Goal: Information Seeking & Learning: Learn about a topic

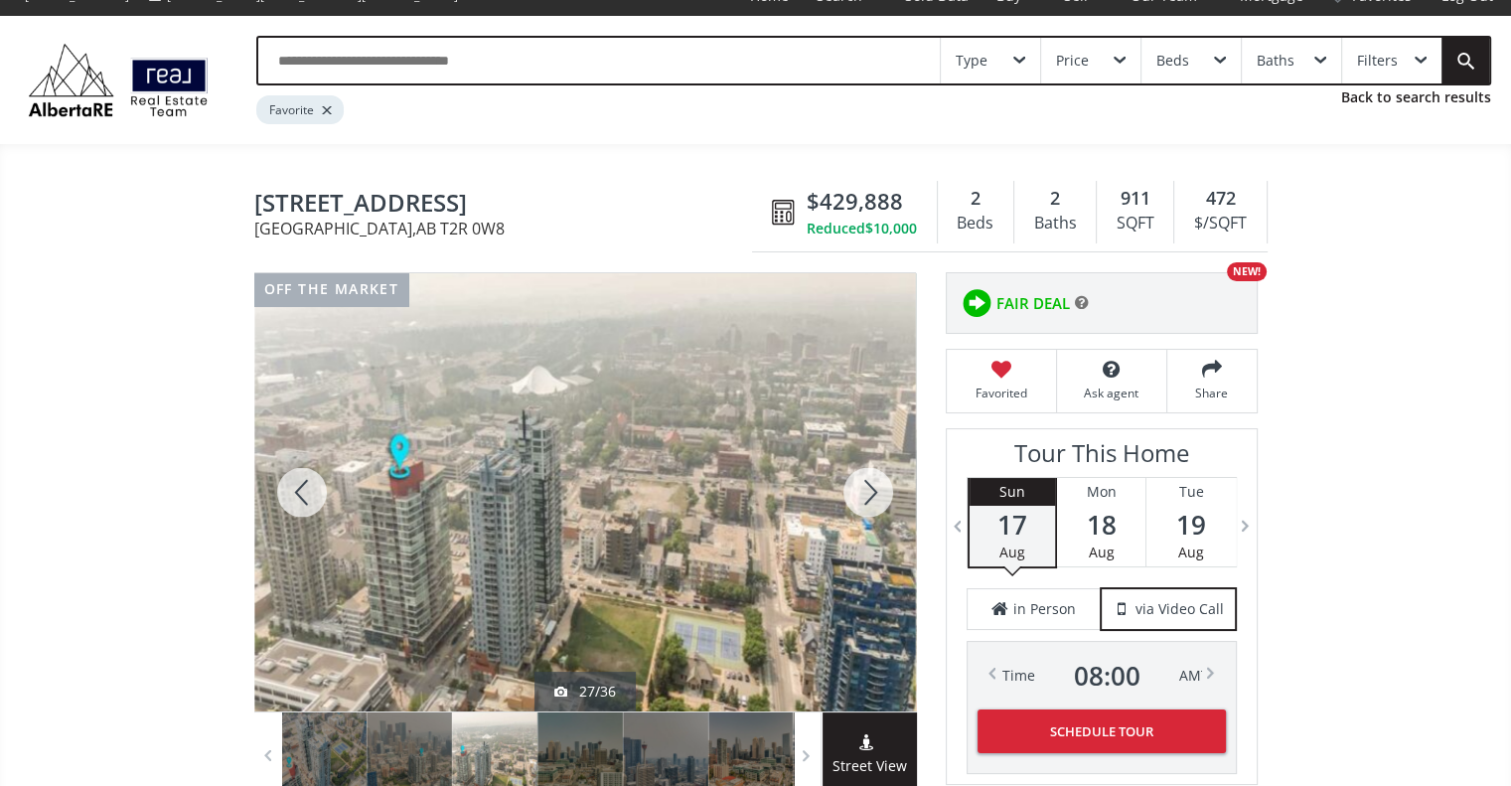
click at [868, 500] on div at bounding box center [867, 492] width 95 height 438
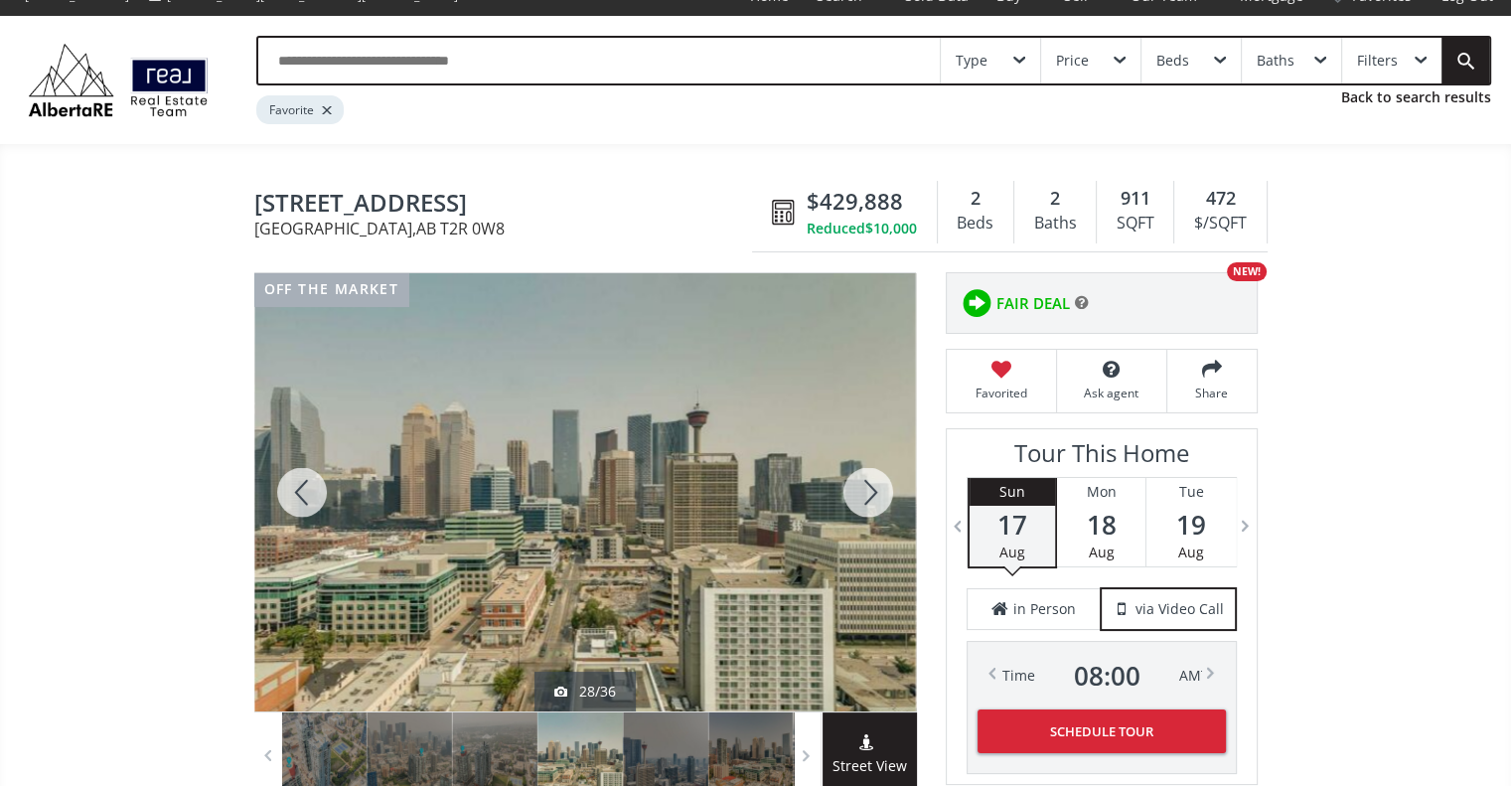
click at [868, 500] on div at bounding box center [867, 492] width 95 height 438
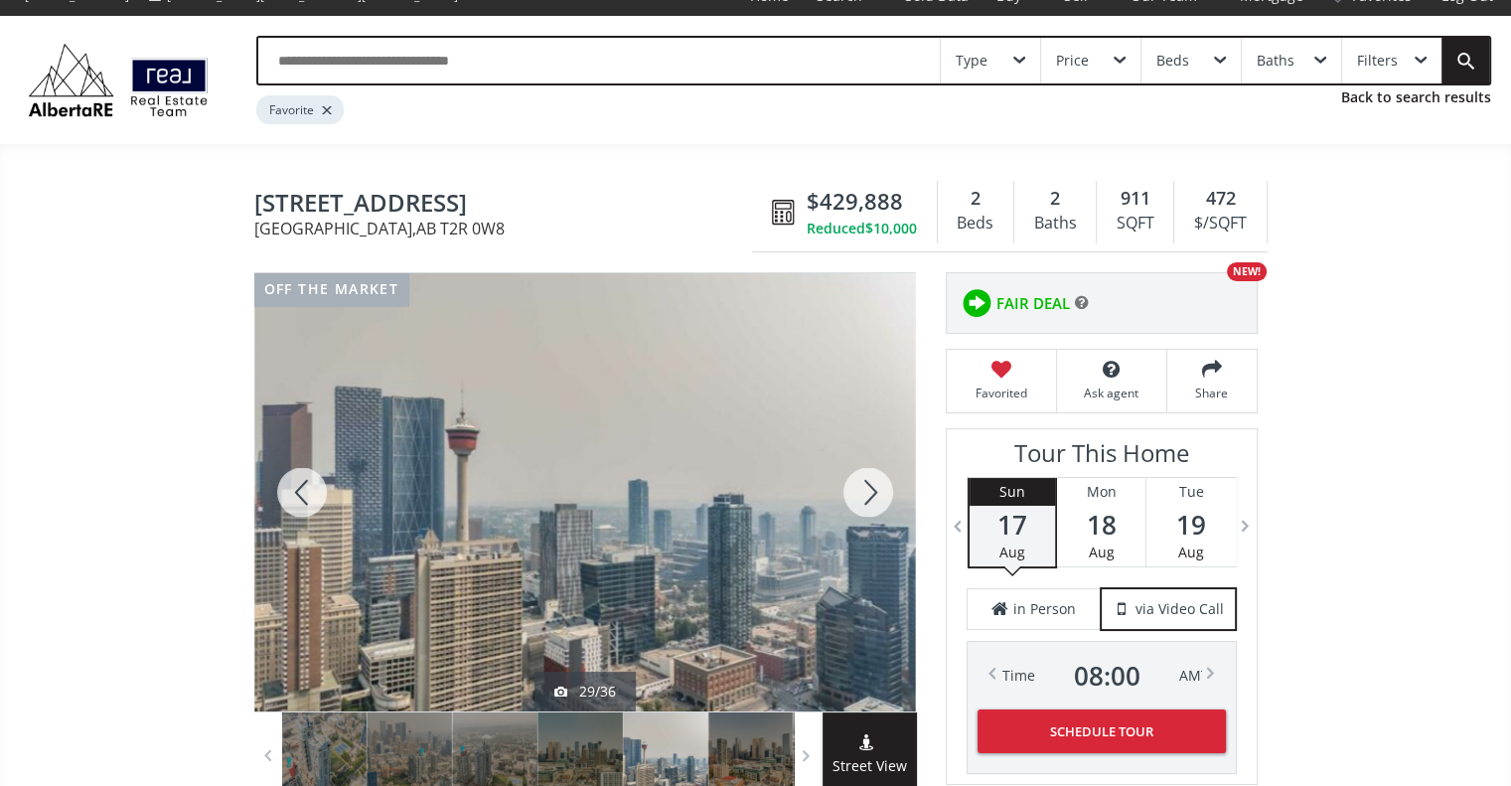
click at [868, 500] on div at bounding box center [867, 492] width 95 height 438
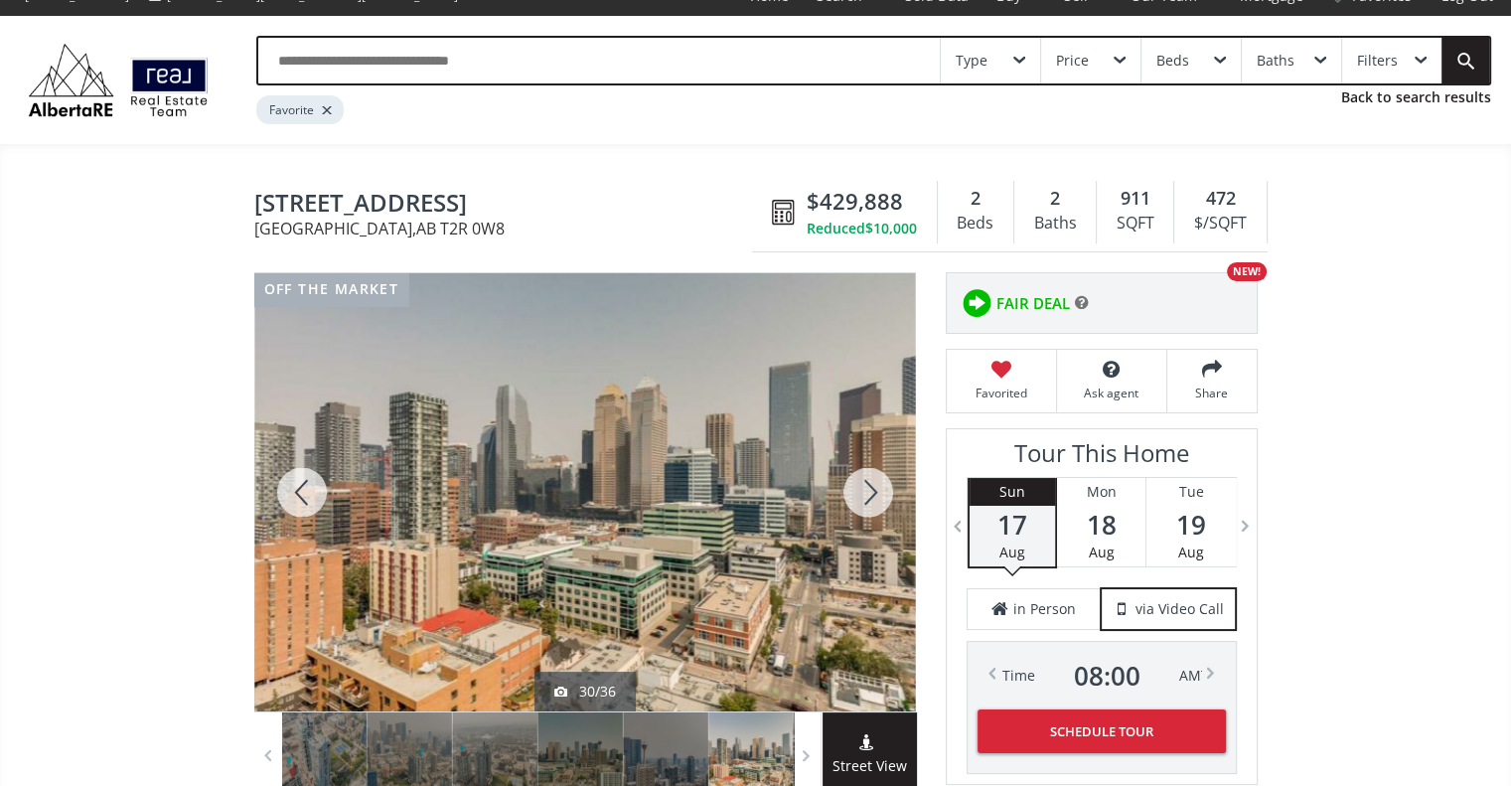
click at [868, 500] on div at bounding box center [867, 492] width 95 height 438
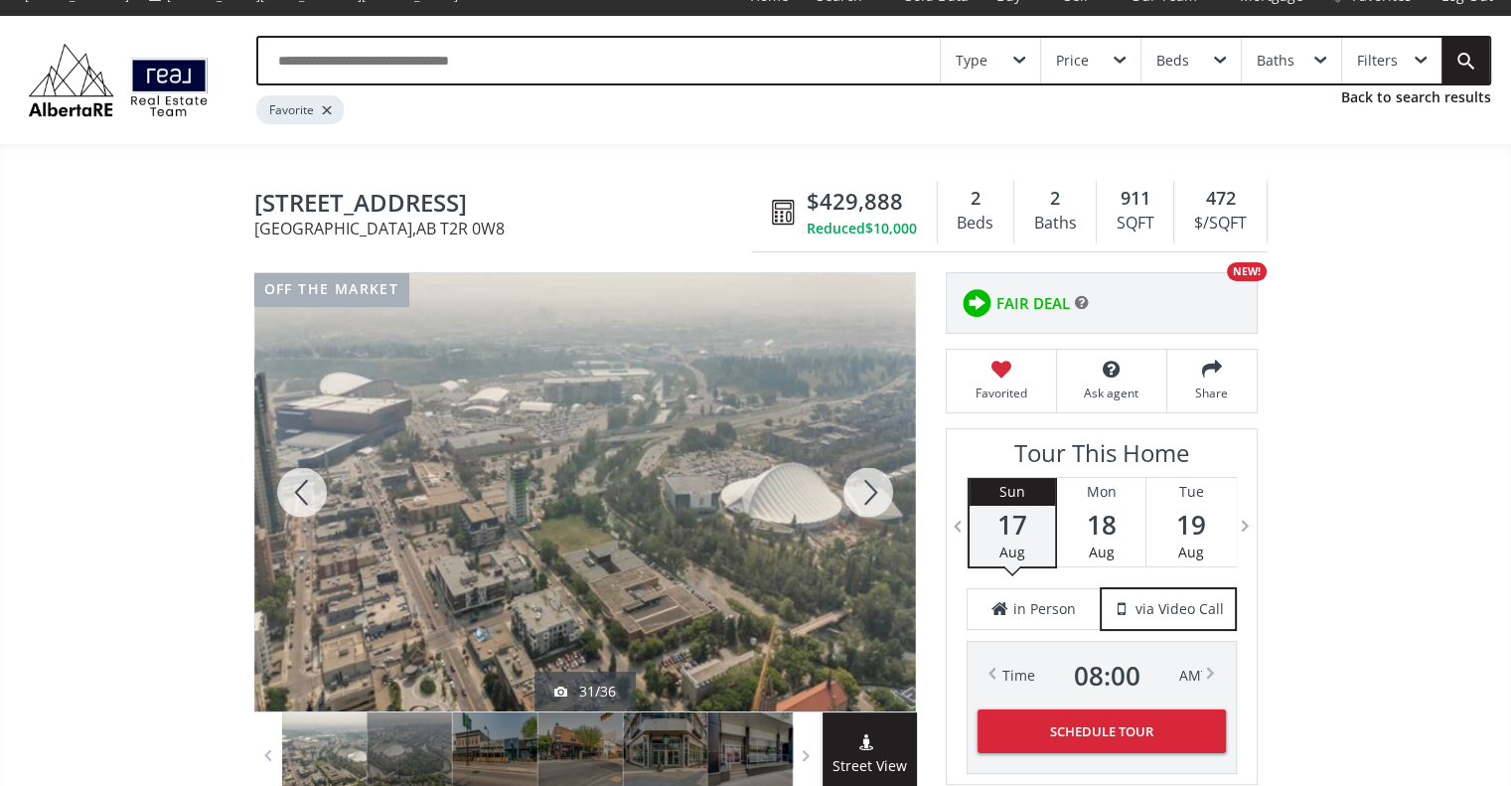
click at [868, 500] on div at bounding box center [867, 492] width 95 height 438
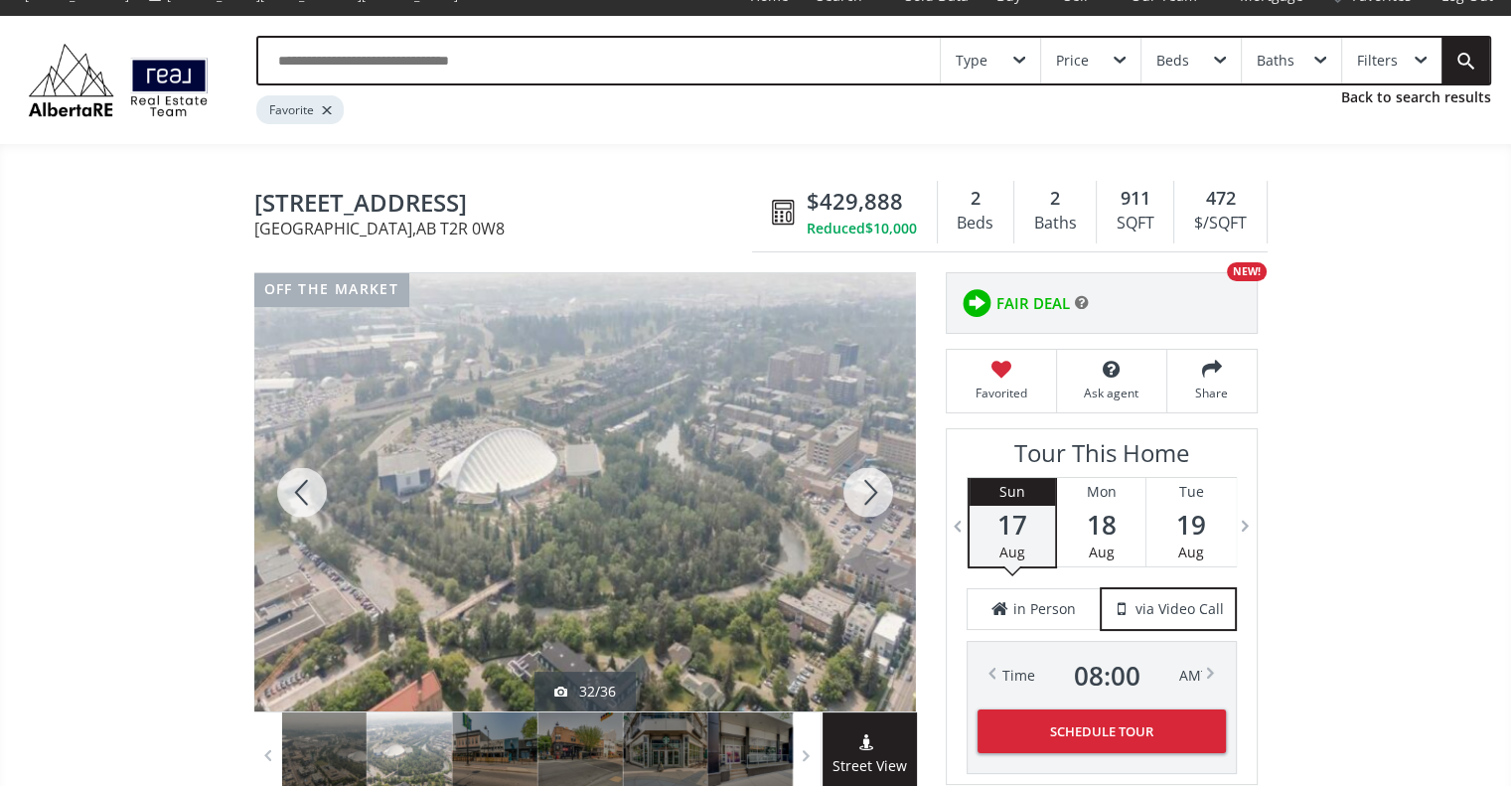
click at [868, 500] on div at bounding box center [867, 492] width 95 height 438
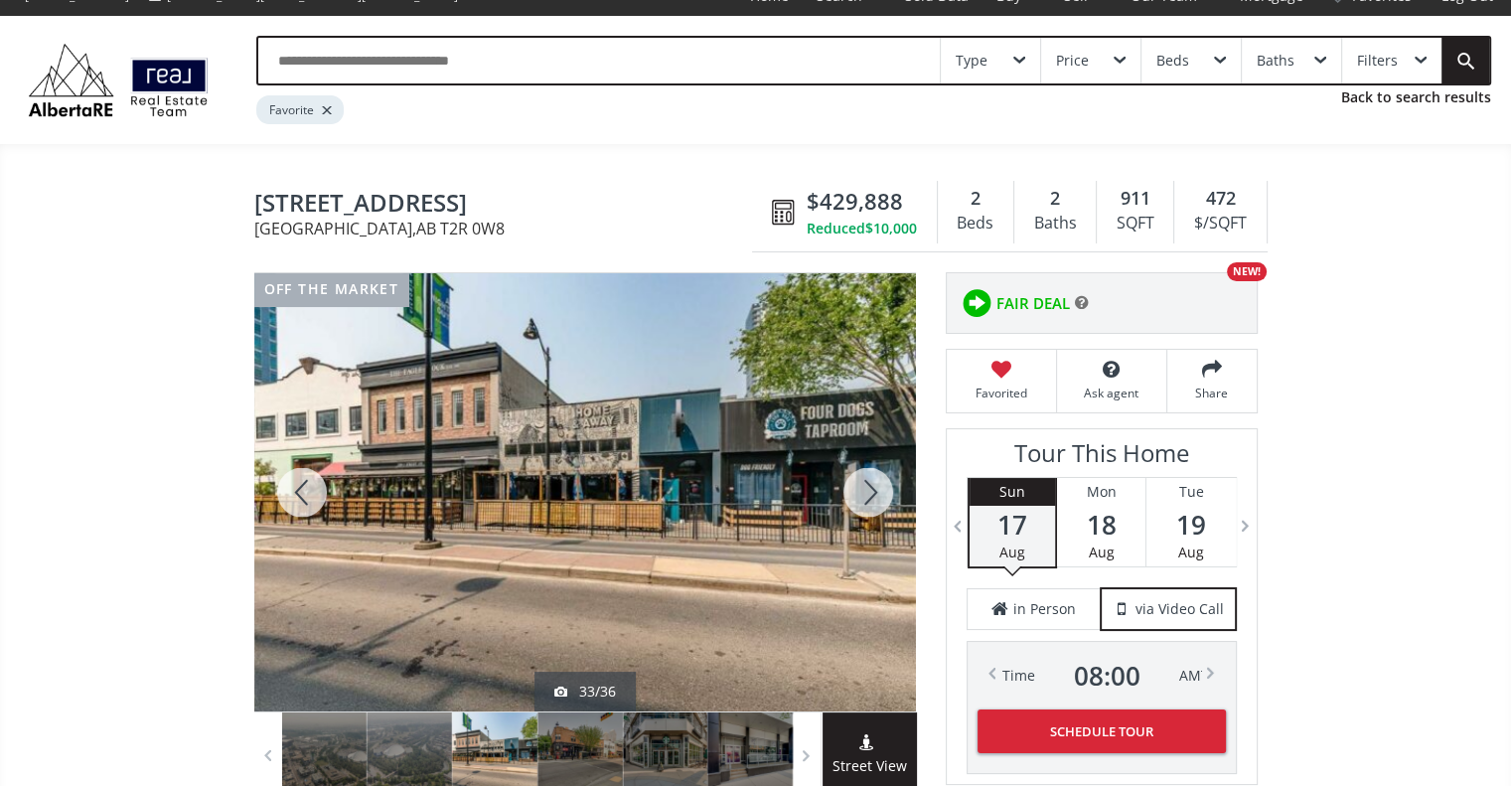
click at [868, 500] on div at bounding box center [867, 492] width 95 height 438
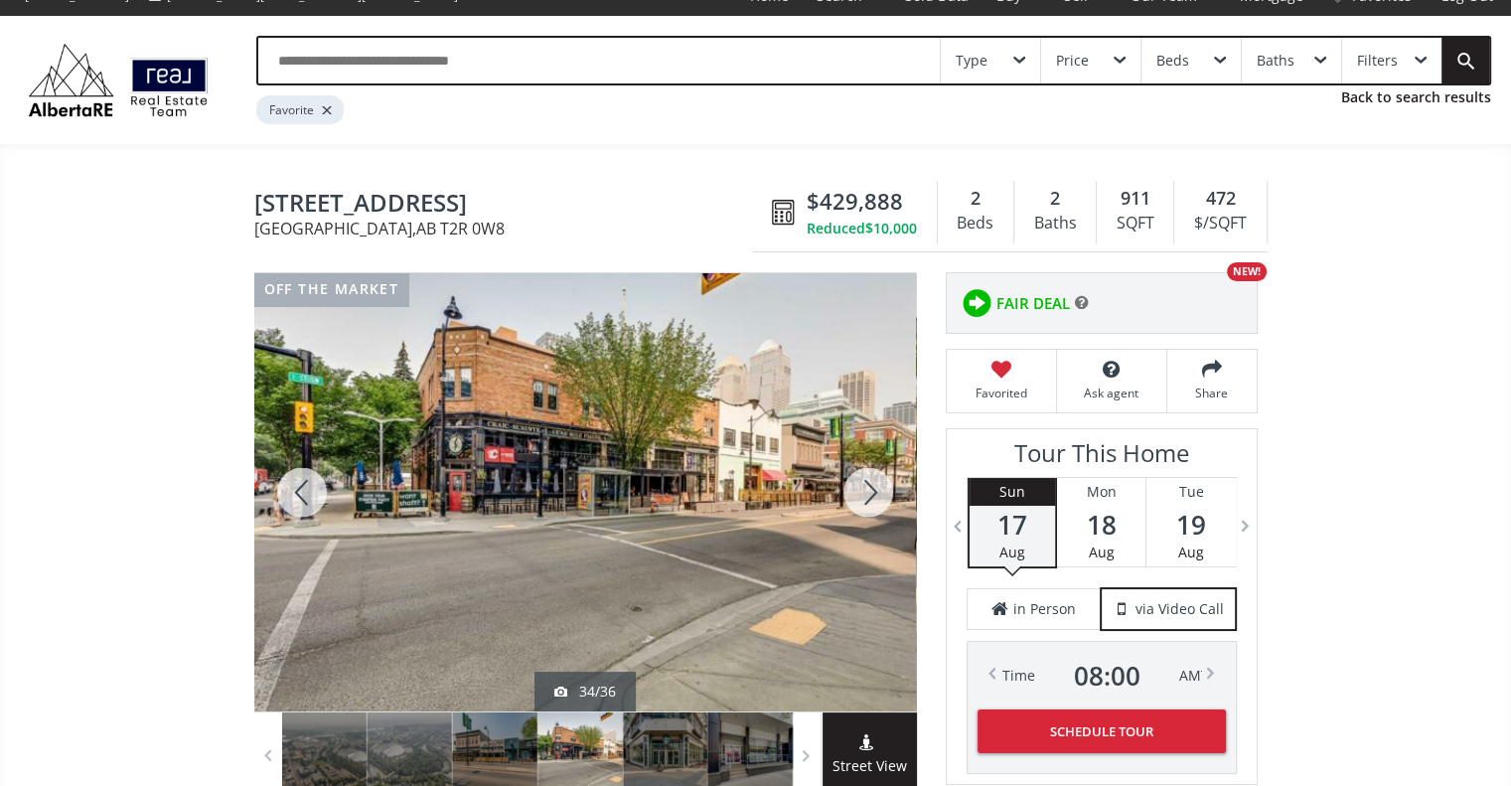
click at [868, 500] on div at bounding box center [867, 492] width 95 height 438
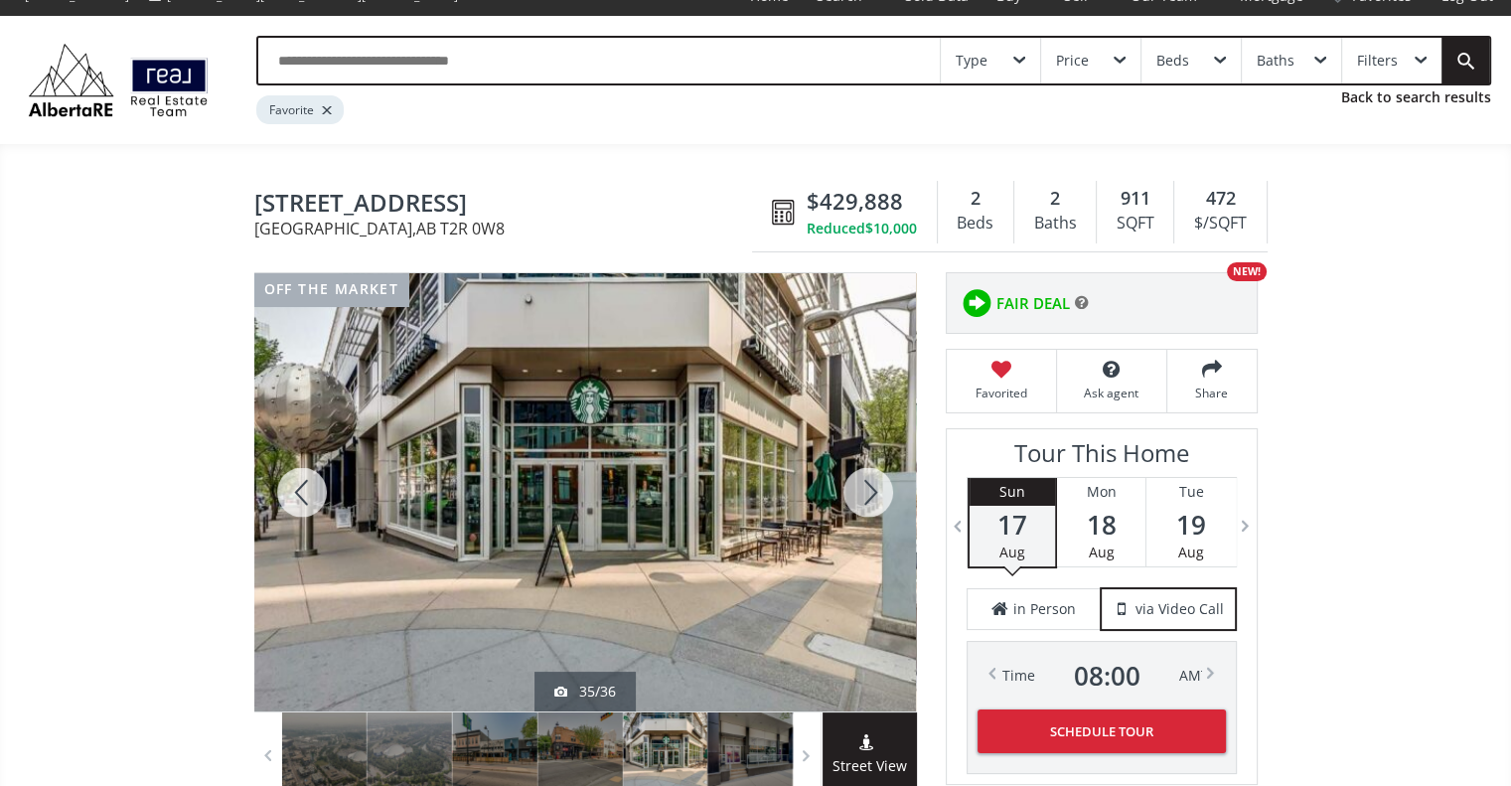
click at [868, 500] on div at bounding box center [867, 492] width 95 height 438
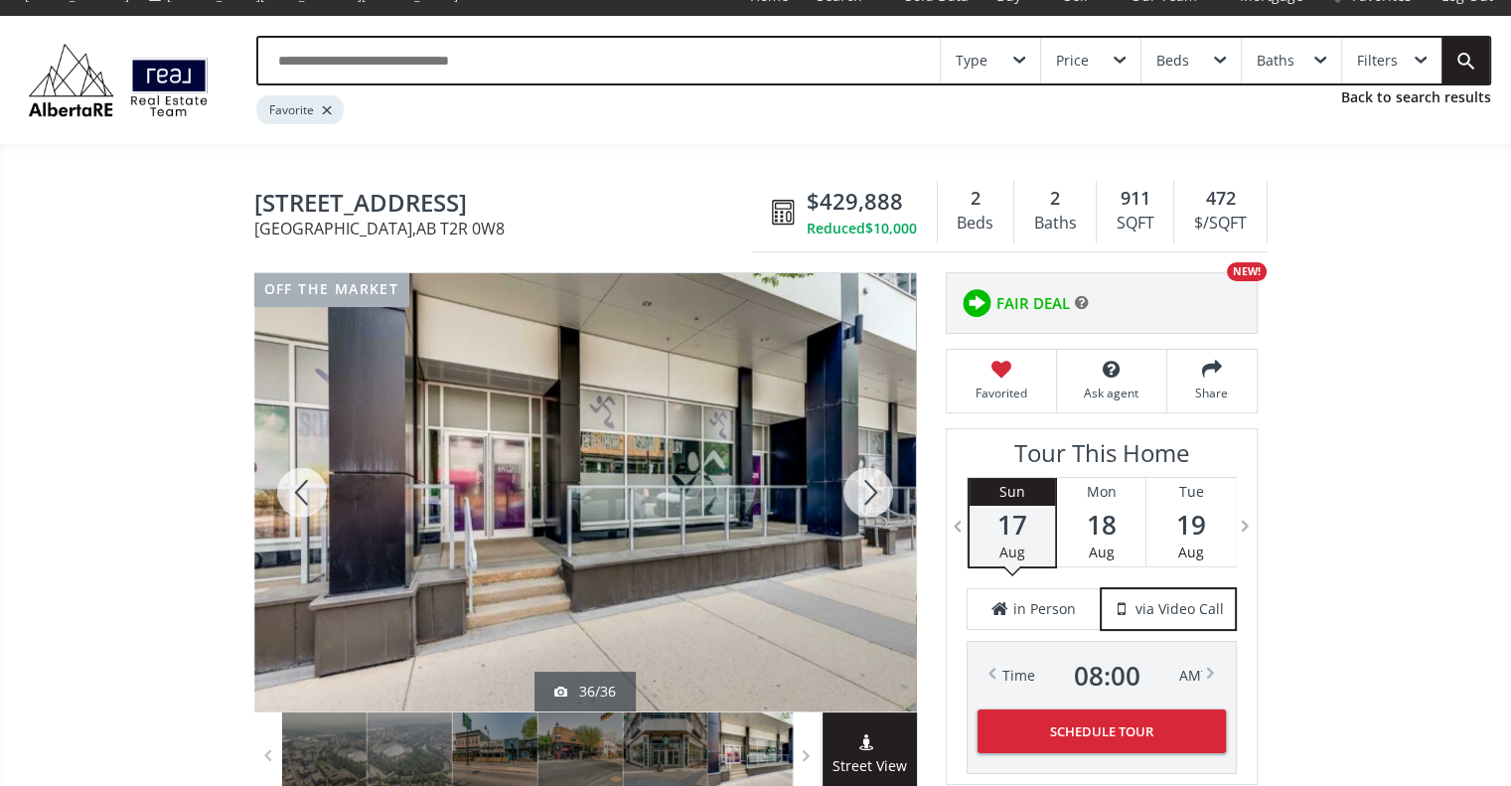
click at [868, 500] on div at bounding box center [867, 492] width 95 height 438
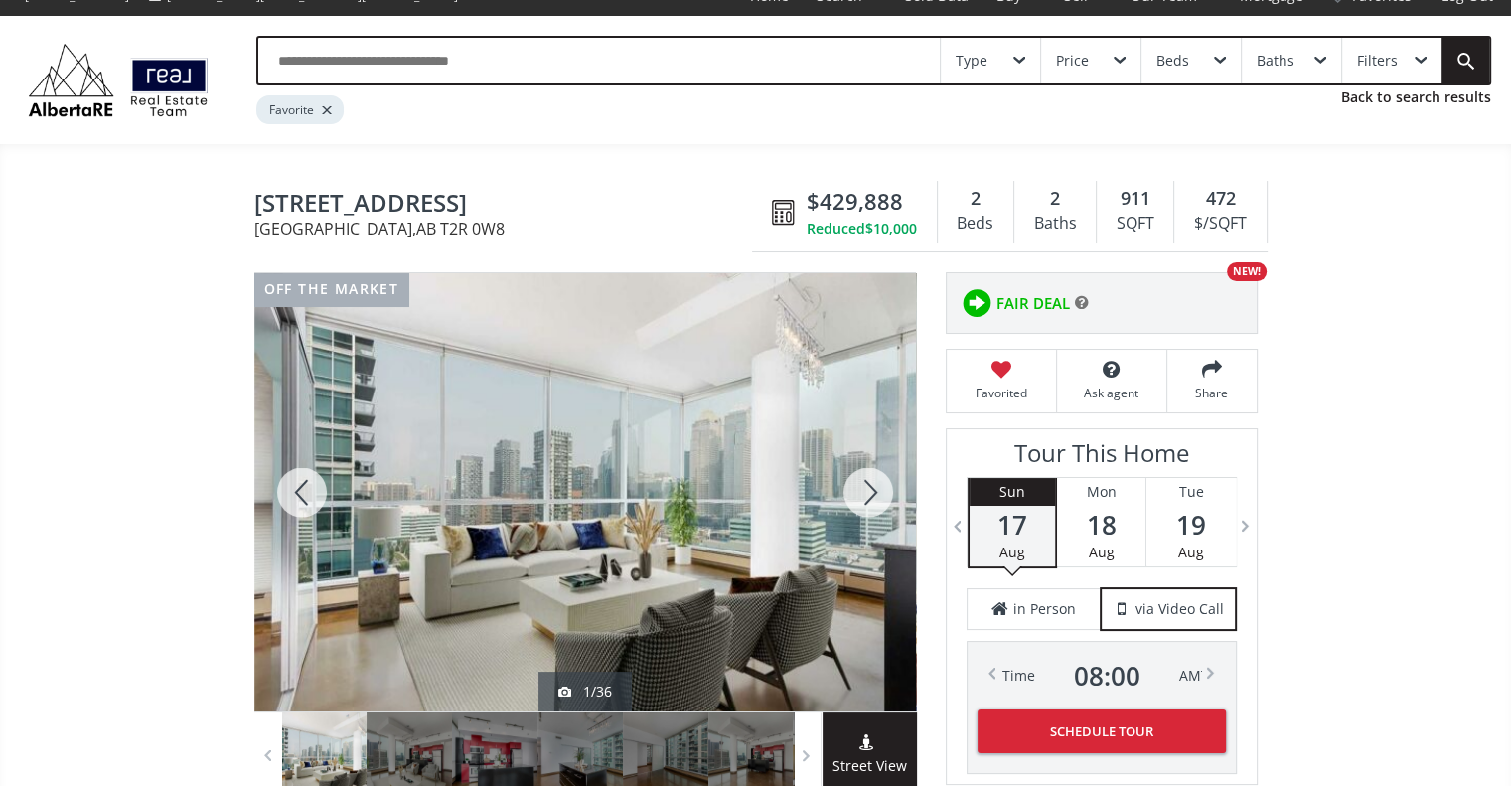
click at [868, 500] on div at bounding box center [867, 492] width 95 height 438
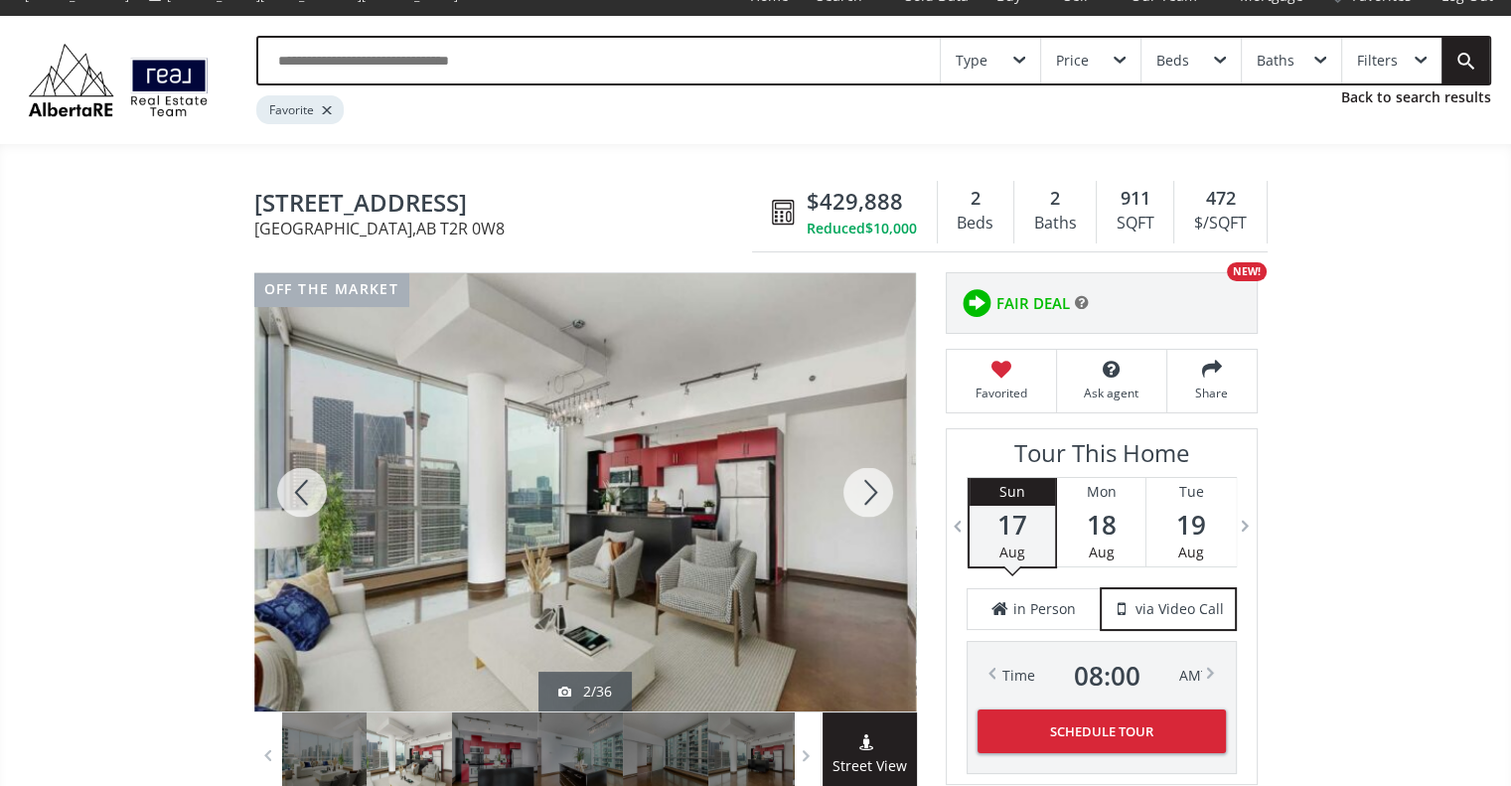
click at [868, 500] on div at bounding box center [867, 492] width 95 height 438
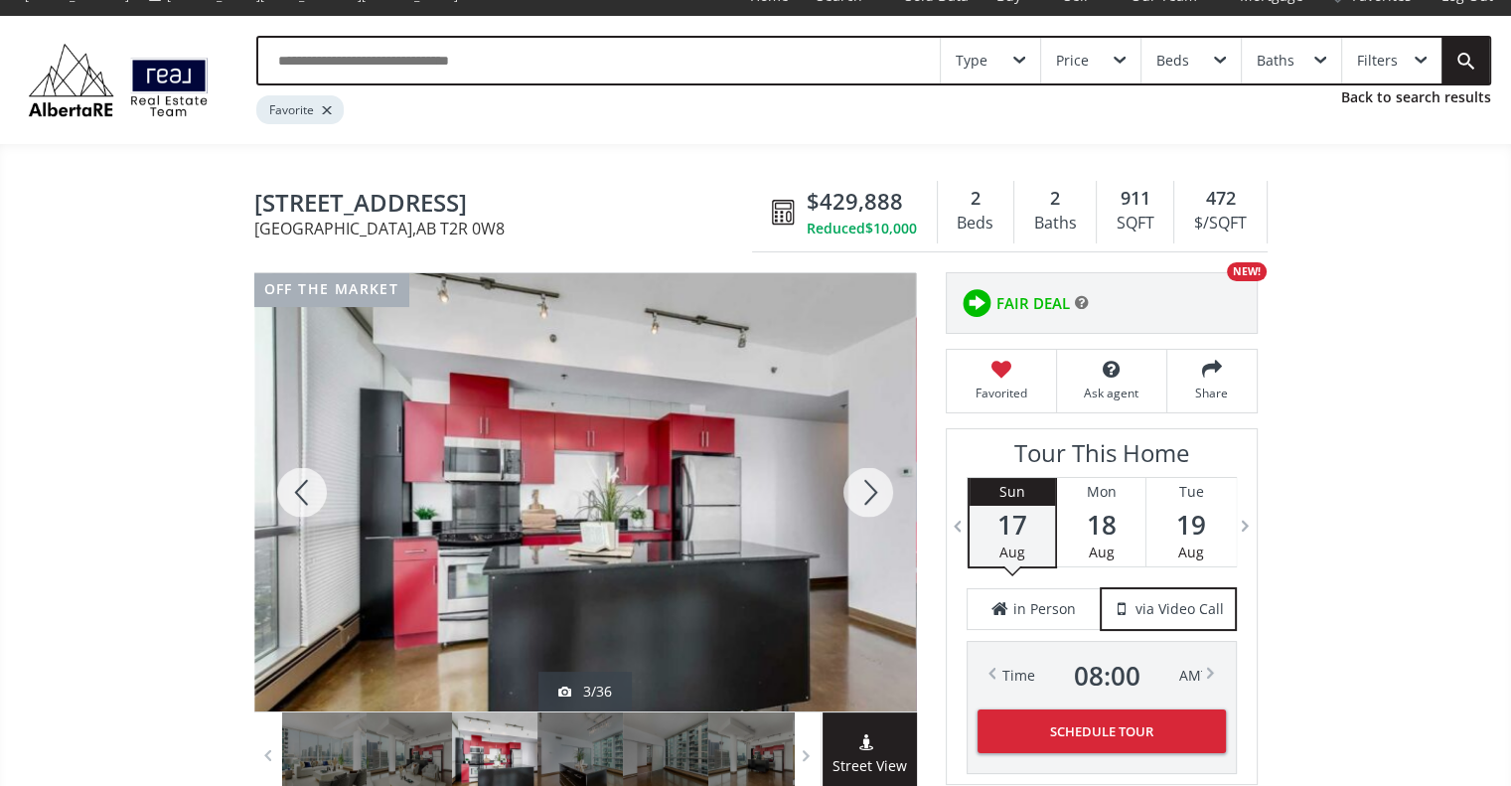
click at [868, 500] on div at bounding box center [867, 492] width 95 height 438
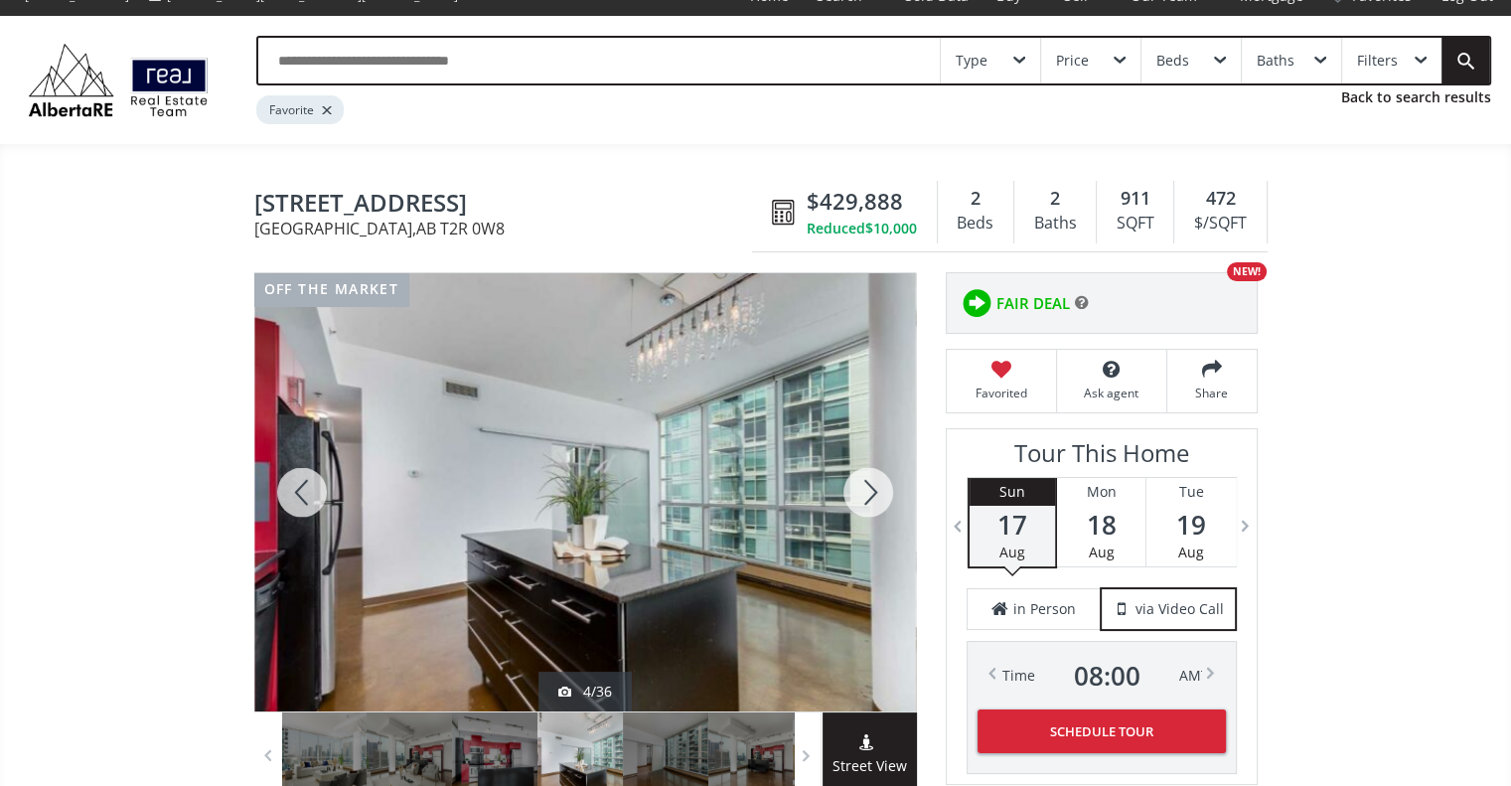
click at [868, 500] on div at bounding box center [867, 492] width 95 height 438
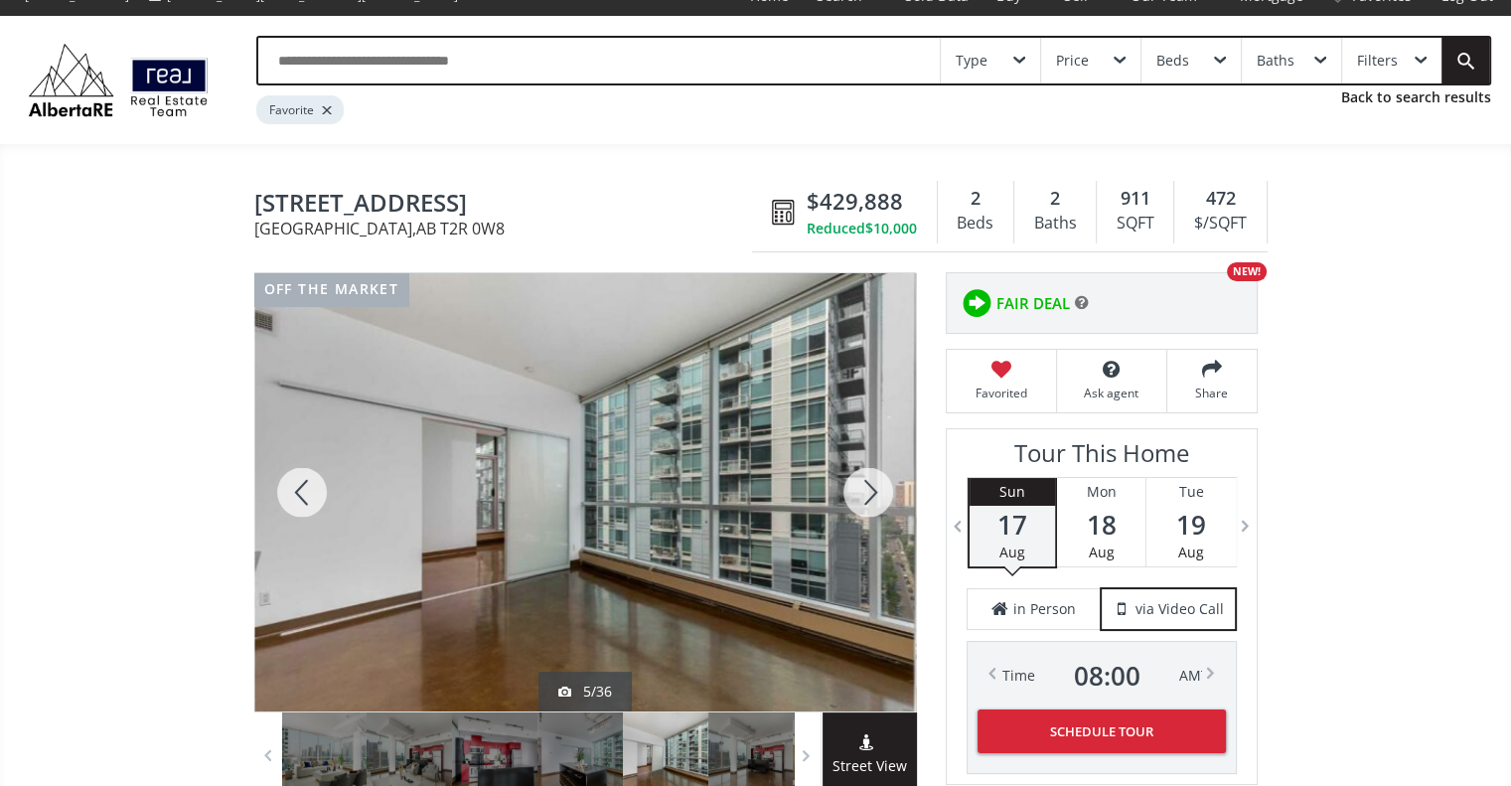
click at [868, 500] on div at bounding box center [867, 492] width 95 height 438
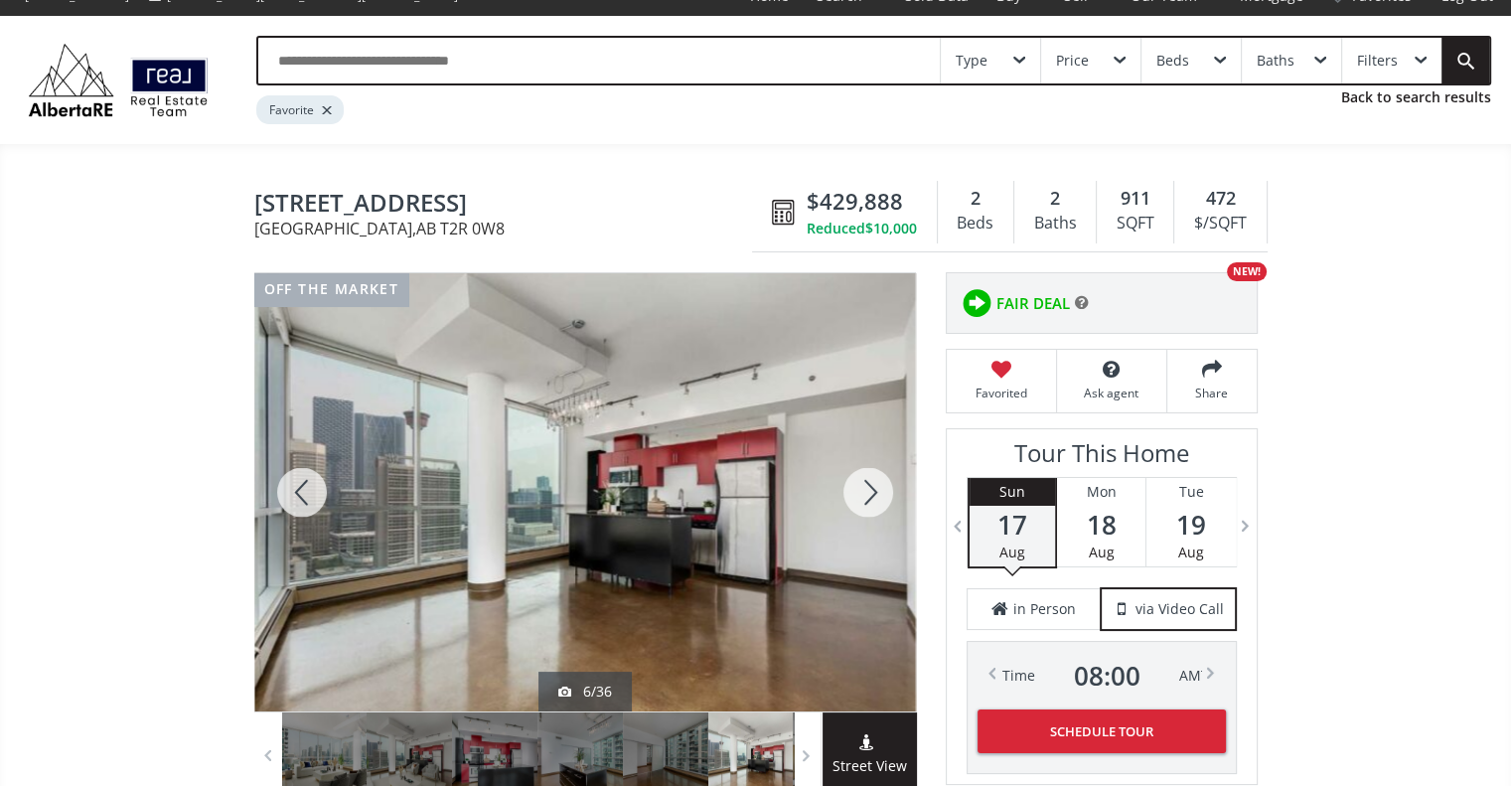
click at [868, 500] on div at bounding box center [867, 492] width 95 height 438
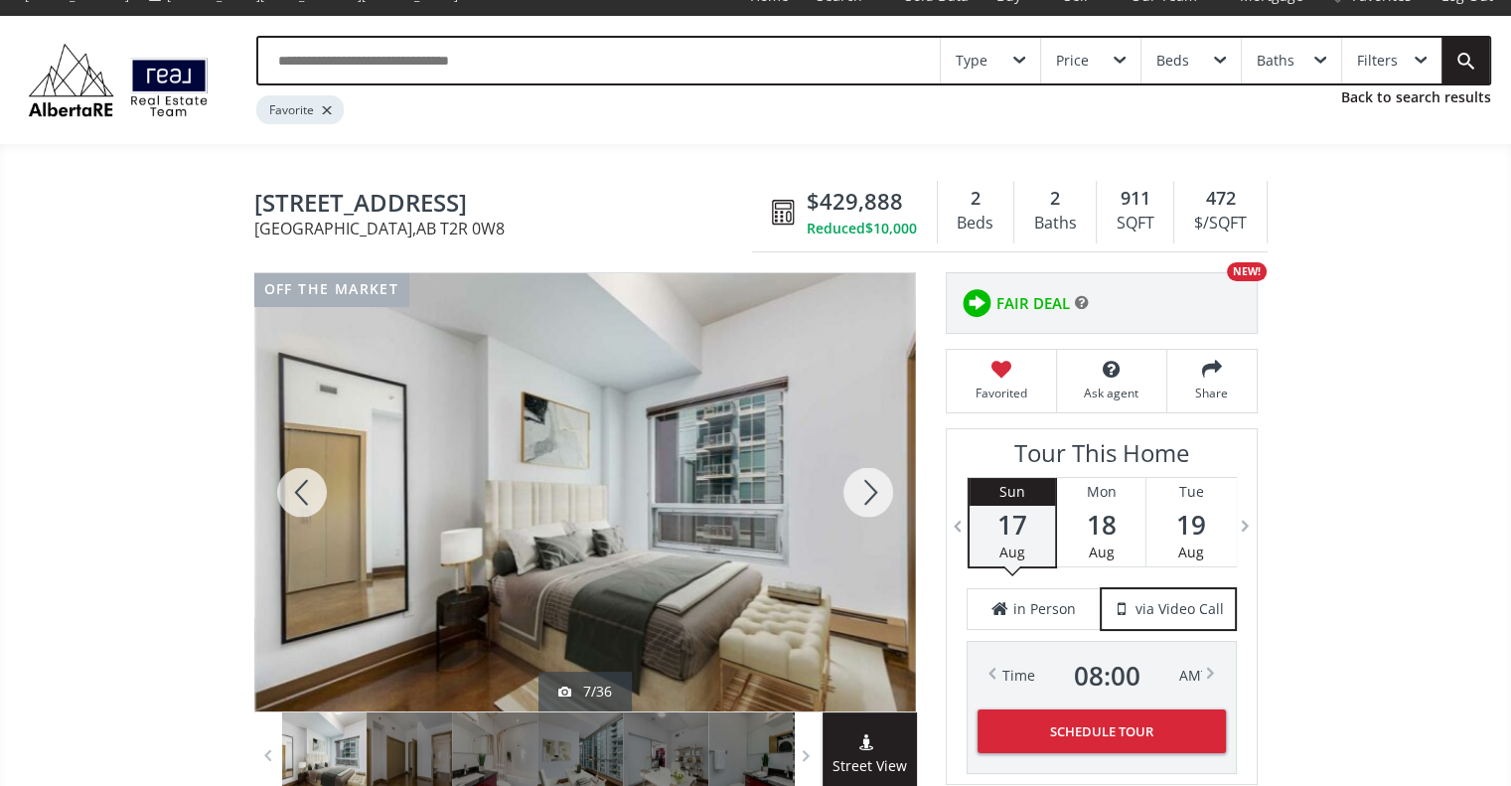
click at [868, 500] on div at bounding box center [867, 492] width 95 height 438
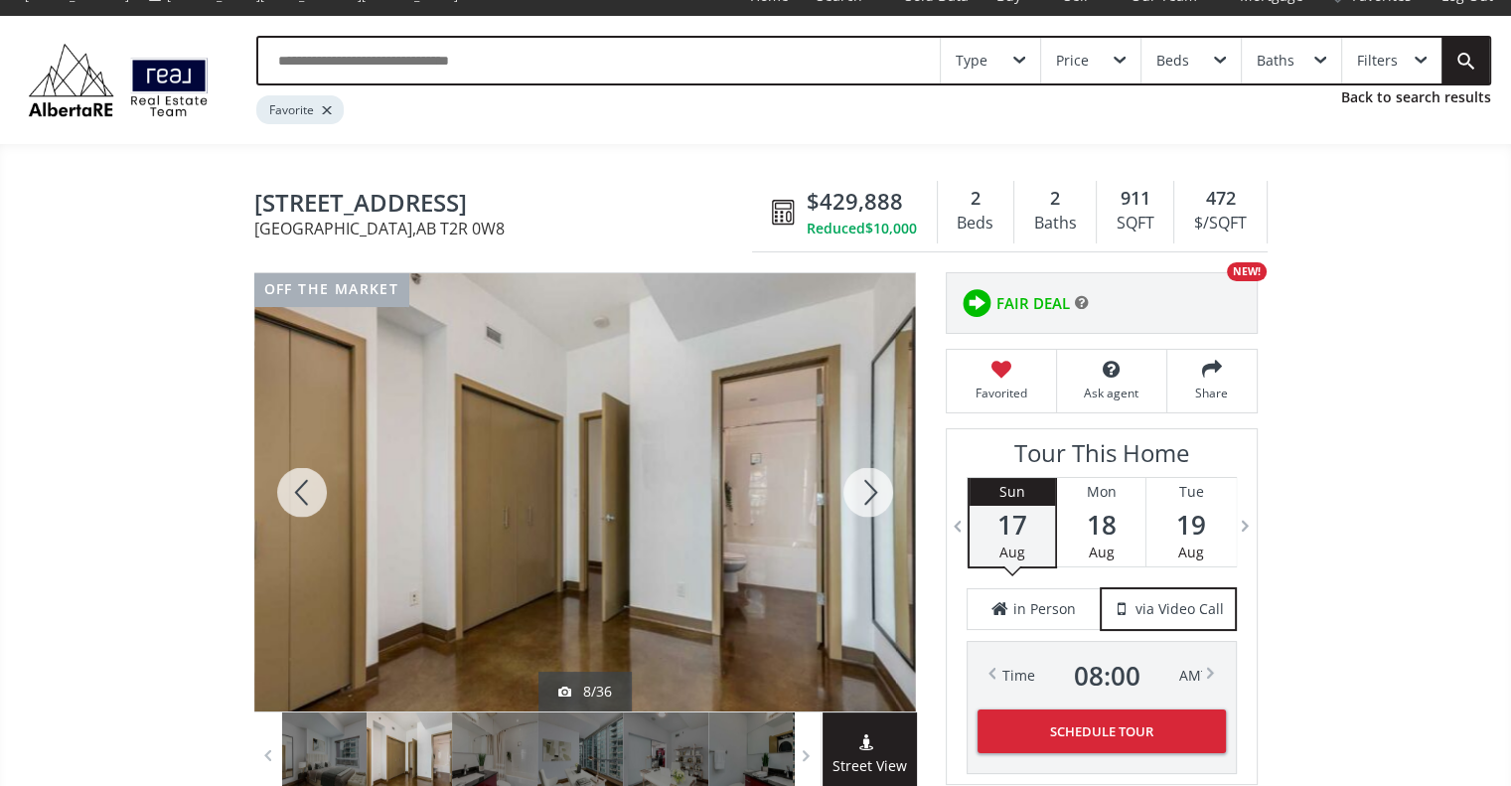
click at [868, 500] on div at bounding box center [867, 492] width 95 height 438
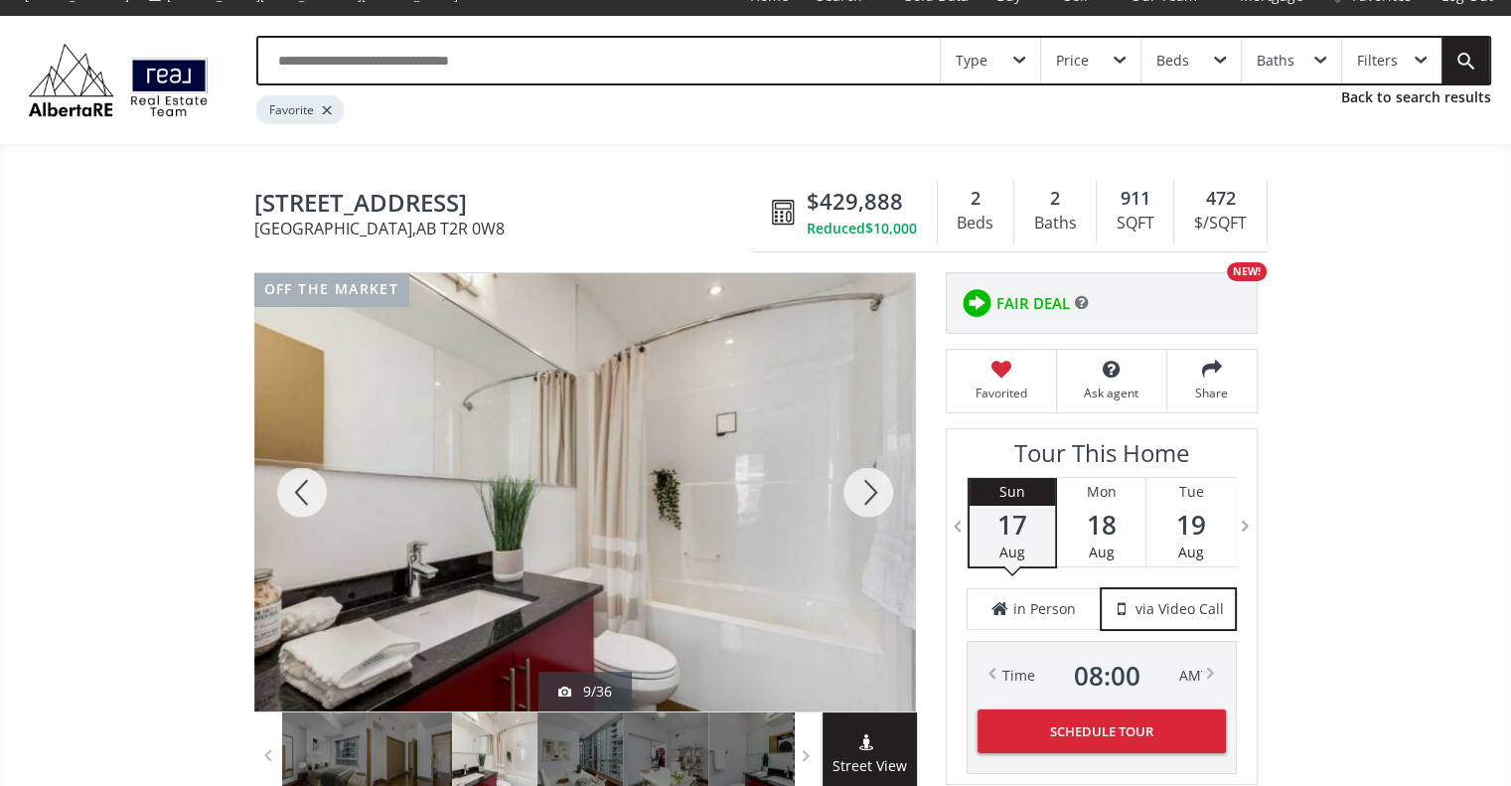
click at [868, 500] on div at bounding box center [867, 492] width 95 height 438
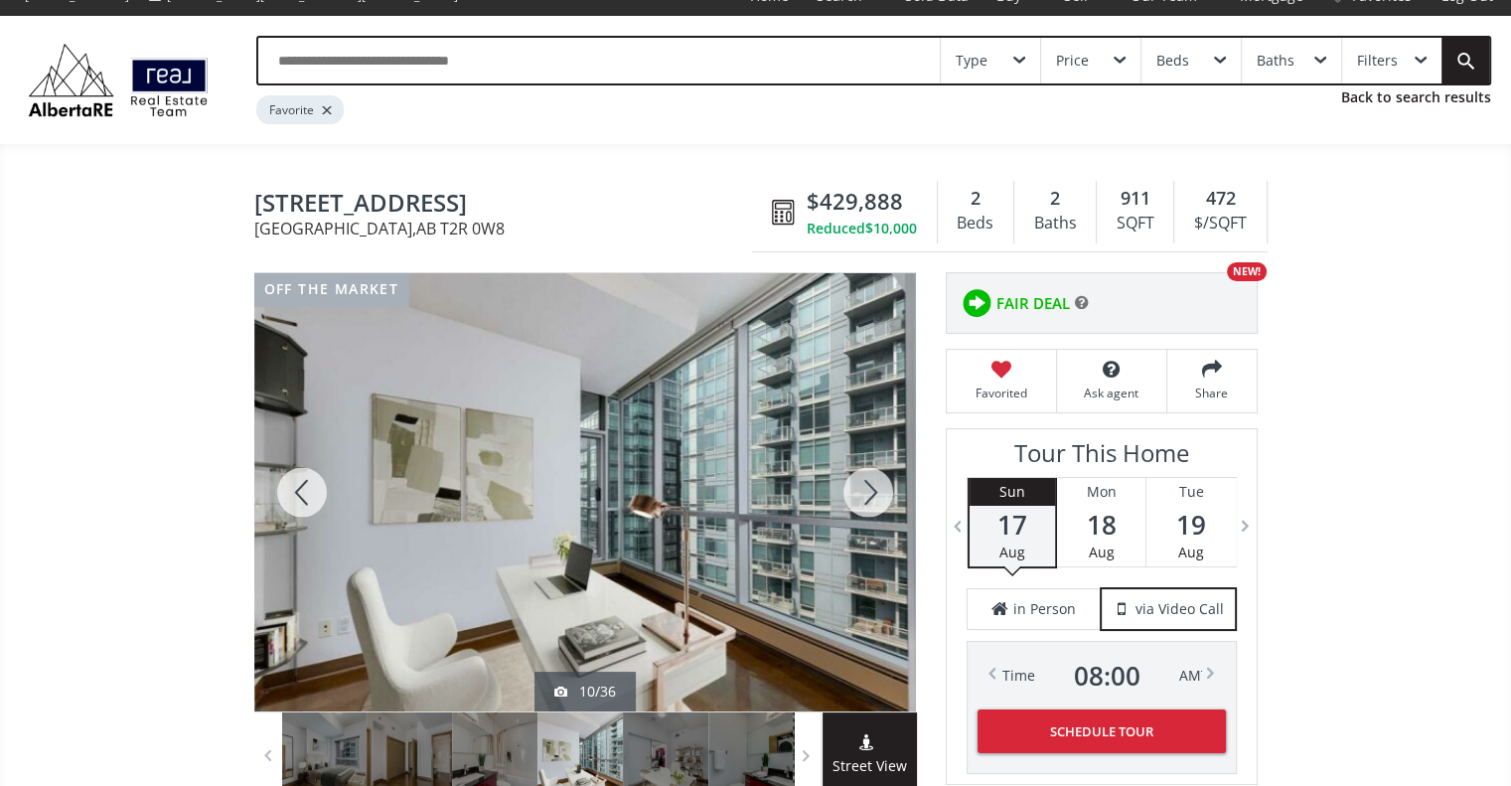
click at [868, 500] on div at bounding box center [867, 492] width 95 height 438
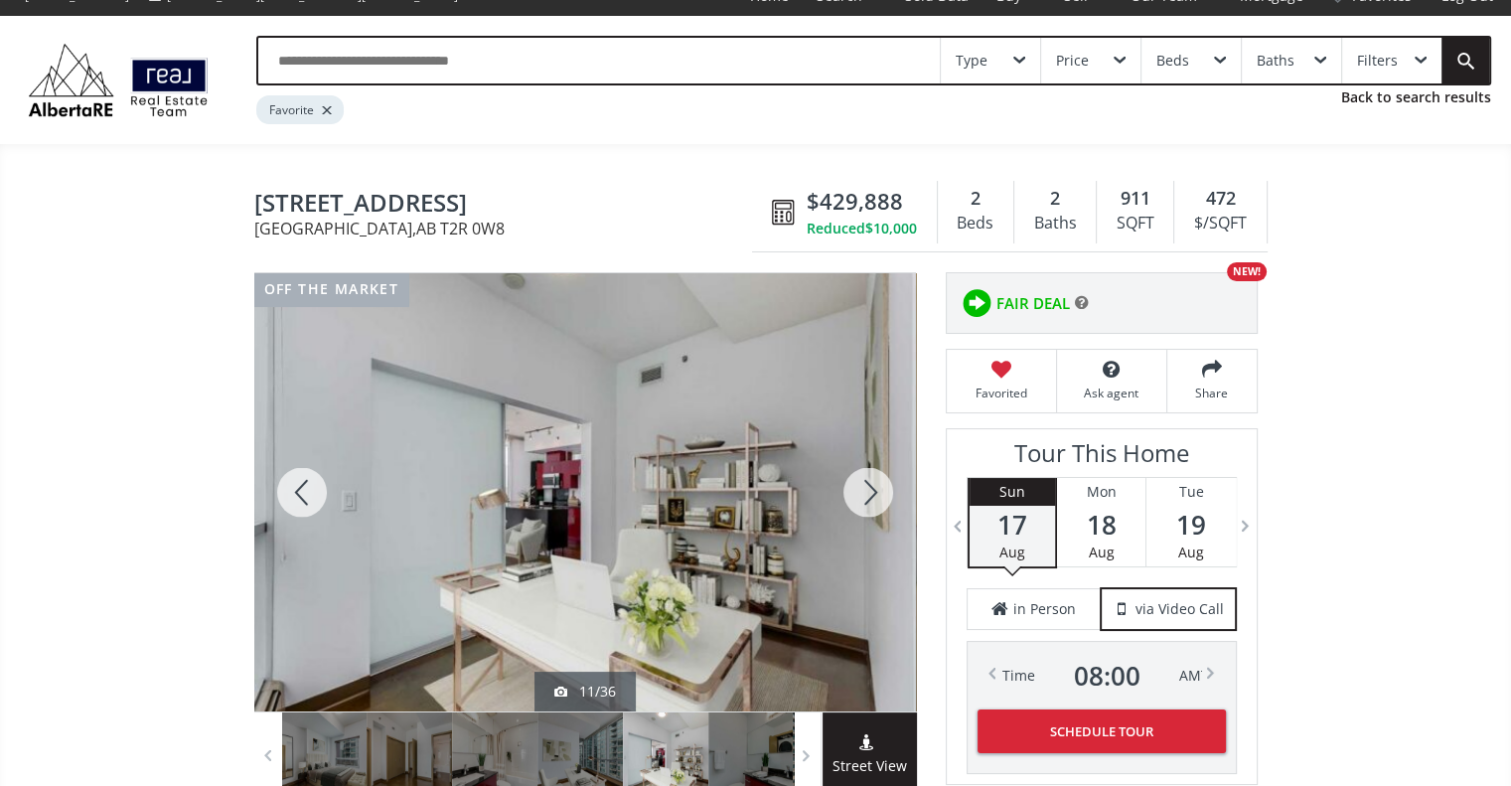
click at [868, 500] on div at bounding box center [867, 492] width 95 height 438
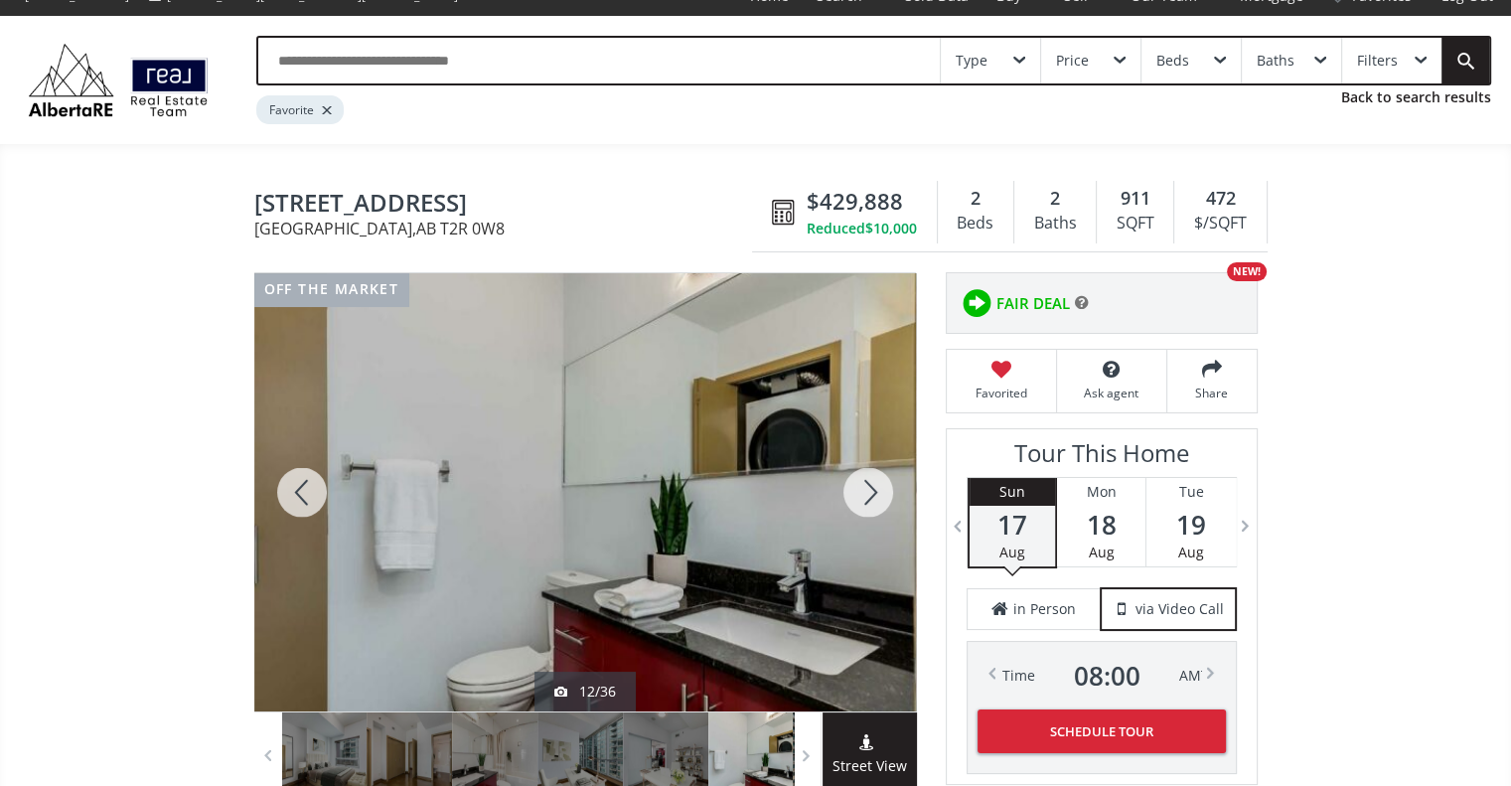
click at [868, 500] on div at bounding box center [867, 492] width 95 height 438
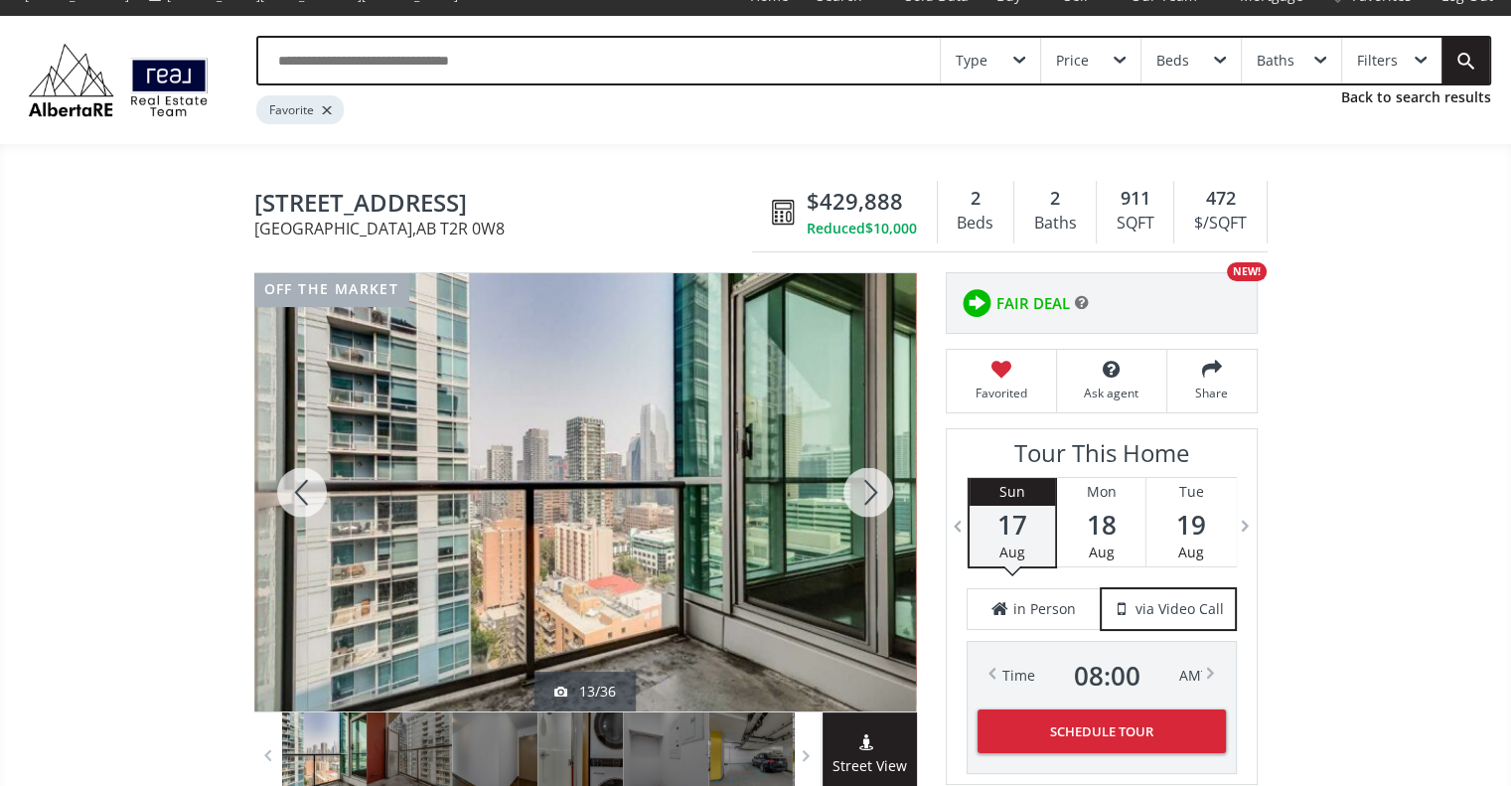
click at [868, 500] on div at bounding box center [867, 492] width 95 height 438
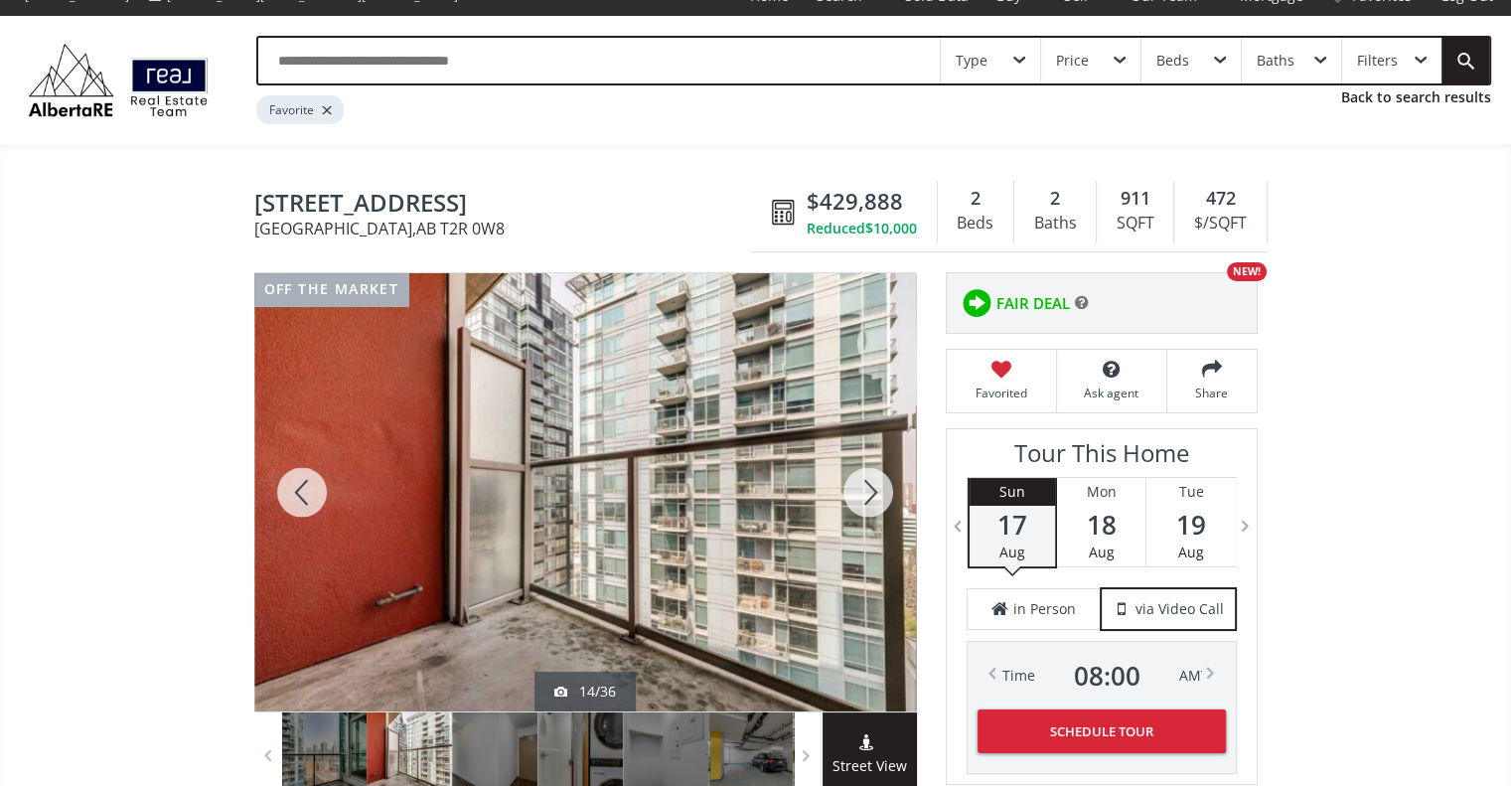
click at [868, 500] on div at bounding box center [867, 492] width 95 height 438
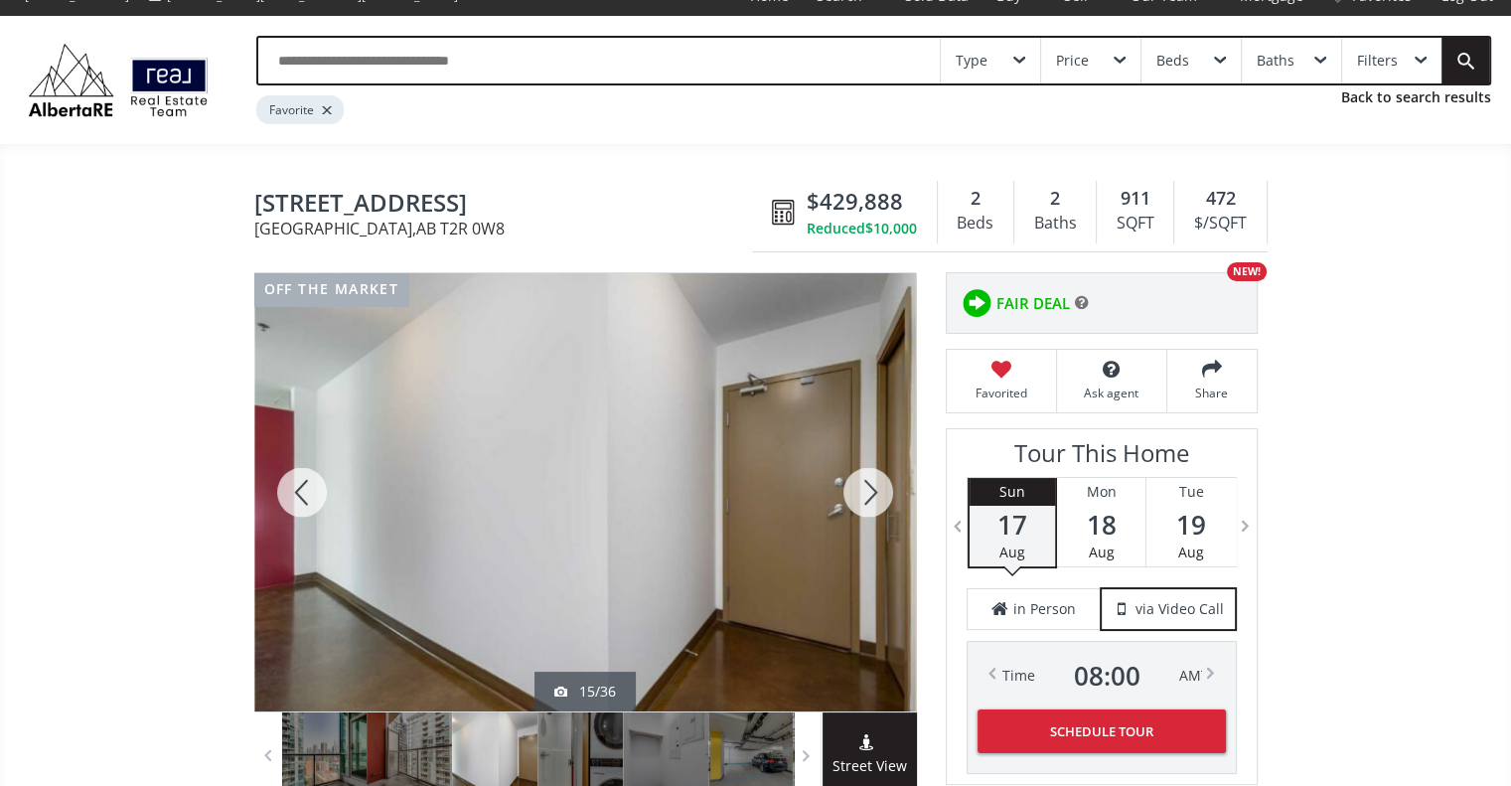
click at [868, 500] on div at bounding box center [867, 492] width 95 height 438
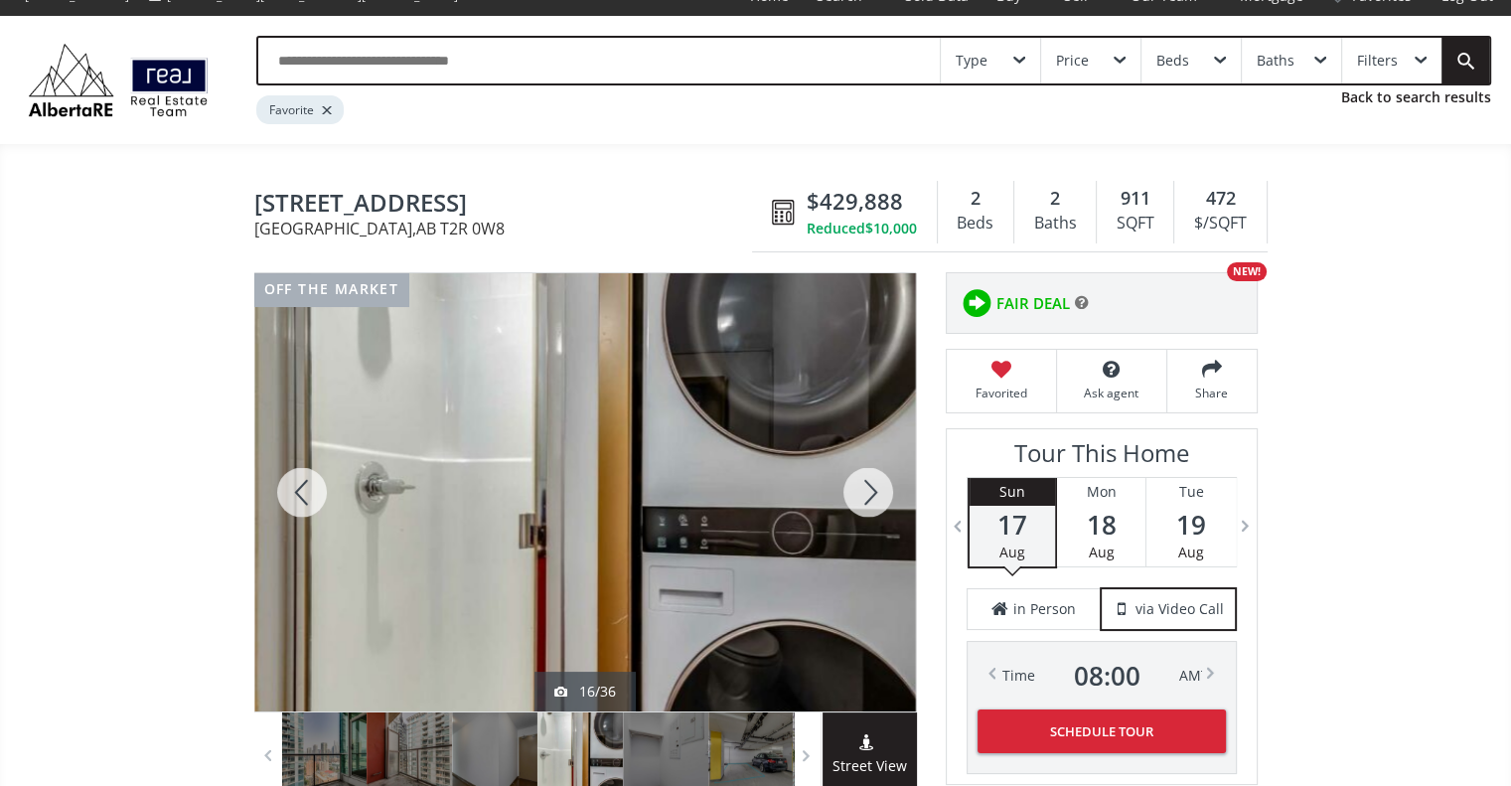
click at [868, 500] on div at bounding box center [867, 492] width 95 height 438
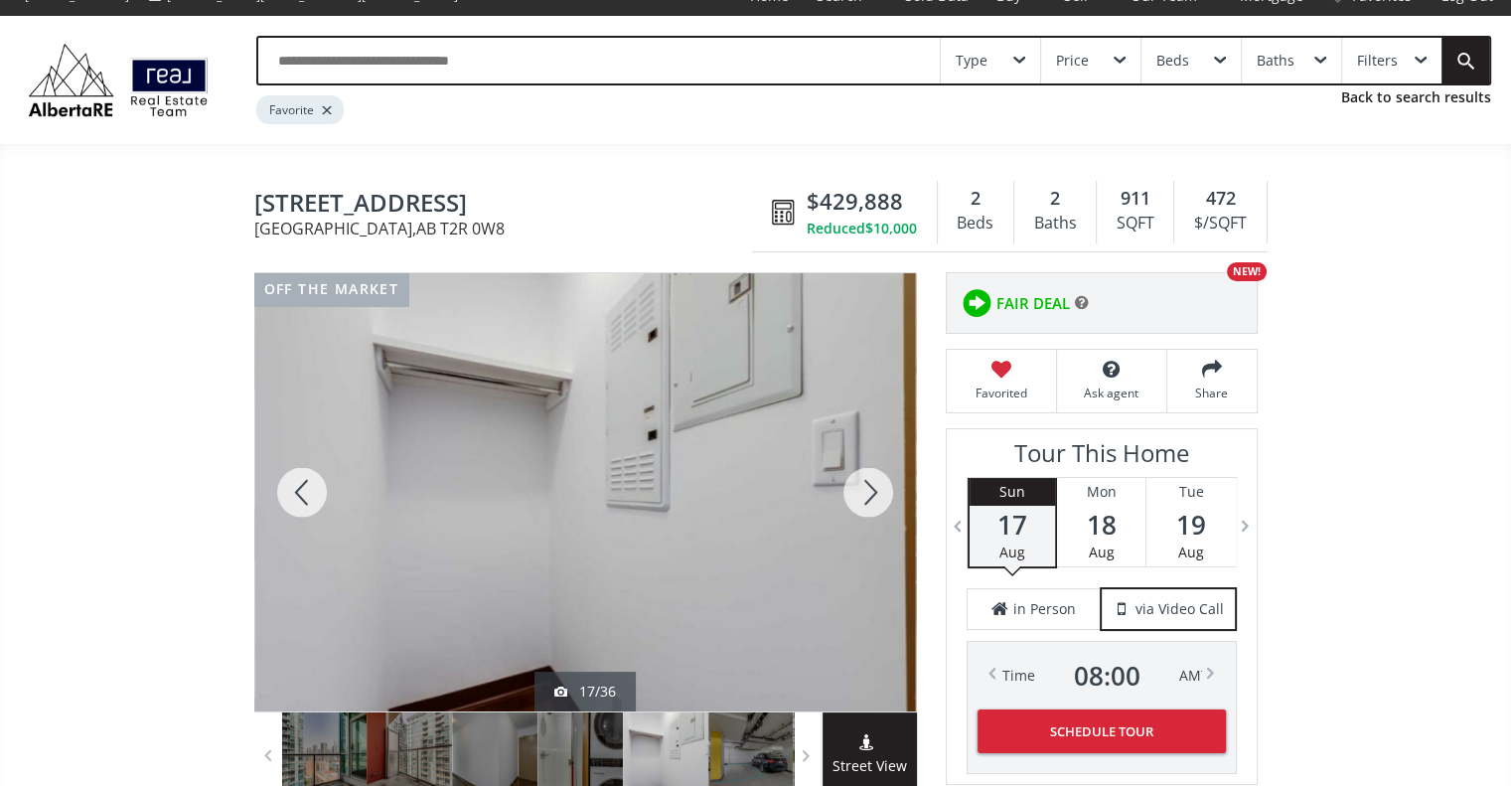
click at [868, 500] on div at bounding box center [867, 492] width 95 height 438
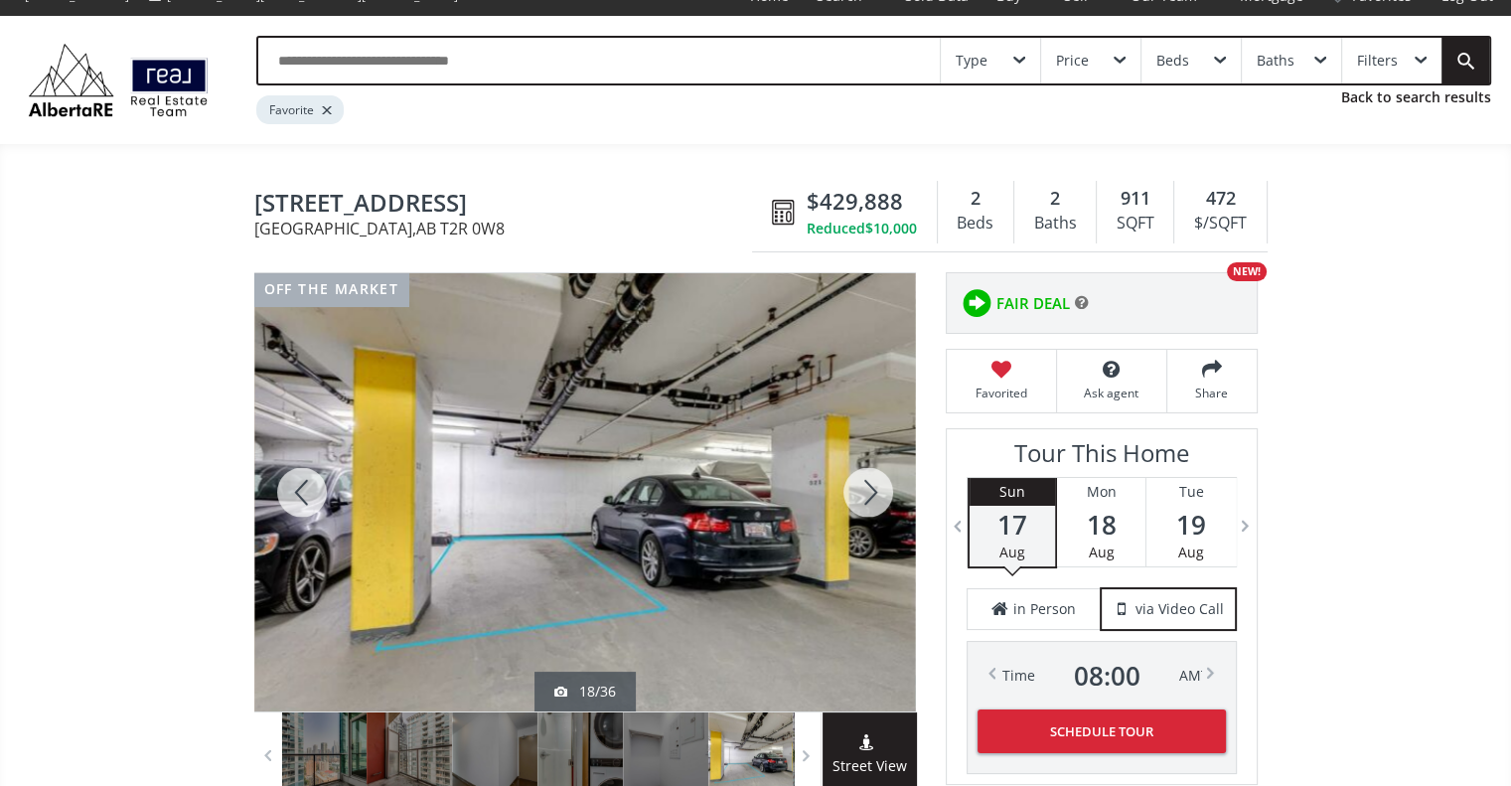
click at [868, 500] on div at bounding box center [867, 492] width 95 height 438
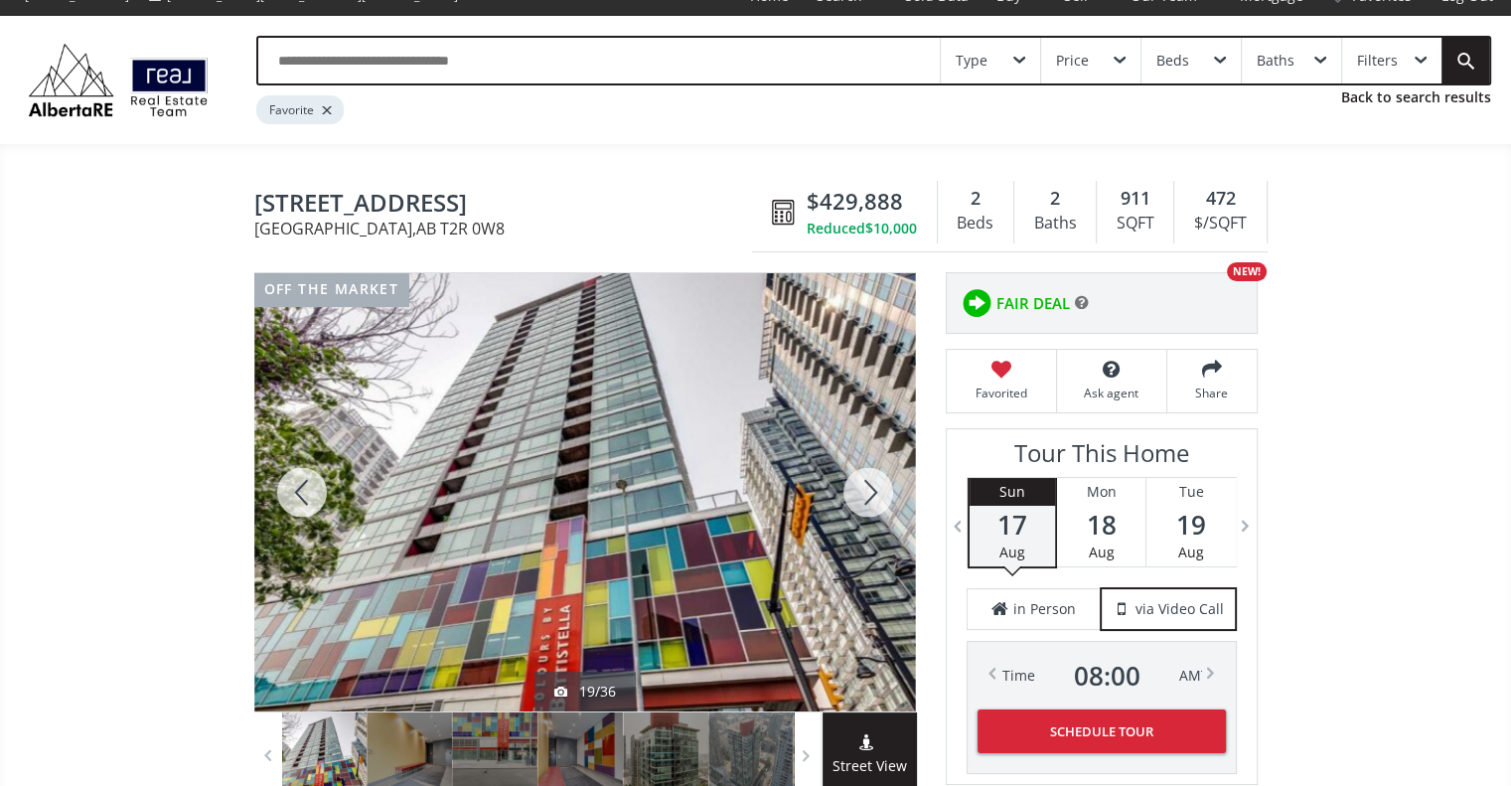
click at [868, 500] on div at bounding box center [867, 492] width 95 height 438
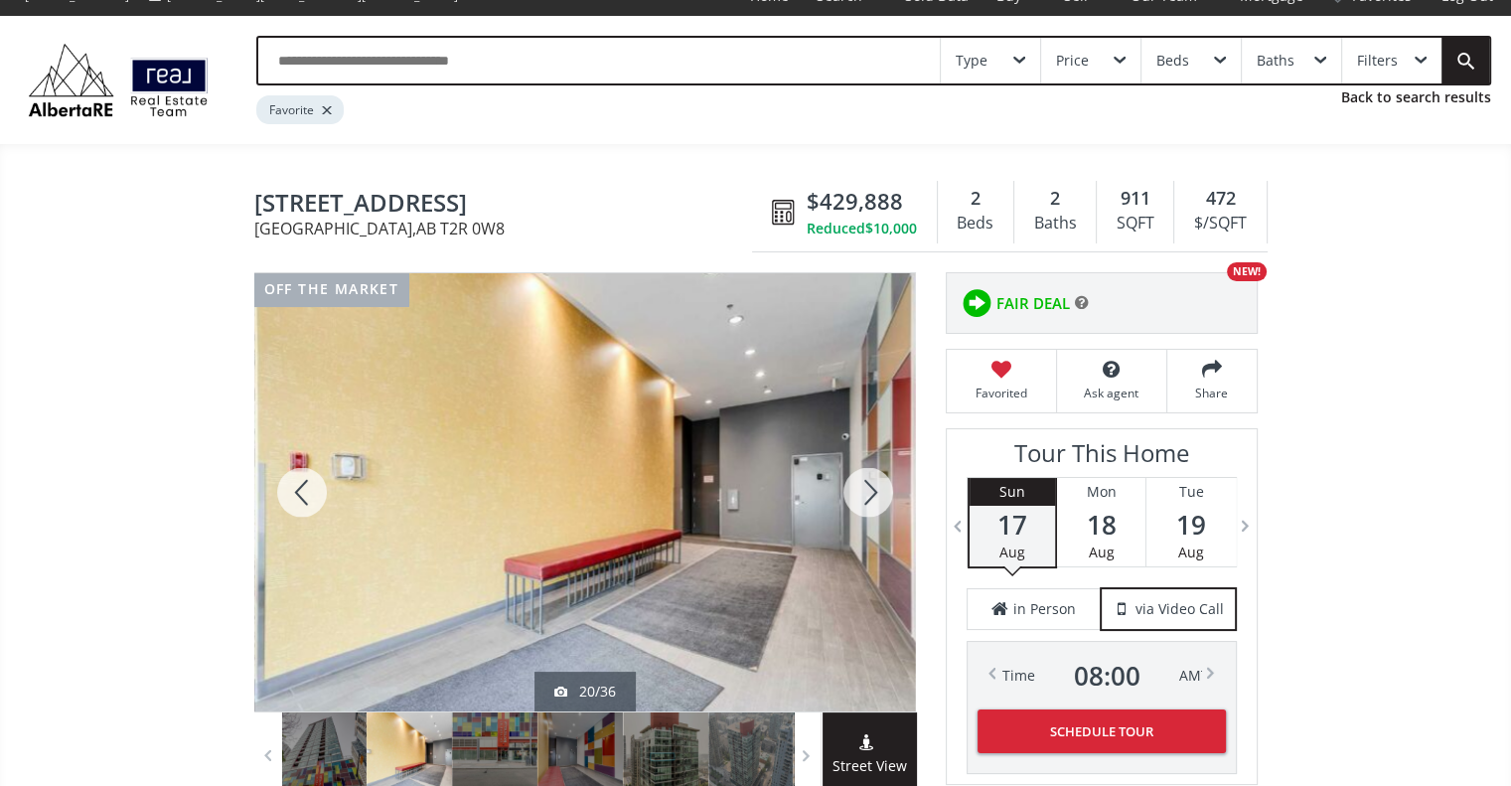
click at [868, 500] on div at bounding box center [867, 492] width 95 height 438
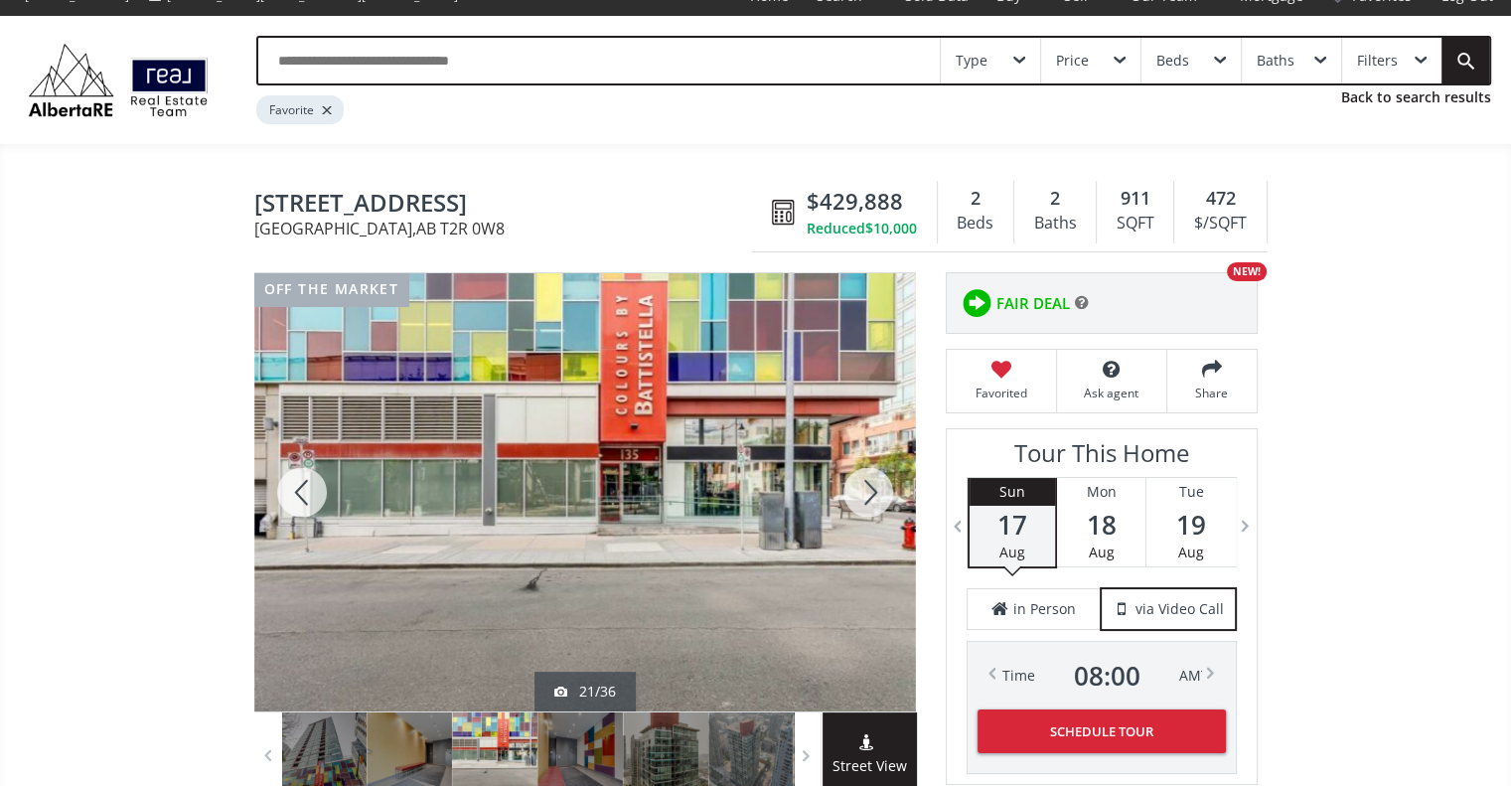
click at [867, 472] on div at bounding box center [867, 492] width 95 height 438
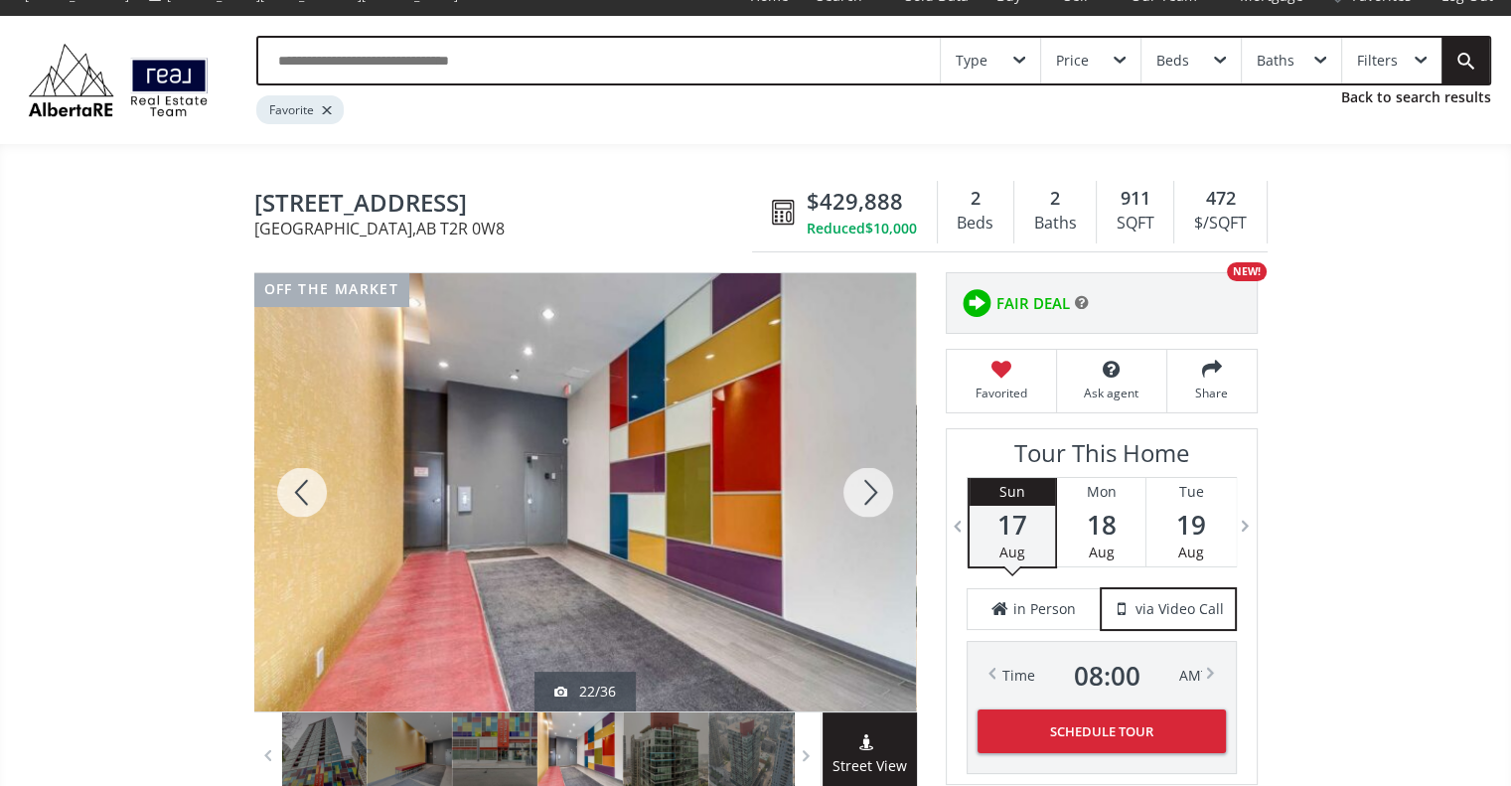
click at [867, 472] on div at bounding box center [867, 492] width 95 height 438
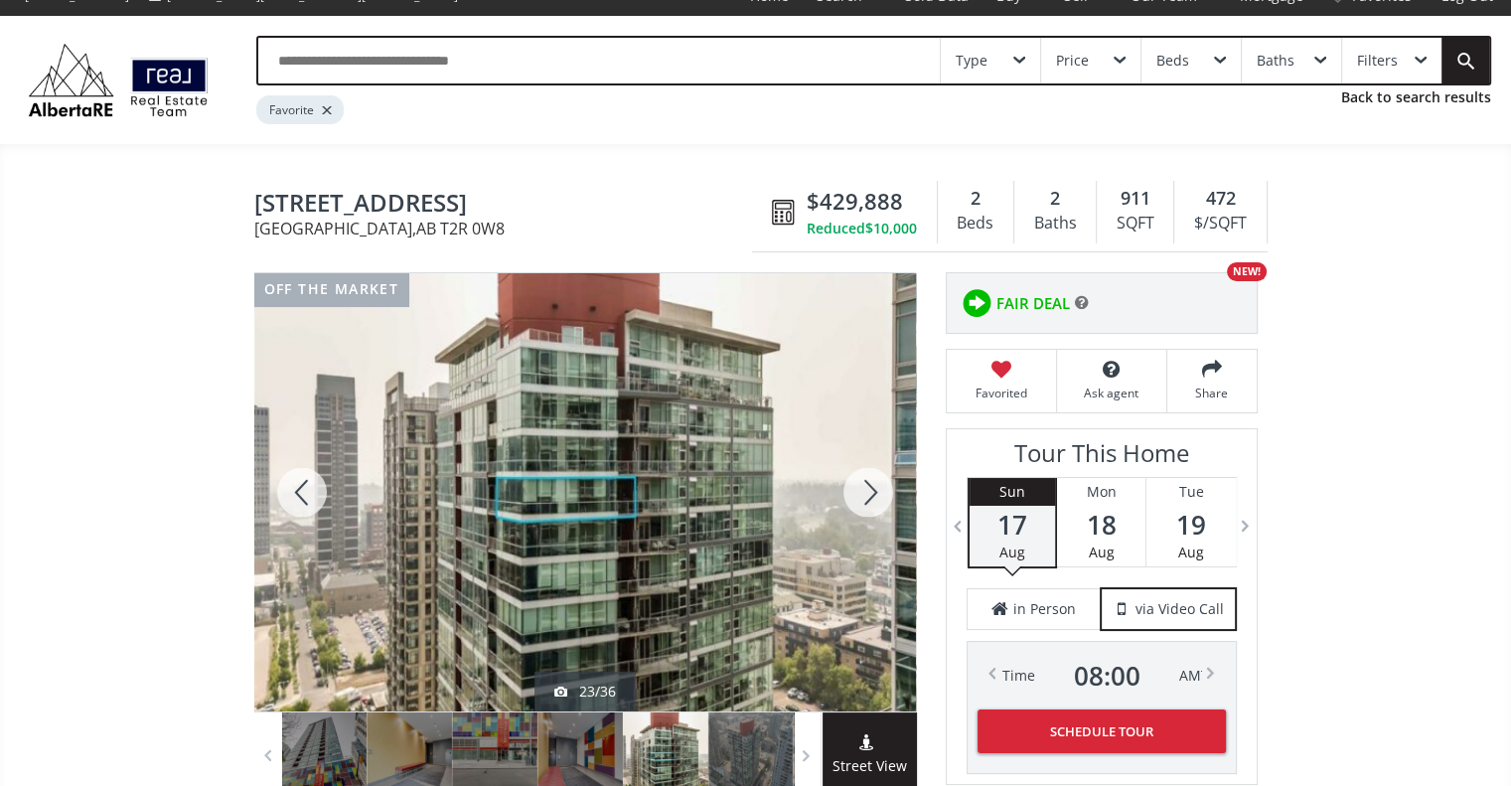
click at [867, 472] on div at bounding box center [867, 492] width 95 height 438
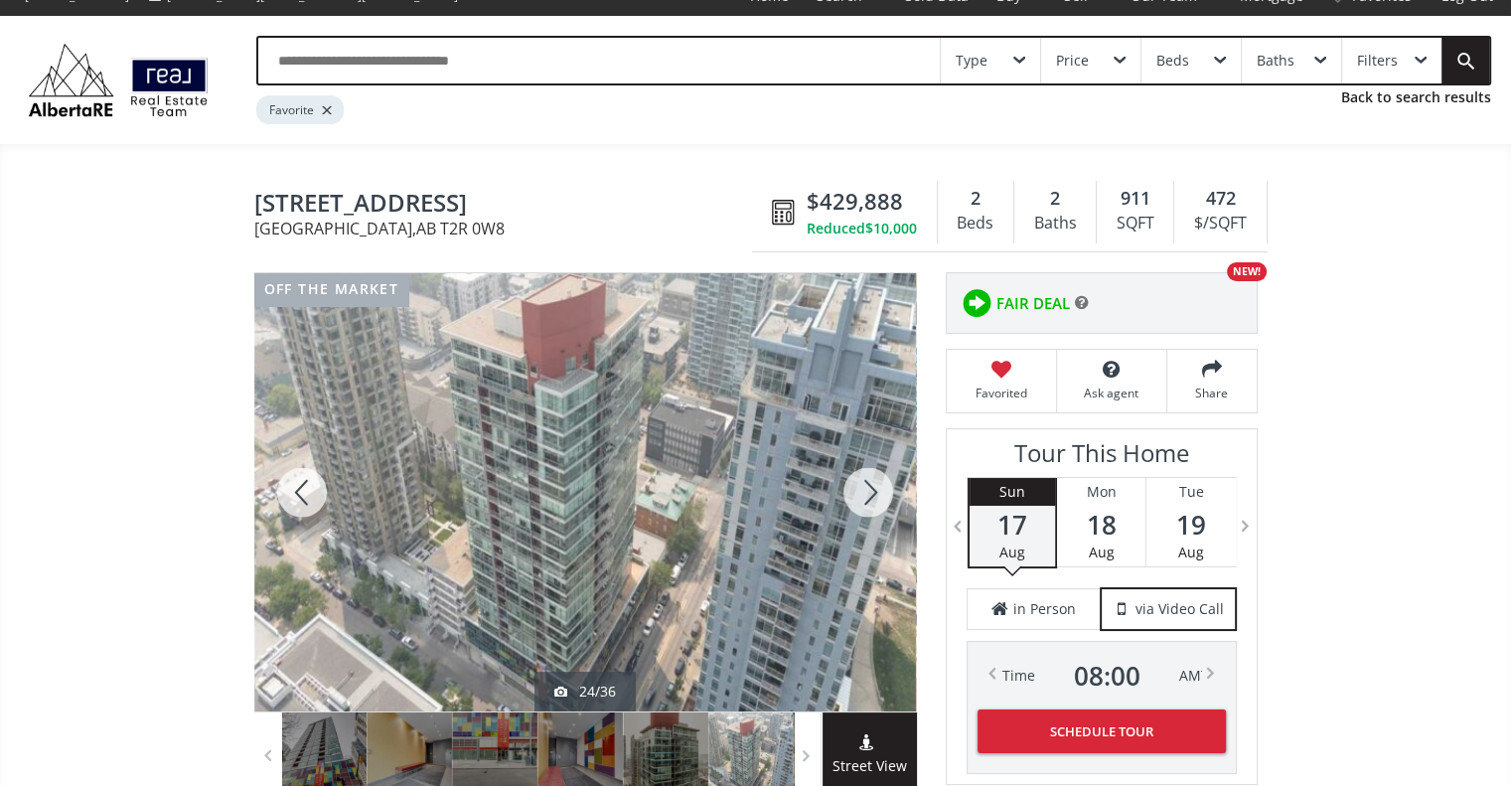
click at [867, 472] on div at bounding box center [867, 492] width 95 height 438
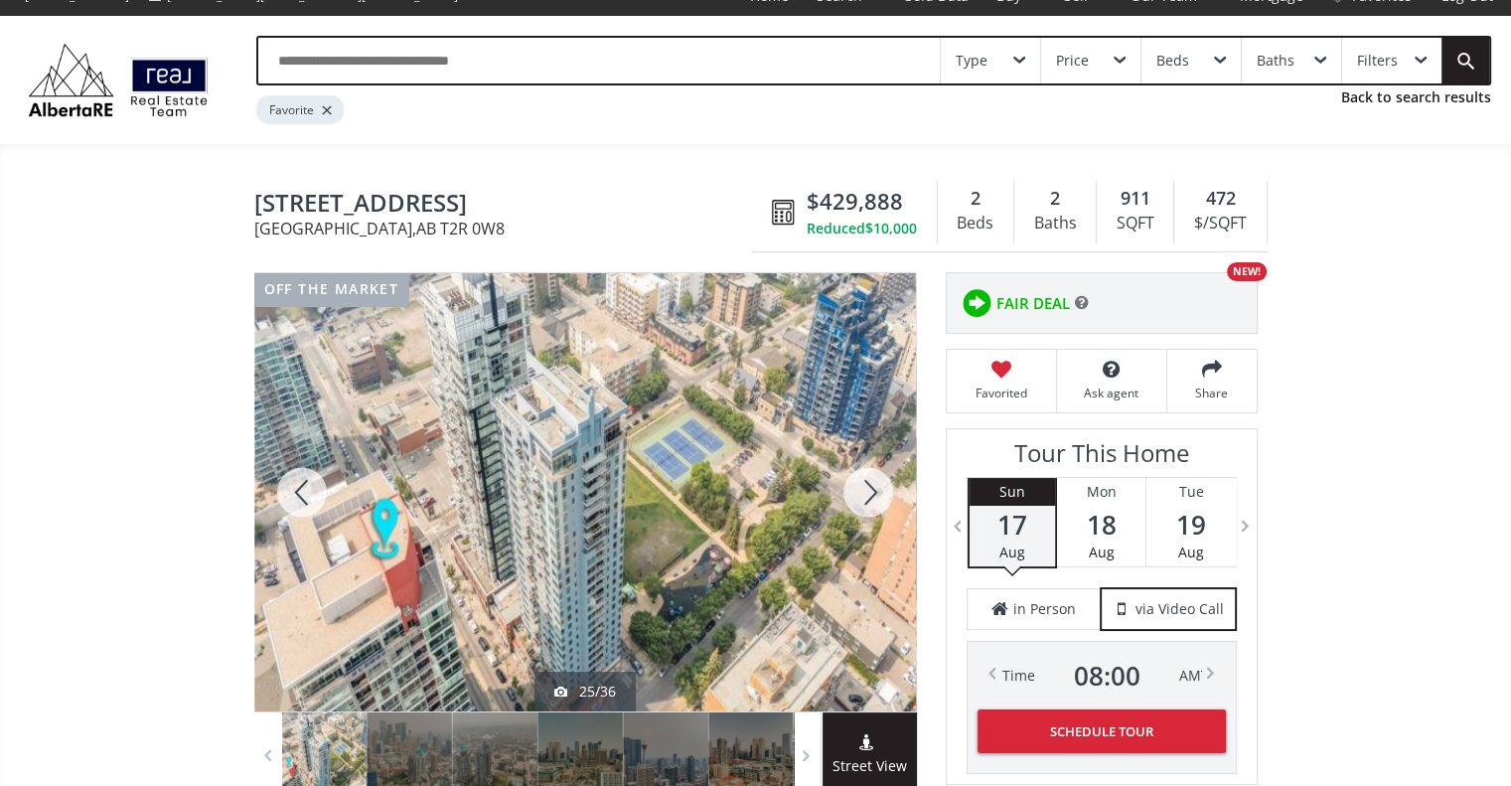
click at [867, 472] on div at bounding box center [867, 492] width 95 height 438
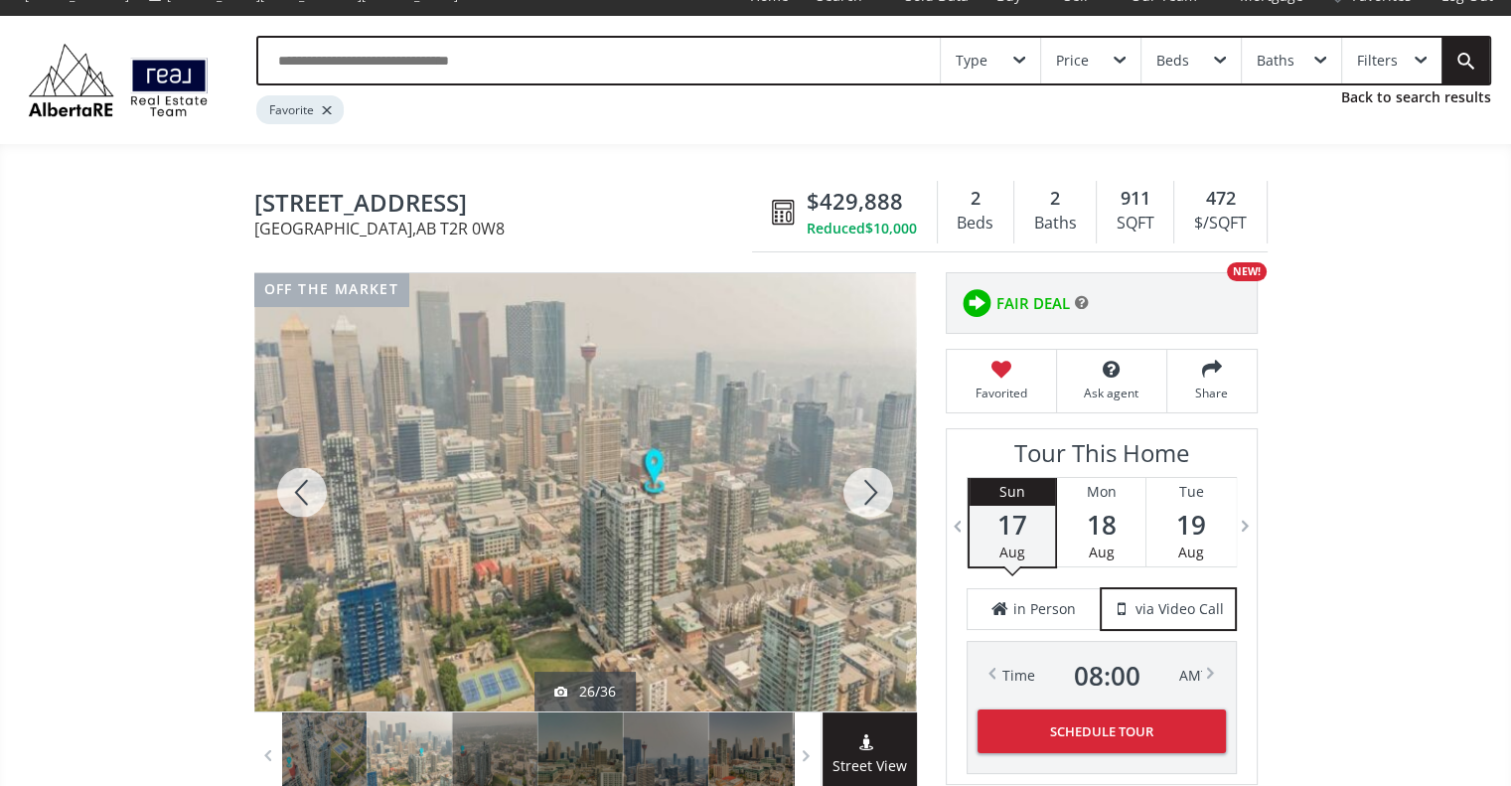
click at [867, 472] on div at bounding box center [867, 492] width 95 height 438
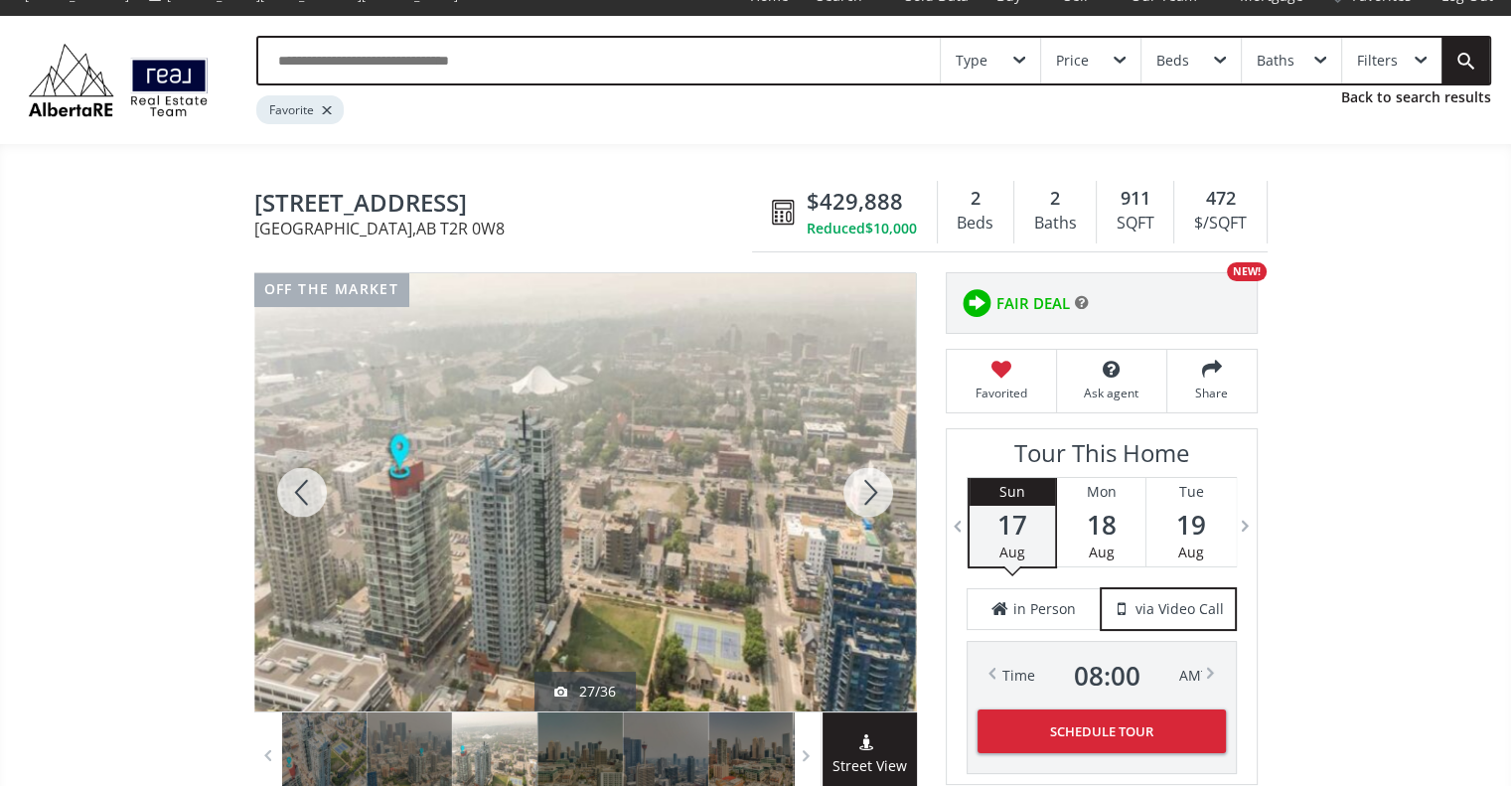
click at [867, 472] on div at bounding box center [867, 492] width 95 height 438
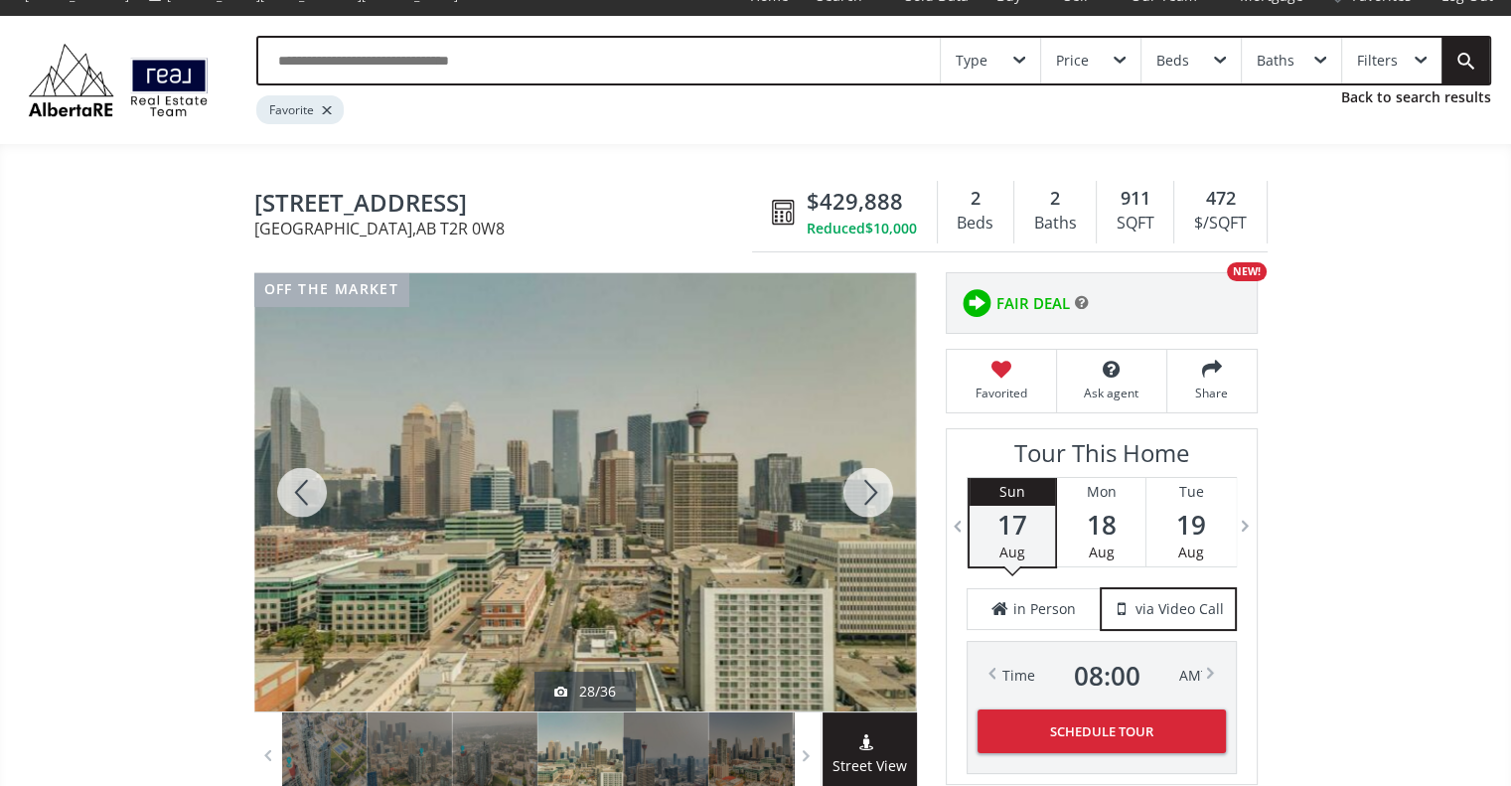
click at [867, 472] on div at bounding box center [867, 492] width 95 height 438
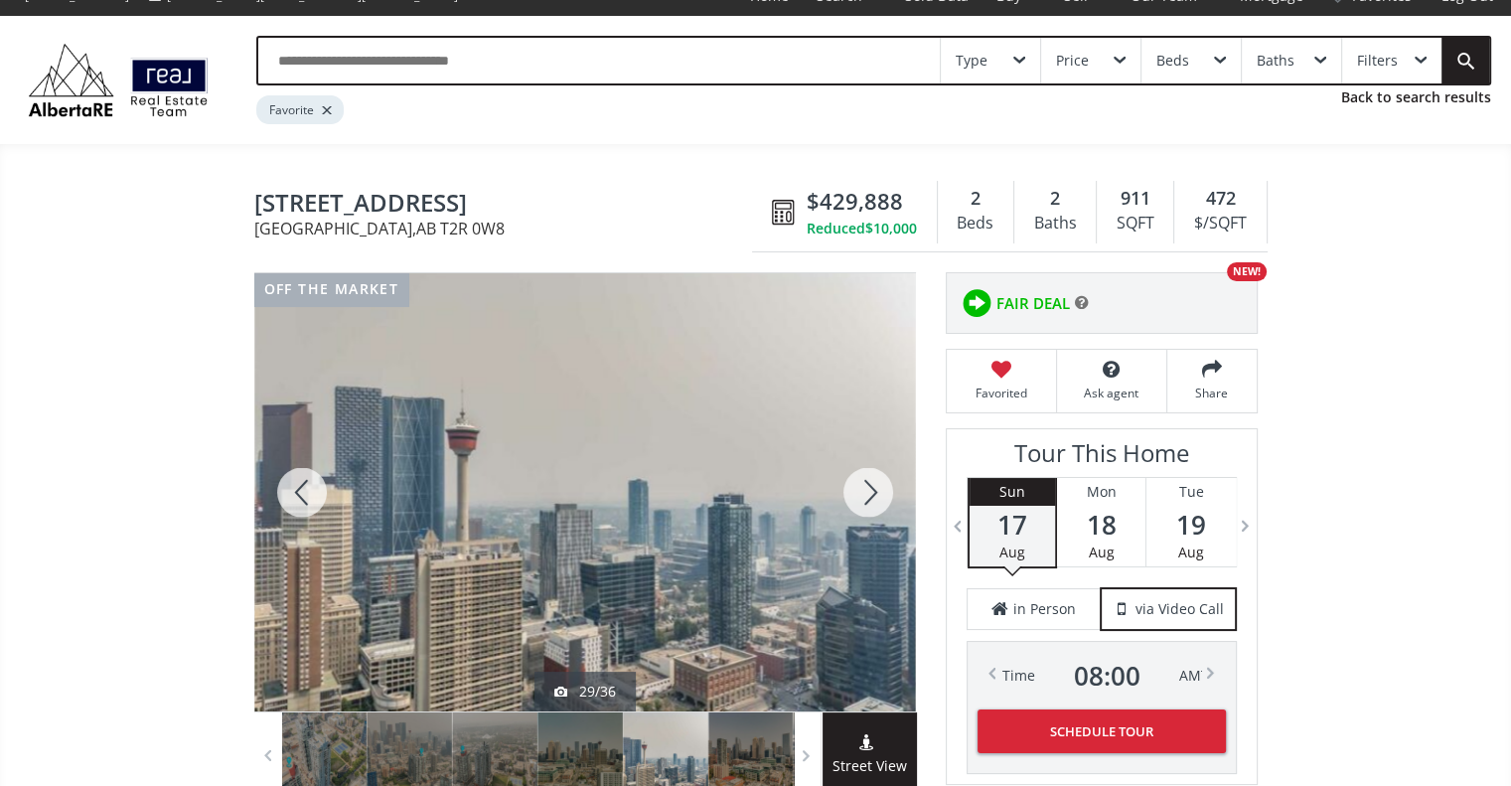
click at [867, 472] on div at bounding box center [867, 492] width 95 height 438
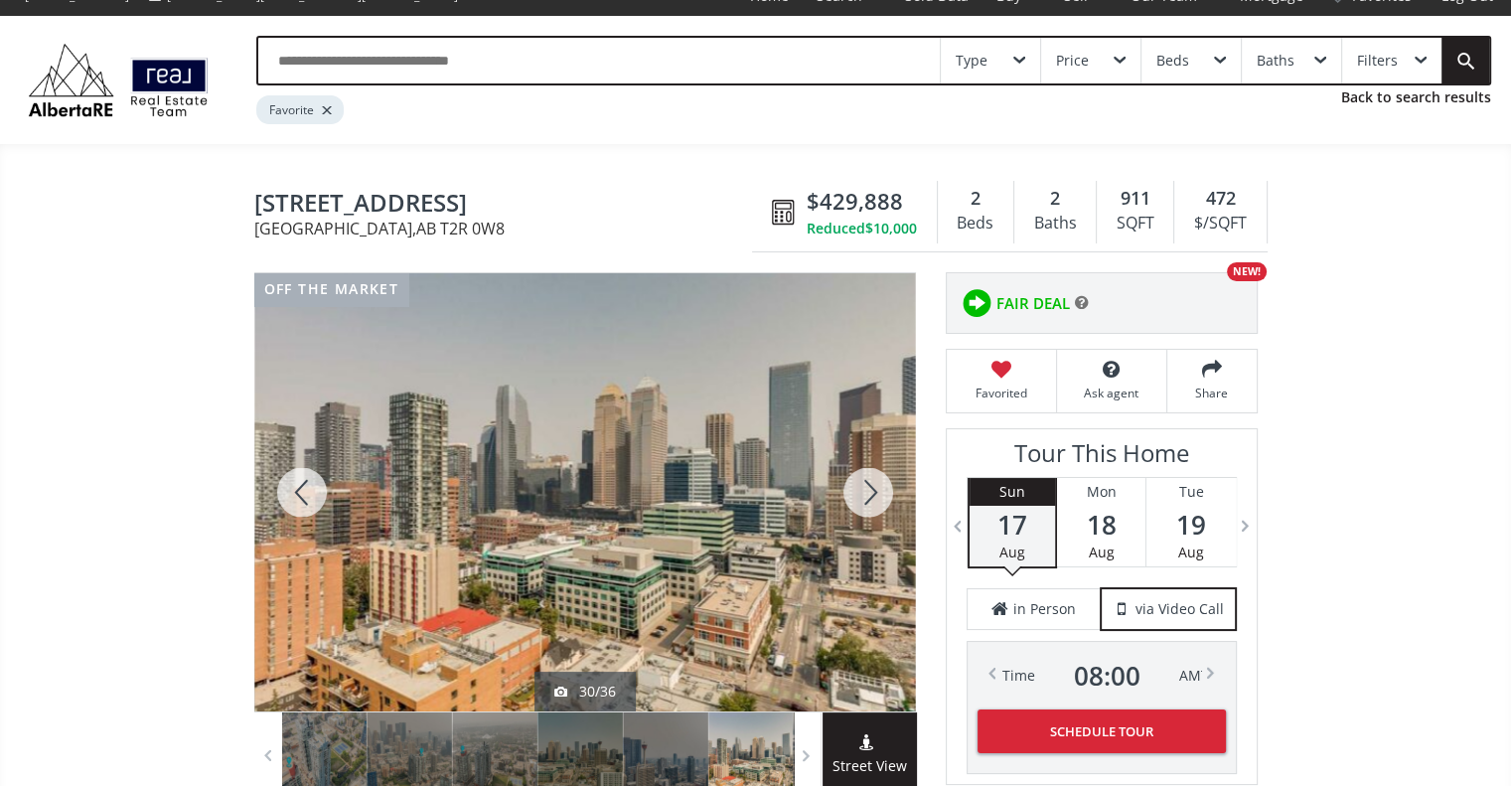
click at [867, 472] on div at bounding box center [867, 492] width 95 height 438
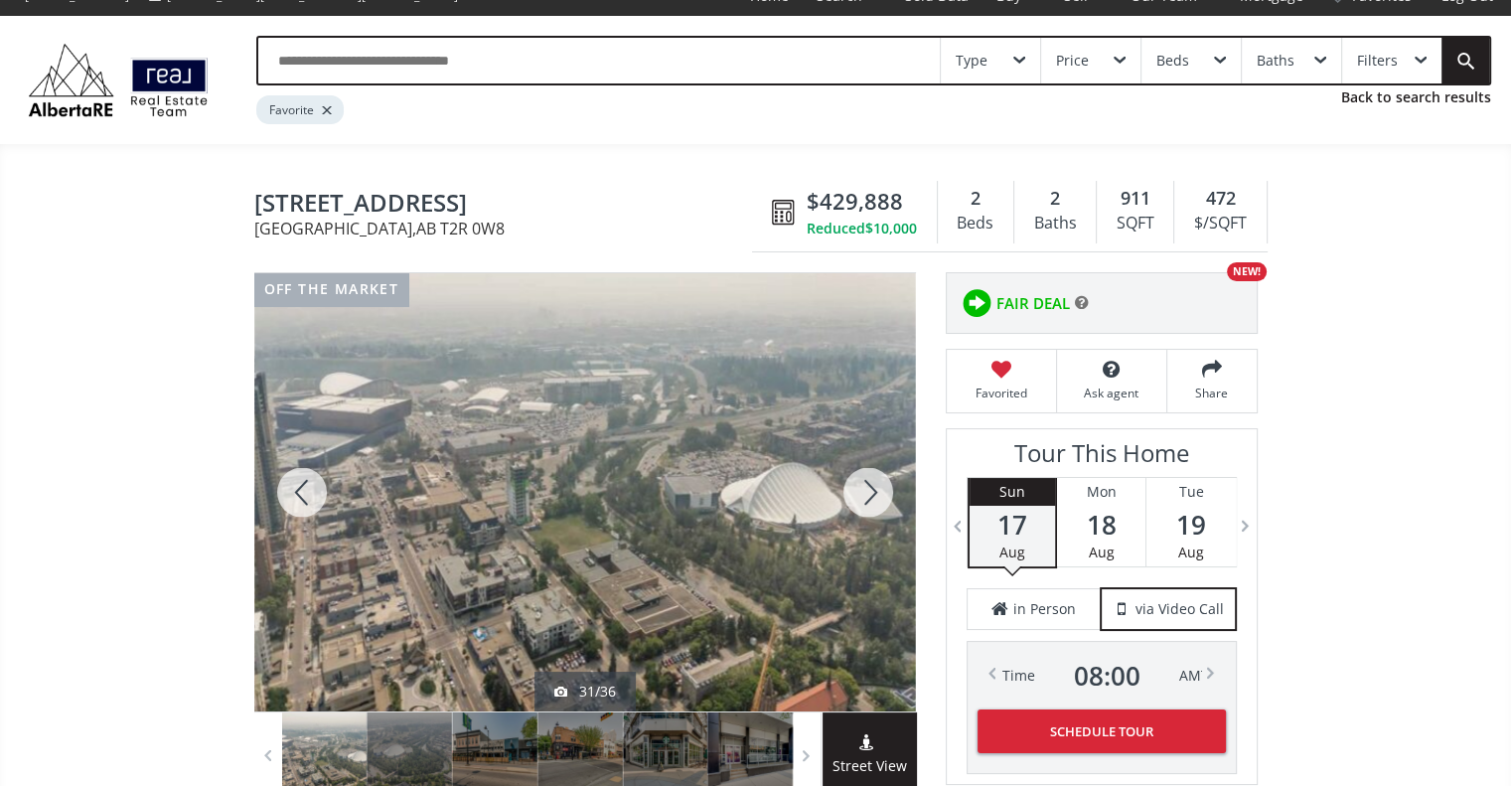
click at [867, 472] on div at bounding box center [867, 492] width 95 height 438
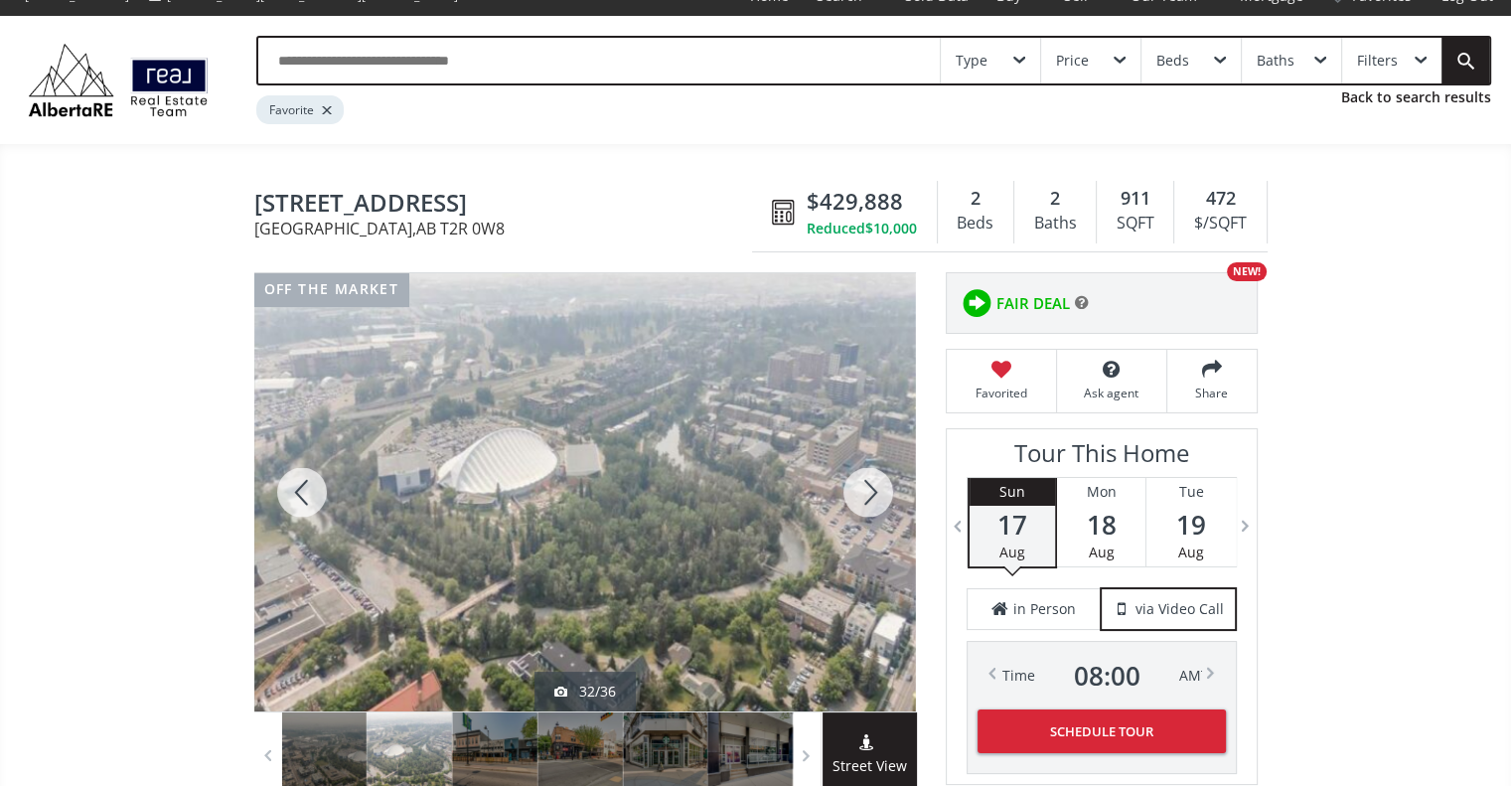
click at [867, 472] on div at bounding box center [867, 492] width 95 height 438
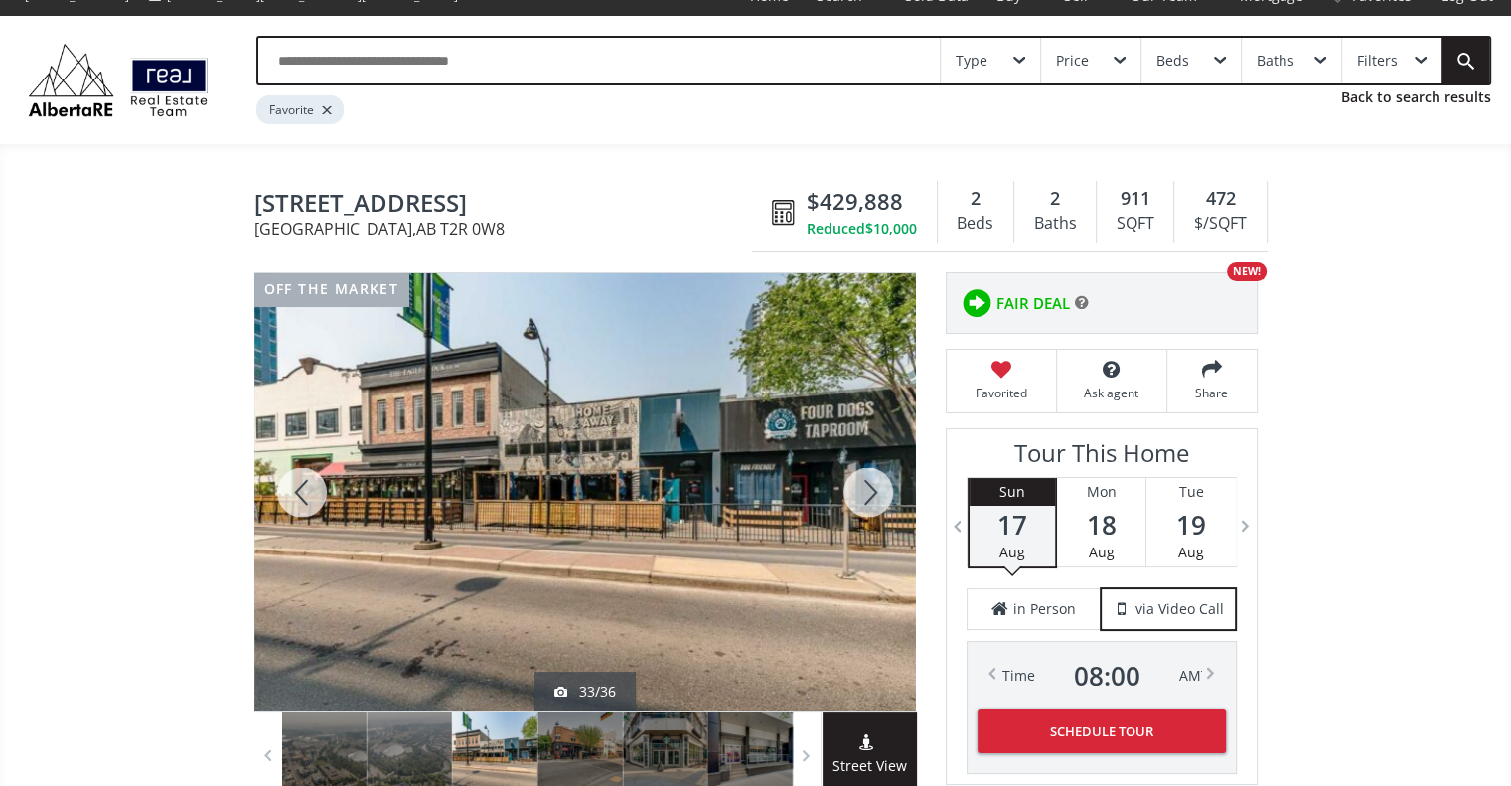
click at [867, 472] on div at bounding box center [867, 492] width 95 height 438
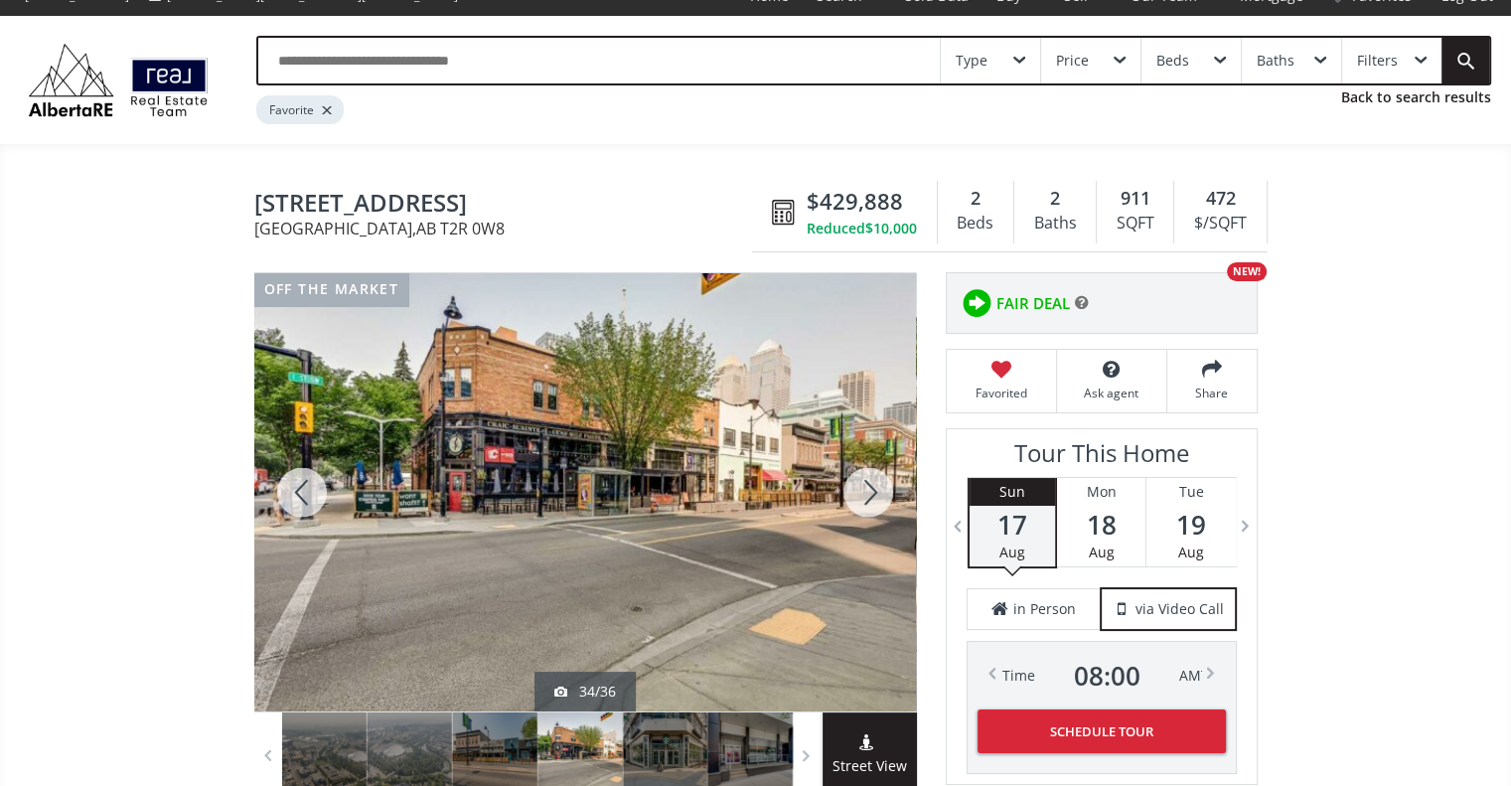
click at [867, 472] on div at bounding box center [867, 492] width 95 height 438
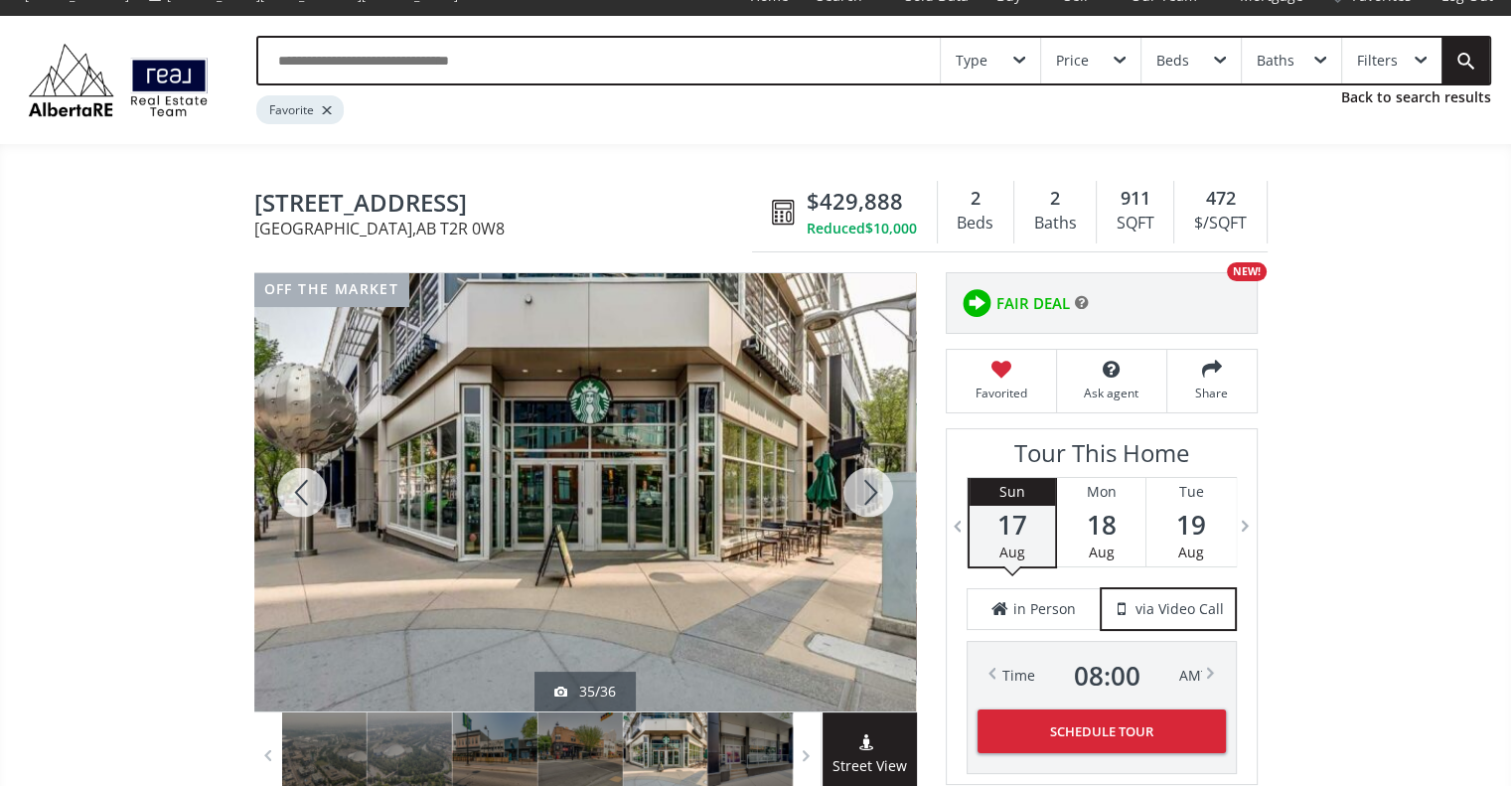
click at [867, 472] on div at bounding box center [867, 492] width 95 height 438
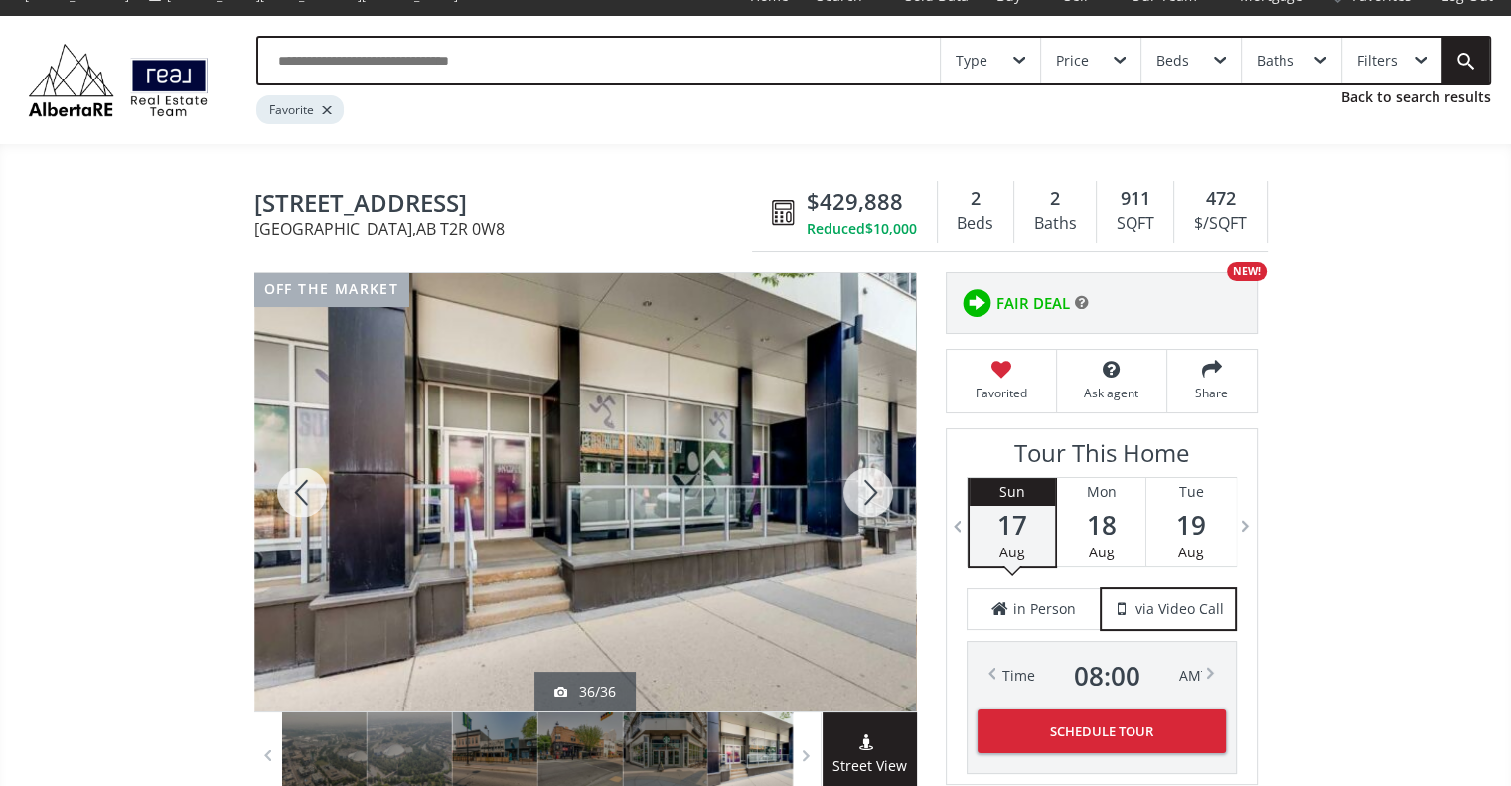
click at [867, 472] on div at bounding box center [867, 492] width 95 height 438
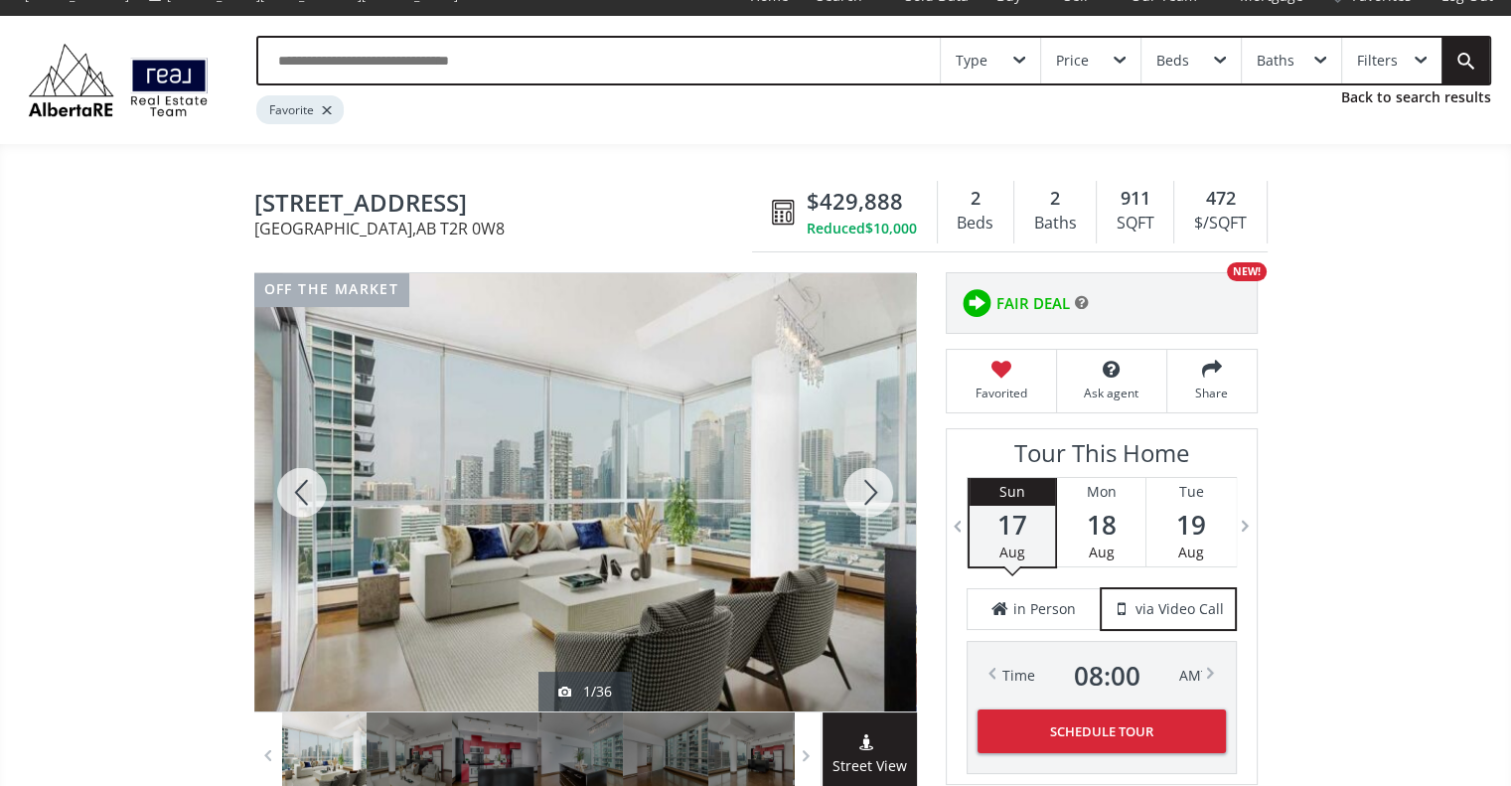
click at [867, 472] on div at bounding box center [867, 492] width 95 height 438
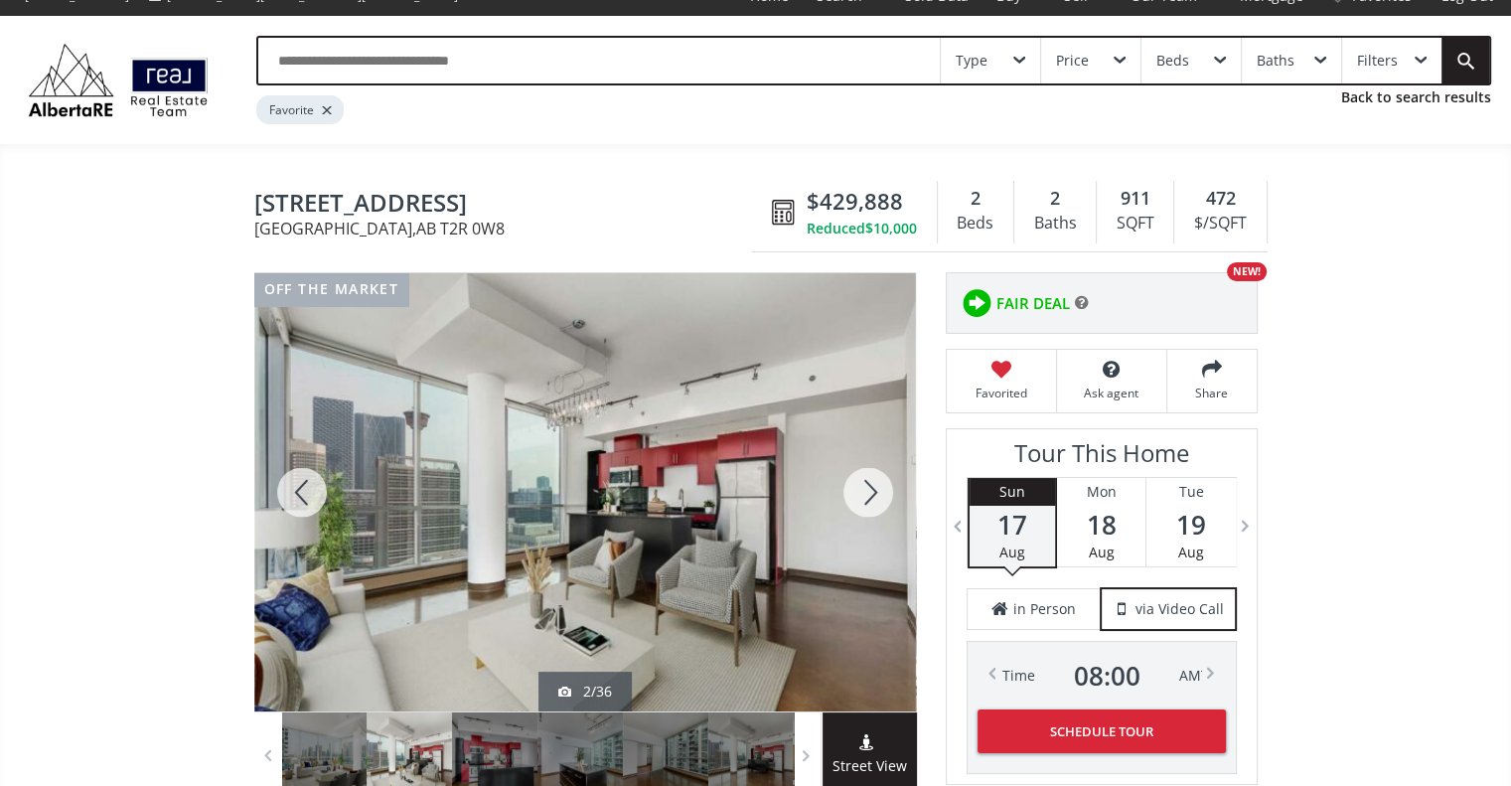
click at [867, 472] on div at bounding box center [867, 492] width 95 height 438
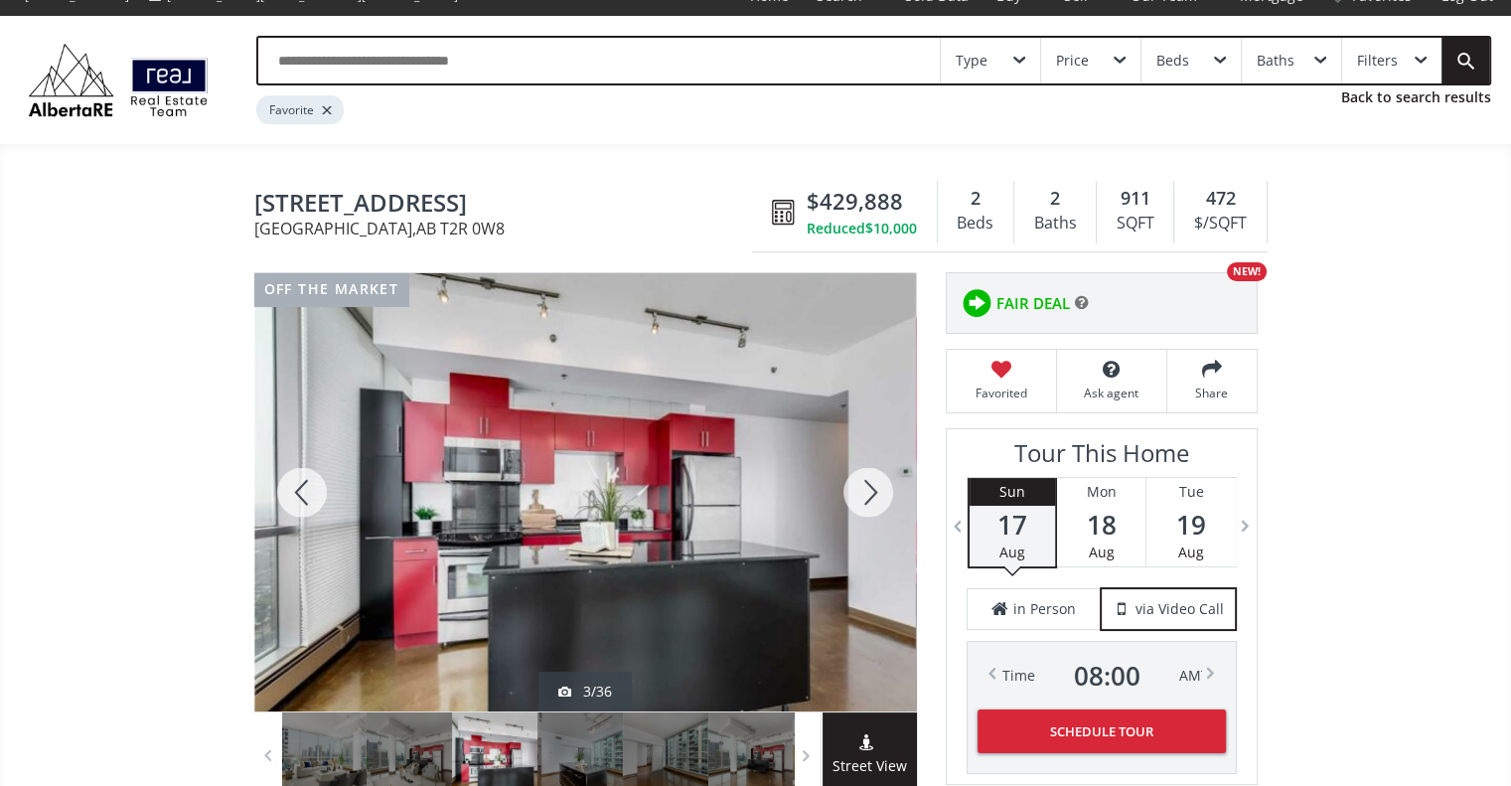
click at [867, 472] on div at bounding box center [867, 492] width 95 height 438
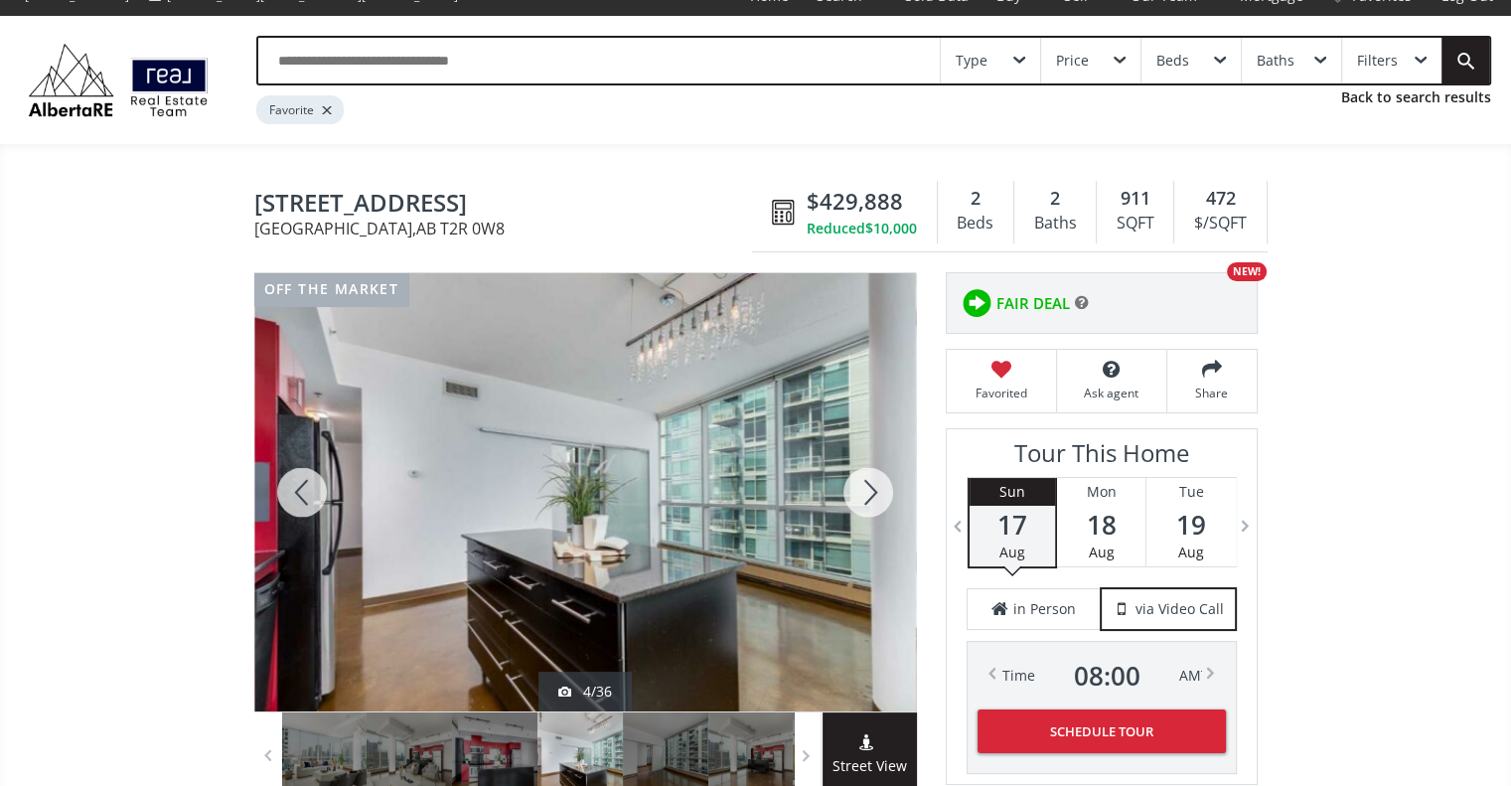
click at [867, 472] on div at bounding box center [867, 492] width 95 height 438
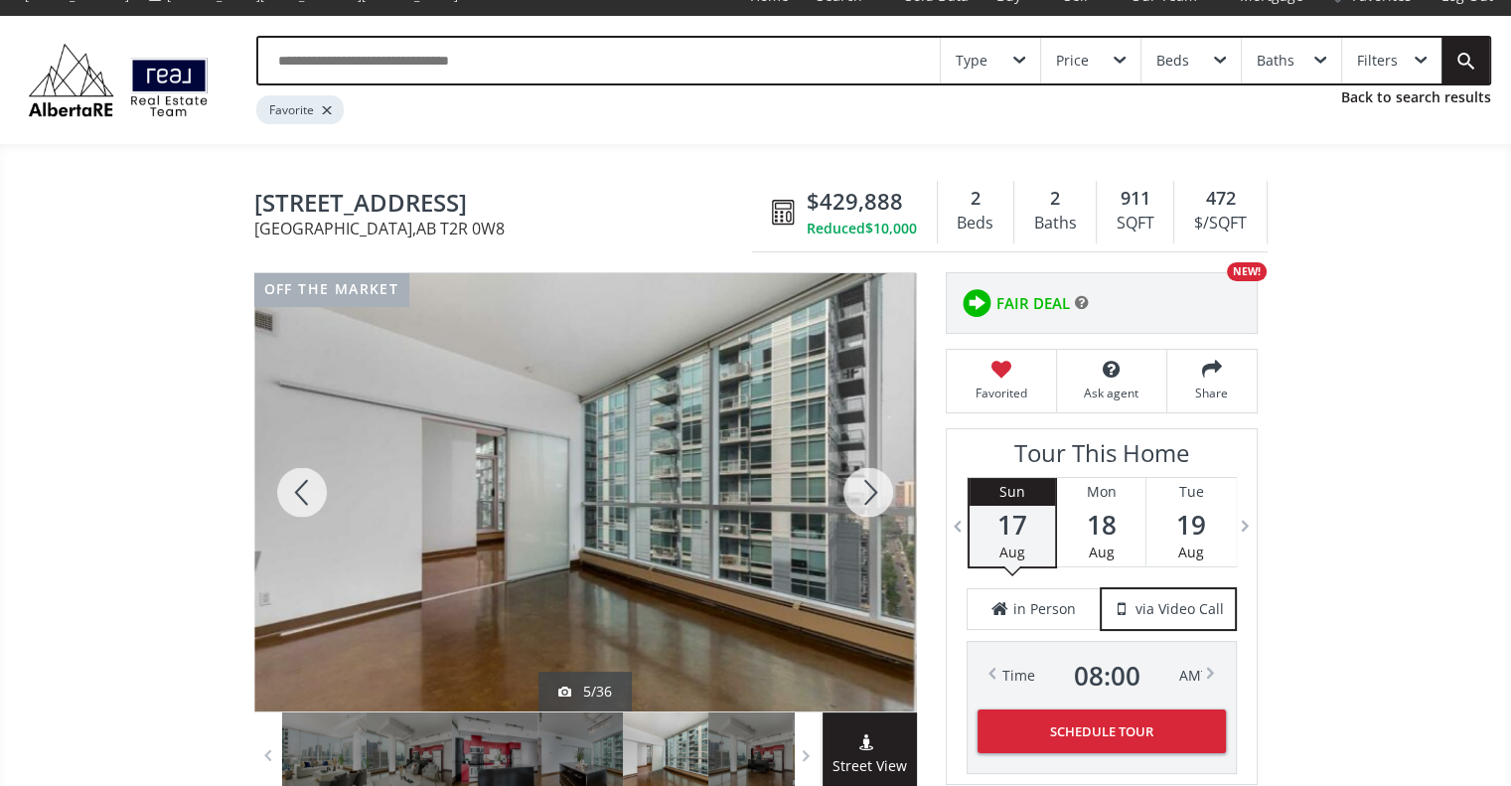
click at [867, 472] on div at bounding box center [867, 492] width 95 height 438
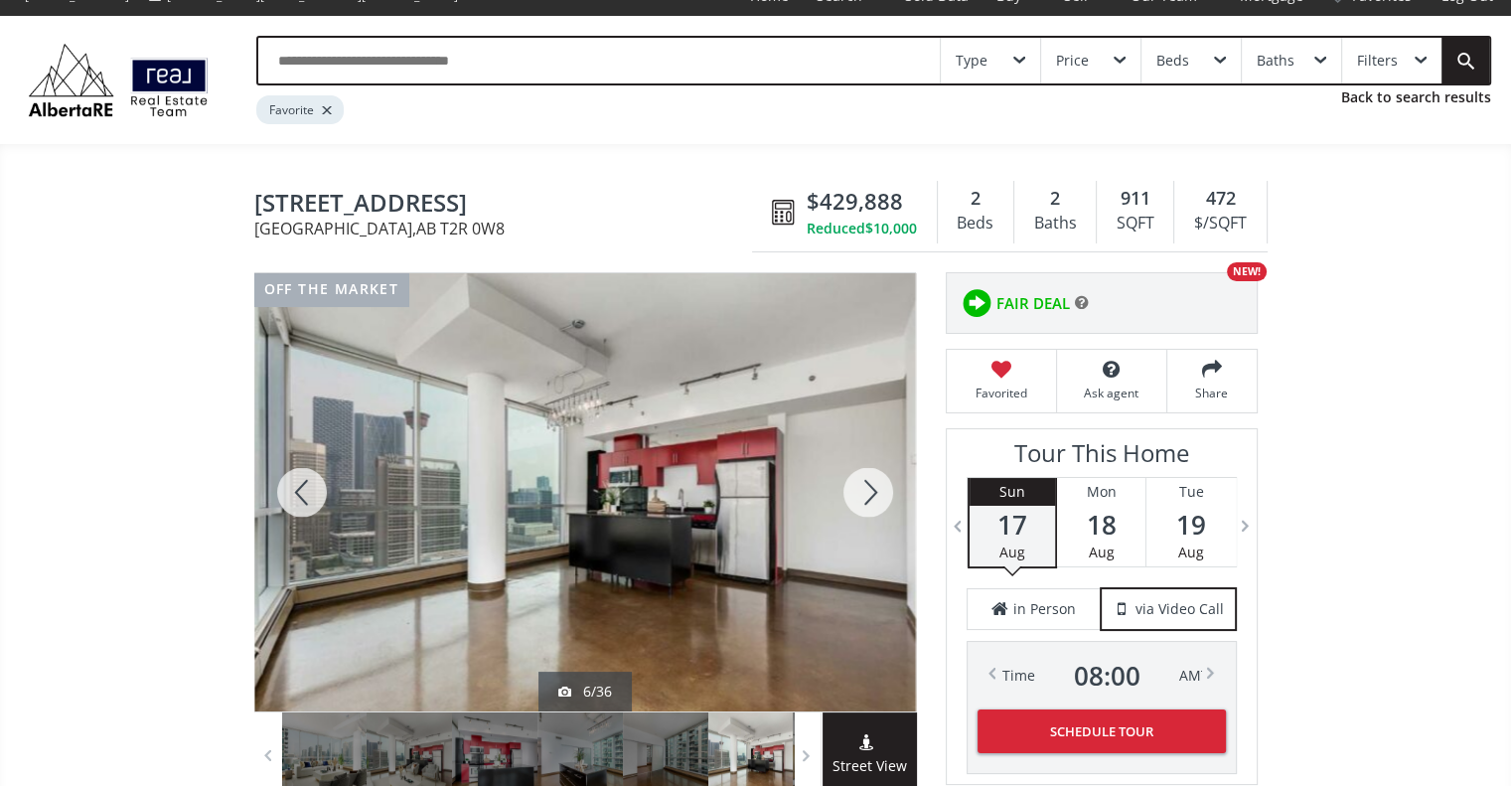
click at [867, 472] on div at bounding box center [867, 492] width 95 height 438
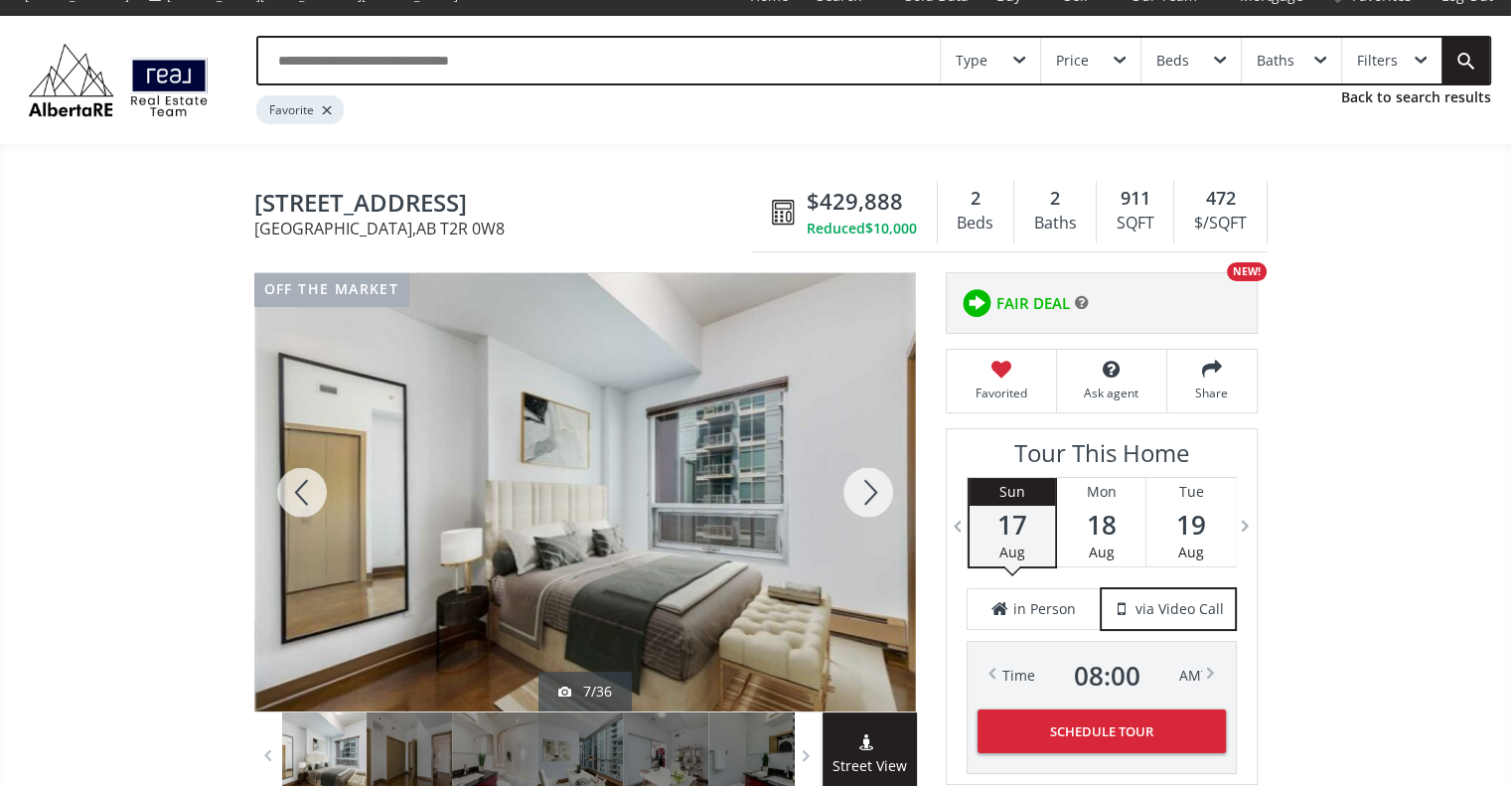
click at [867, 472] on div at bounding box center [867, 492] width 95 height 438
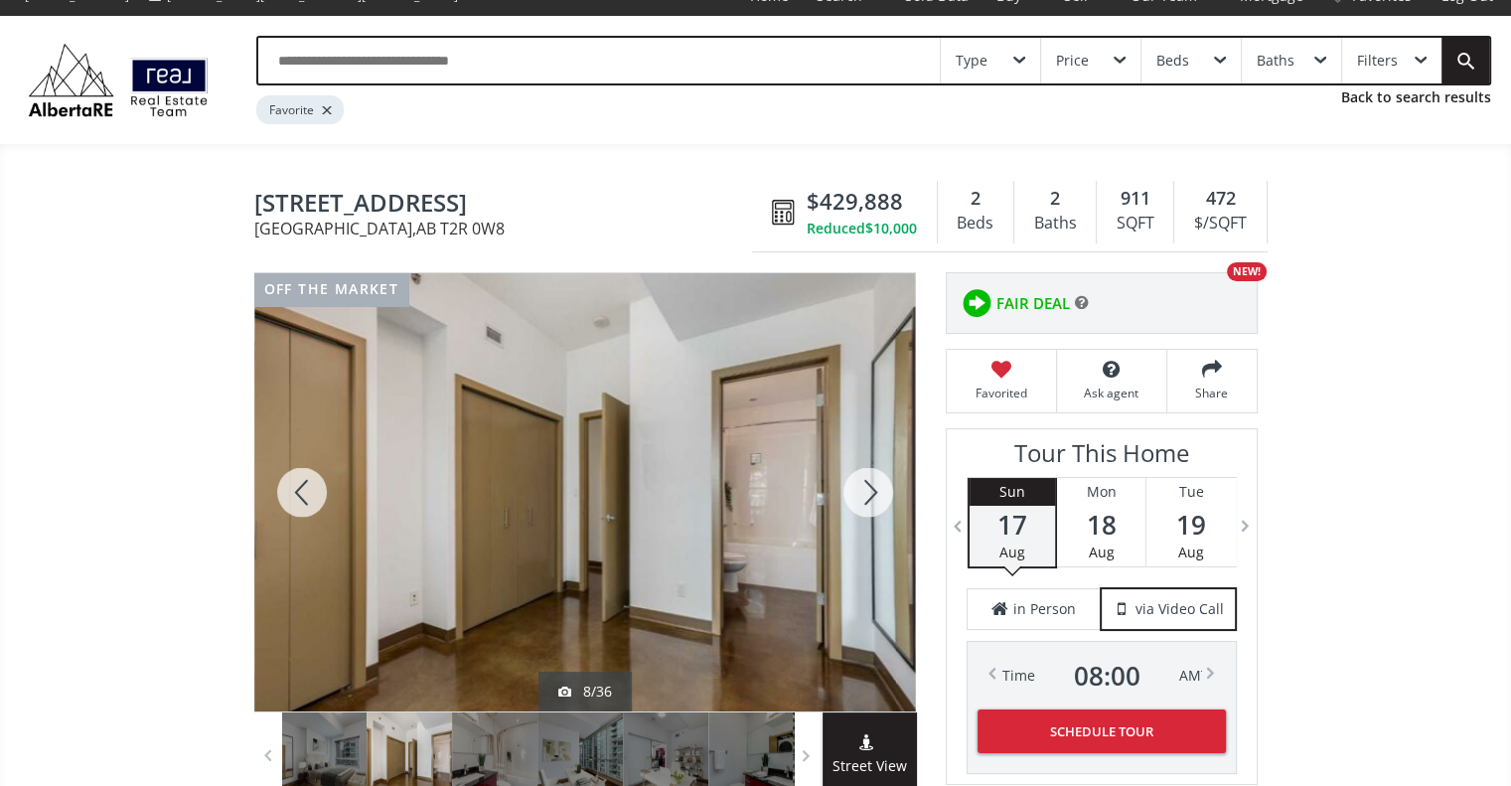
click at [867, 472] on div at bounding box center [867, 492] width 95 height 438
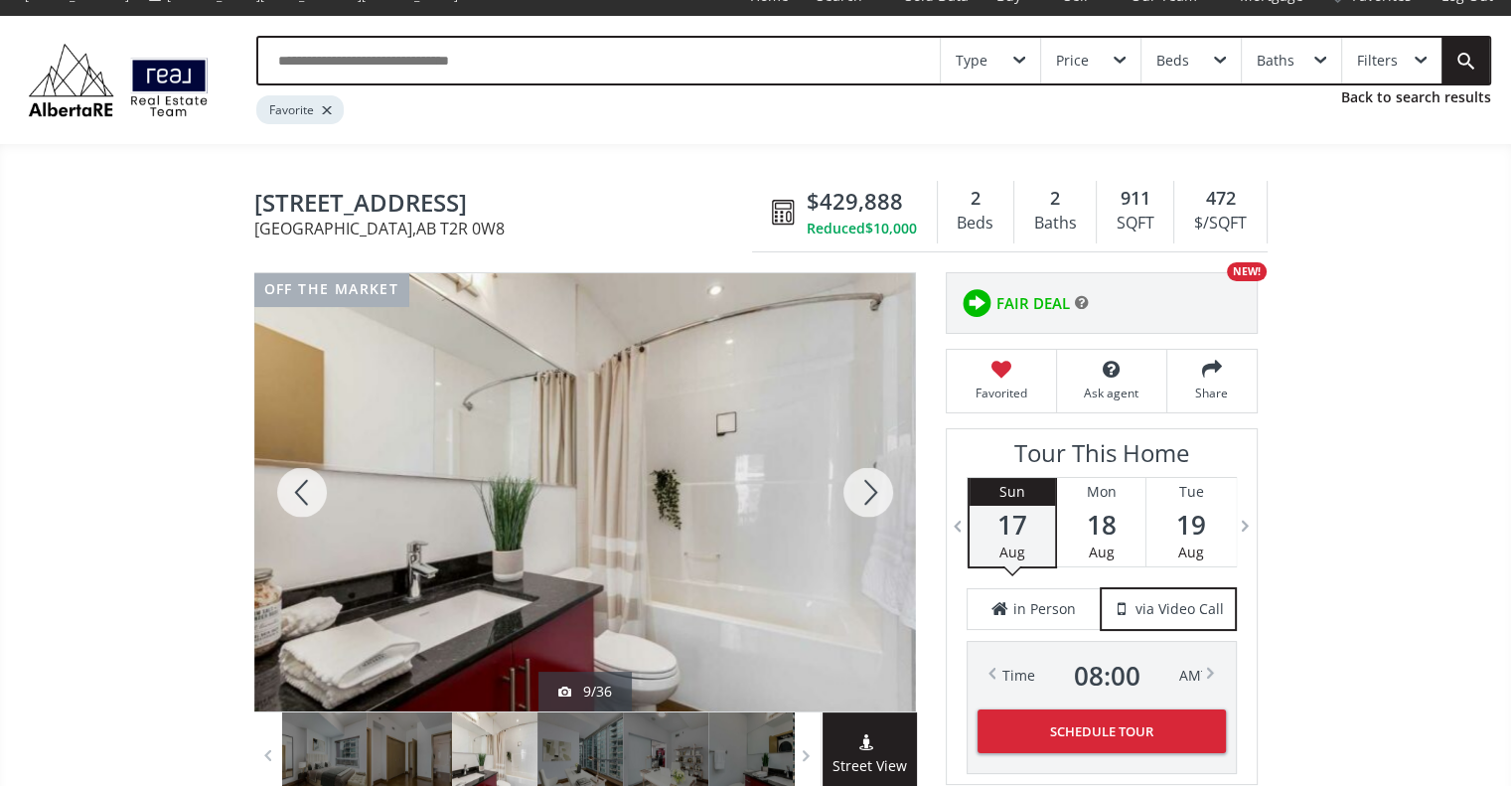
click at [867, 472] on div at bounding box center [867, 492] width 95 height 438
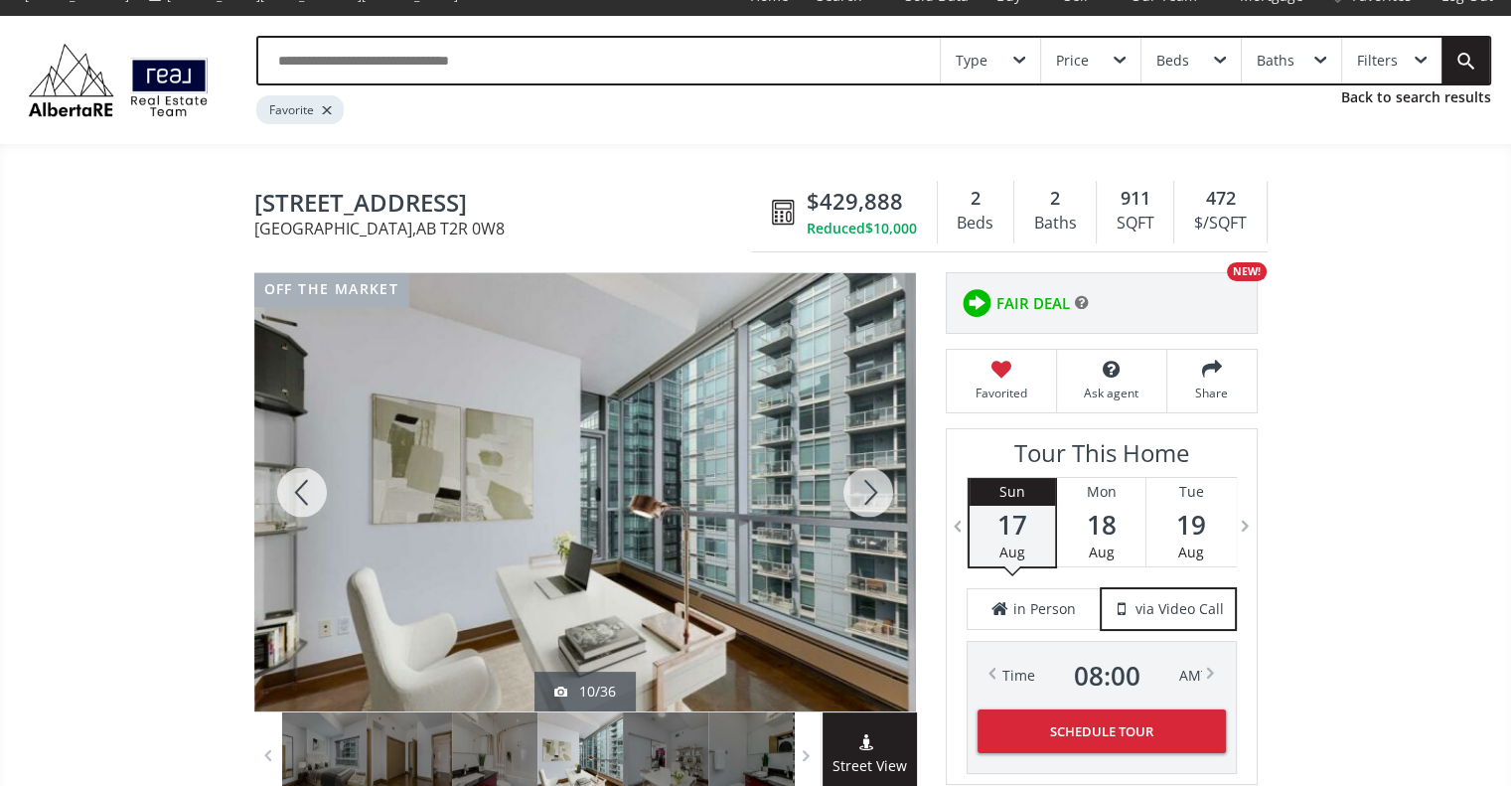
click at [867, 472] on div at bounding box center [867, 492] width 95 height 438
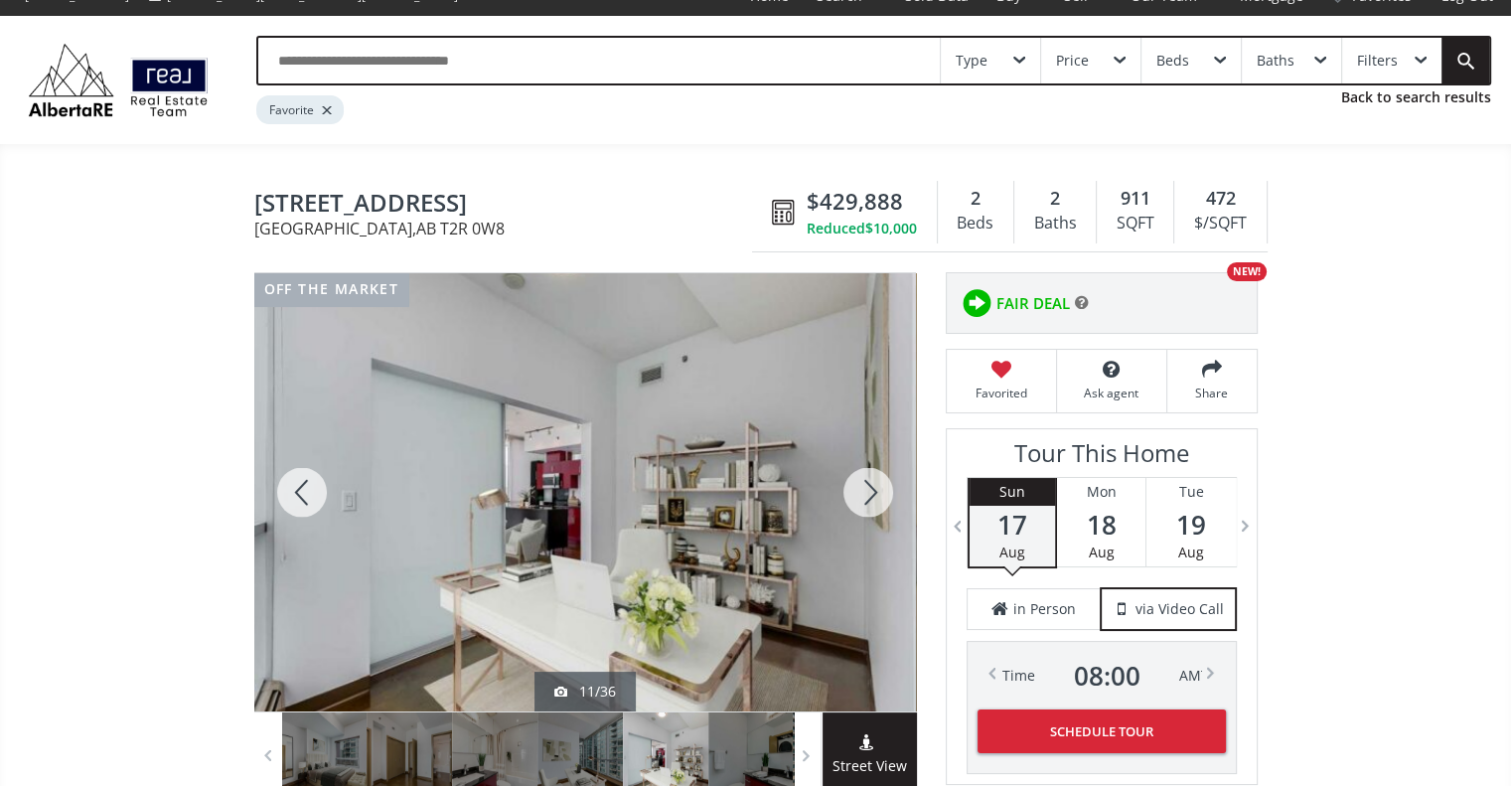
click at [867, 472] on div at bounding box center [867, 492] width 95 height 438
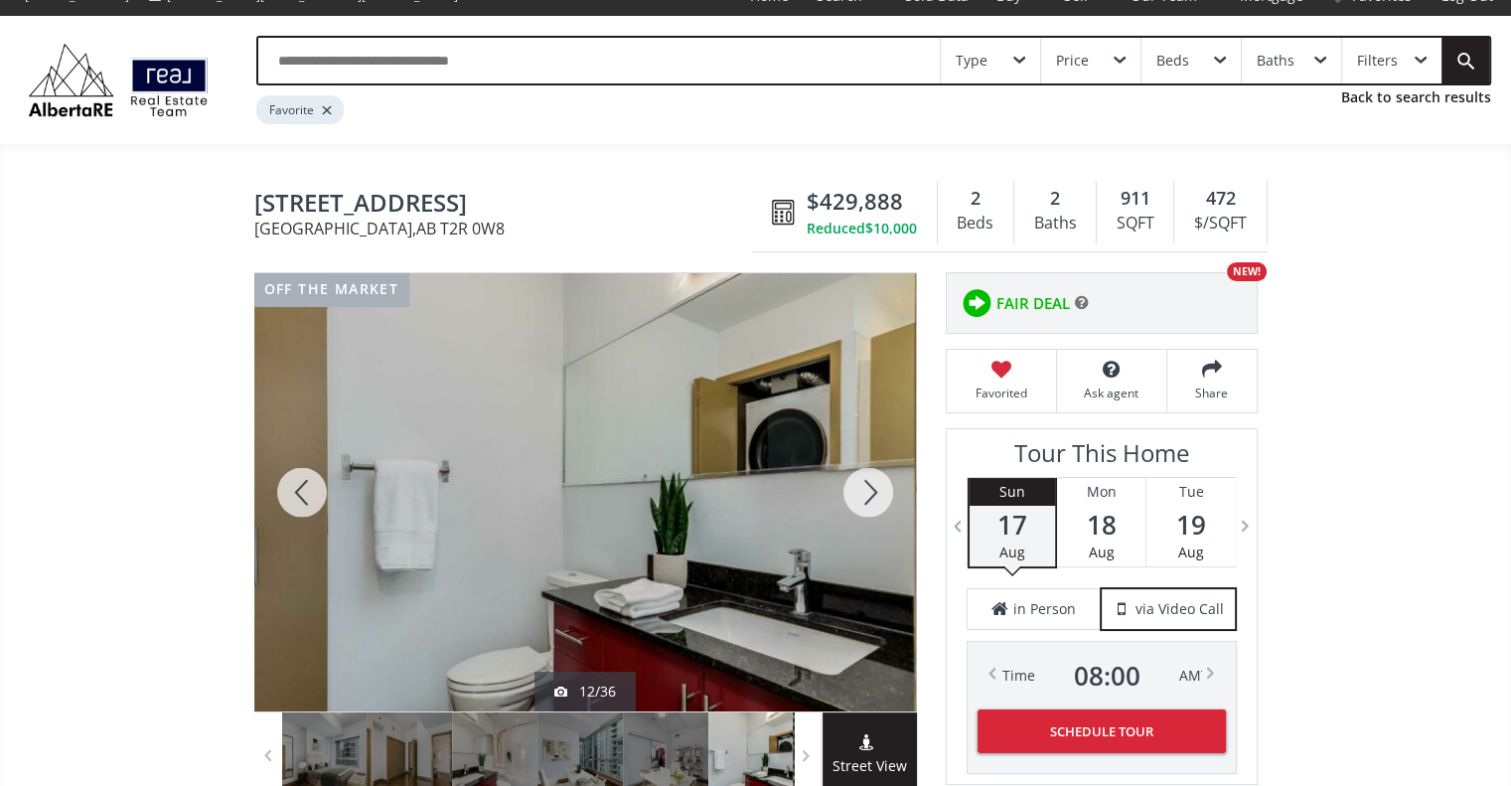
click at [867, 472] on div at bounding box center [867, 492] width 95 height 438
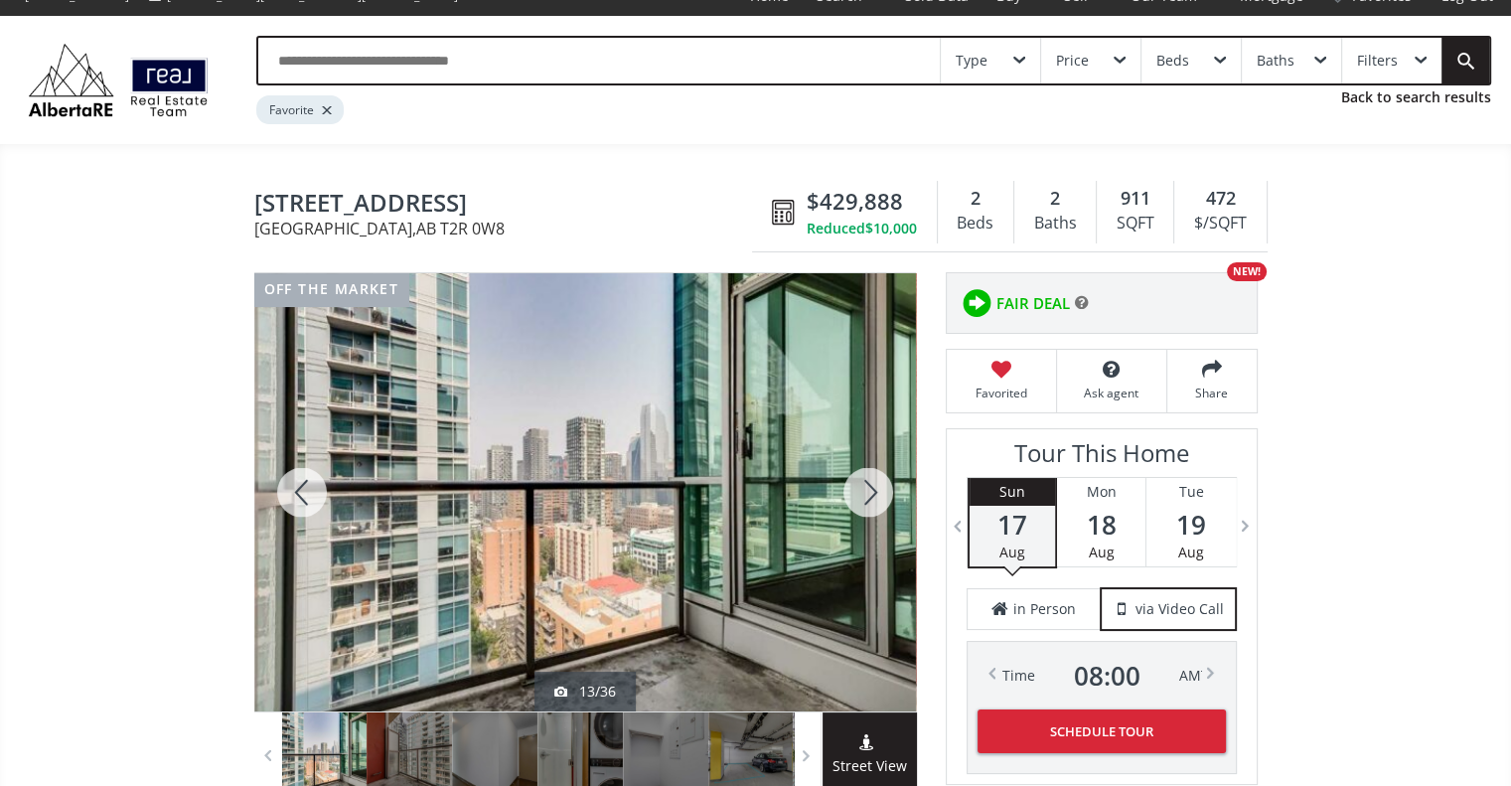
click at [867, 472] on div at bounding box center [867, 492] width 95 height 438
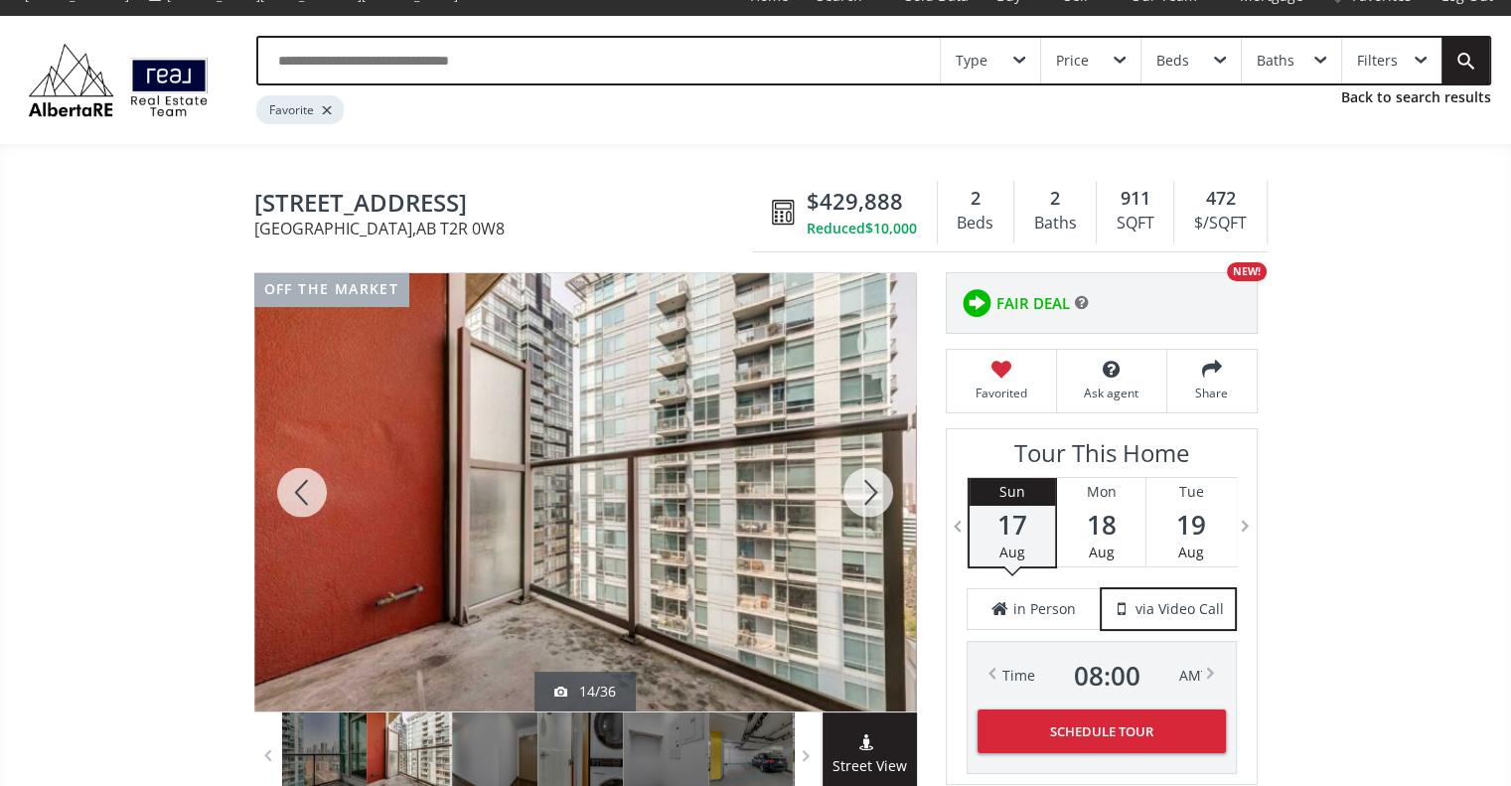
click at [867, 472] on div at bounding box center [867, 492] width 95 height 438
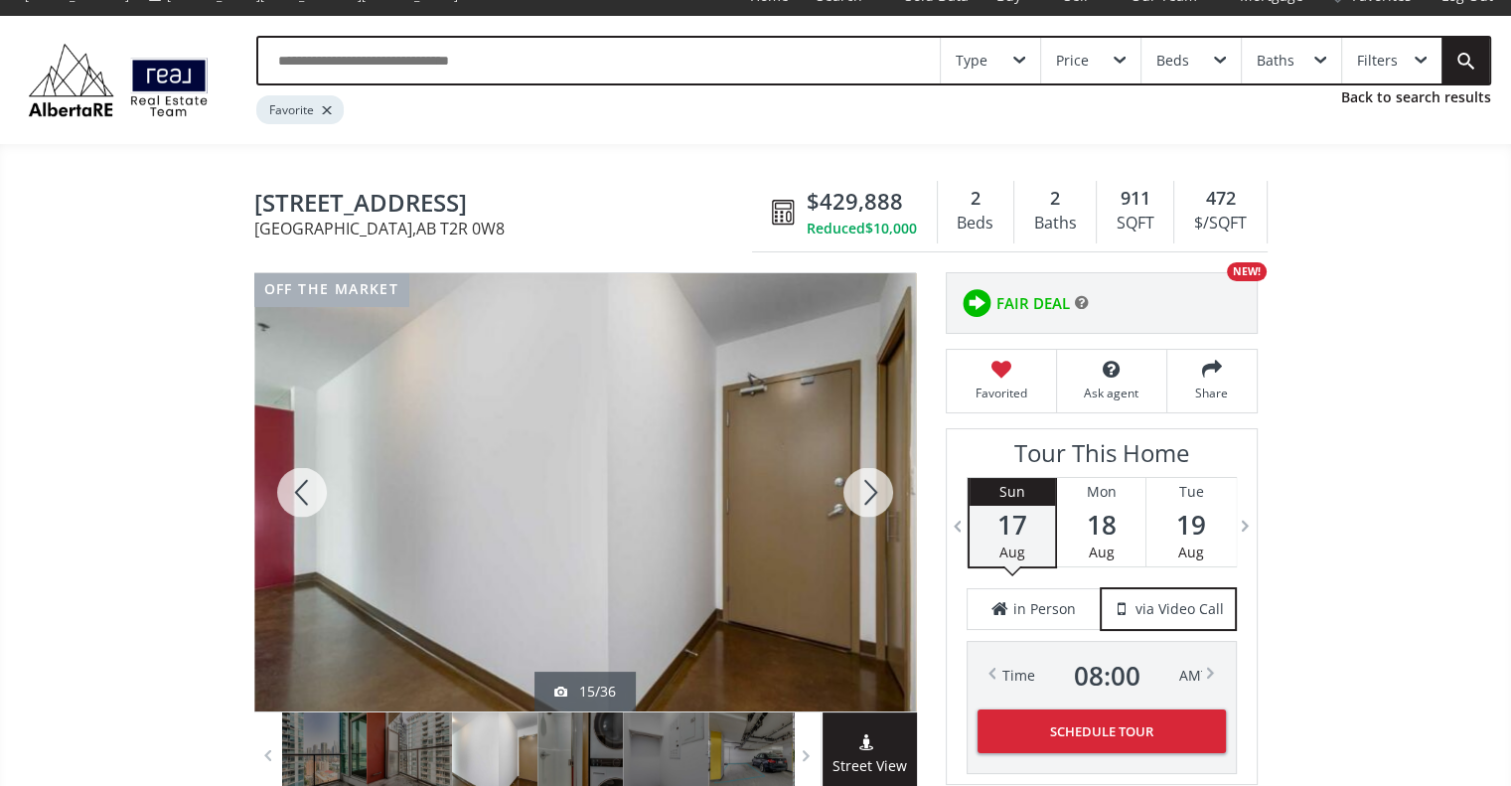
click at [867, 472] on div at bounding box center [867, 492] width 95 height 438
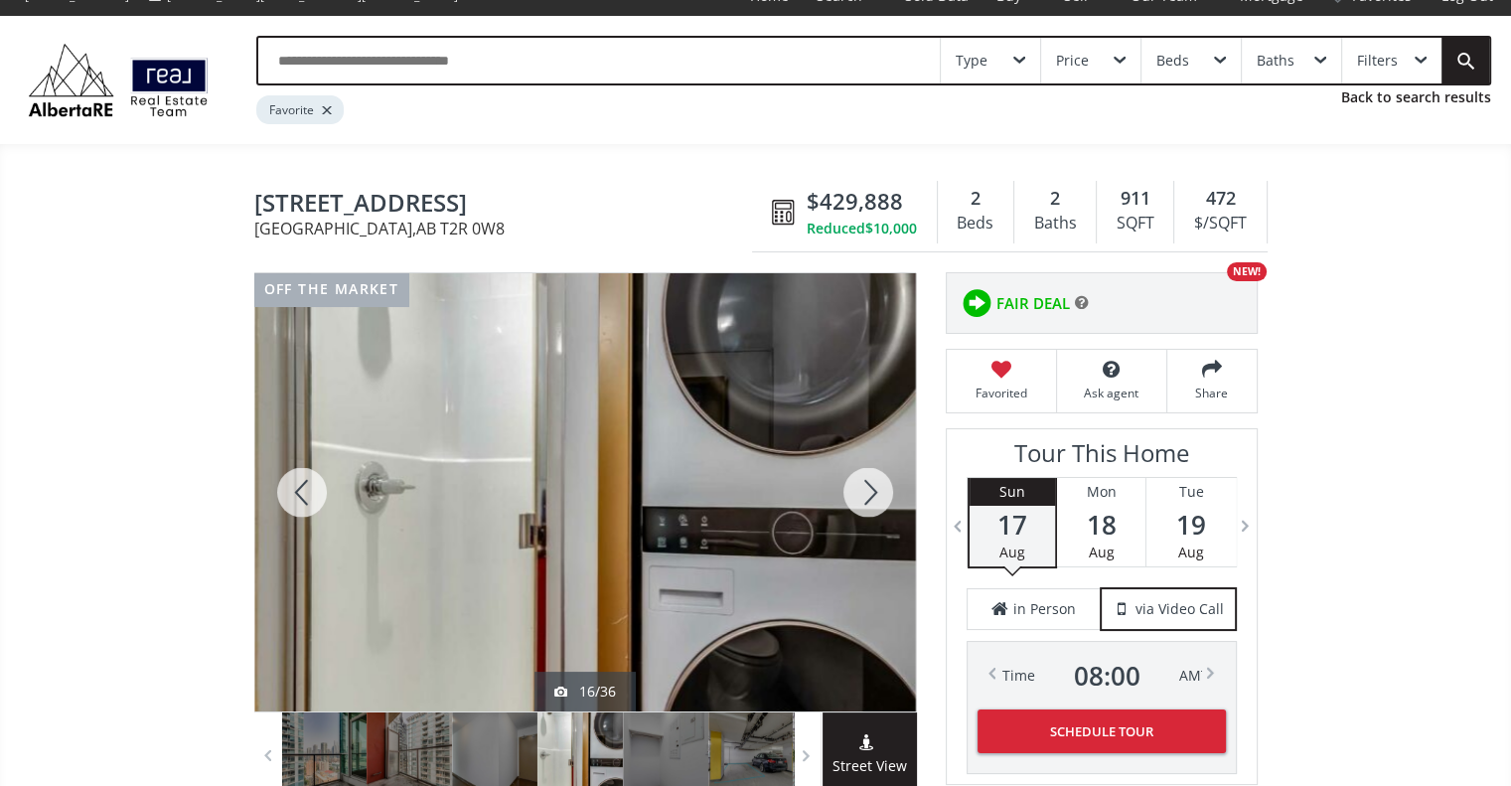
click at [867, 472] on div at bounding box center [867, 492] width 95 height 438
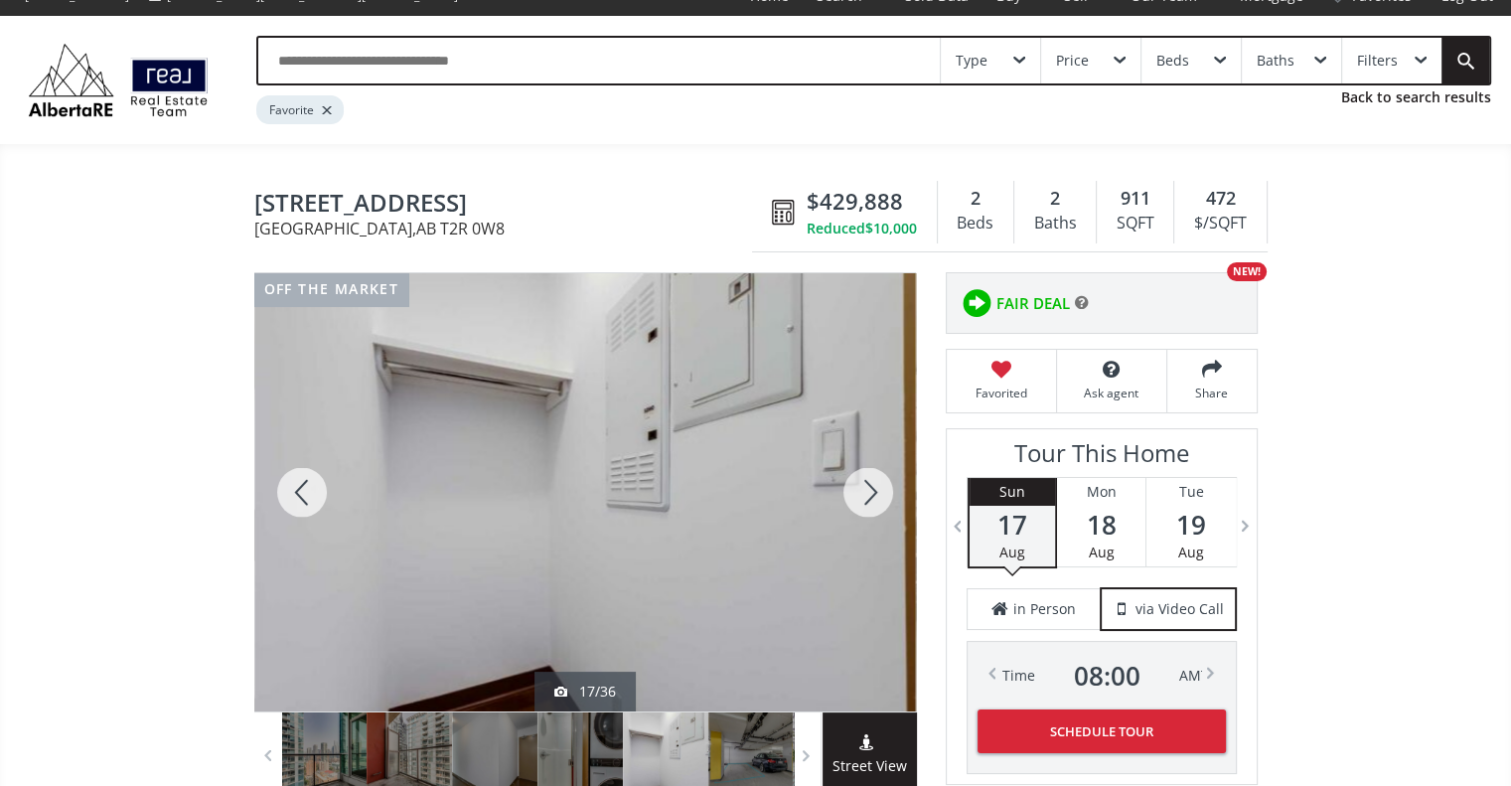
click at [867, 472] on div at bounding box center [867, 492] width 95 height 438
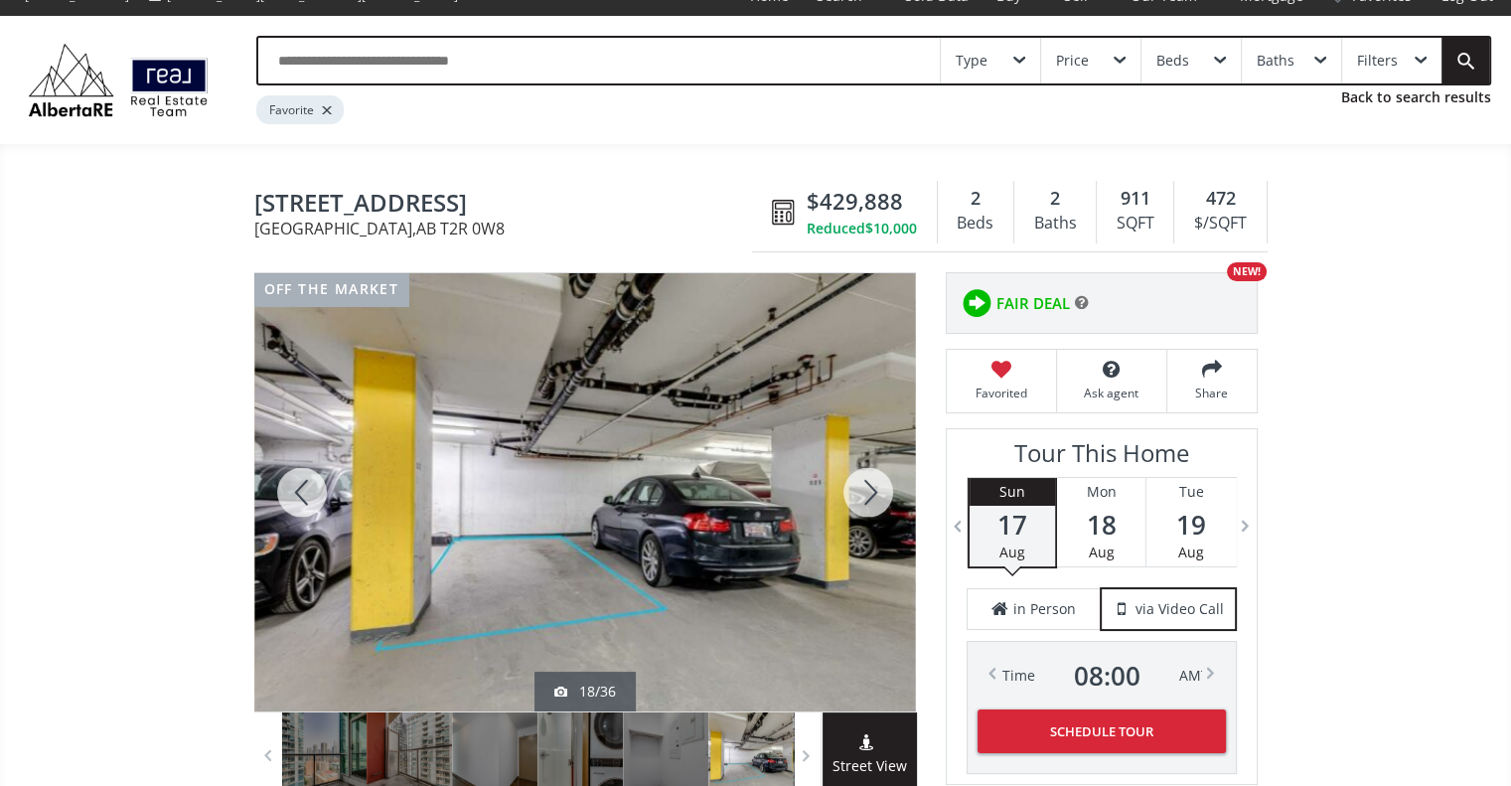
click at [867, 472] on div at bounding box center [867, 492] width 95 height 438
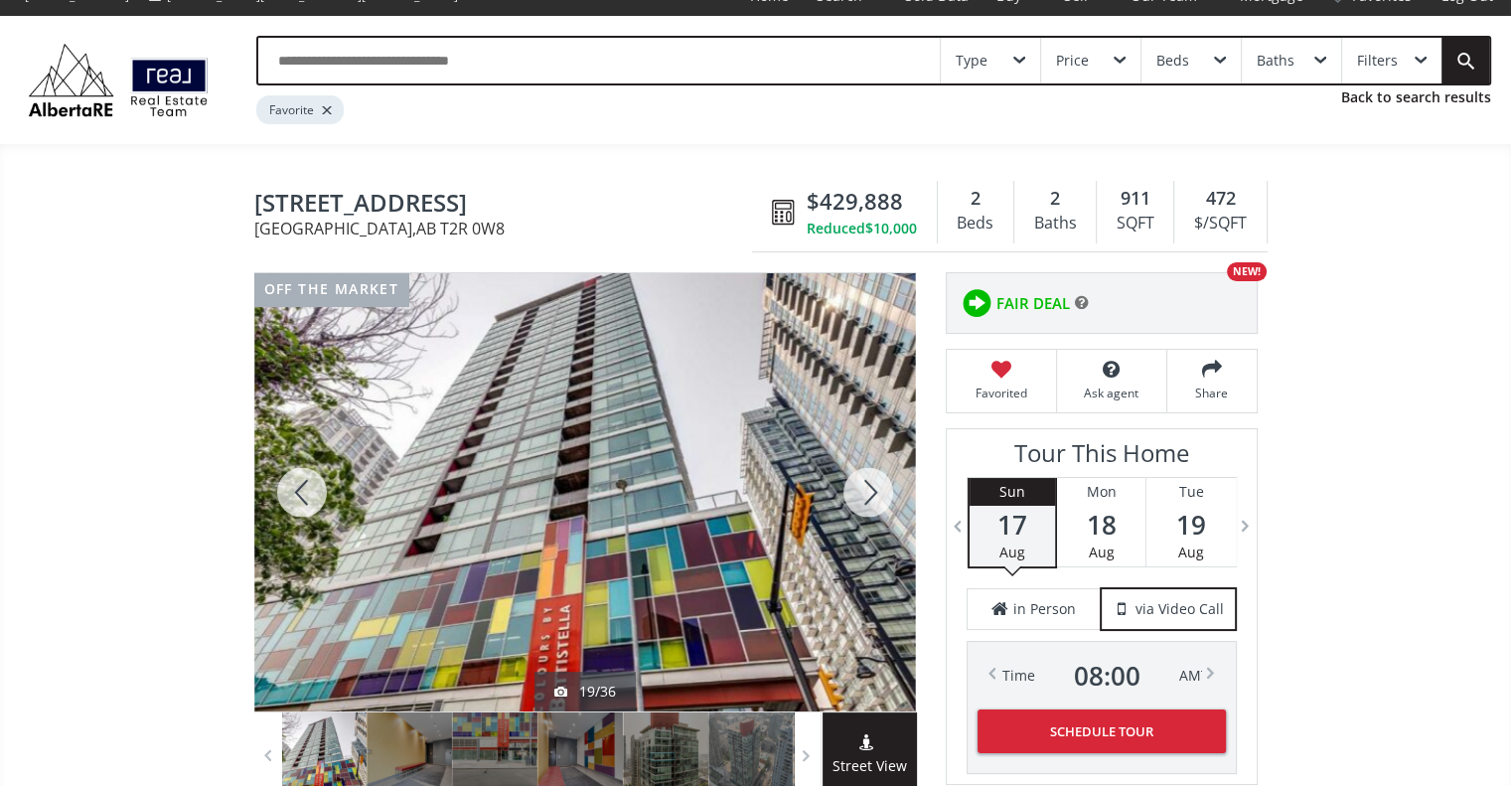
click at [867, 472] on div at bounding box center [867, 492] width 95 height 438
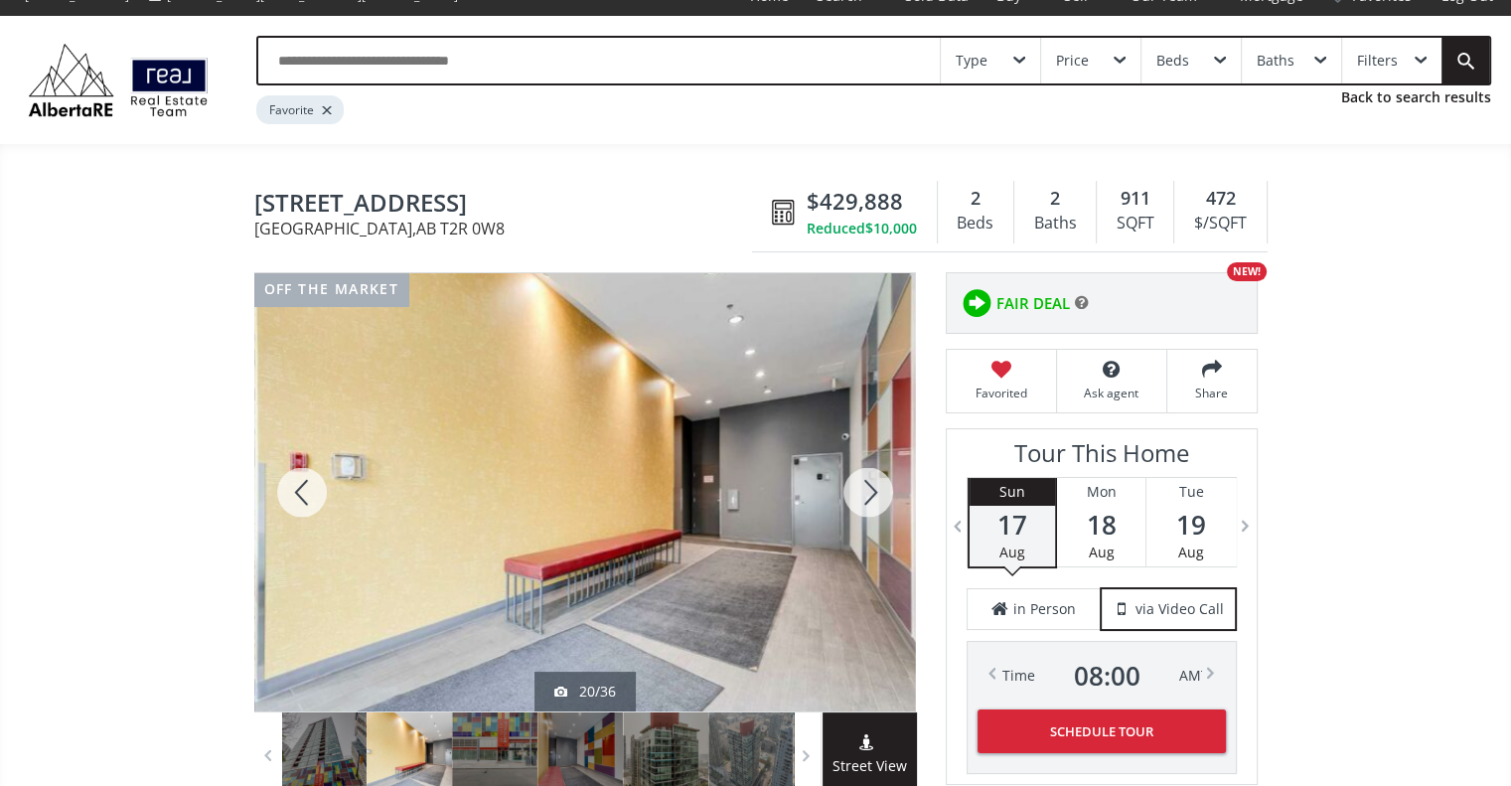
click at [867, 472] on div at bounding box center [867, 492] width 95 height 438
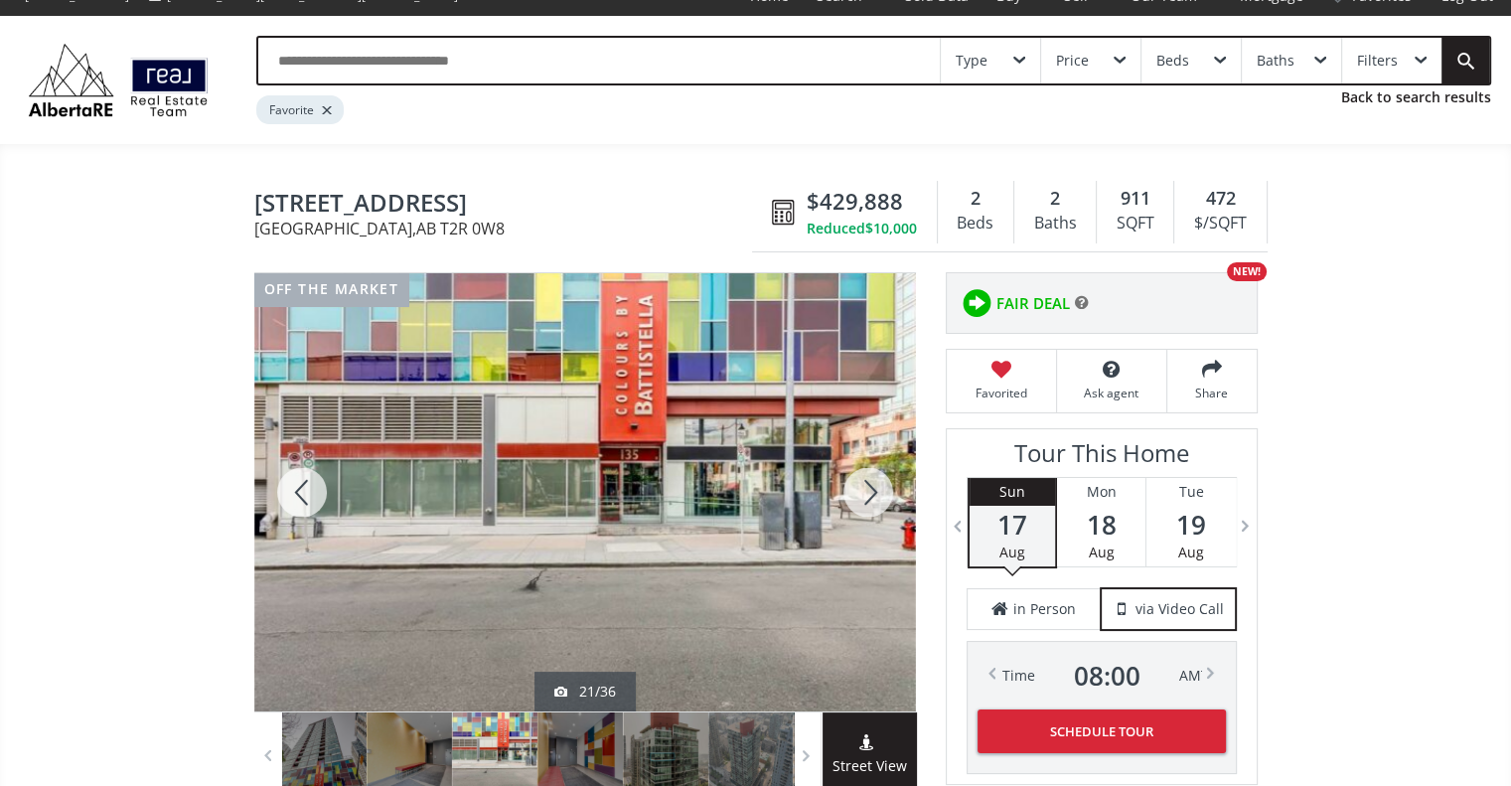
click at [867, 472] on div at bounding box center [867, 492] width 95 height 438
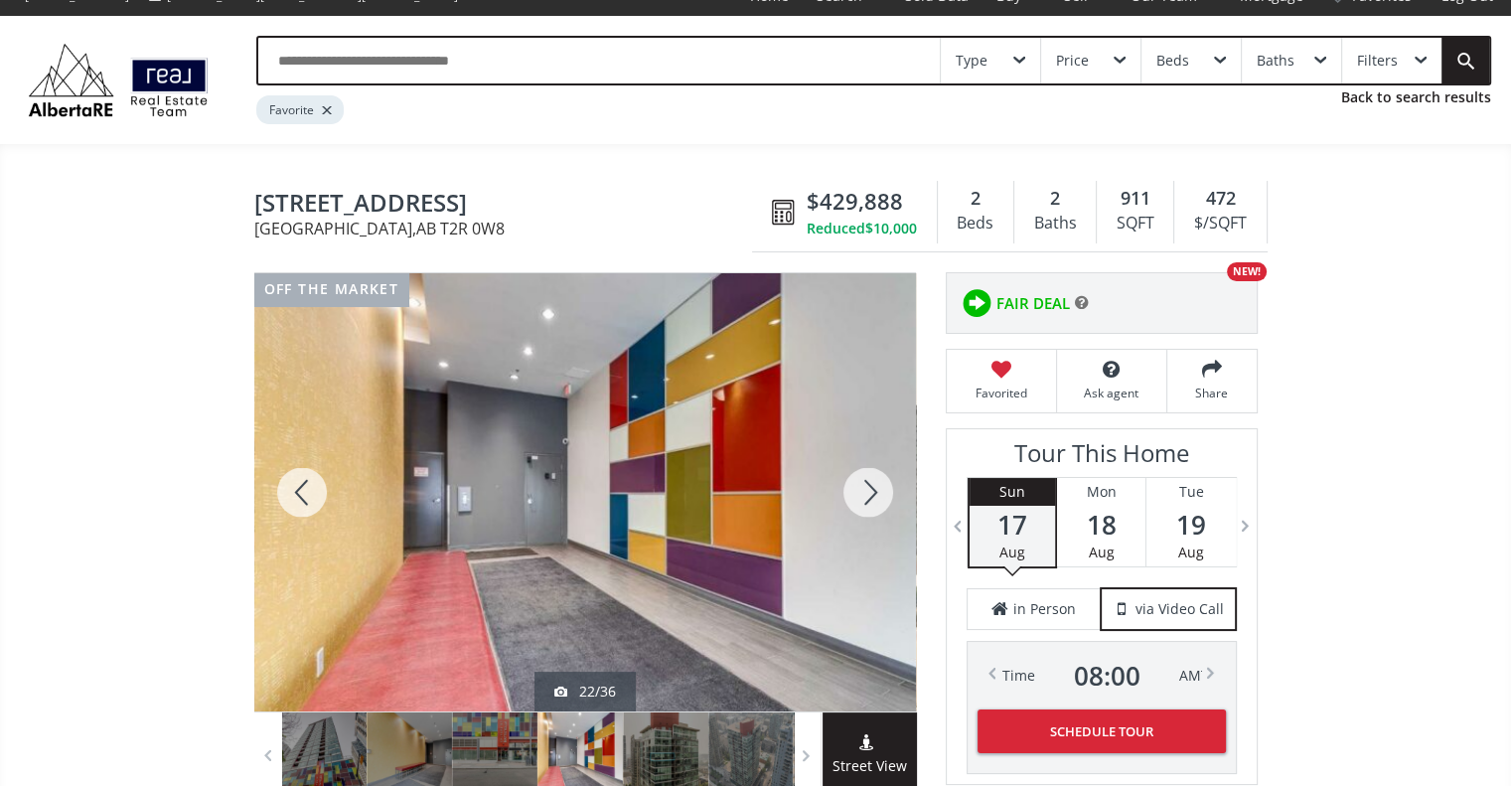
click at [867, 472] on div at bounding box center [867, 492] width 95 height 438
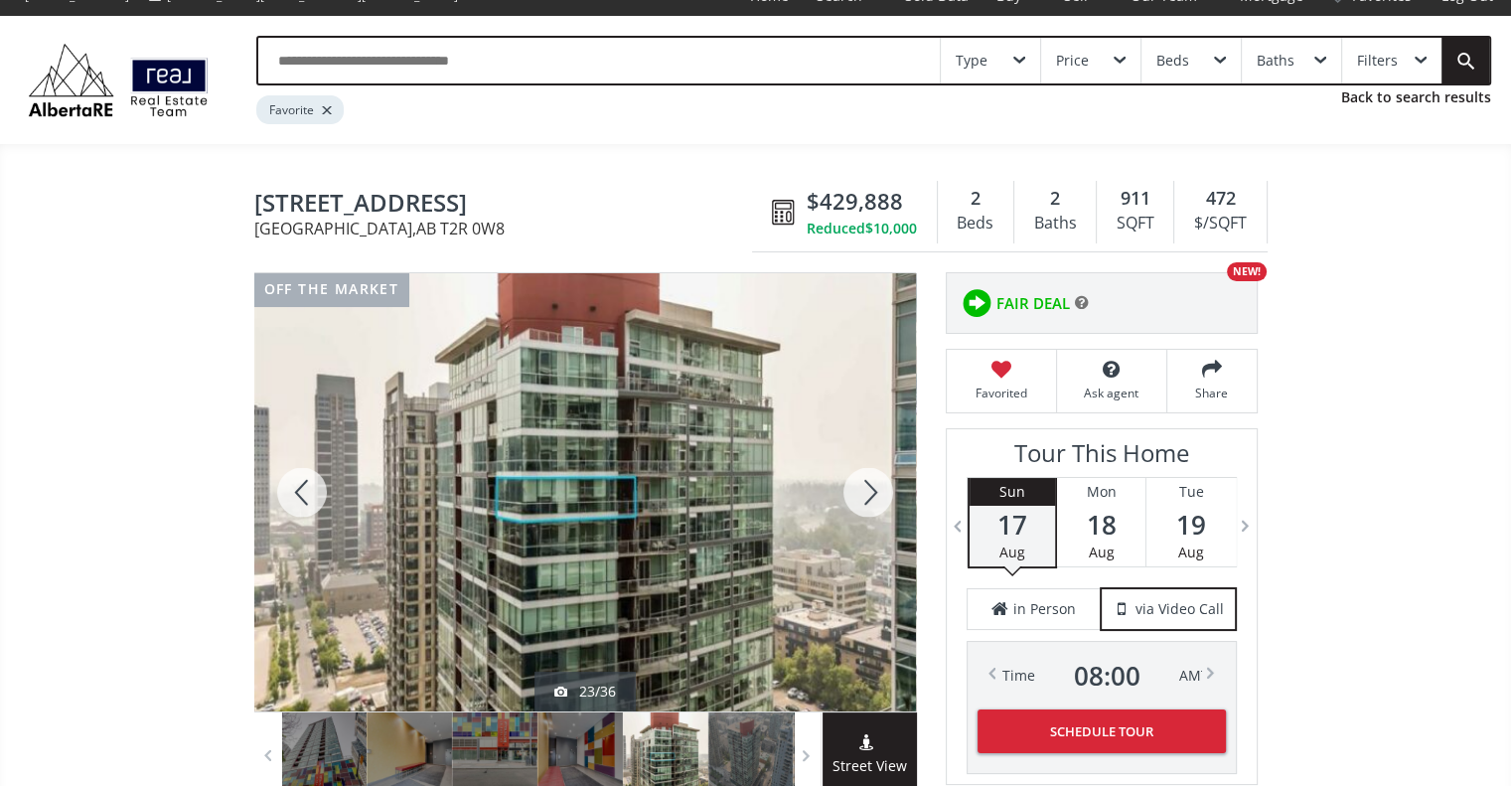
click at [867, 472] on div at bounding box center [867, 492] width 95 height 438
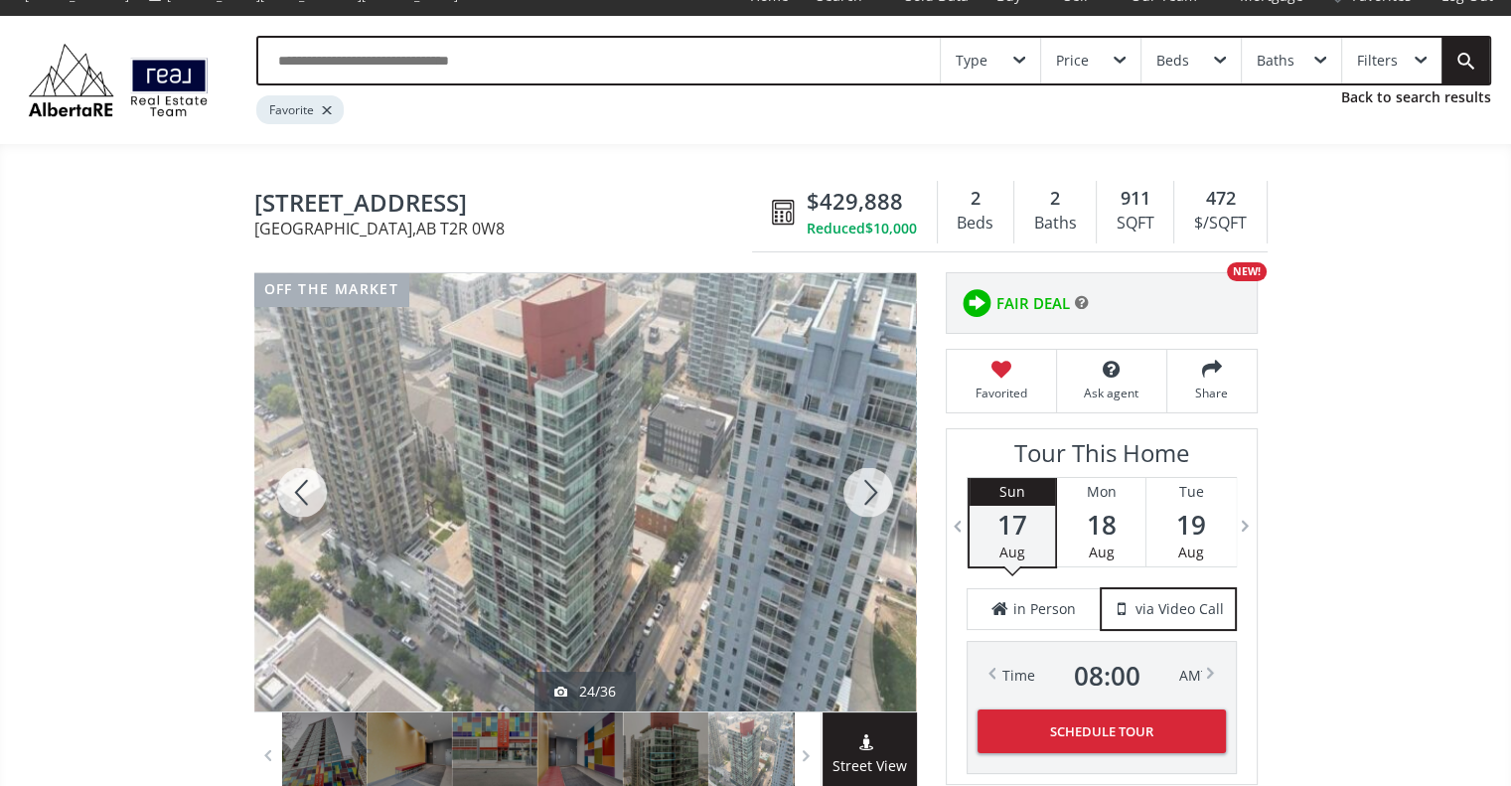
click at [867, 472] on div at bounding box center [867, 492] width 95 height 438
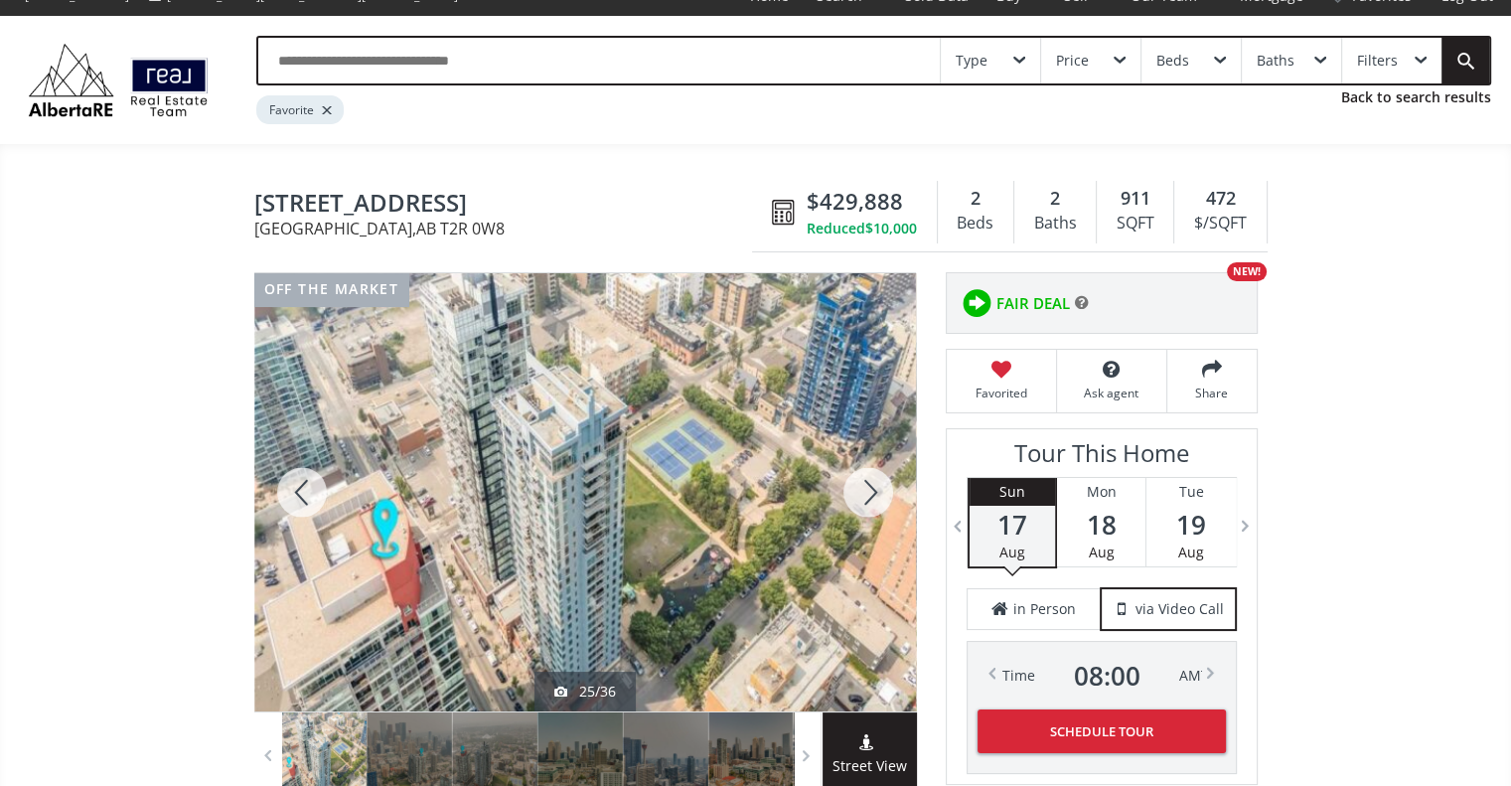
click at [867, 472] on div at bounding box center [867, 492] width 95 height 438
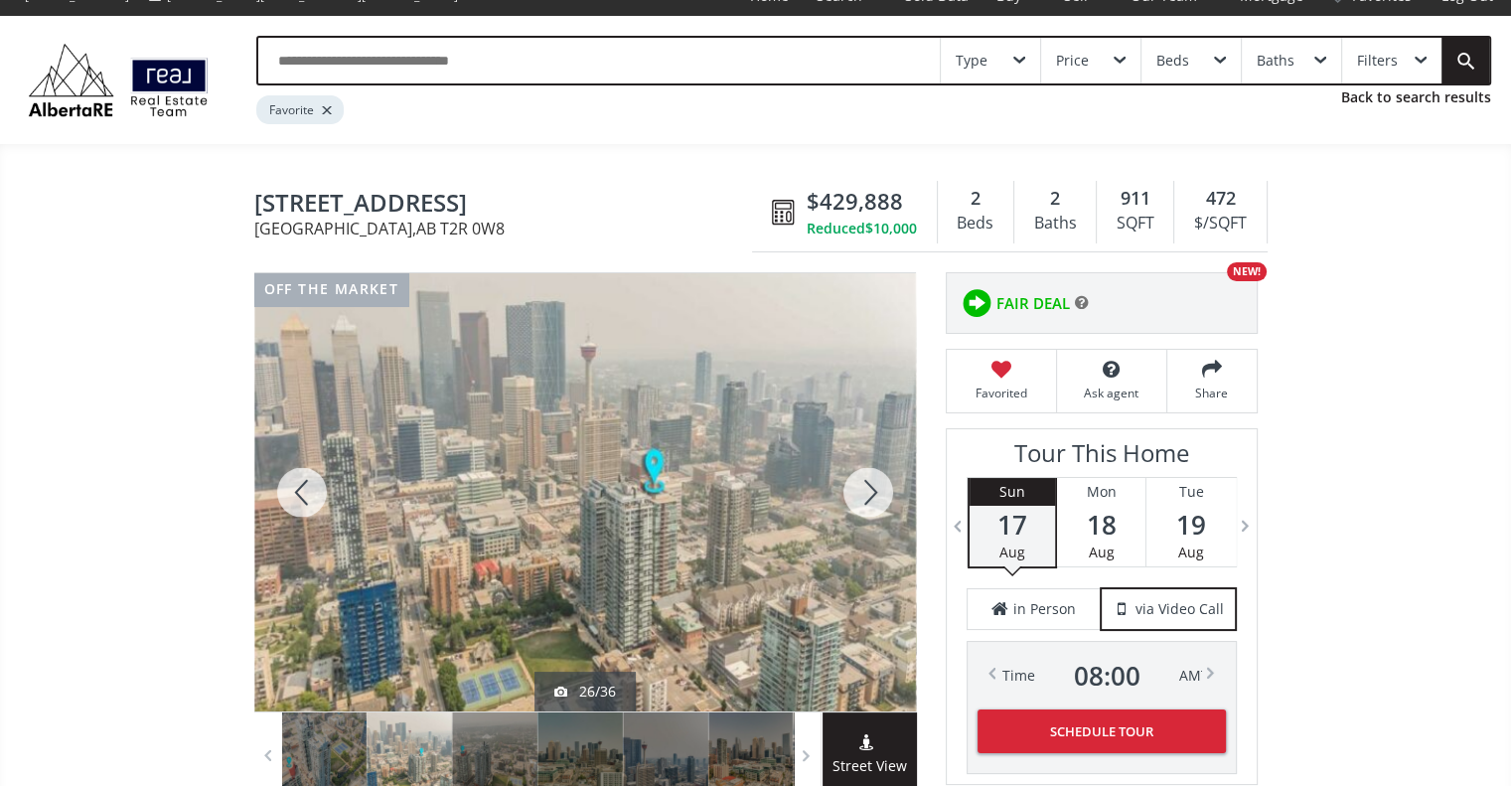
click at [867, 472] on div at bounding box center [867, 492] width 95 height 438
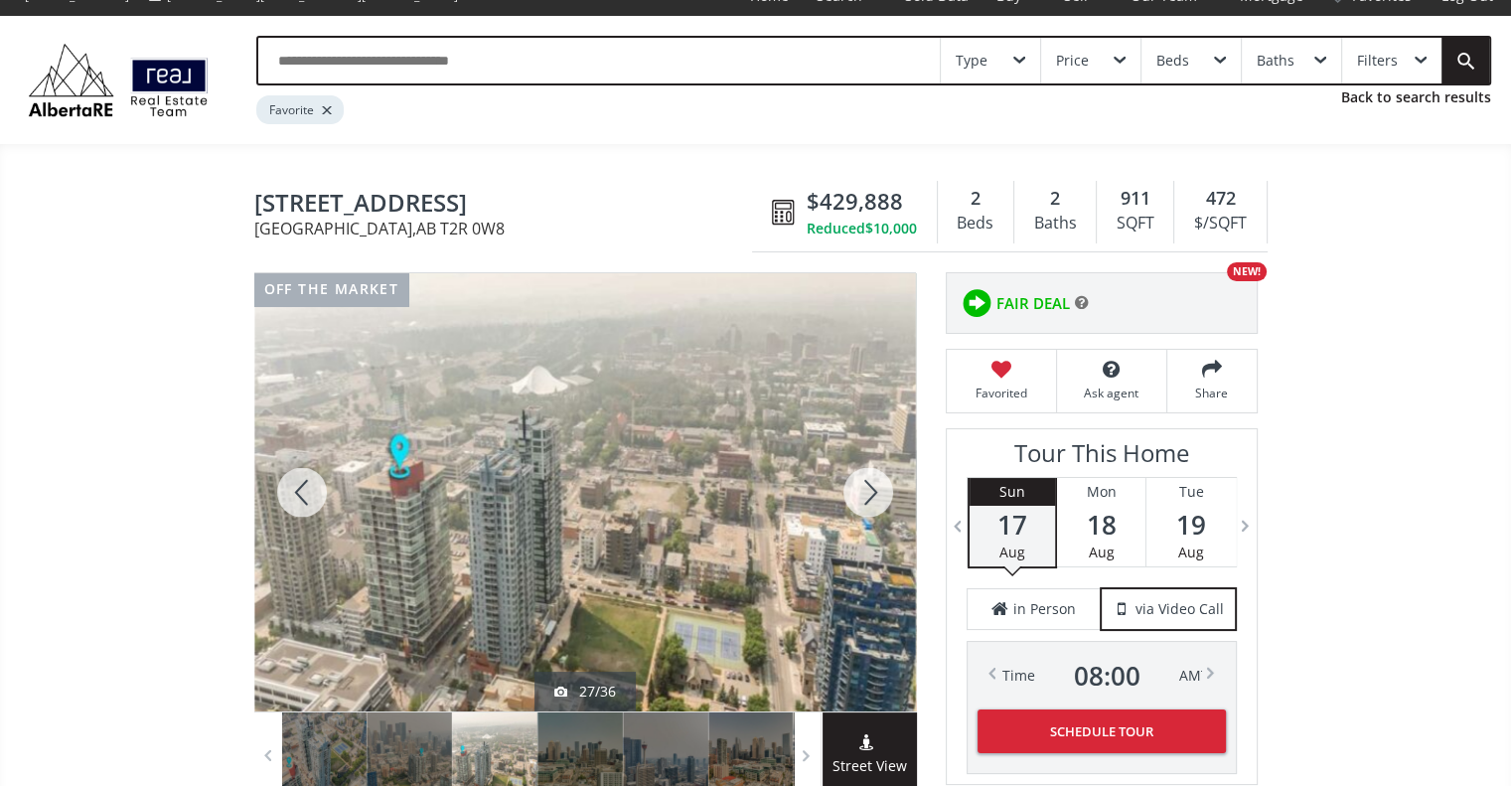
click at [867, 472] on div at bounding box center [867, 492] width 95 height 438
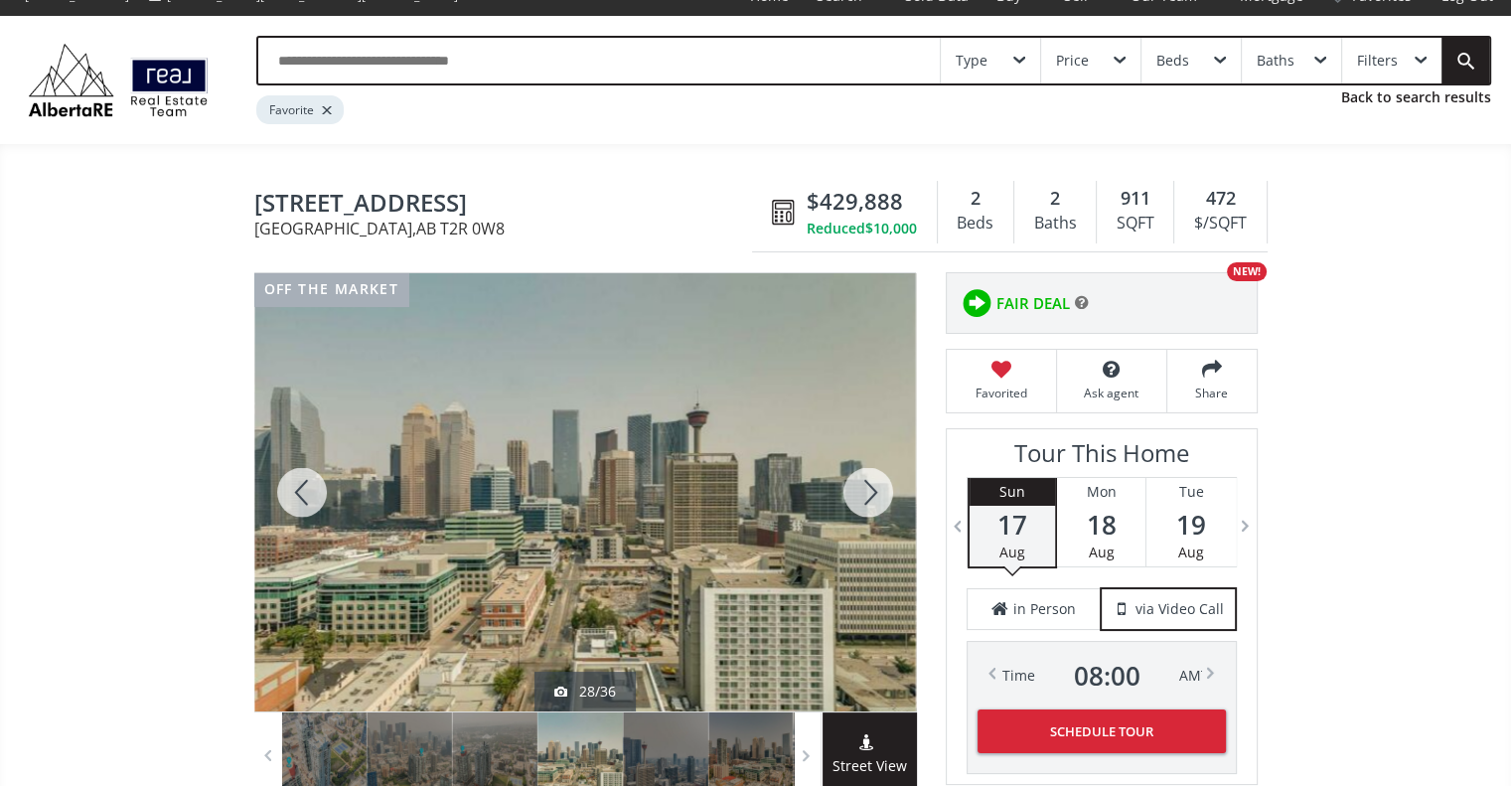
click at [867, 472] on div at bounding box center [867, 492] width 95 height 438
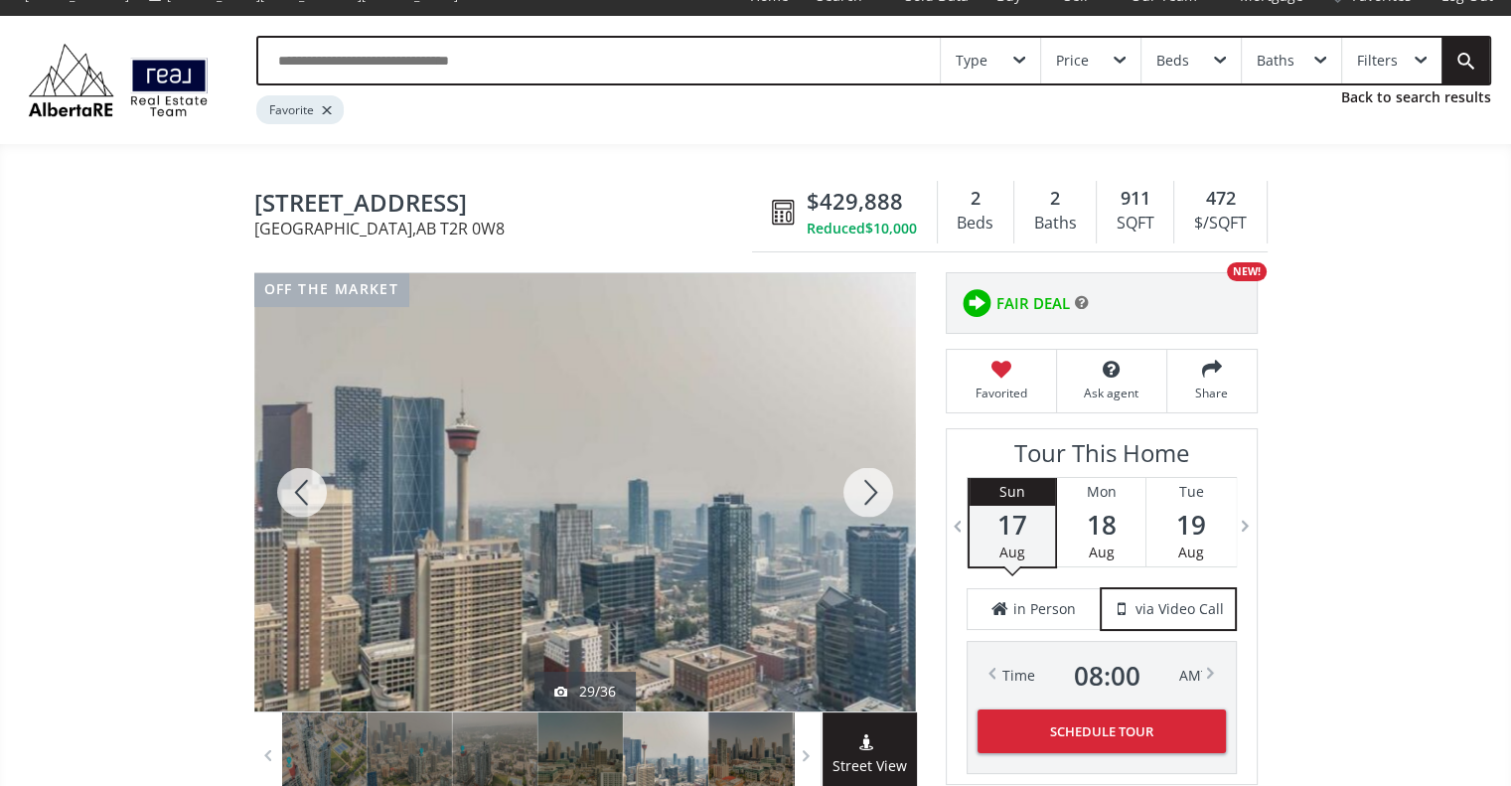
click at [867, 472] on div at bounding box center [867, 492] width 95 height 438
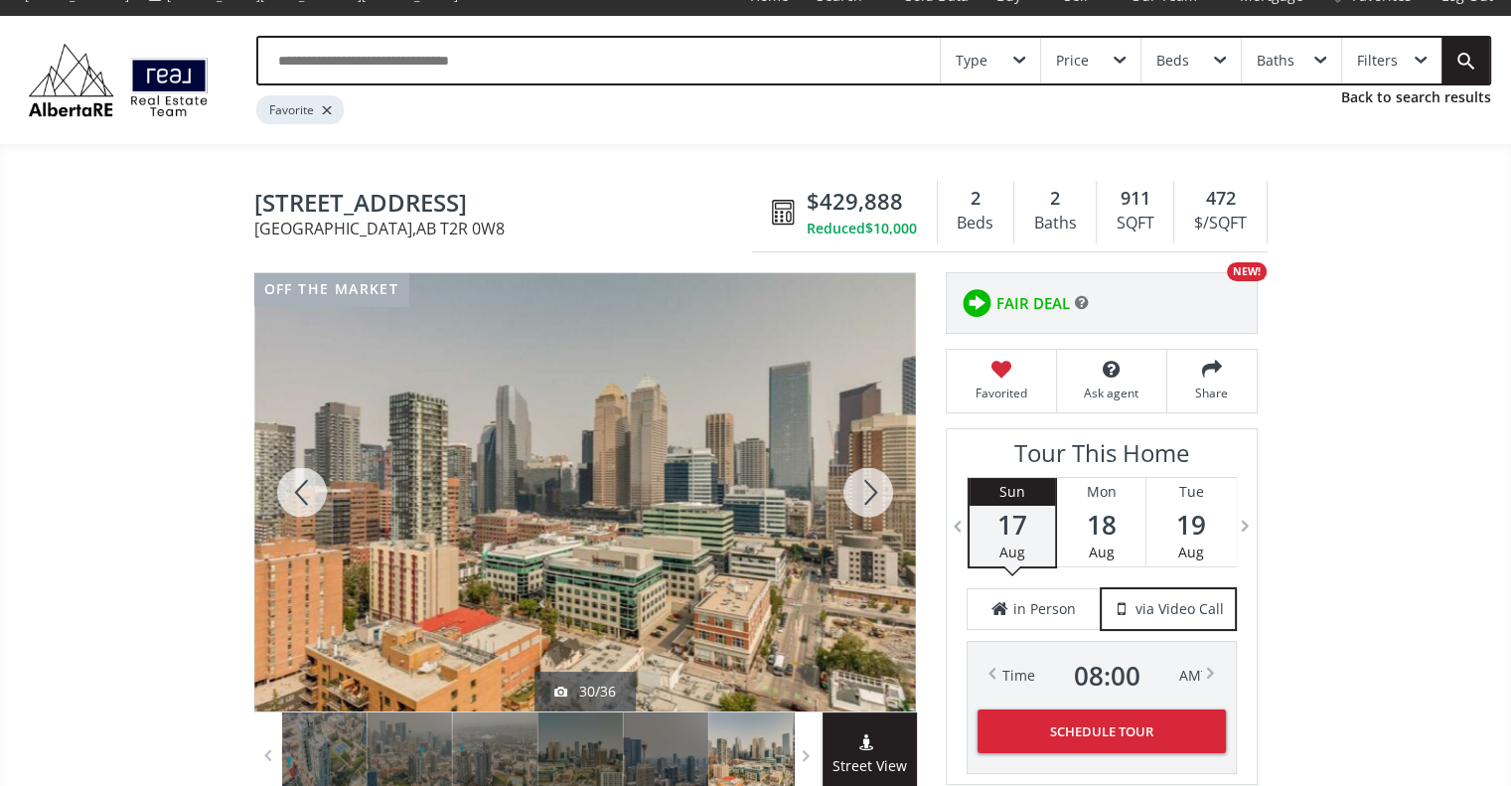
click at [867, 472] on div at bounding box center [867, 492] width 95 height 438
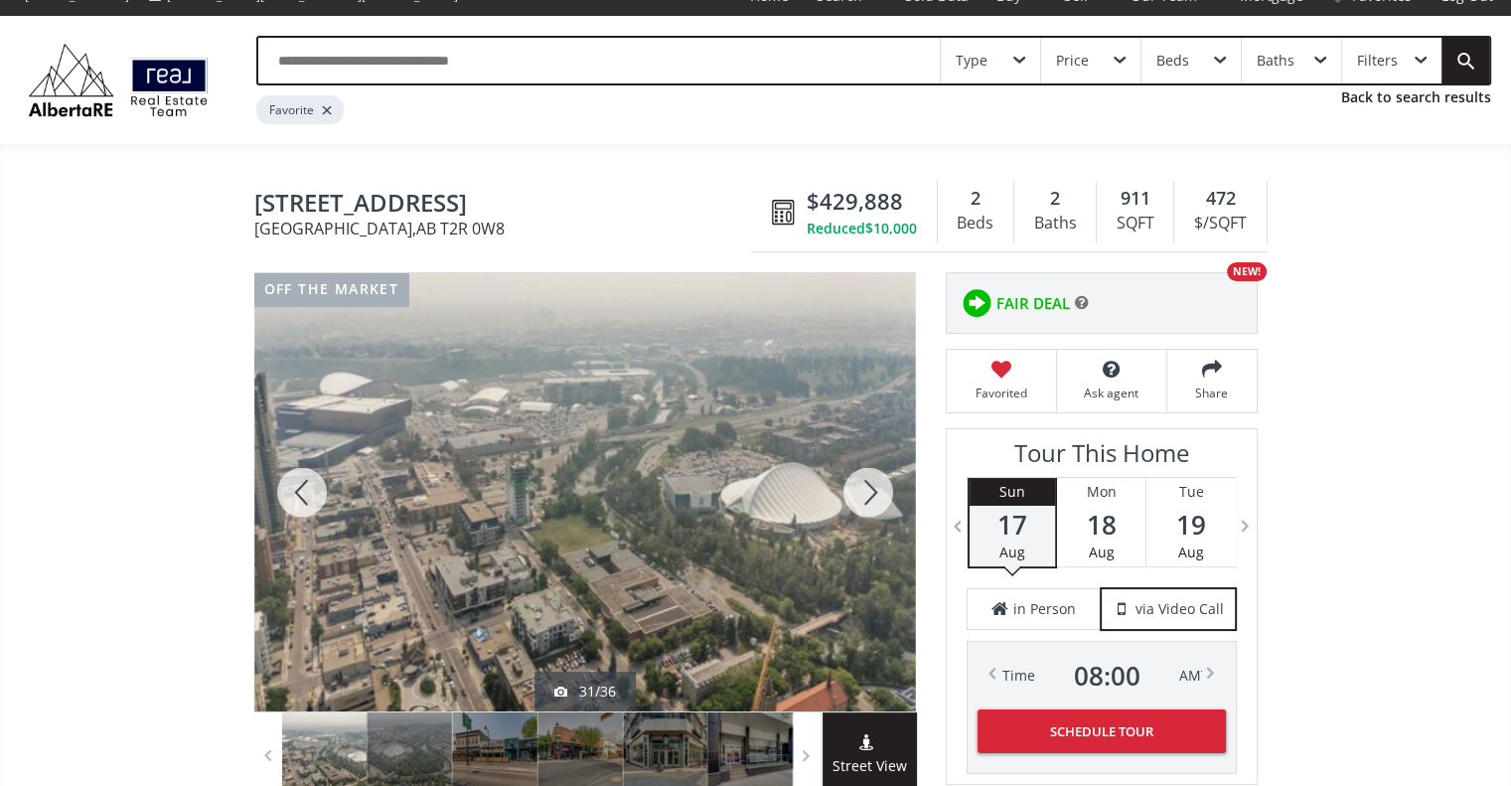
click at [867, 472] on div at bounding box center [867, 492] width 95 height 438
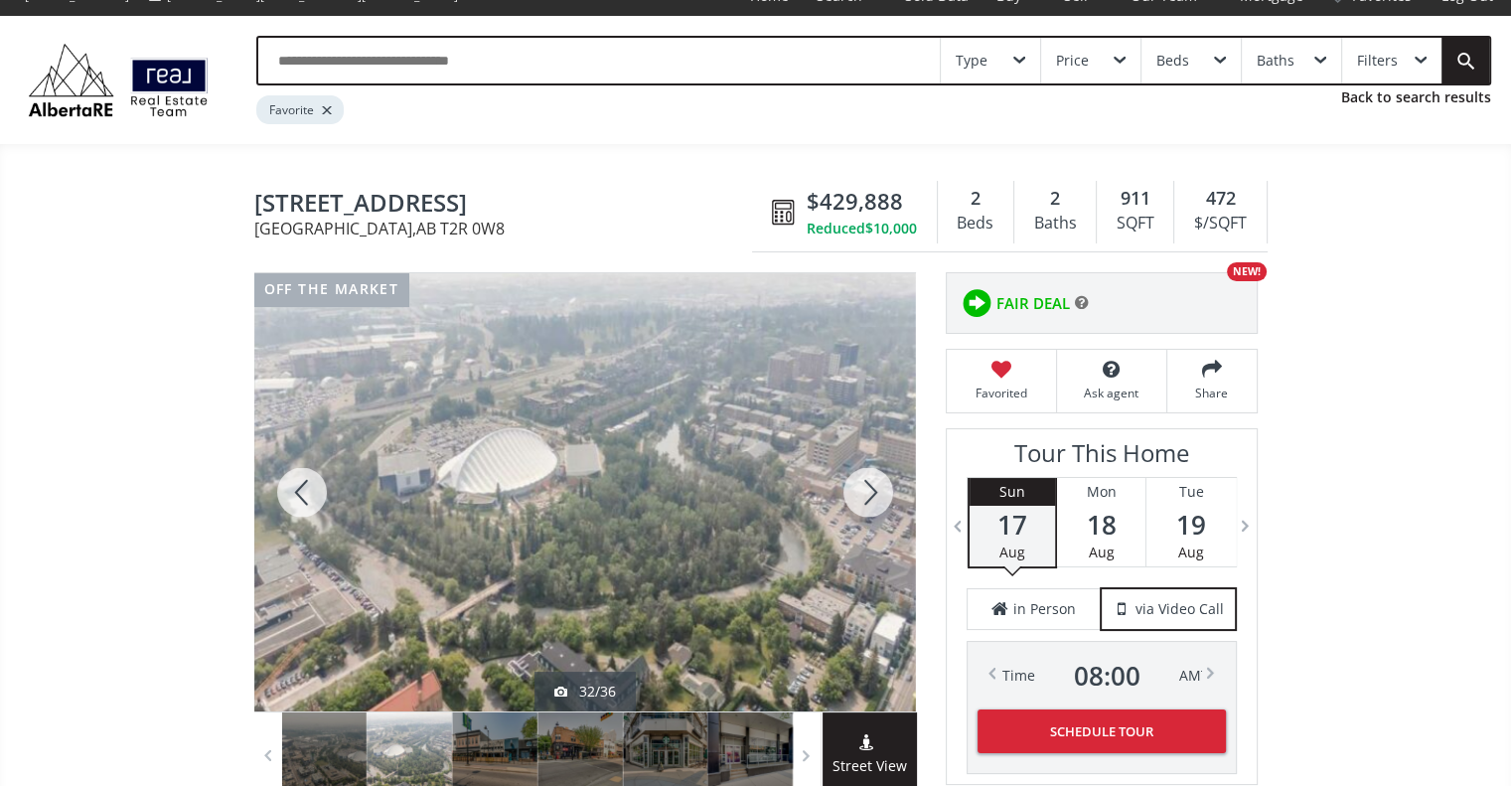
click at [867, 472] on div at bounding box center [867, 492] width 95 height 438
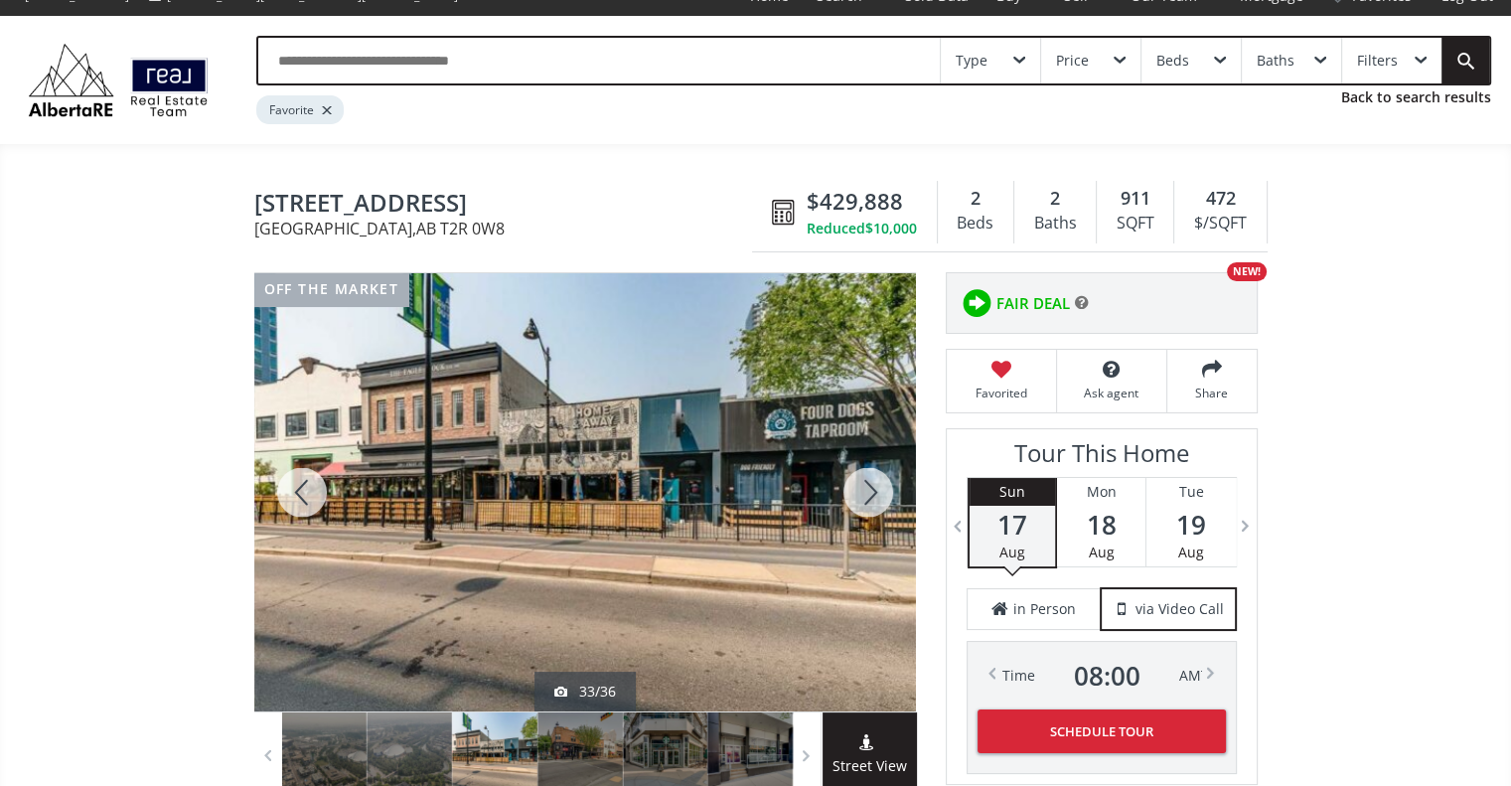
click at [867, 472] on div at bounding box center [867, 492] width 95 height 438
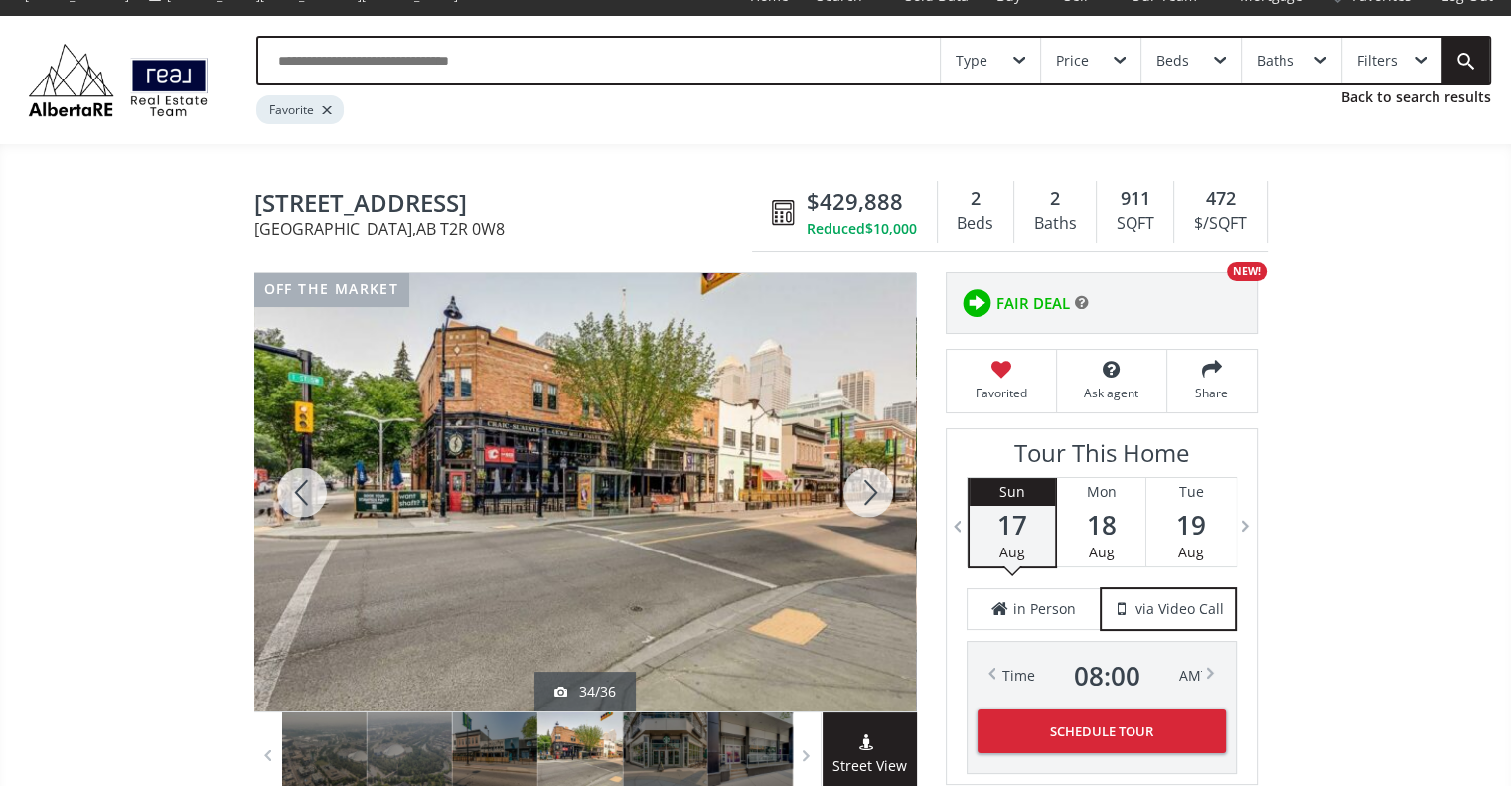
click at [867, 472] on div at bounding box center [867, 492] width 95 height 438
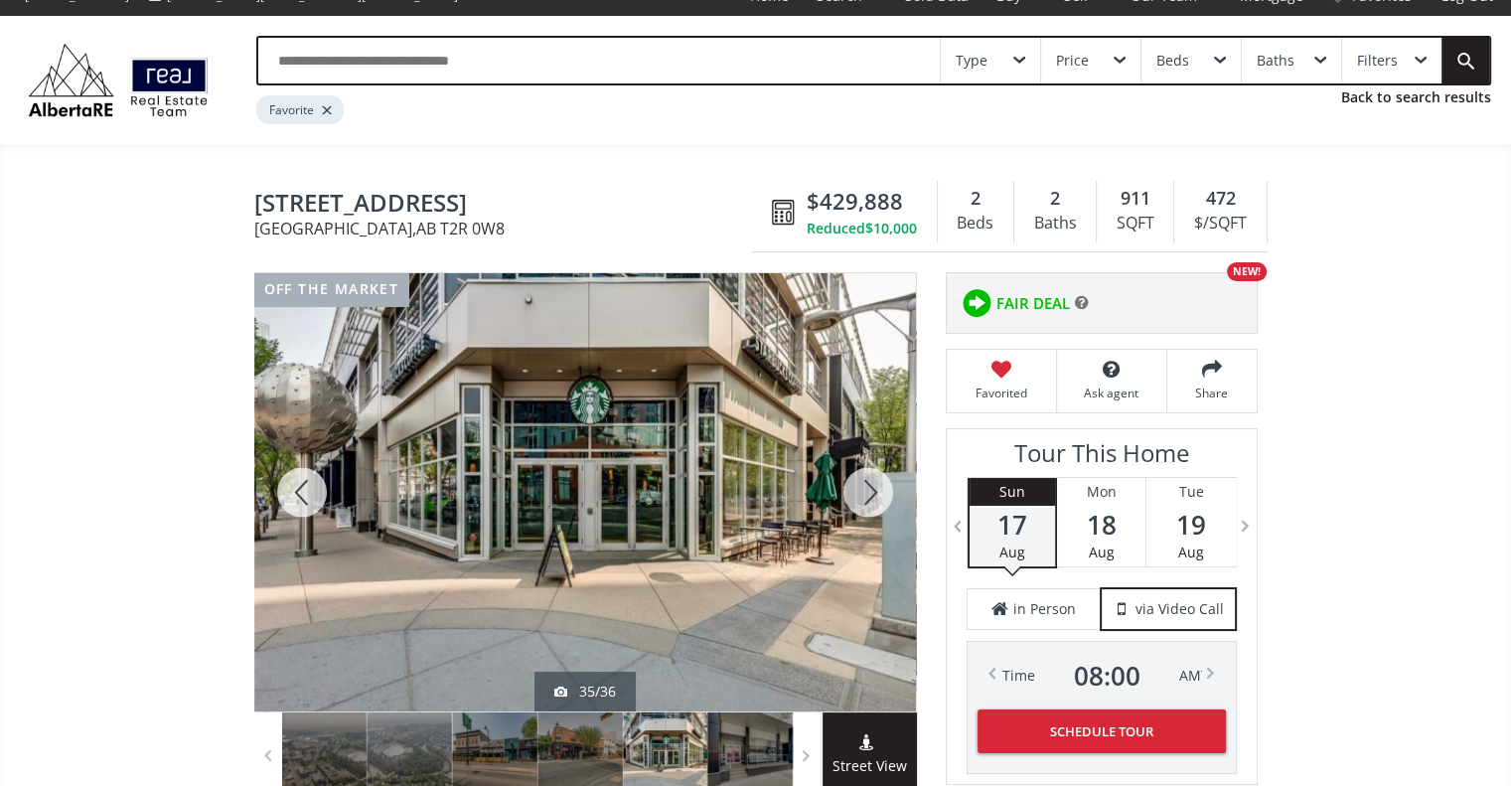
click at [867, 472] on div at bounding box center [867, 492] width 95 height 438
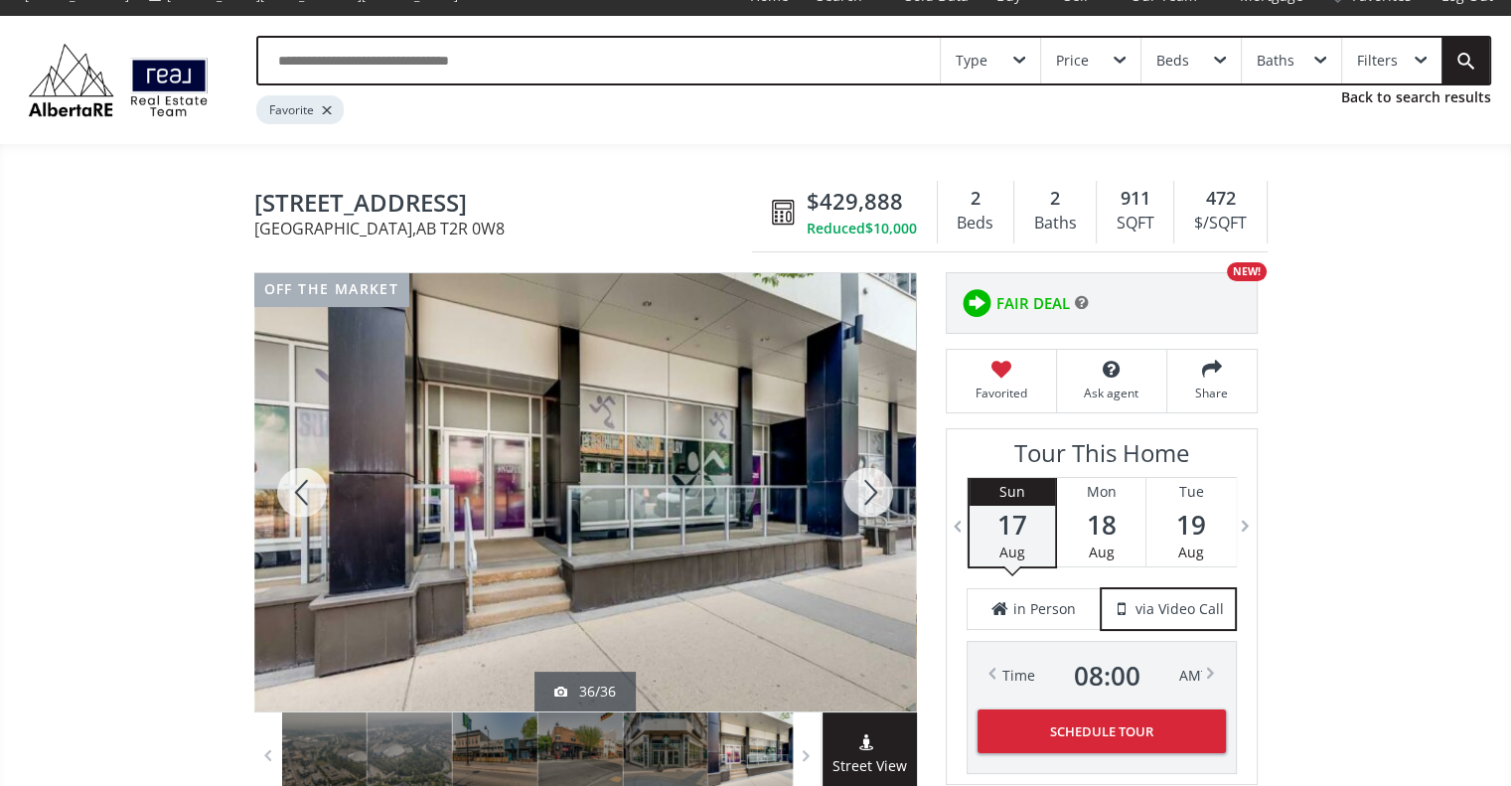
click at [867, 472] on div at bounding box center [867, 492] width 95 height 438
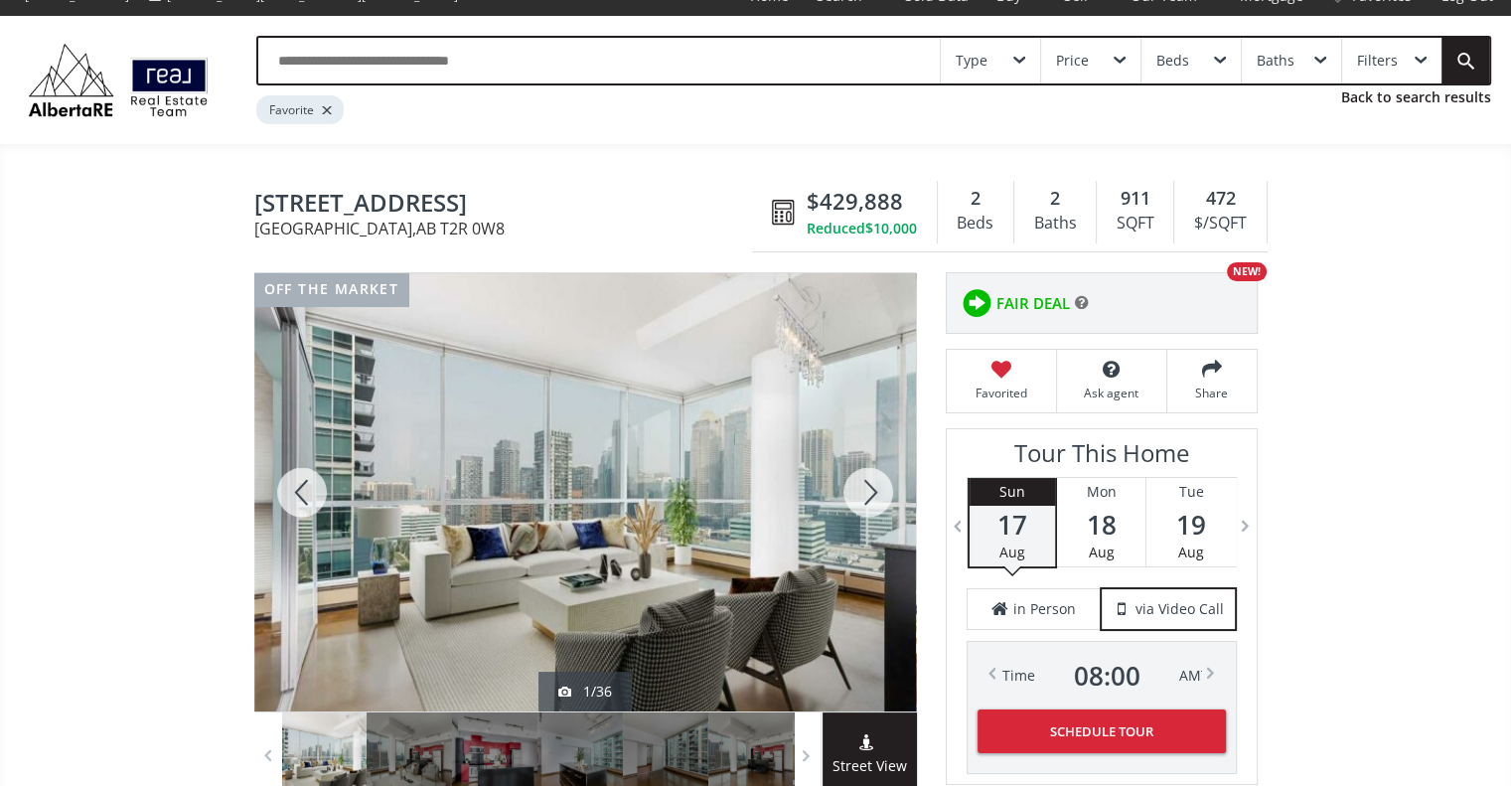
click at [867, 472] on div at bounding box center [867, 492] width 95 height 438
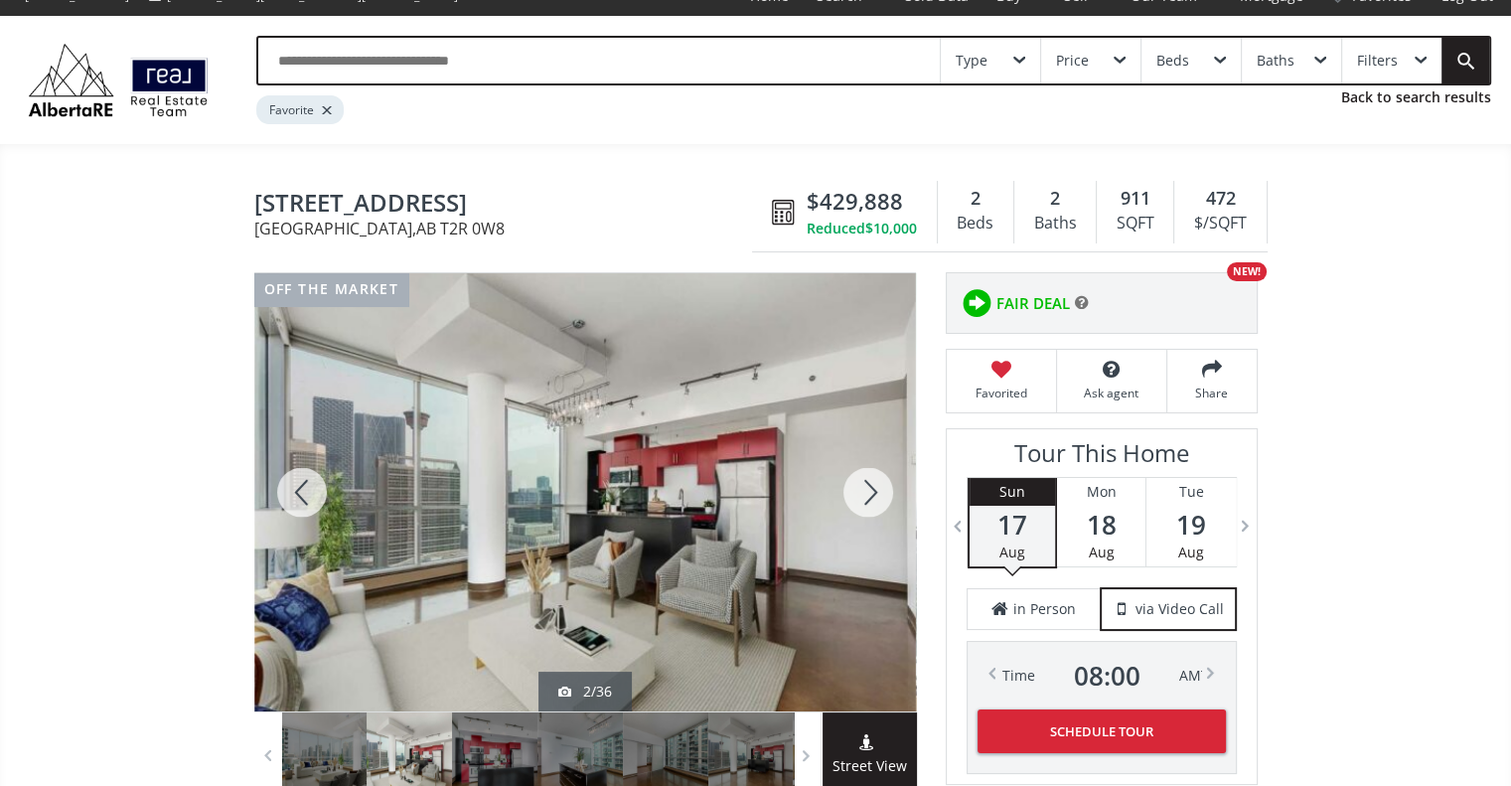
click at [309, 501] on div at bounding box center [301, 492] width 95 height 438
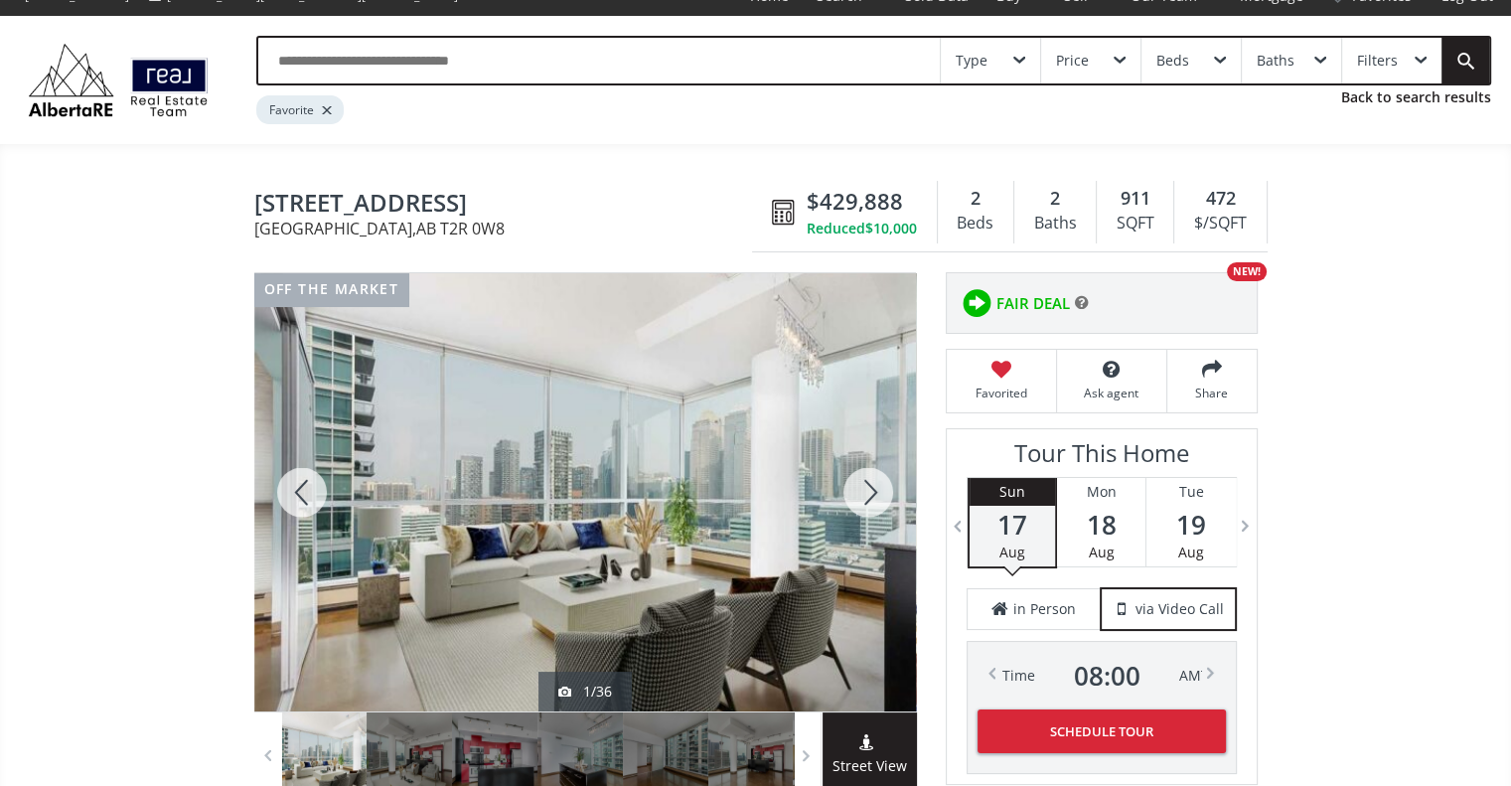
click at [878, 493] on div at bounding box center [867, 492] width 95 height 438
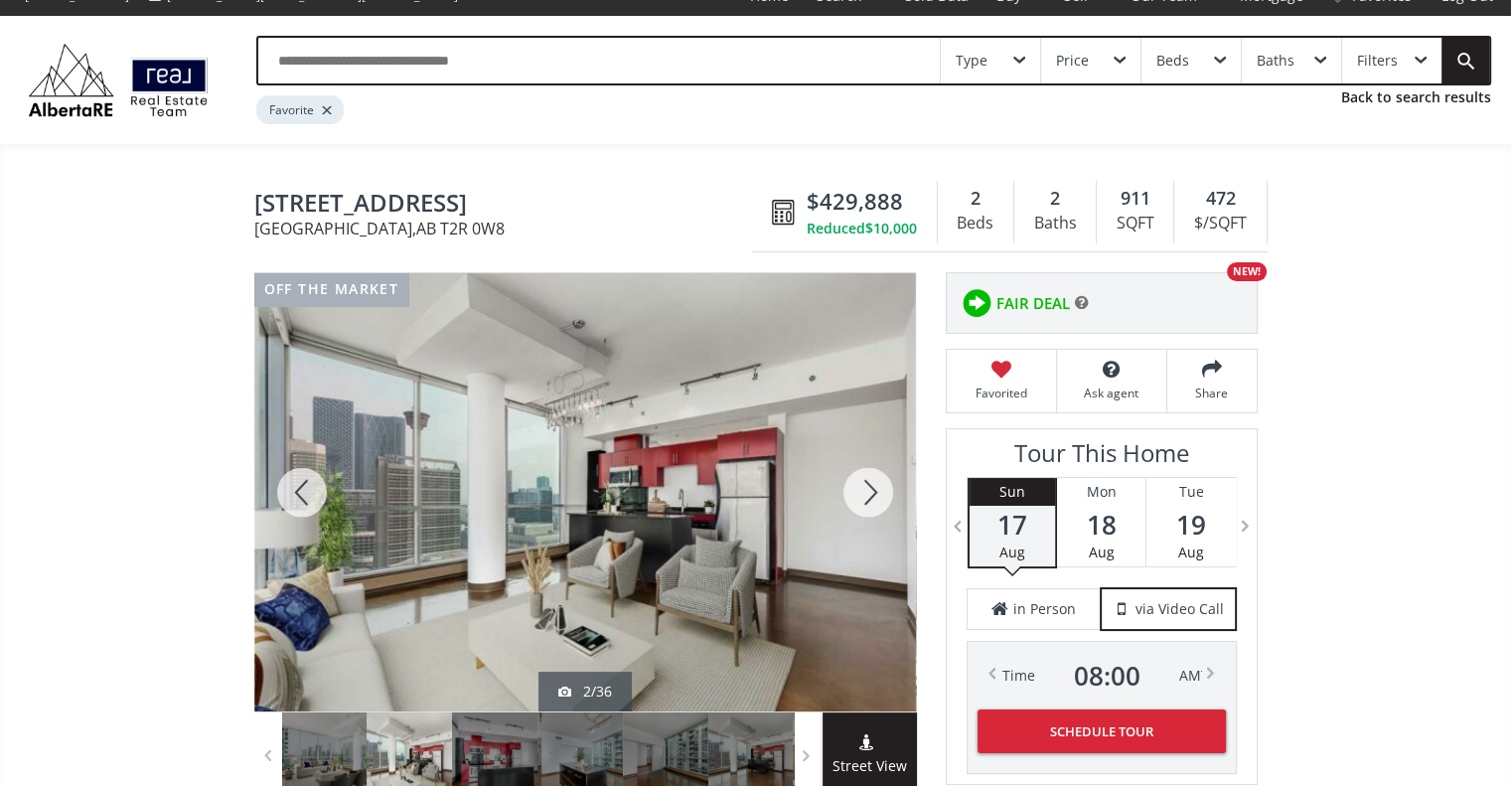
click at [874, 485] on div at bounding box center [867, 492] width 95 height 438
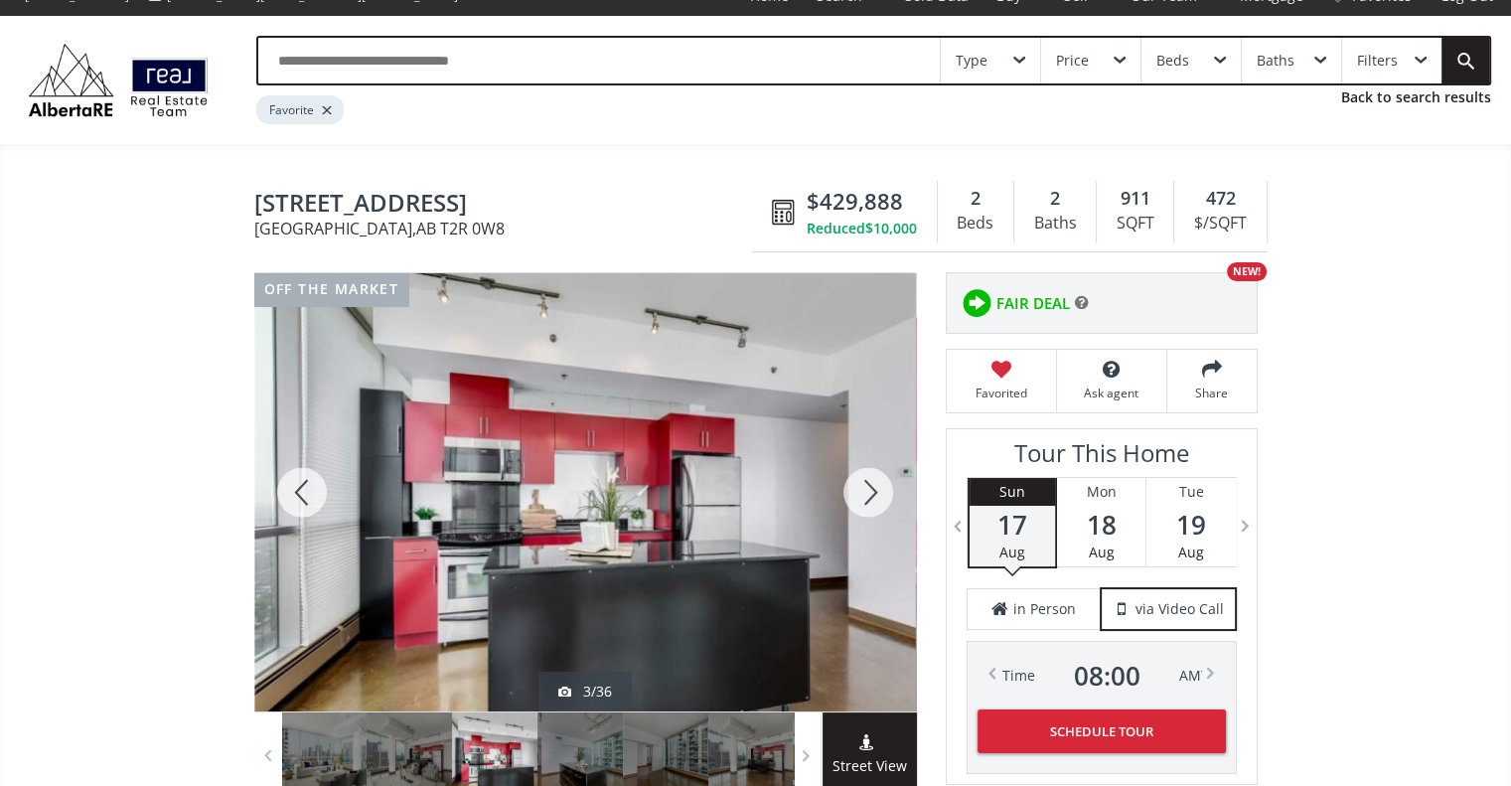
click at [874, 485] on div at bounding box center [867, 492] width 95 height 438
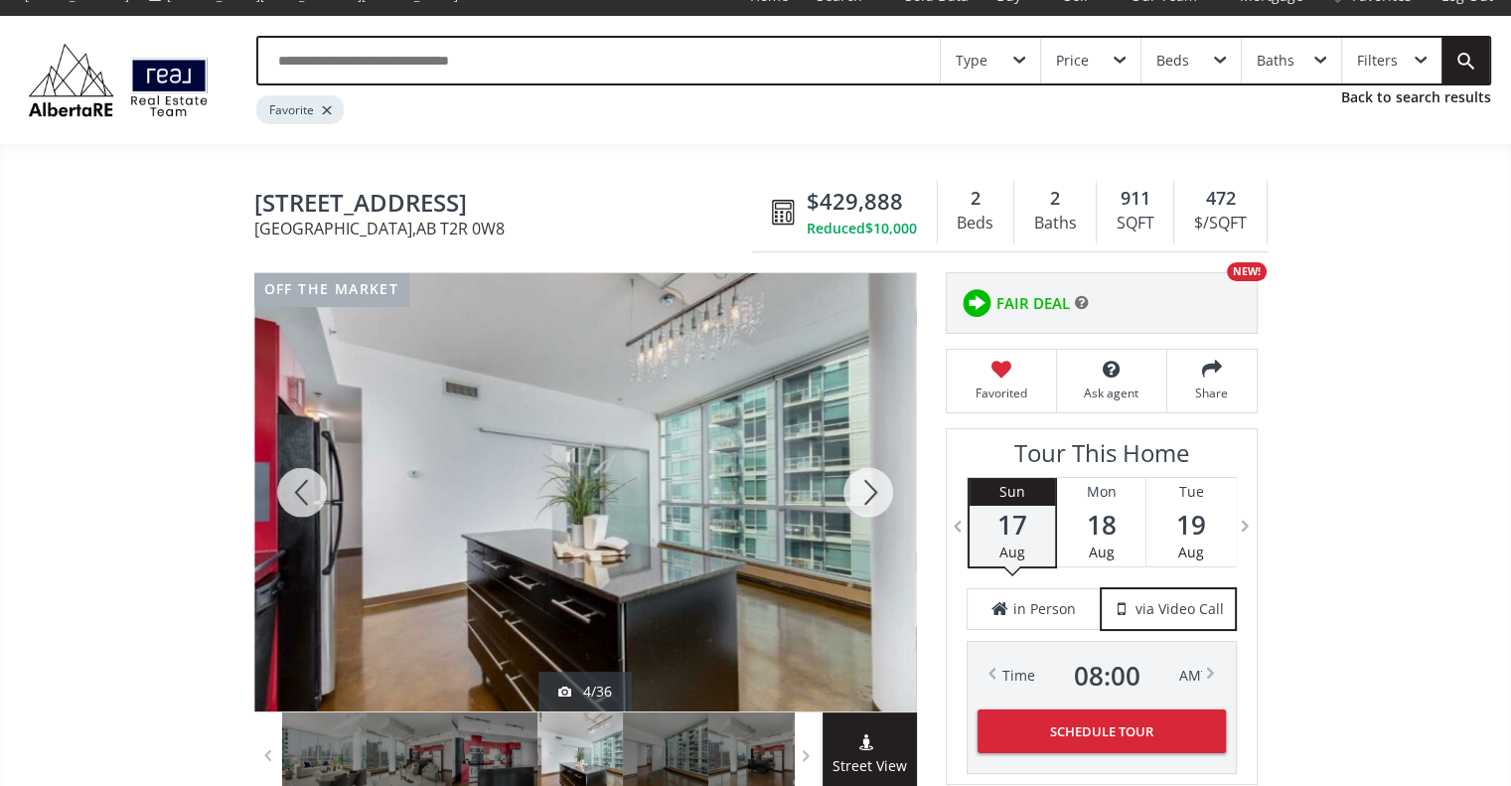
click at [874, 485] on div at bounding box center [867, 492] width 95 height 438
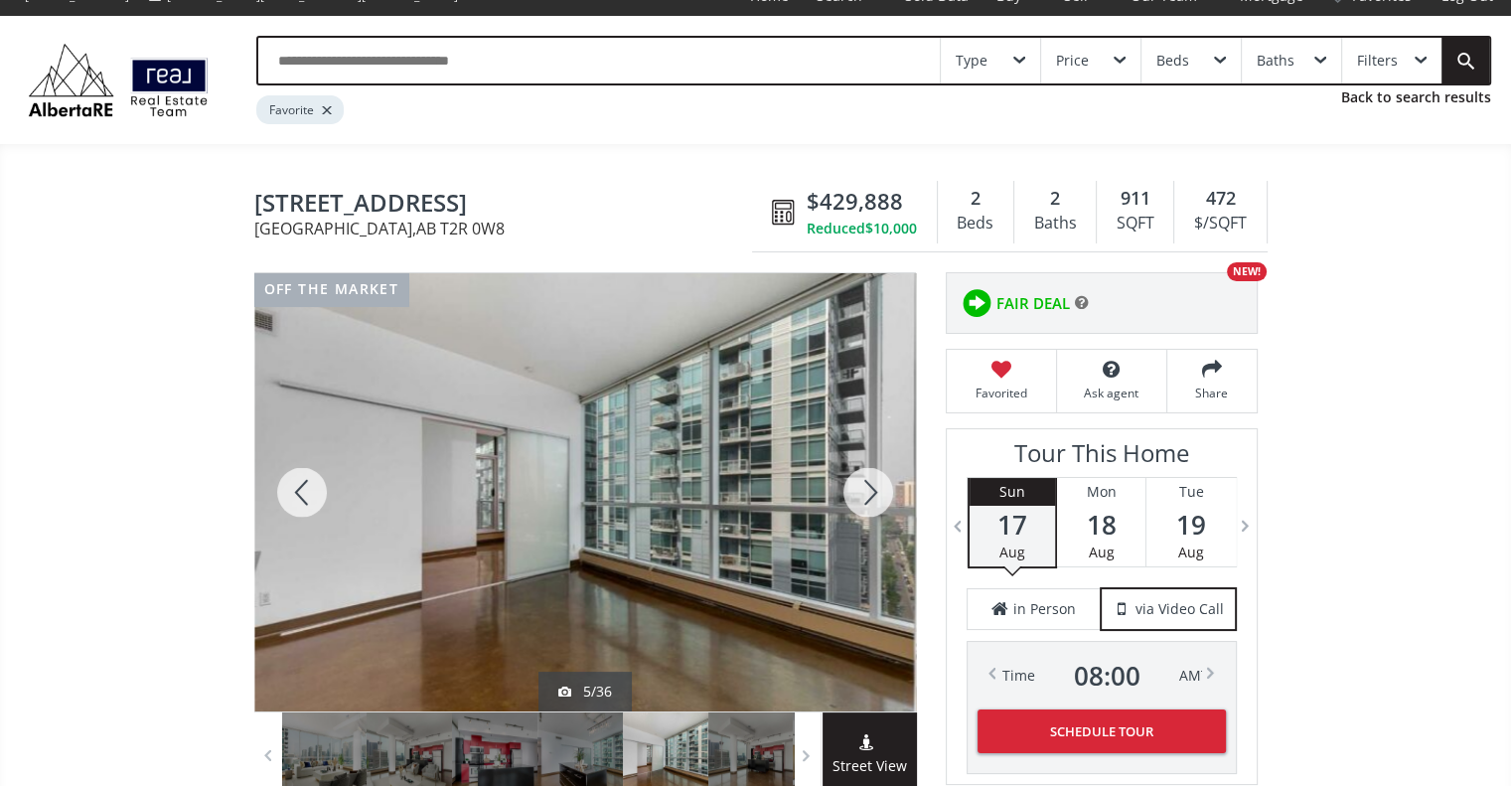
click at [874, 485] on div at bounding box center [867, 492] width 95 height 438
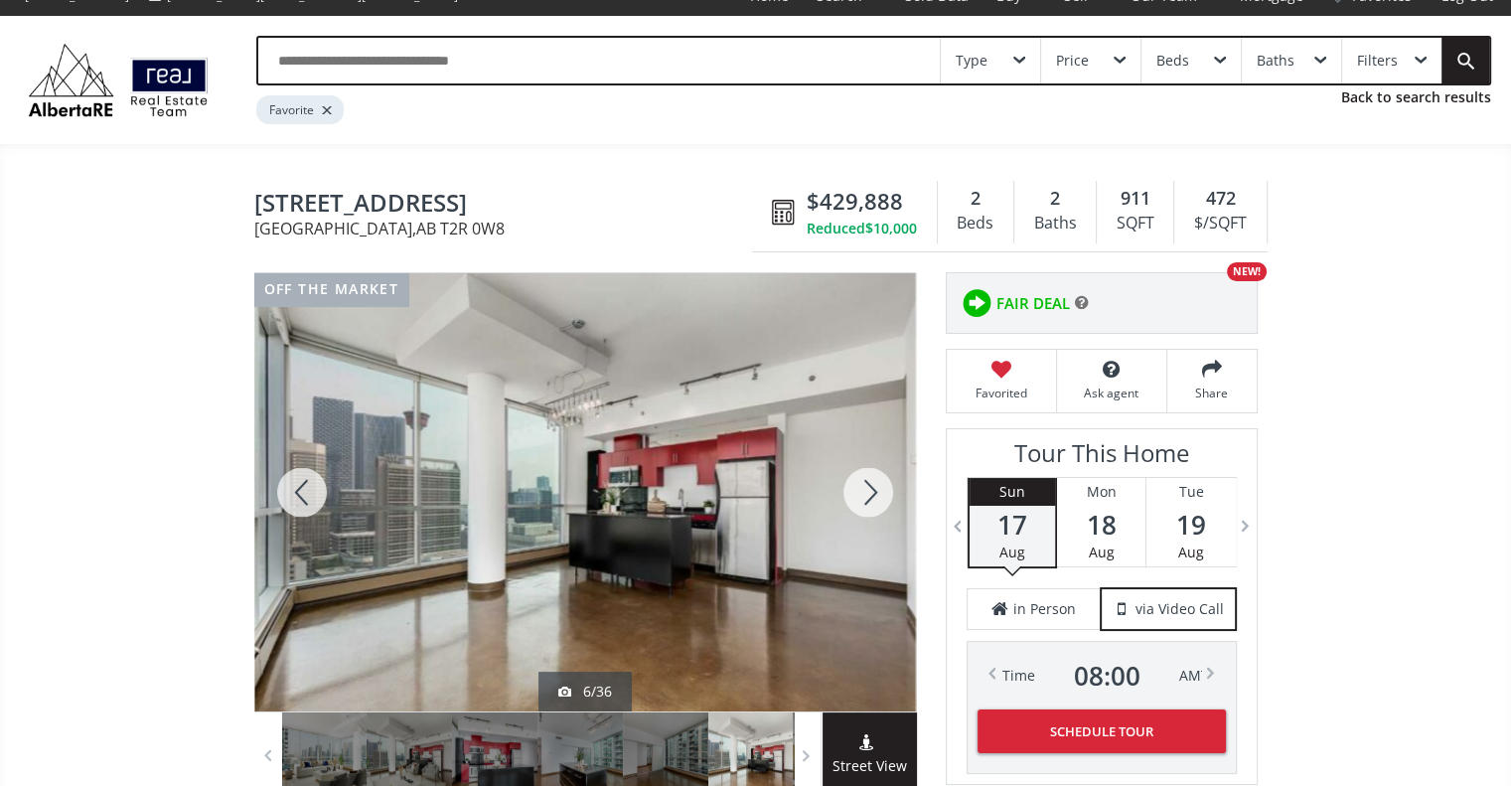
click at [874, 485] on div at bounding box center [867, 492] width 95 height 438
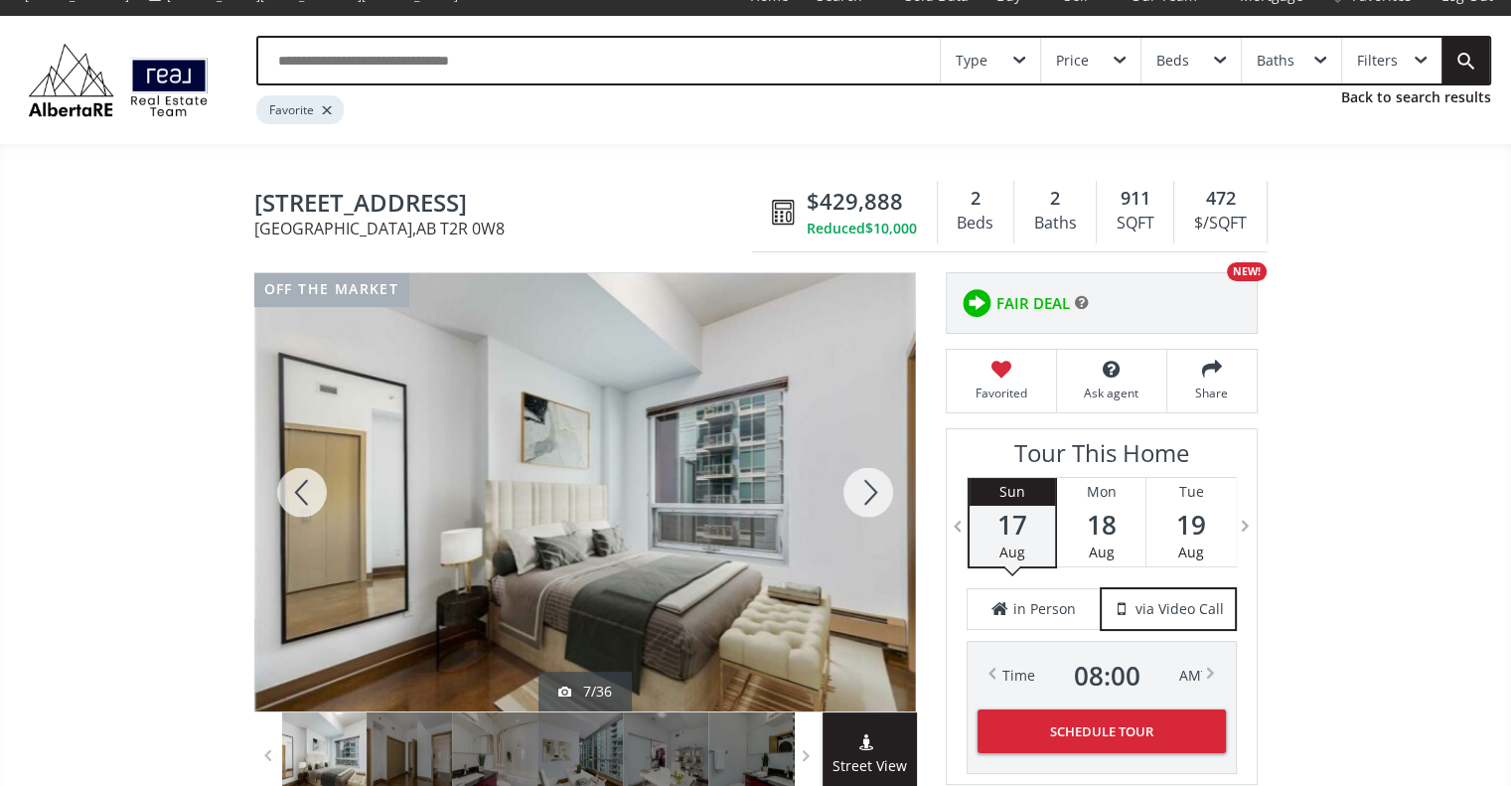
click at [874, 485] on div at bounding box center [867, 492] width 95 height 438
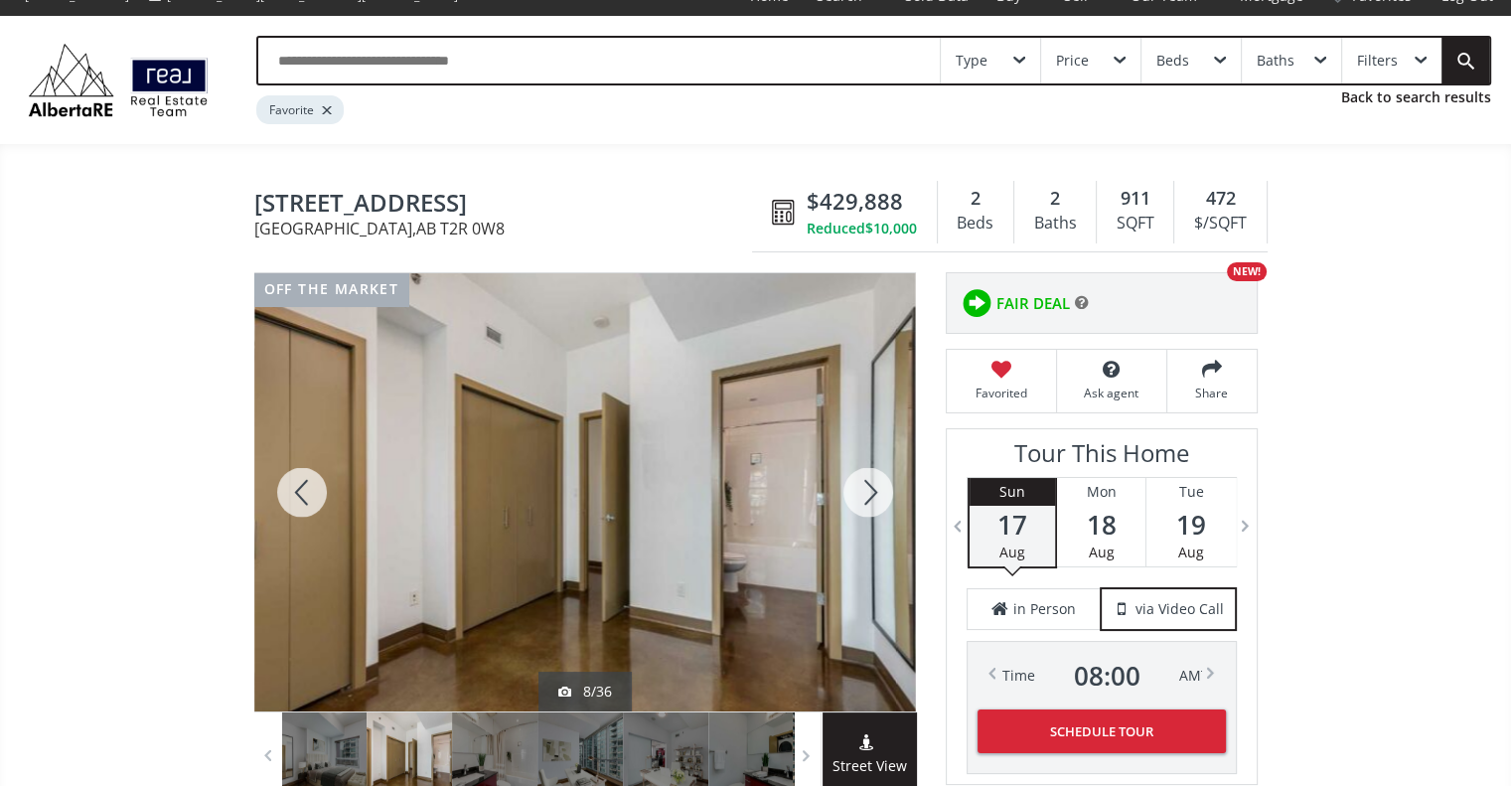
click at [874, 485] on div at bounding box center [867, 492] width 95 height 438
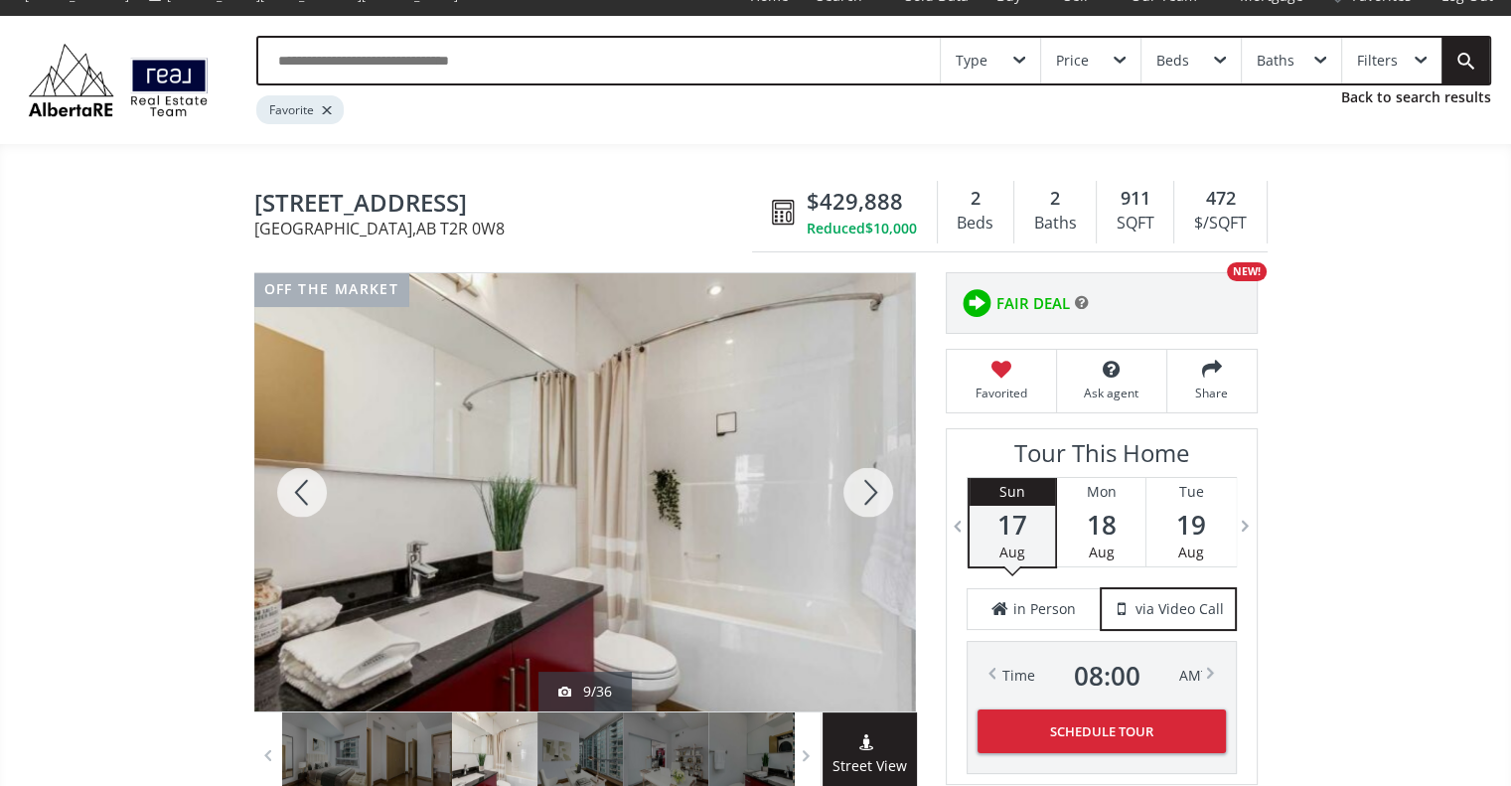
click at [874, 485] on div at bounding box center [867, 492] width 95 height 438
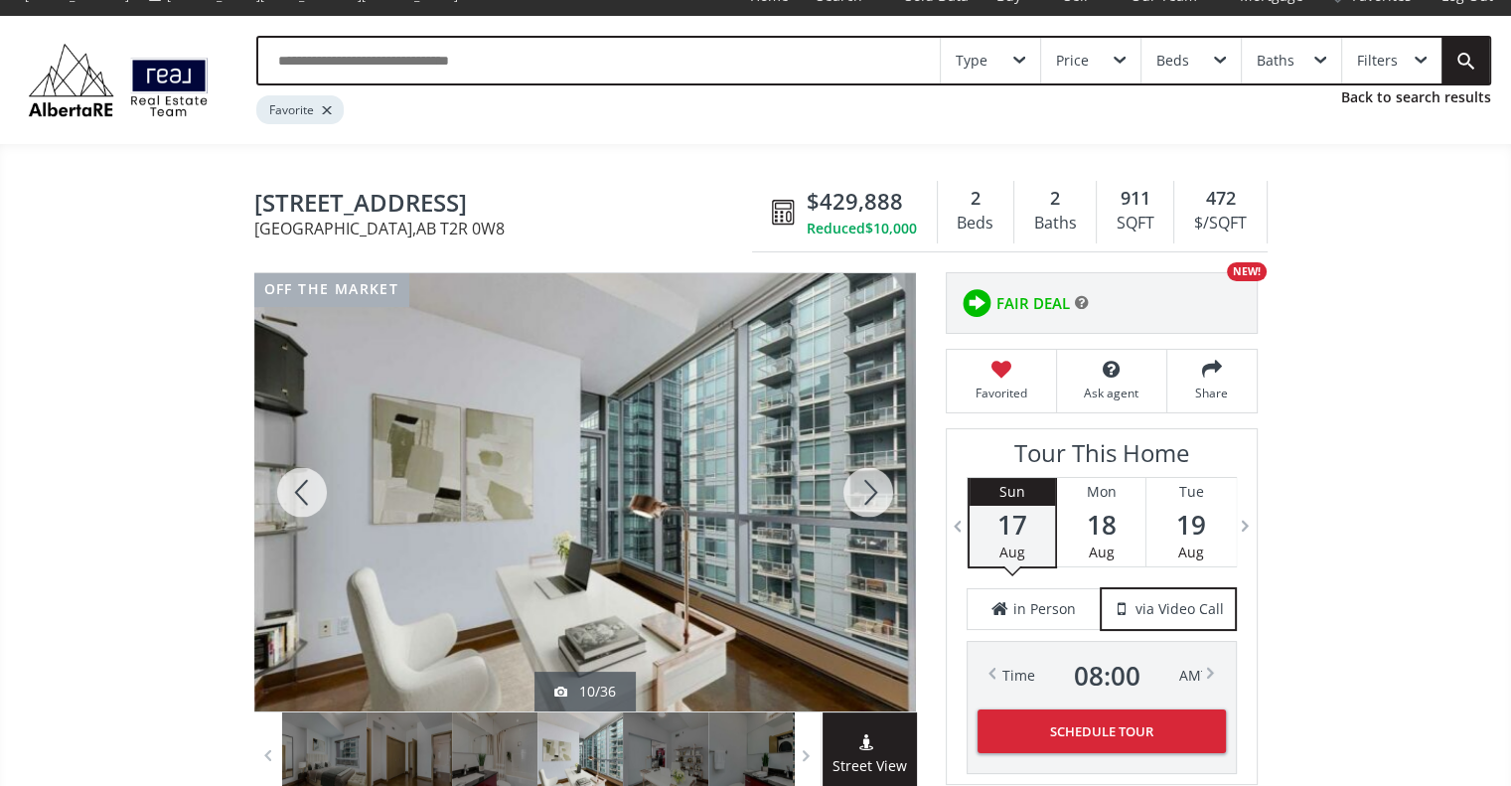
click at [874, 485] on div at bounding box center [867, 492] width 95 height 438
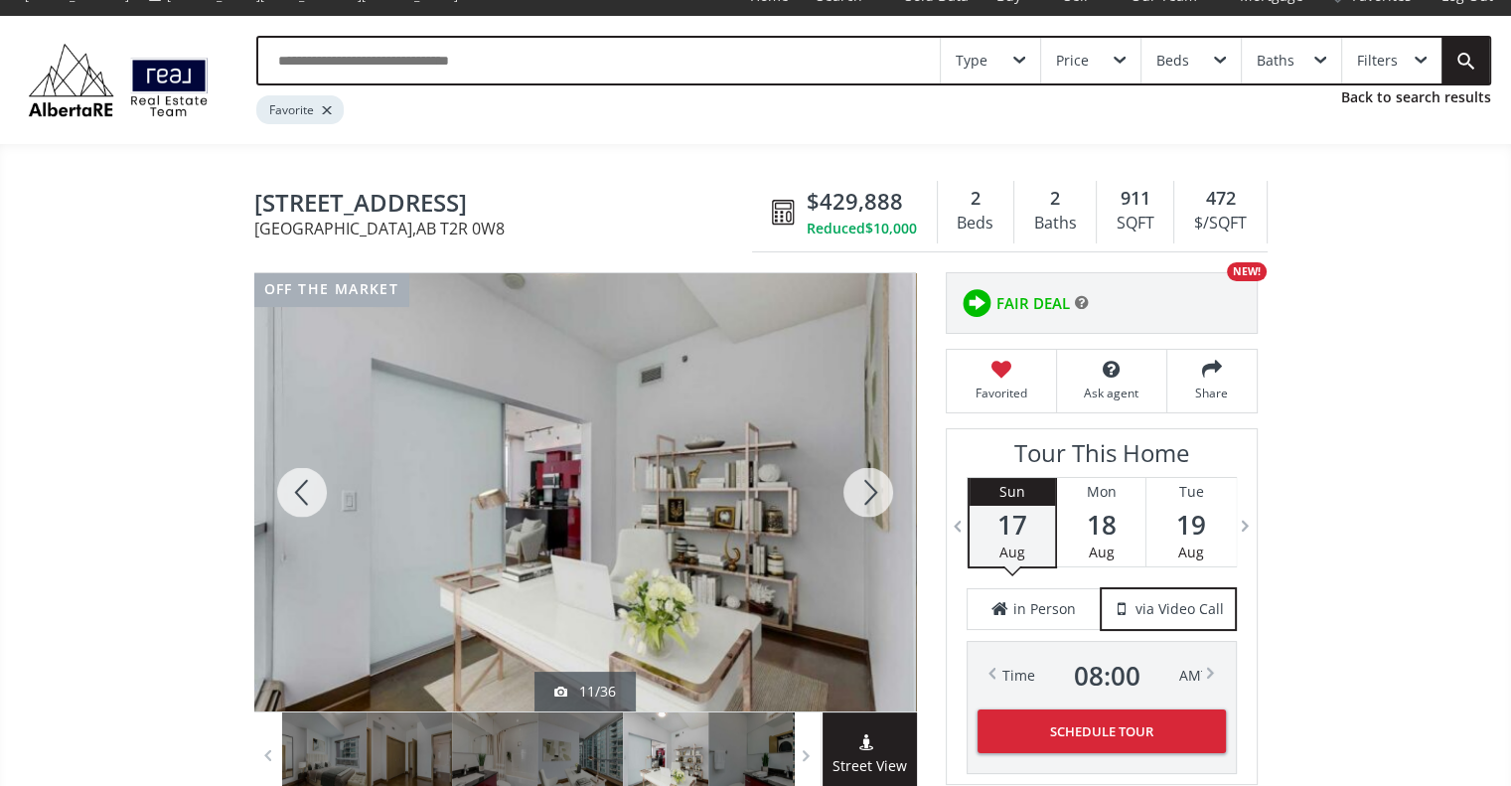
click at [874, 485] on div at bounding box center [867, 492] width 95 height 438
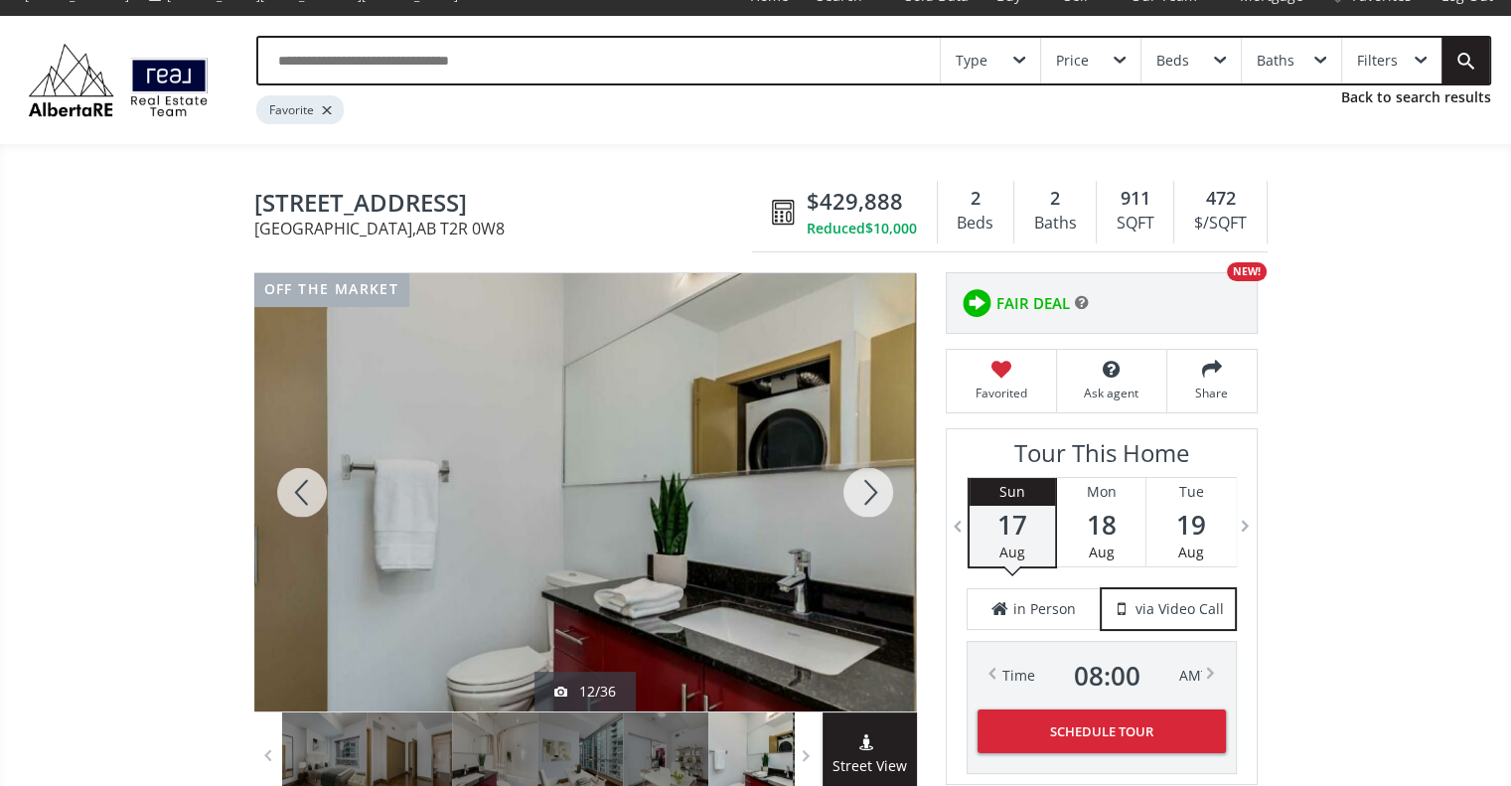
click at [874, 485] on div at bounding box center [867, 492] width 95 height 438
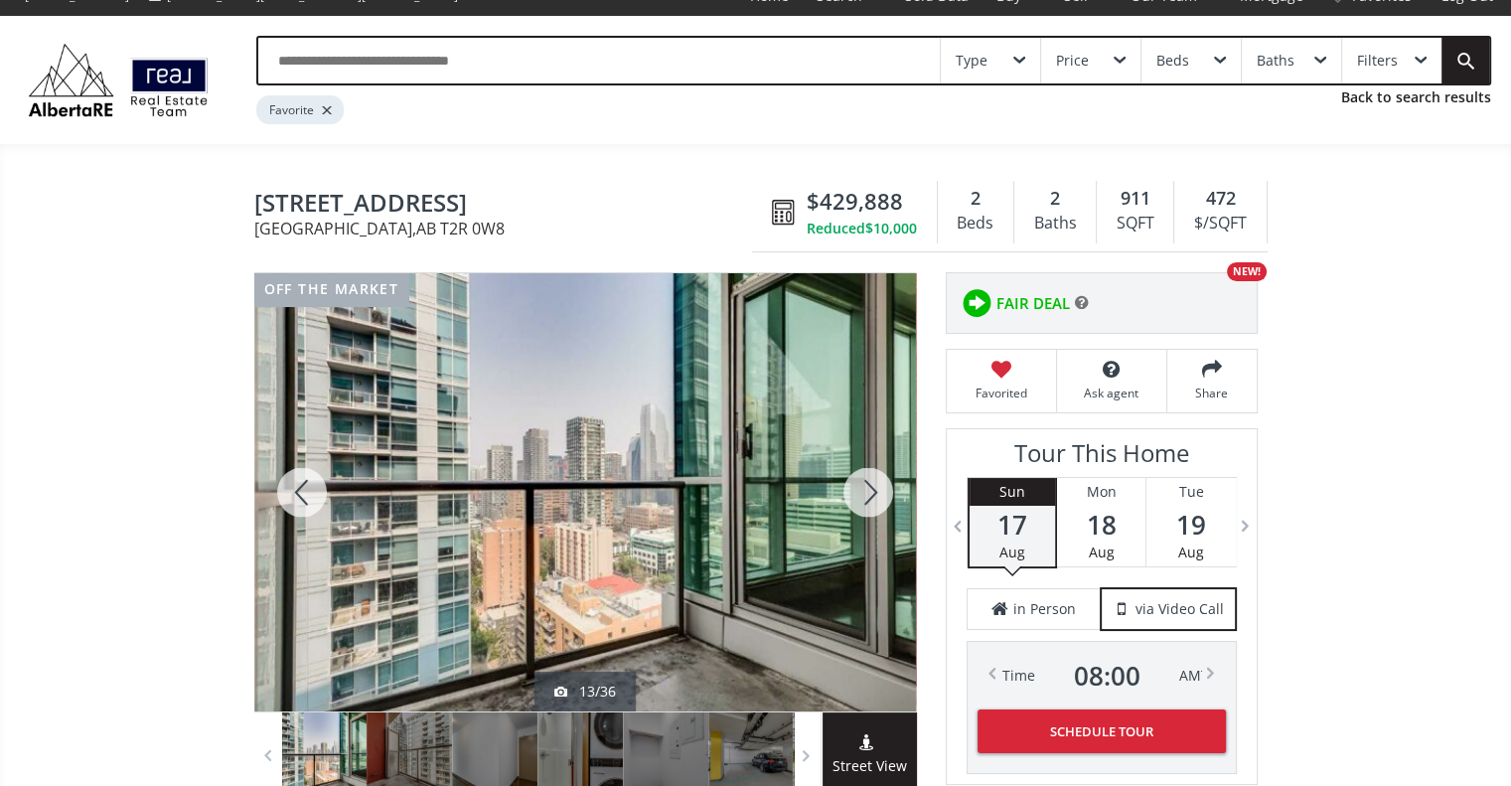
click at [874, 485] on div at bounding box center [867, 492] width 95 height 438
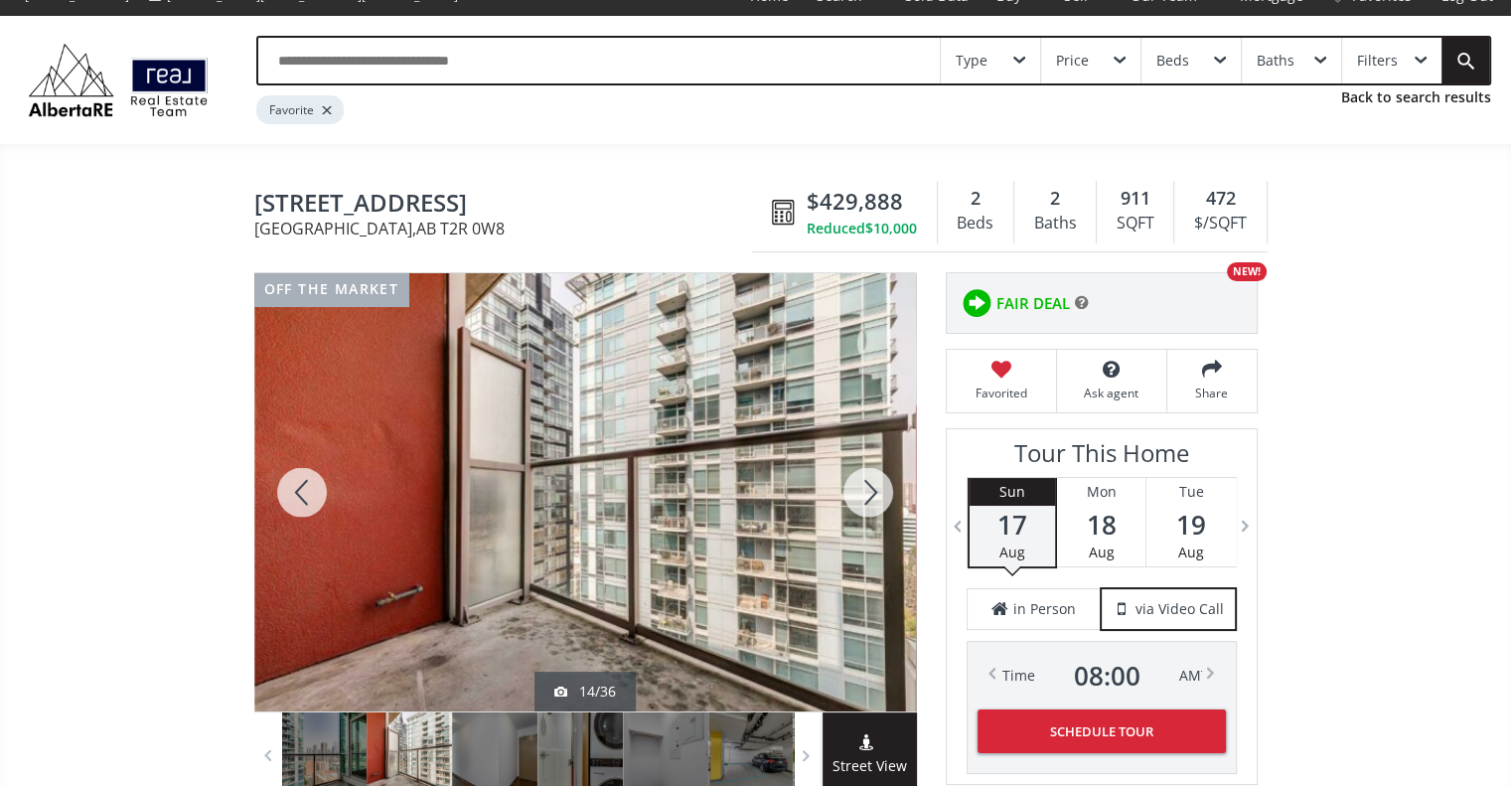
click at [874, 485] on div at bounding box center [867, 492] width 95 height 438
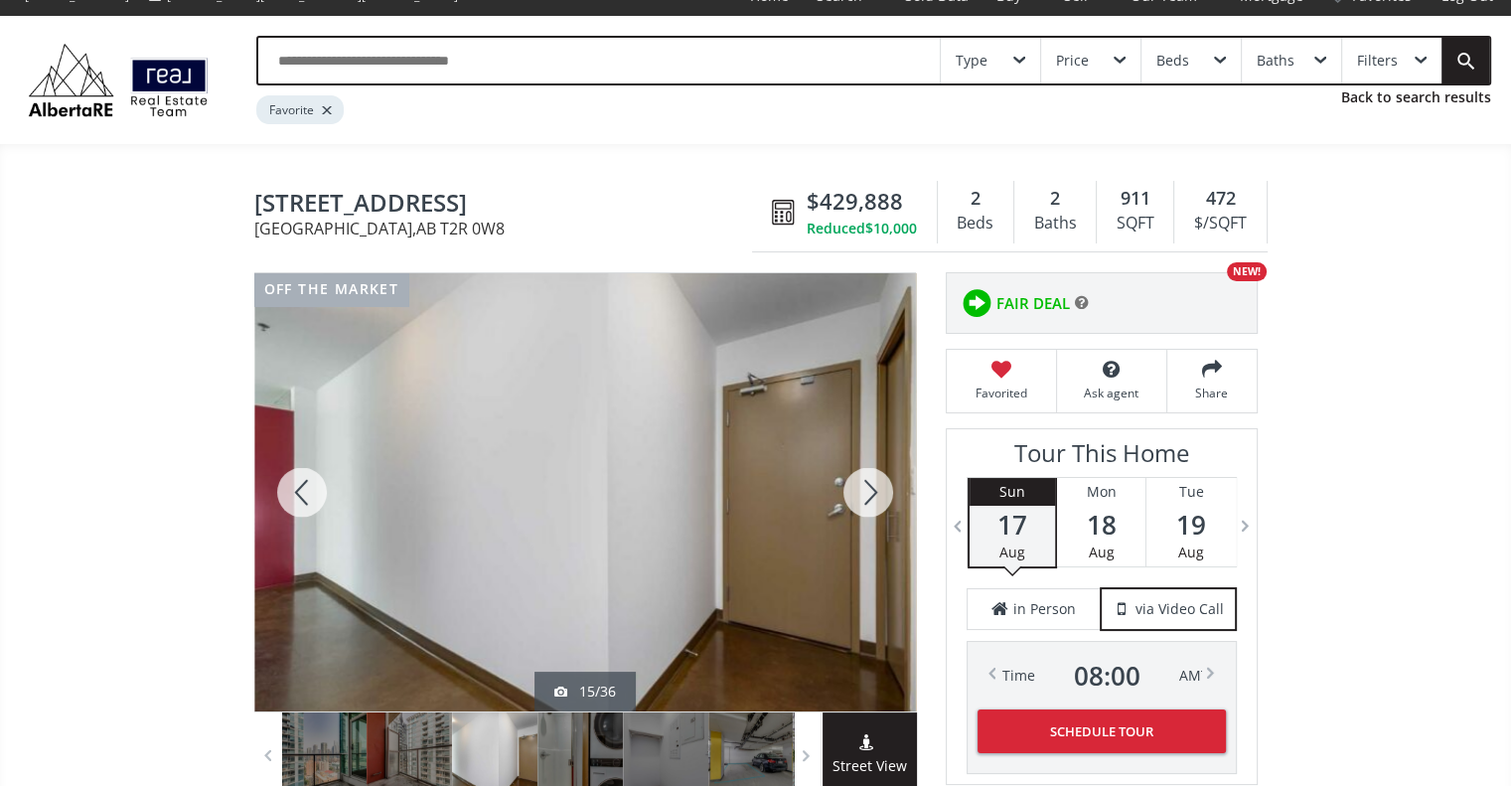
click at [874, 485] on div at bounding box center [867, 492] width 95 height 438
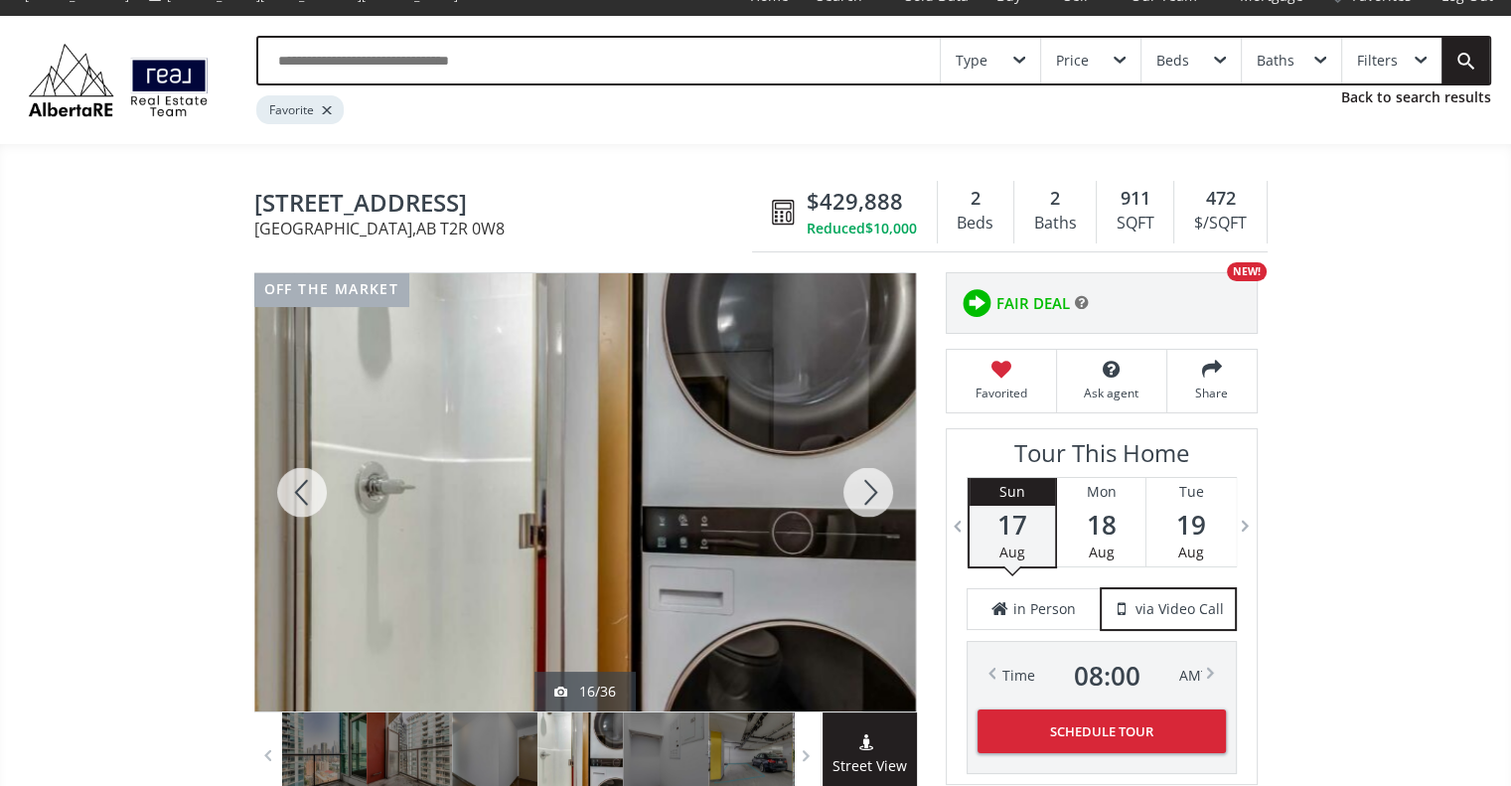
click at [874, 485] on div at bounding box center [867, 492] width 95 height 438
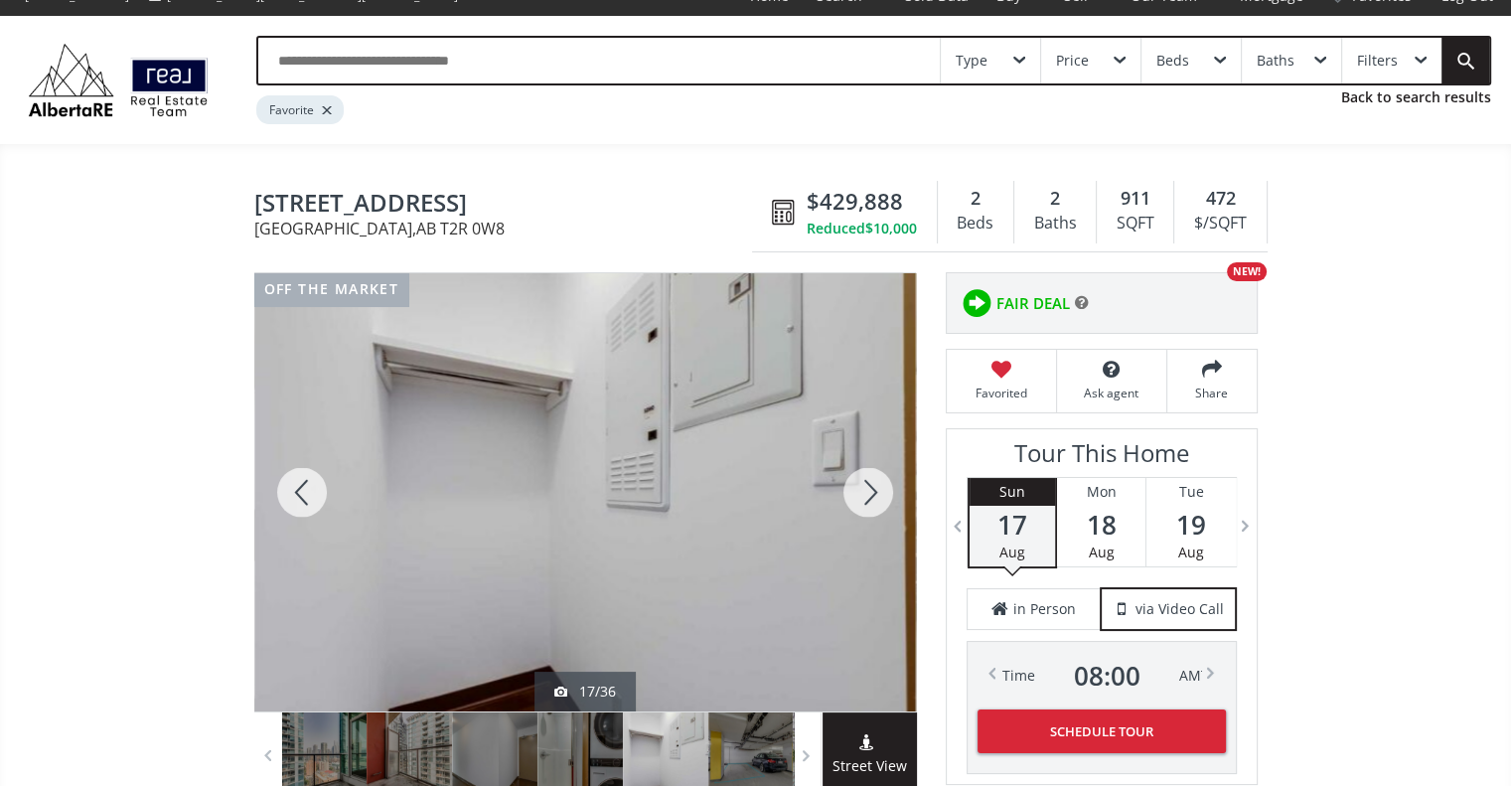
click at [874, 485] on div at bounding box center [867, 492] width 95 height 438
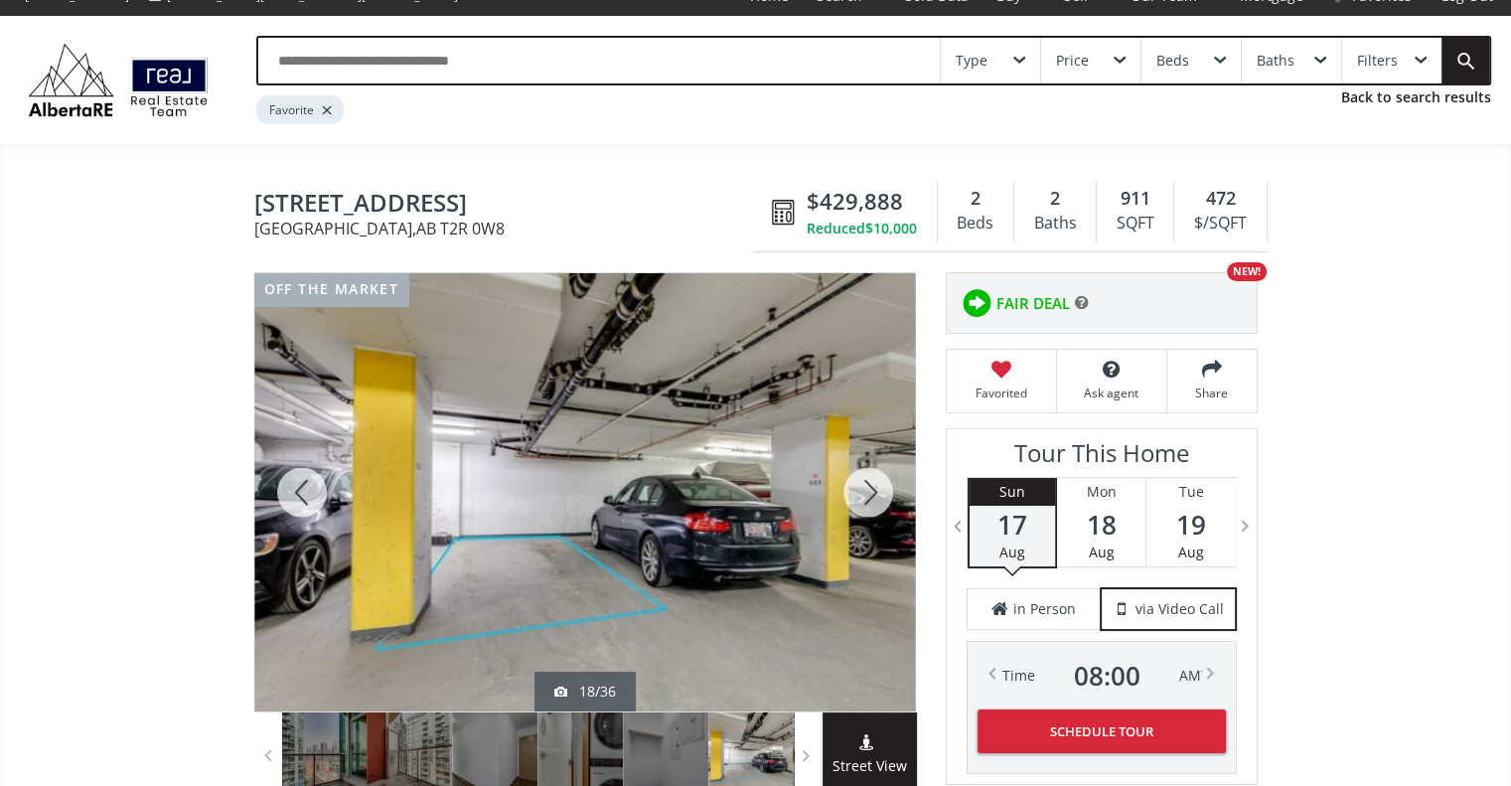
click at [874, 485] on div at bounding box center [867, 492] width 95 height 438
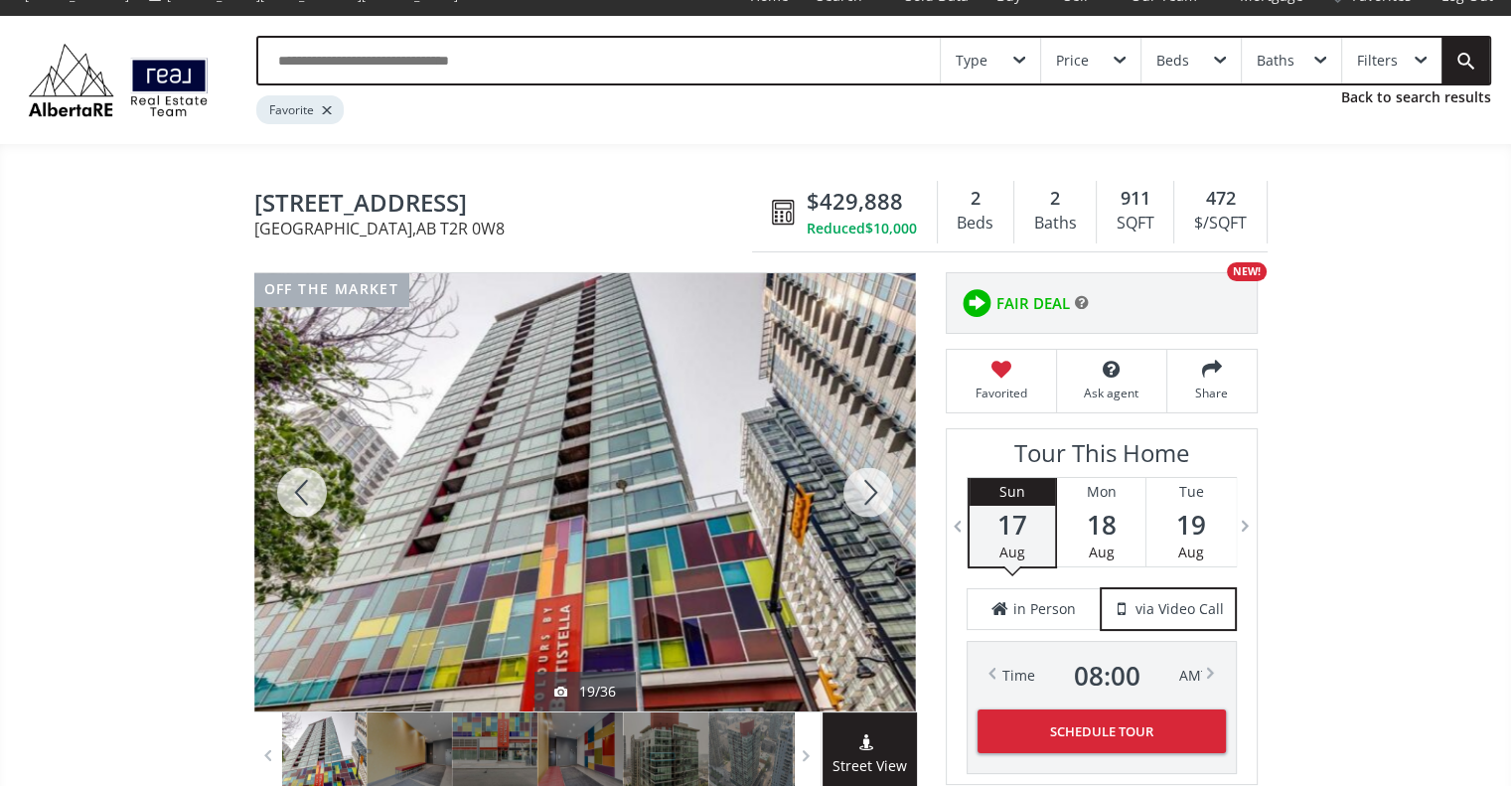
click at [874, 485] on div at bounding box center [867, 492] width 95 height 438
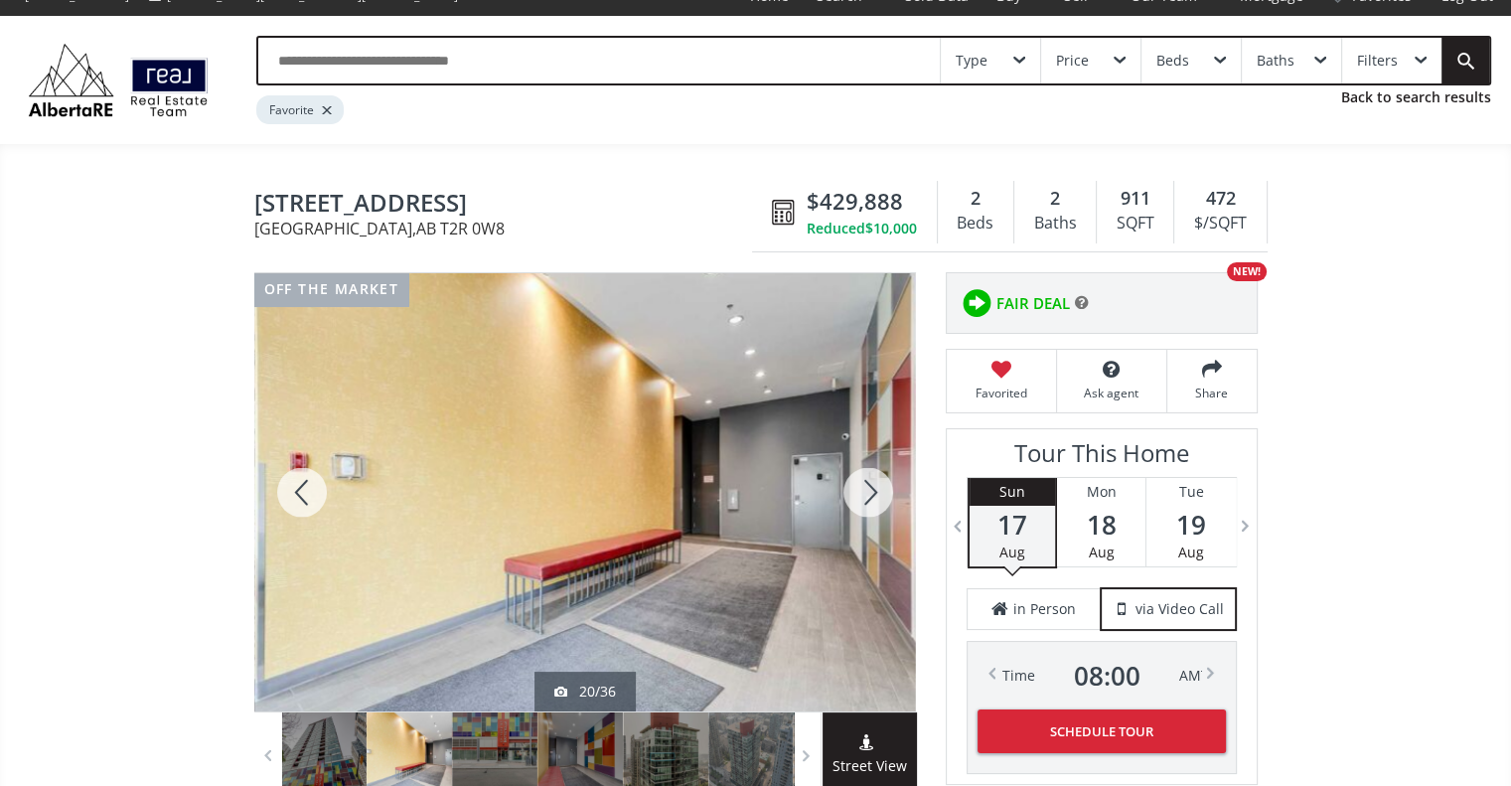
click at [874, 485] on div at bounding box center [867, 492] width 95 height 438
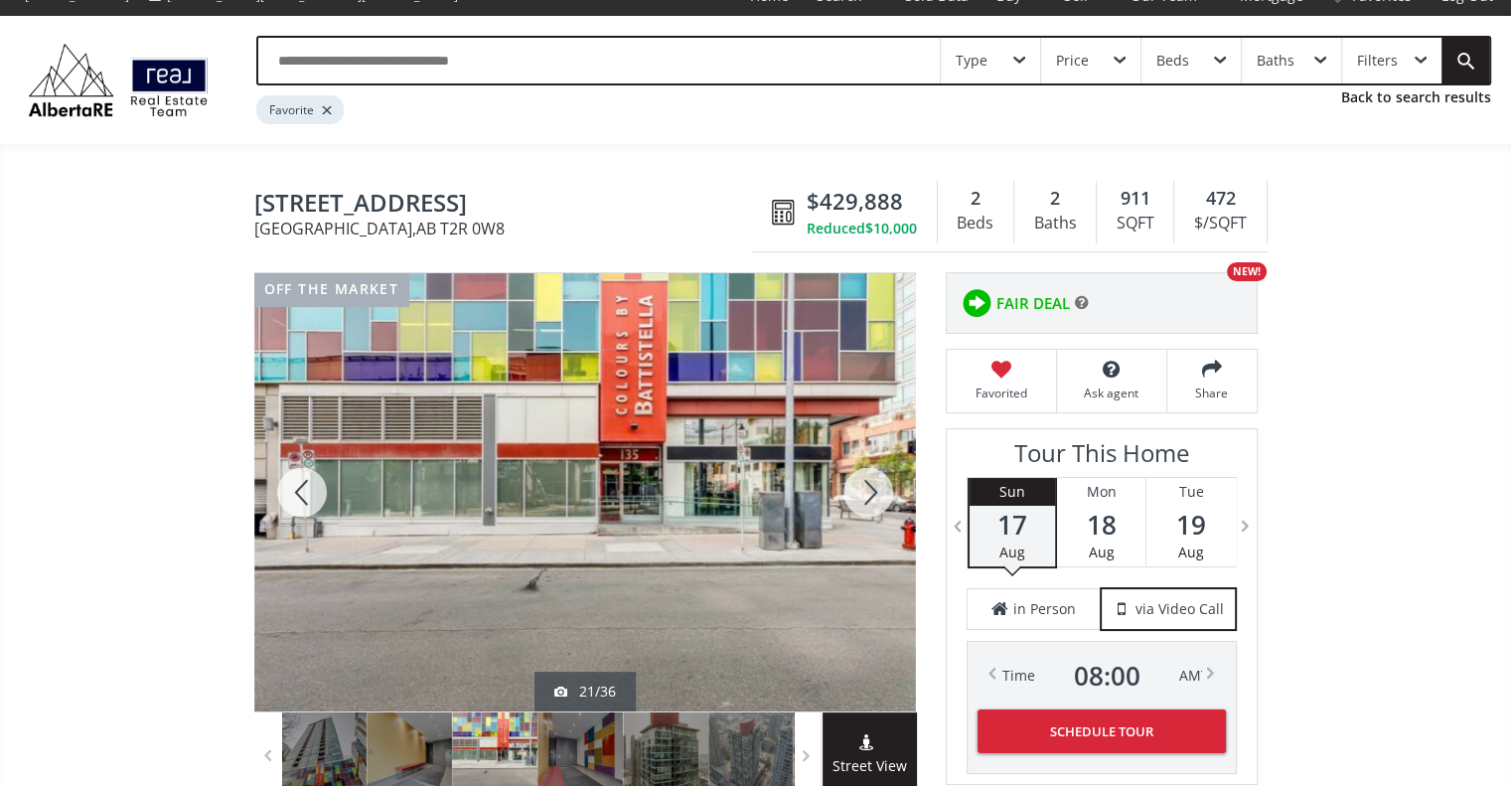
click at [874, 485] on div at bounding box center [867, 492] width 95 height 438
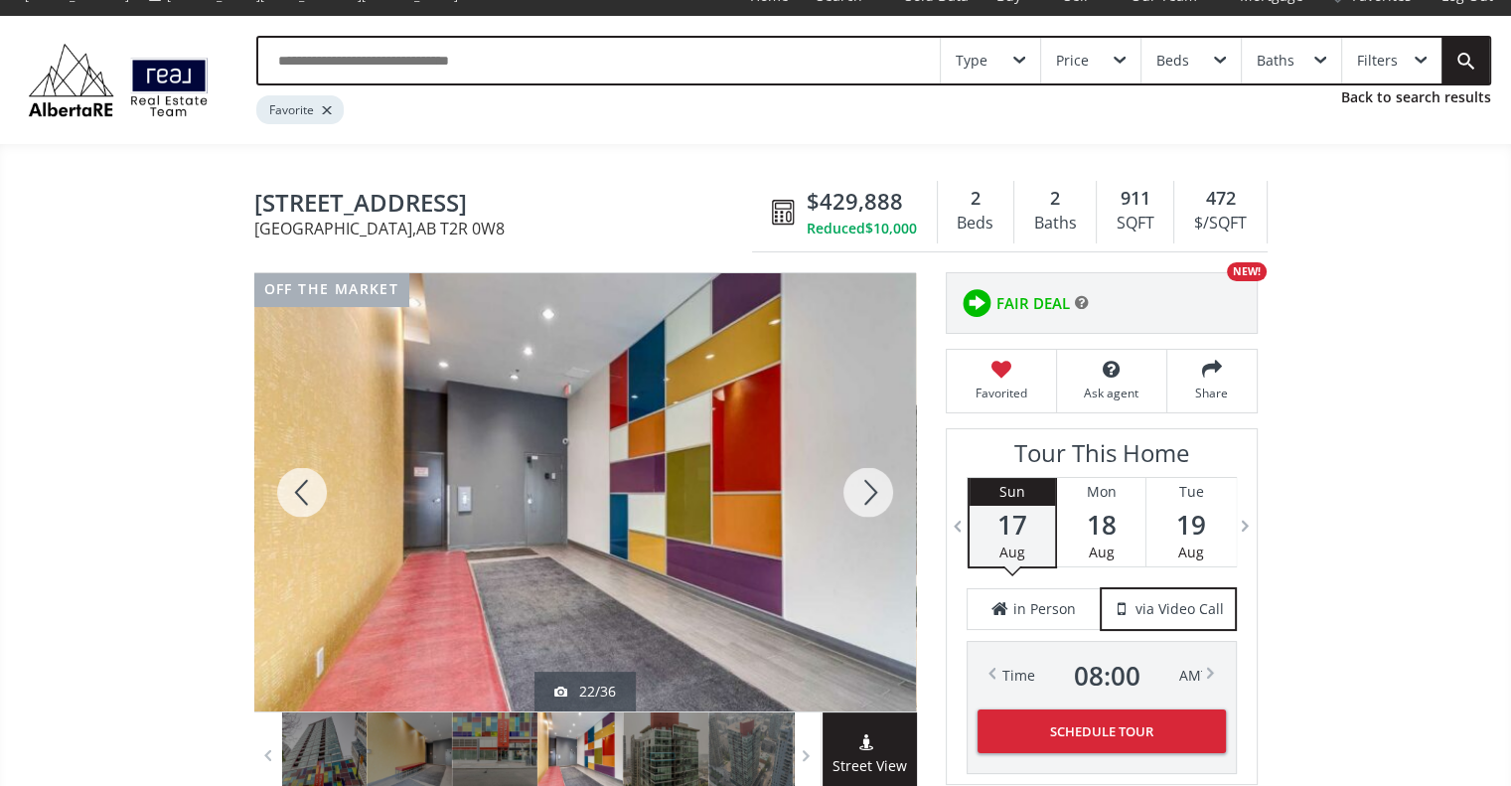
click at [874, 485] on div at bounding box center [867, 492] width 95 height 438
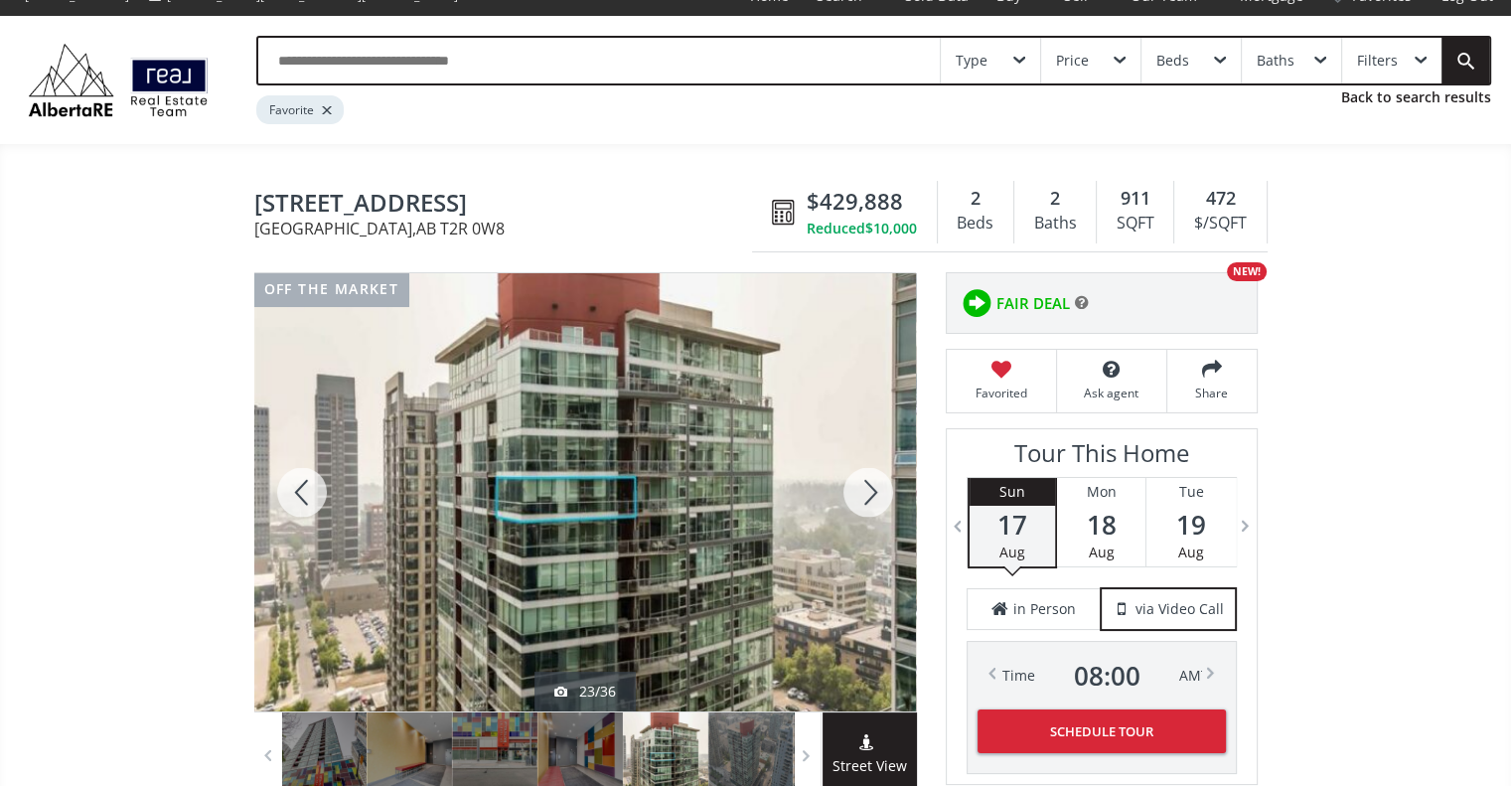
click at [874, 485] on div at bounding box center [867, 492] width 95 height 438
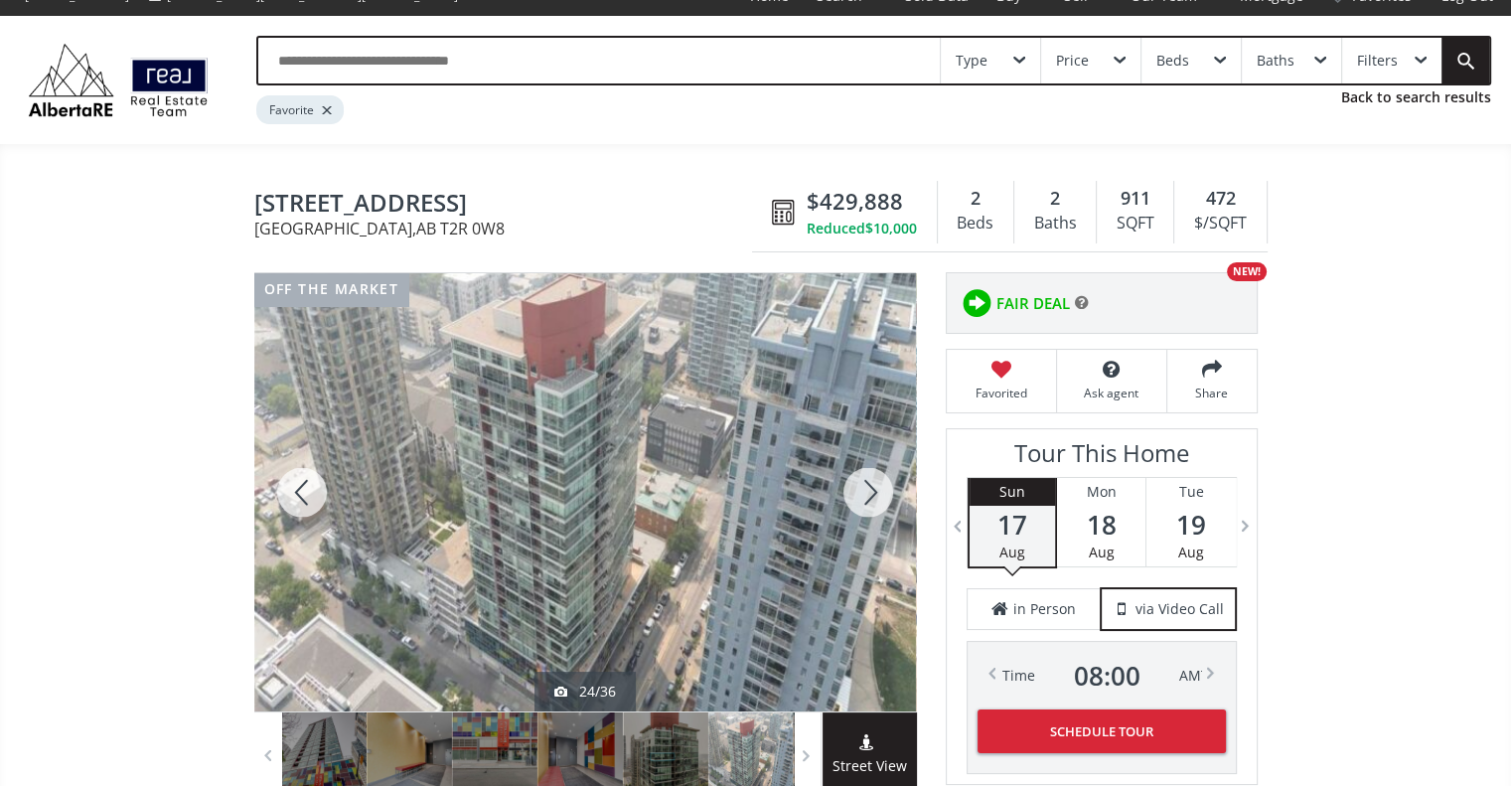
click at [874, 485] on div at bounding box center [867, 492] width 95 height 438
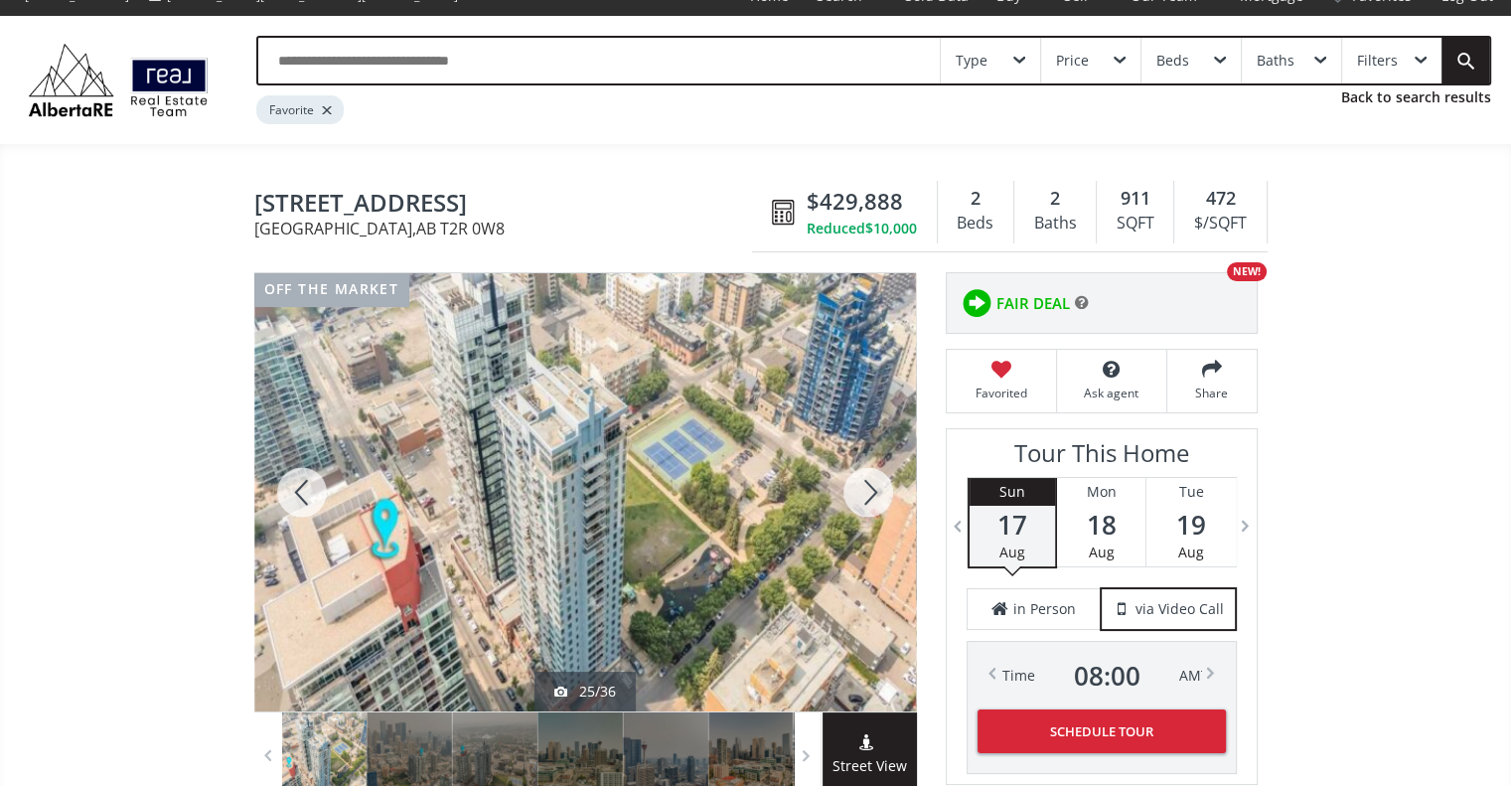
click at [874, 485] on div at bounding box center [867, 492] width 95 height 438
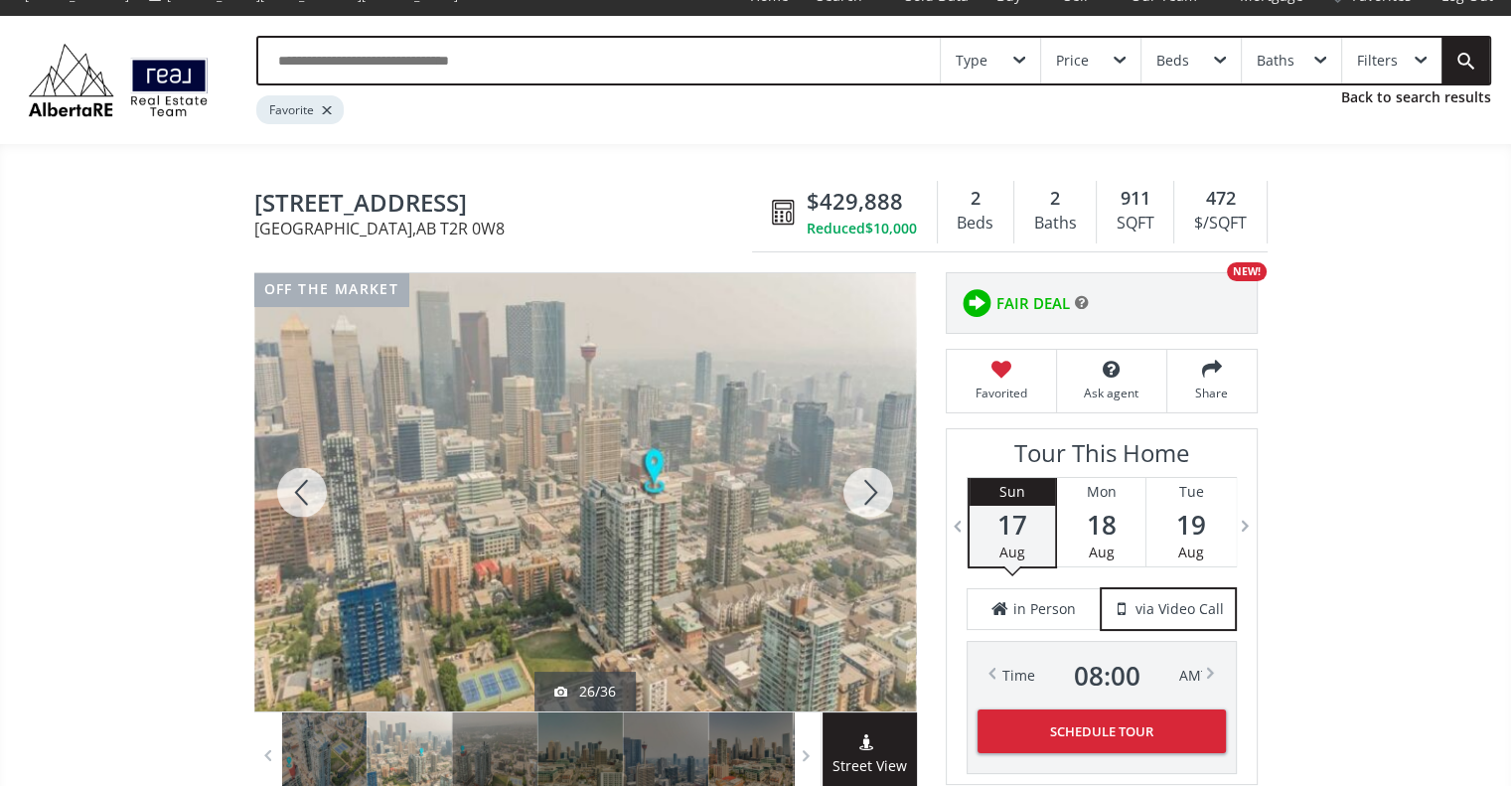
click at [874, 485] on div at bounding box center [867, 492] width 95 height 438
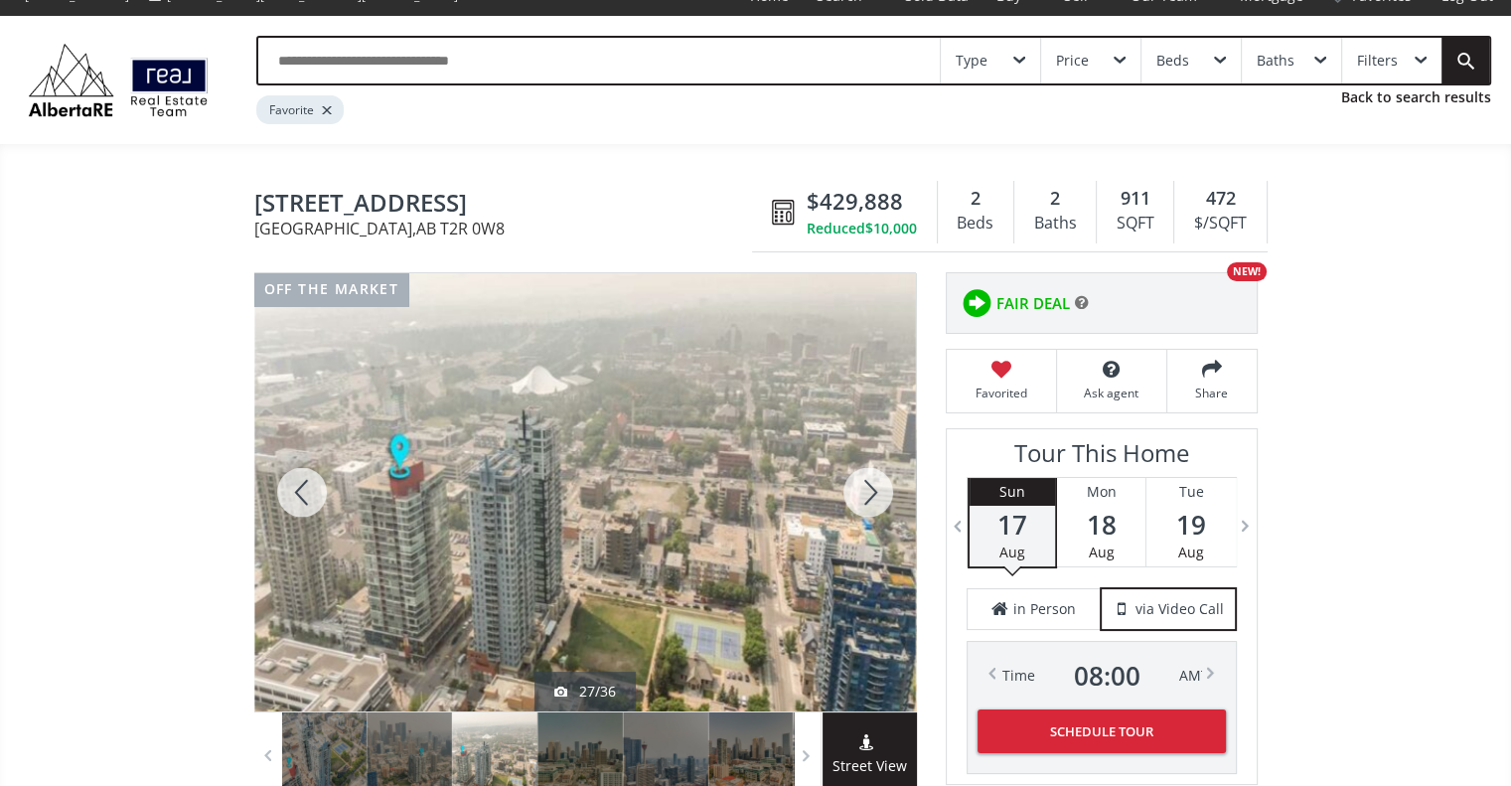
click at [874, 485] on div at bounding box center [867, 492] width 95 height 438
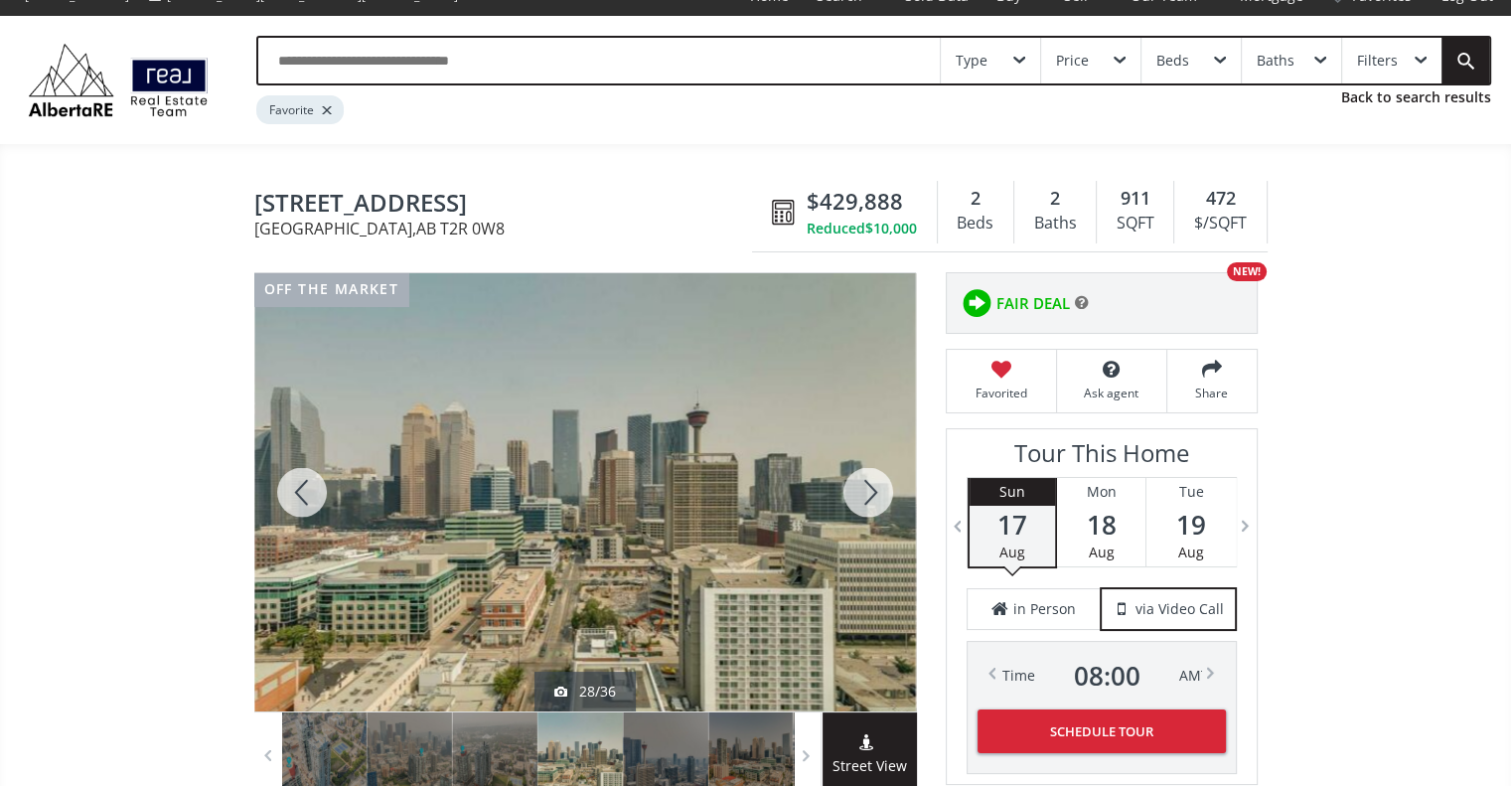
click at [874, 485] on div at bounding box center [867, 492] width 95 height 438
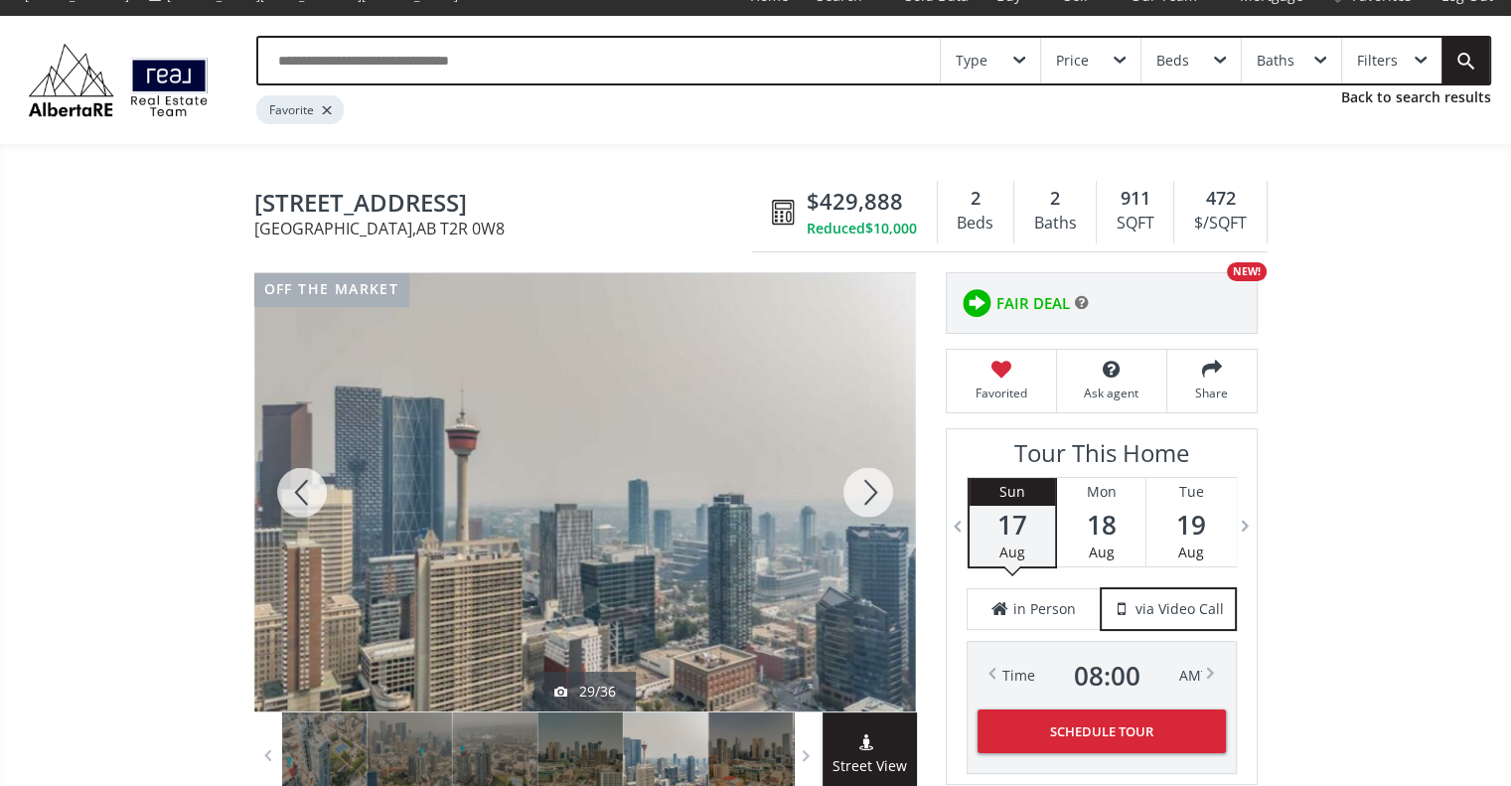
click at [874, 485] on div at bounding box center [867, 492] width 95 height 438
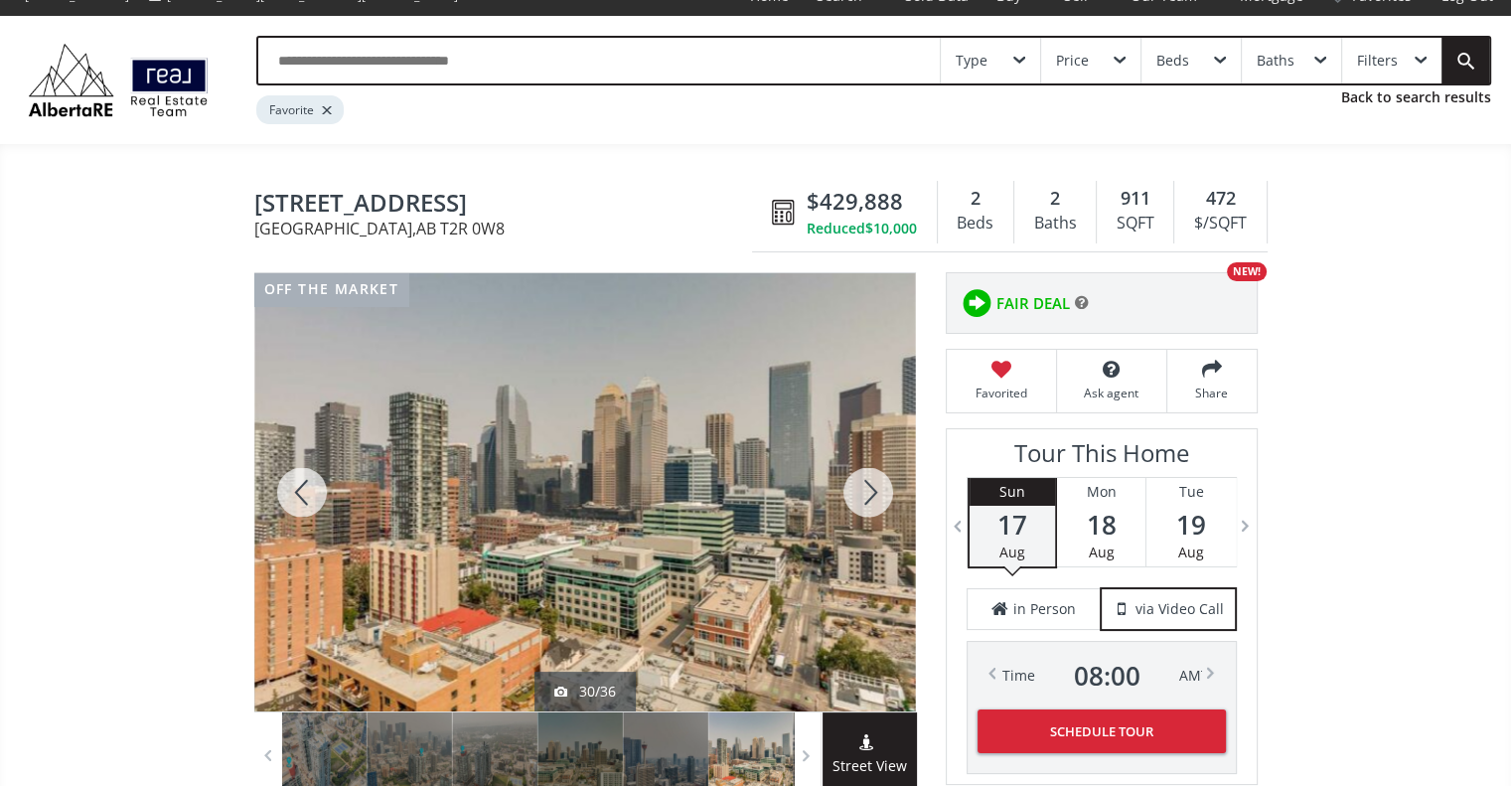
click at [858, 496] on div at bounding box center [867, 492] width 95 height 438
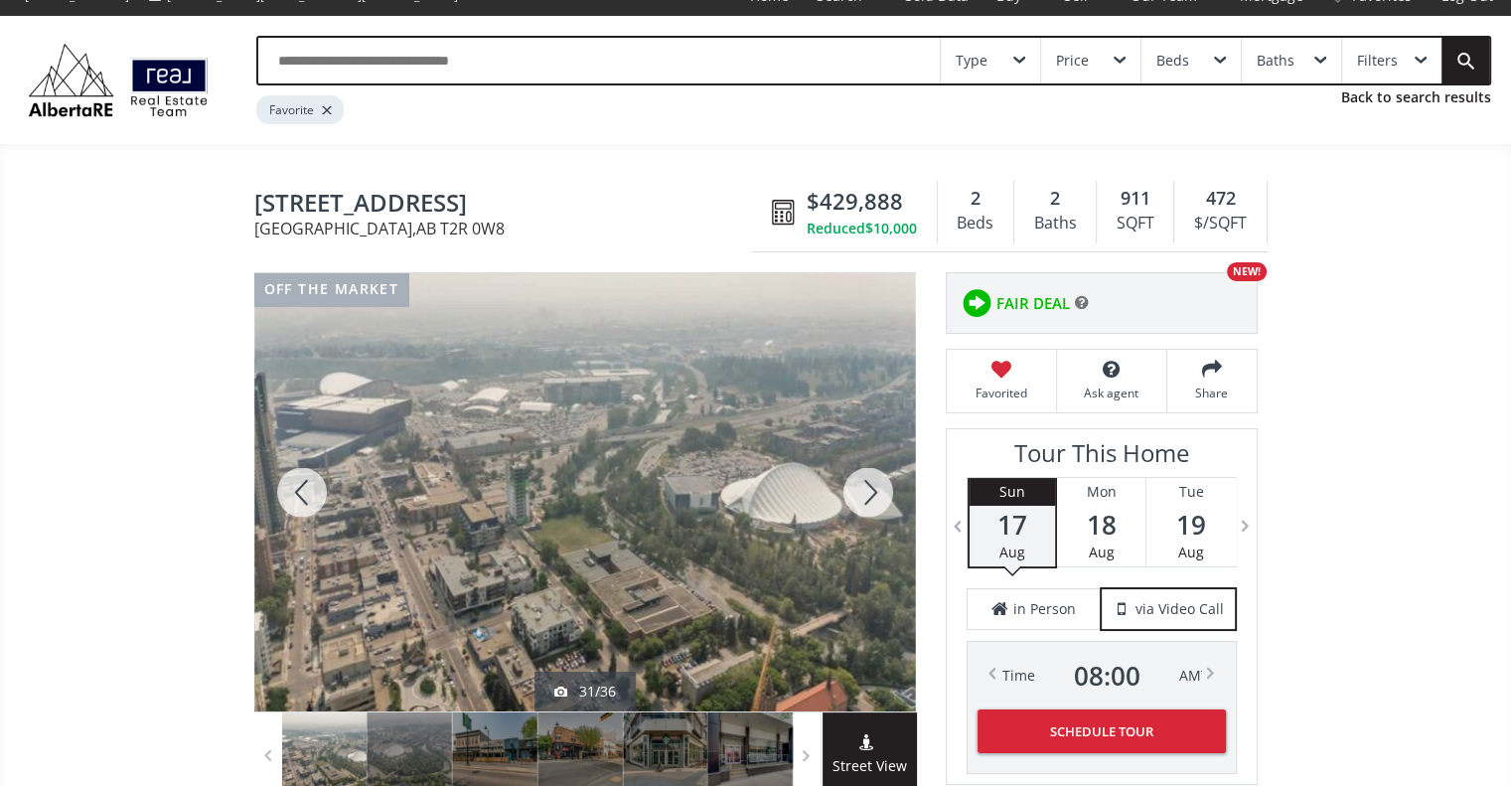
click at [858, 496] on div at bounding box center [867, 492] width 95 height 438
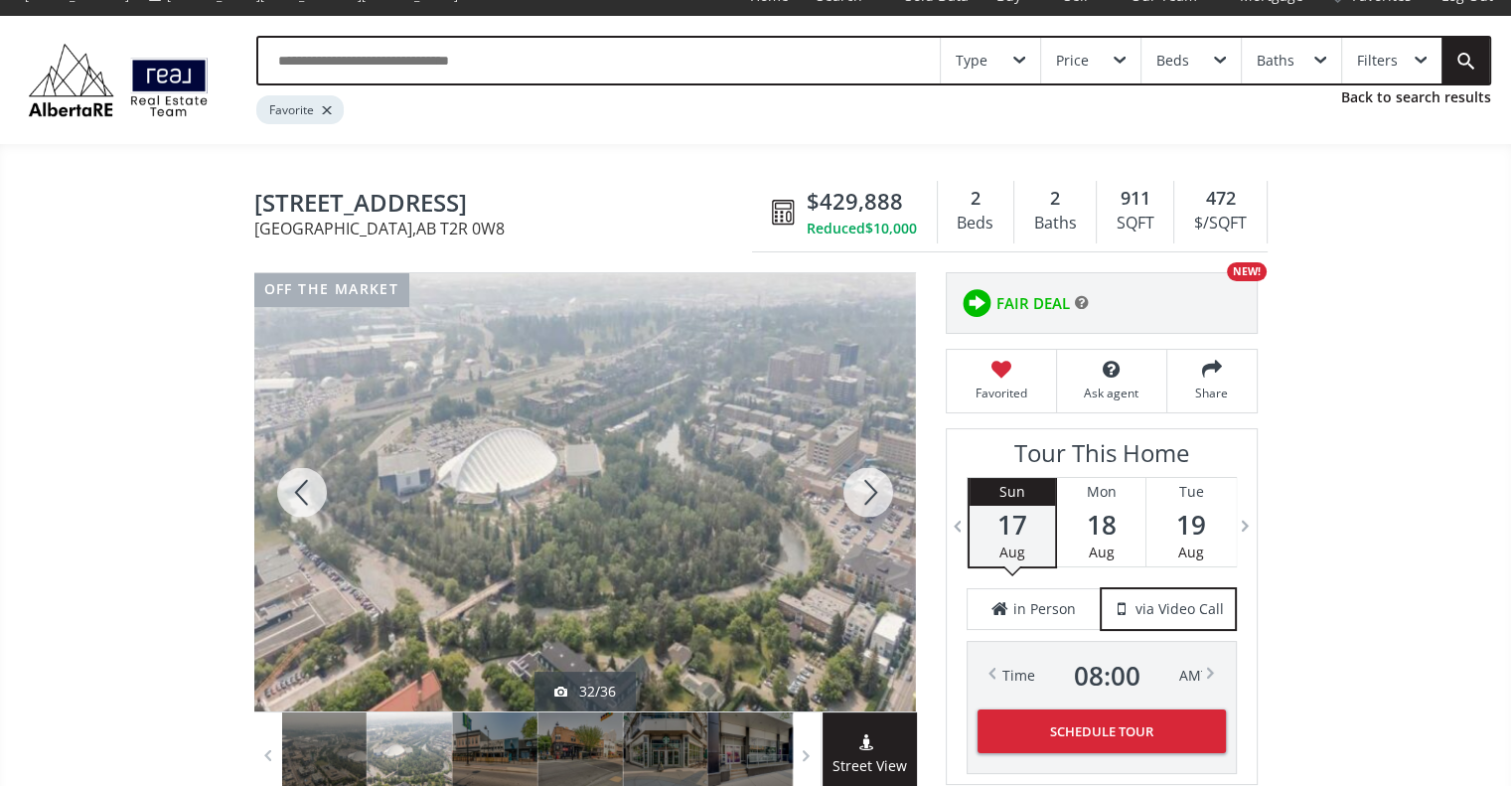
click at [858, 496] on div at bounding box center [867, 492] width 95 height 438
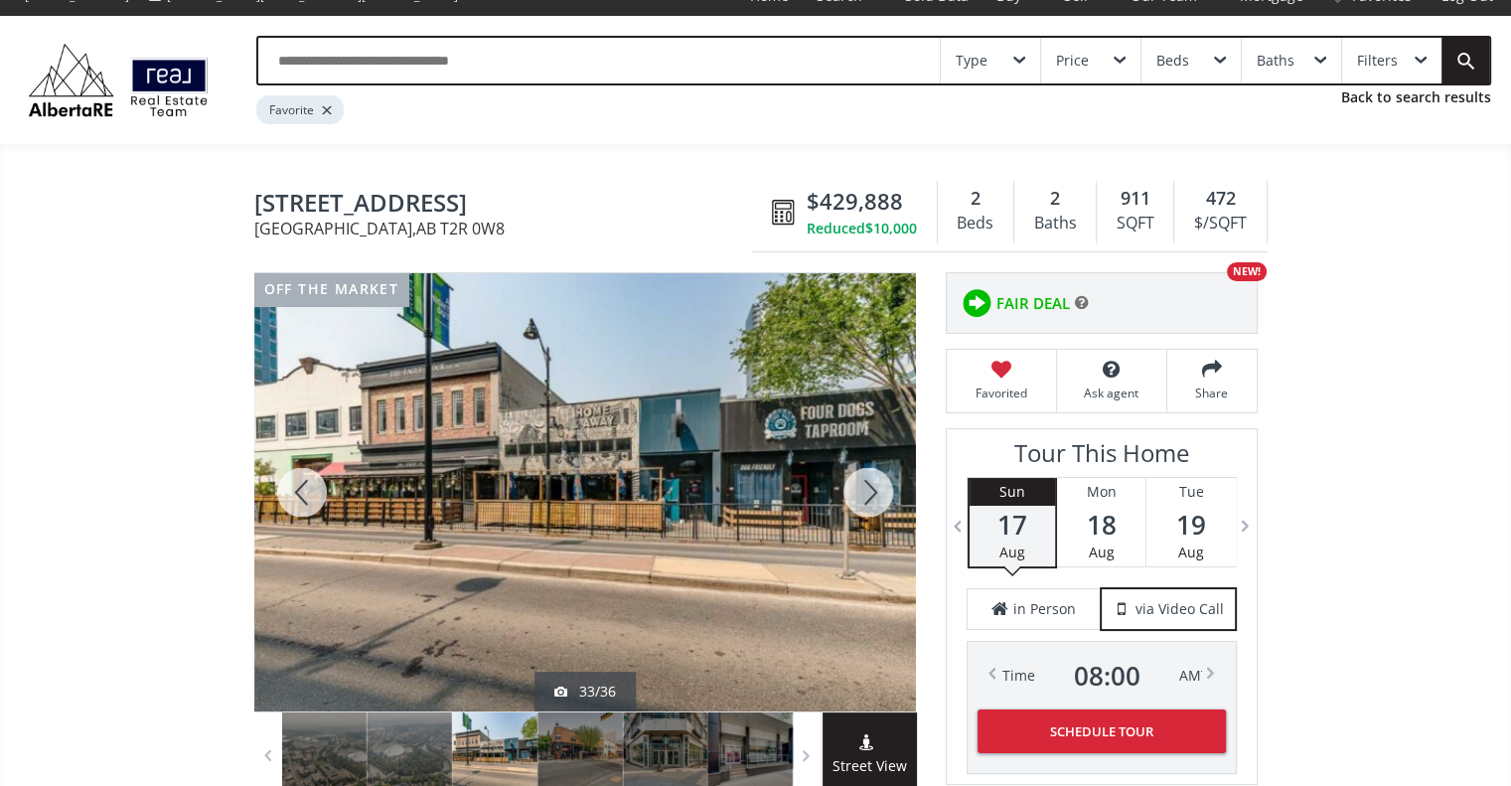
click at [858, 496] on div at bounding box center [867, 492] width 95 height 438
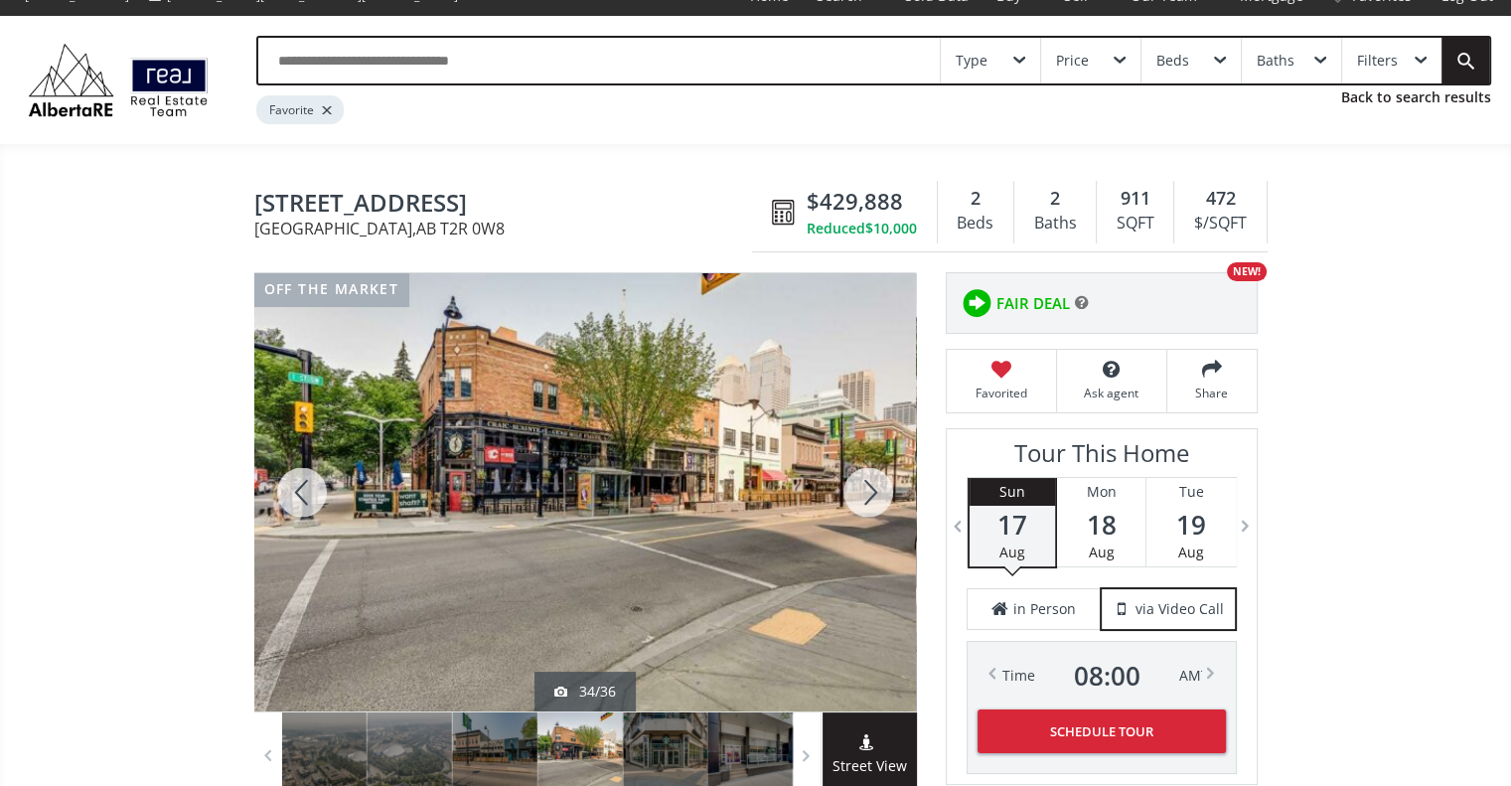
click at [858, 496] on div at bounding box center [867, 492] width 95 height 438
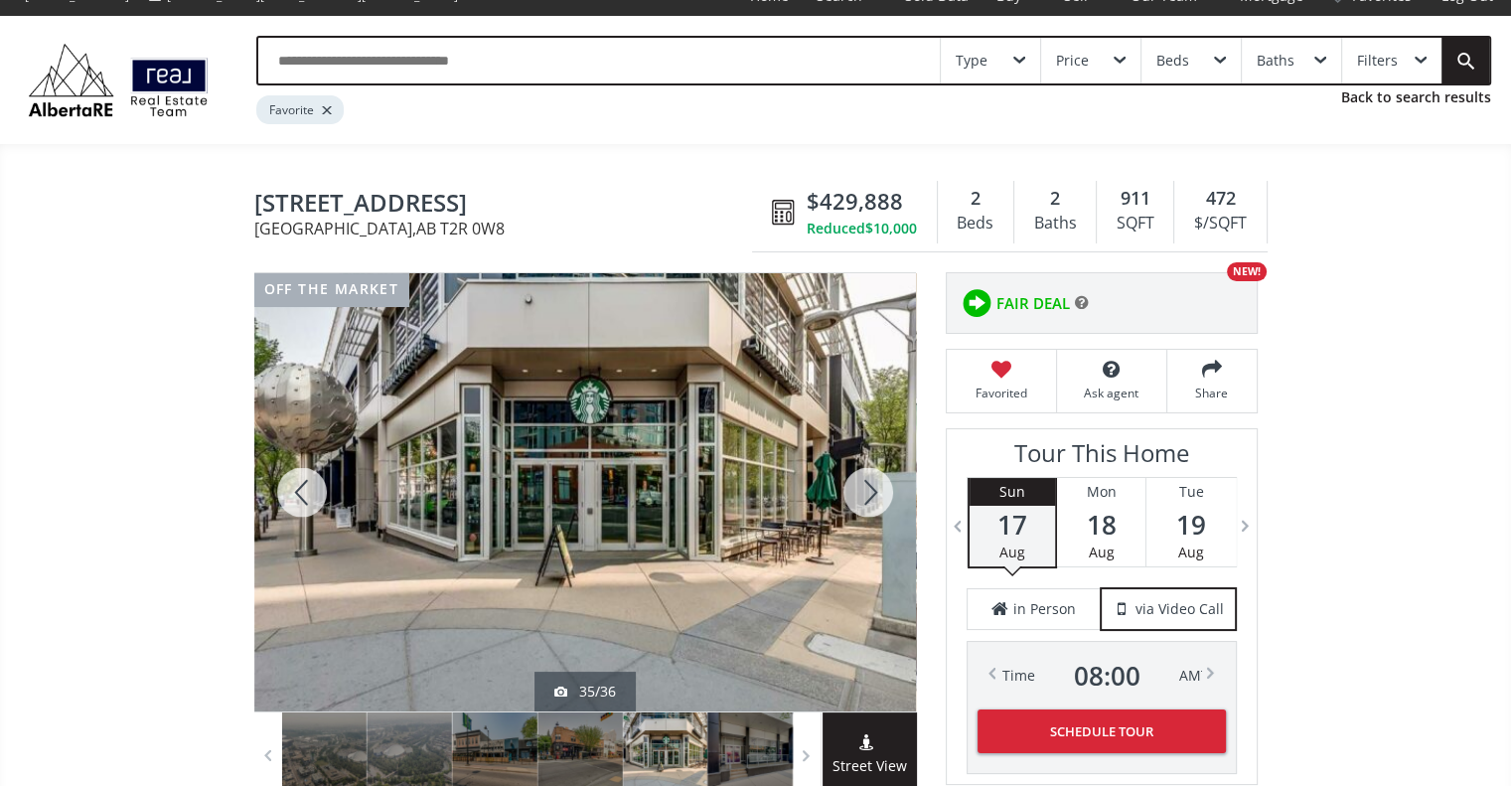
click at [858, 496] on div at bounding box center [867, 492] width 95 height 438
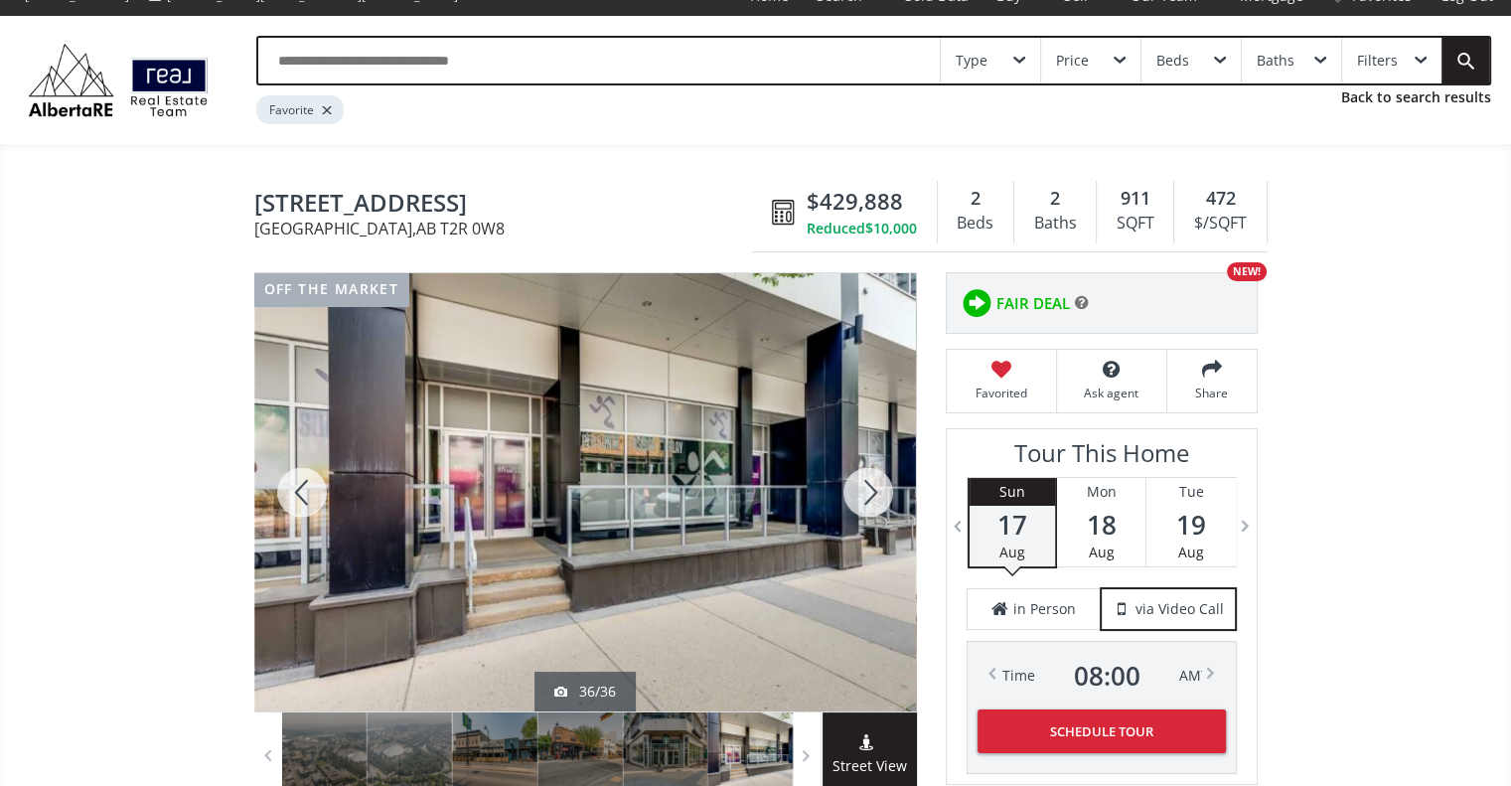
click at [858, 496] on div at bounding box center [867, 492] width 95 height 438
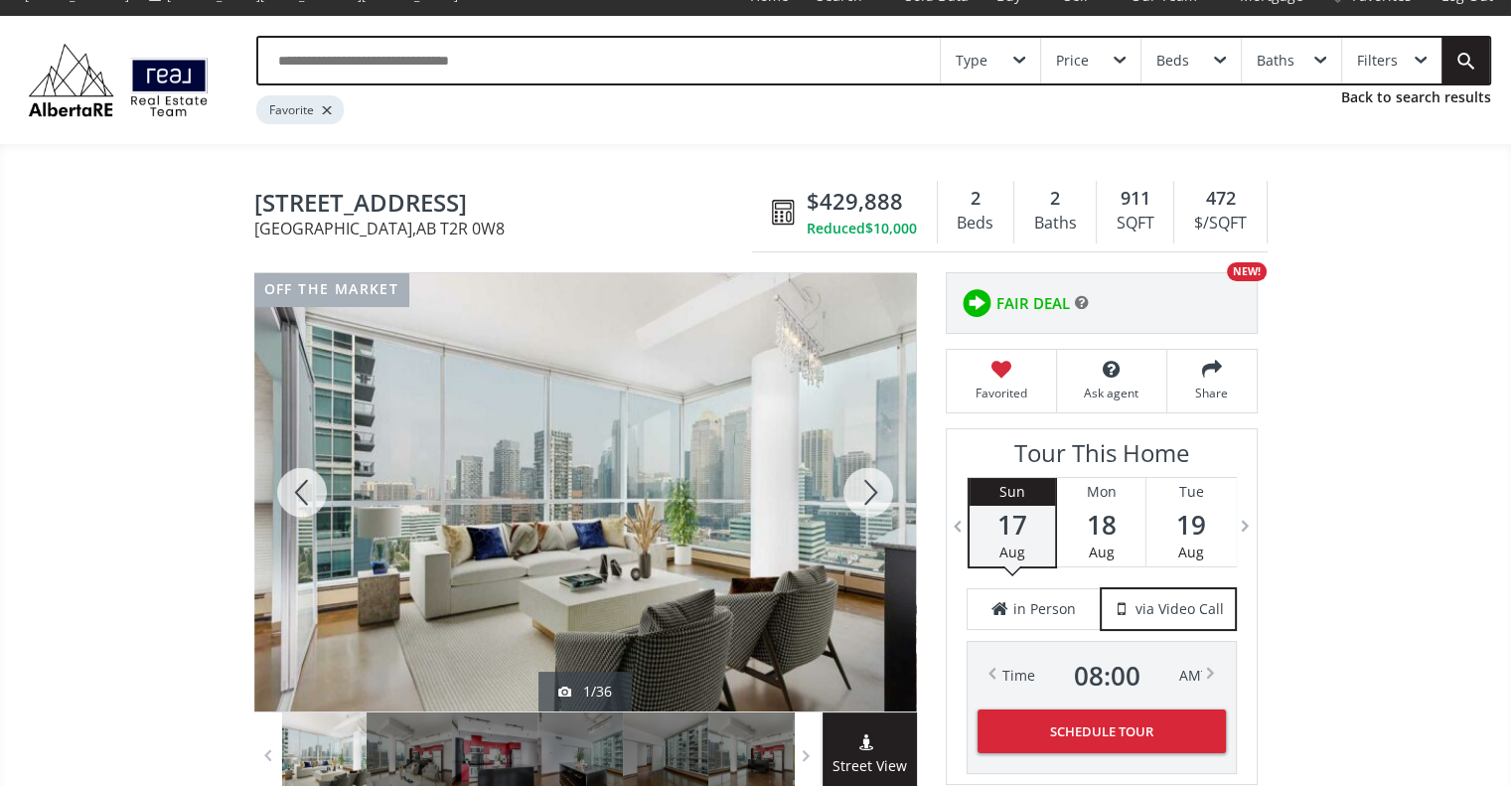
click at [858, 496] on div at bounding box center [867, 492] width 95 height 438
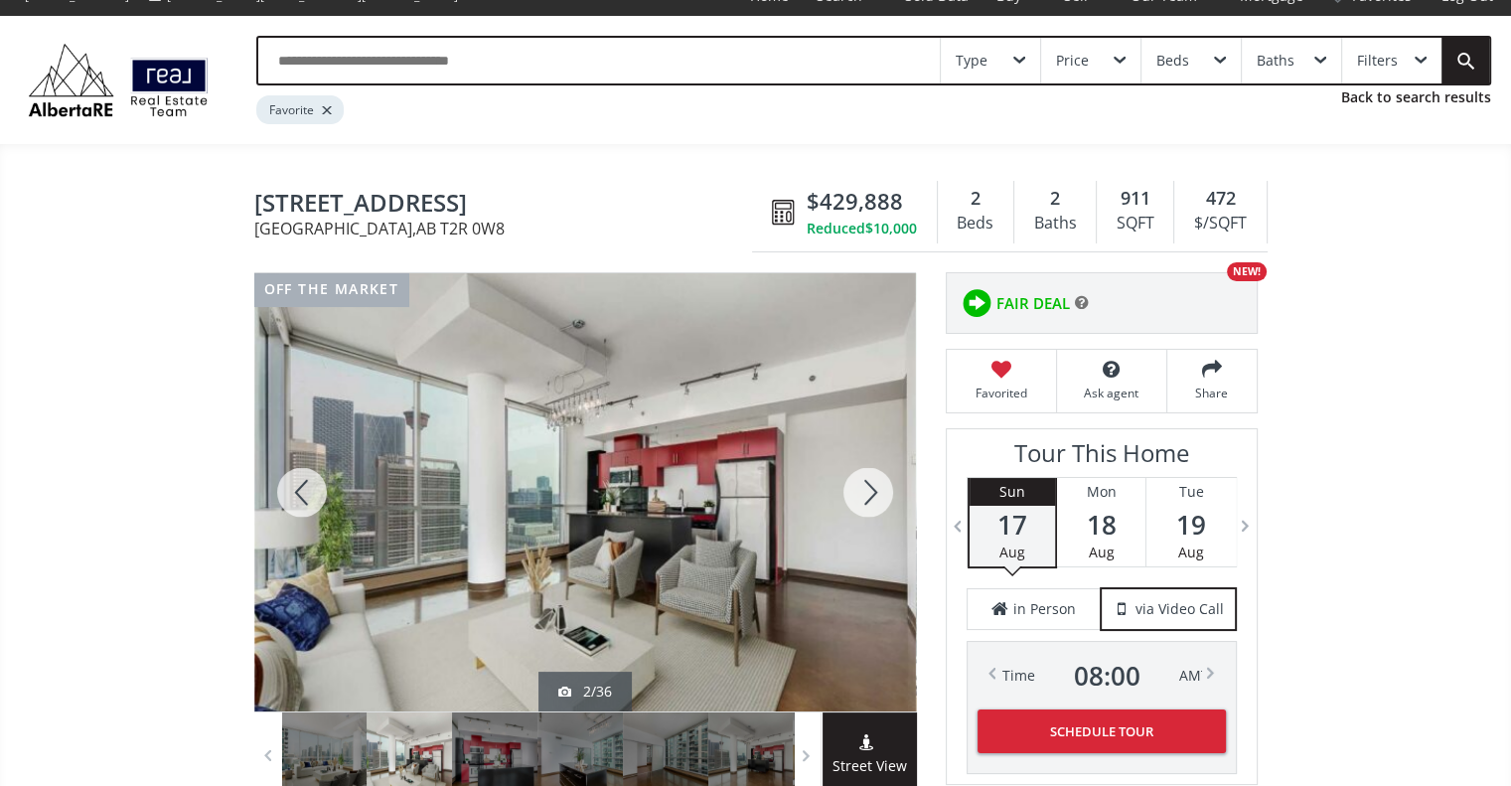
click at [858, 496] on div at bounding box center [867, 492] width 95 height 438
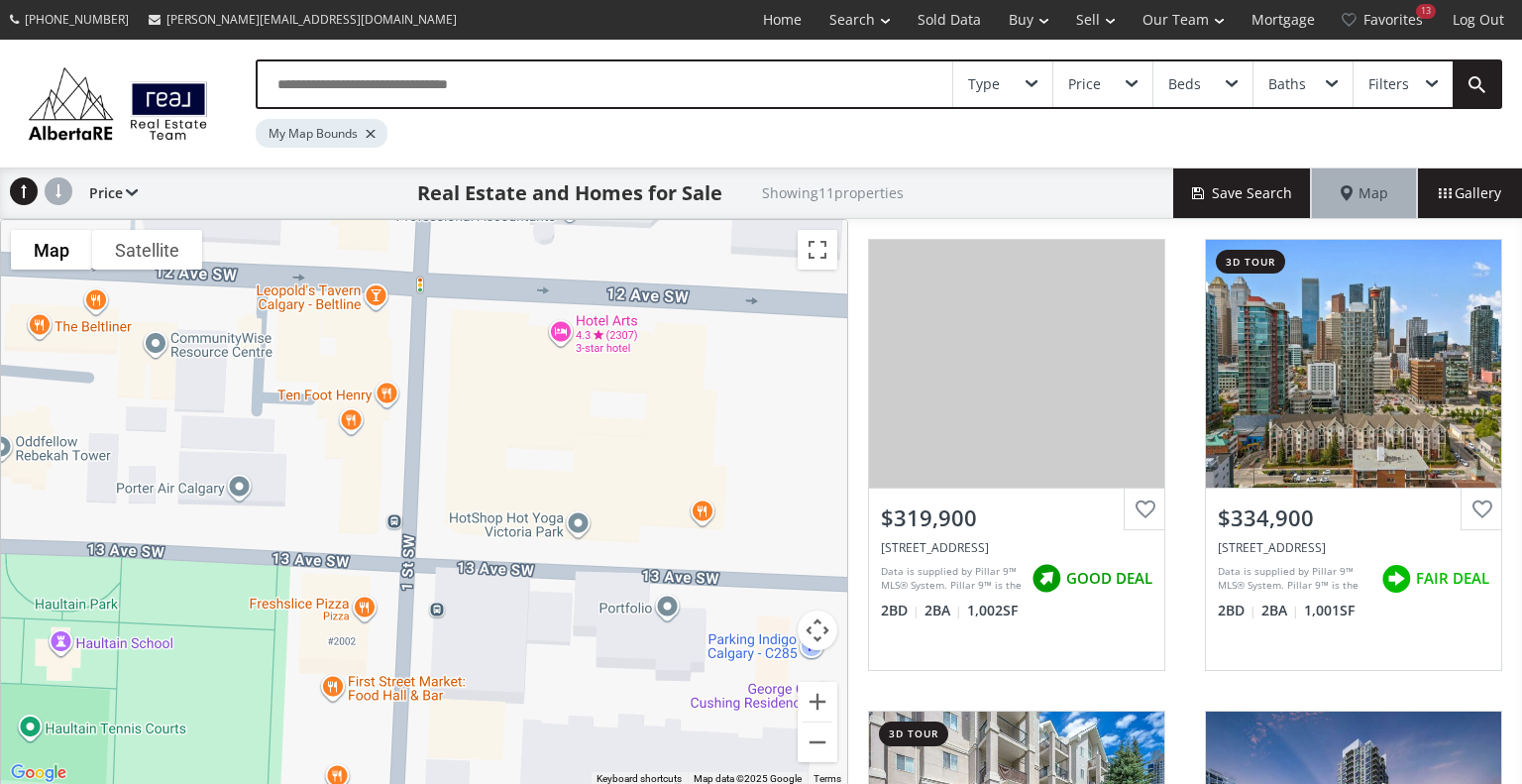
scroll to position [296, 0]
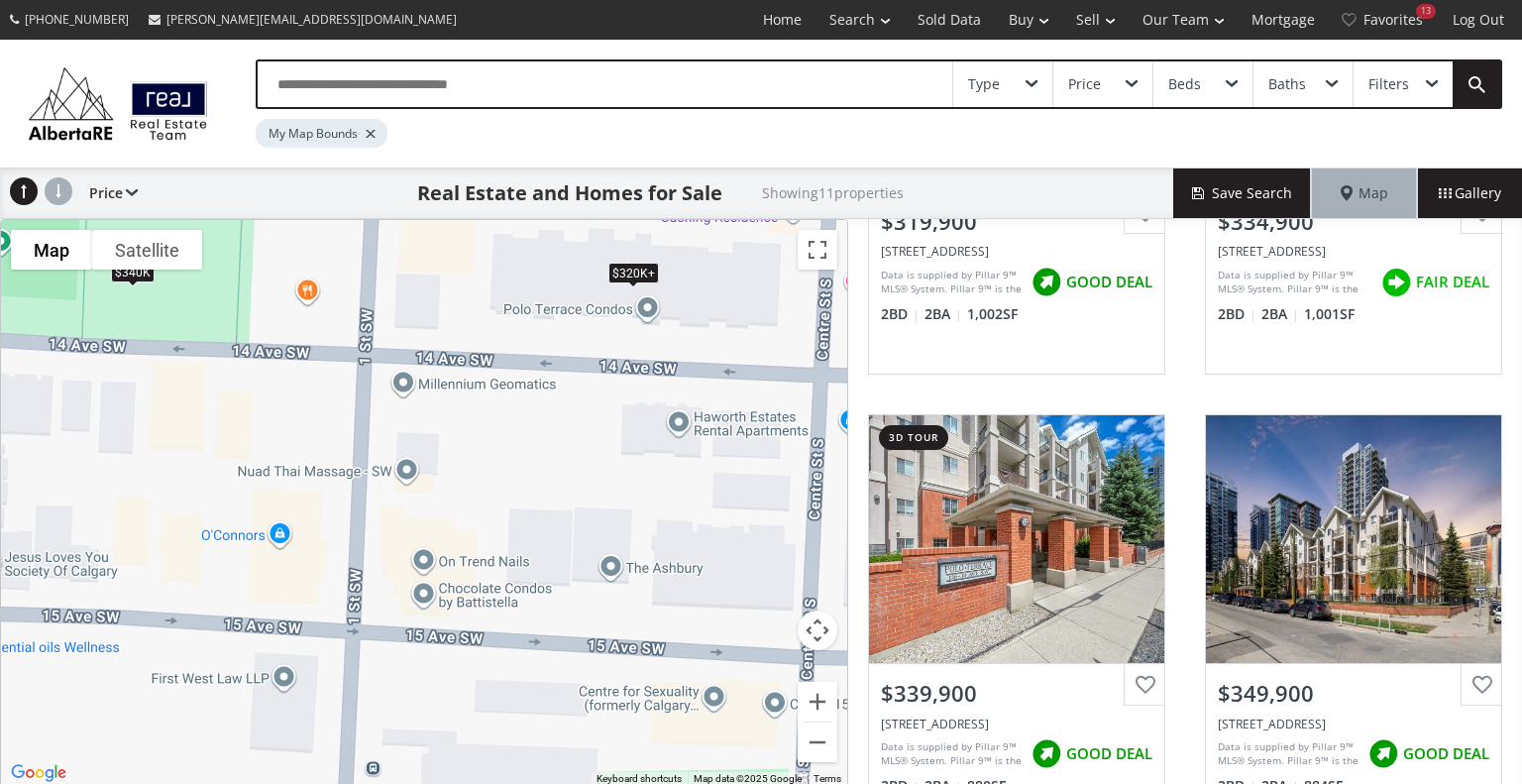
drag, startPoint x: 560, startPoint y: 668, endPoint x: 531, endPoint y: 172, distance: 496.8
click at [531, 172] on div "Type Price Beds Baths Filters My Map Bounds Price Price SQFT Bedrooms Bathrooms…" at bounding box center [761, 413] width 1522 height 747
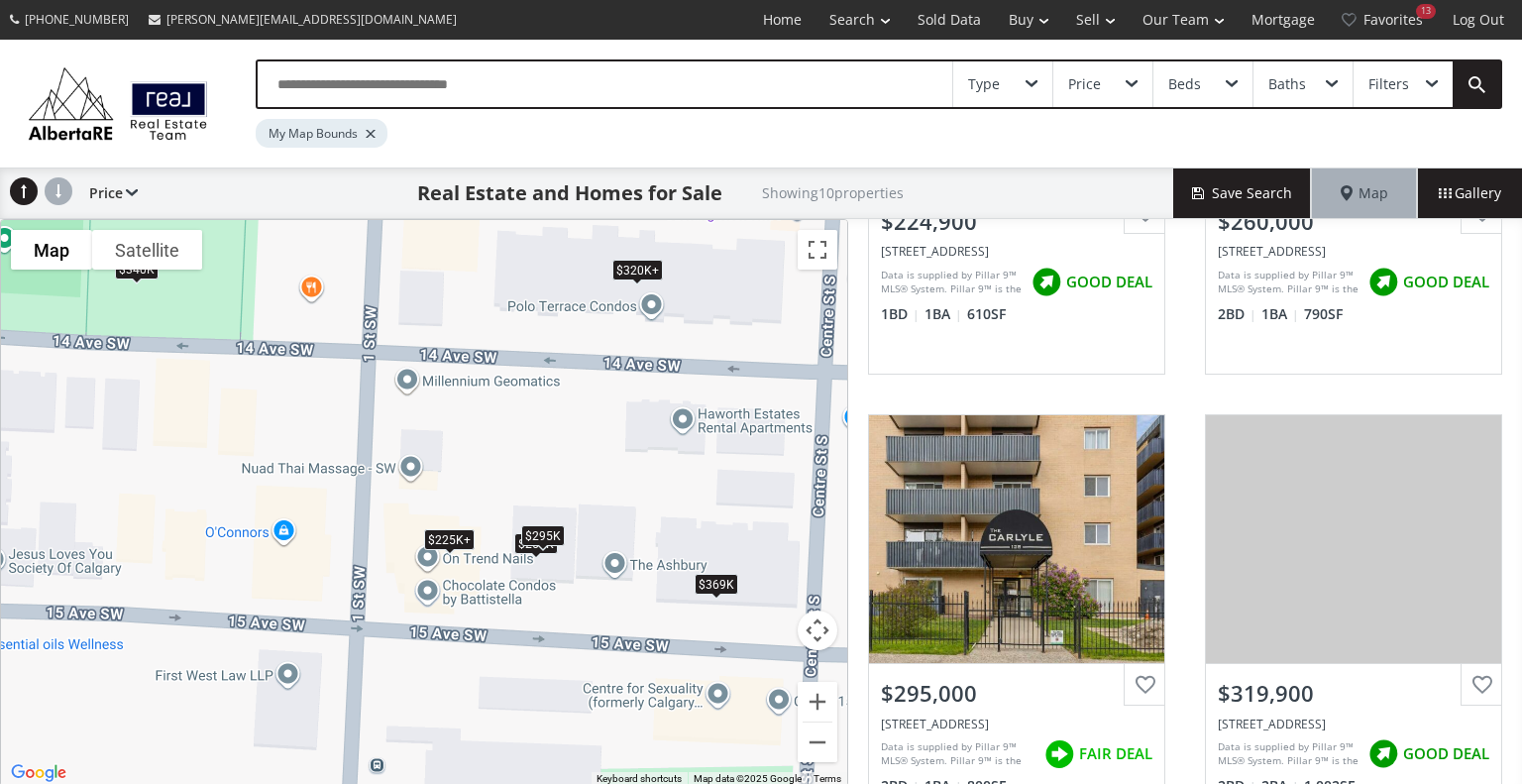
click at [459, 530] on div "$225K+" at bounding box center [449, 539] width 51 height 21
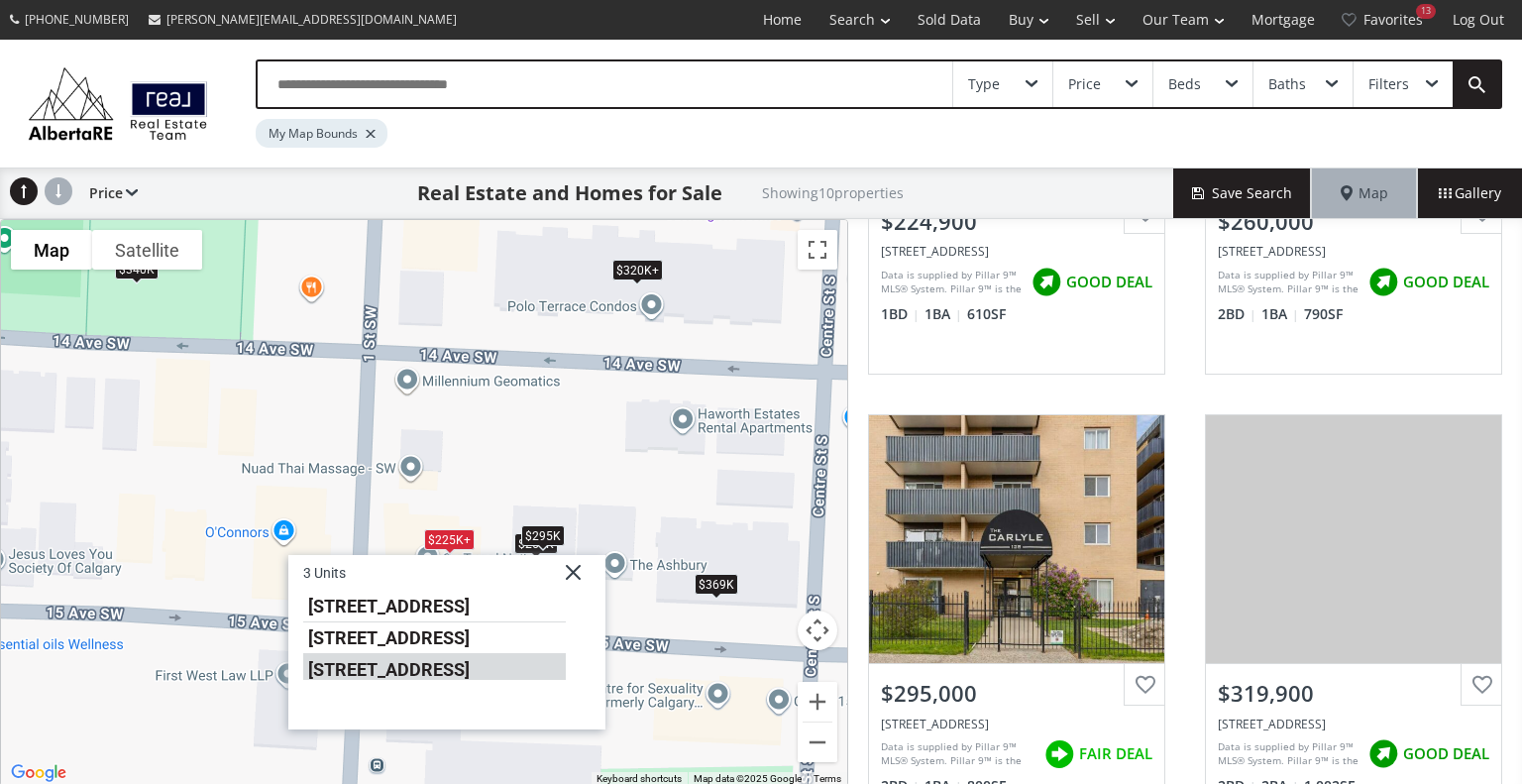
click at [457, 662] on li "188 15 Avenue SW #1602" at bounding box center [434, 666] width 262 height 26
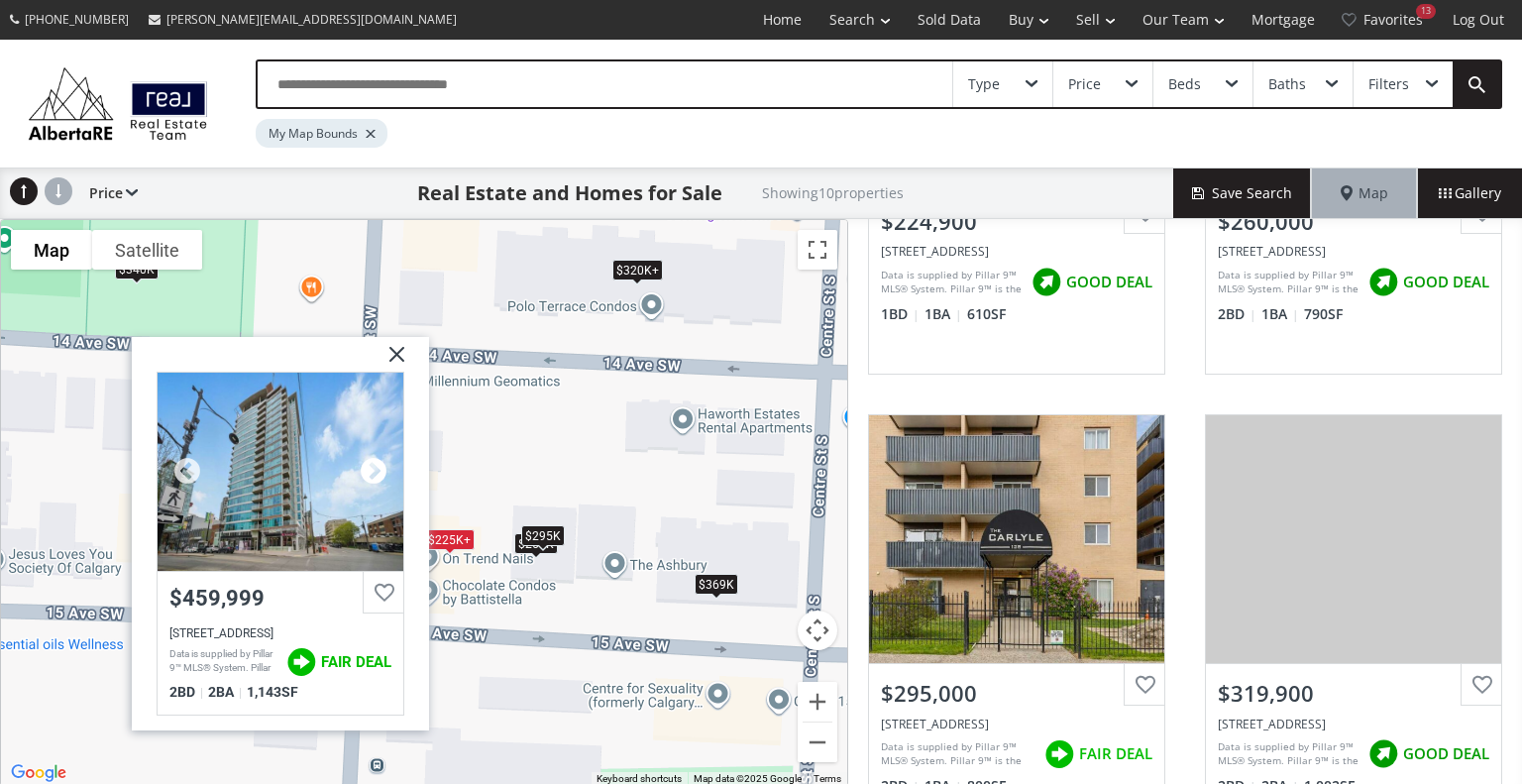
click at [373, 466] on div at bounding box center [374, 472] width 30 height 30
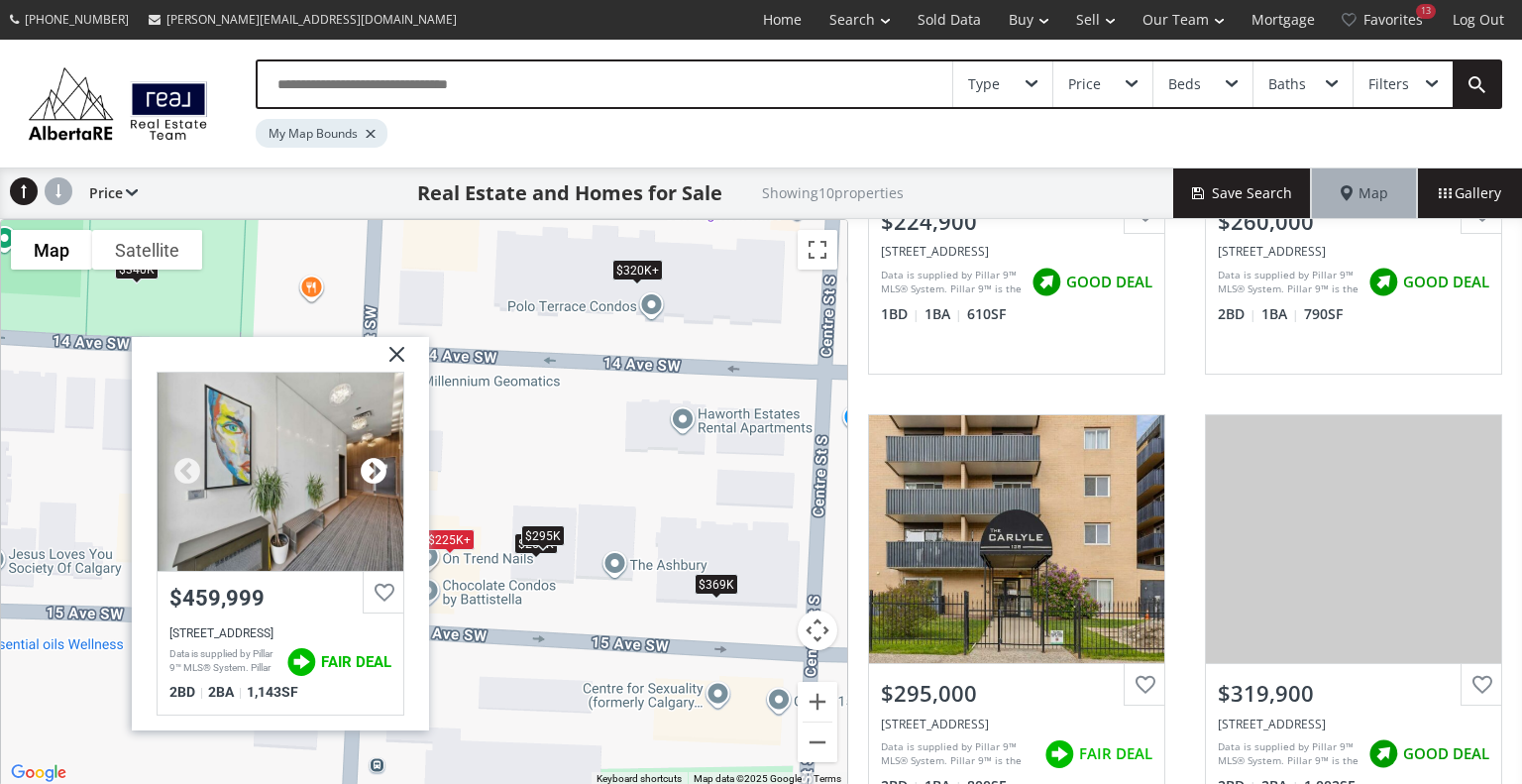
click at [373, 466] on div at bounding box center [374, 472] width 30 height 30
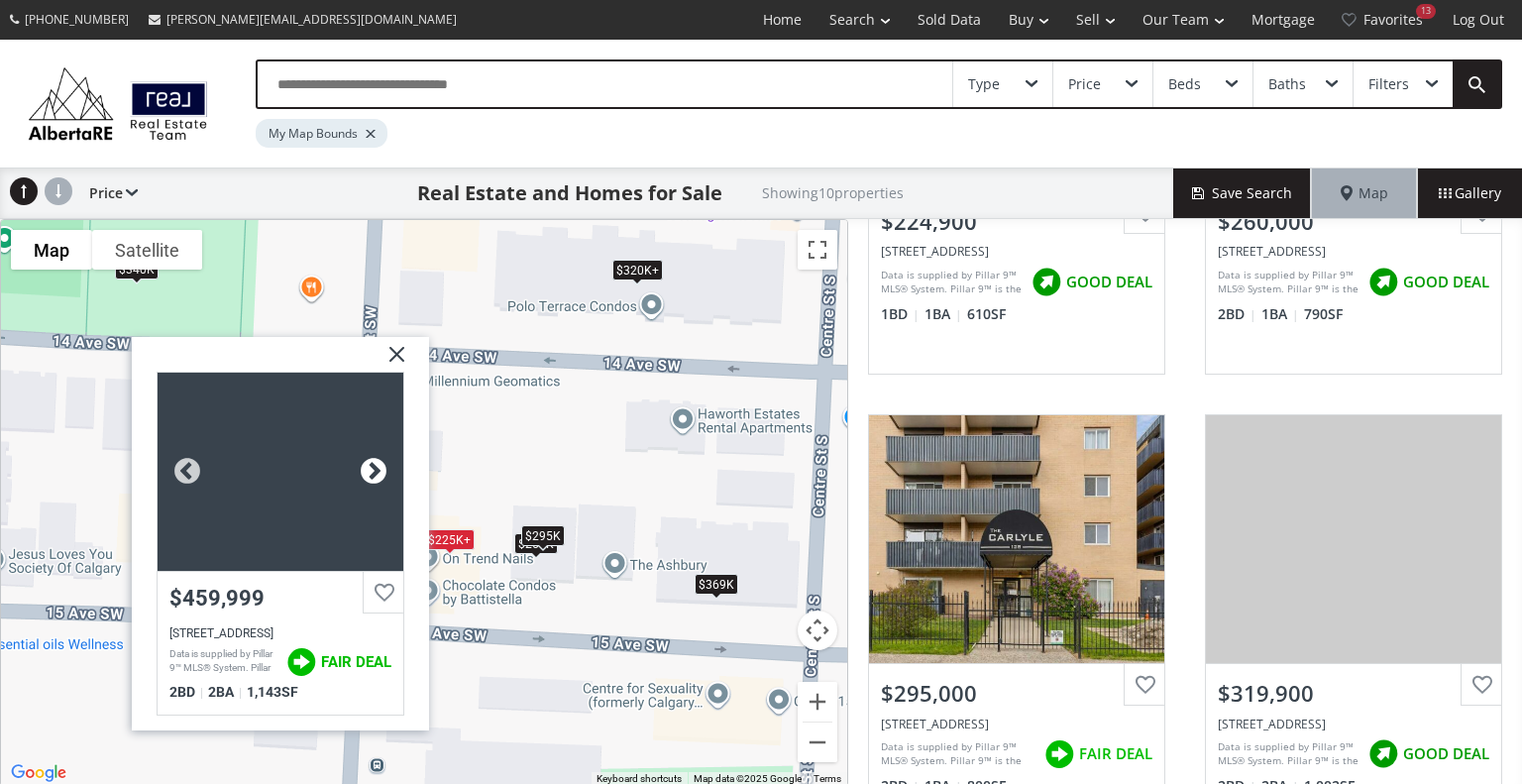
click at [373, 466] on div at bounding box center [374, 472] width 30 height 30
click at [392, 348] on img at bounding box center [389, 362] width 50 height 50
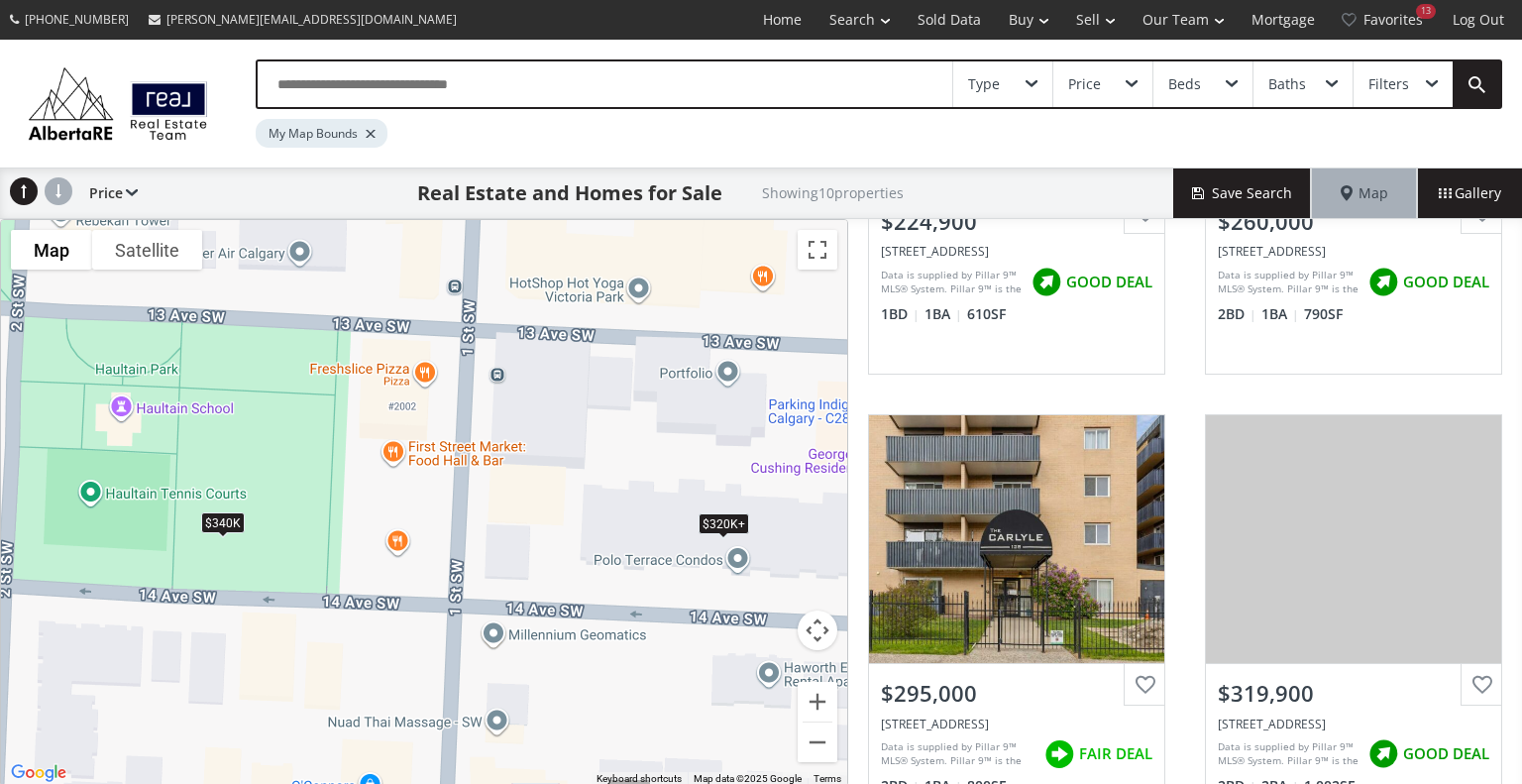
drag, startPoint x: 308, startPoint y: 481, endPoint x: 396, endPoint y: 735, distance: 268.8
click at [396, 735] on div "To navigate, press the arrow keys. $225K+ $260K $295K $320K+ $320K+ $340K $320K…" at bounding box center [424, 502] width 846 height 566
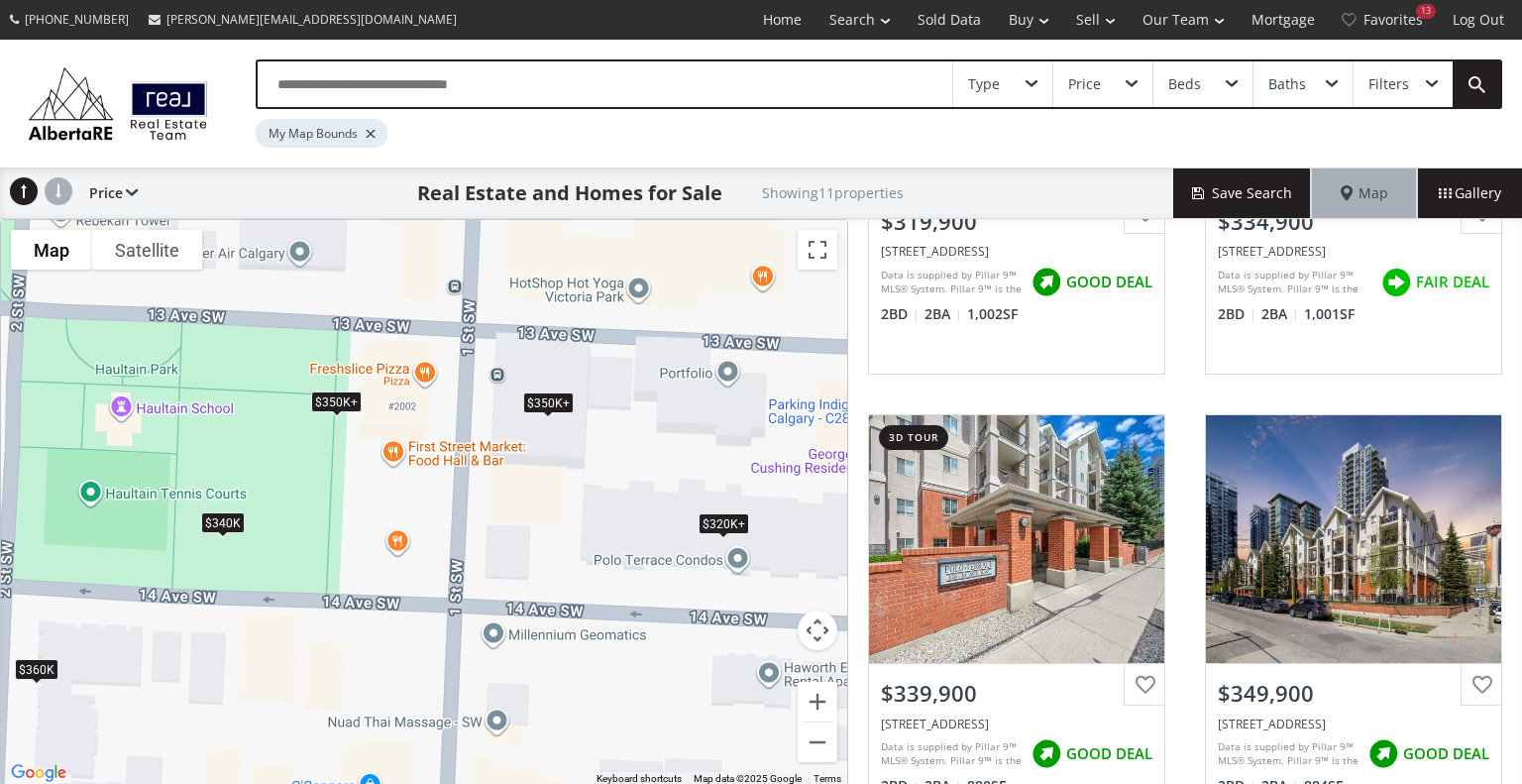
click at [548, 392] on div "$350K+" at bounding box center [548, 401] width 51 height 21
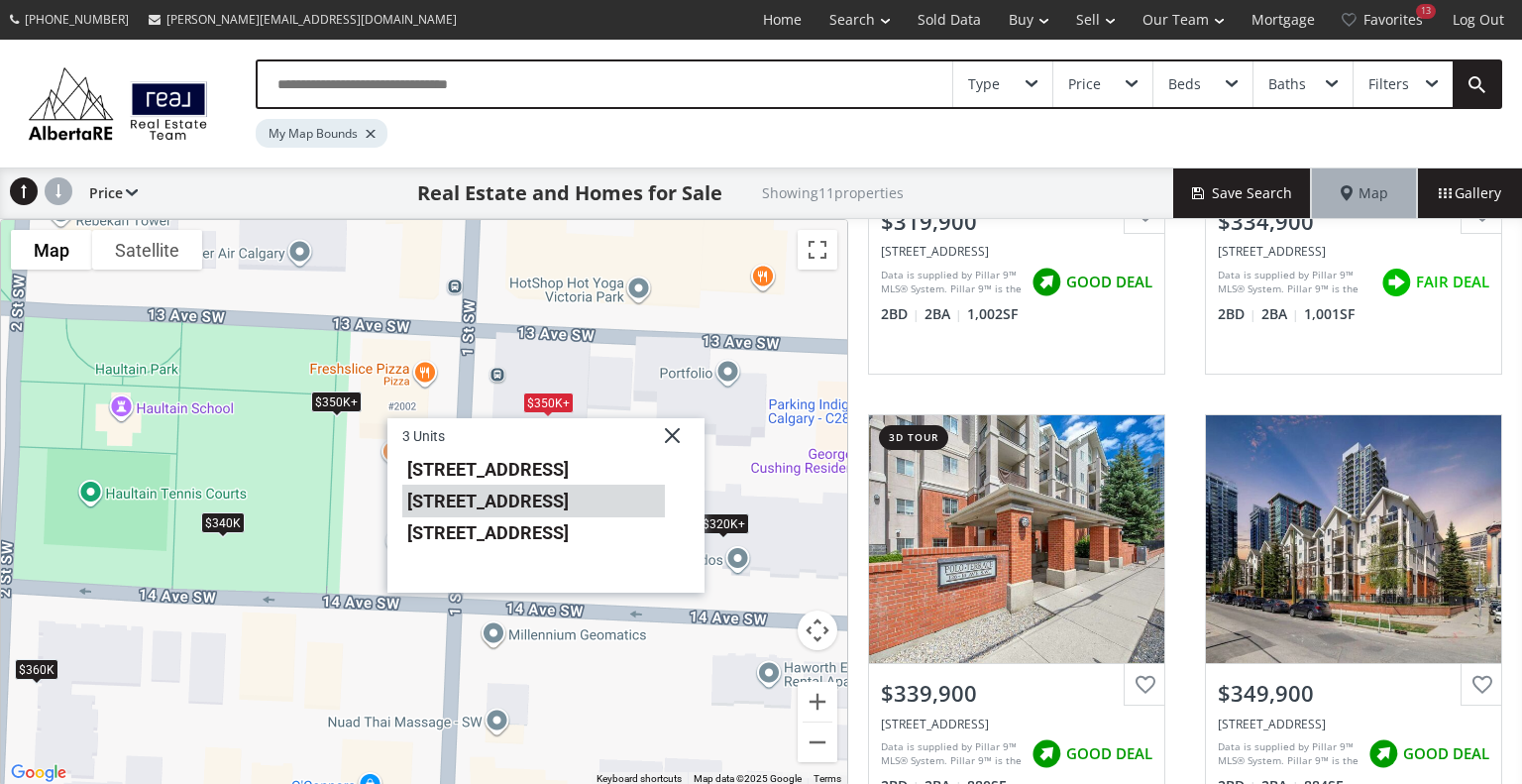
click at [514, 499] on li "135 13 Avenue SW #907" at bounding box center [533, 501] width 262 height 32
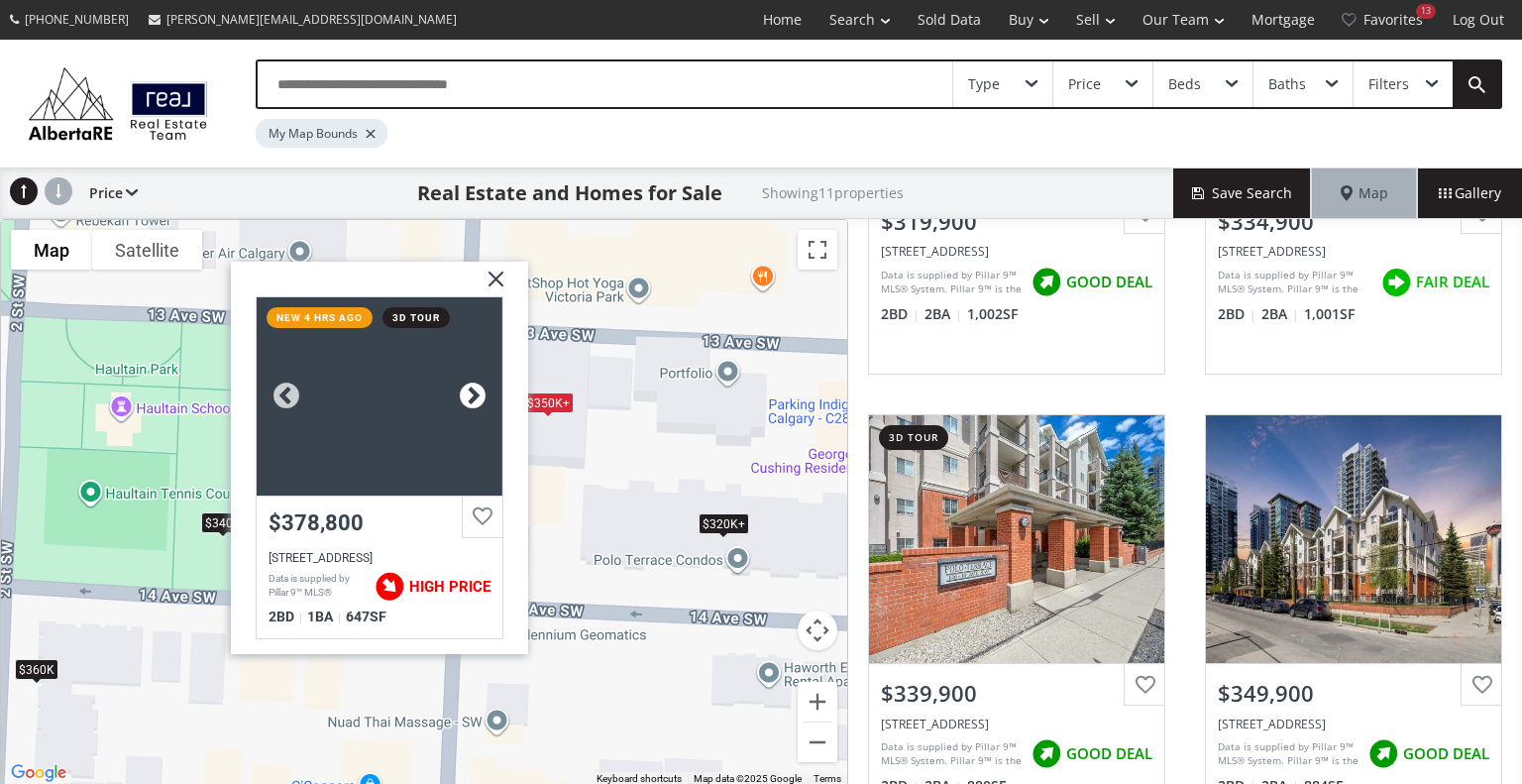
click at [468, 393] on div at bounding box center [473, 395] width 30 height 30
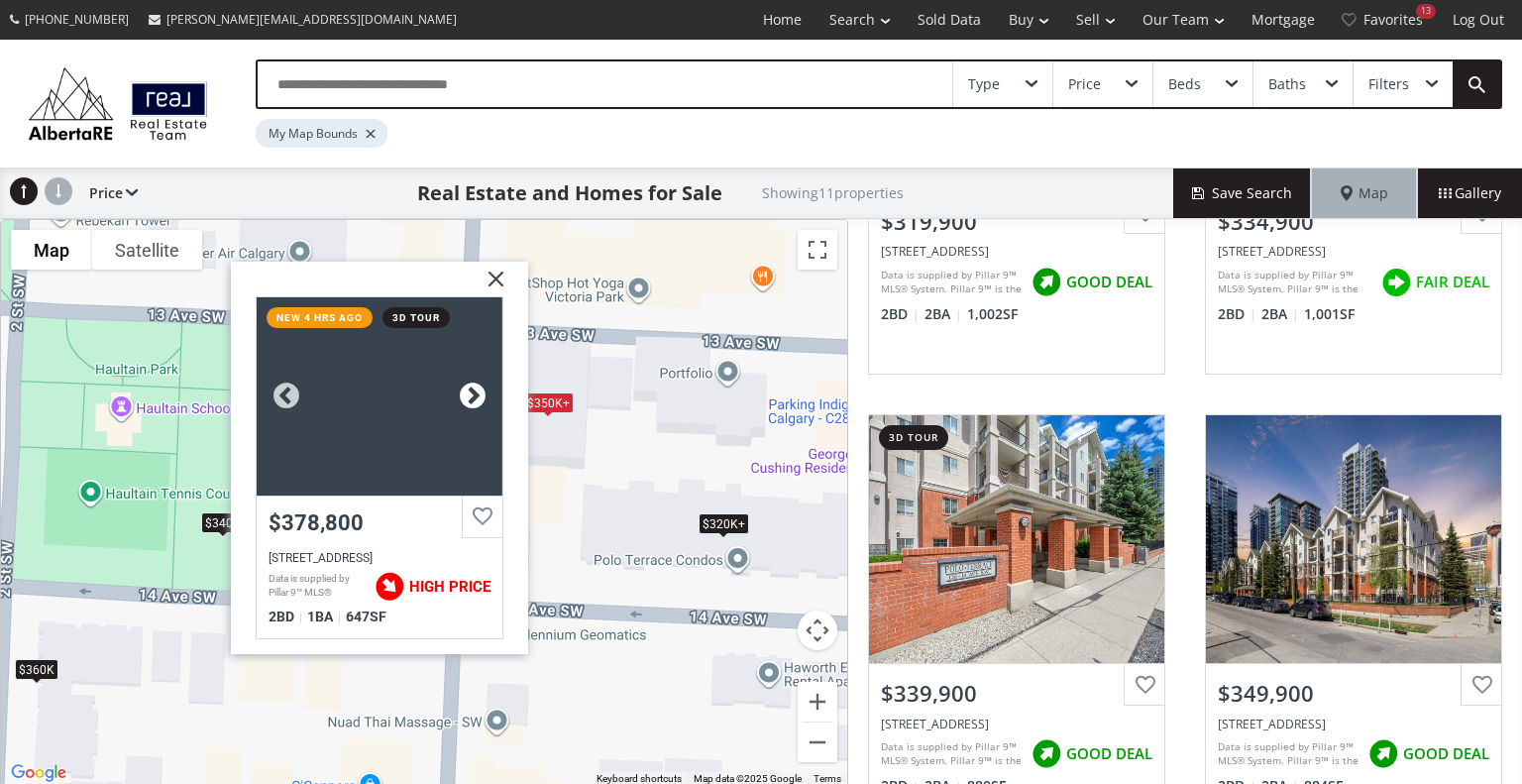
click at [468, 393] on div at bounding box center [473, 395] width 30 height 30
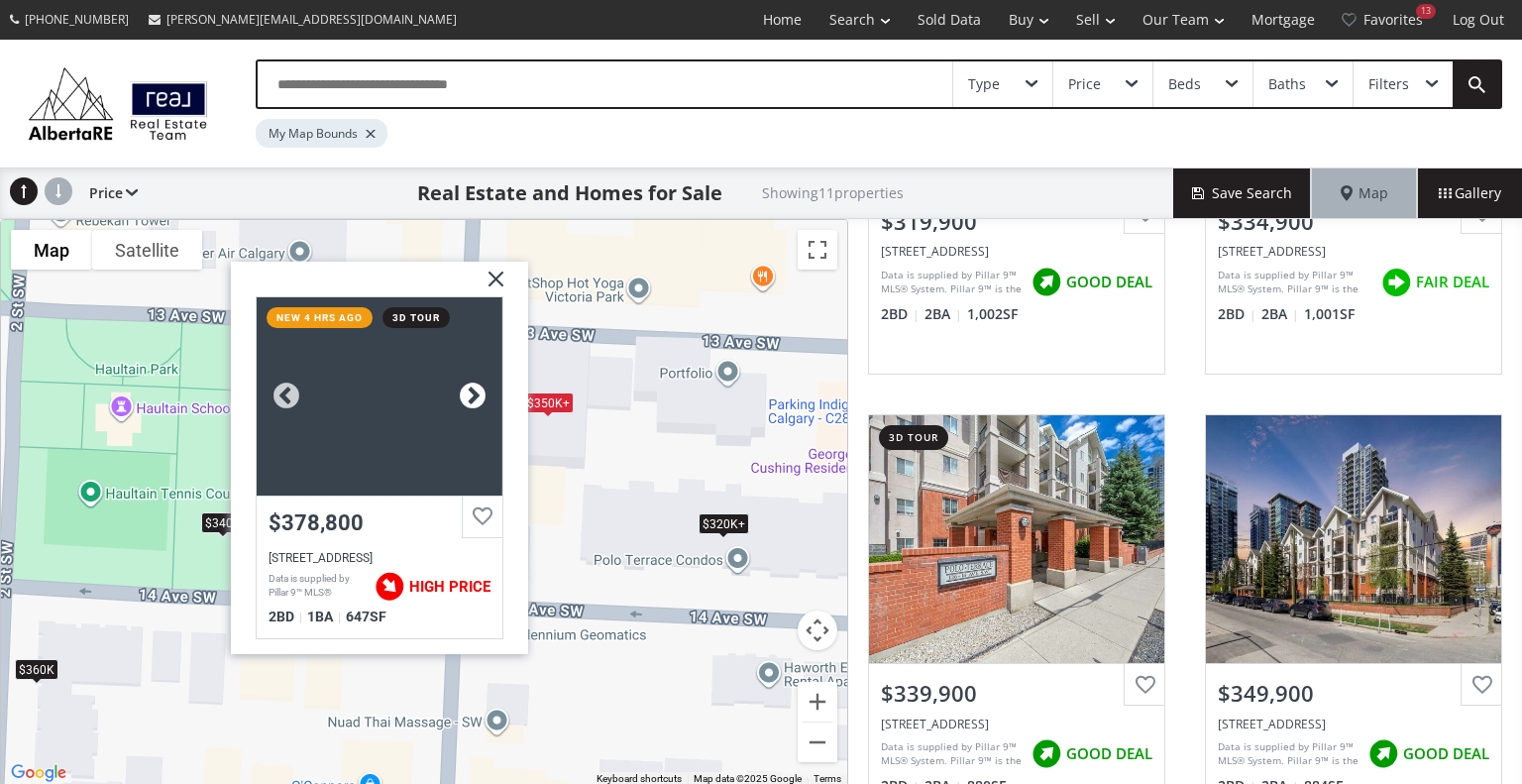
click at [468, 393] on div at bounding box center [473, 395] width 30 height 30
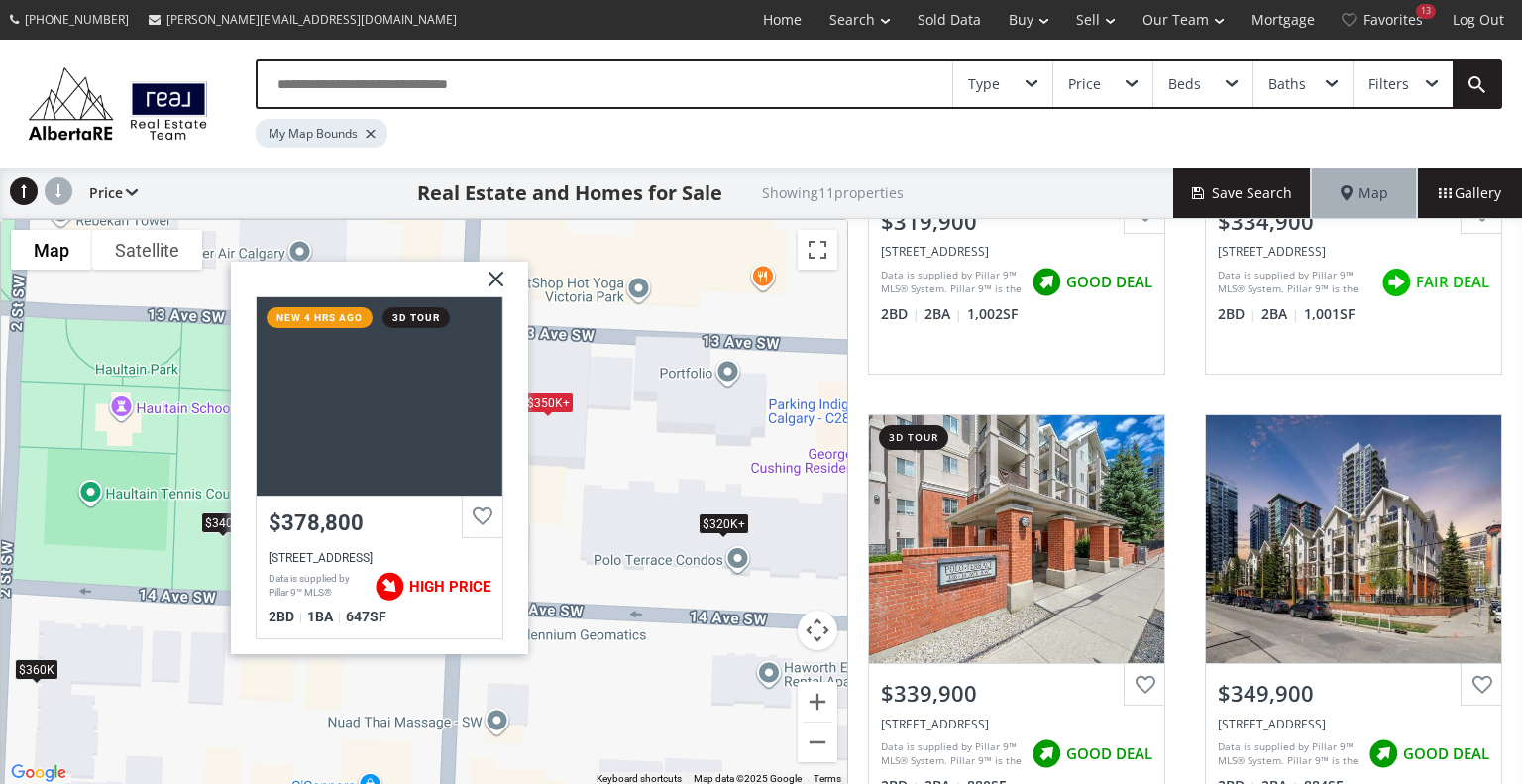
click at [492, 276] on img at bounding box center [489, 285] width 50 height 50
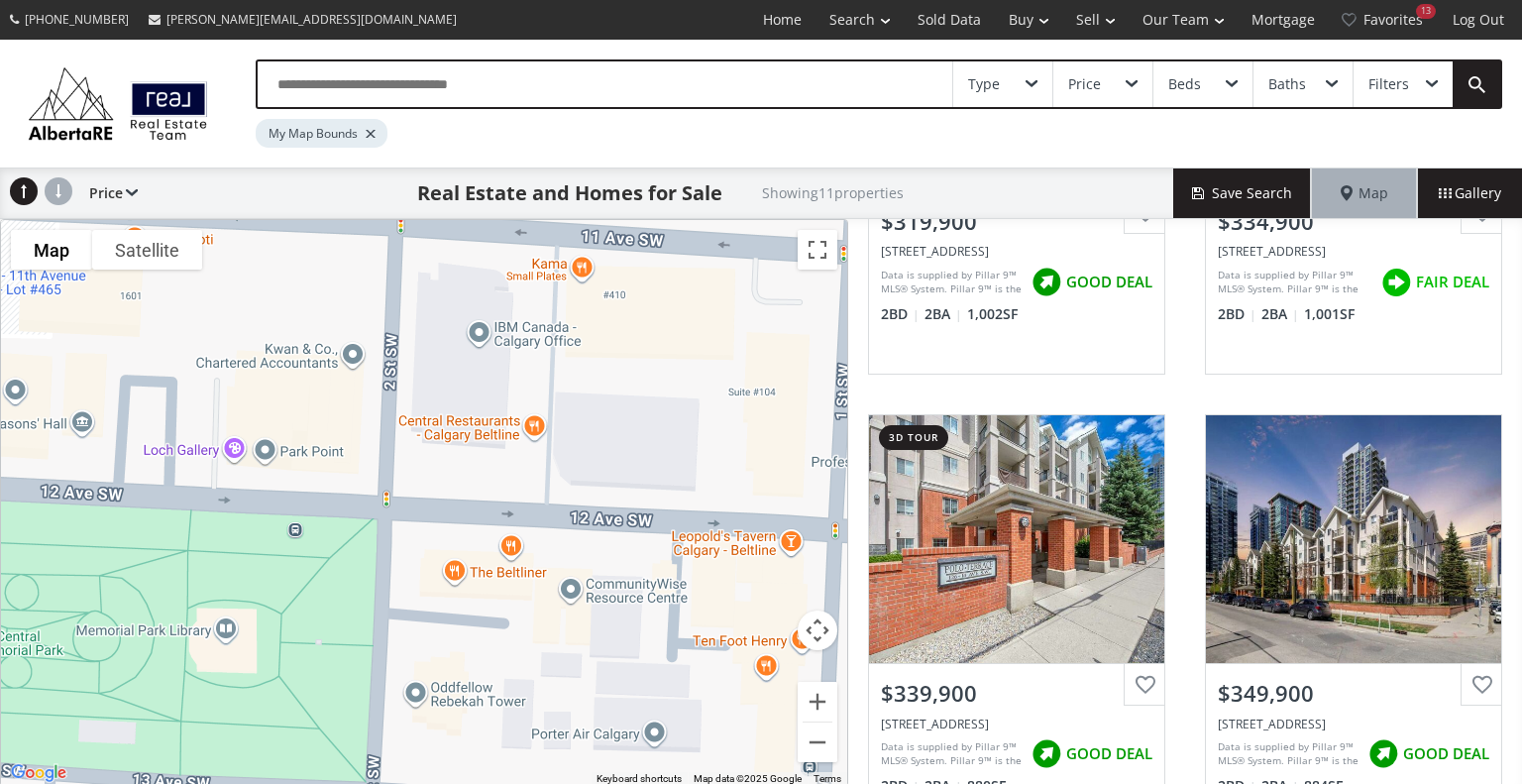
drag, startPoint x: 334, startPoint y: 340, endPoint x: 694, endPoint y: 826, distance: 604.8
click at [694, 783] on html "(403) 807-8034 Colin@AlbertaRE.com Home Search Search By Map Advanced Search Ca…" at bounding box center [761, 392] width 1522 height 784
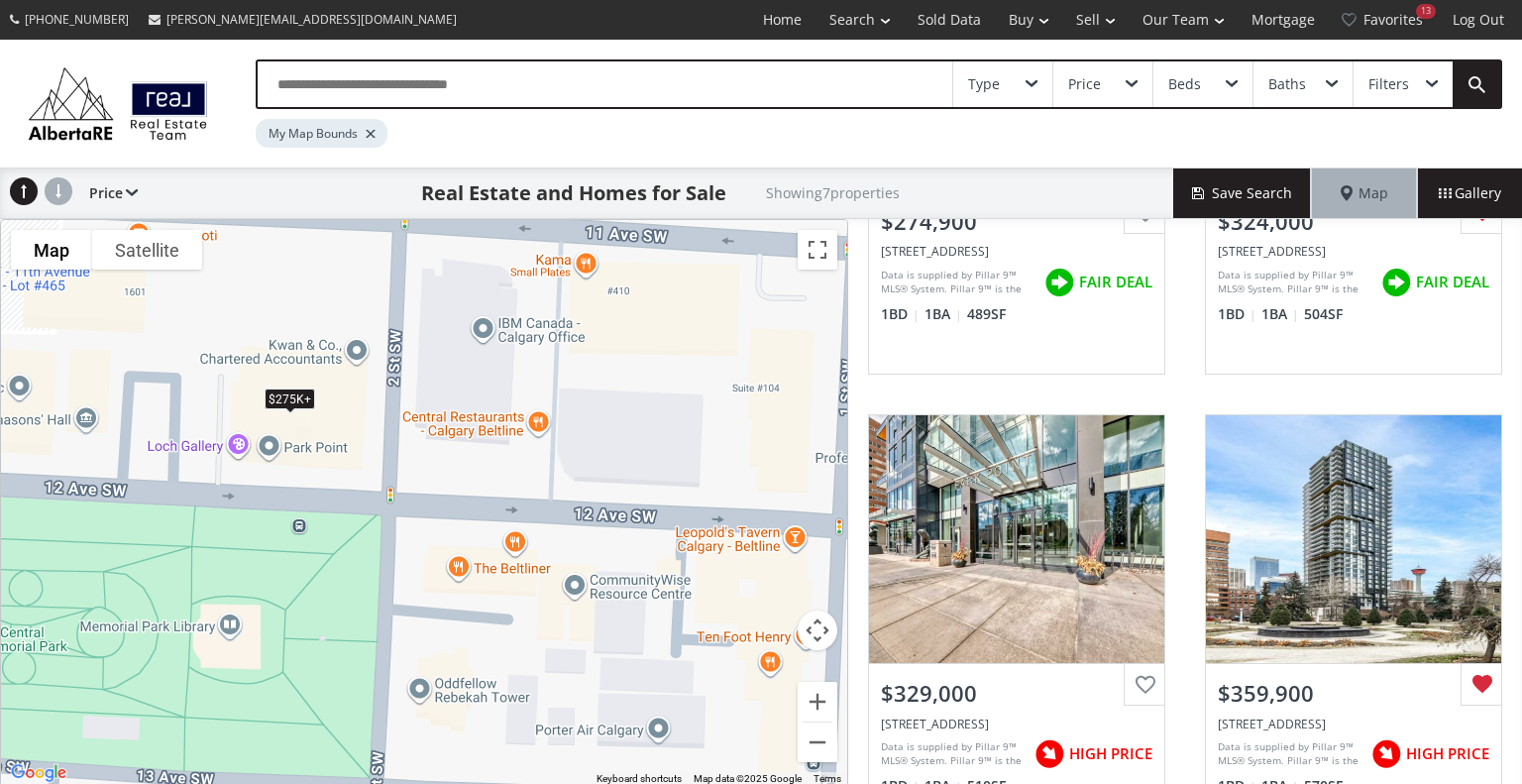
click at [285, 395] on div "$275K+" at bounding box center [289, 398] width 51 height 21
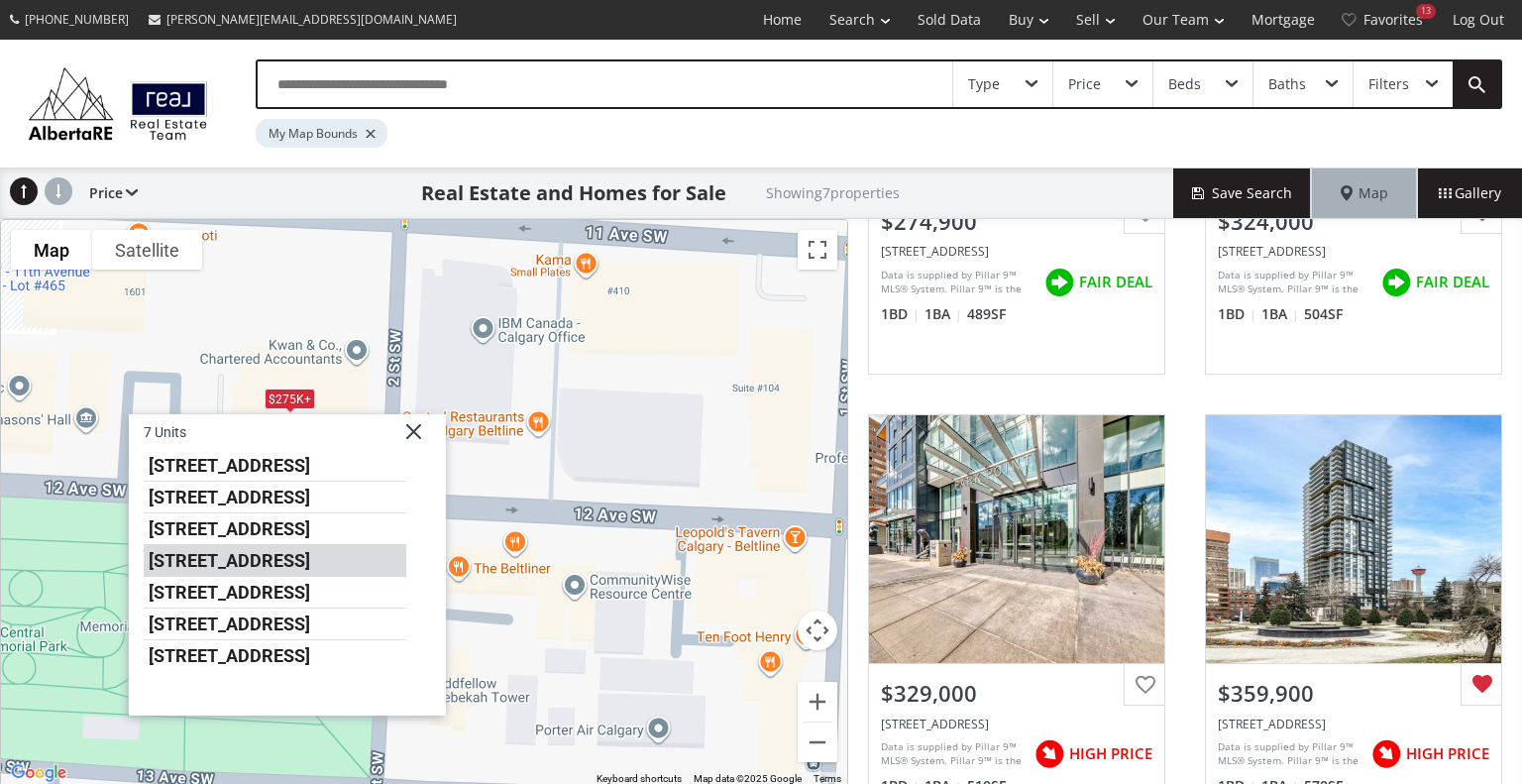
click at [335, 554] on li "310 12 Avenue SW #1002" at bounding box center [274, 561] width 262 height 32
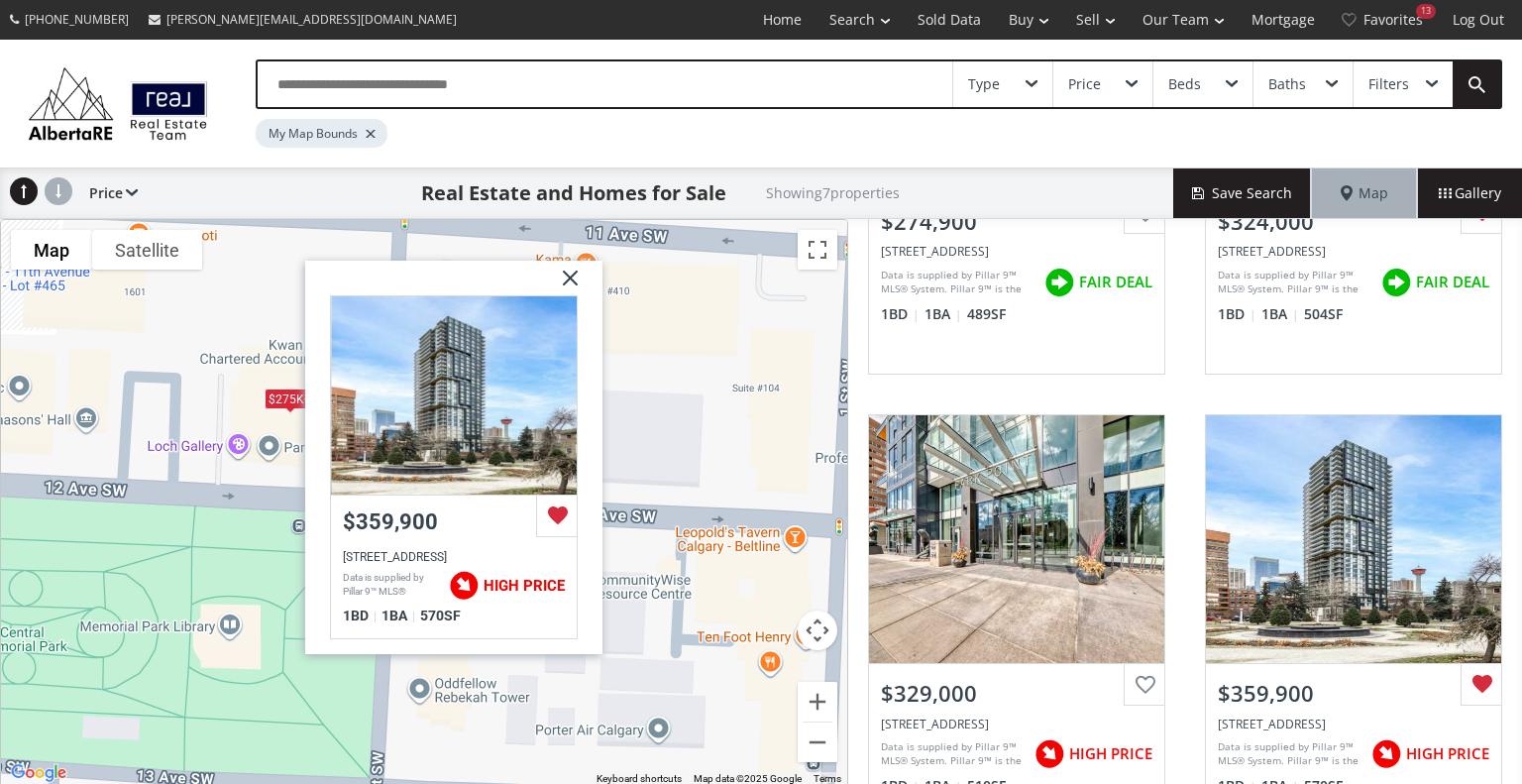
click at [575, 265] on img at bounding box center [563, 285] width 50 height 50
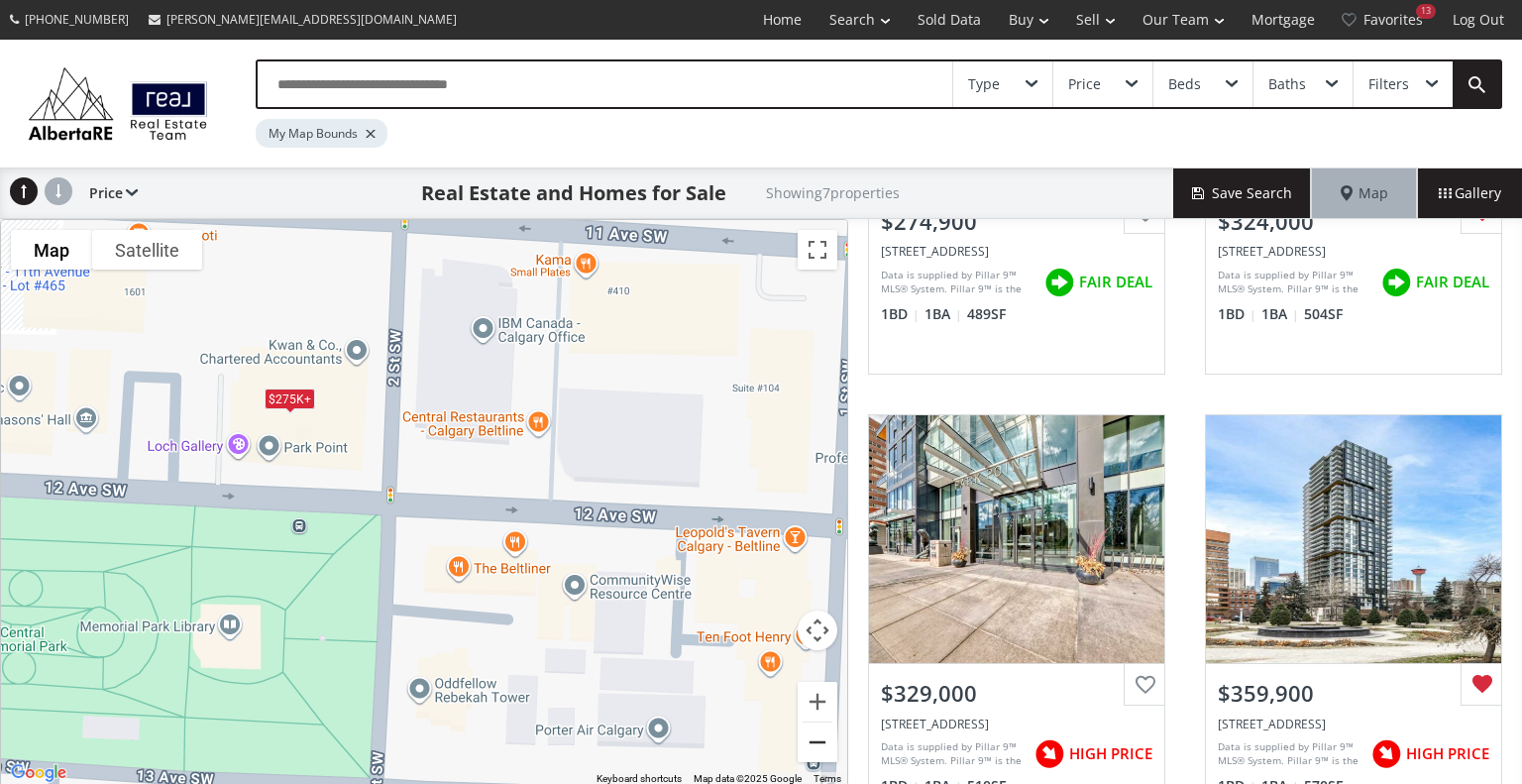
click at [821, 740] on button "Zoom out" at bounding box center [817, 742] width 40 height 40
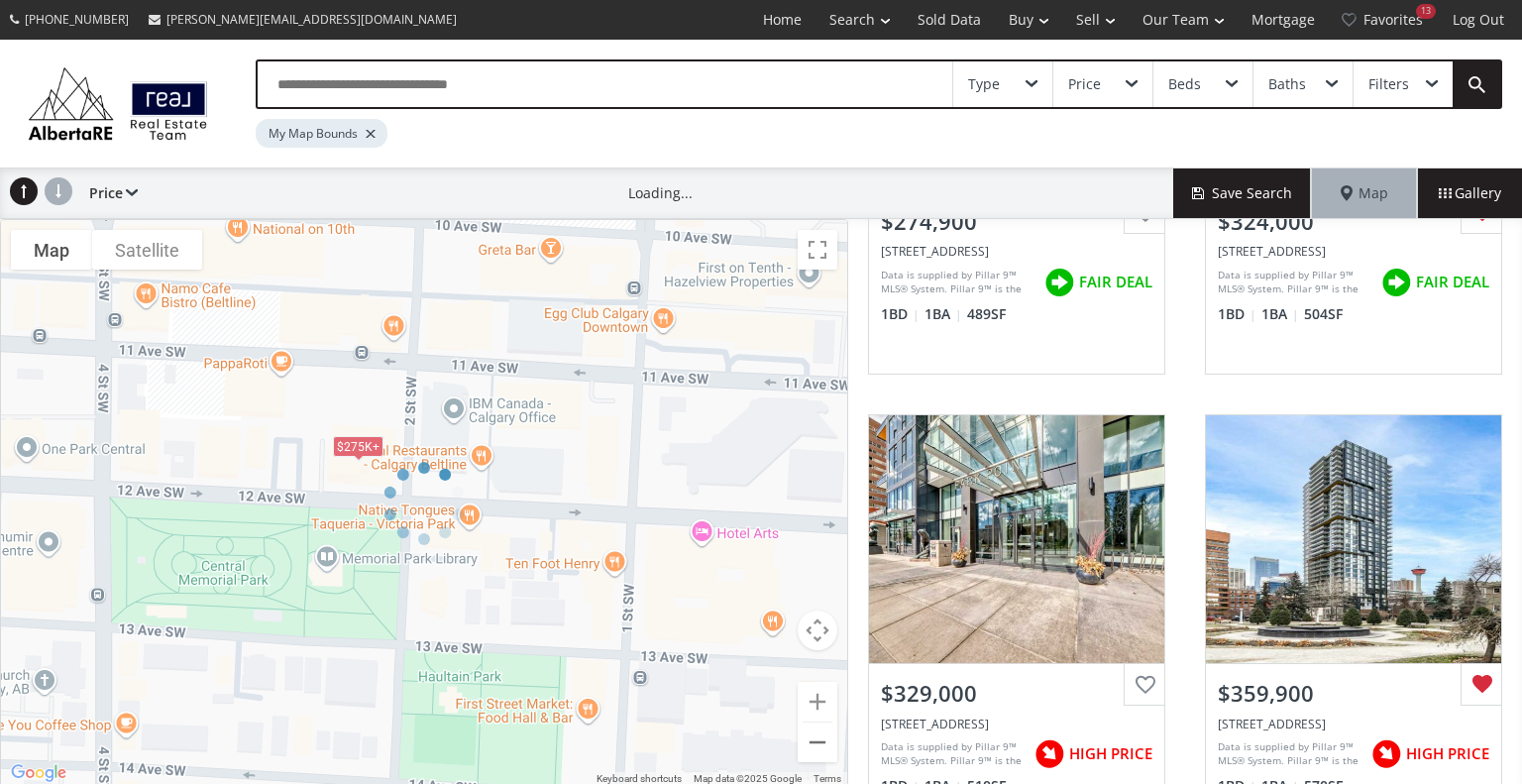
click at [821, 740] on div at bounding box center [424, 502] width 848 height 568
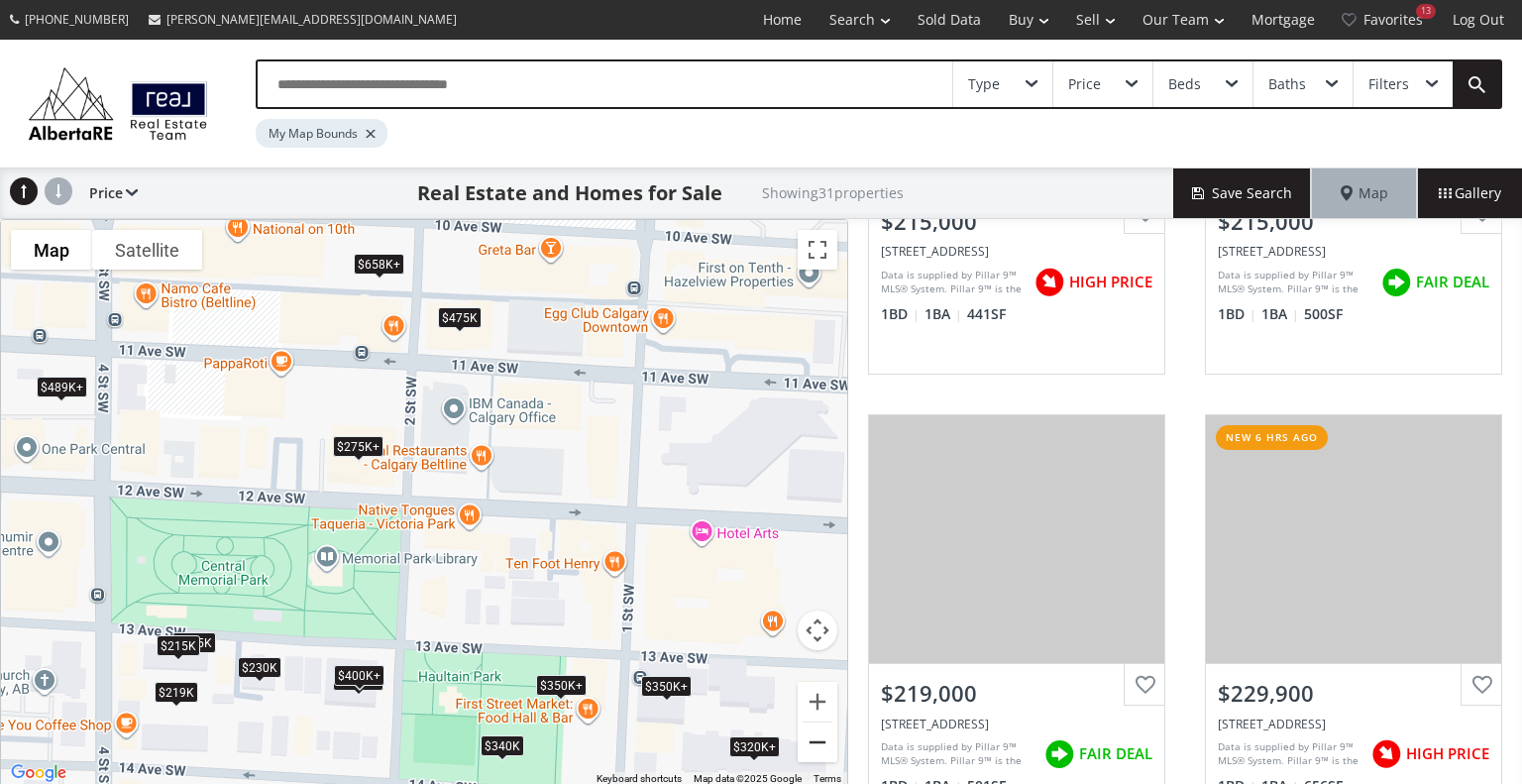
click at [821, 740] on button "Zoom out" at bounding box center [817, 742] width 40 height 40
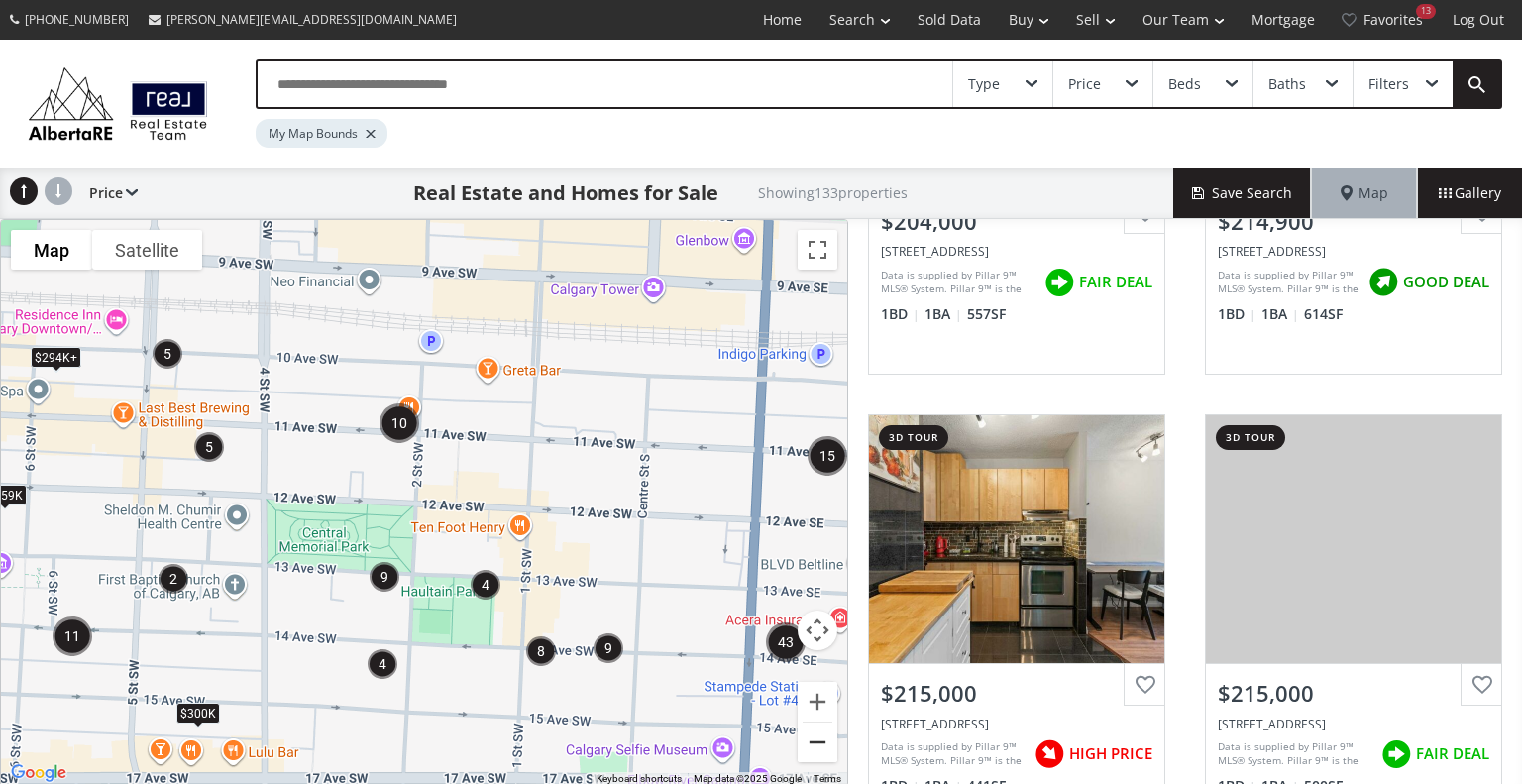
click at [821, 740] on button "Zoom out" at bounding box center [817, 742] width 40 height 40
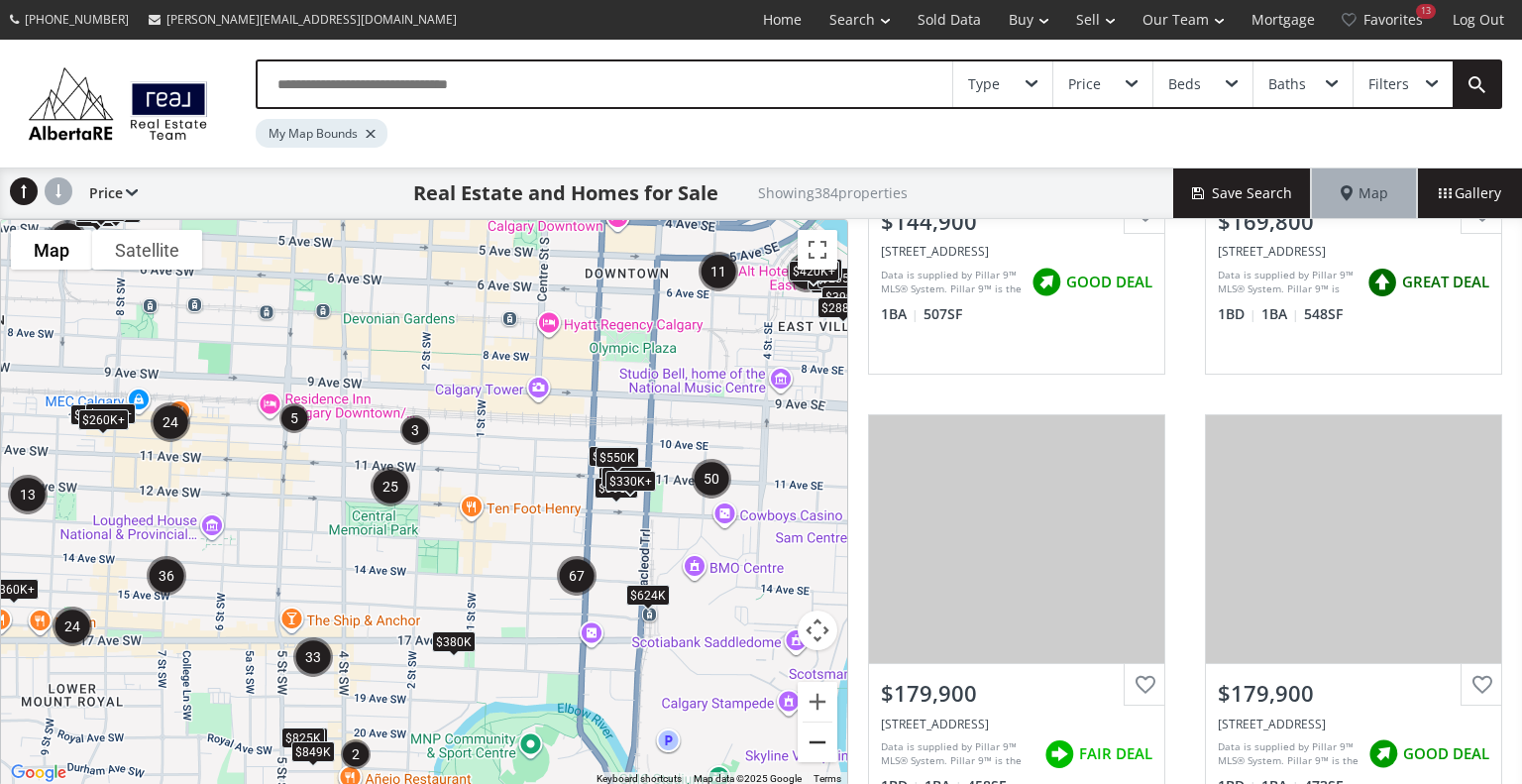
click at [821, 740] on button "Zoom out" at bounding box center [817, 742] width 40 height 40
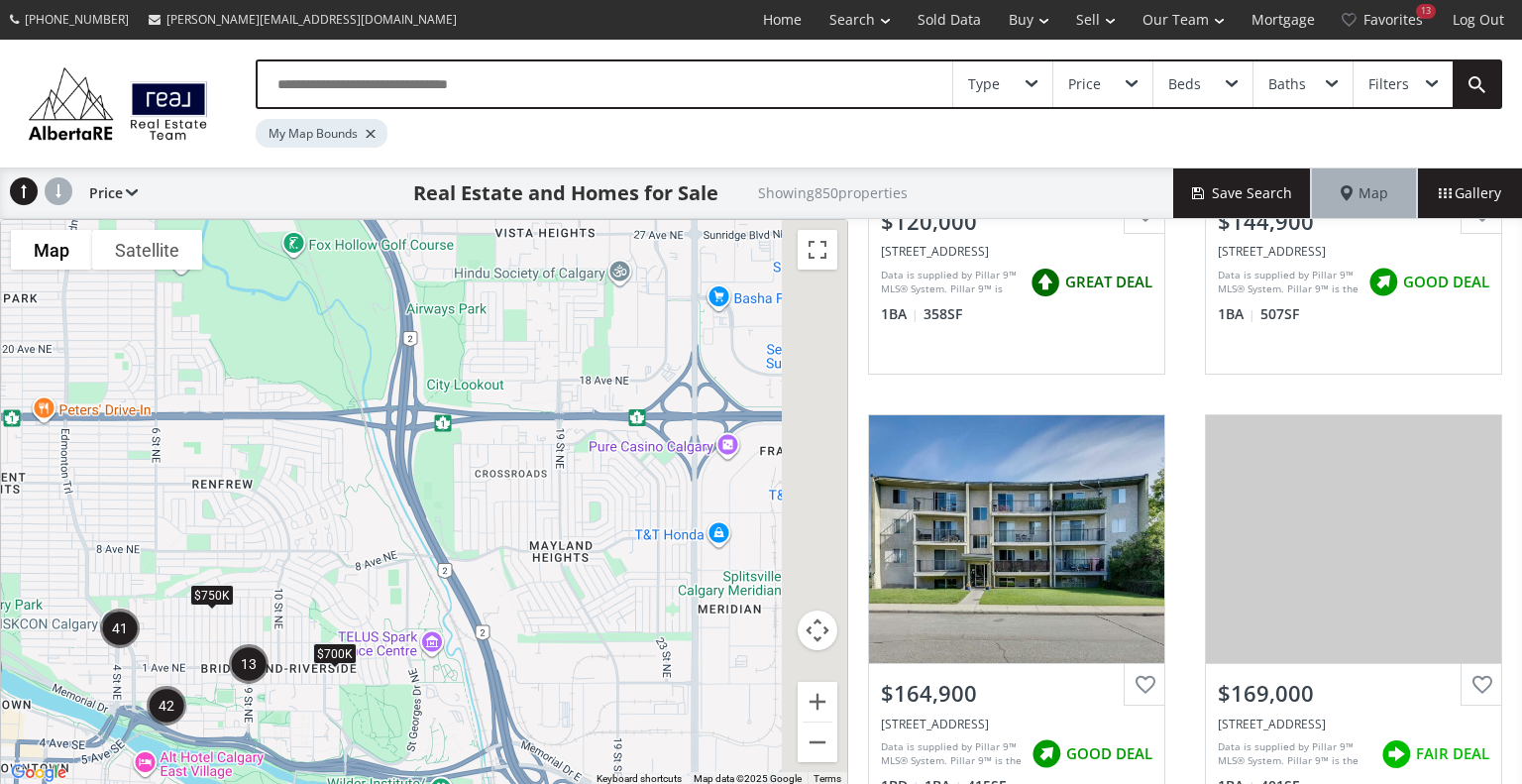
drag, startPoint x: 792, startPoint y: 291, endPoint x: 282, endPoint y: 680, distance: 641.4
click at [282, 680] on div "To navigate, press the arrow keys. $690K $700K $750K $1.4M" at bounding box center [424, 502] width 846 height 566
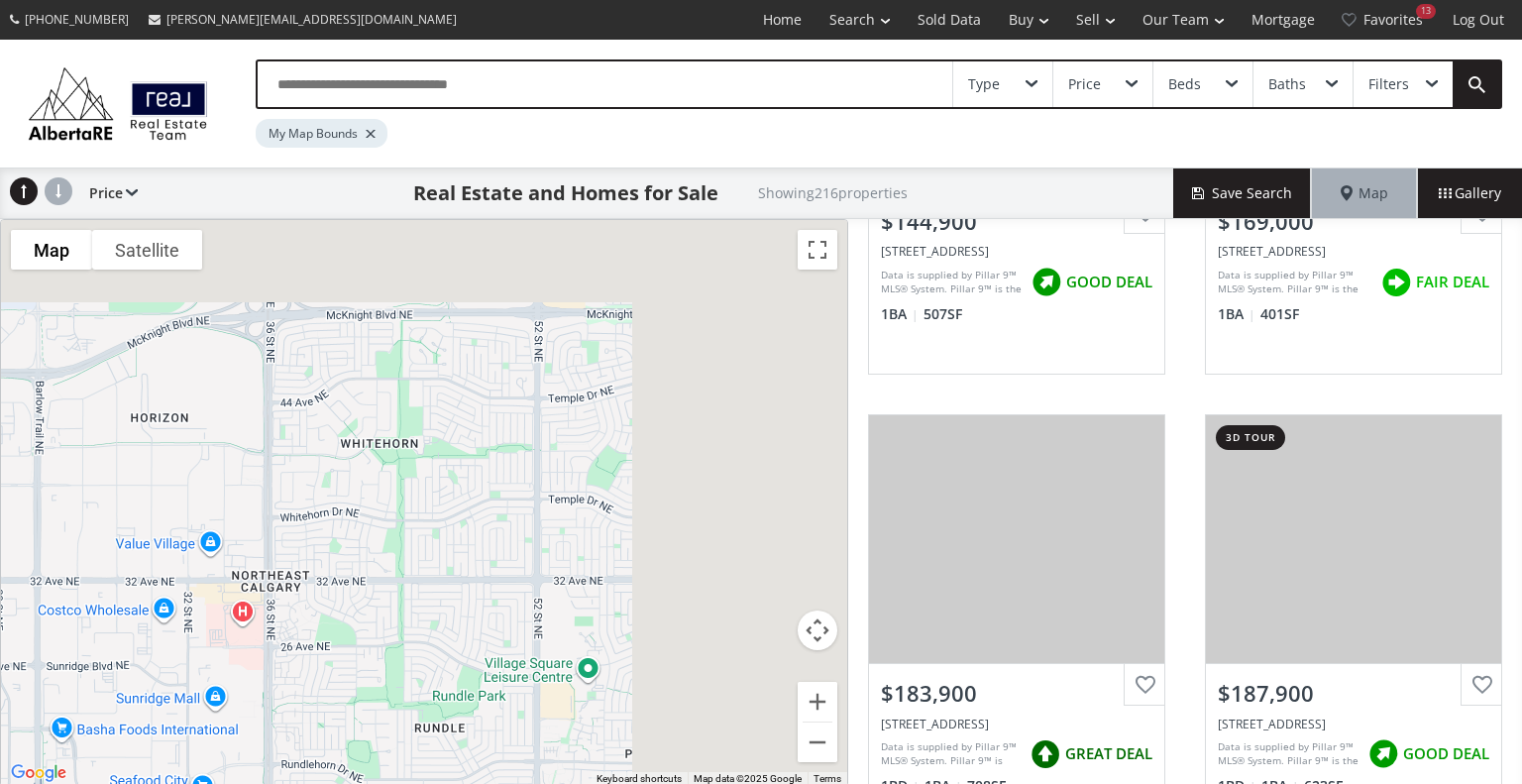
drag, startPoint x: 746, startPoint y: 325, endPoint x: 68, endPoint y: 775, distance: 813.7
click at [68, 775] on div "45 65 20 6 13 4 13 4 12 11 6 2 7 5 To navigate, press the arrow keys. $640K $72…" at bounding box center [424, 502] width 846 height 566
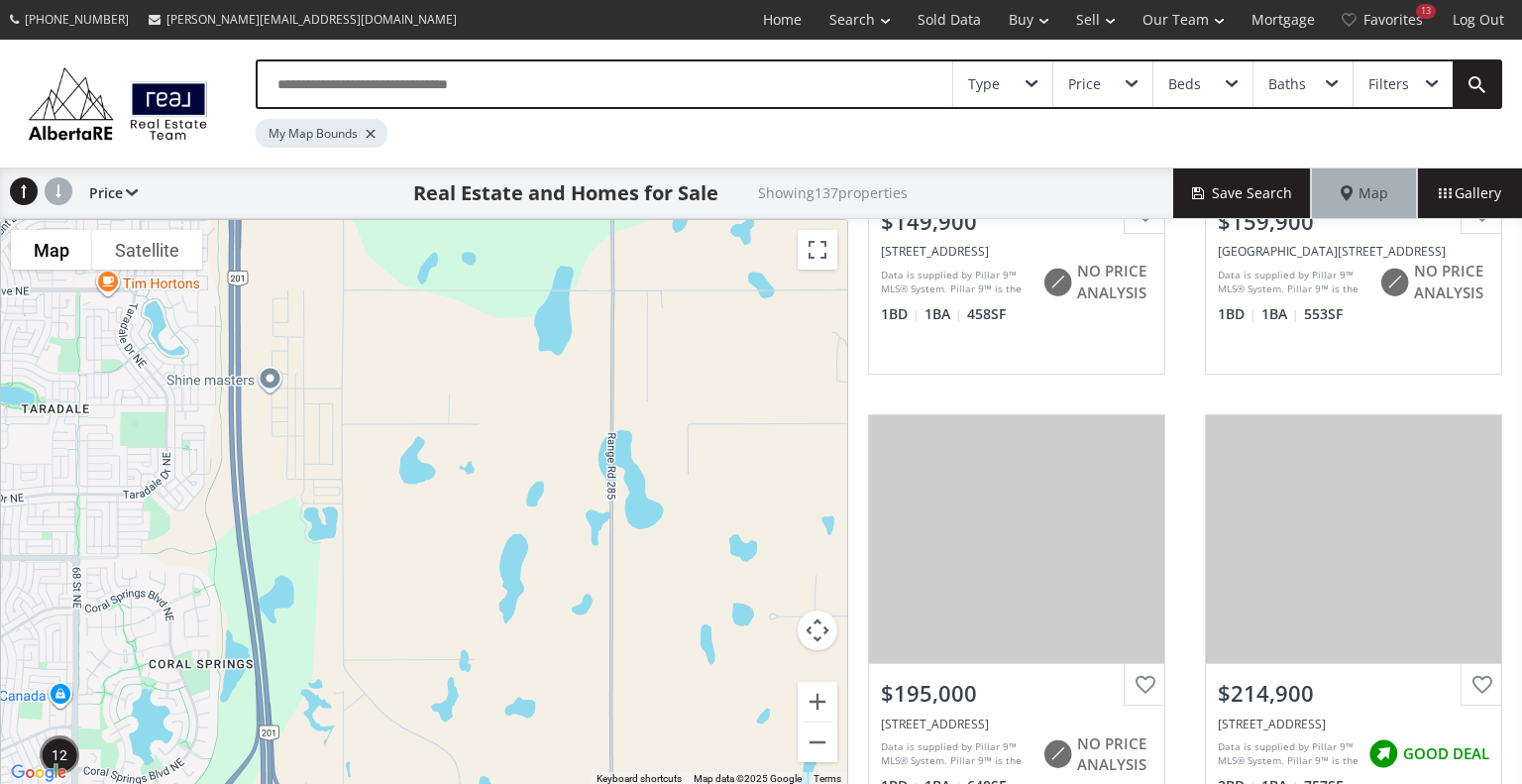
drag, startPoint x: 748, startPoint y: 329, endPoint x: 30, endPoint y: 830, distance: 875.5
click at [30, 783] on html "(403) 807-8034 Colin@AlbertaRE.com Home Search Search By Map Advanced Search Ca…" at bounding box center [761, 392] width 1522 height 784
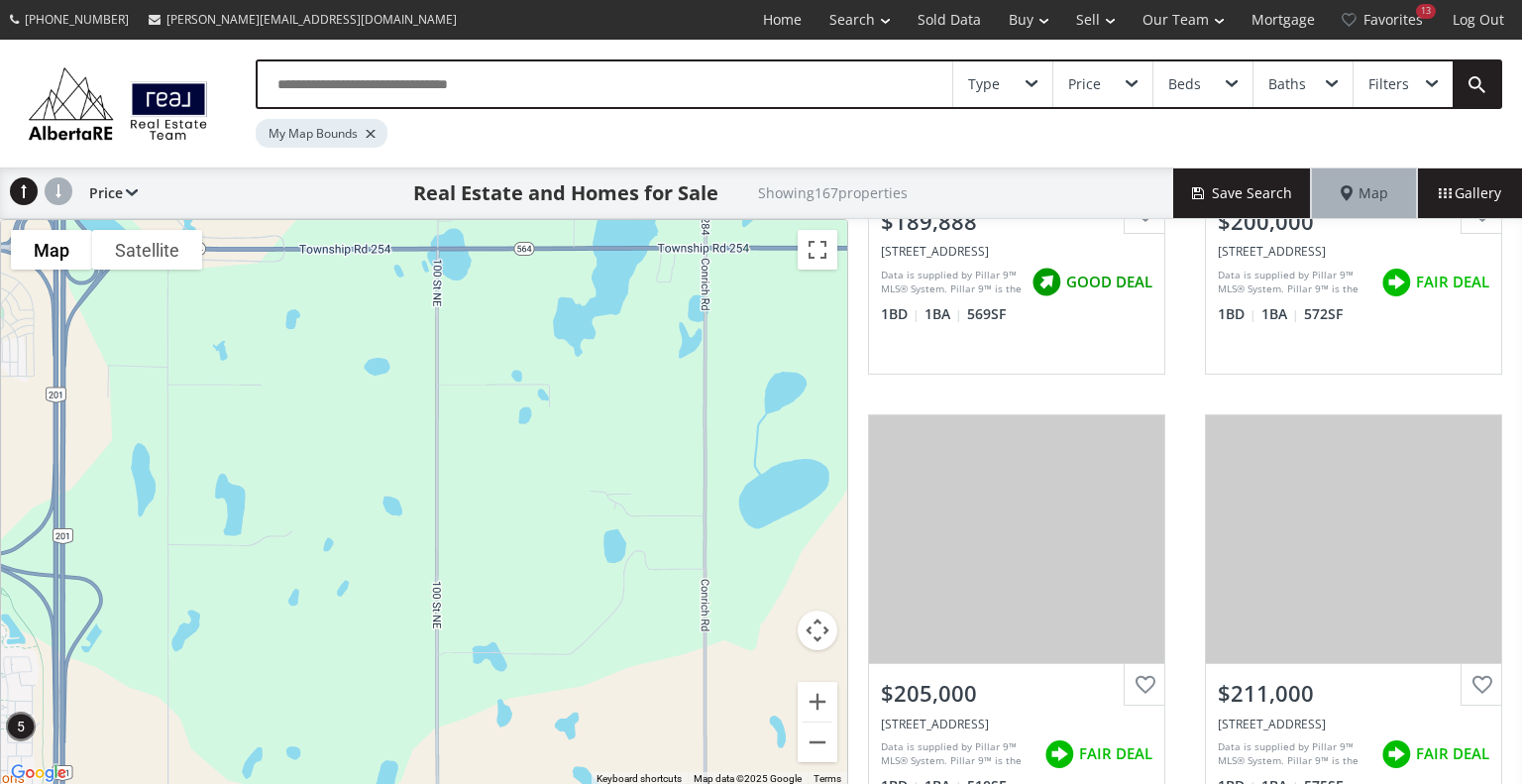
drag, startPoint x: 666, startPoint y: 324, endPoint x: 480, endPoint y: 830, distance: 539.1
click at [480, 783] on html "(403) 807-8034 Colin@AlbertaRE.com Home Search Search By Map Advanced Search Ca…" at bounding box center [761, 392] width 1522 height 784
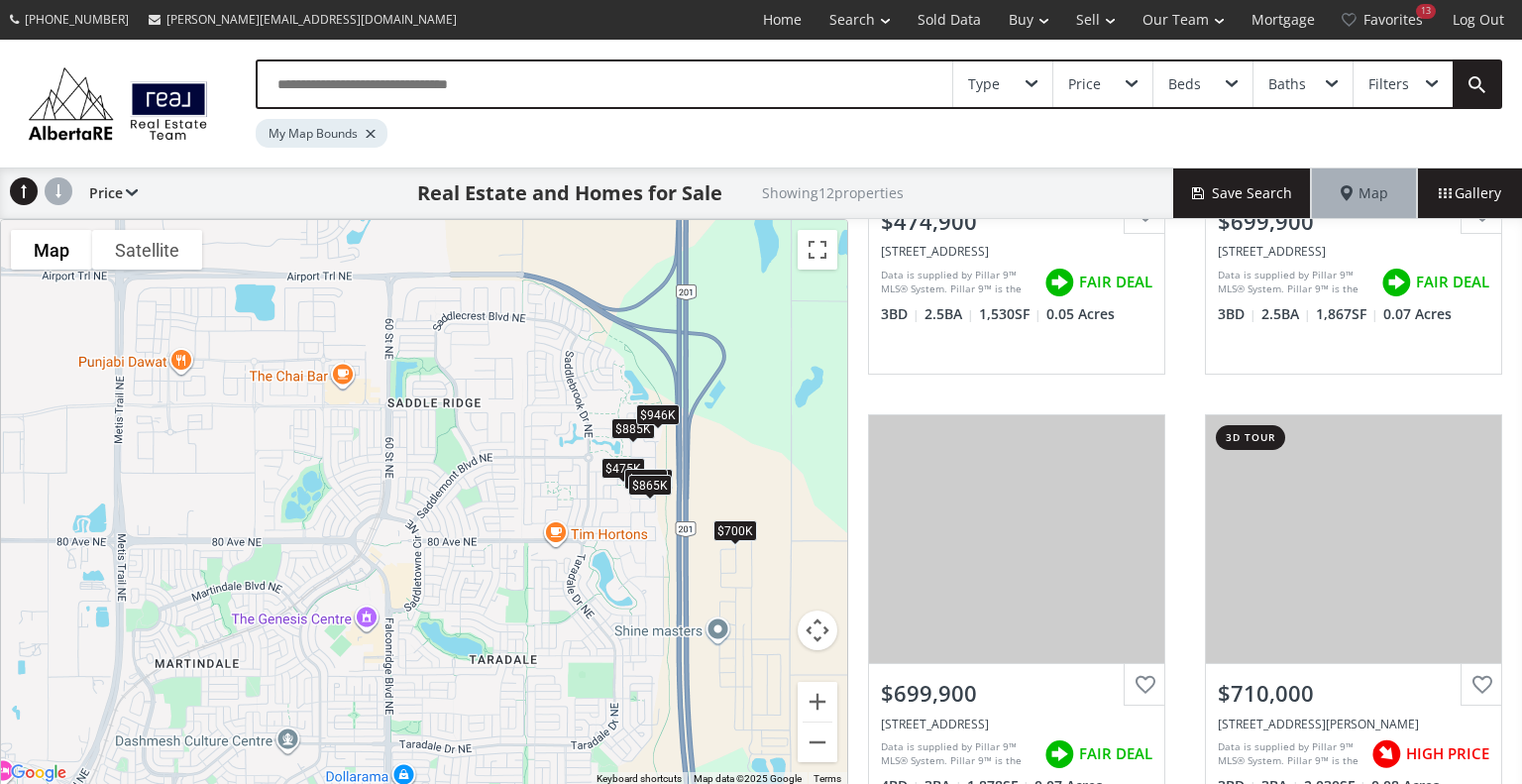
drag, startPoint x: 581, startPoint y: 280, endPoint x: 1207, endPoint y: 40, distance: 670.4
click at [1207, 40] on div "Type Price Beds Baths Filters My Map Bounds Price Price SQFT Bedrooms Bathrooms…" at bounding box center [761, 413] width 1522 height 747
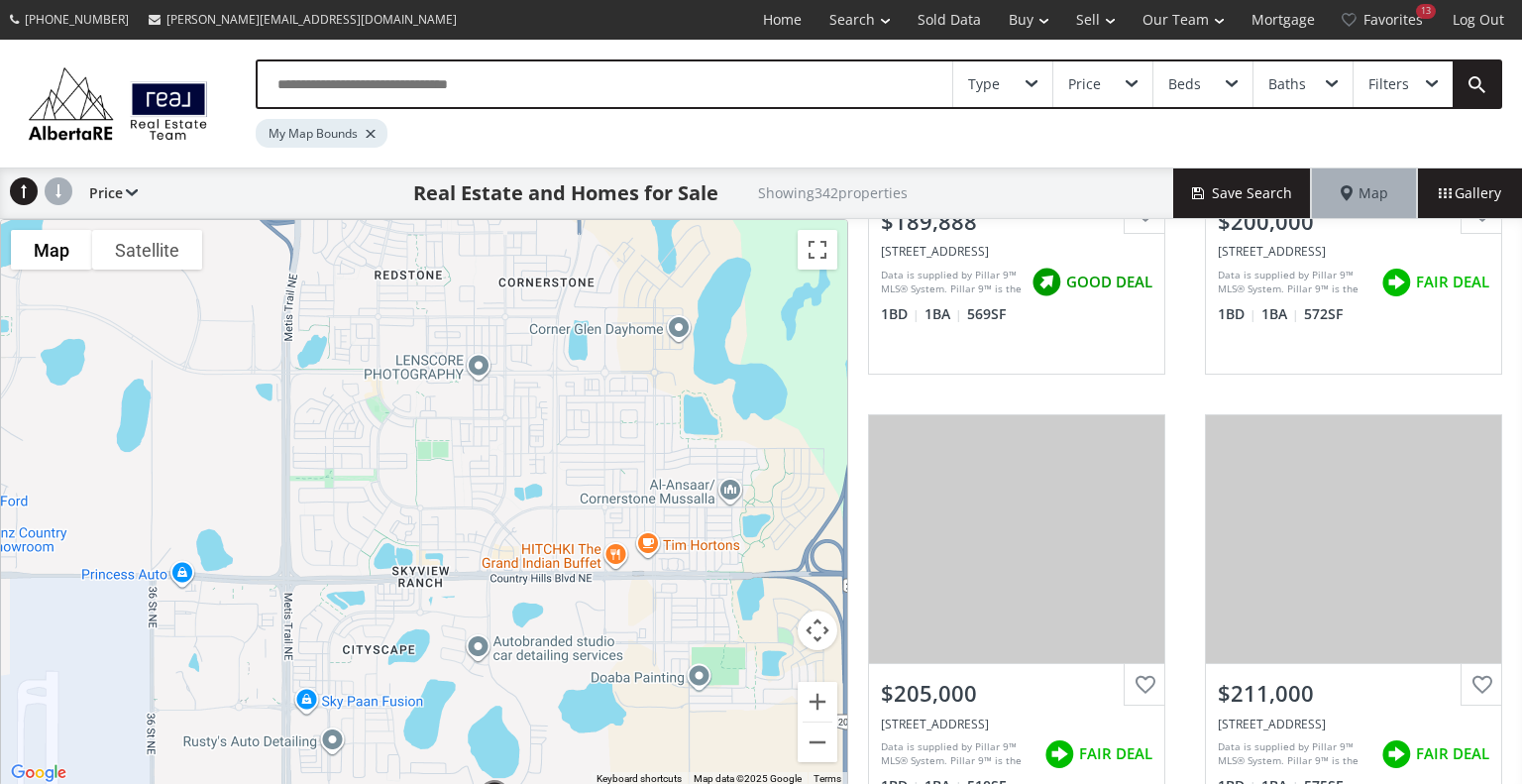
drag, startPoint x: 421, startPoint y: 257, endPoint x: 587, endPoint y: 830, distance: 596.6
click at [587, 783] on html "(403) 807-8034 Colin@AlbertaRE.com Home Search Search By Map Advanced Search Ca…" at bounding box center [761, 392] width 1522 height 784
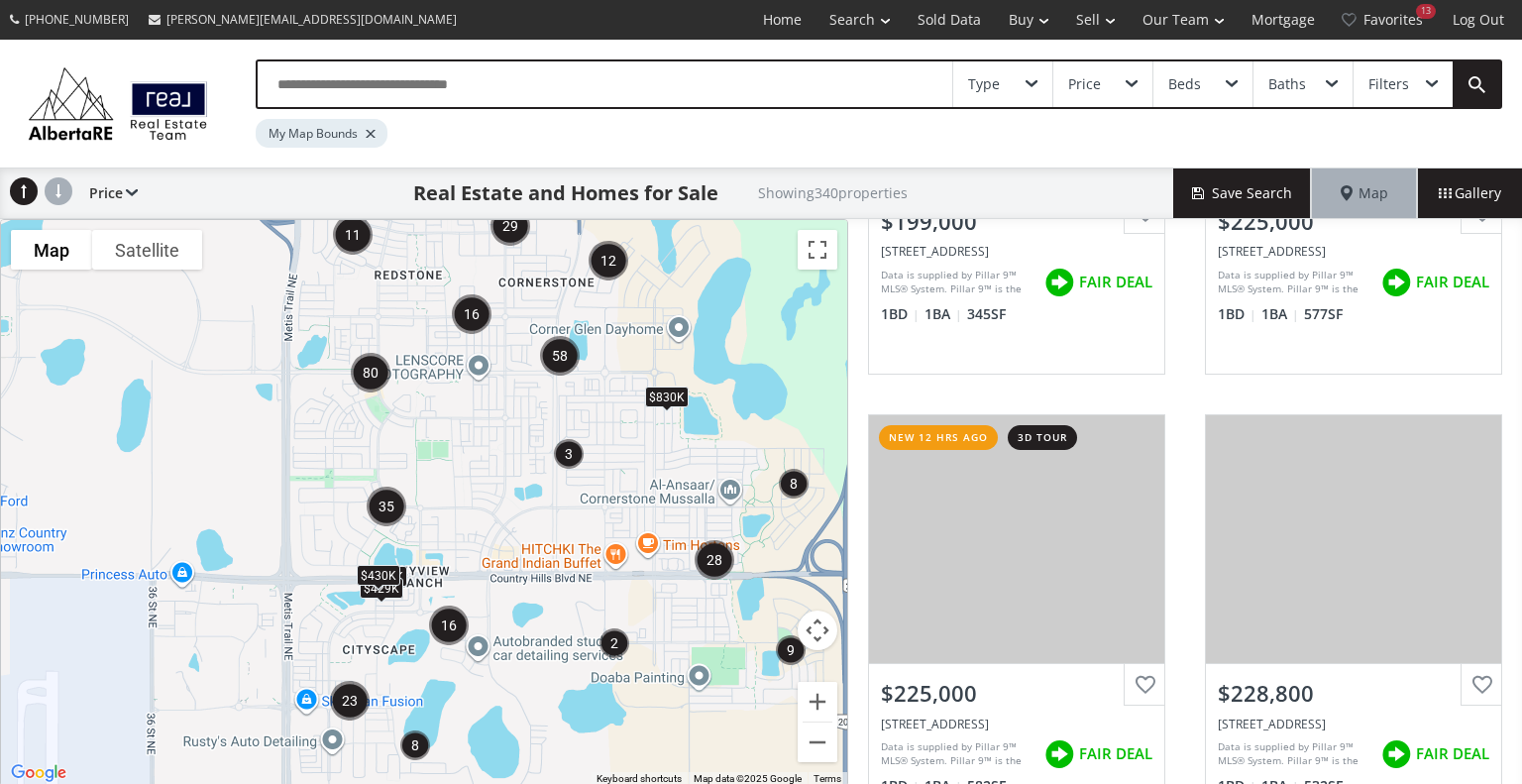
click at [441, 427] on div "To navigate, press the arrow keys. $409K $429K $430K $830K" at bounding box center [424, 502] width 846 height 566
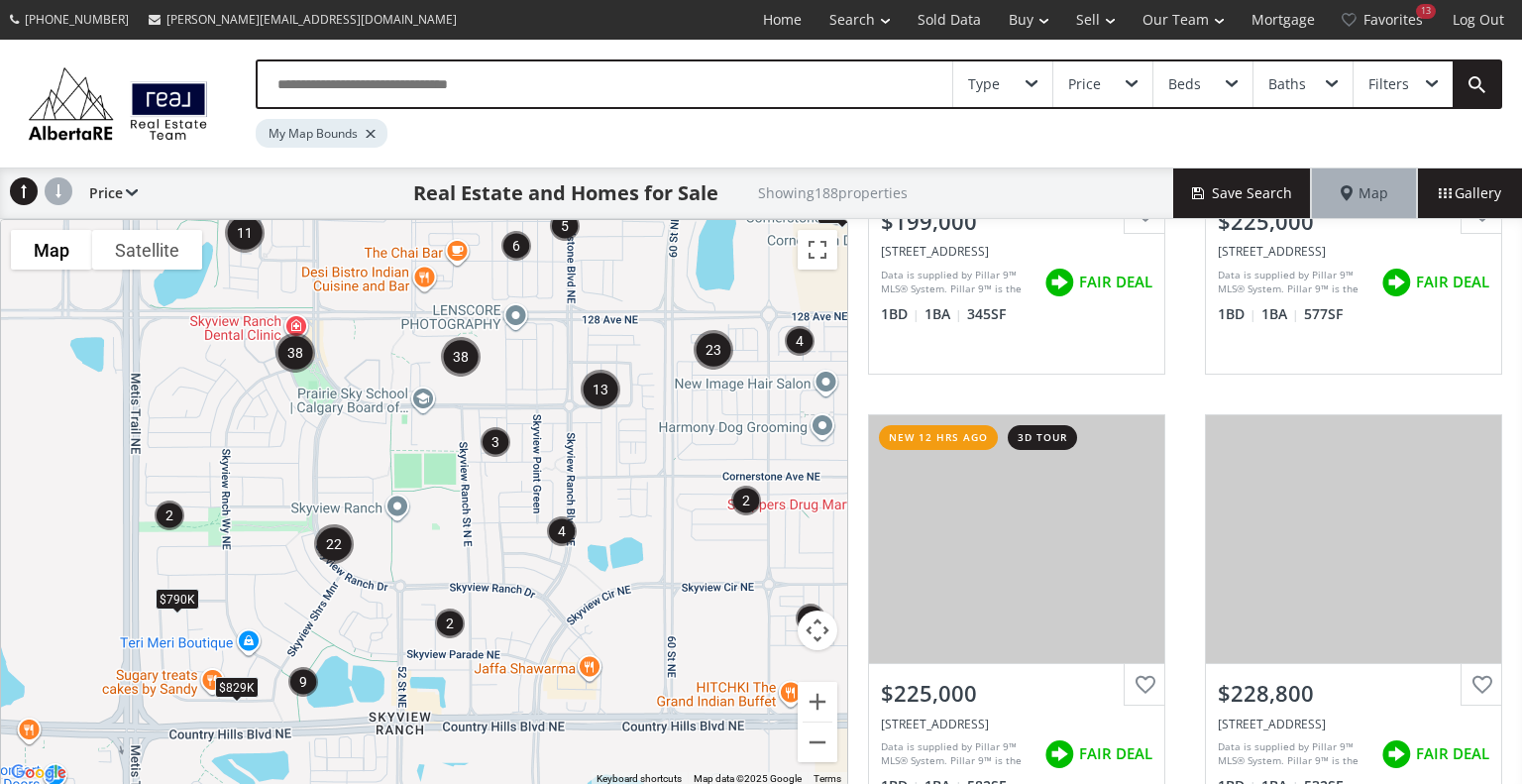
click at [441, 427] on div "To navigate, press the arrow keys. $718K $790K $829K $1.07M" at bounding box center [424, 502] width 846 height 566
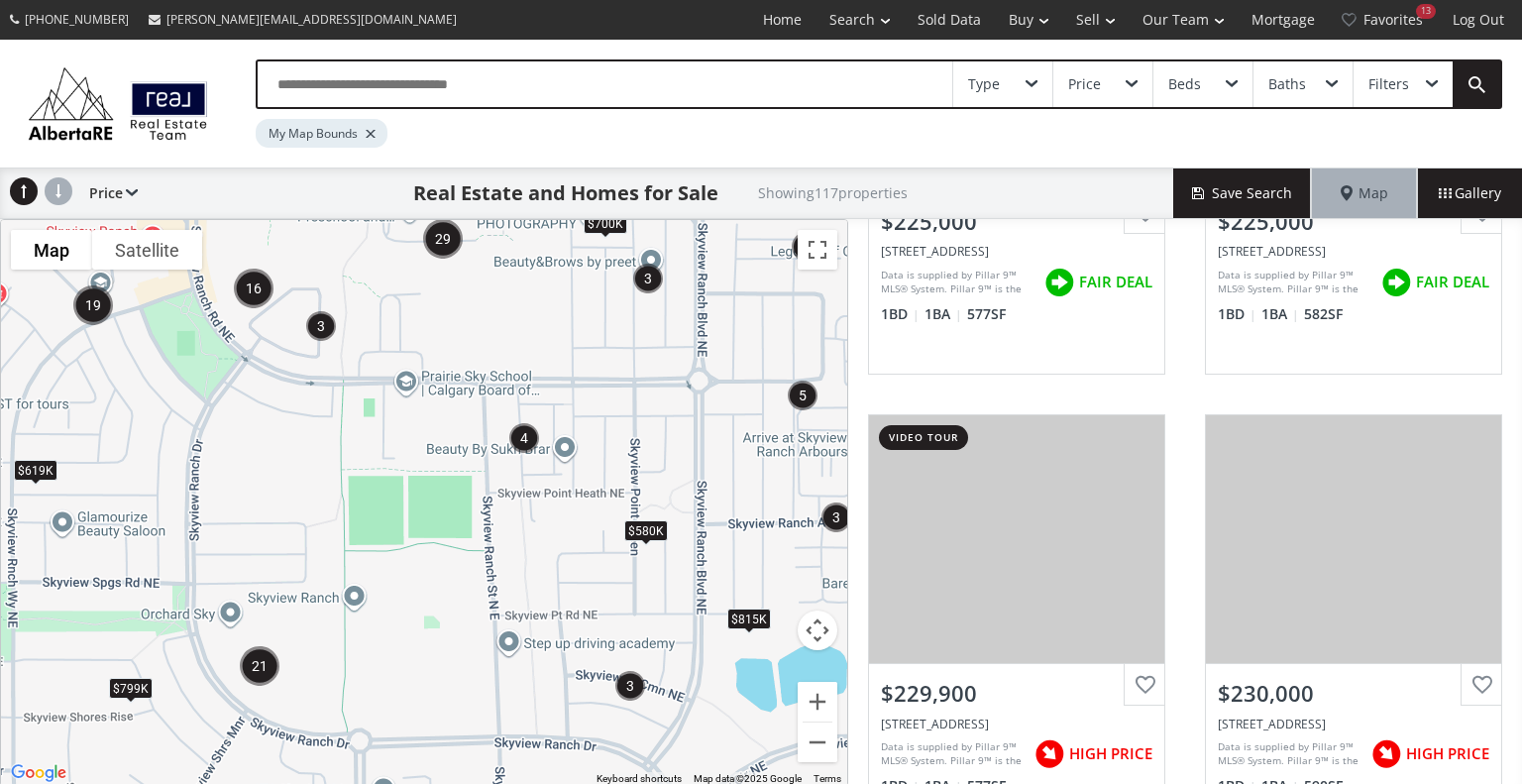
click at [471, 350] on div "To navigate, press the arrow keys. $580K $619K $700K $799K $815K" at bounding box center [424, 502] width 846 height 566
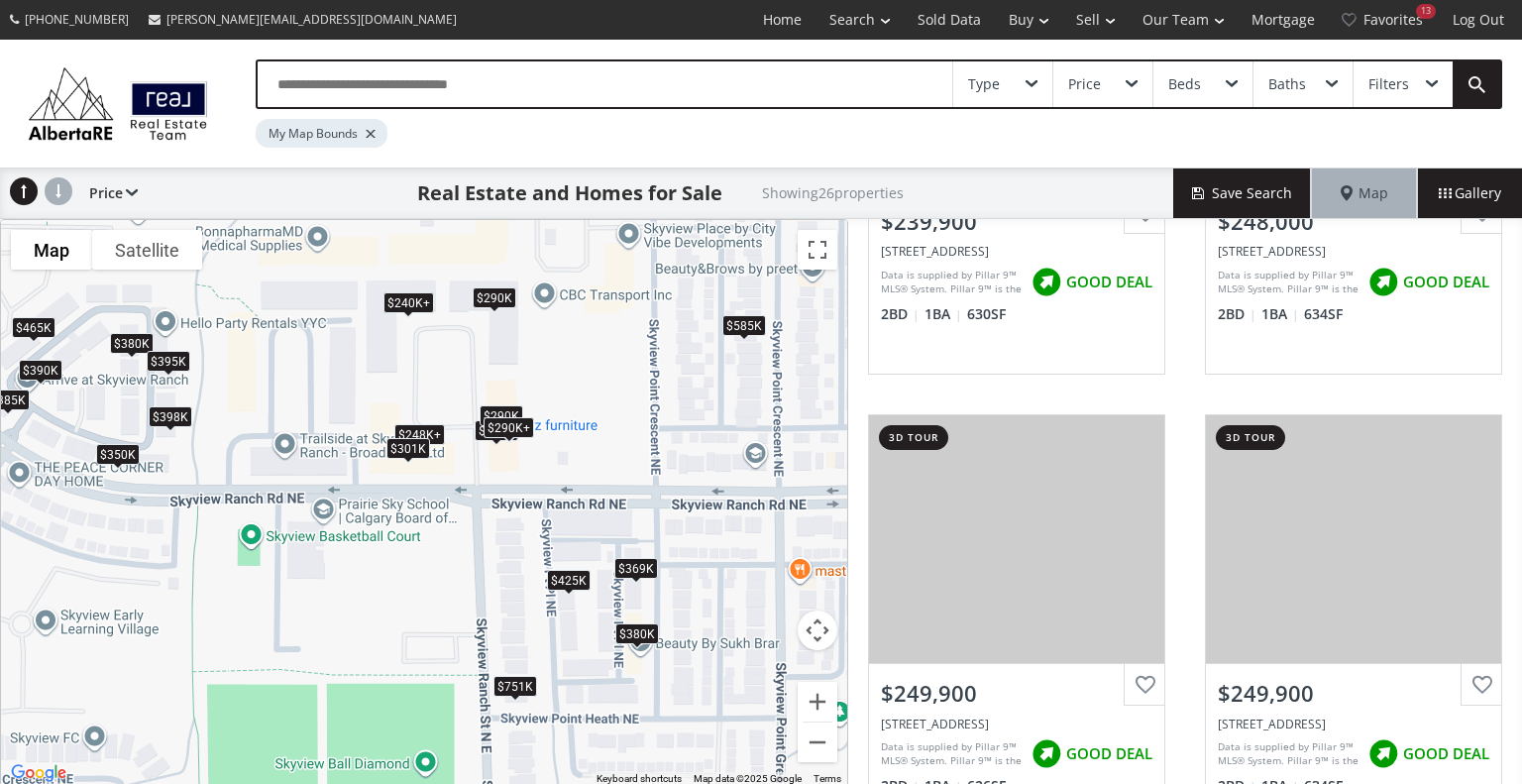
drag, startPoint x: 571, startPoint y: 267, endPoint x: 553, endPoint y: 359, distance: 93.7
click at [553, 359] on div "To navigate, press the arrow keys. $240K+ $248K+ $240K+ $240K+ $265K $248K+ $29…" at bounding box center [424, 502] width 846 height 566
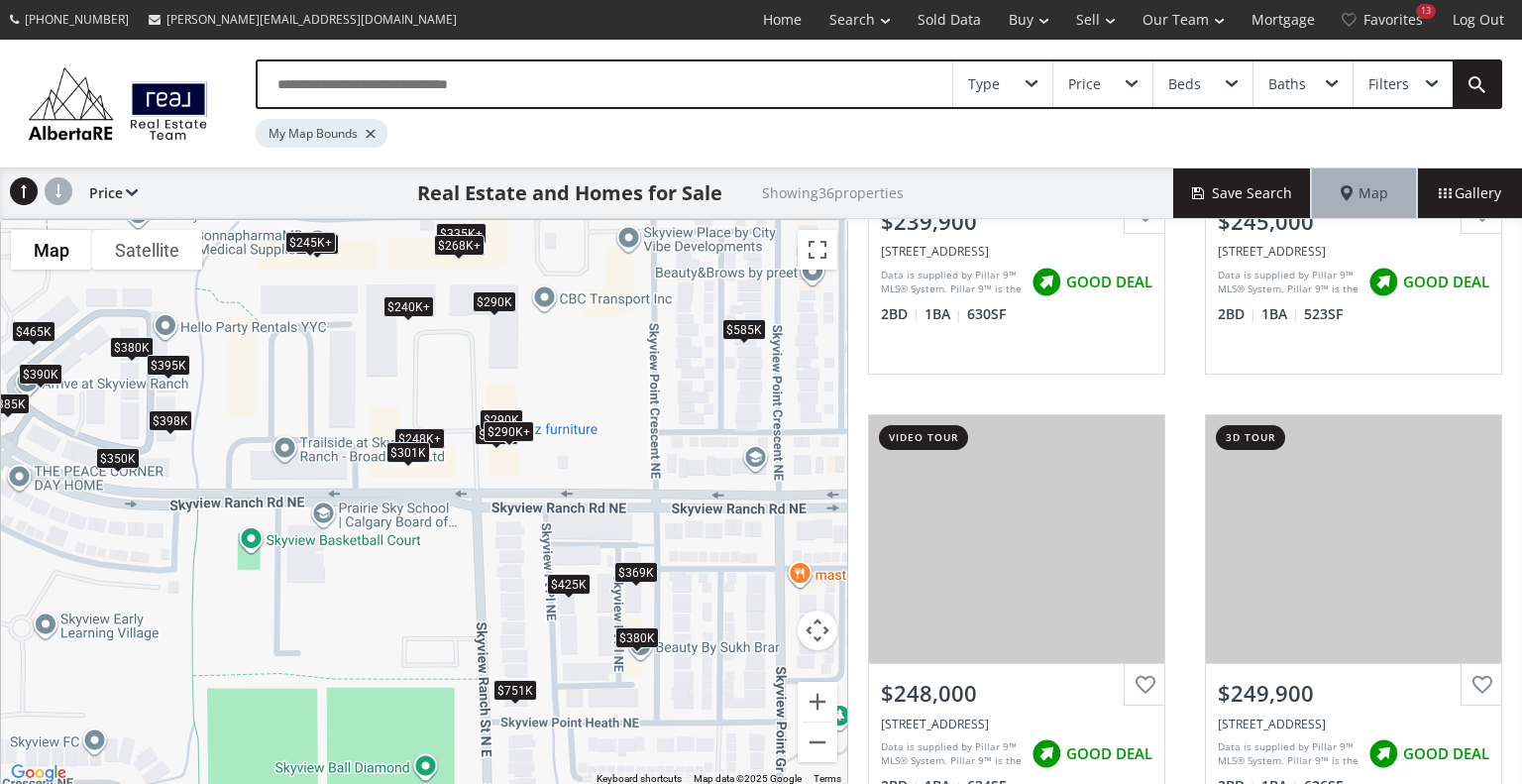
click at [447, 359] on div "To navigate, press the arrow keys. $240K+ $245K+ $248K+ $240K+ $240K+ $265K $26…" at bounding box center [424, 502] width 846 height 566
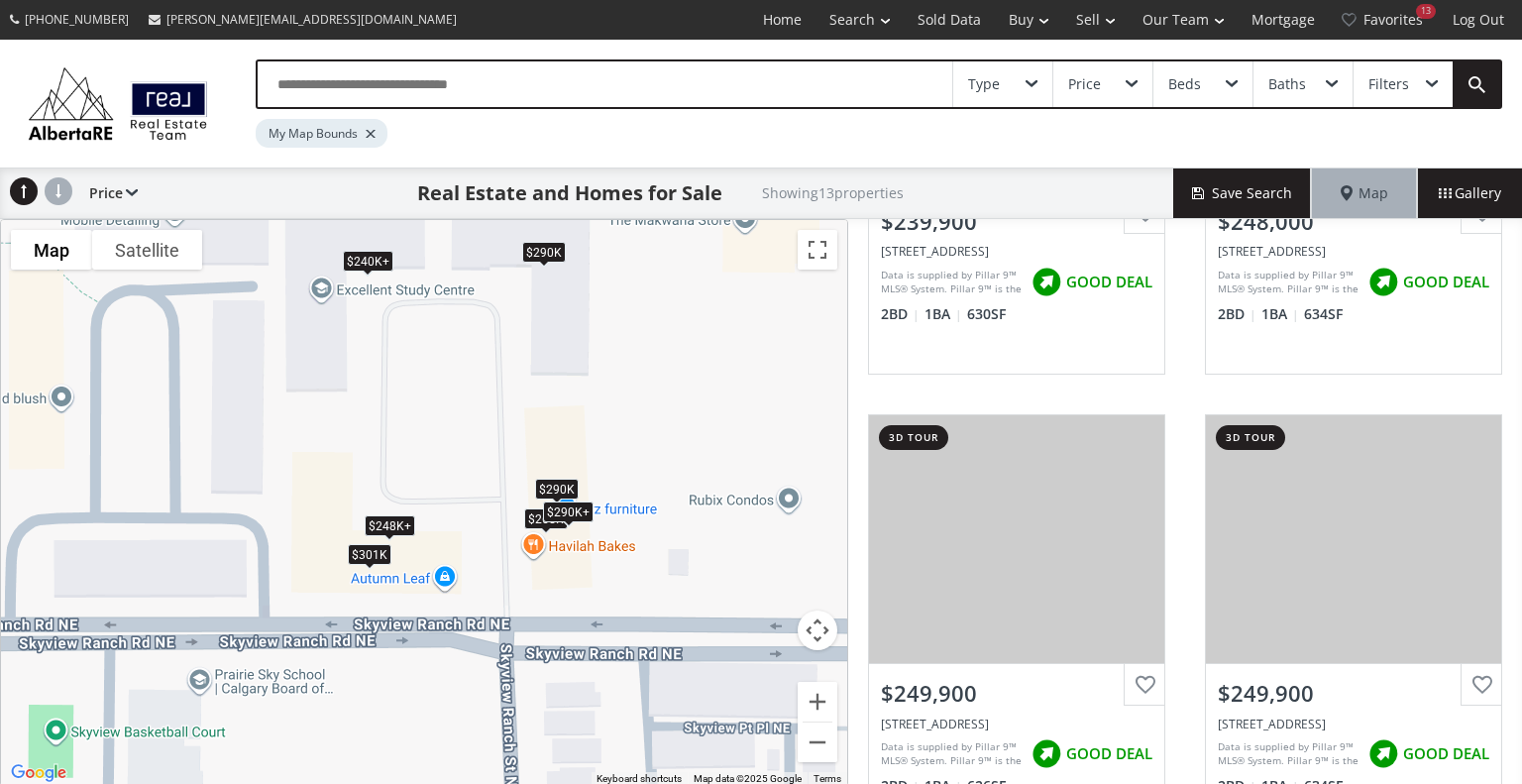
click at [363, 260] on div "$240K+" at bounding box center [368, 260] width 51 height 21
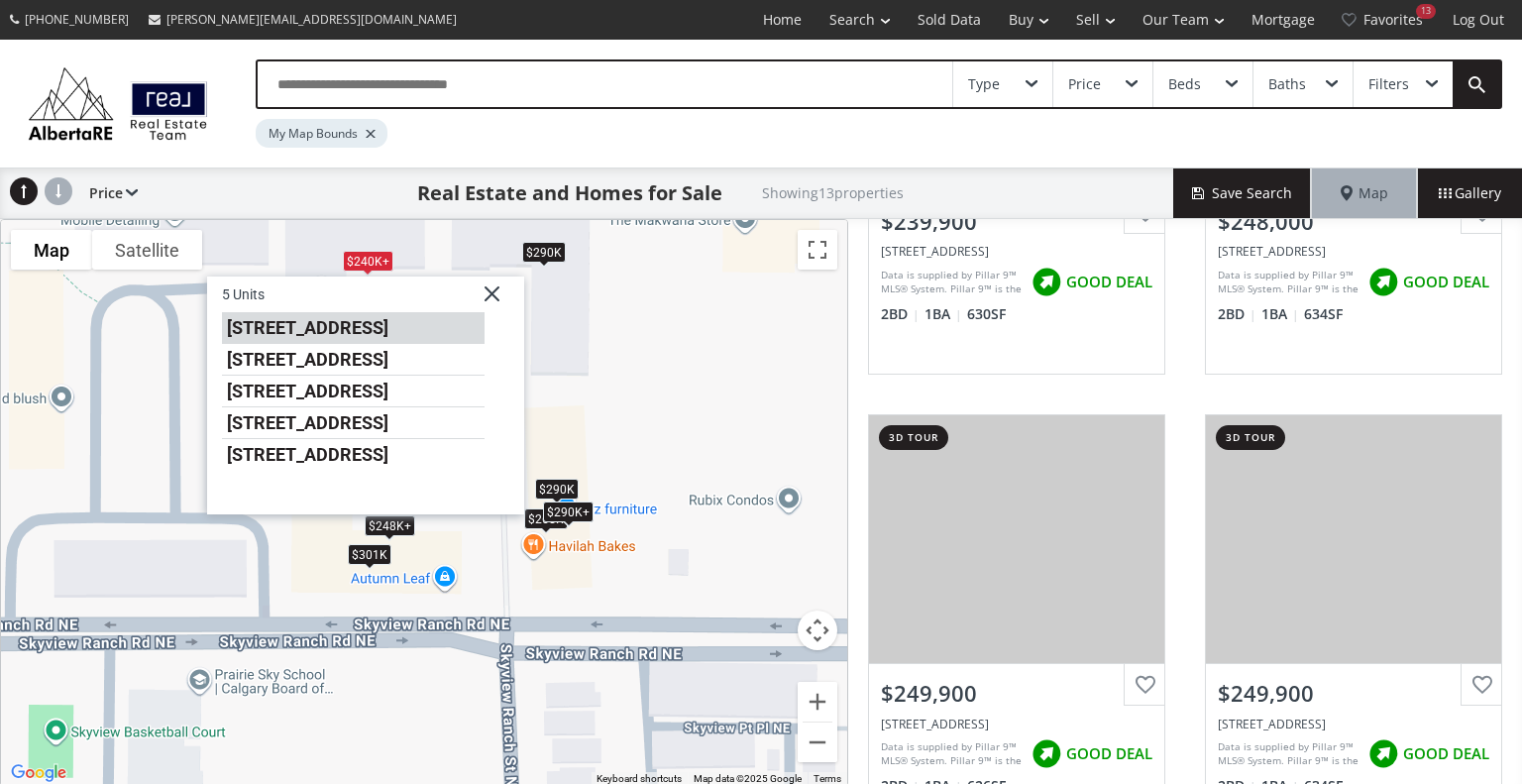
click at [328, 339] on li "240 Skyview Ranch Road NE #3103" at bounding box center [352, 328] width 262 height 32
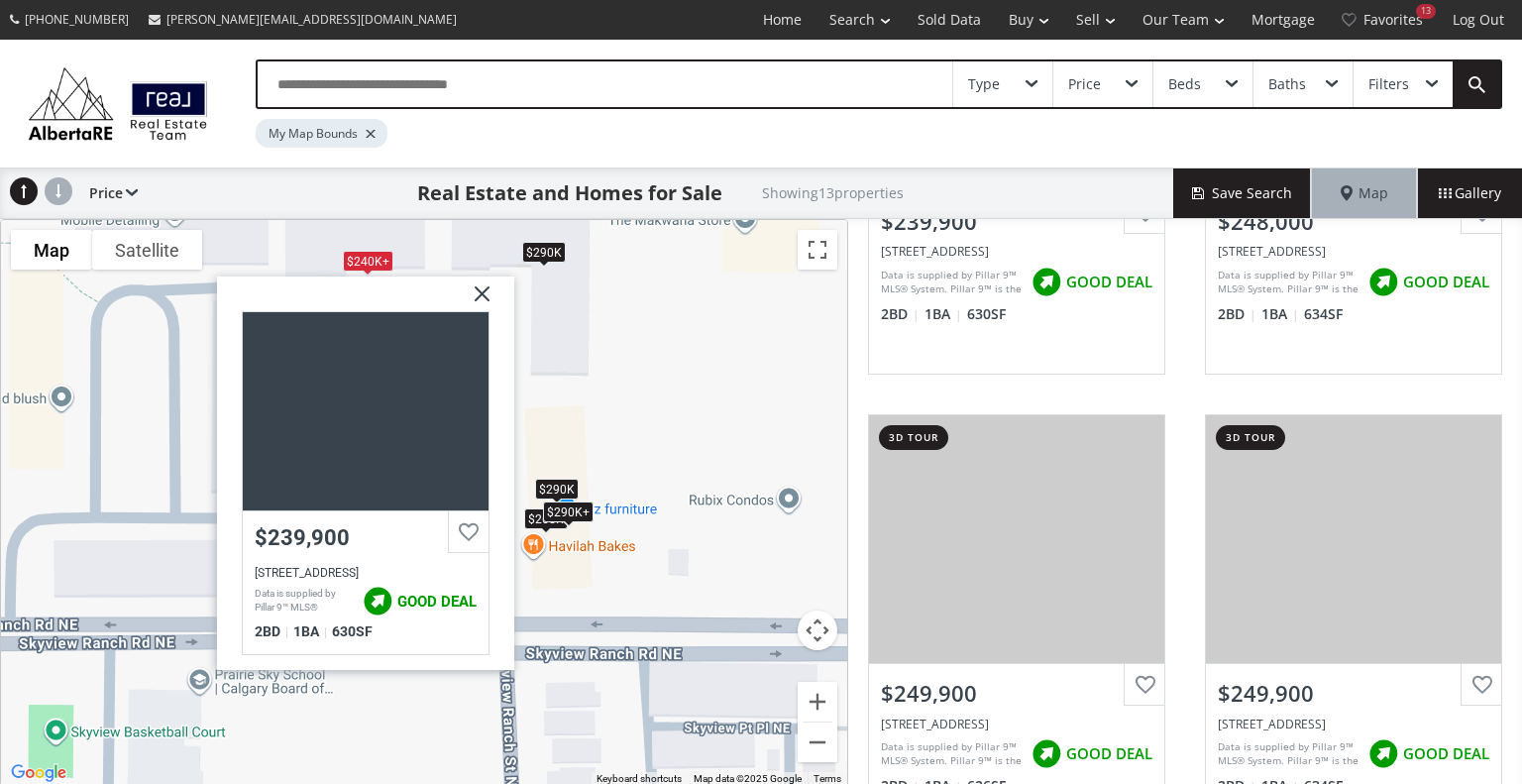
click at [481, 294] on img at bounding box center [475, 301] width 50 height 50
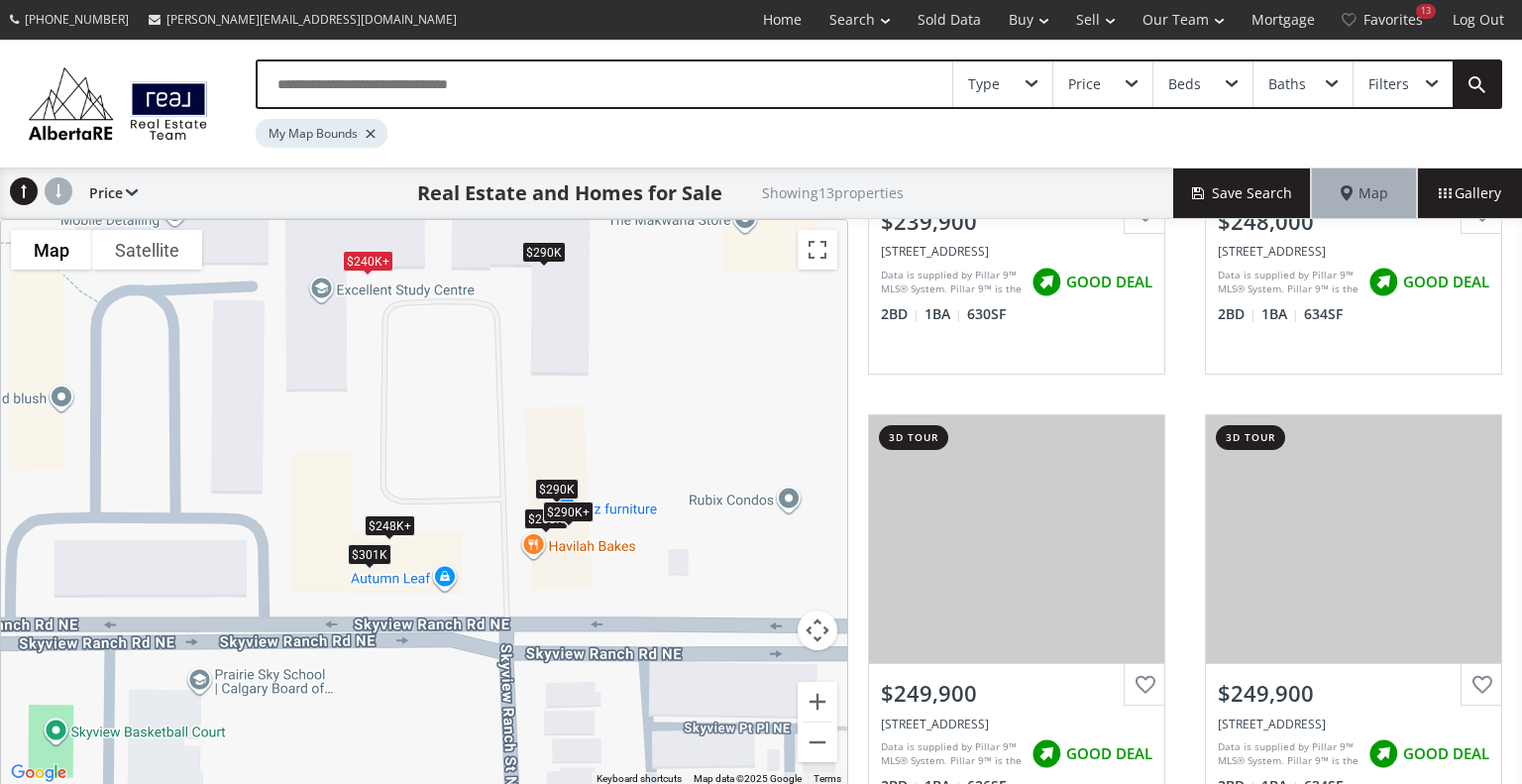
click at [373, 259] on div "$240K+" at bounding box center [368, 260] width 51 height 21
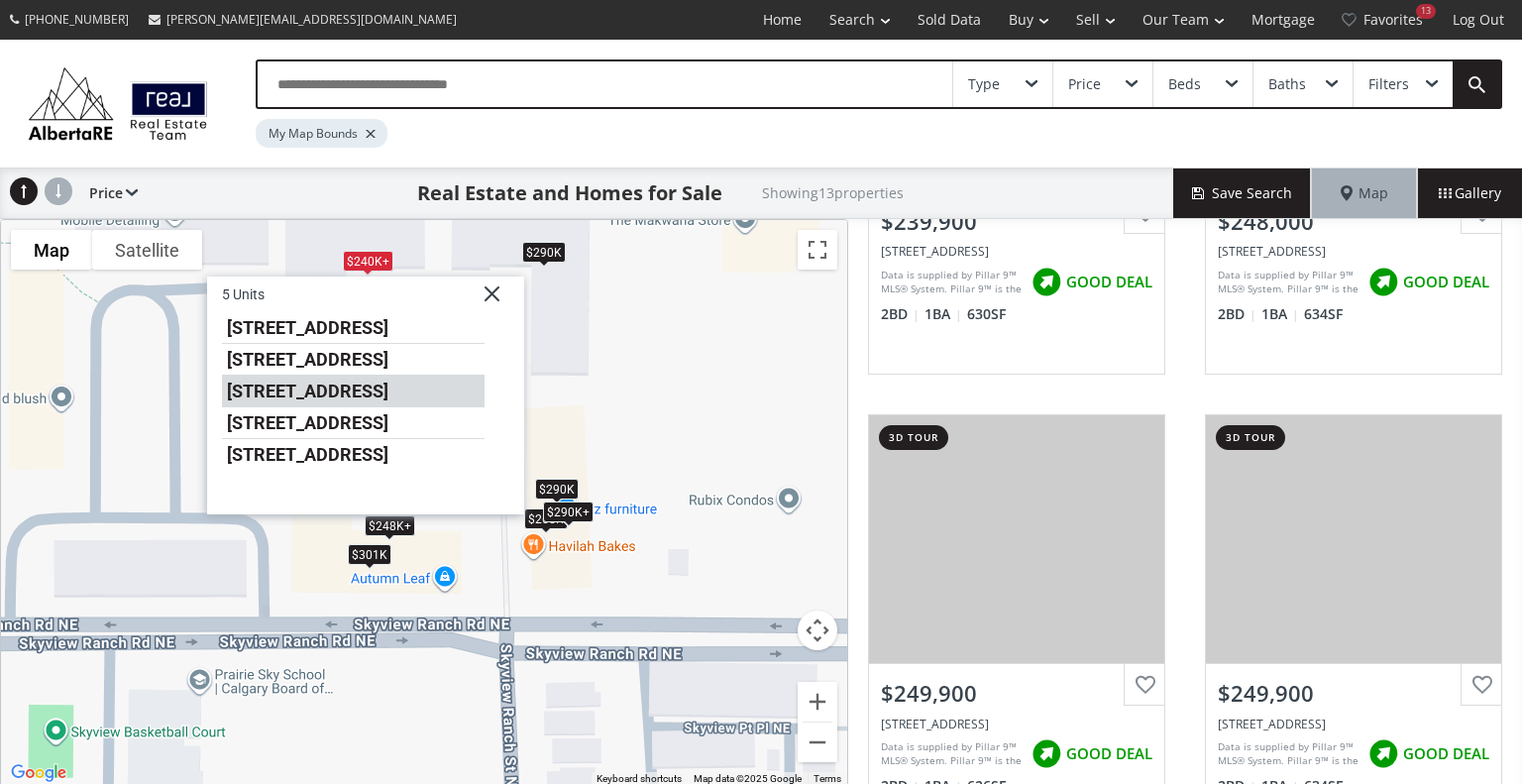
click at [334, 407] on li "240 Skyview Ranch Road NE #3403" at bounding box center [352, 391] width 262 height 32
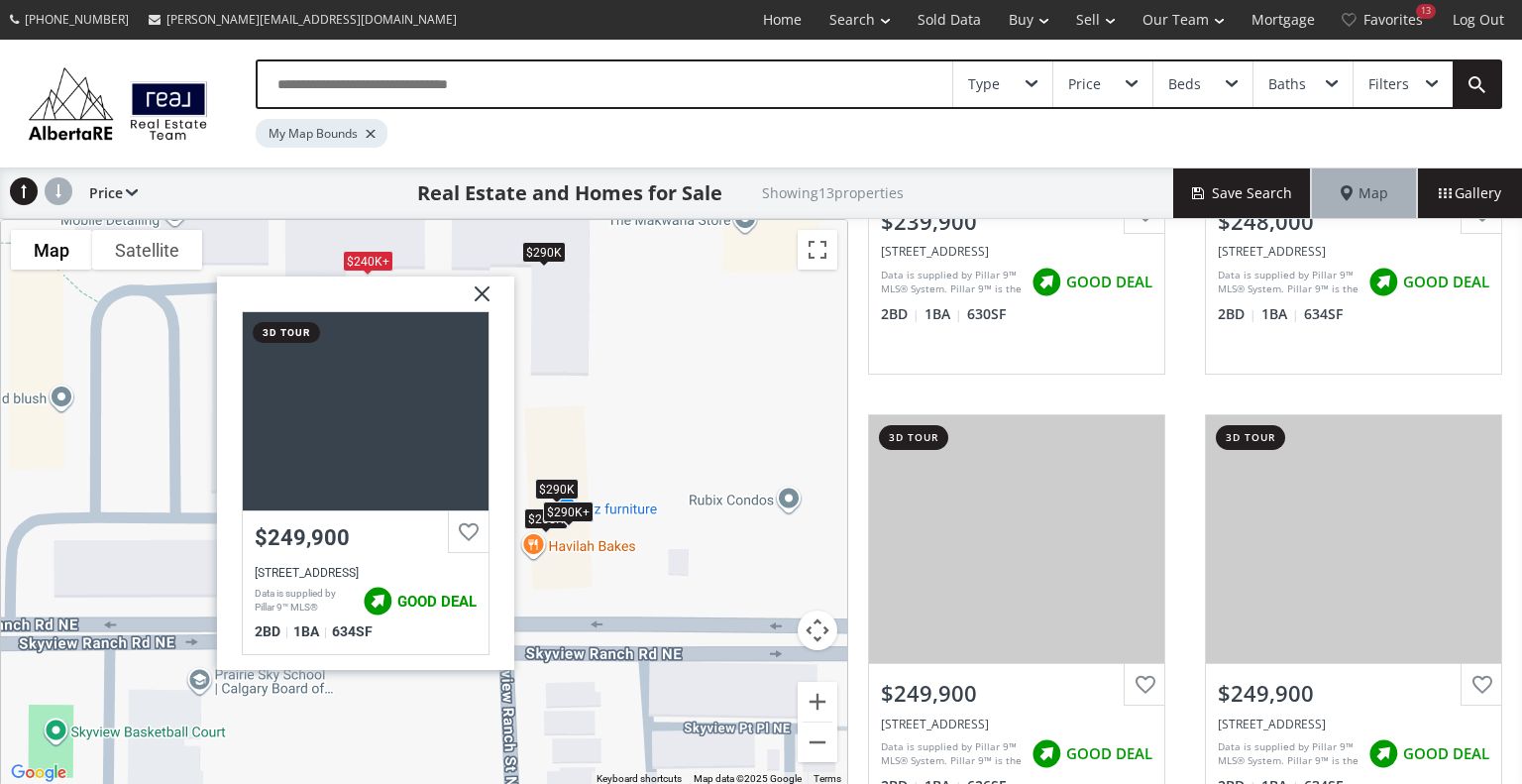
click at [483, 289] on img at bounding box center [475, 301] width 50 height 50
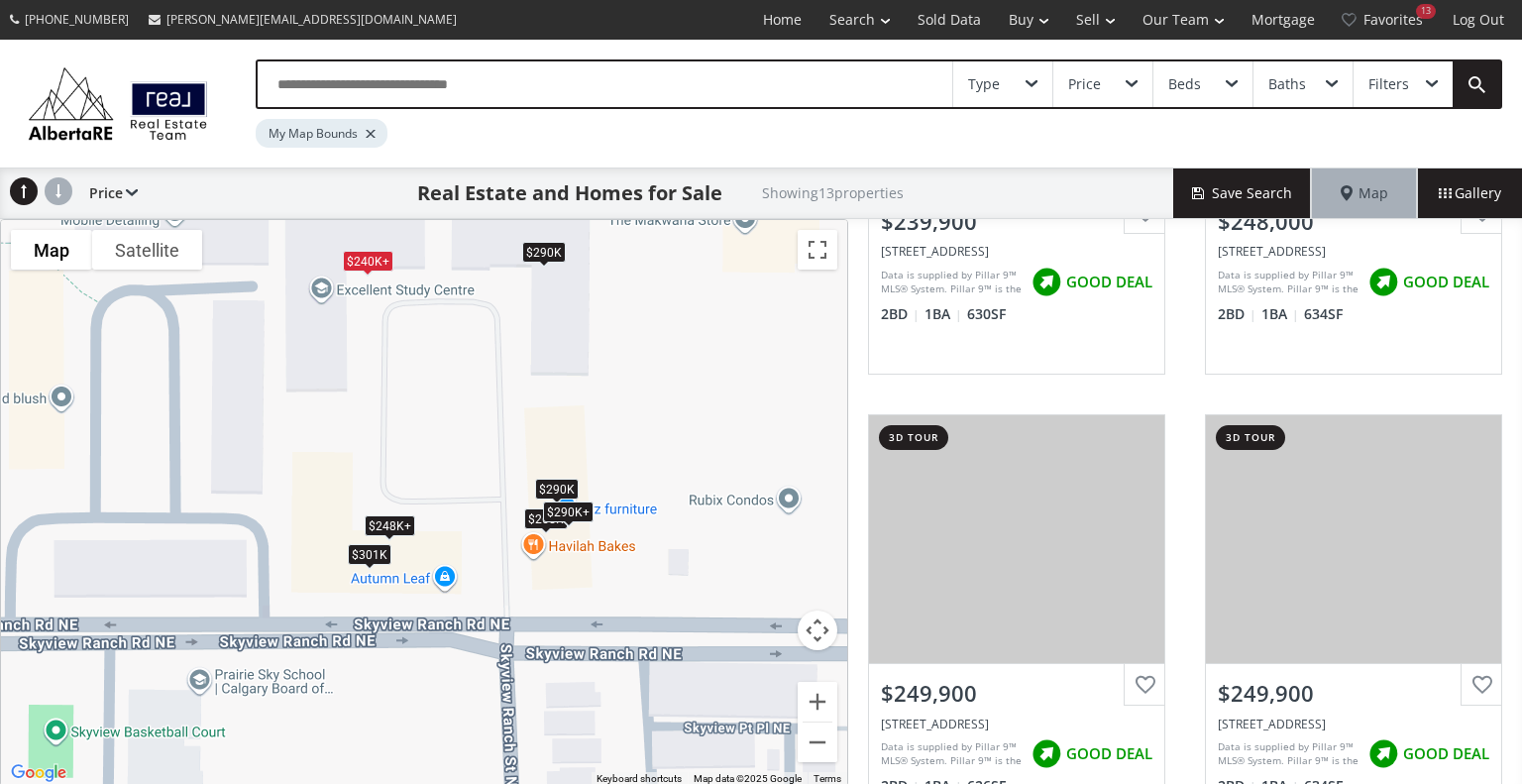
click at [368, 260] on div "$240K+" at bounding box center [368, 260] width 51 height 21
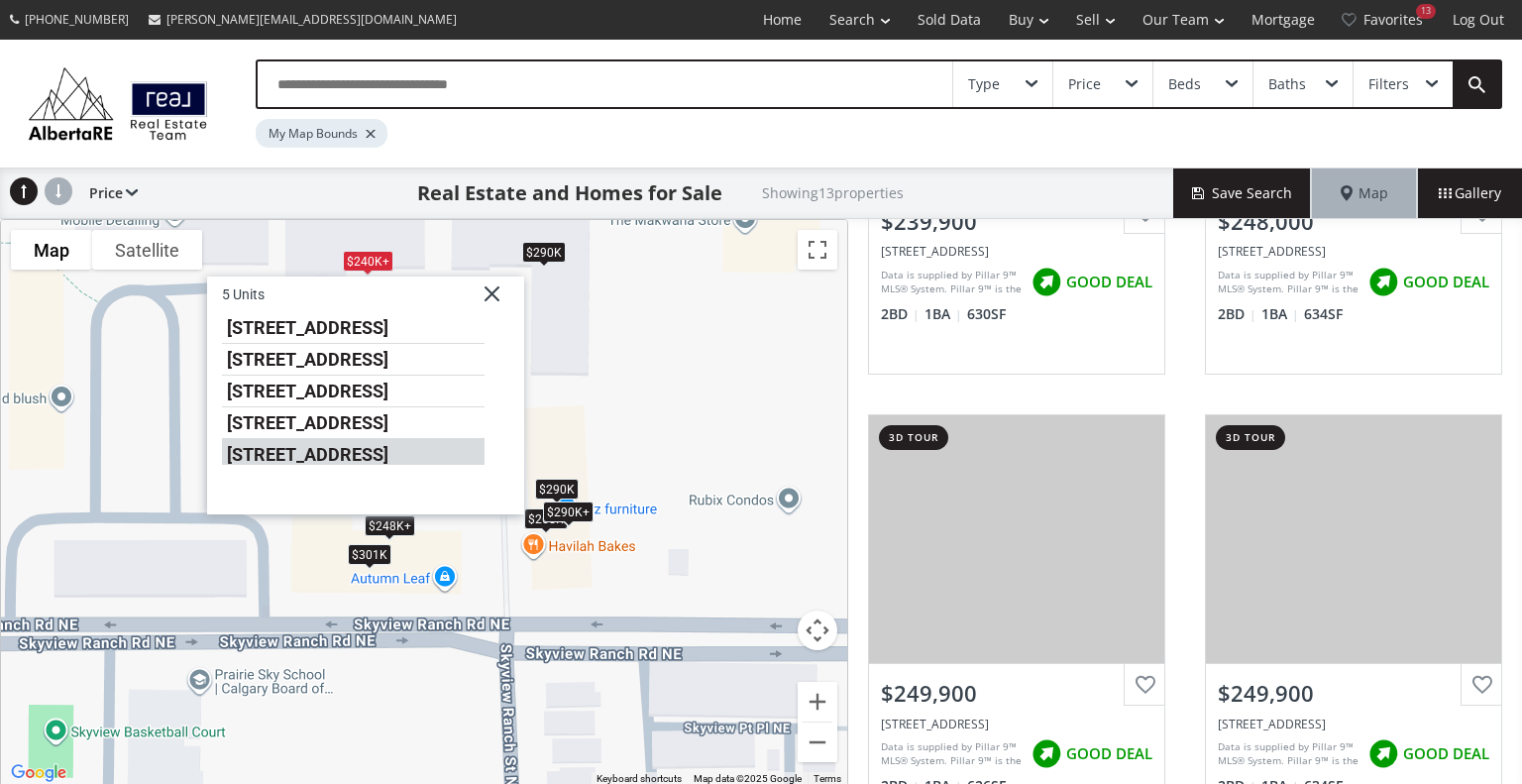
click at [269, 465] on li "240 Skyview Ranch Road NE #3107" at bounding box center [352, 452] width 262 height 26
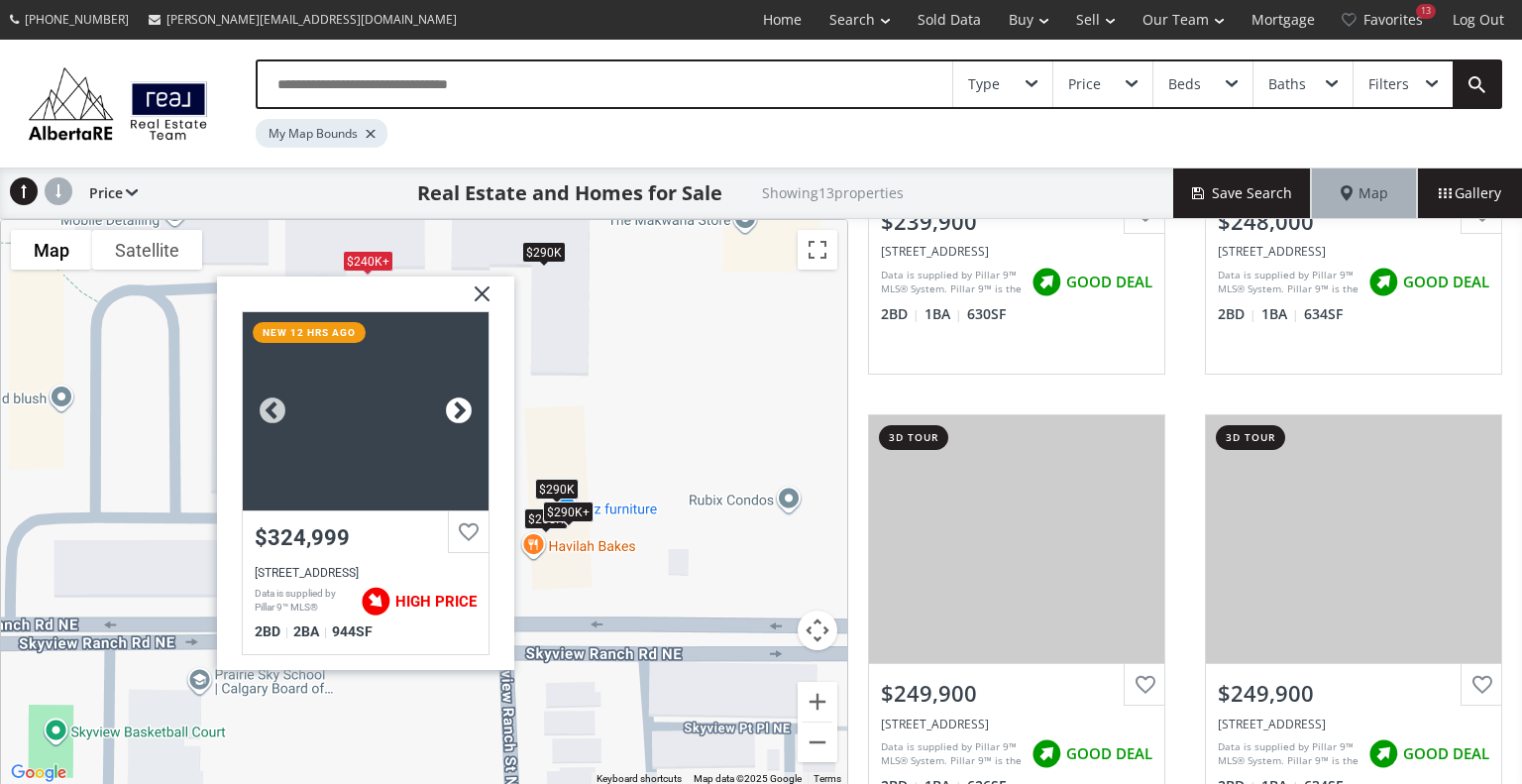
click at [465, 405] on div at bounding box center [459, 411] width 30 height 30
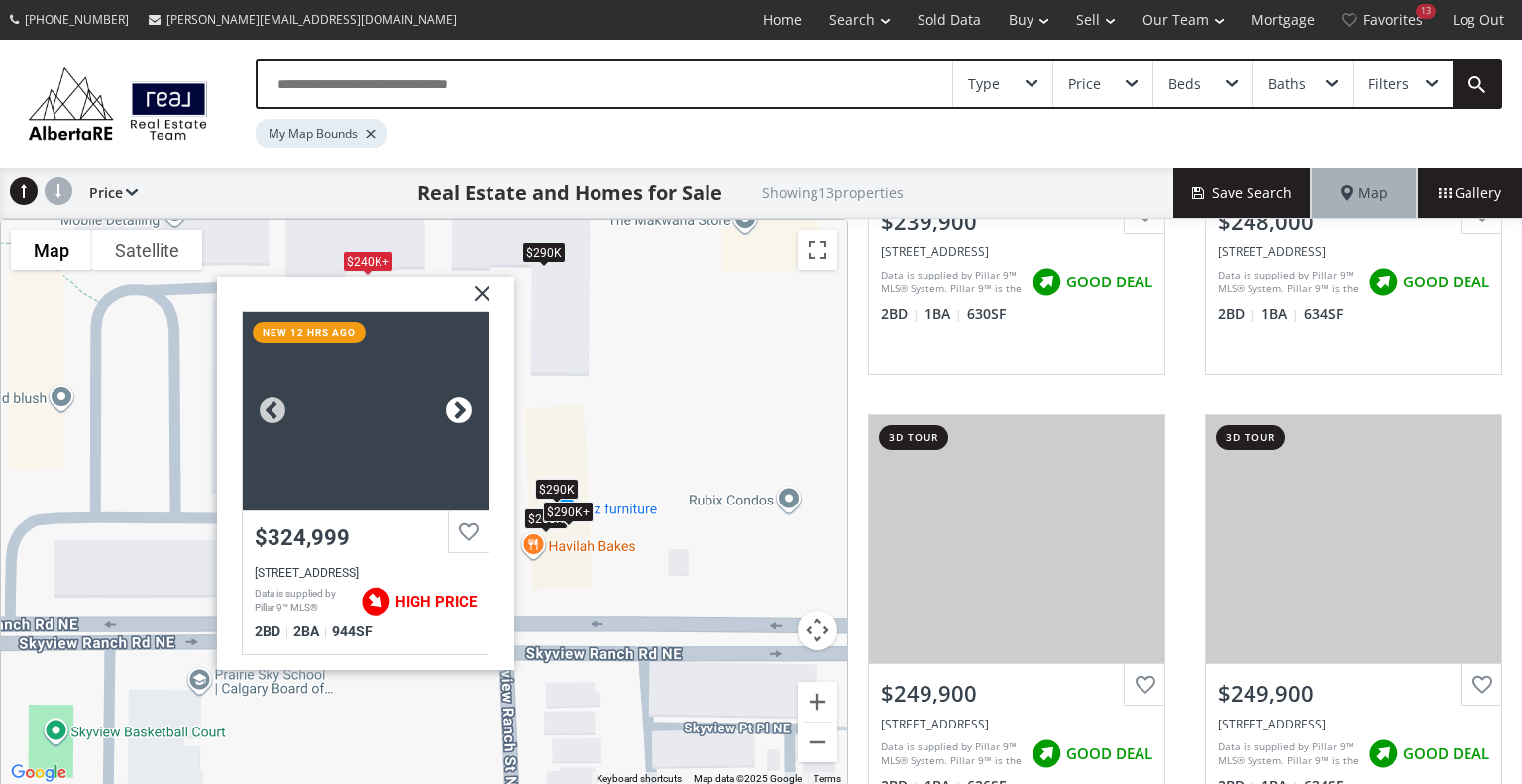
click at [465, 405] on div at bounding box center [459, 411] width 30 height 30
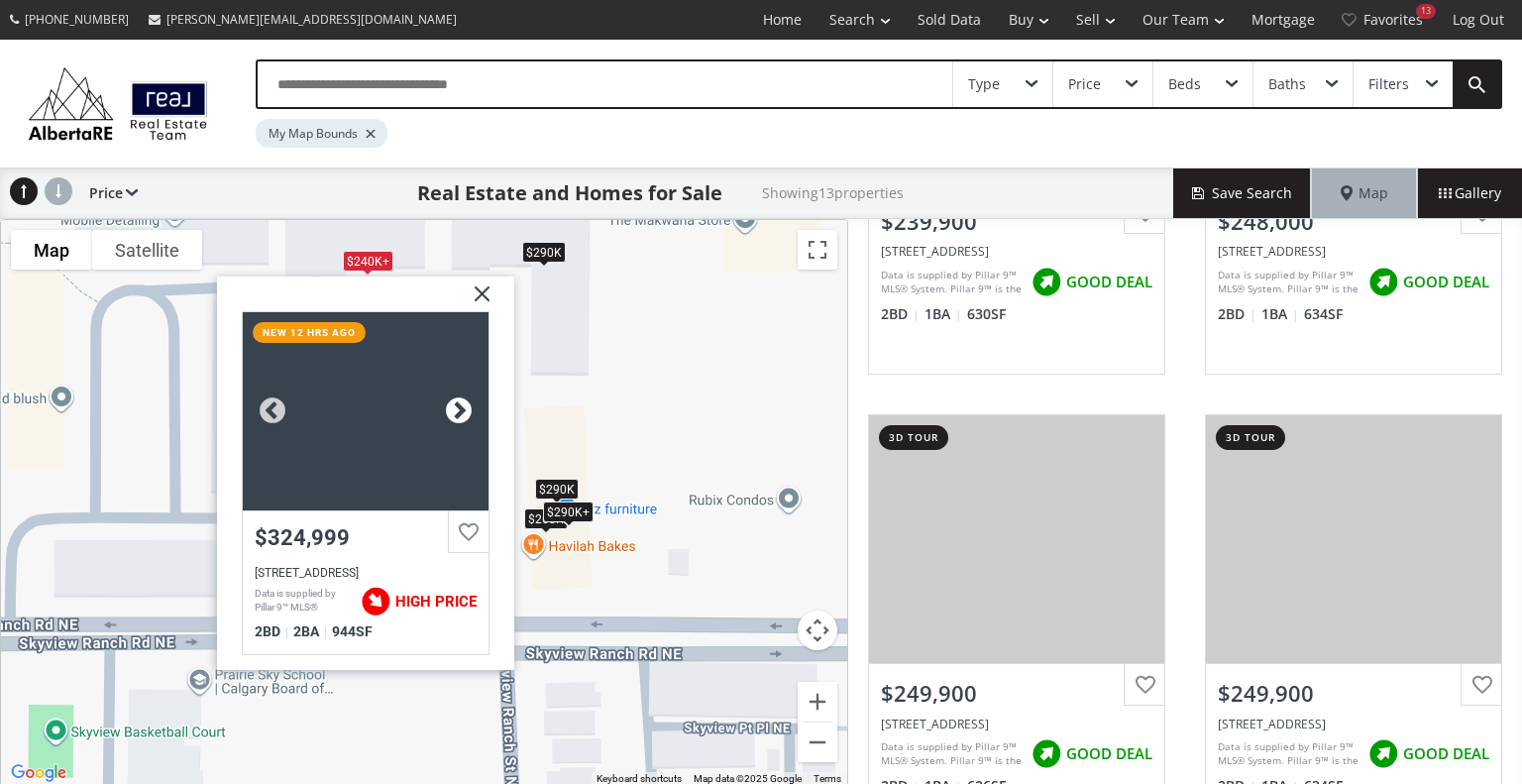
click at [465, 405] on div at bounding box center [459, 411] width 30 height 30
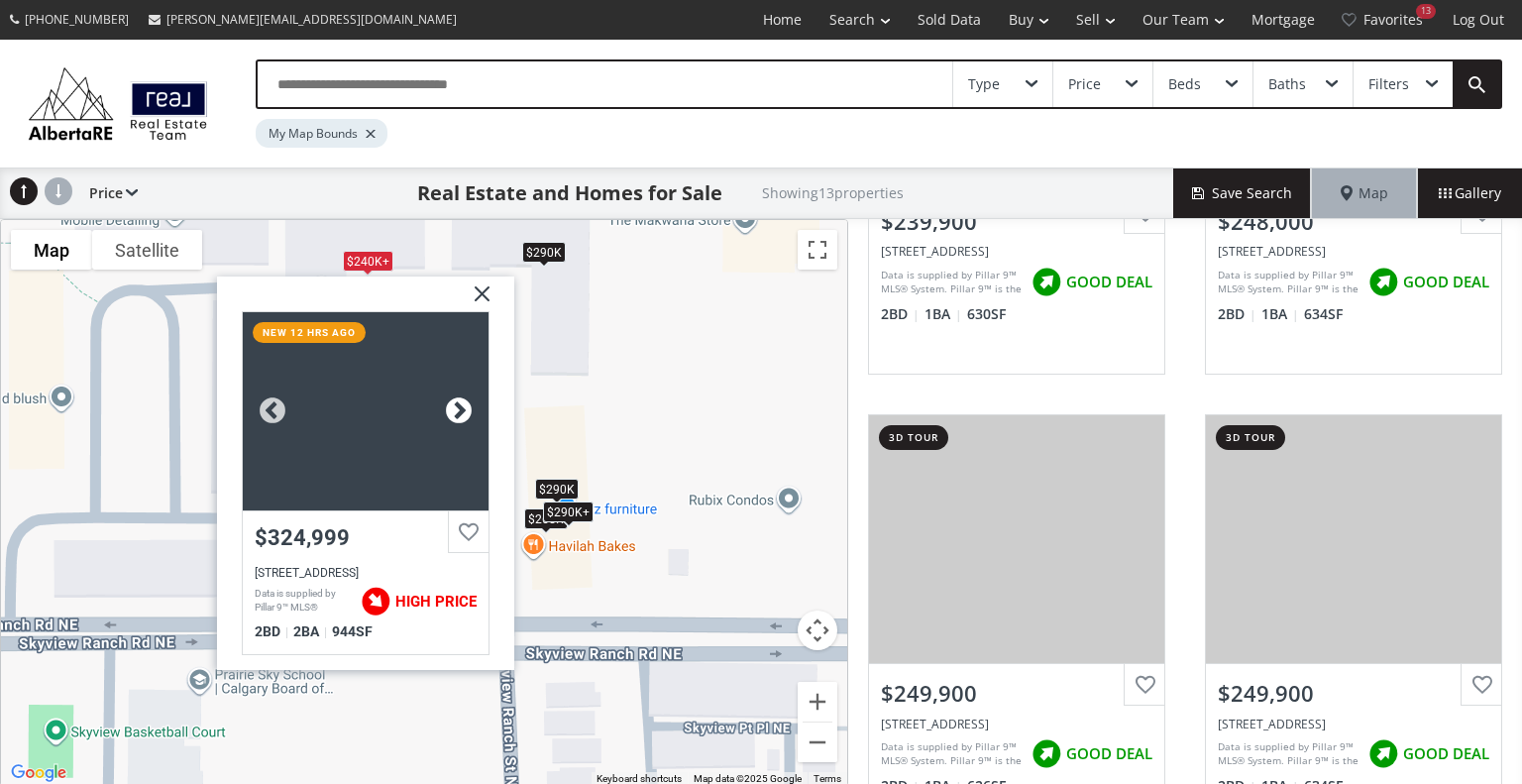
click at [465, 405] on div at bounding box center [459, 411] width 30 height 30
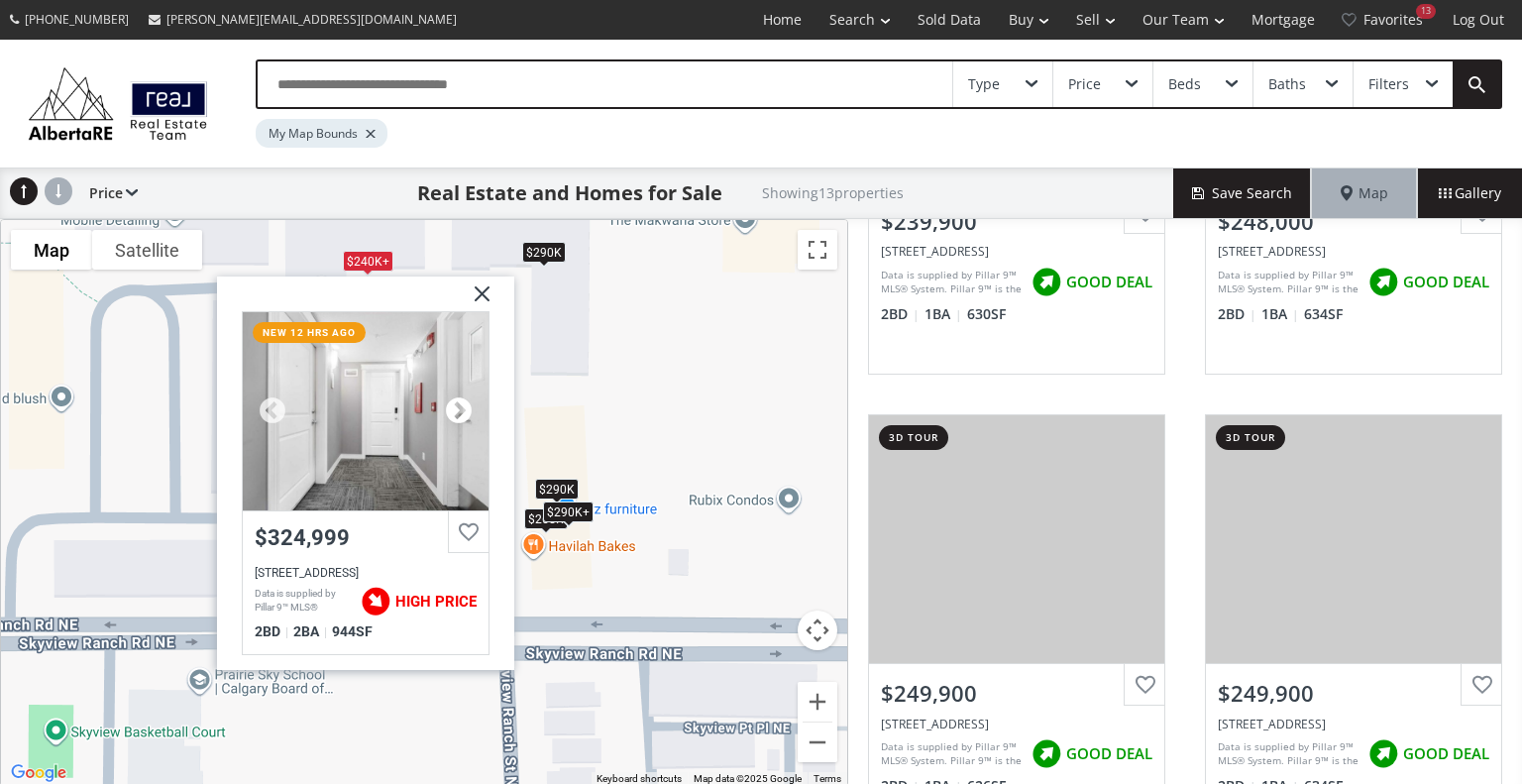
click at [465, 405] on div at bounding box center [459, 411] width 30 height 30
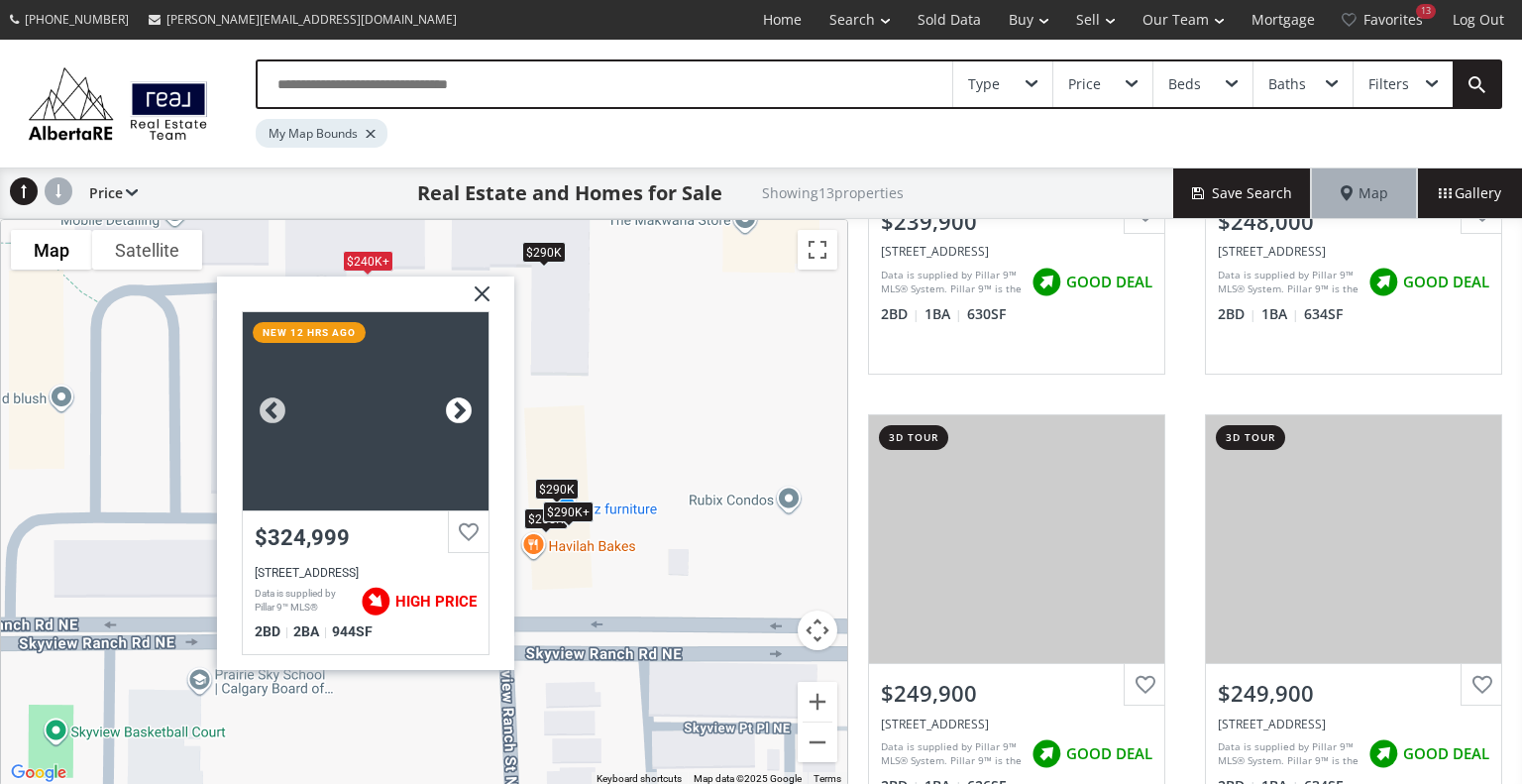
click at [465, 405] on div at bounding box center [459, 411] width 30 height 30
click at [485, 290] on img at bounding box center [475, 301] width 50 height 50
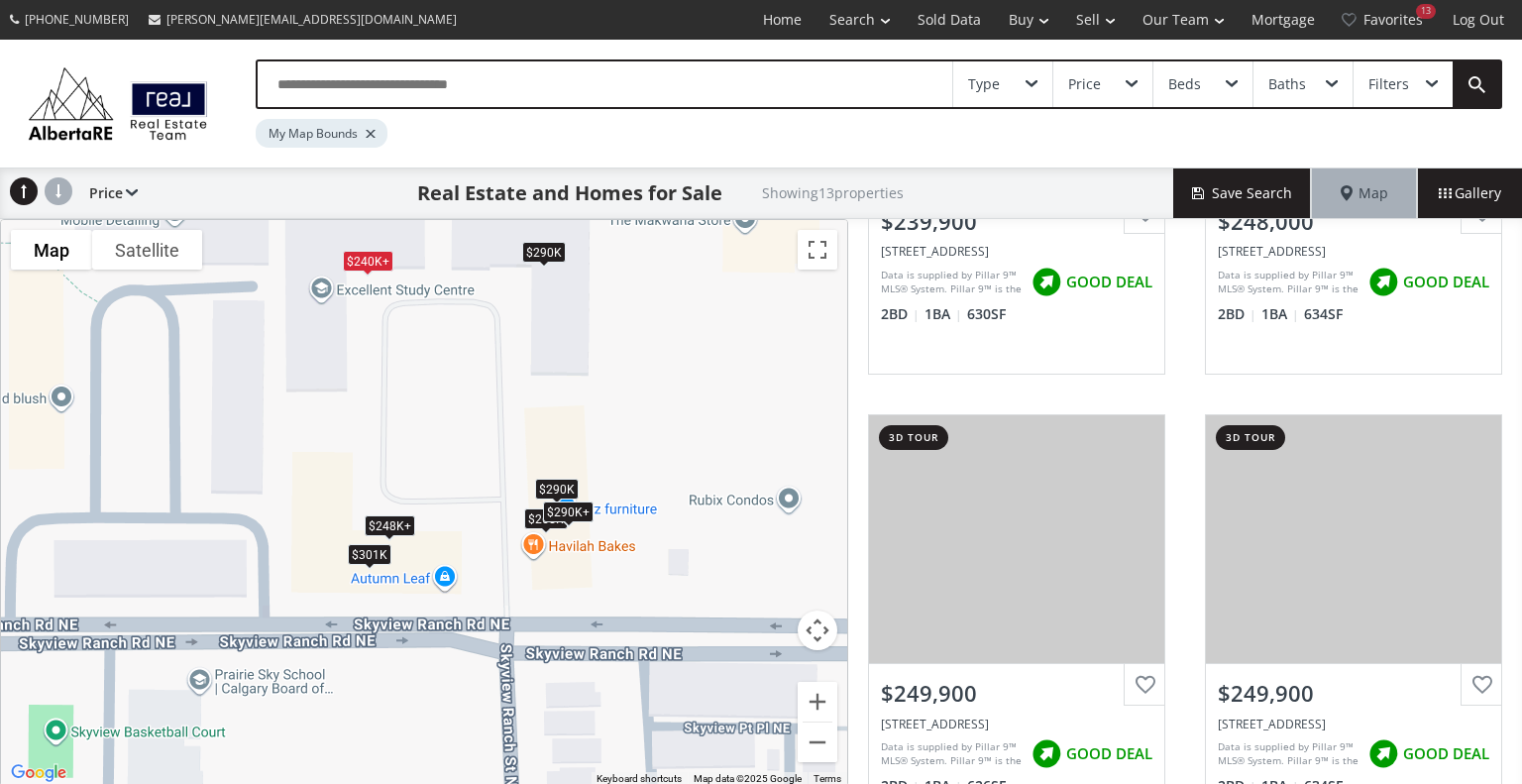
click at [547, 245] on div "$290K" at bounding box center [544, 251] width 44 height 21
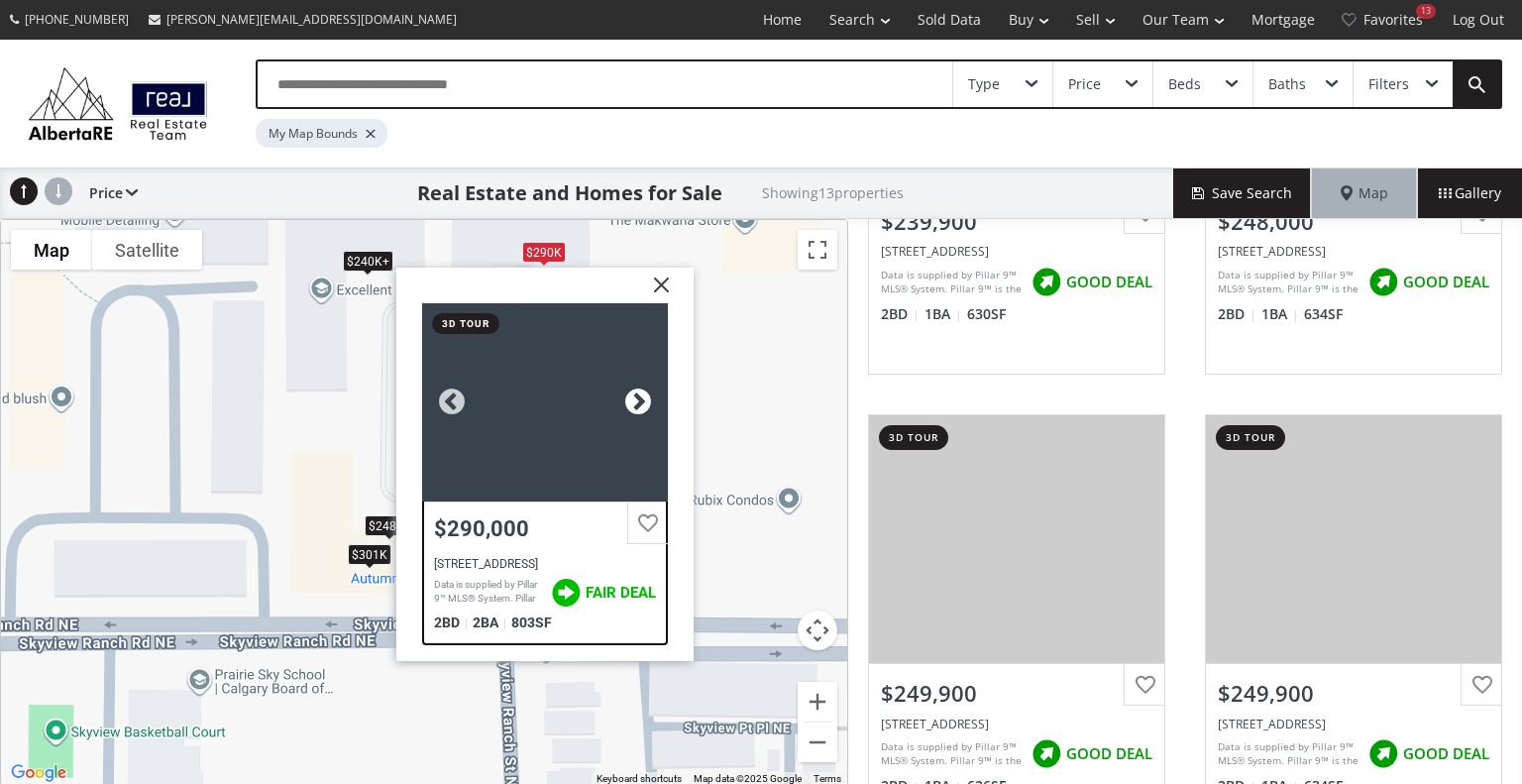
click at [631, 399] on div at bounding box center [639, 402] width 30 height 30
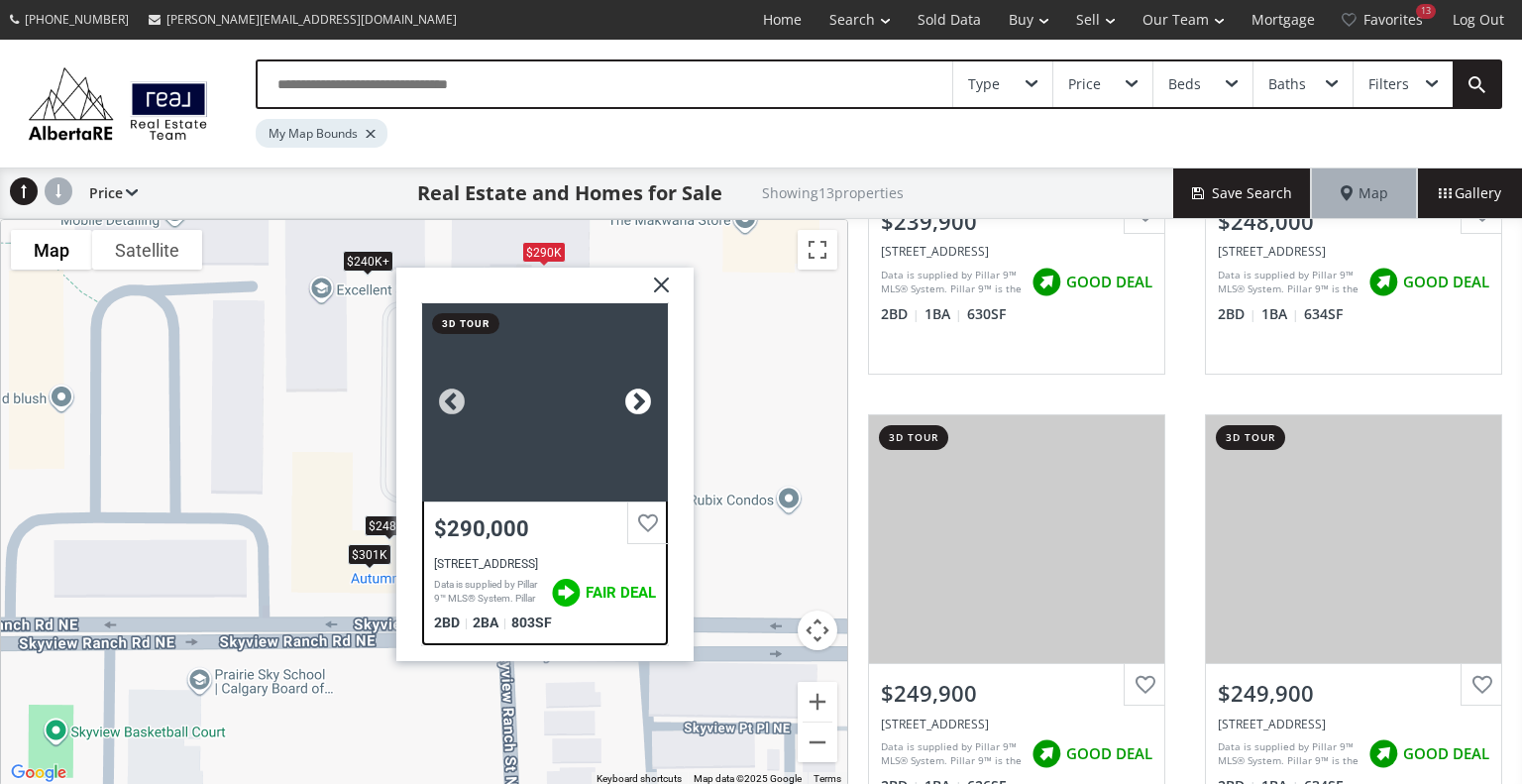
click at [631, 399] on div at bounding box center [639, 402] width 30 height 30
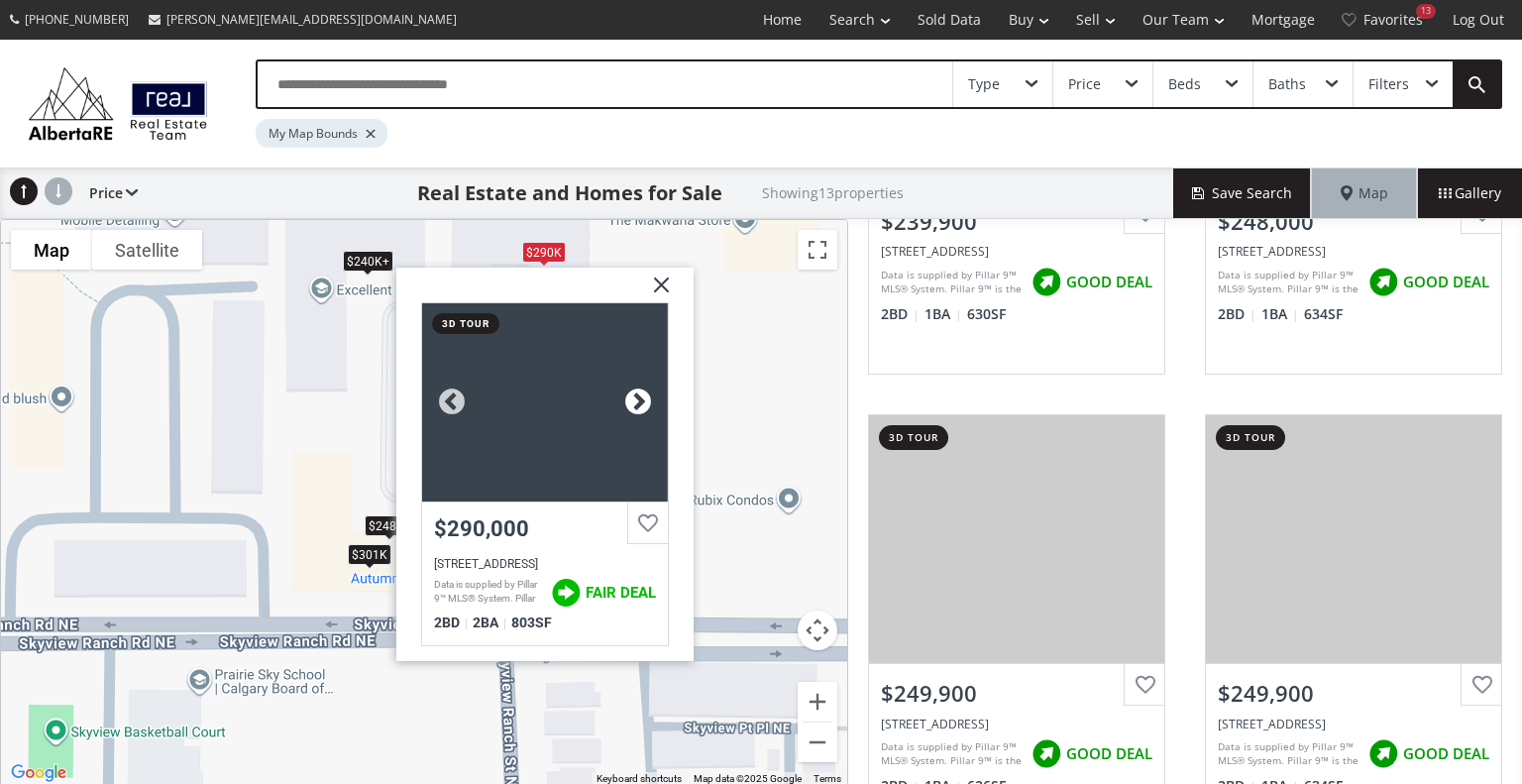
click at [631, 399] on div at bounding box center [639, 402] width 30 height 30
click at [660, 276] on img at bounding box center [655, 292] width 50 height 50
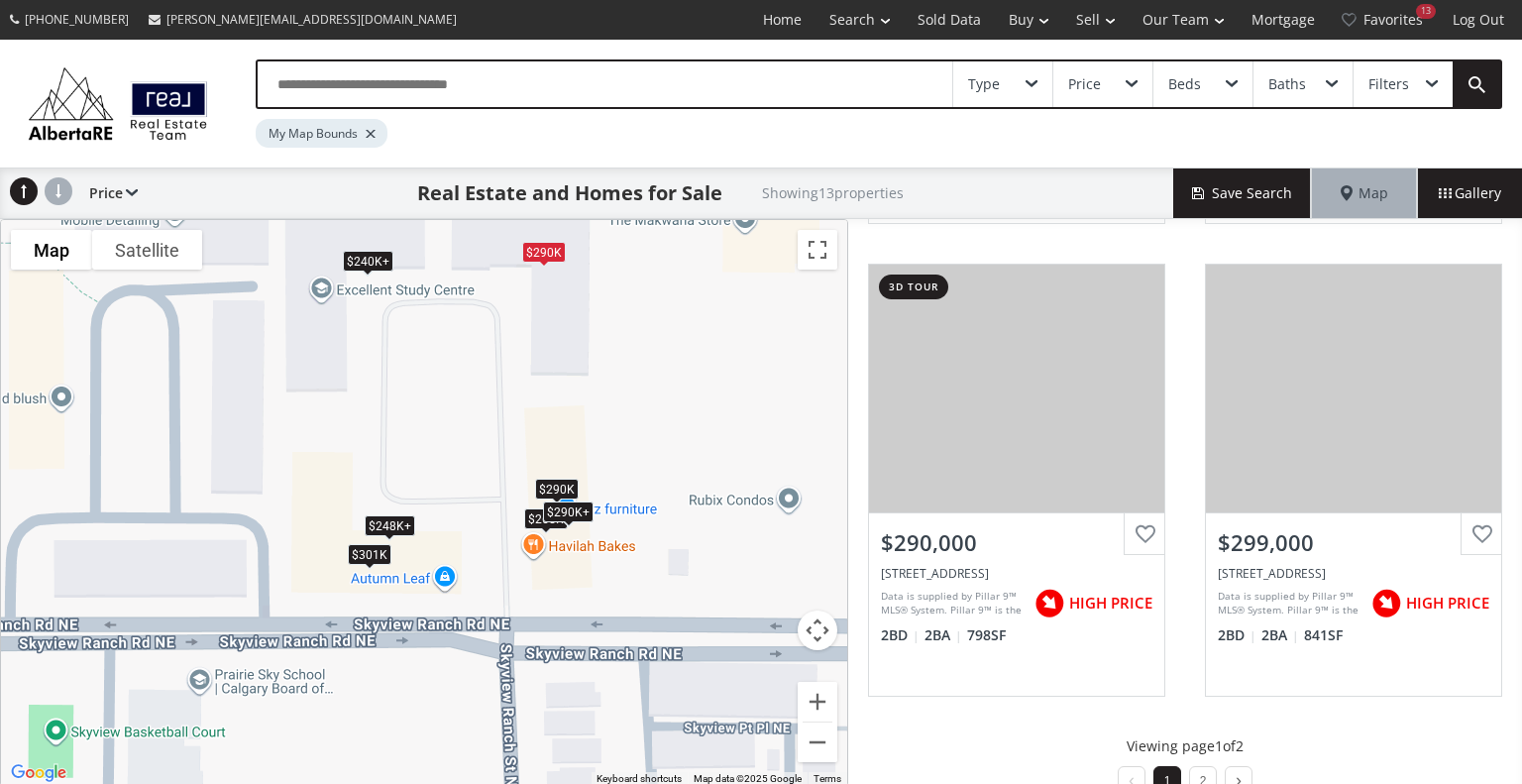
scroll to position [1895, 0]
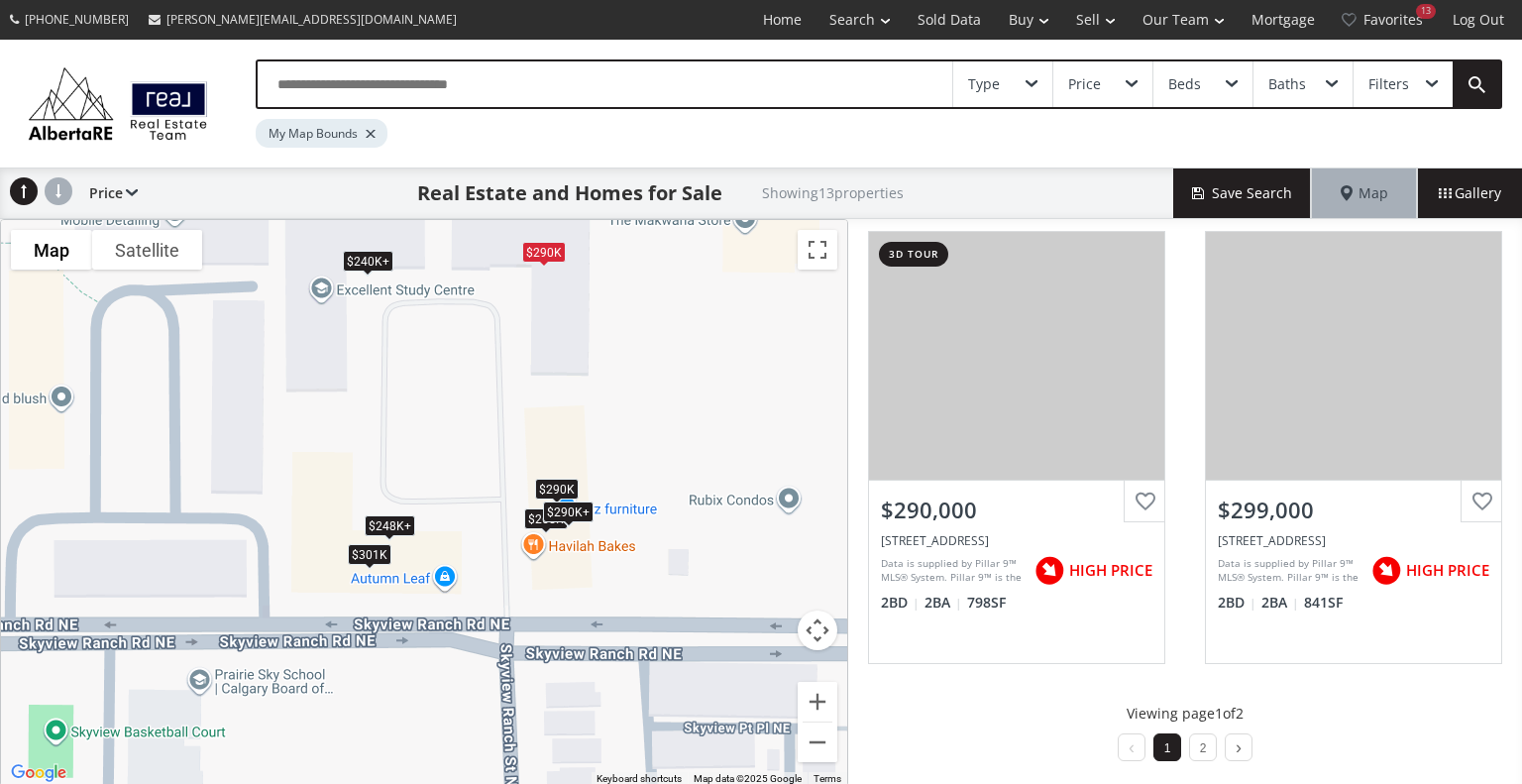
click at [603, 549] on div "To navigate, press the arrow keys. $240K+ $248K+ $240K+ $240K+ $265K $248K+ $29…" at bounding box center [424, 502] width 846 height 566
click at [536, 543] on div "To navigate, press the arrow keys. $240K+ $248K+ $240K+ $240K+ $265K $248K+ $29…" at bounding box center [424, 502] width 846 height 566
click at [1385, 15] on link "Favorites 13" at bounding box center [1384, 20] width 110 height 40
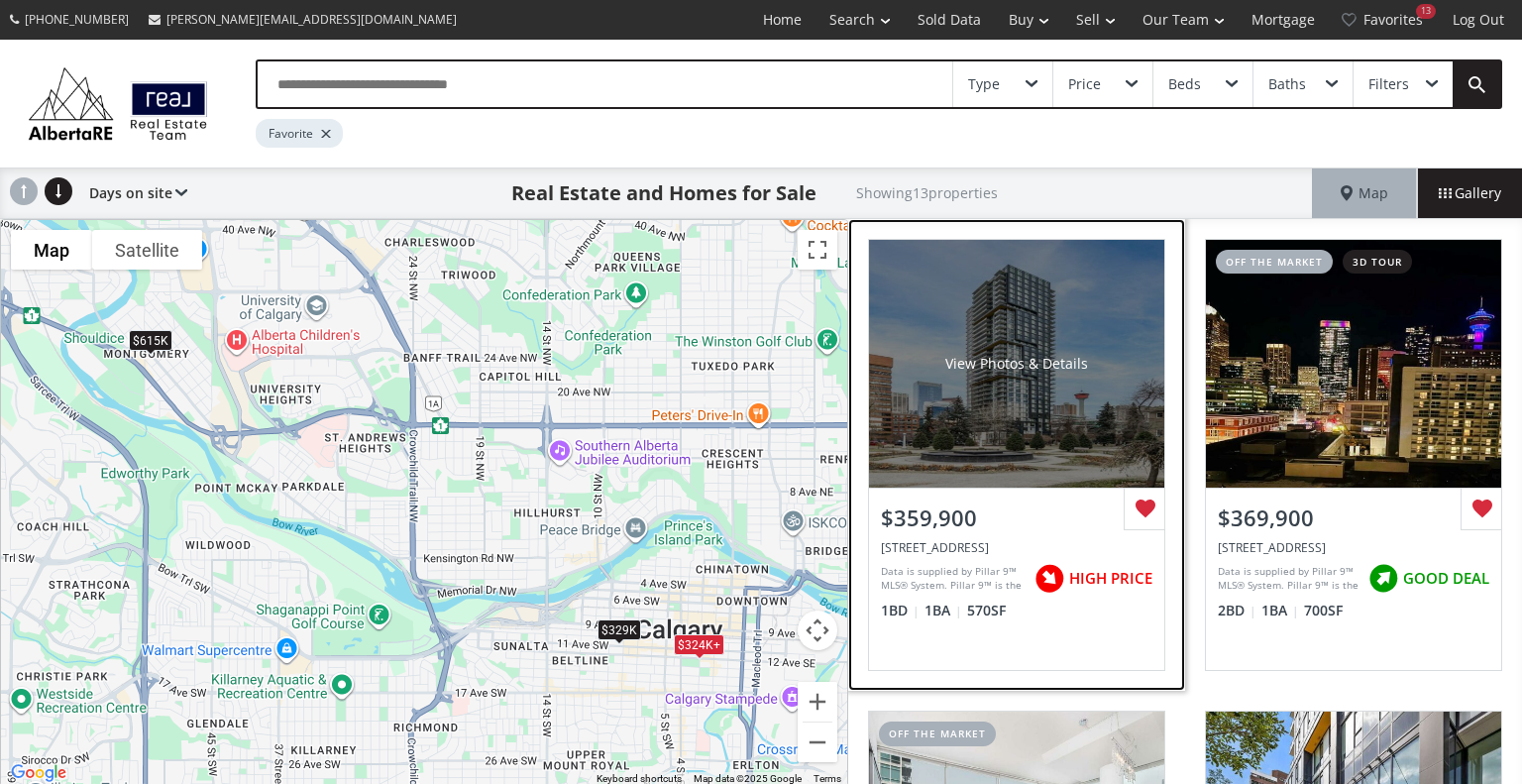
click at [1067, 423] on div "View Photos & Details" at bounding box center [1017, 363] width 295 height 247
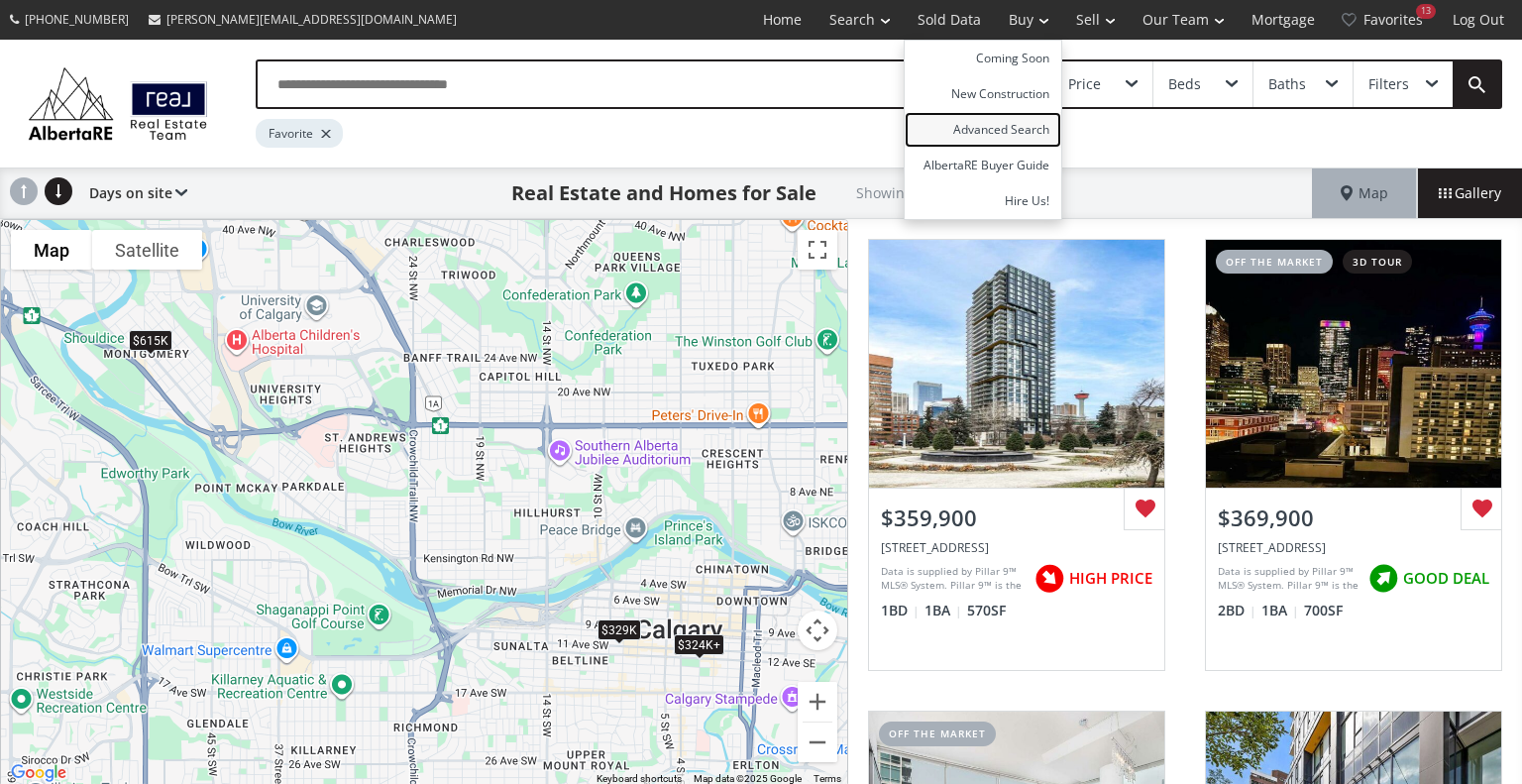
click at [995, 137] on link "Advanced Search" at bounding box center [983, 130] width 157 height 36
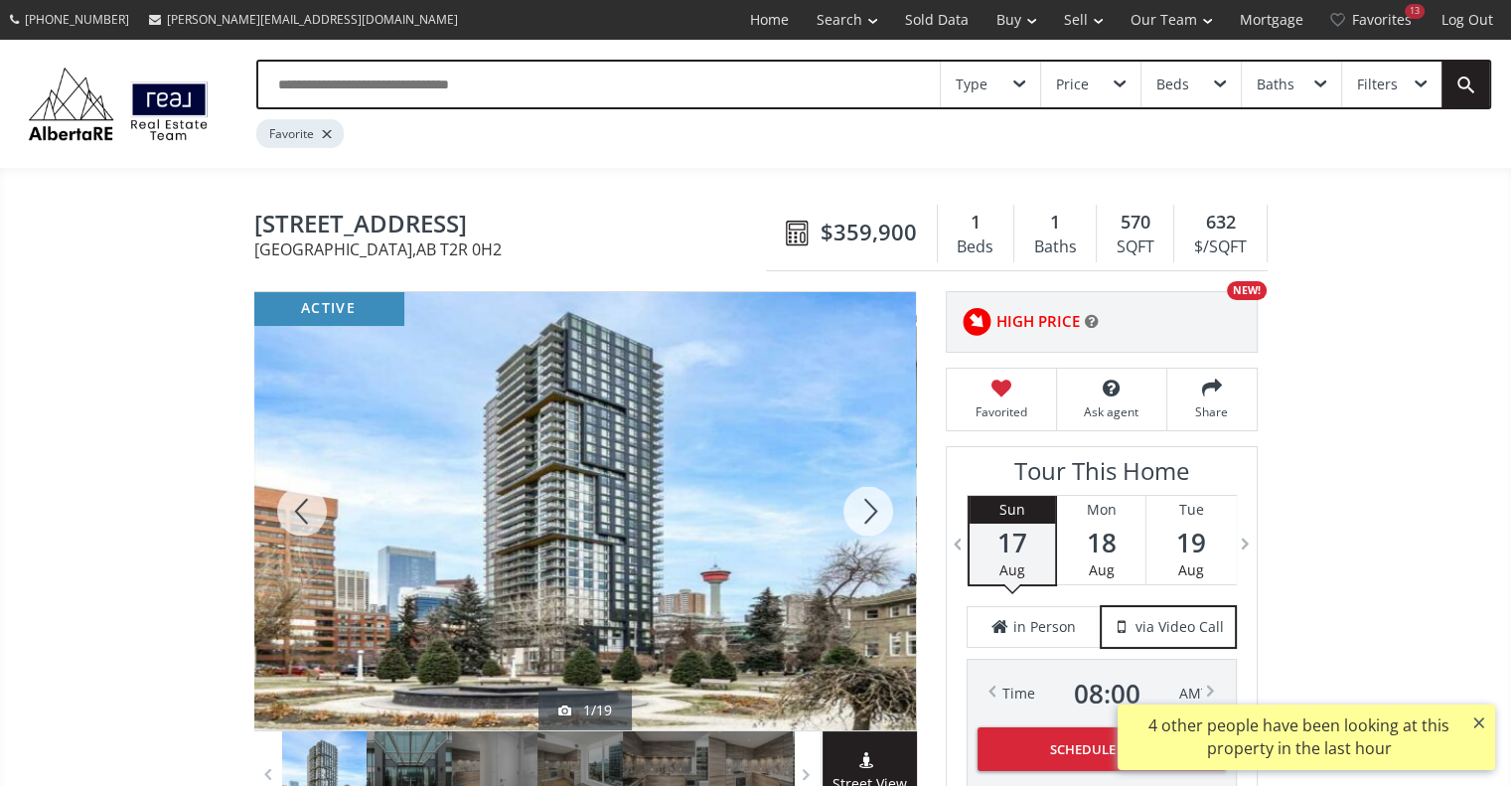
click at [870, 498] on div at bounding box center [867, 511] width 95 height 438
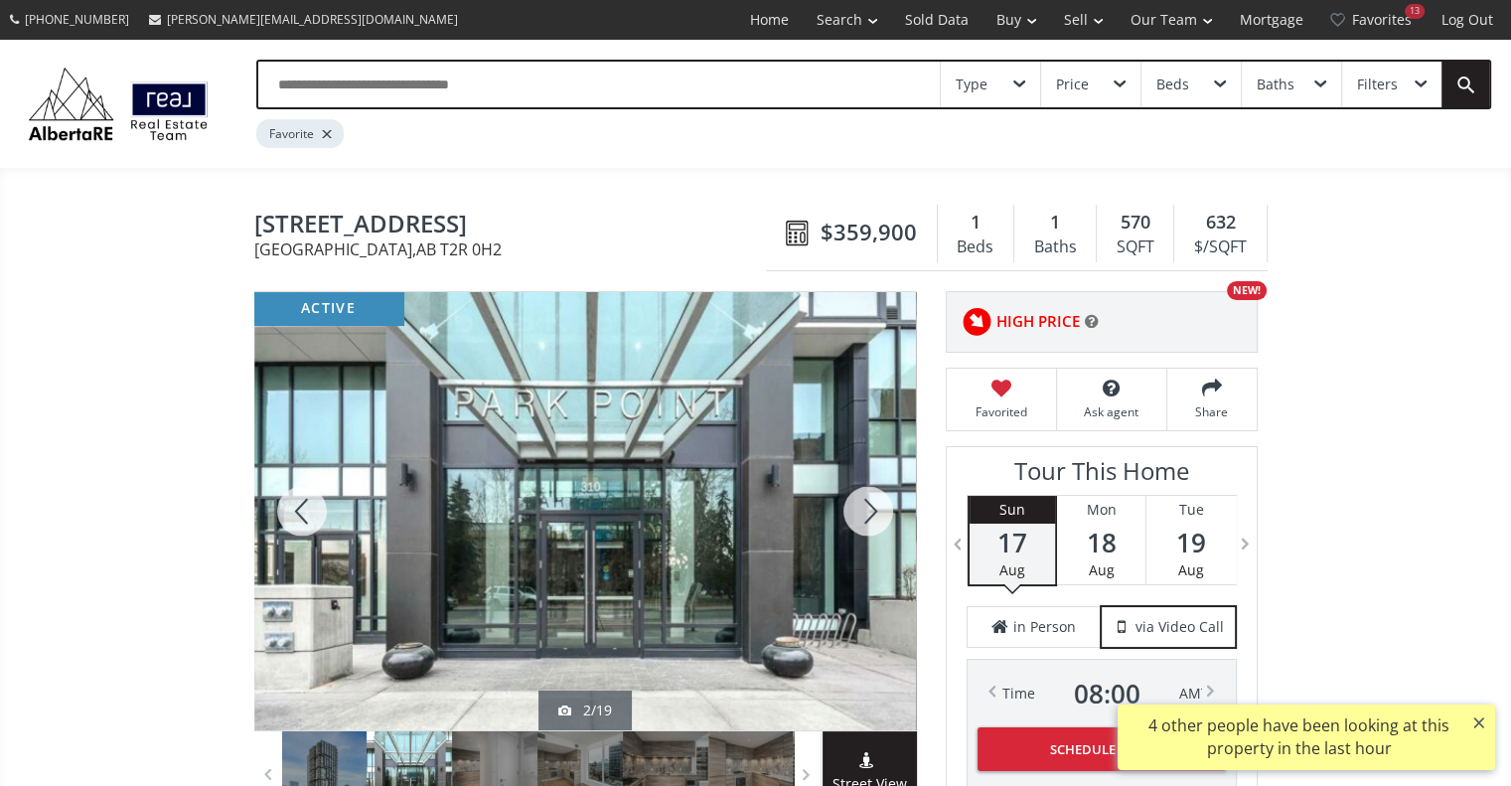
click at [870, 498] on div at bounding box center [867, 511] width 95 height 438
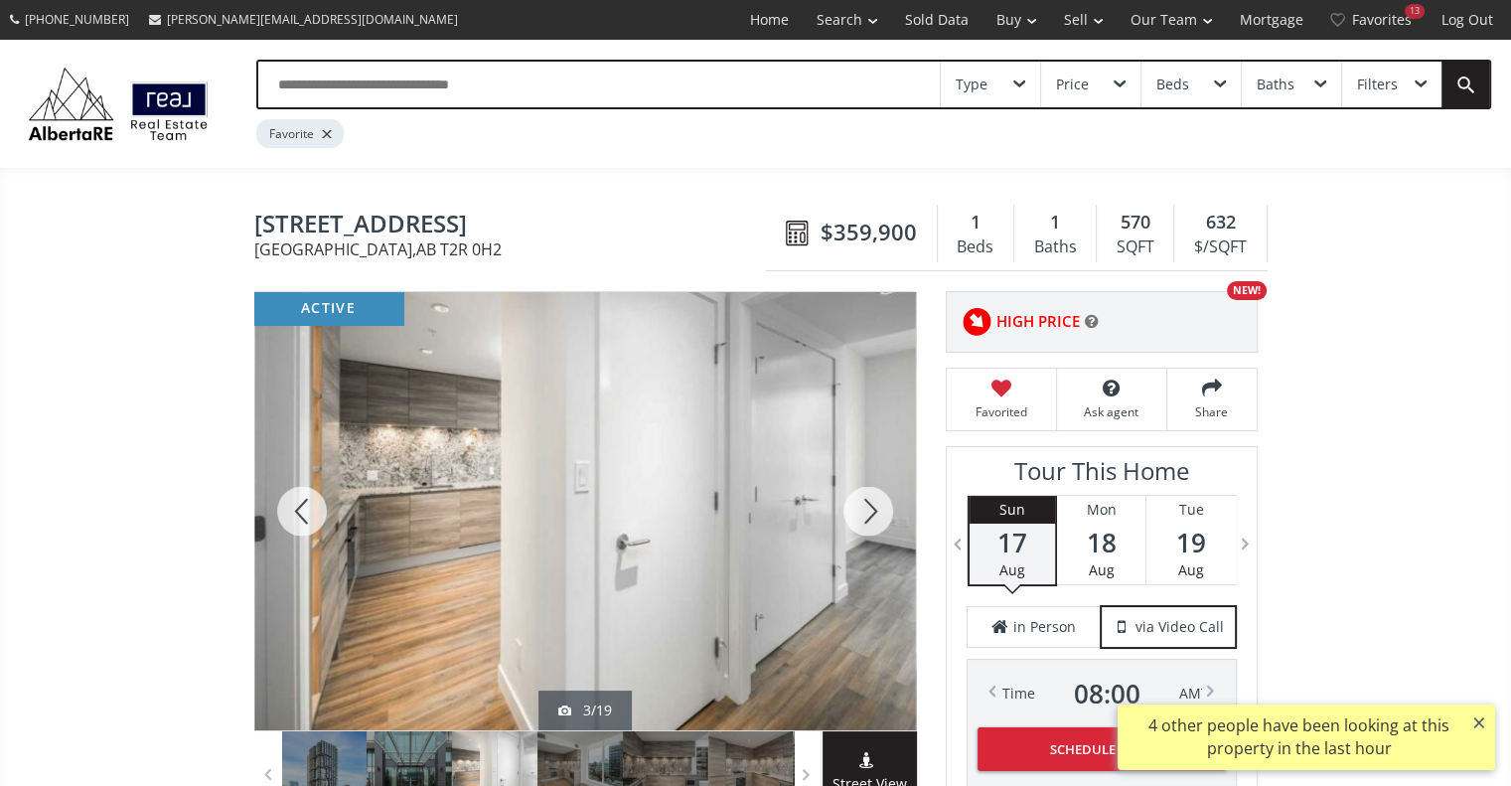
click at [870, 498] on div at bounding box center [867, 511] width 95 height 438
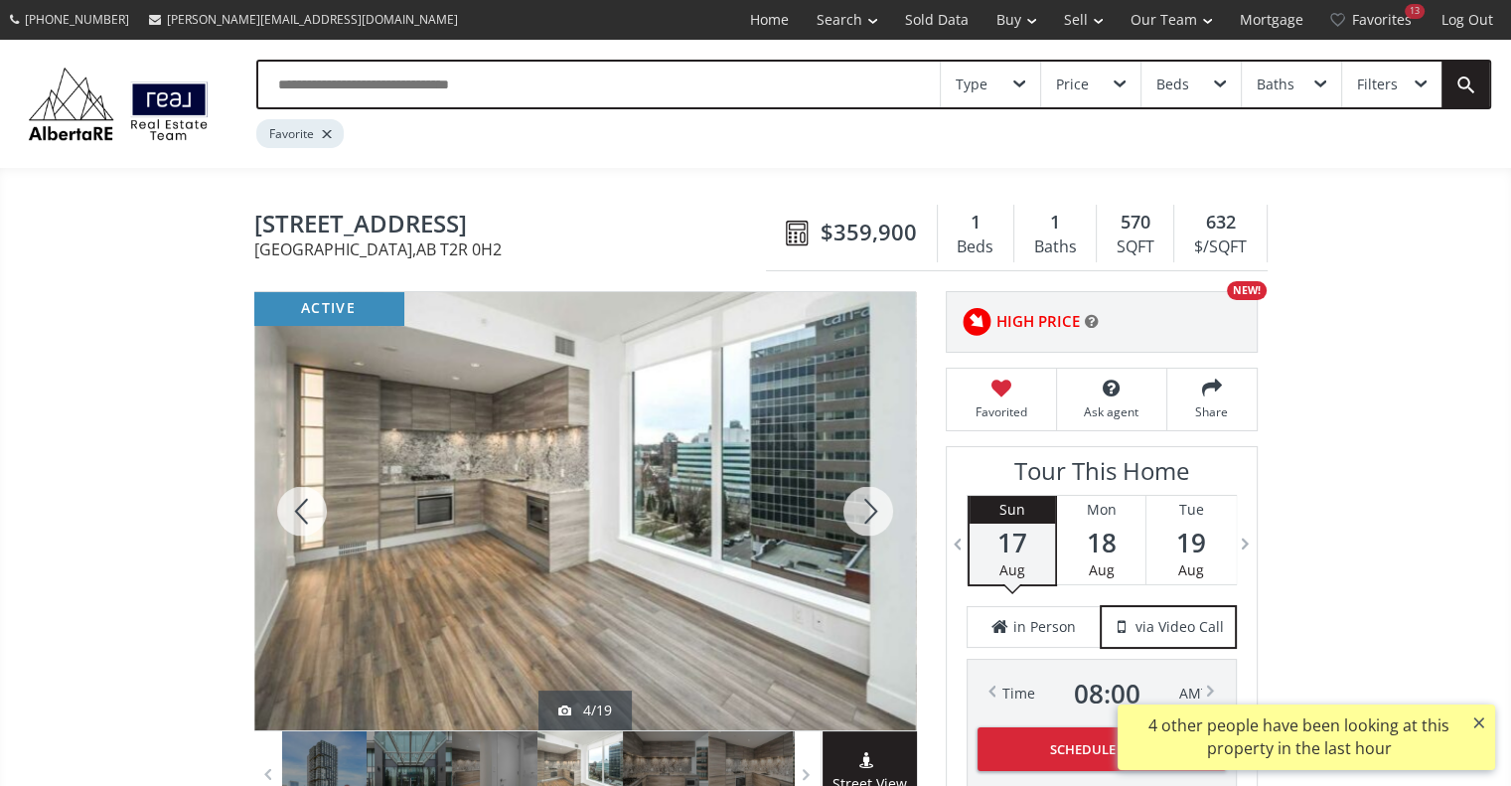
click at [870, 498] on div at bounding box center [867, 511] width 95 height 438
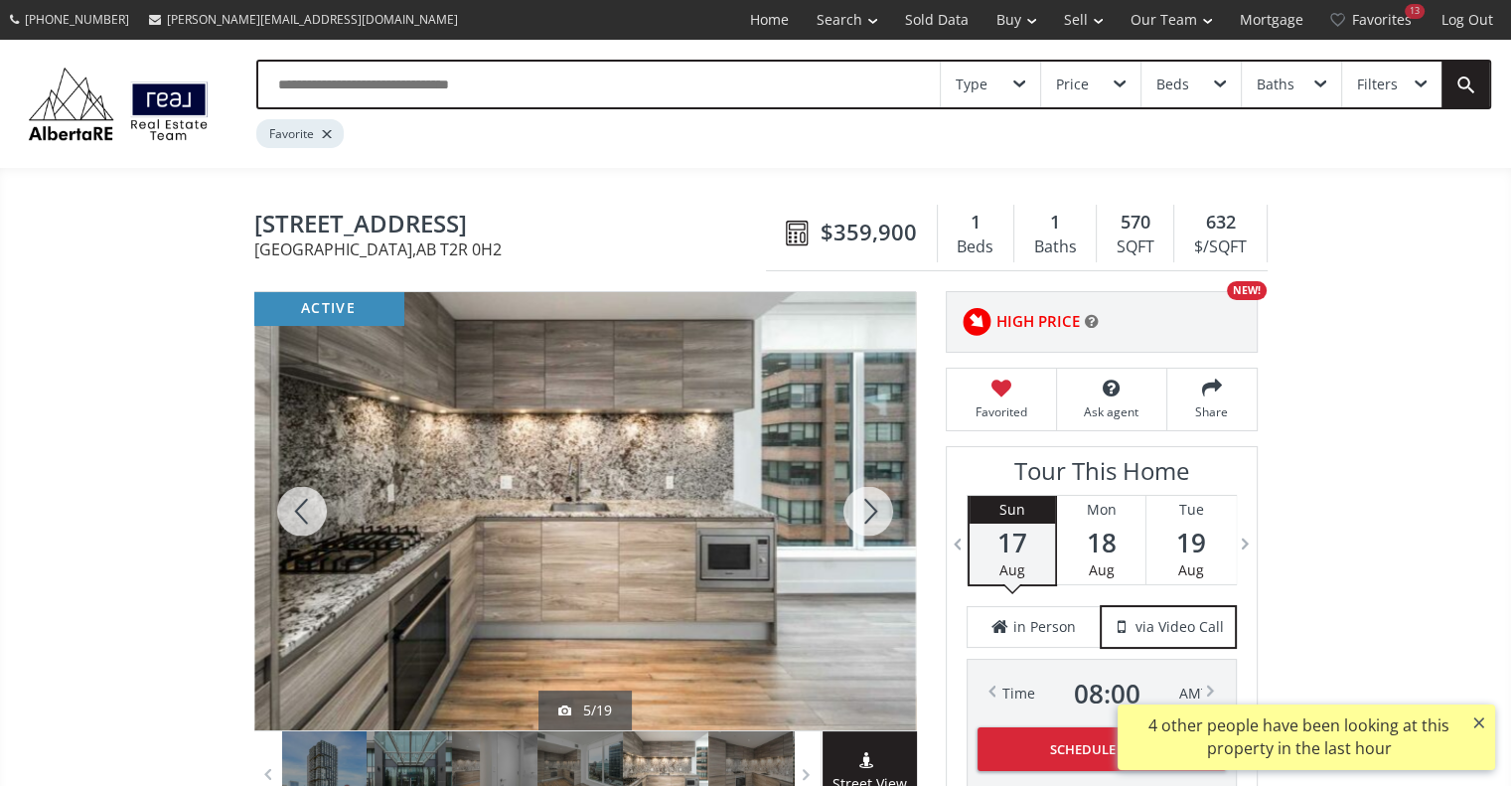
click at [870, 498] on div at bounding box center [867, 511] width 95 height 438
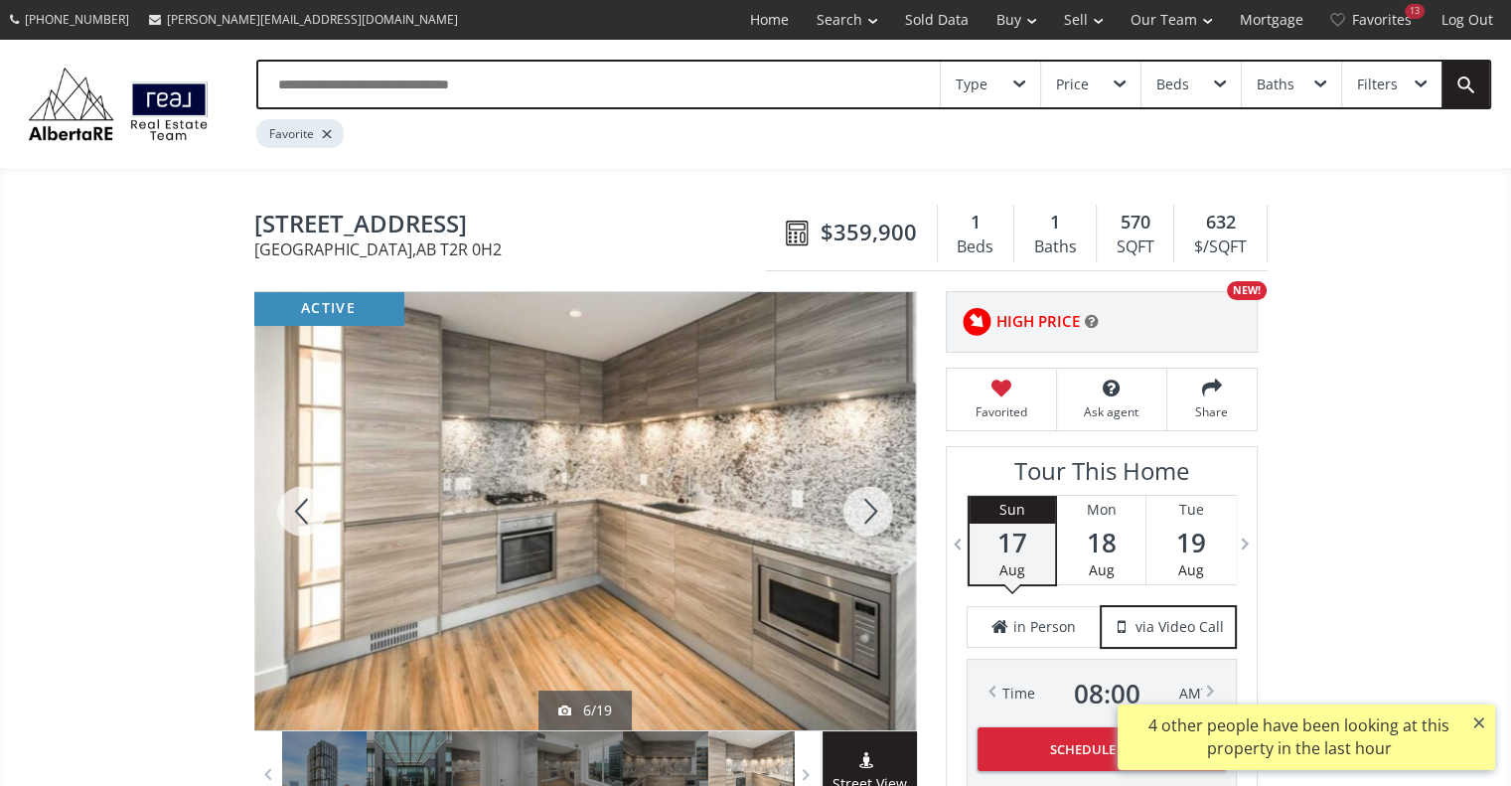
click at [870, 498] on div at bounding box center [867, 511] width 95 height 438
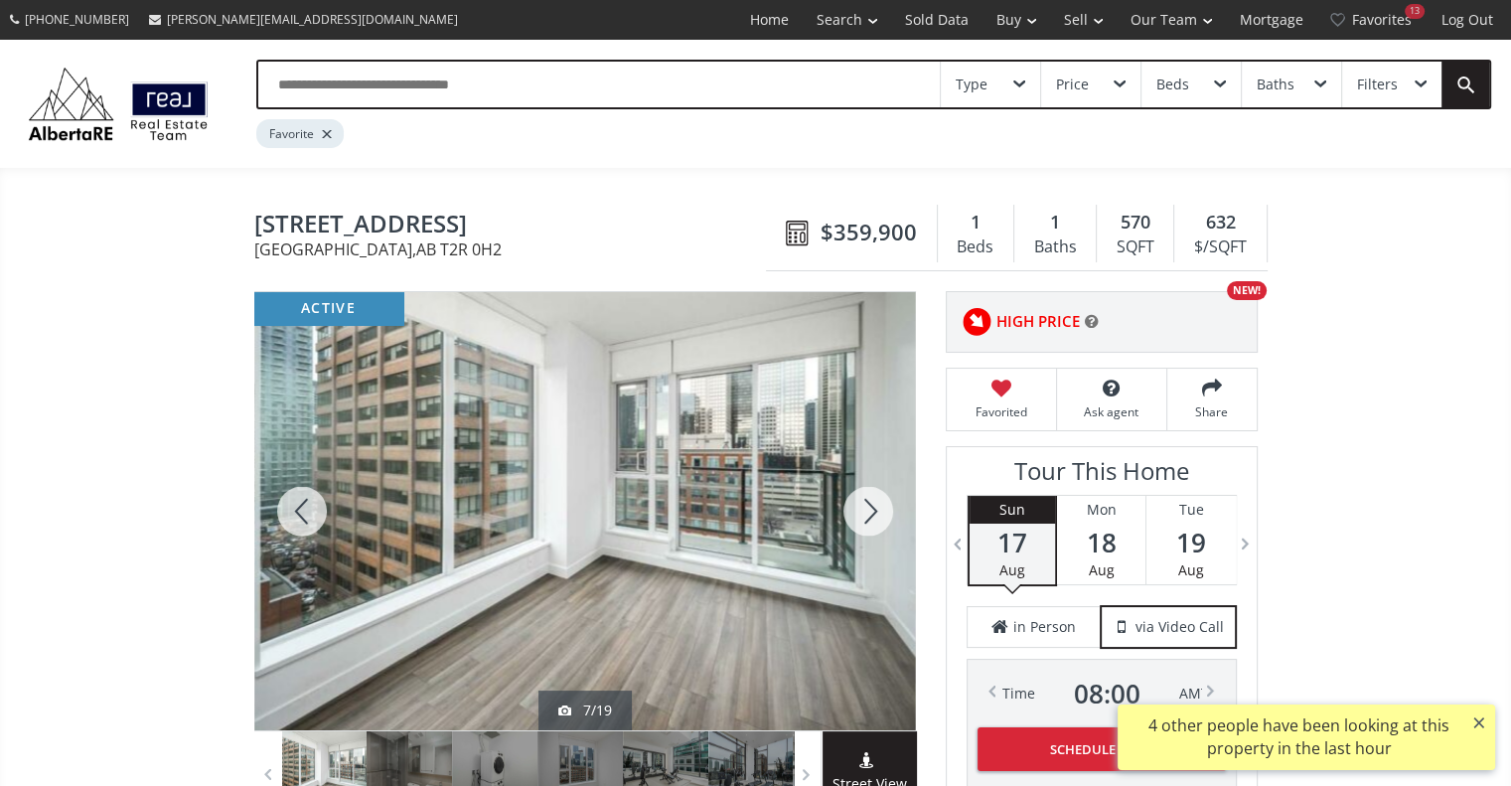
click at [870, 498] on div at bounding box center [867, 511] width 95 height 438
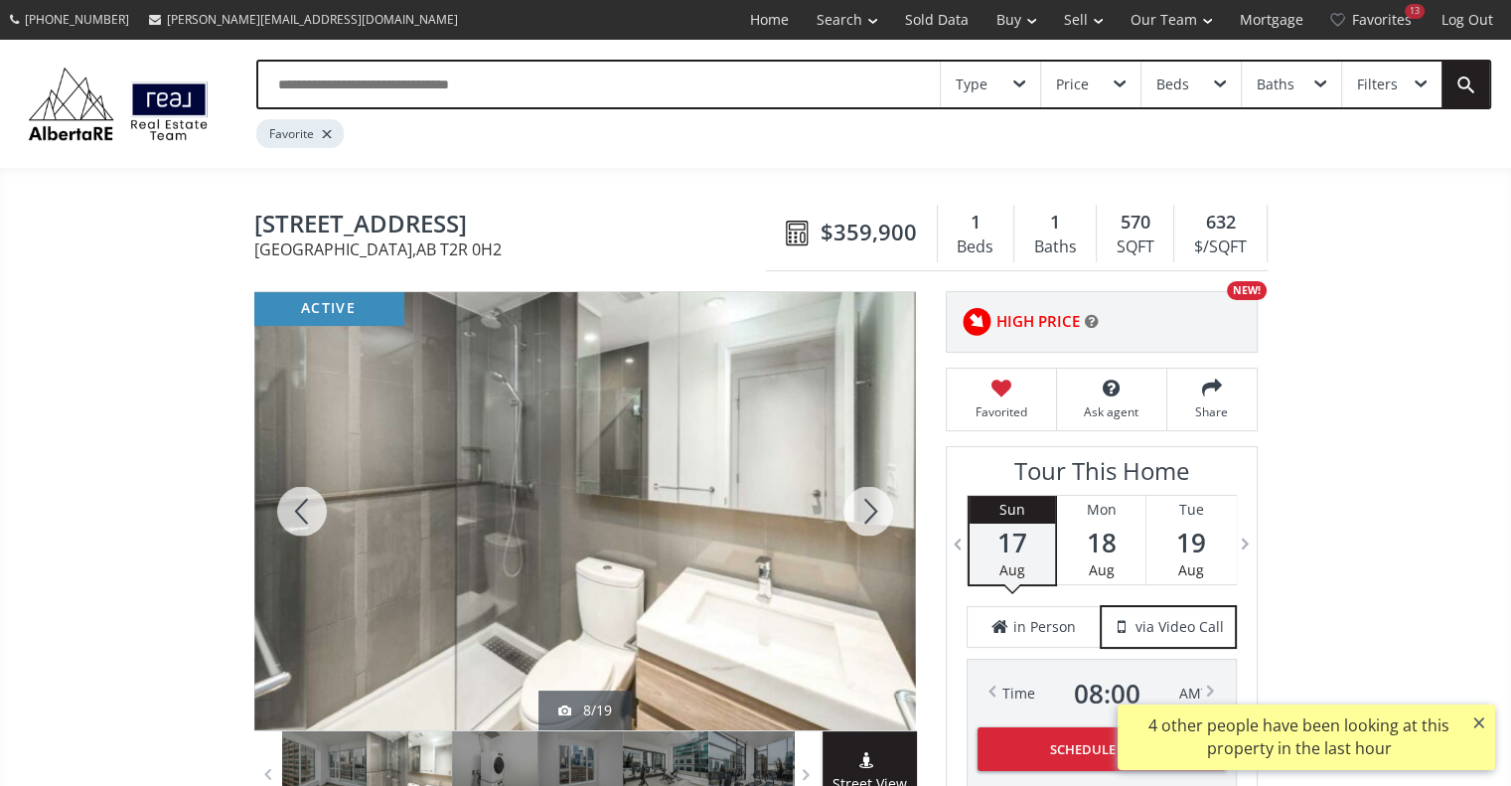
click at [293, 504] on div at bounding box center [301, 511] width 95 height 438
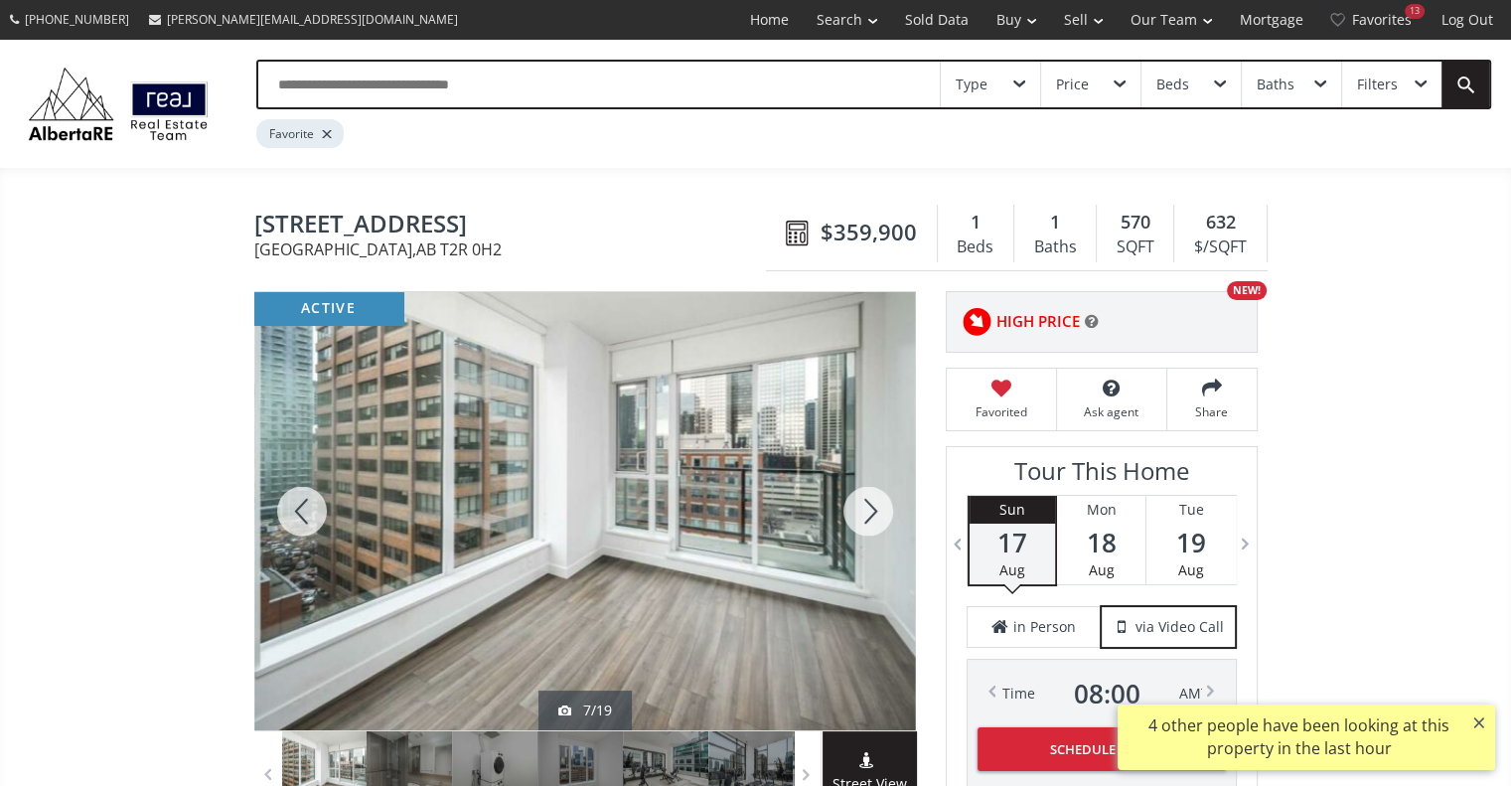
click at [877, 512] on div at bounding box center [867, 511] width 95 height 438
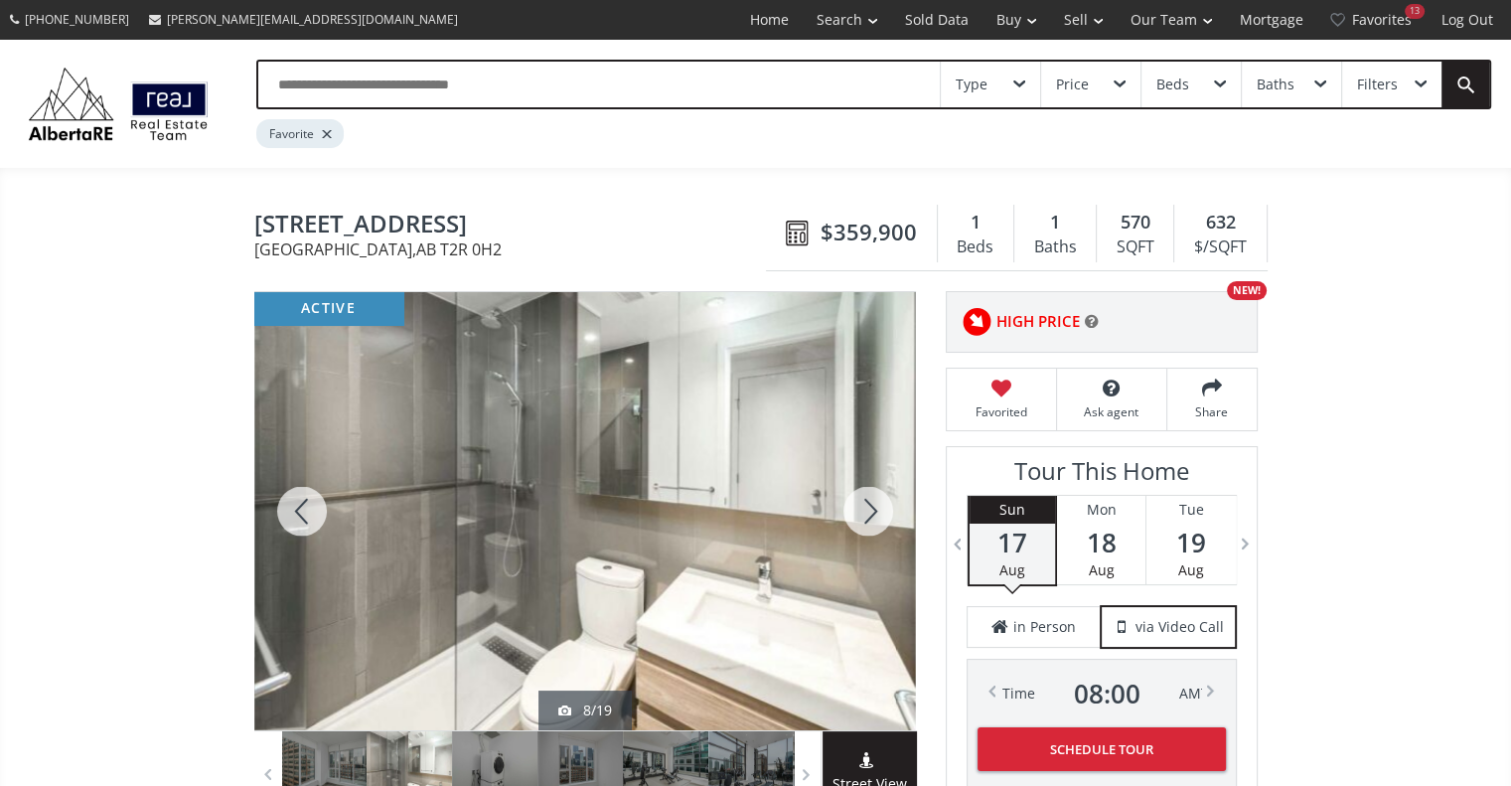
click at [877, 512] on div at bounding box center [867, 511] width 95 height 438
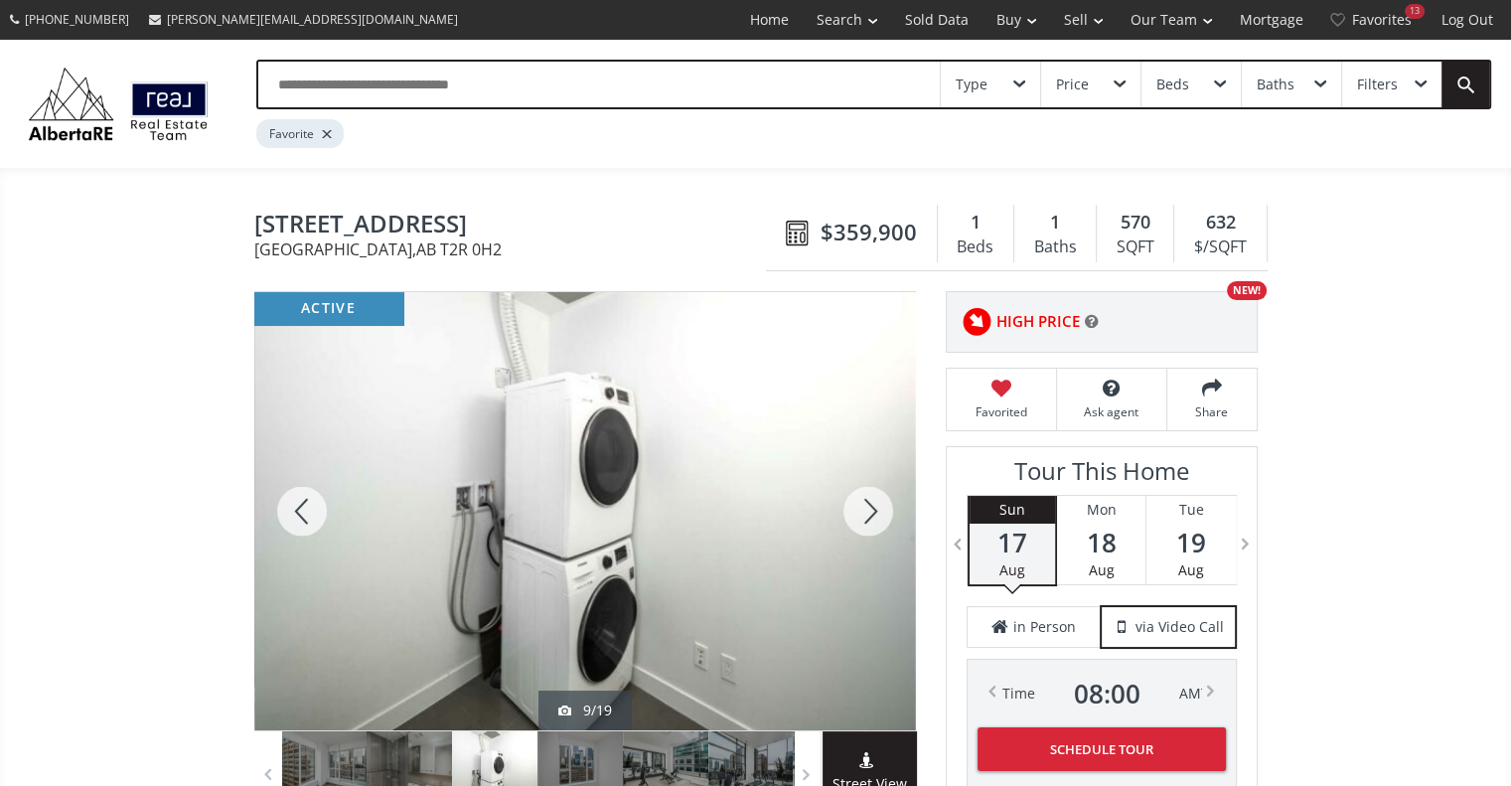
click at [877, 512] on div at bounding box center [867, 511] width 95 height 438
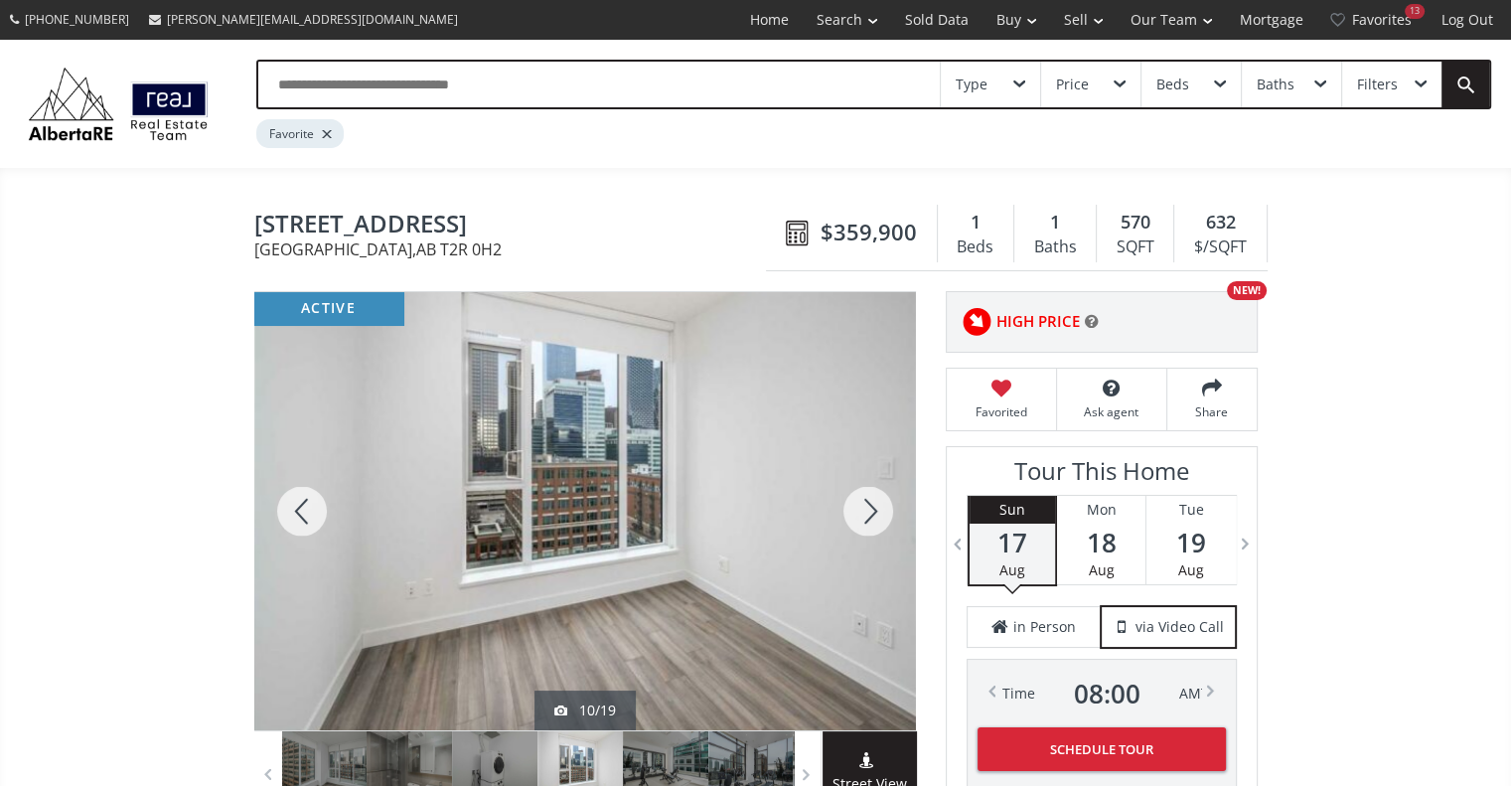
click at [877, 512] on div at bounding box center [867, 511] width 95 height 438
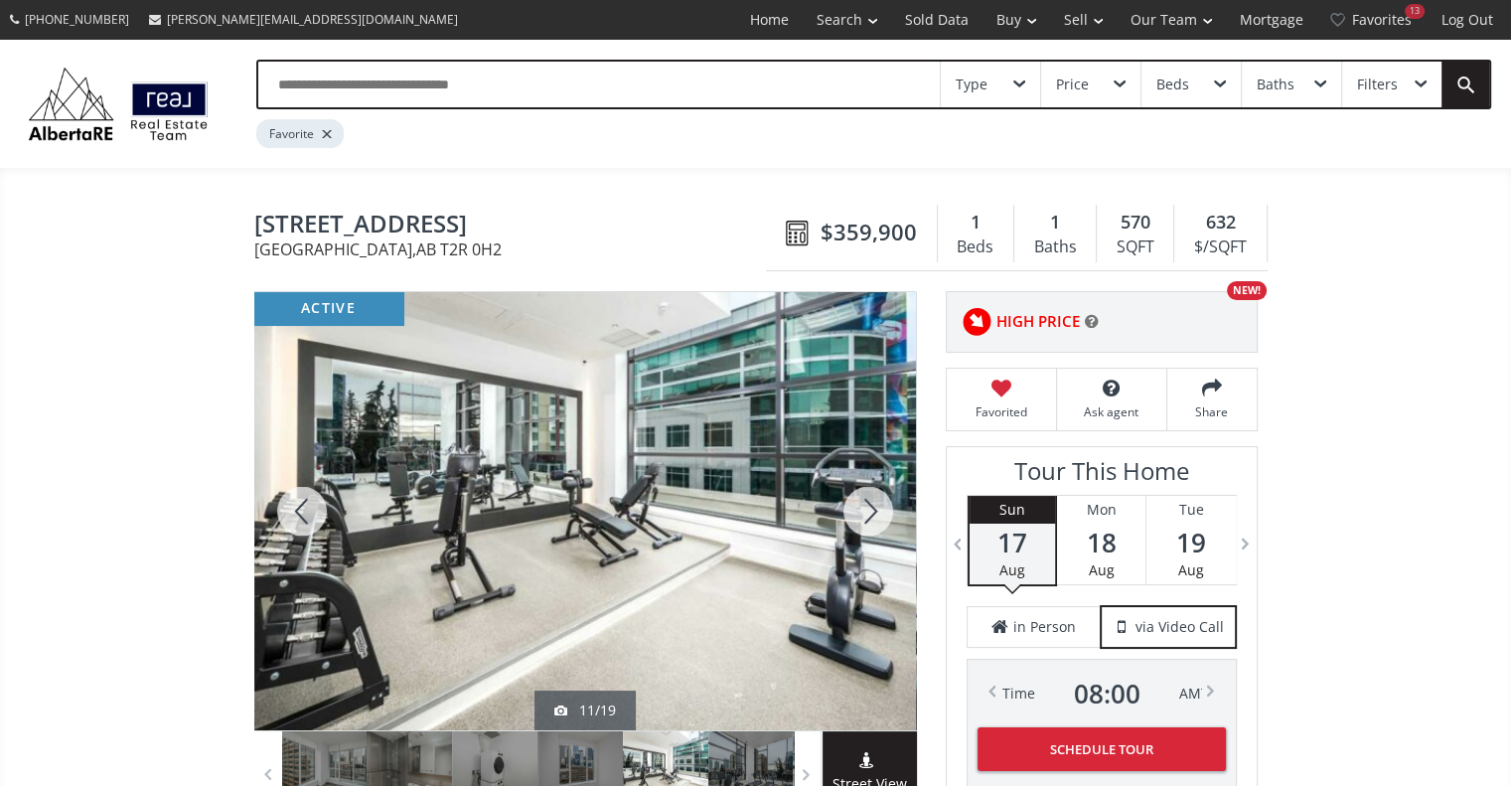
click at [310, 505] on div at bounding box center [301, 511] width 95 height 438
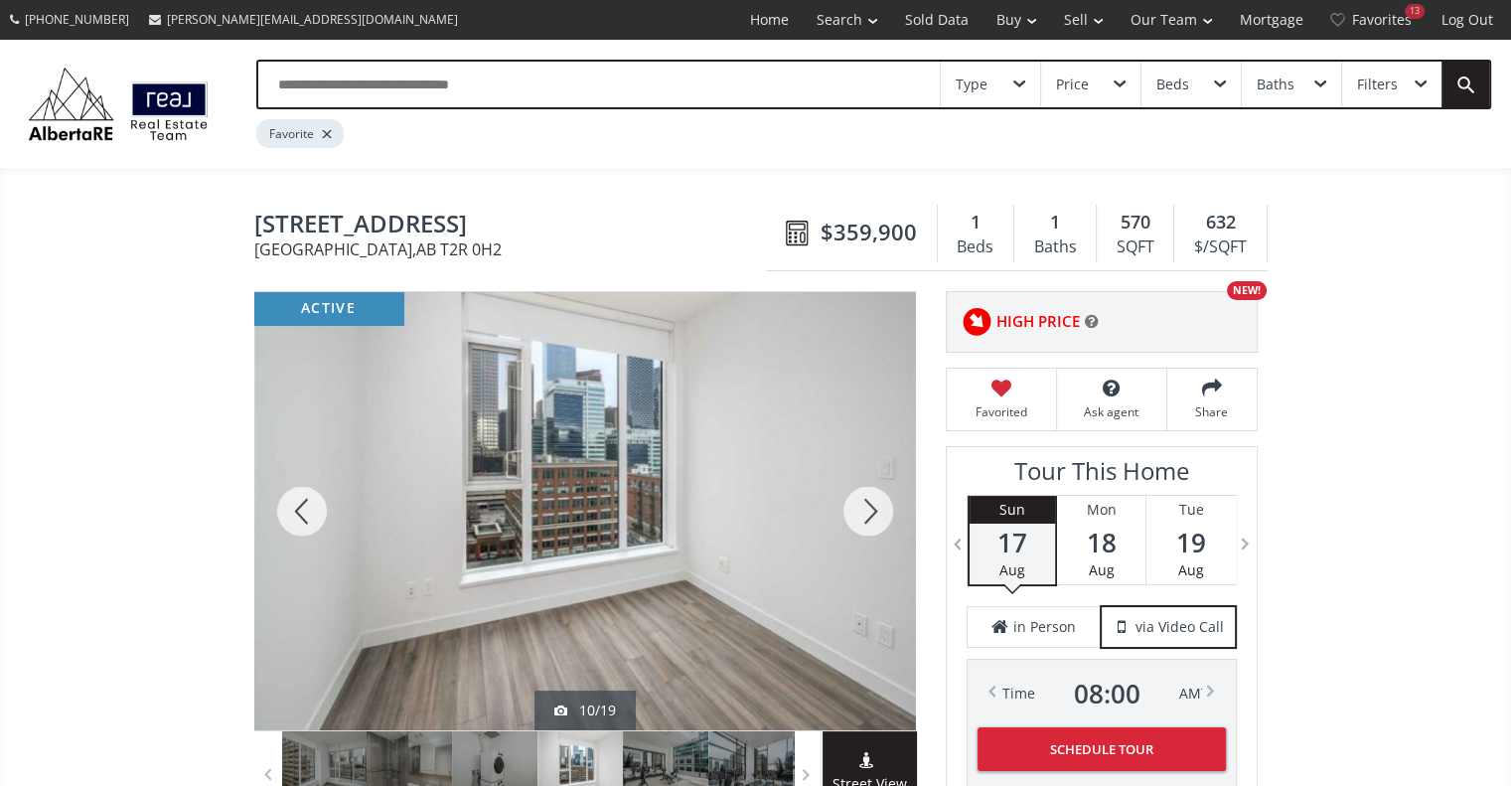
click at [310, 505] on div at bounding box center [301, 511] width 95 height 438
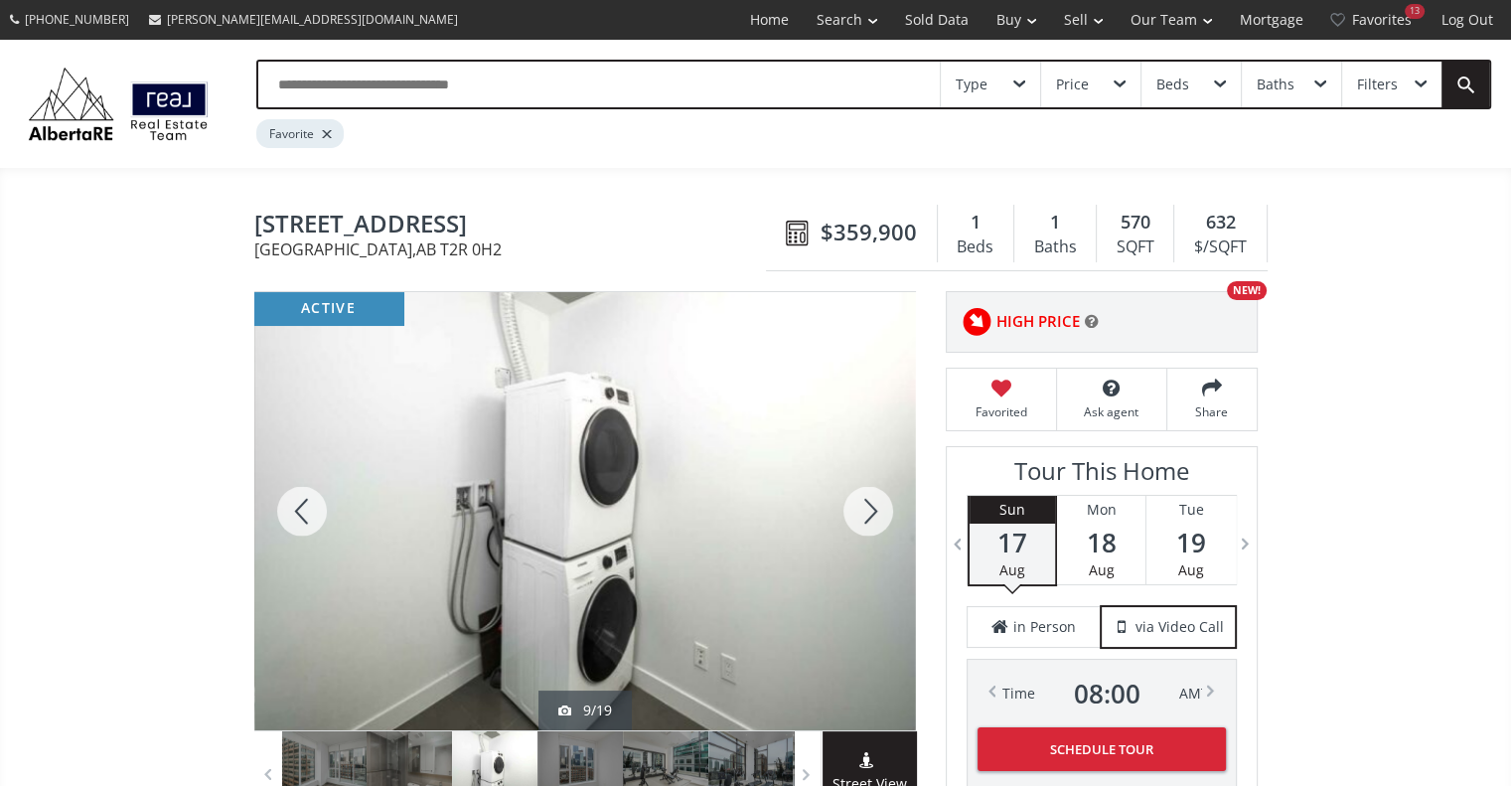
click at [310, 505] on div at bounding box center [301, 511] width 95 height 438
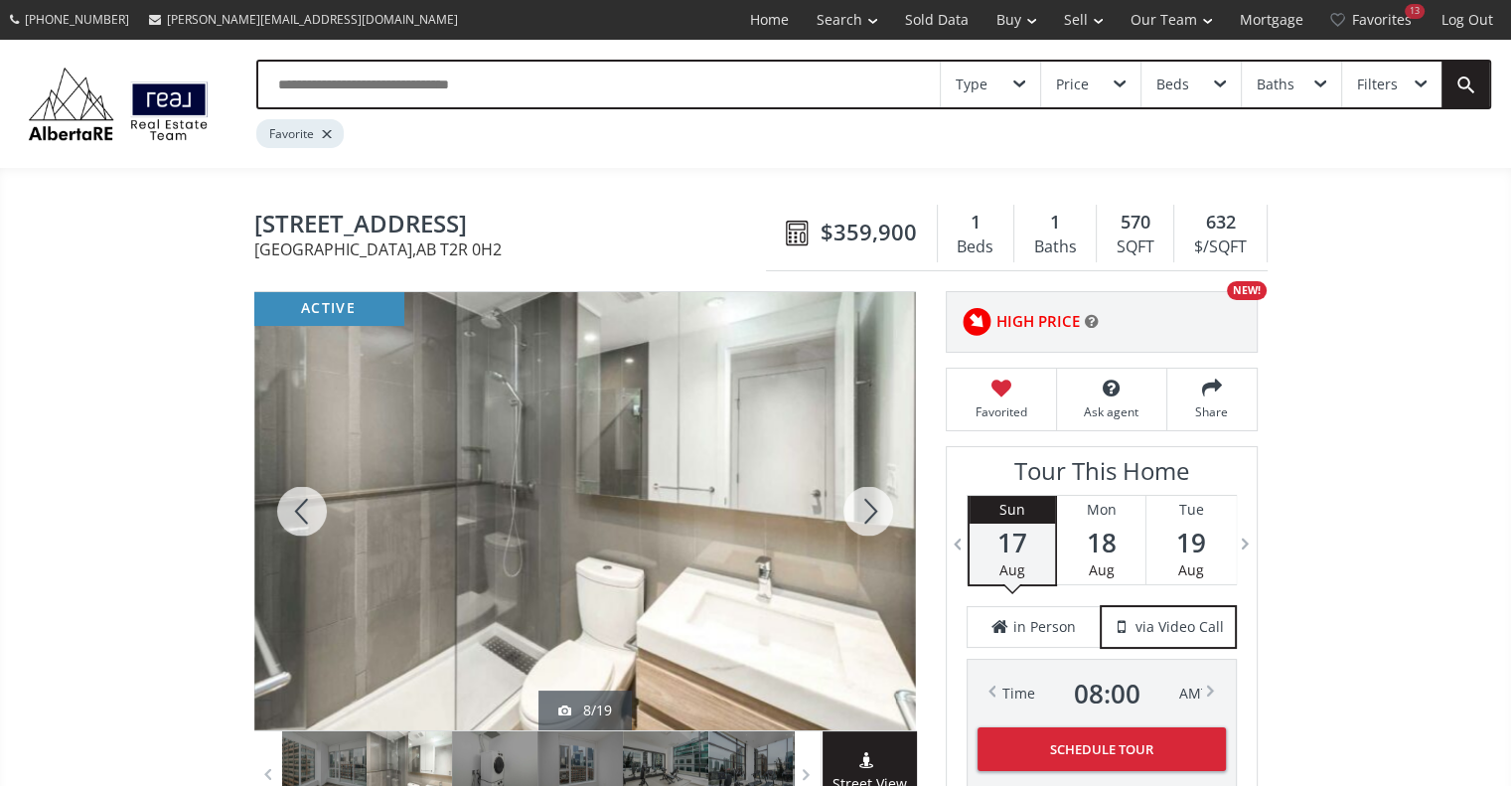
click at [310, 505] on div at bounding box center [301, 511] width 95 height 438
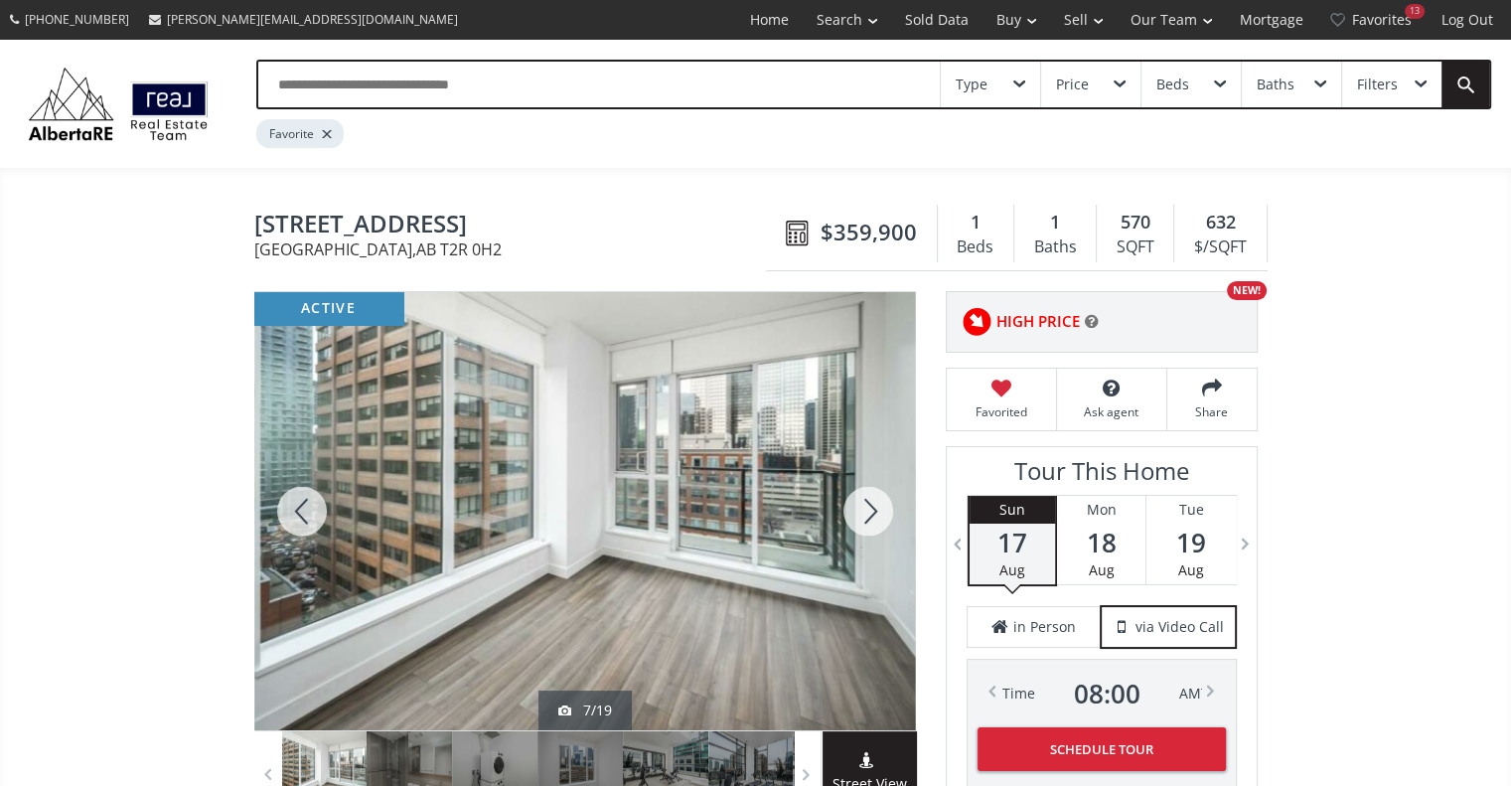
click at [860, 518] on div at bounding box center [867, 511] width 95 height 438
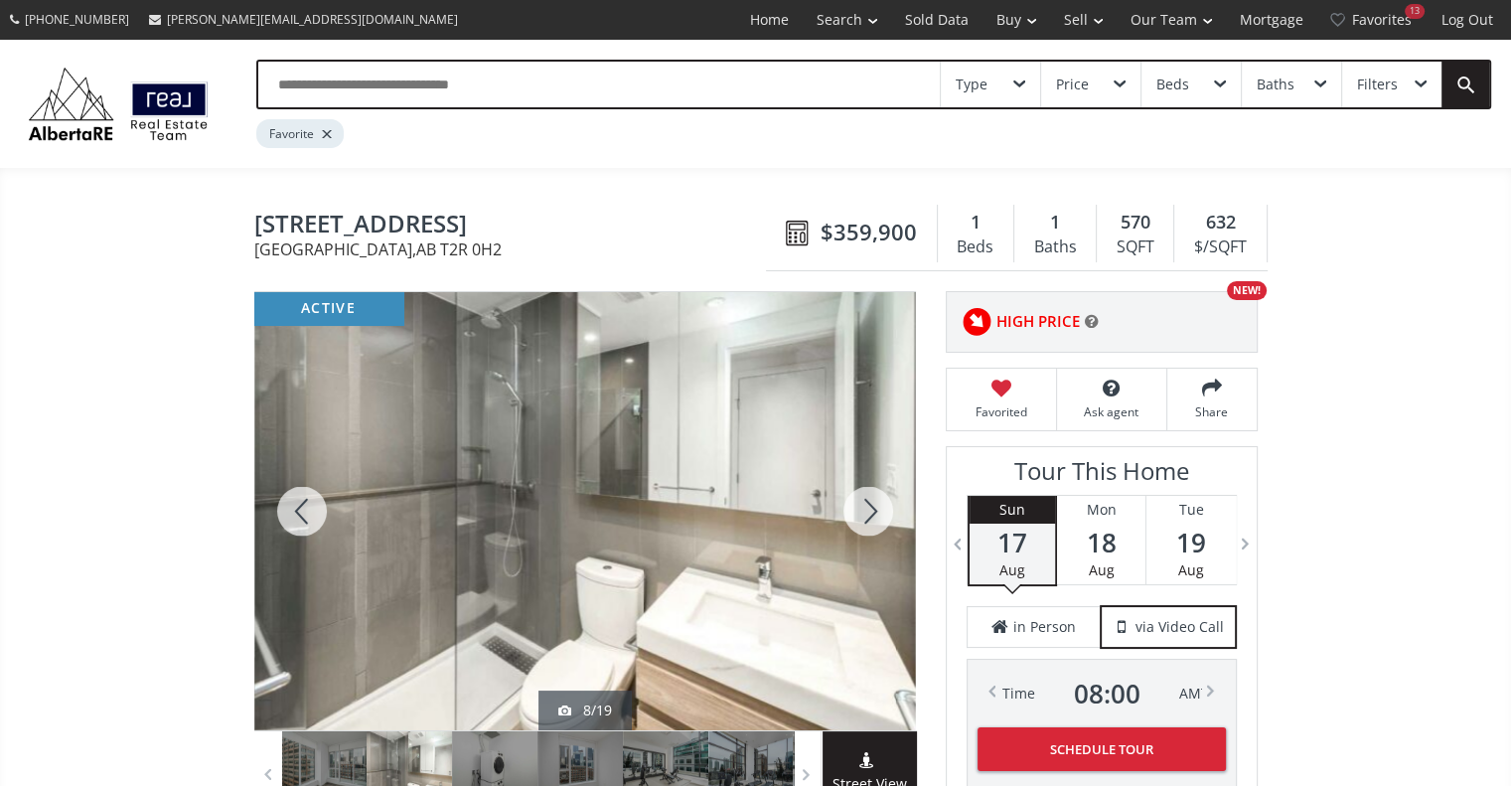
click at [860, 518] on div at bounding box center [867, 511] width 95 height 438
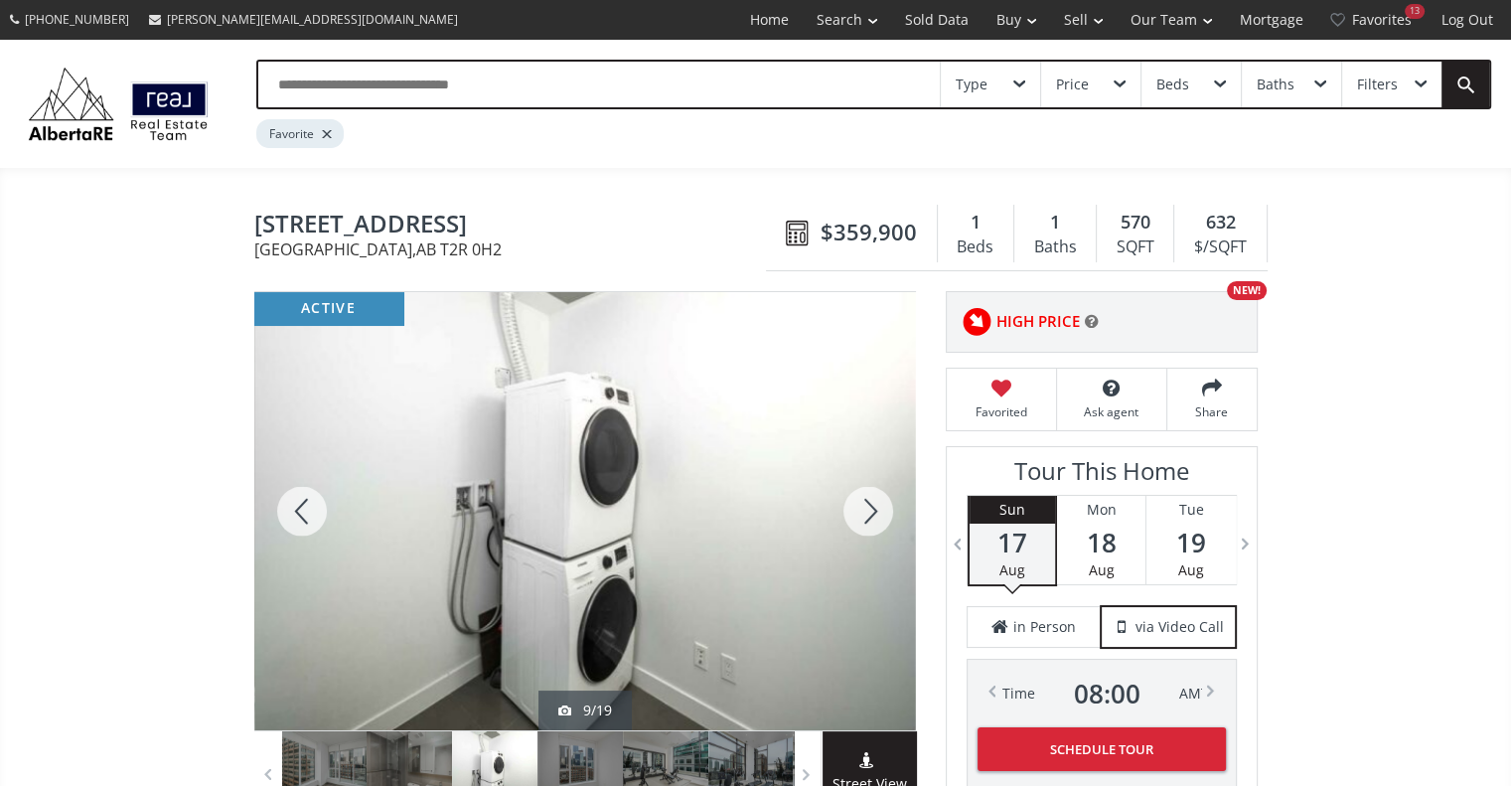
click at [848, 515] on div at bounding box center [867, 511] width 95 height 438
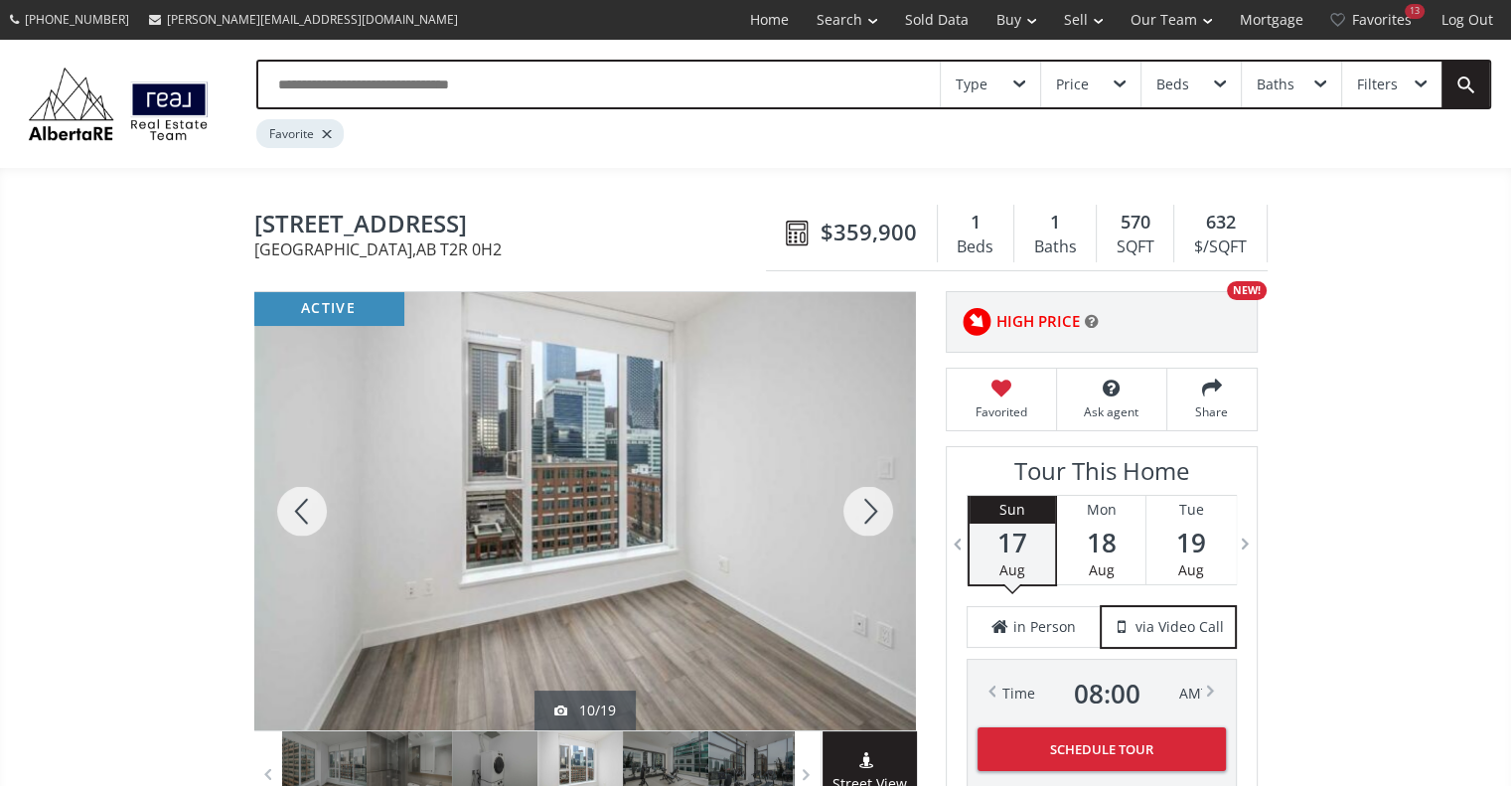
click at [848, 515] on div at bounding box center [867, 511] width 95 height 438
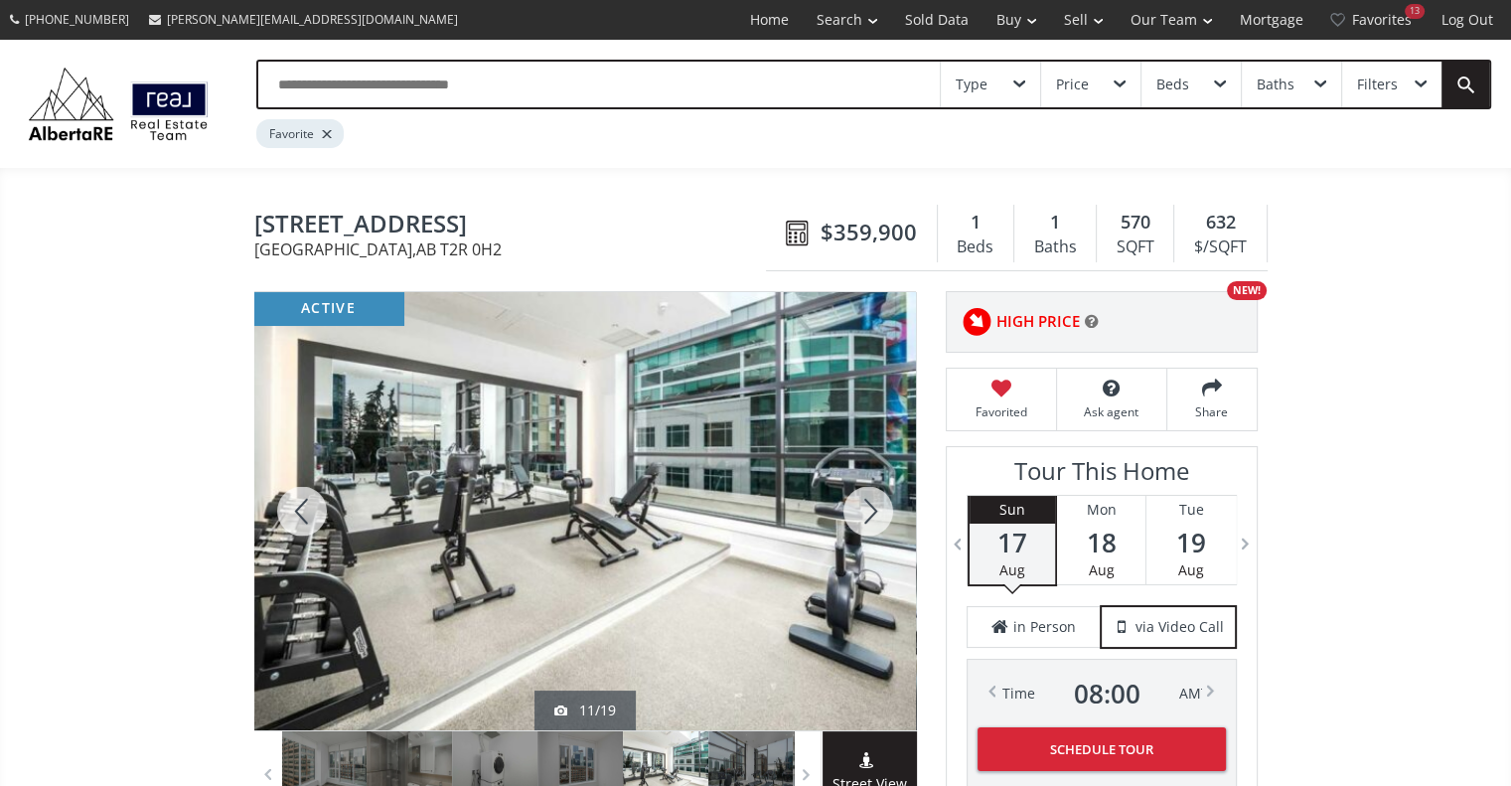
click at [848, 515] on div at bounding box center [867, 511] width 95 height 438
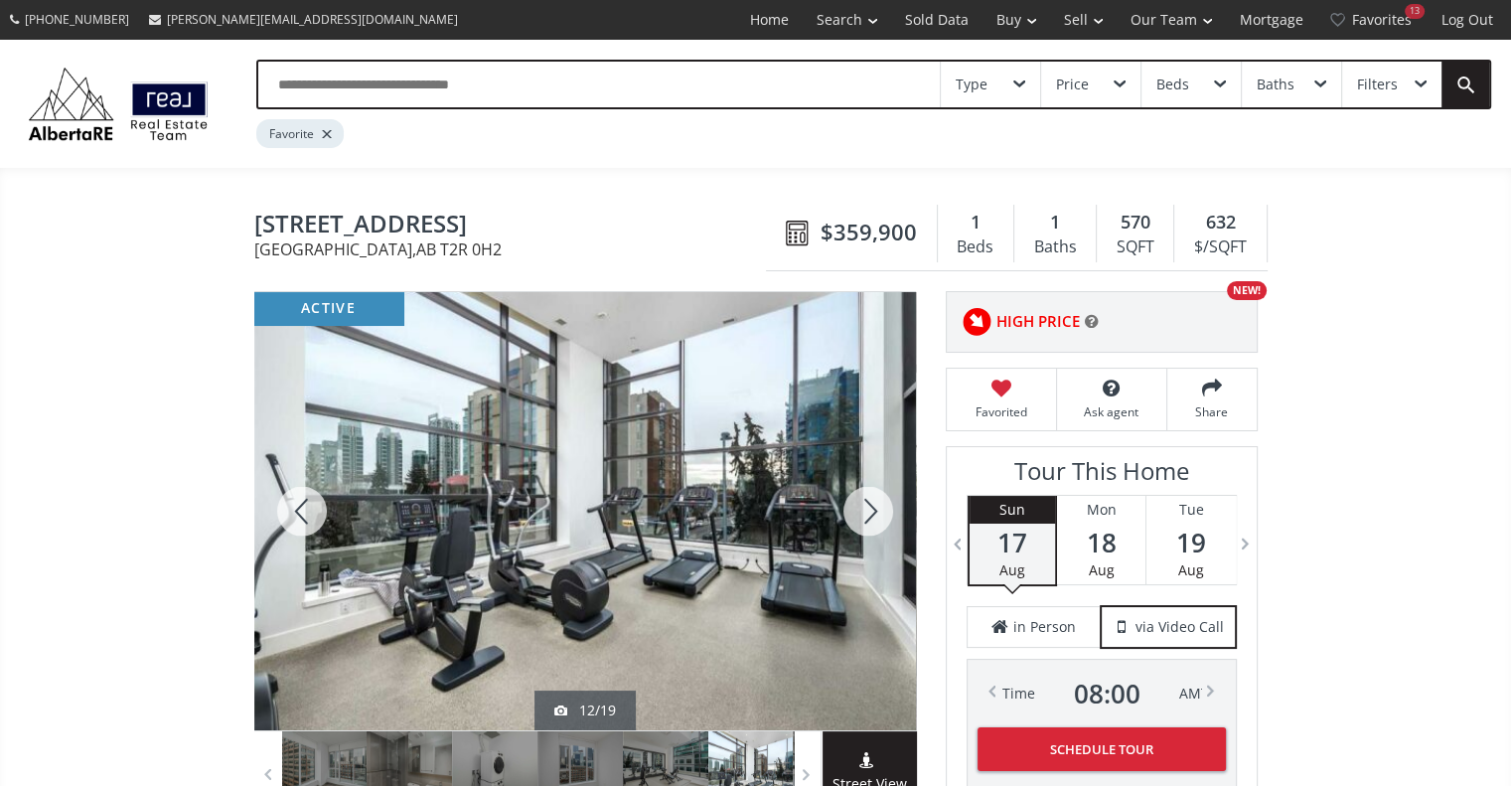
click at [848, 515] on div at bounding box center [867, 511] width 95 height 438
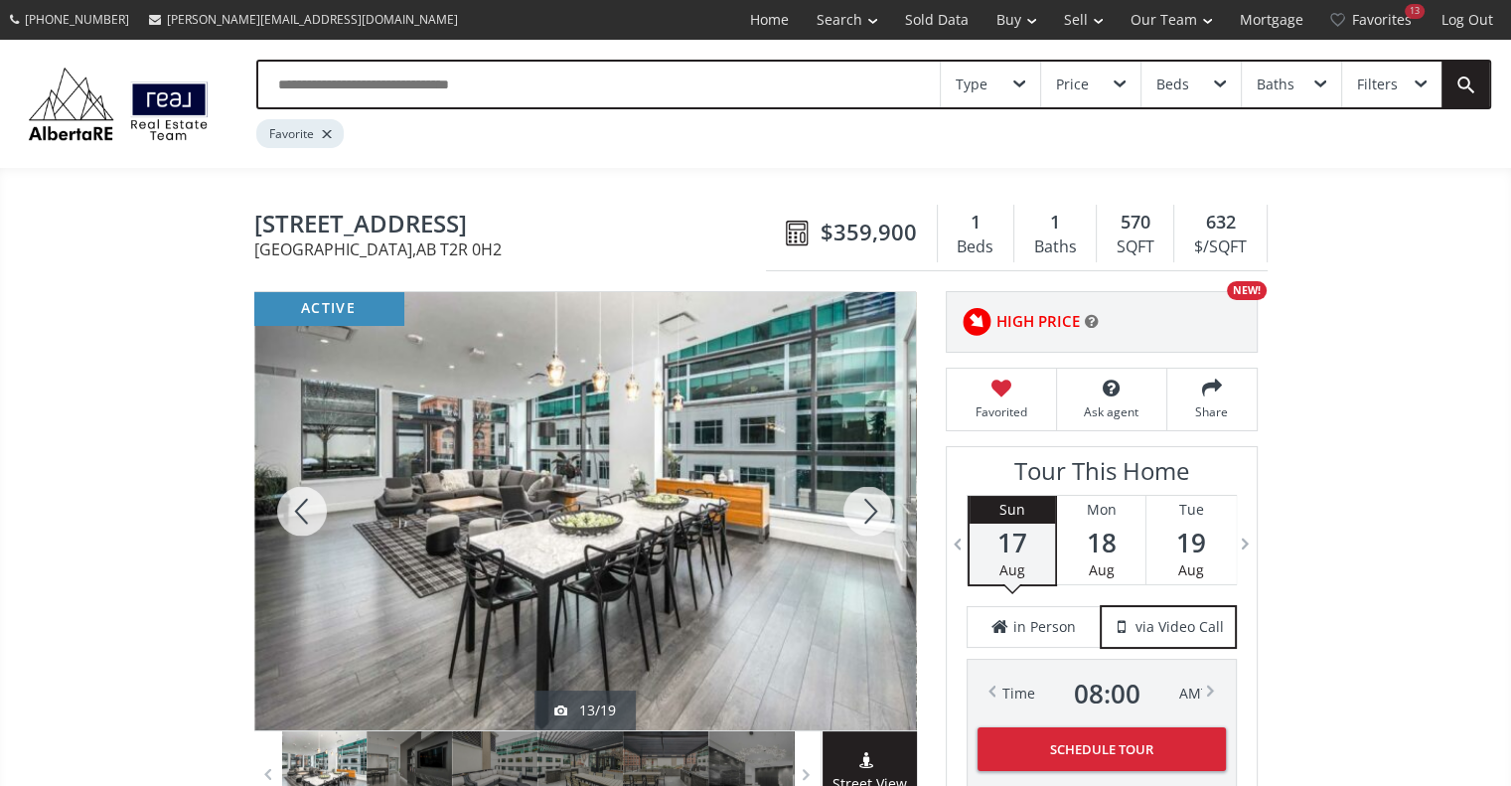
click at [848, 515] on div at bounding box center [867, 511] width 95 height 438
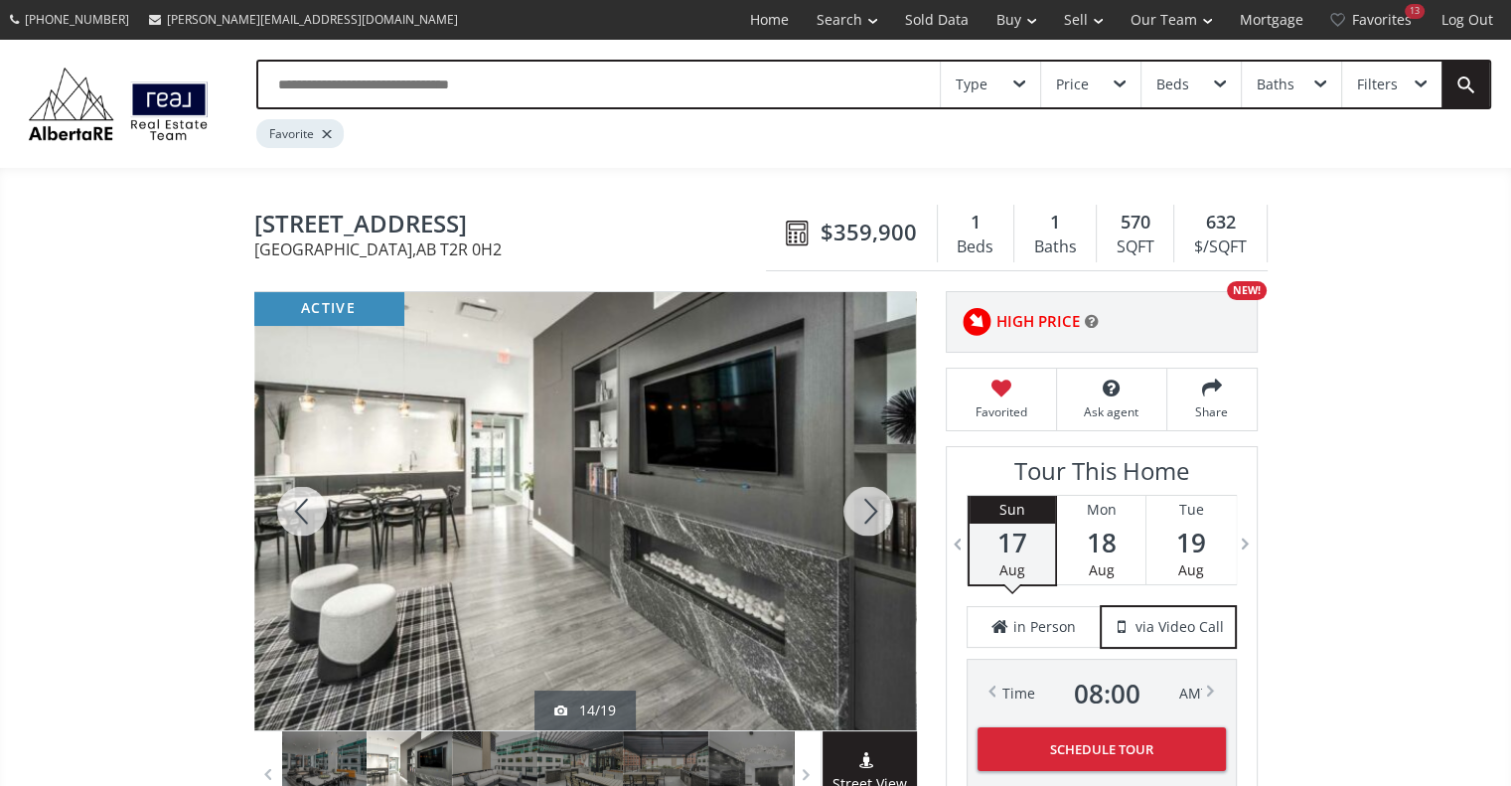
click at [848, 515] on div at bounding box center [867, 511] width 95 height 438
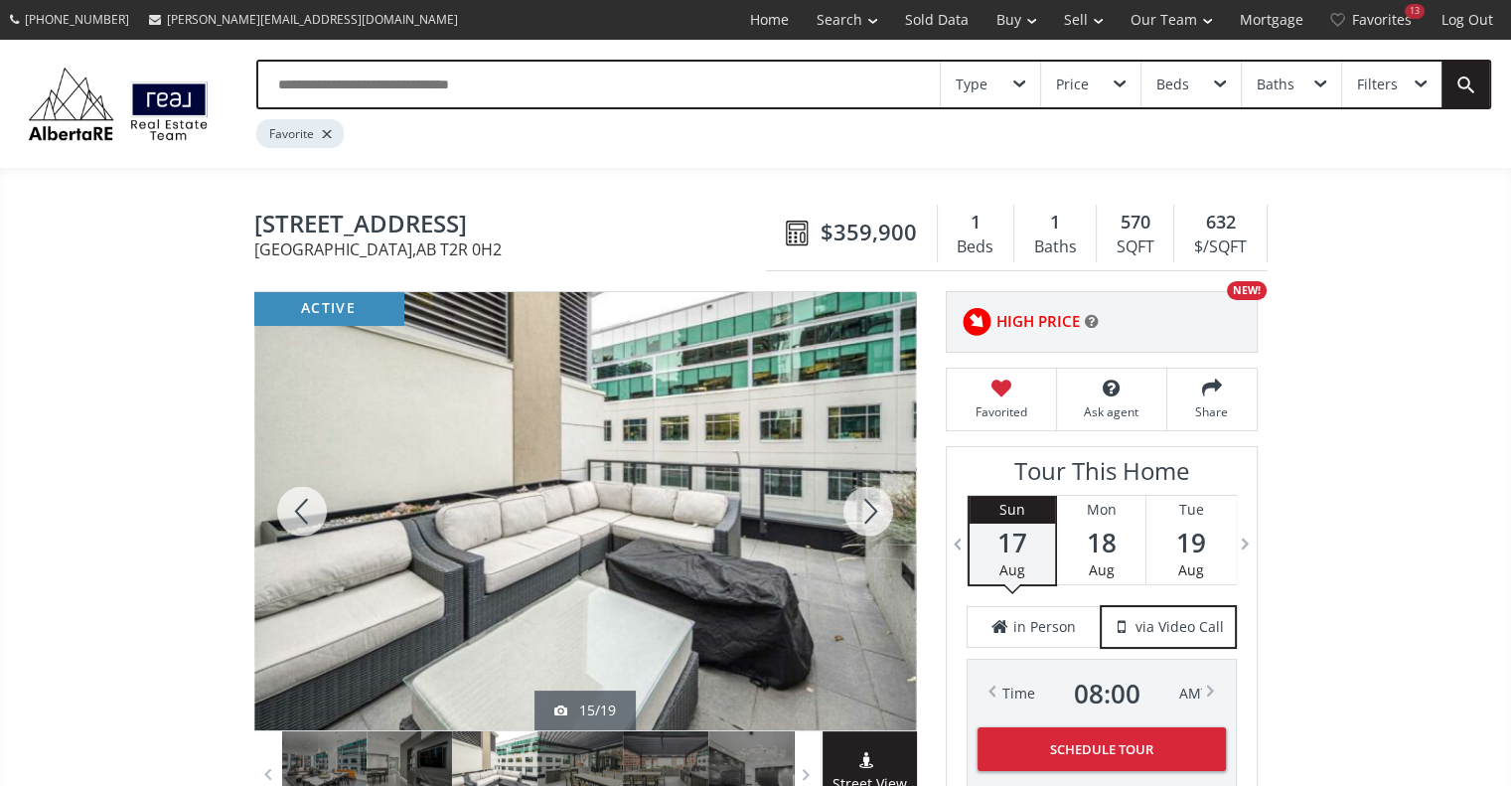
click at [848, 515] on div at bounding box center [867, 511] width 95 height 438
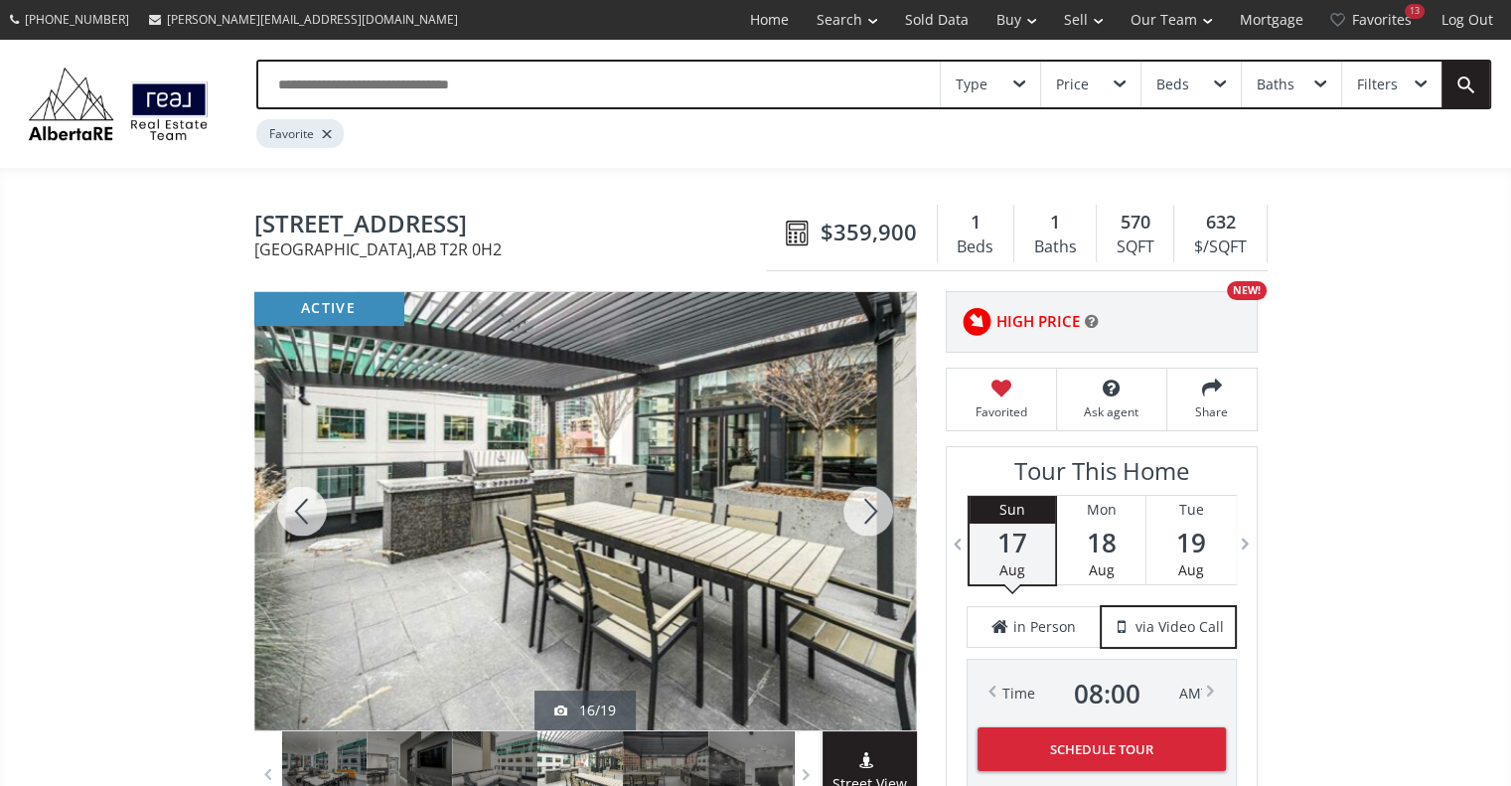
click at [848, 515] on div at bounding box center [867, 511] width 95 height 438
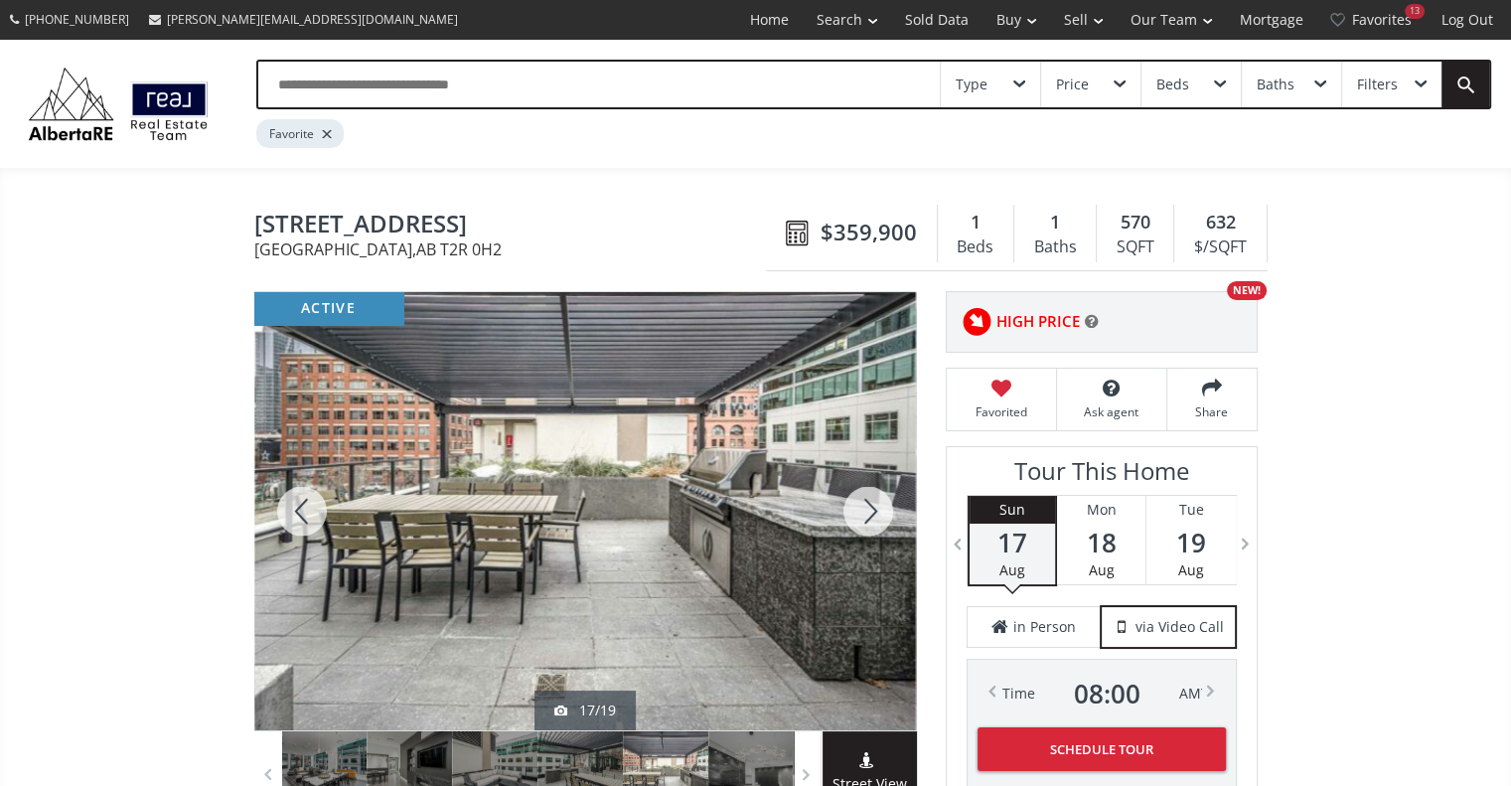
click at [848, 515] on div at bounding box center [867, 511] width 95 height 438
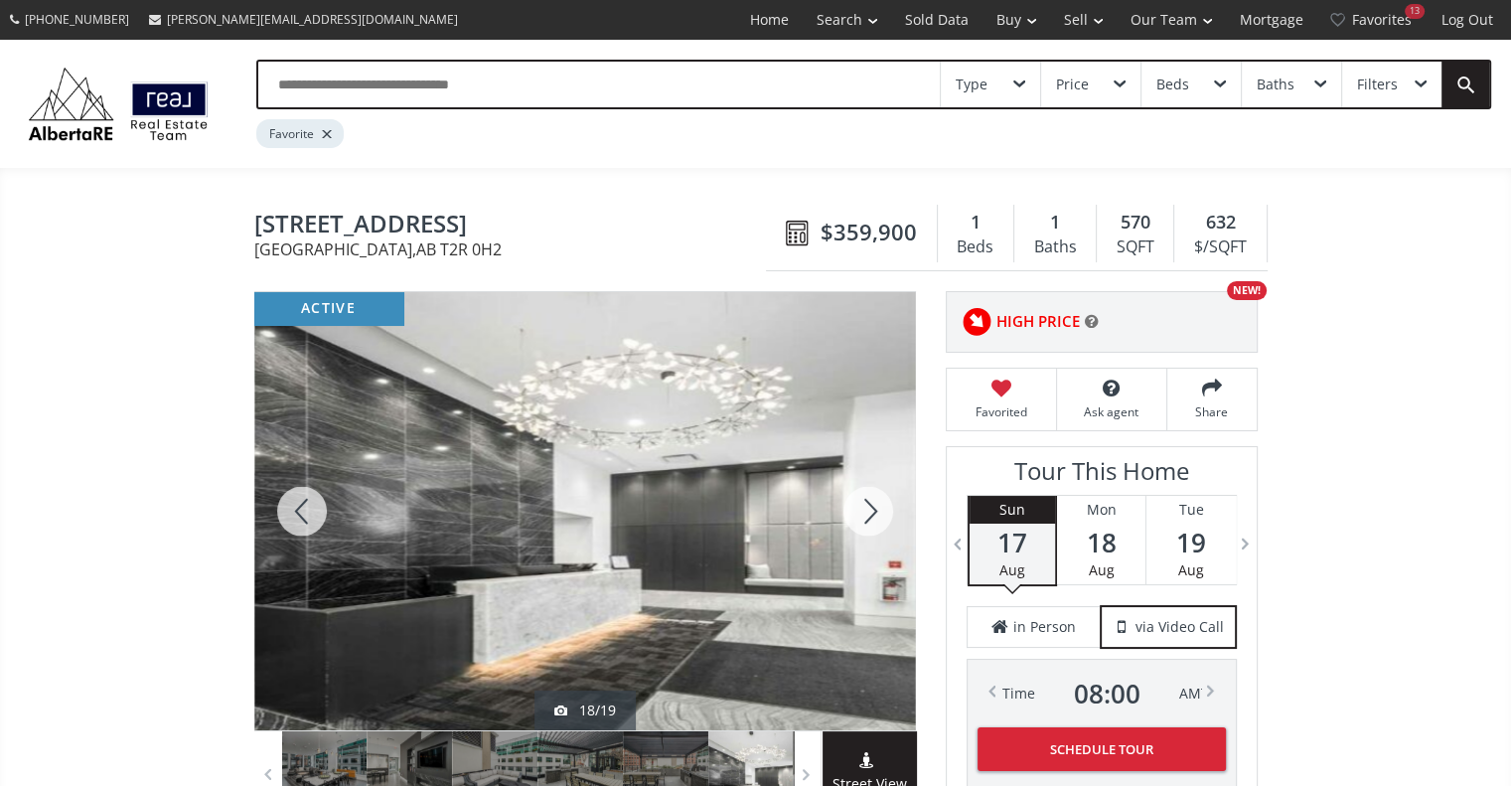
click at [848, 515] on div at bounding box center [867, 511] width 95 height 438
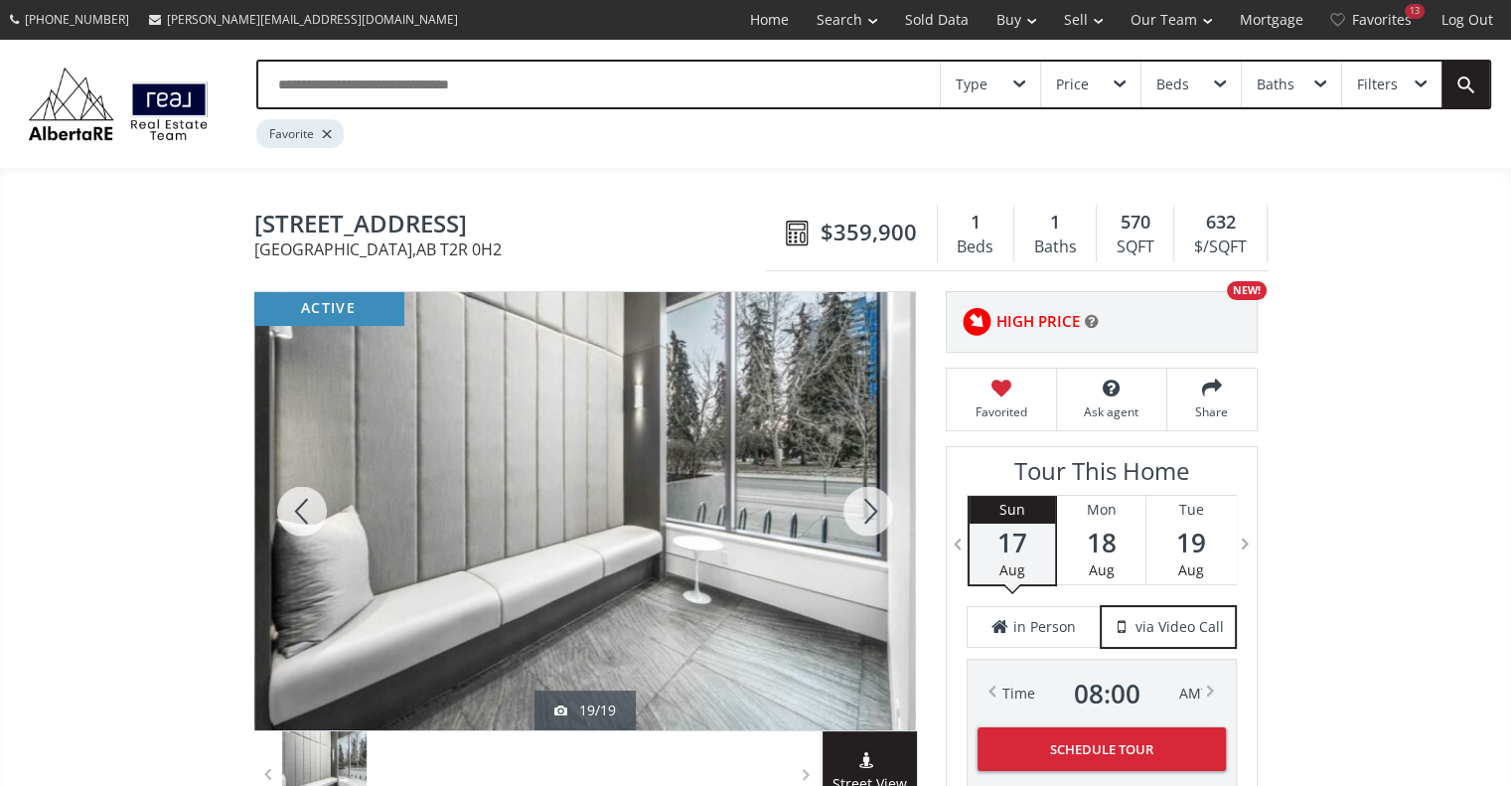
click at [848, 515] on div at bounding box center [867, 511] width 95 height 438
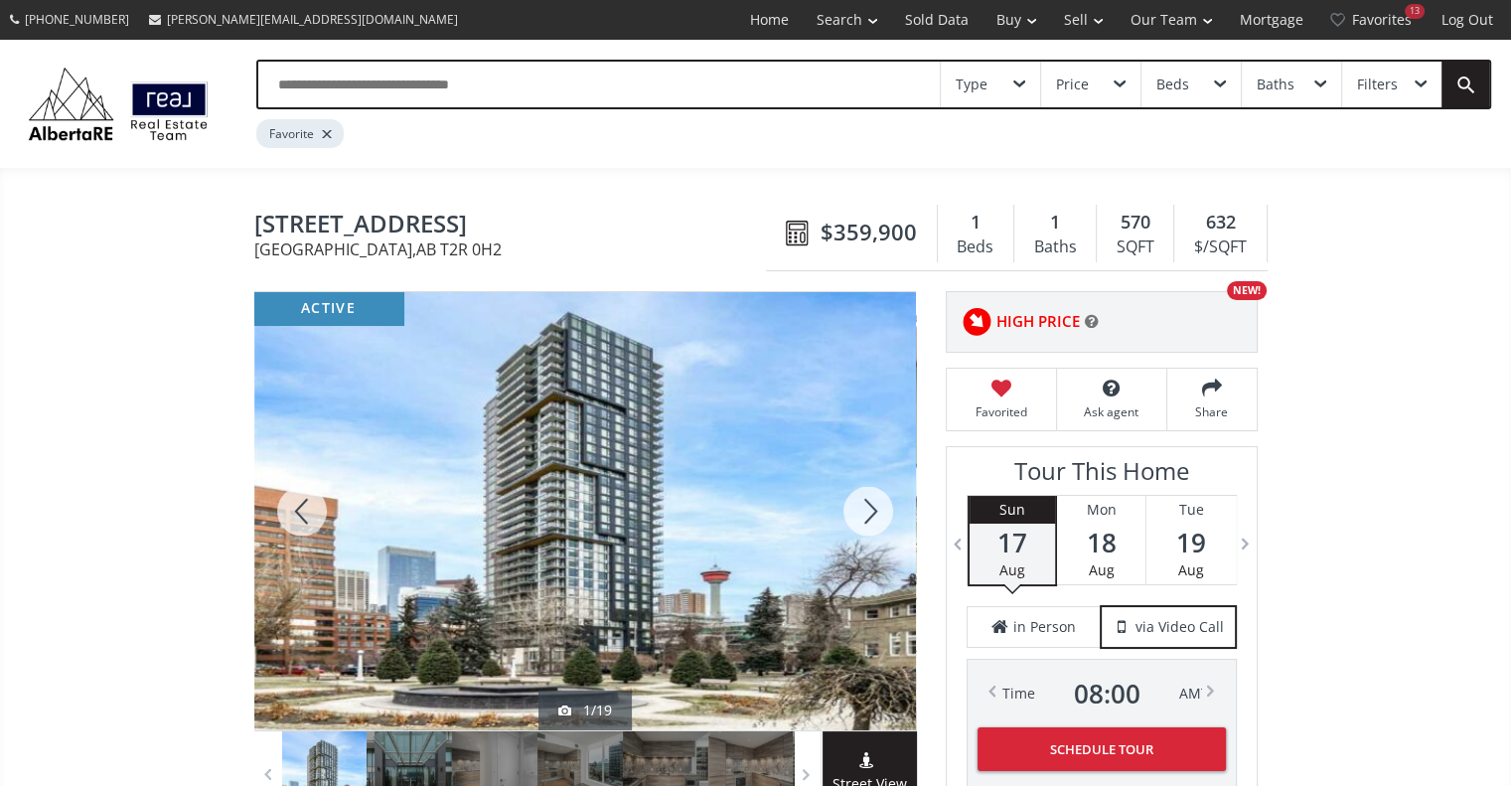
click at [848, 515] on div at bounding box center [867, 511] width 95 height 438
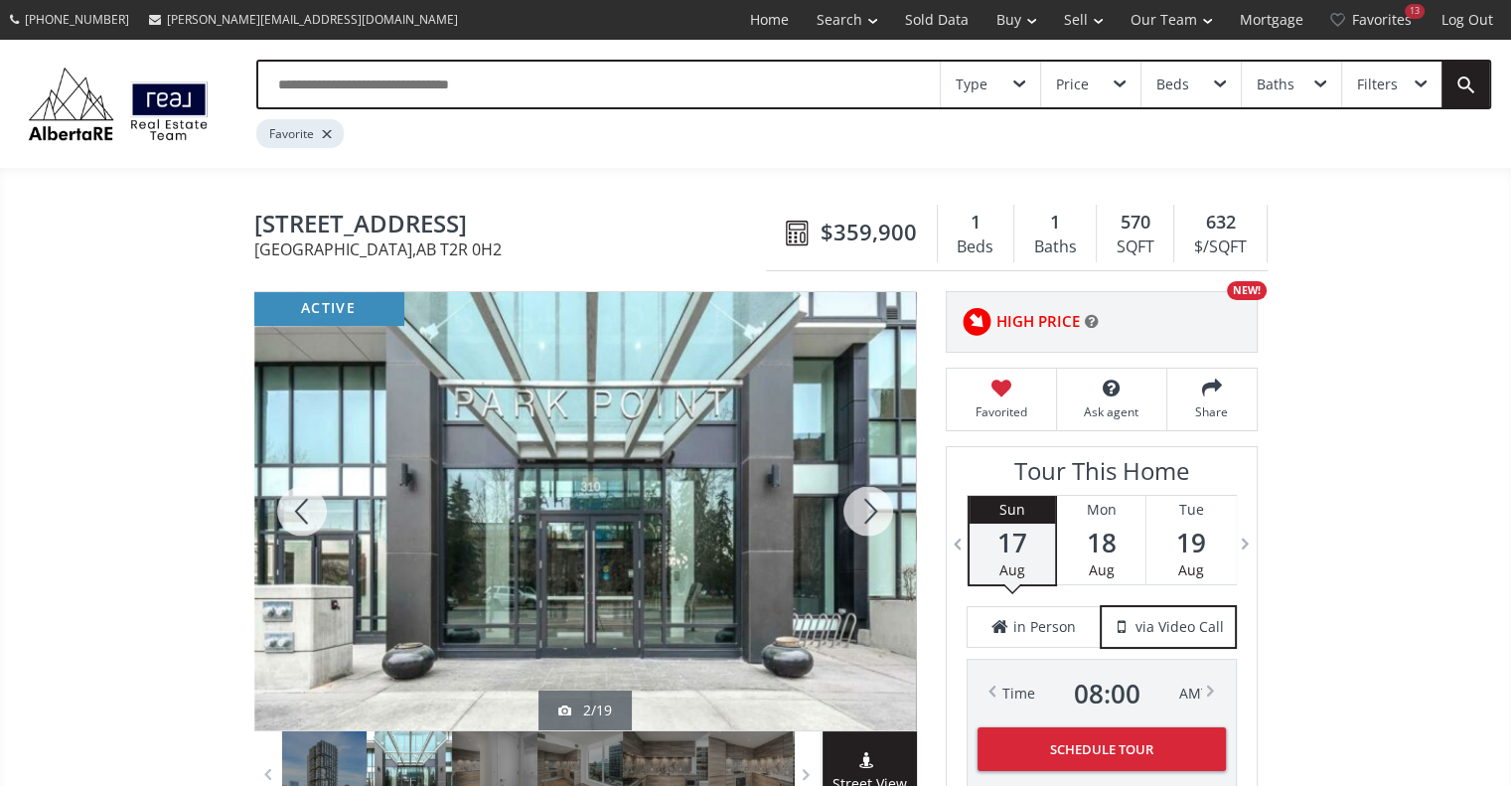
click at [882, 511] on div at bounding box center [867, 511] width 95 height 438
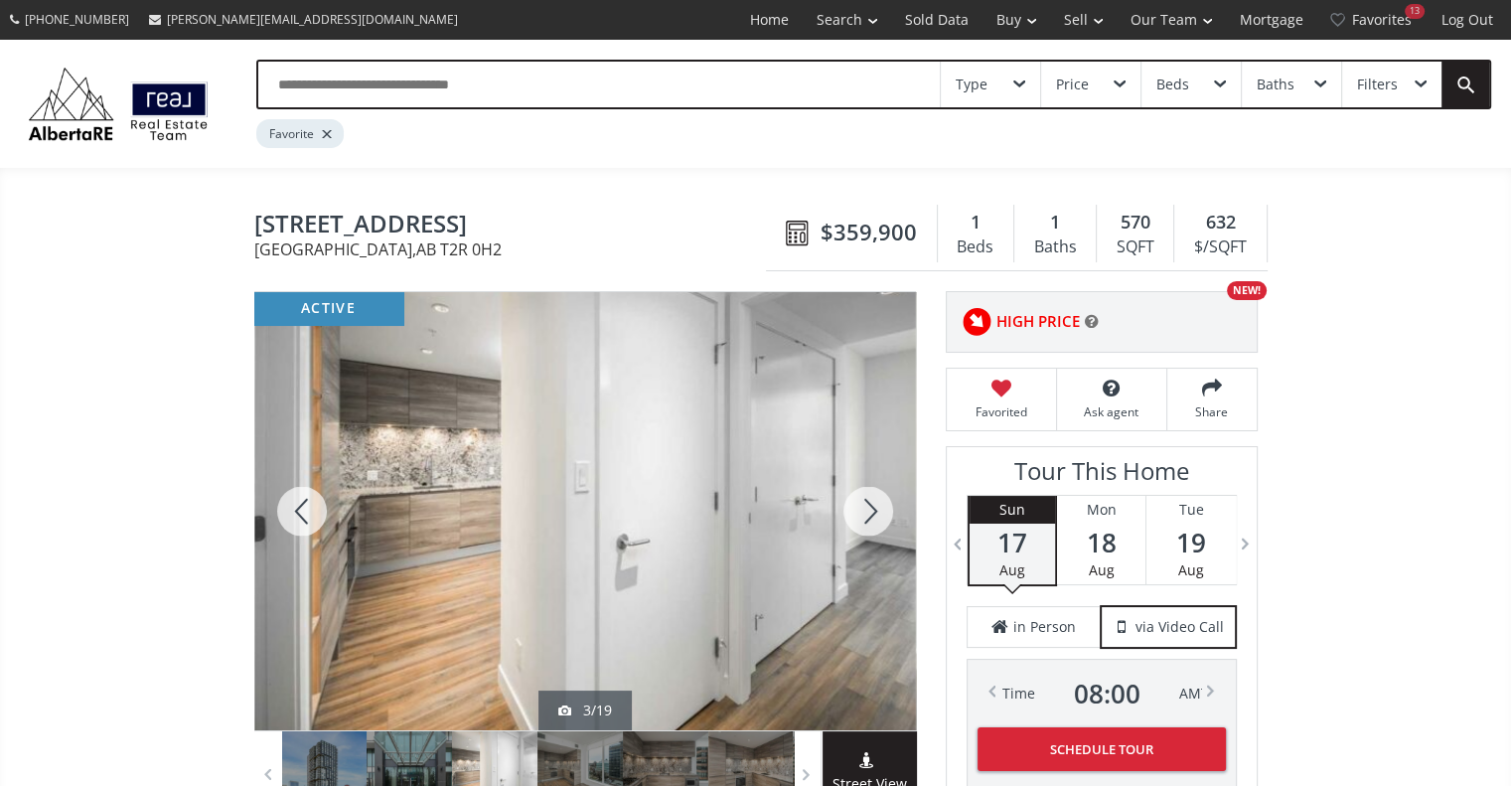
click at [882, 511] on div at bounding box center [867, 511] width 95 height 438
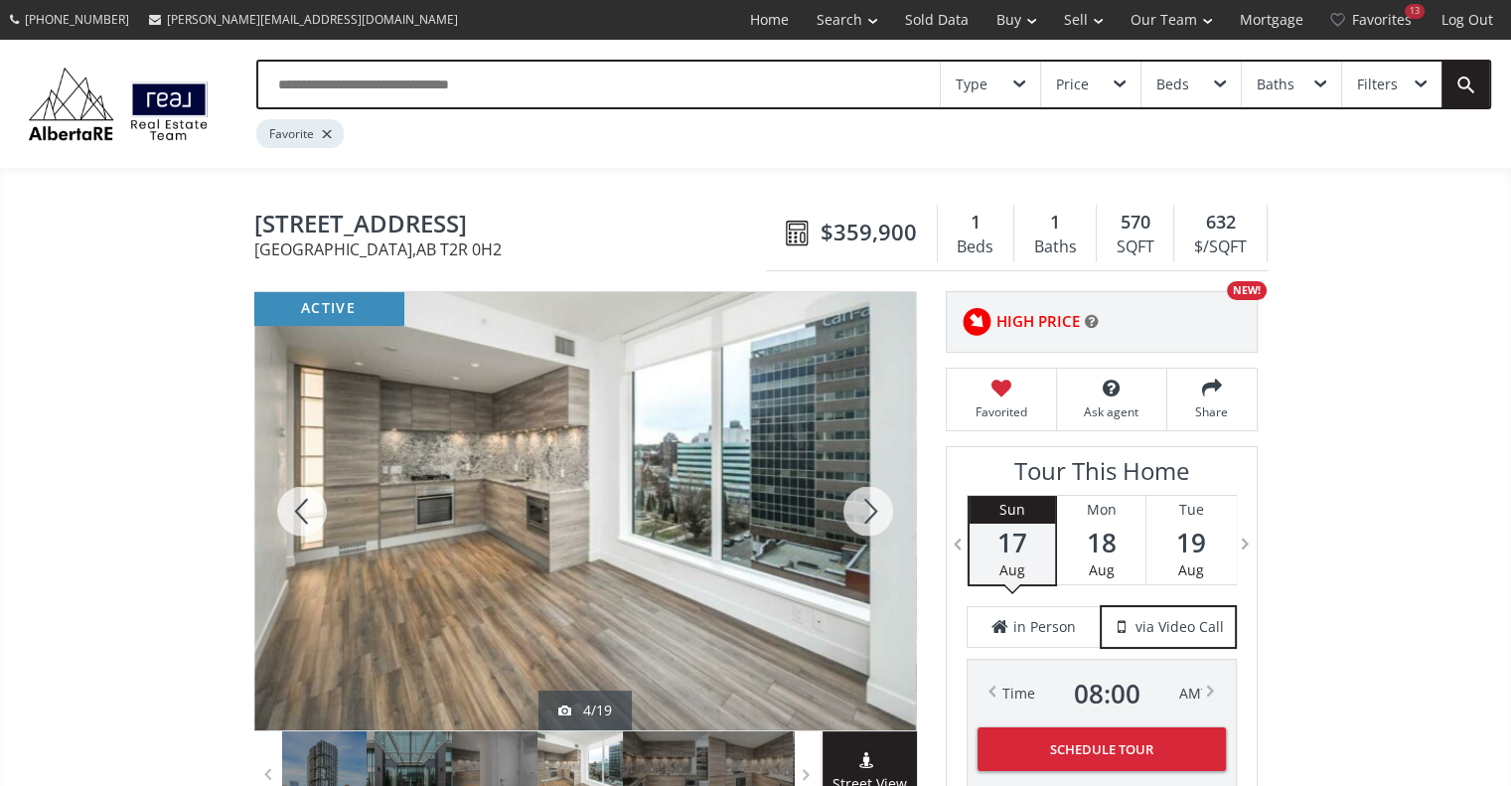
click at [882, 511] on div at bounding box center [867, 511] width 95 height 438
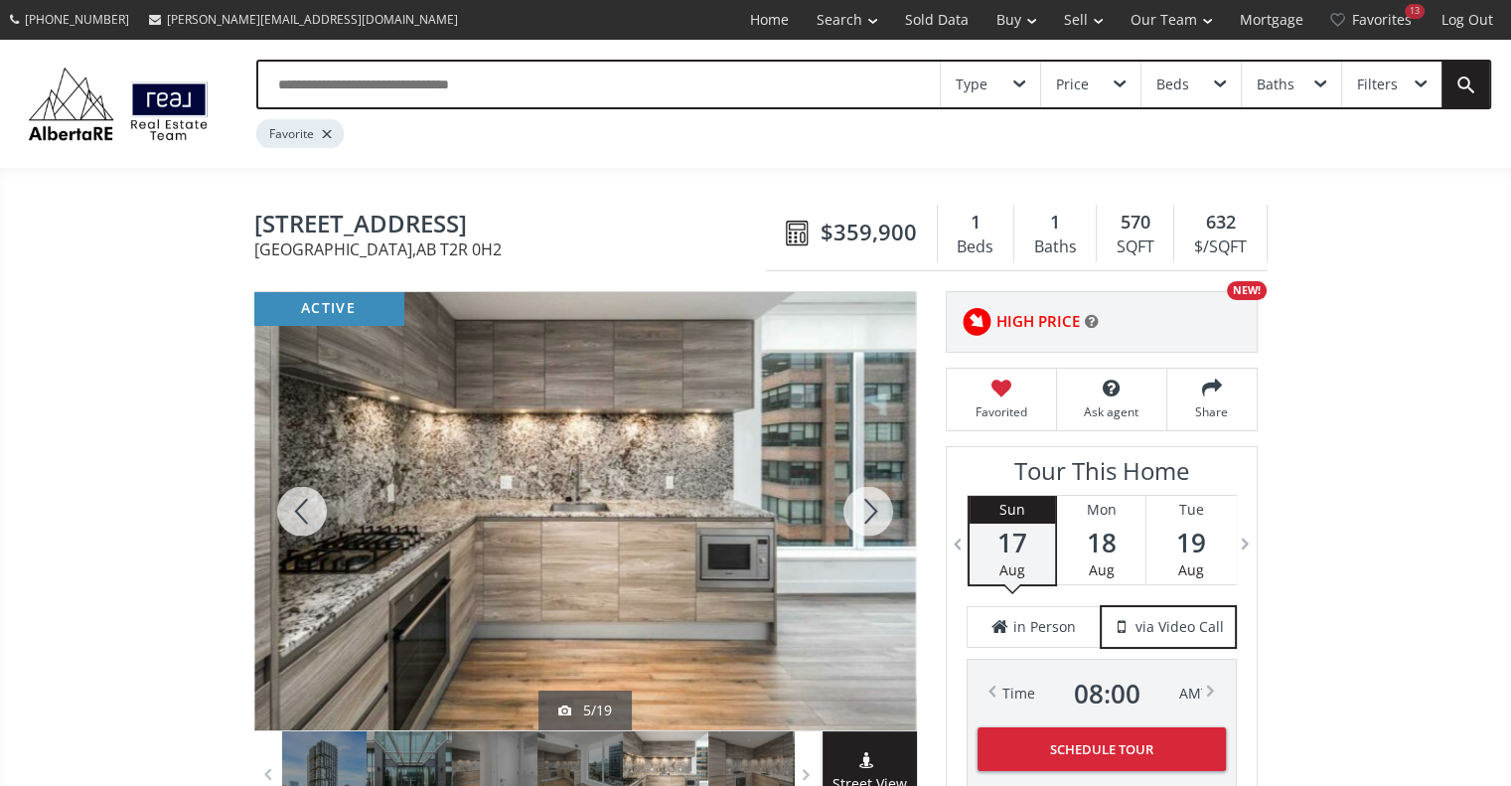
click at [882, 511] on div at bounding box center [867, 511] width 95 height 438
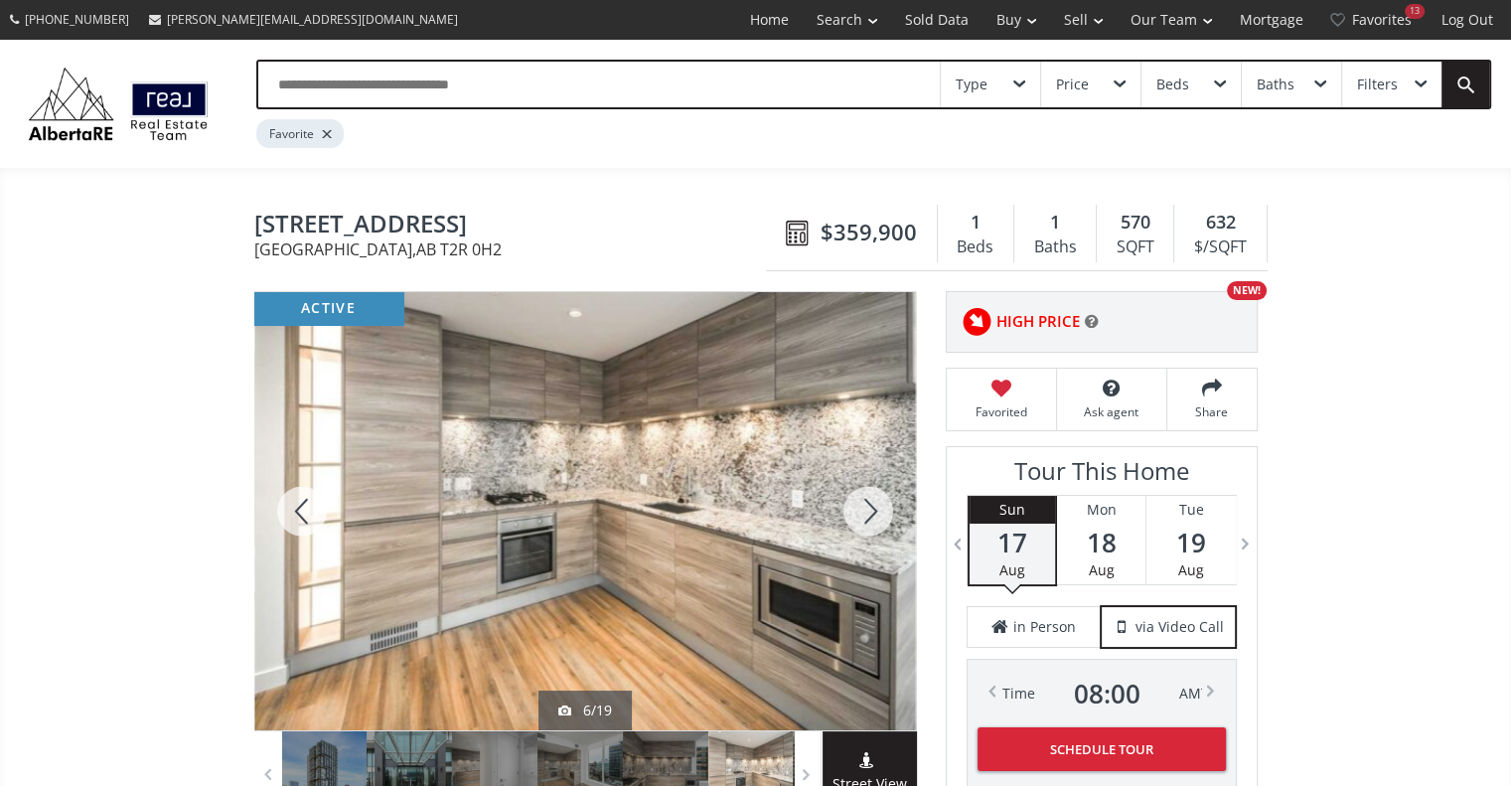
click at [882, 511] on div at bounding box center [867, 511] width 95 height 438
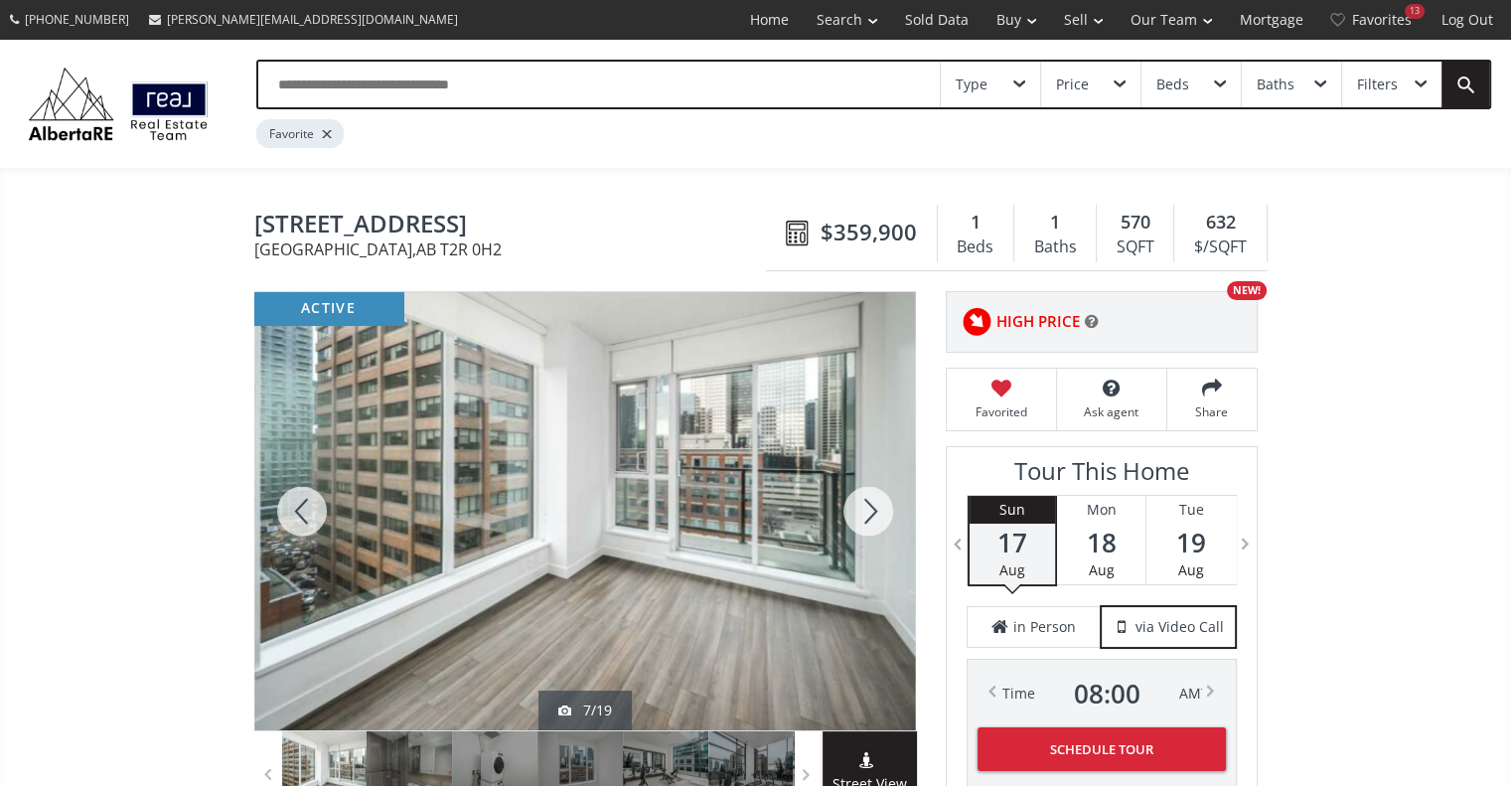
click at [882, 511] on div at bounding box center [867, 511] width 95 height 438
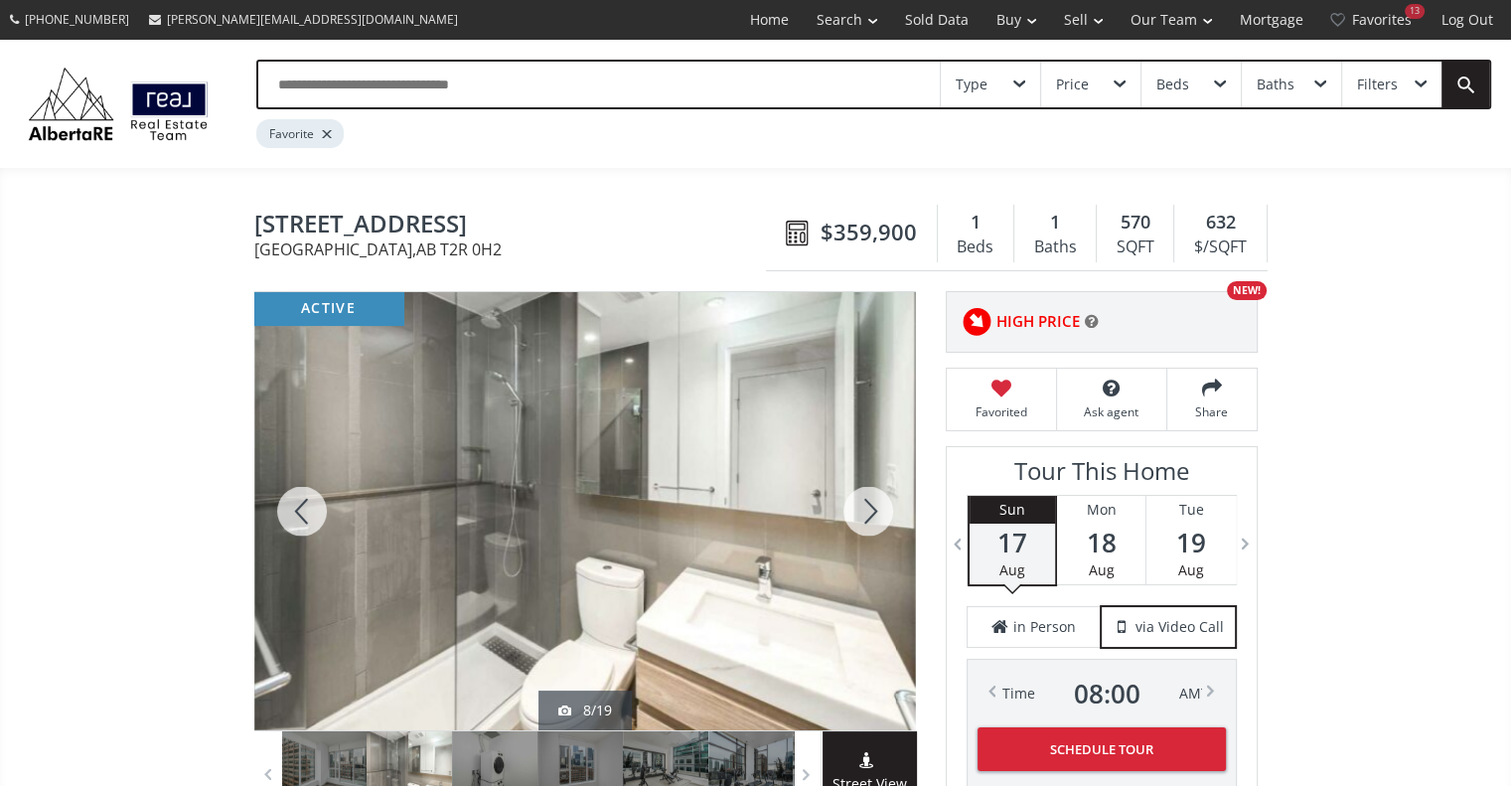
click at [300, 513] on div at bounding box center [301, 511] width 95 height 438
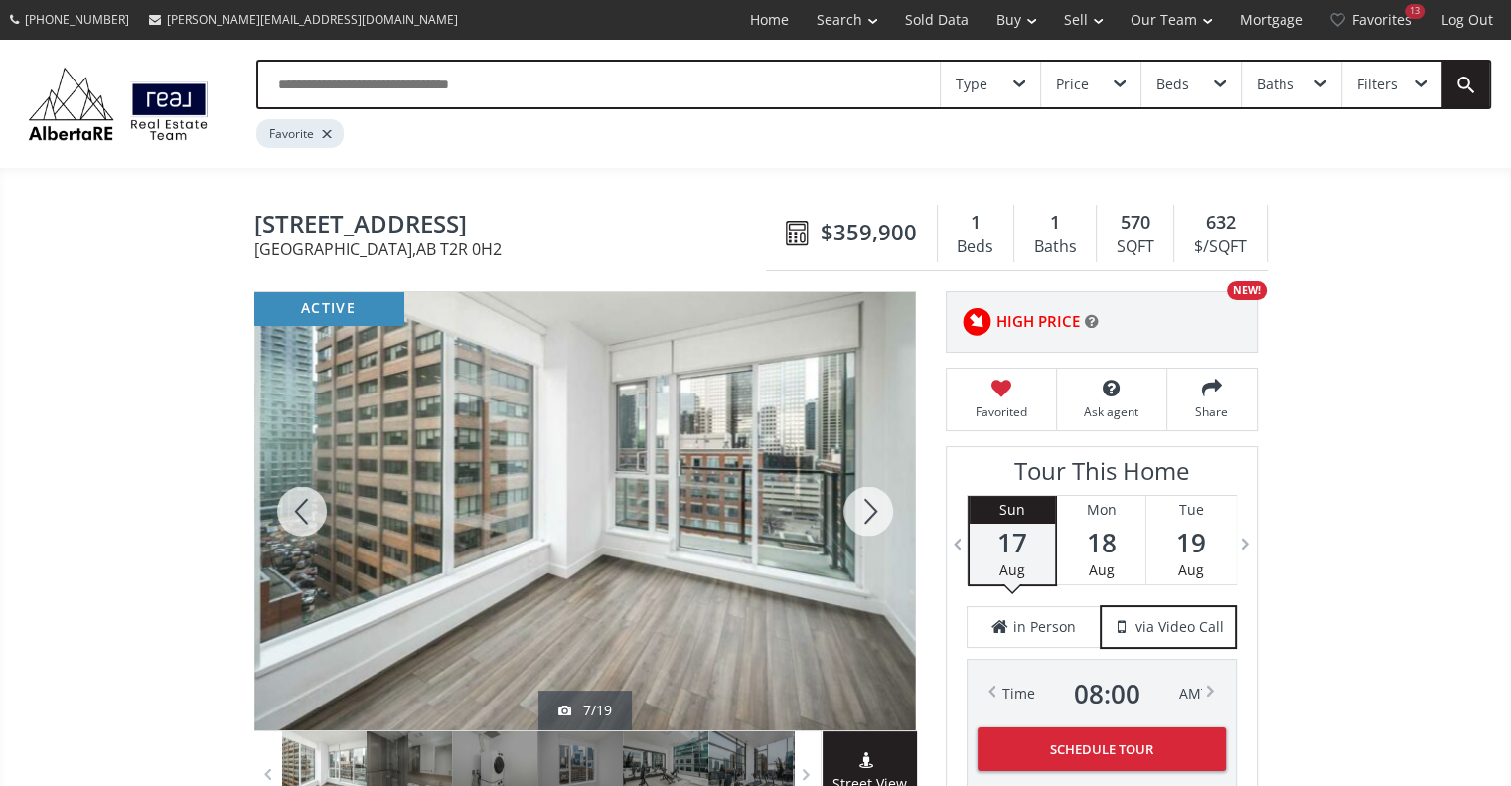
click at [300, 513] on div at bounding box center [301, 511] width 95 height 438
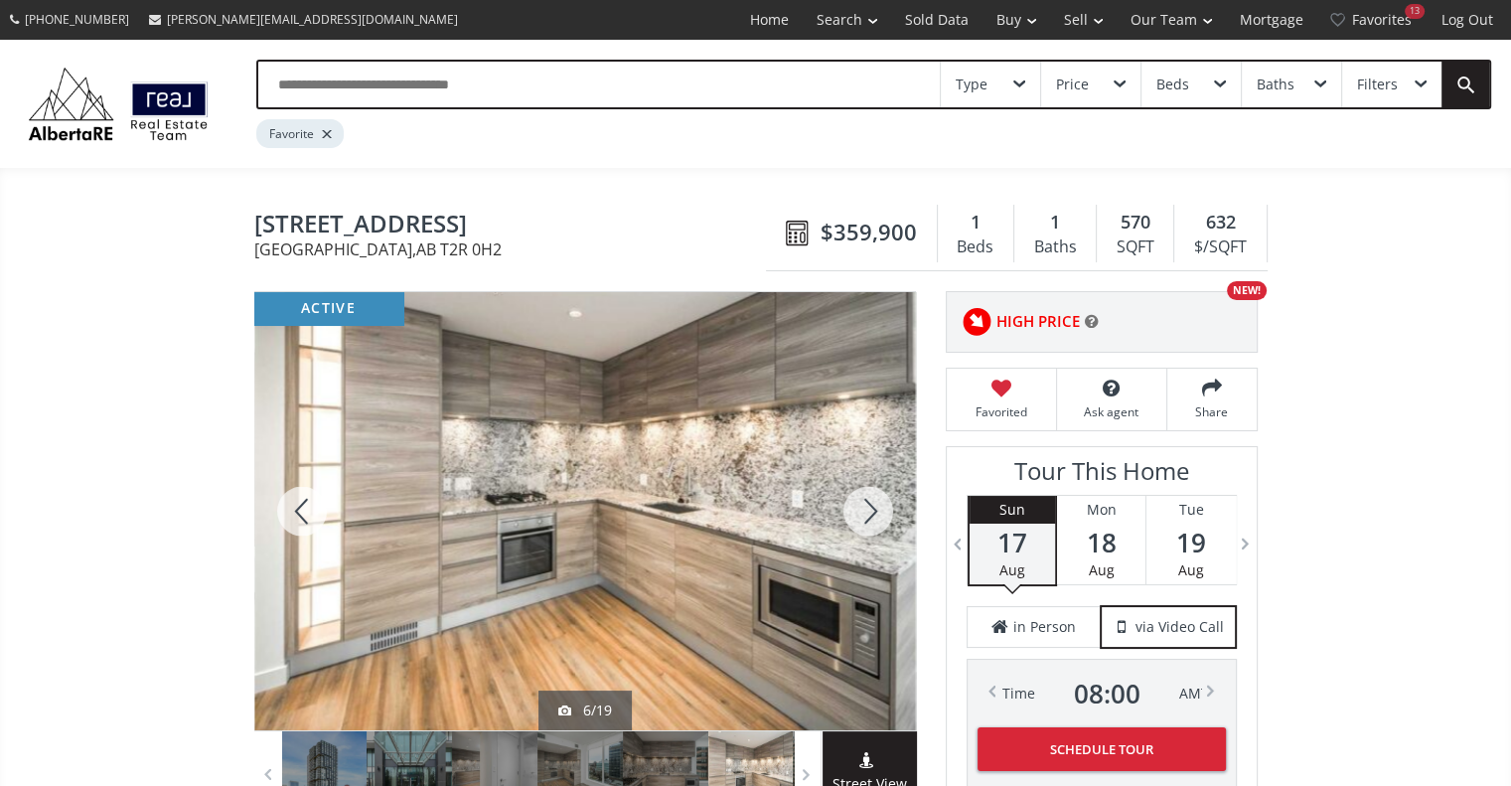
click at [854, 515] on div at bounding box center [867, 511] width 95 height 438
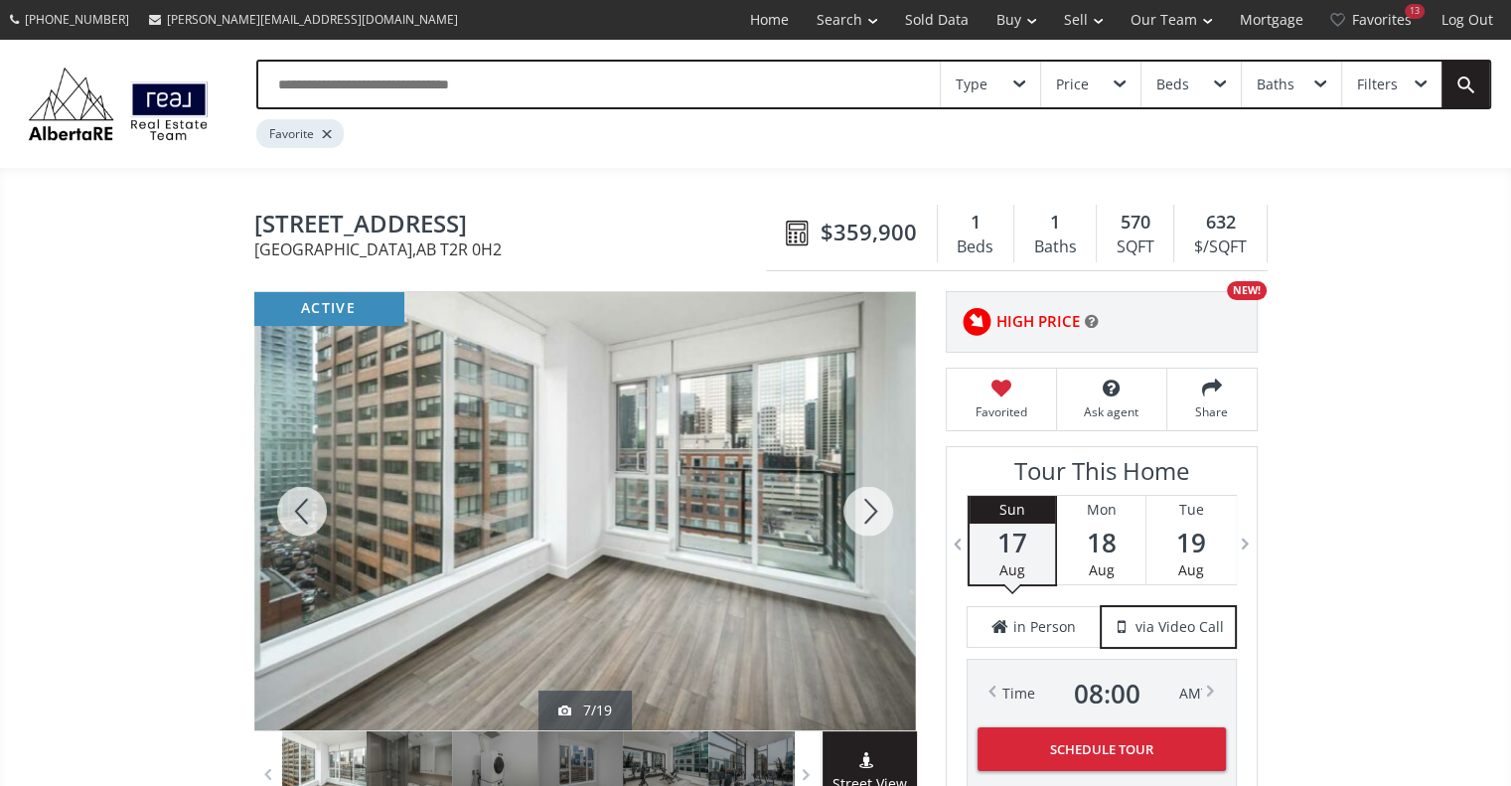
click at [854, 515] on div at bounding box center [867, 511] width 95 height 438
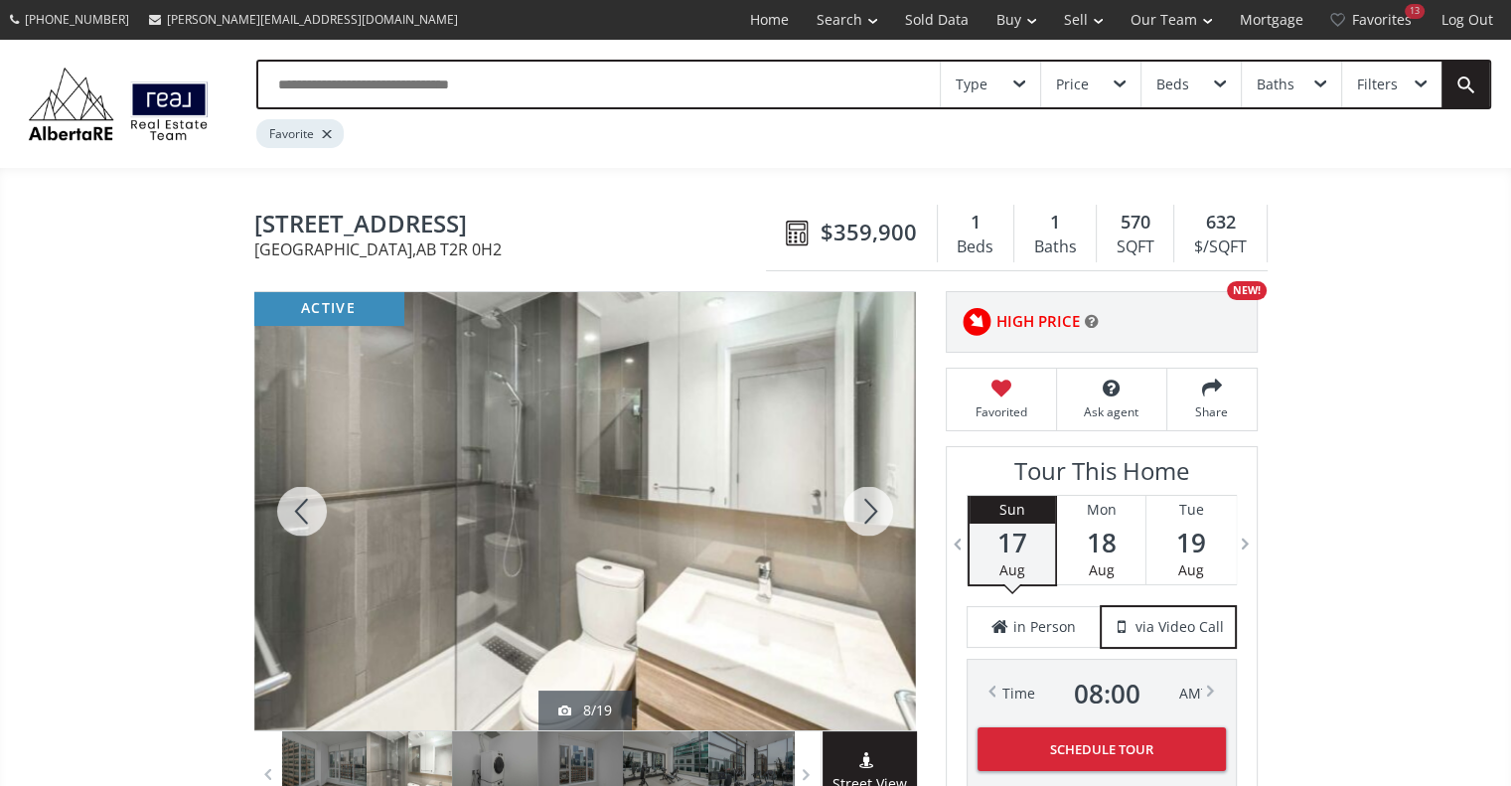
click at [854, 515] on div at bounding box center [867, 511] width 95 height 438
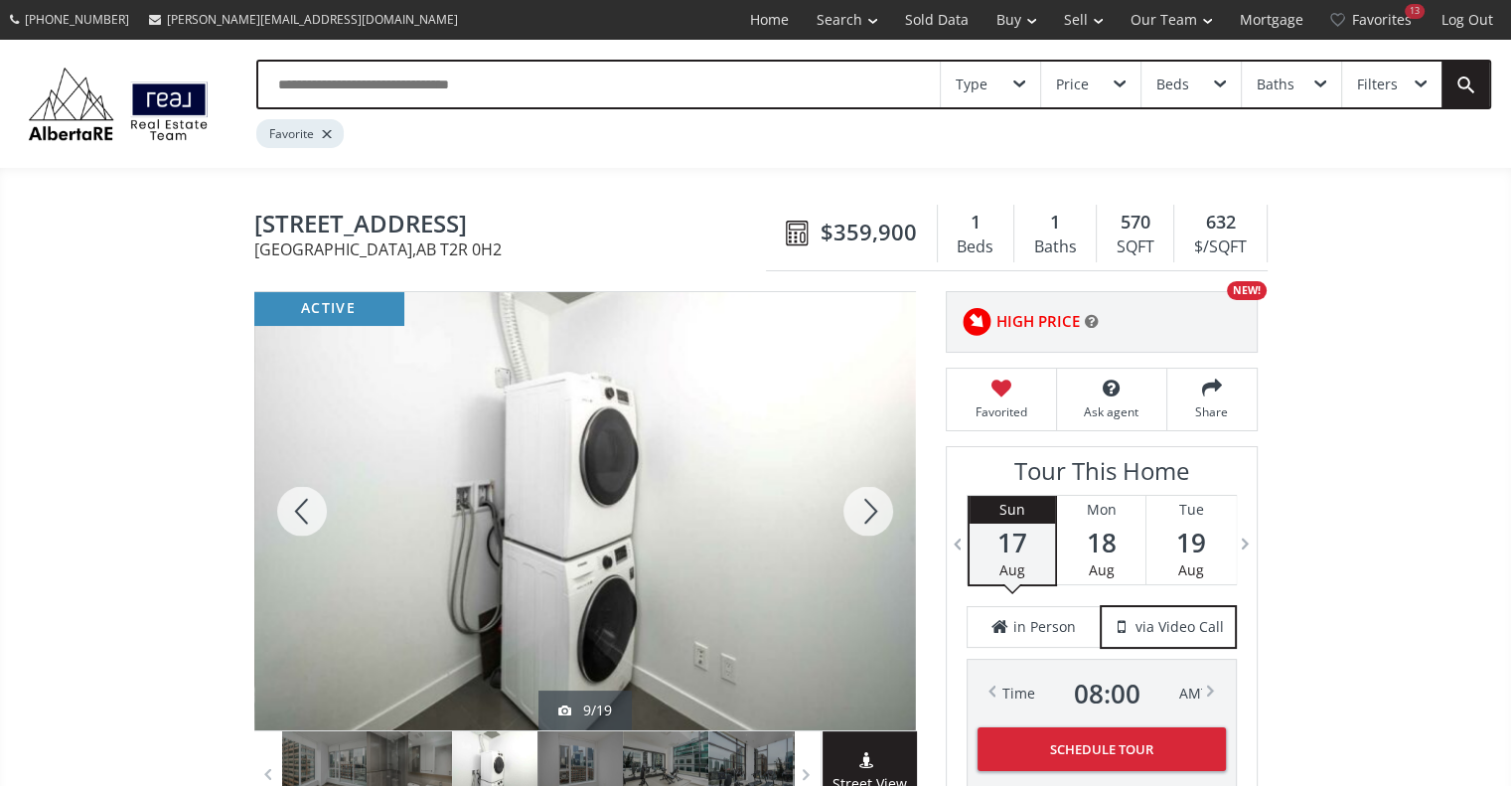
click at [854, 515] on div at bounding box center [867, 511] width 95 height 438
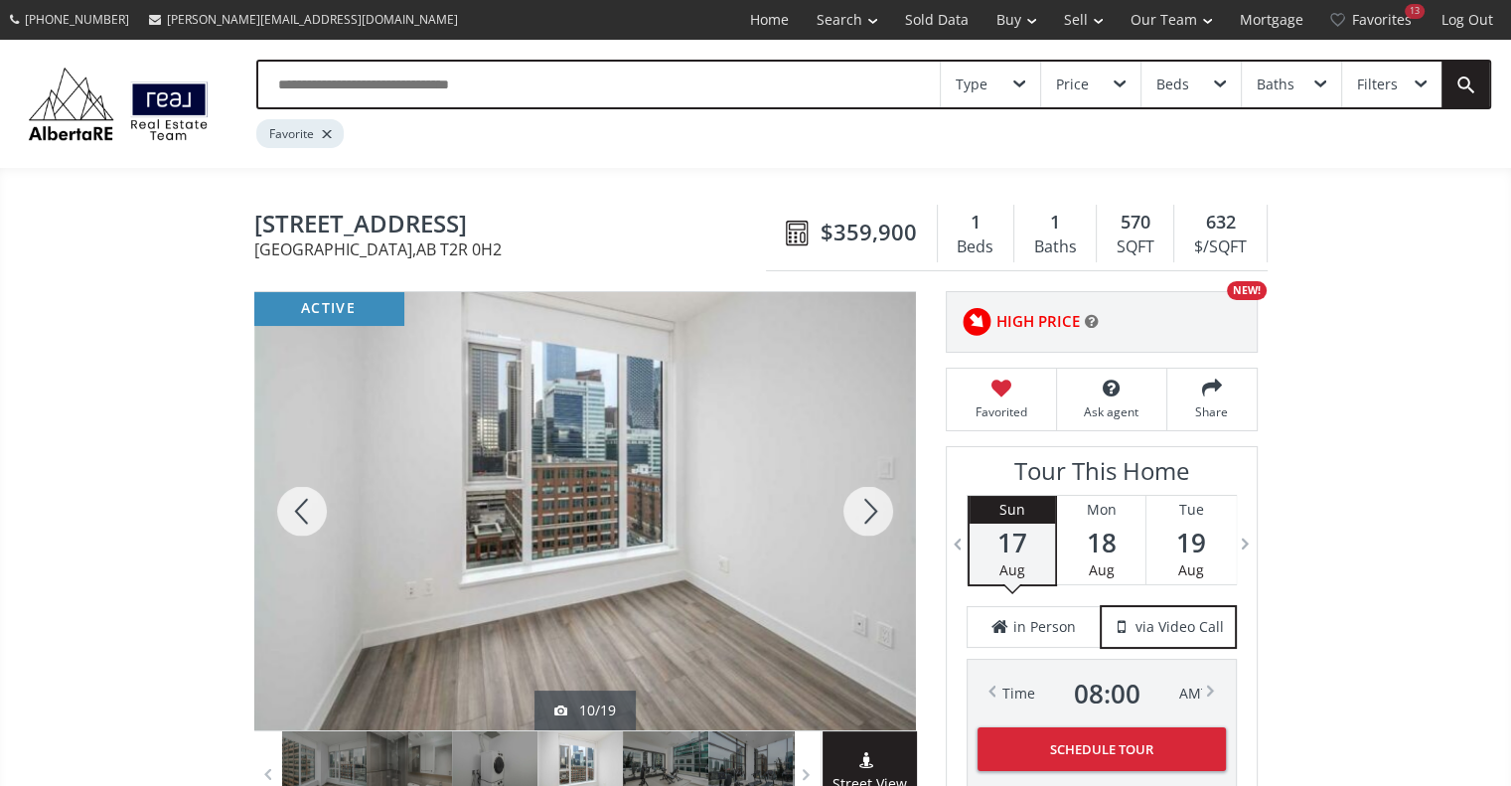
click at [854, 515] on div at bounding box center [867, 511] width 95 height 438
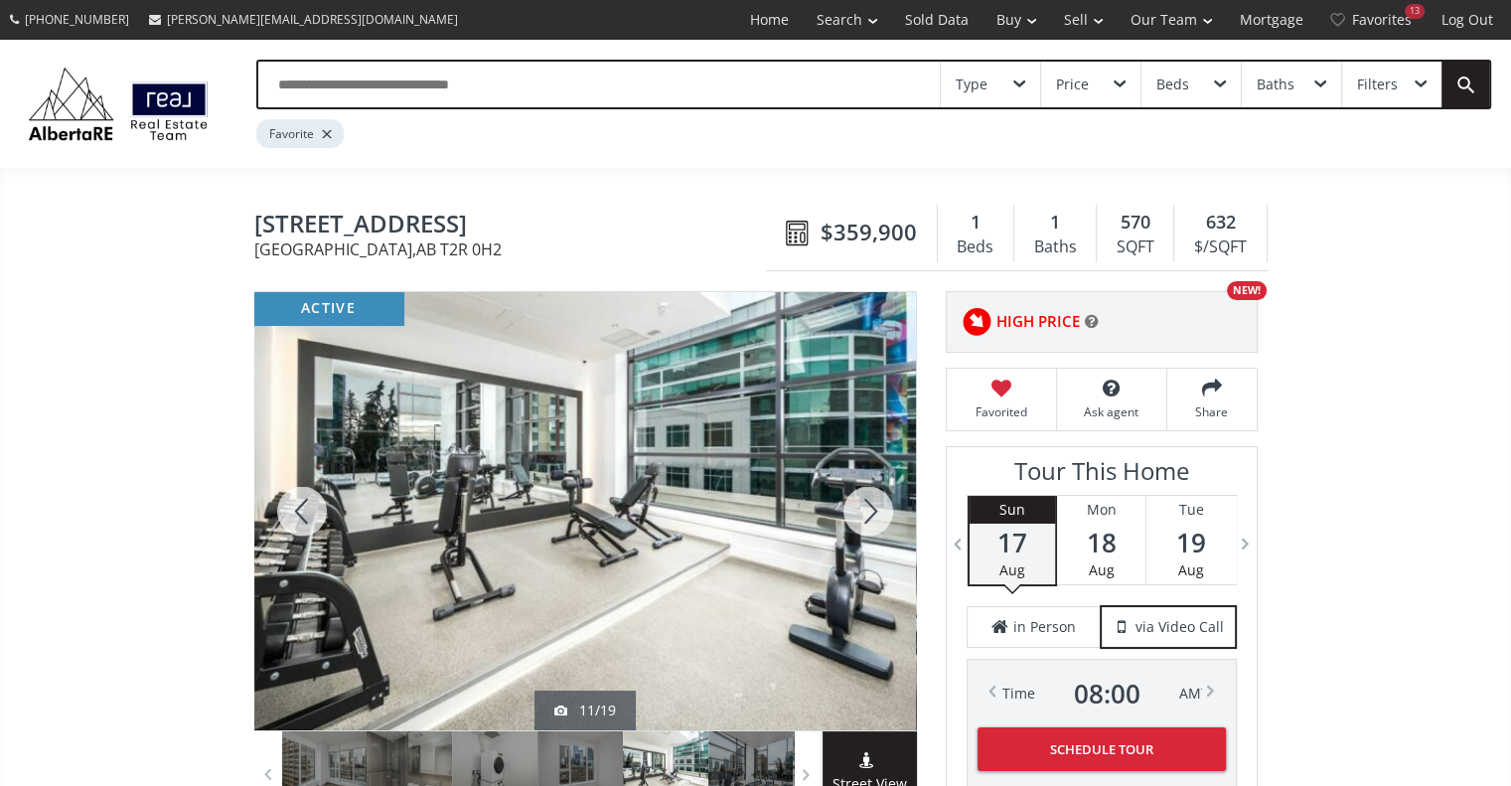
click at [854, 515] on div at bounding box center [867, 511] width 95 height 438
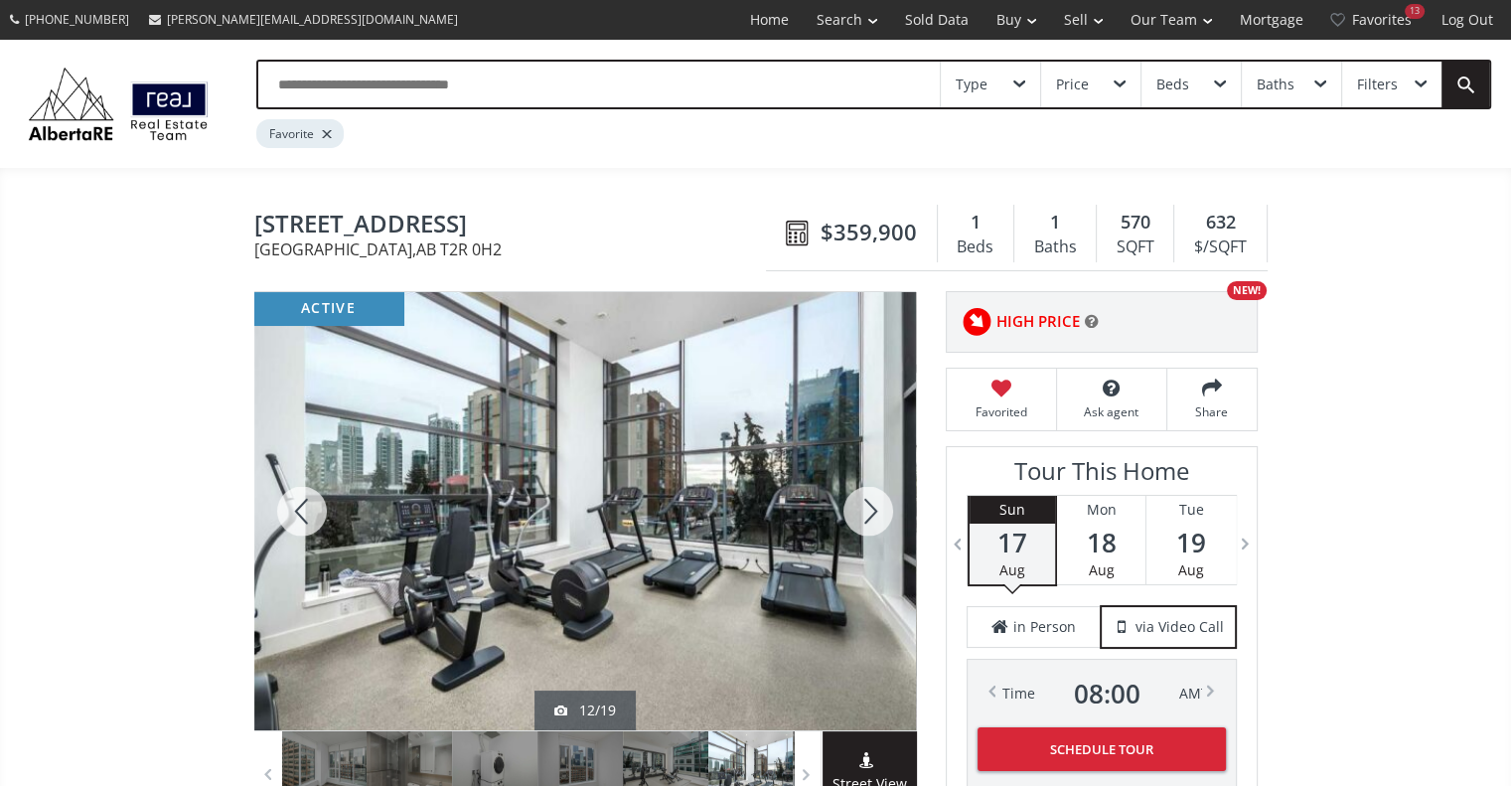
click at [854, 515] on div at bounding box center [867, 511] width 95 height 438
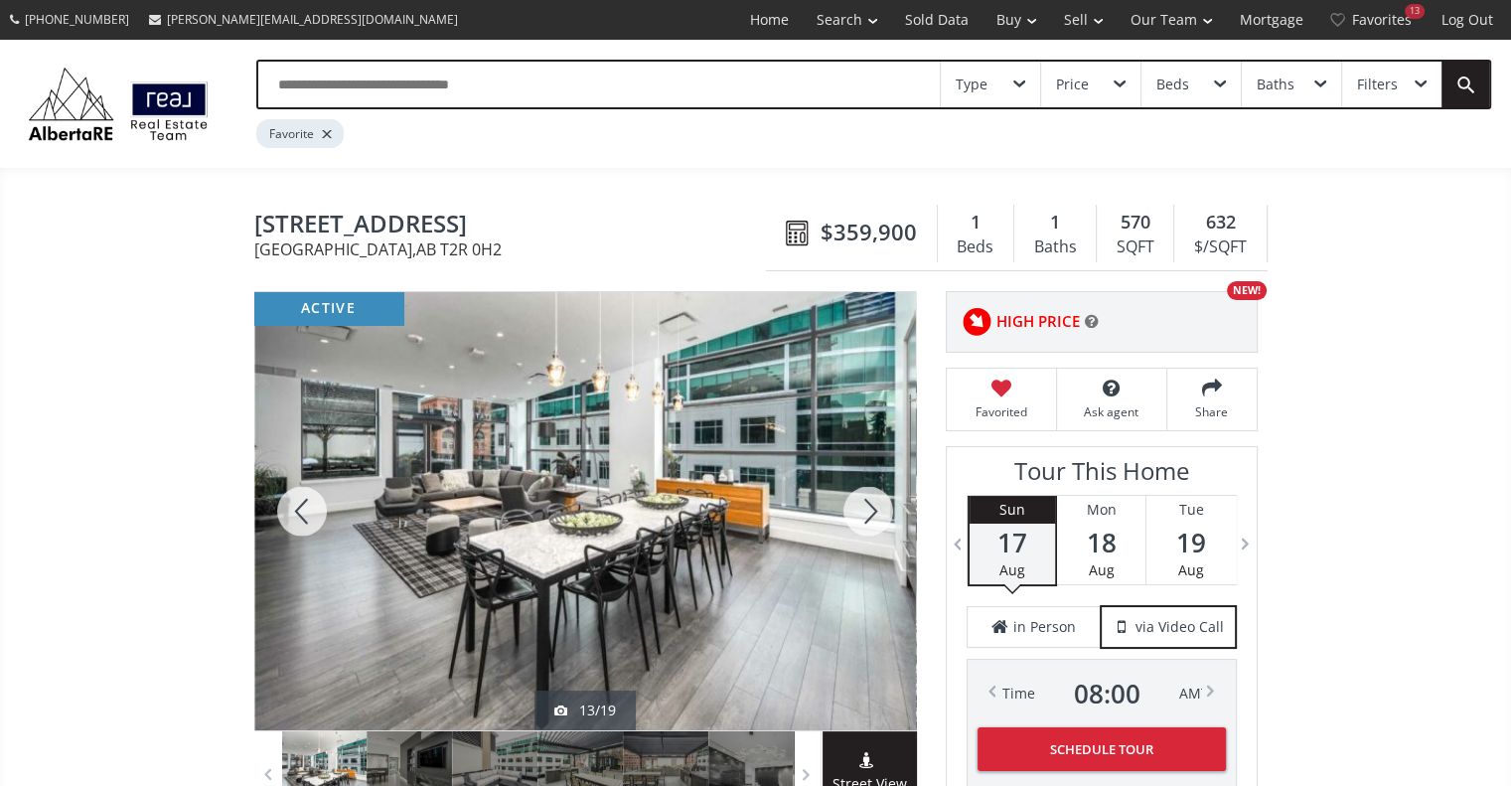
click at [854, 515] on div at bounding box center [867, 511] width 95 height 438
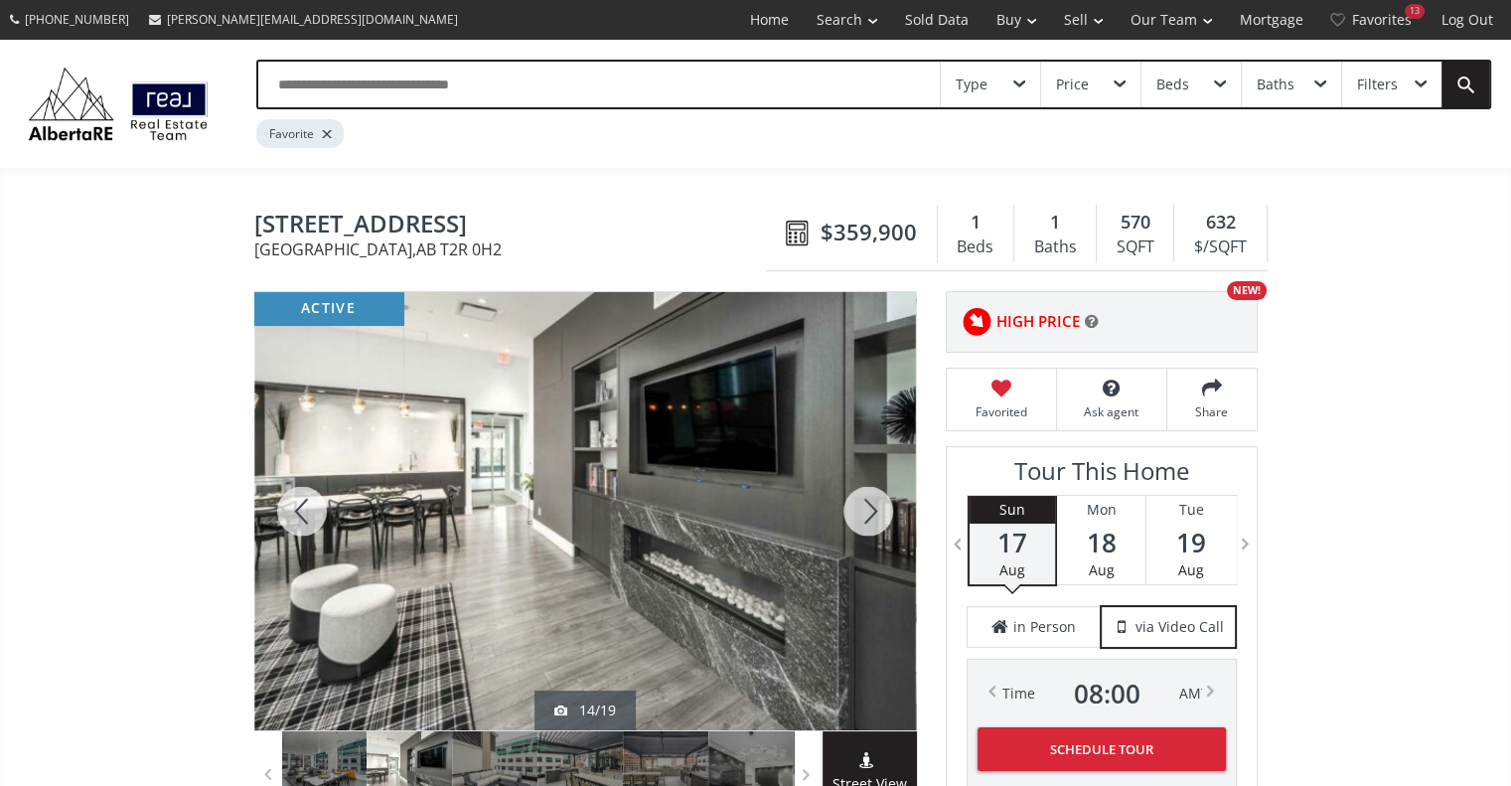
click at [854, 515] on div at bounding box center [867, 511] width 95 height 438
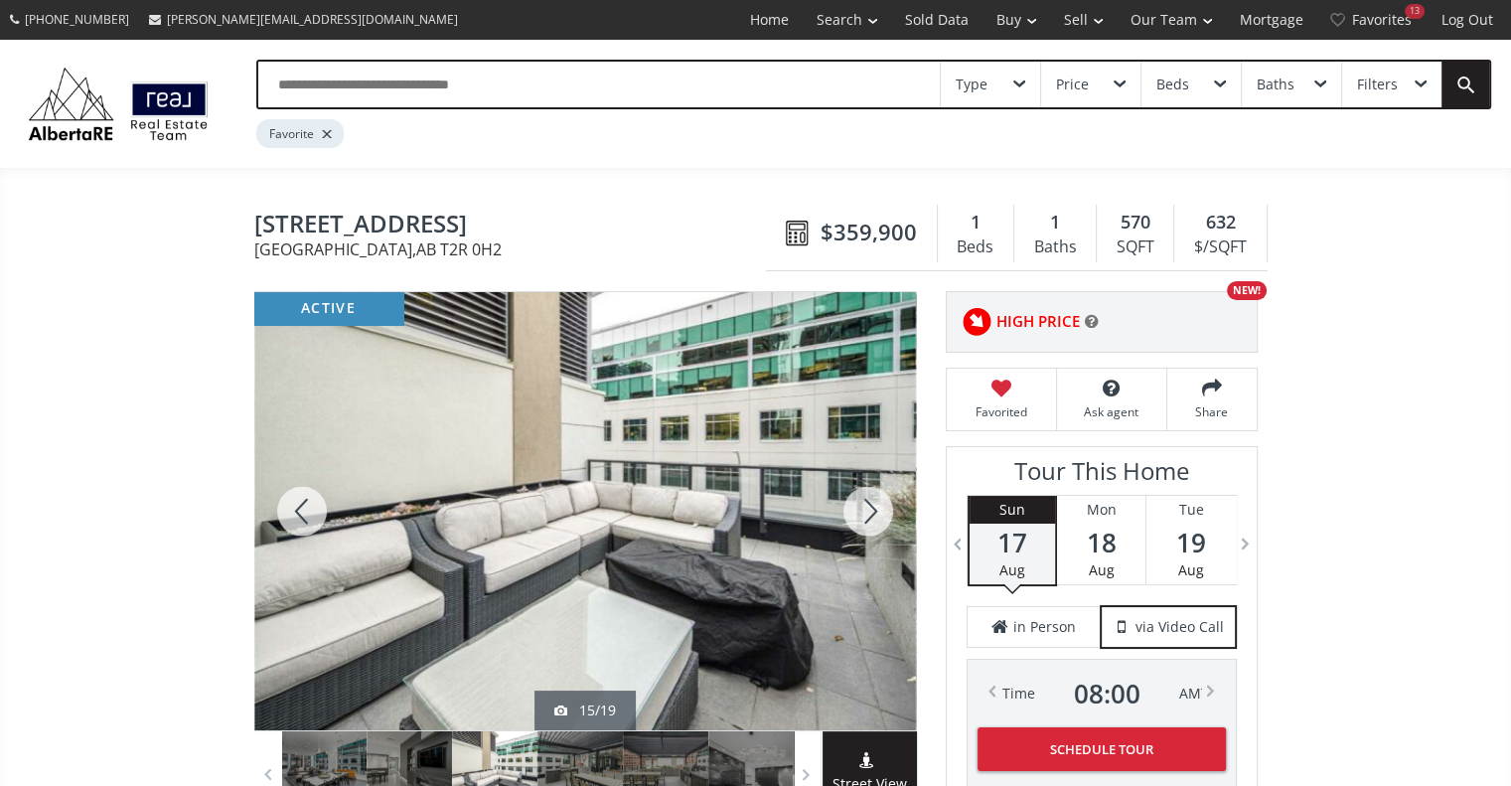
click at [868, 505] on div at bounding box center [867, 511] width 95 height 438
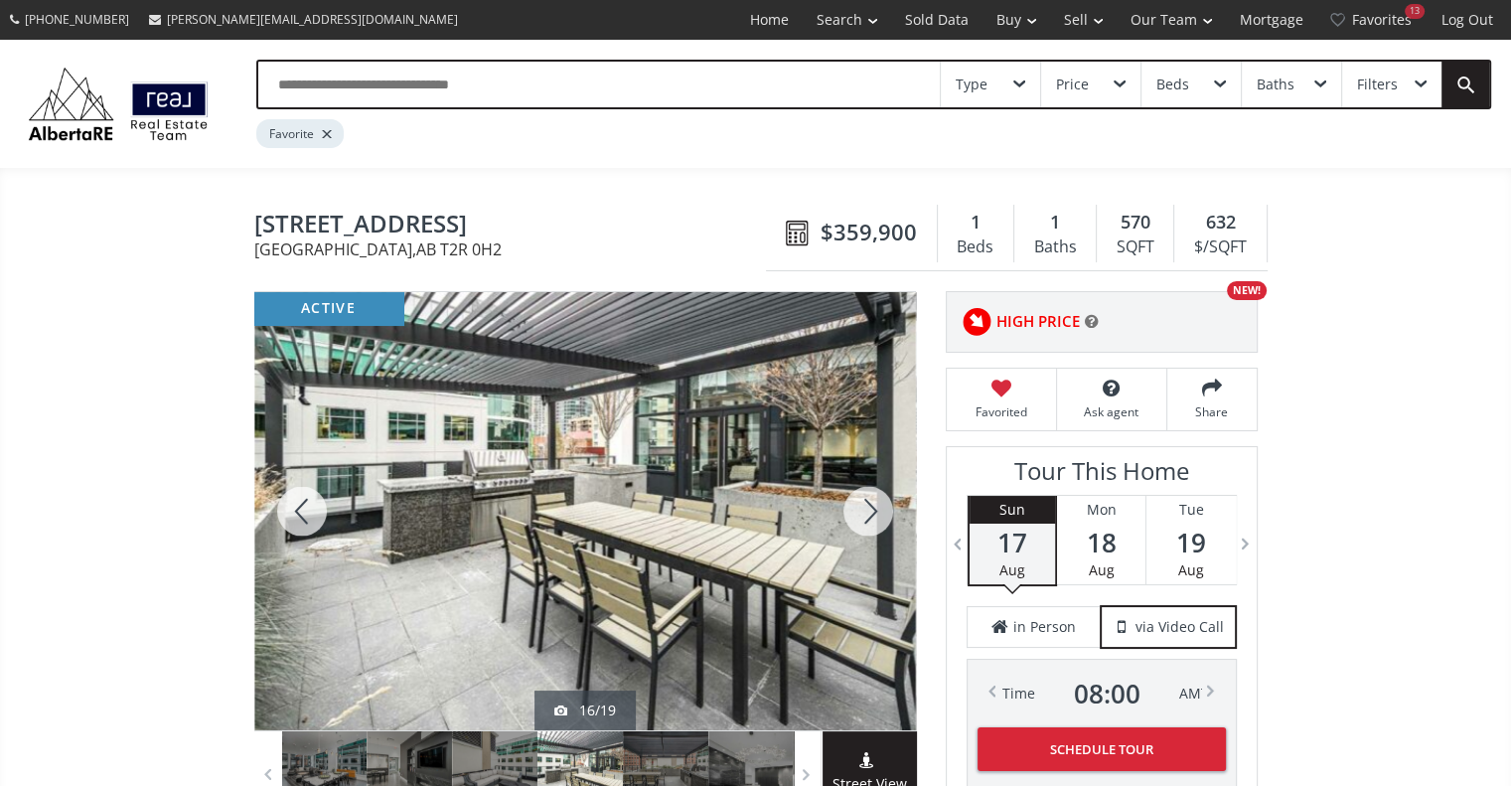
click at [868, 505] on div at bounding box center [867, 511] width 95 height 438
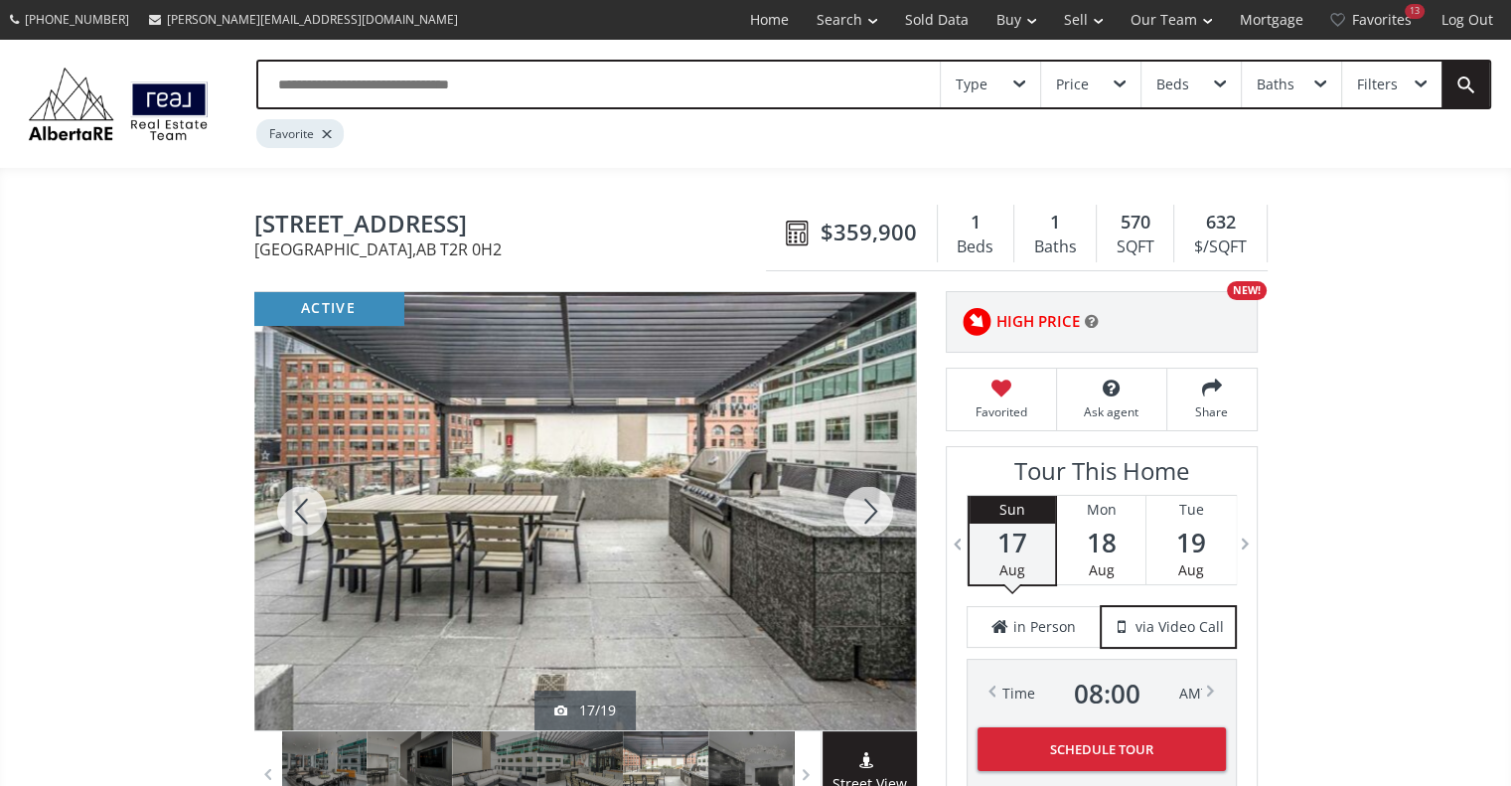
click at [868, 505] on div at bounding box center [867, 511] width 95 height 438
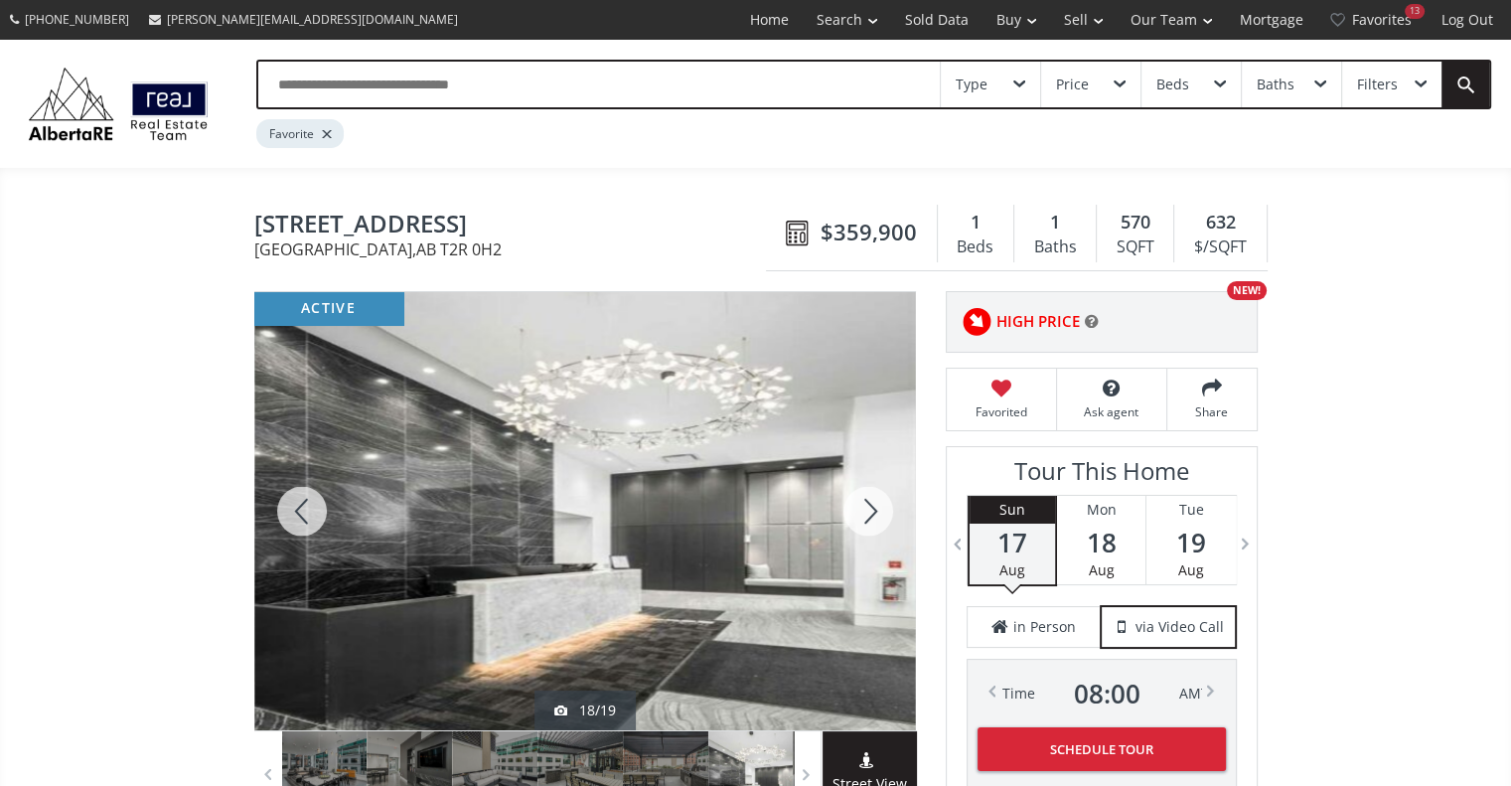
click at [868, 505] on div at bounding box center [867, 511] width 95 height 438
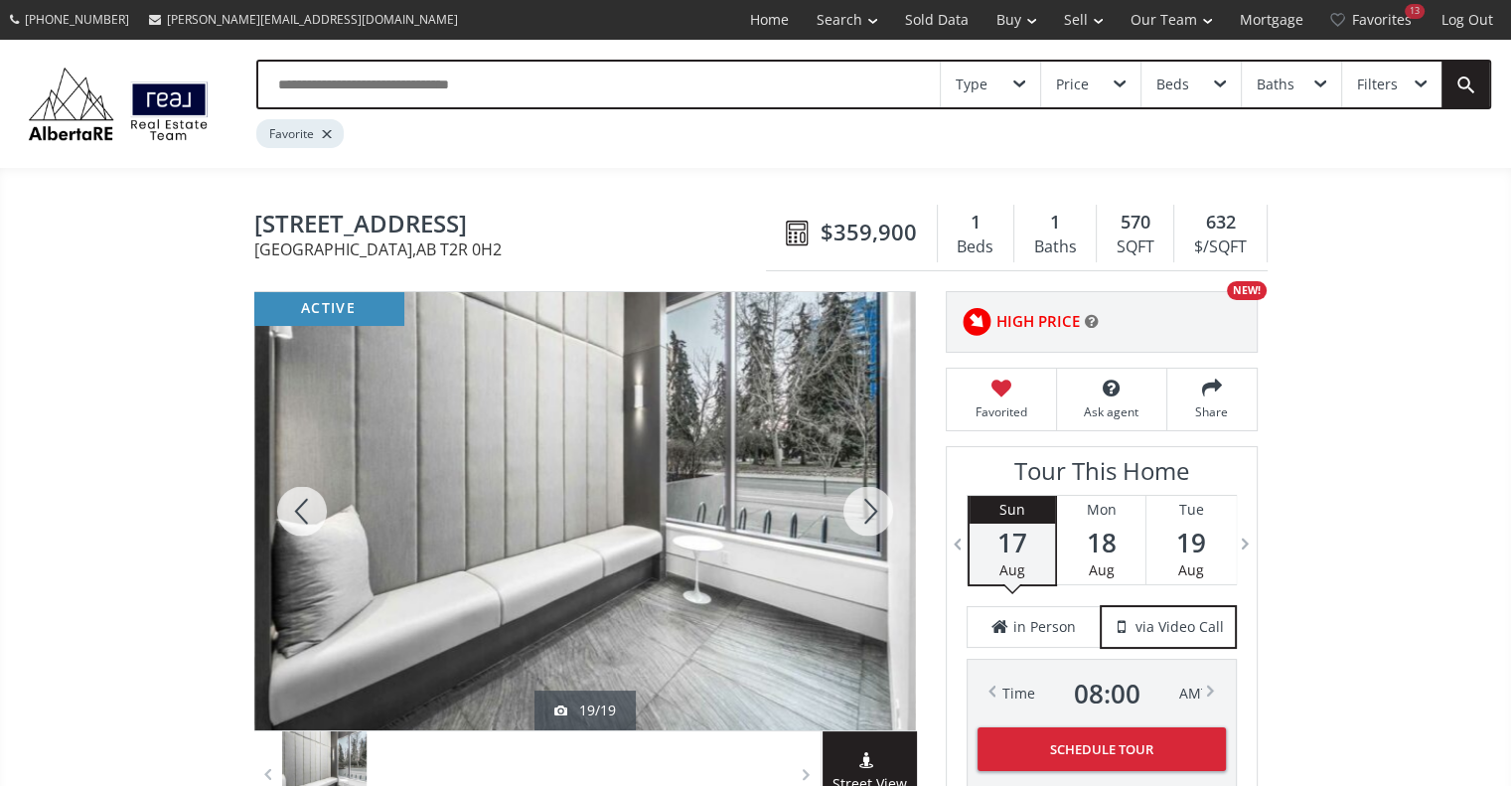
click at [868, 505] on div at bounding box center [867, 511] width 95 height 438
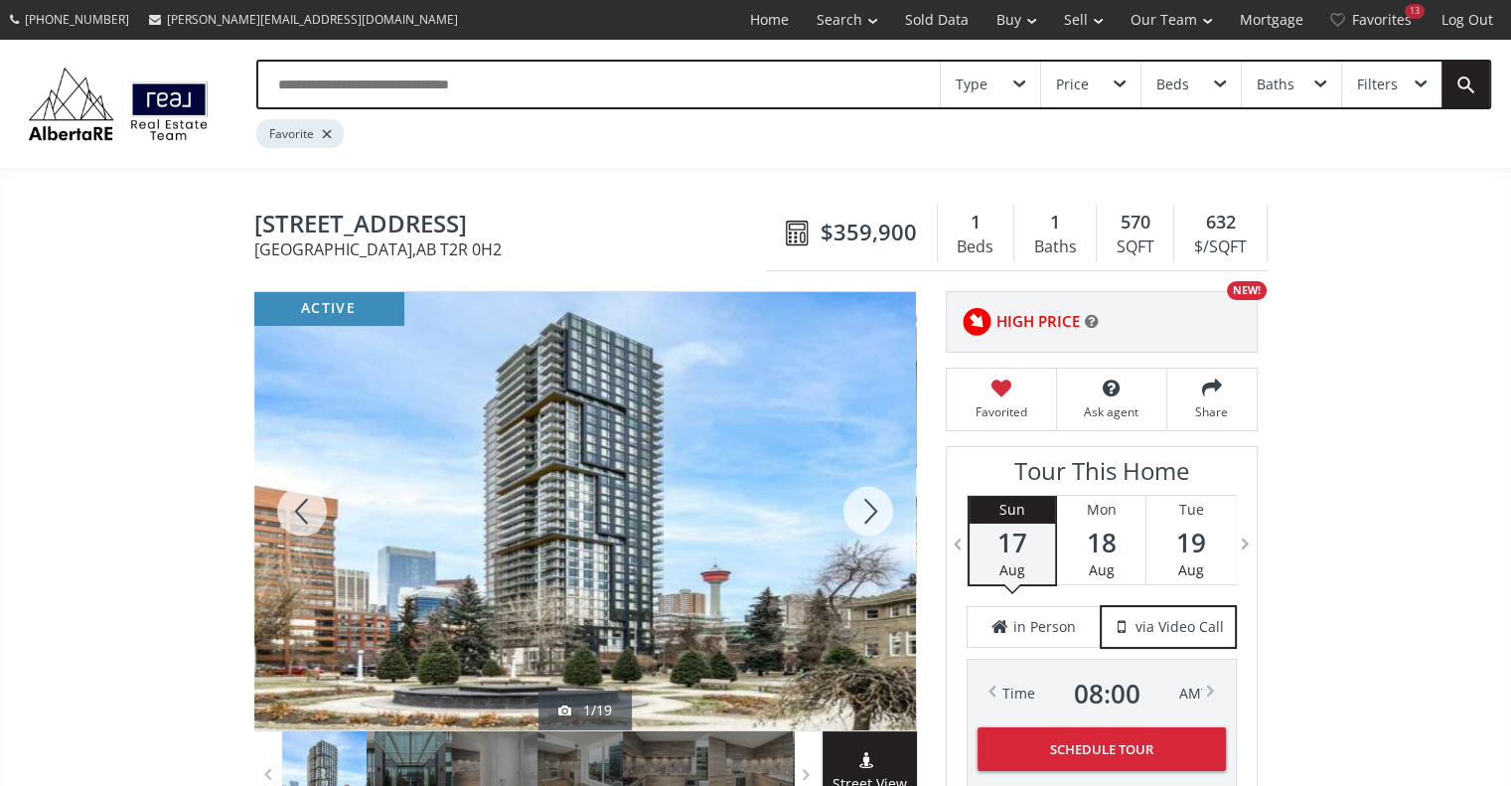
click at [868, 505] on div at bounding box center [867, 511] width 95 height 438
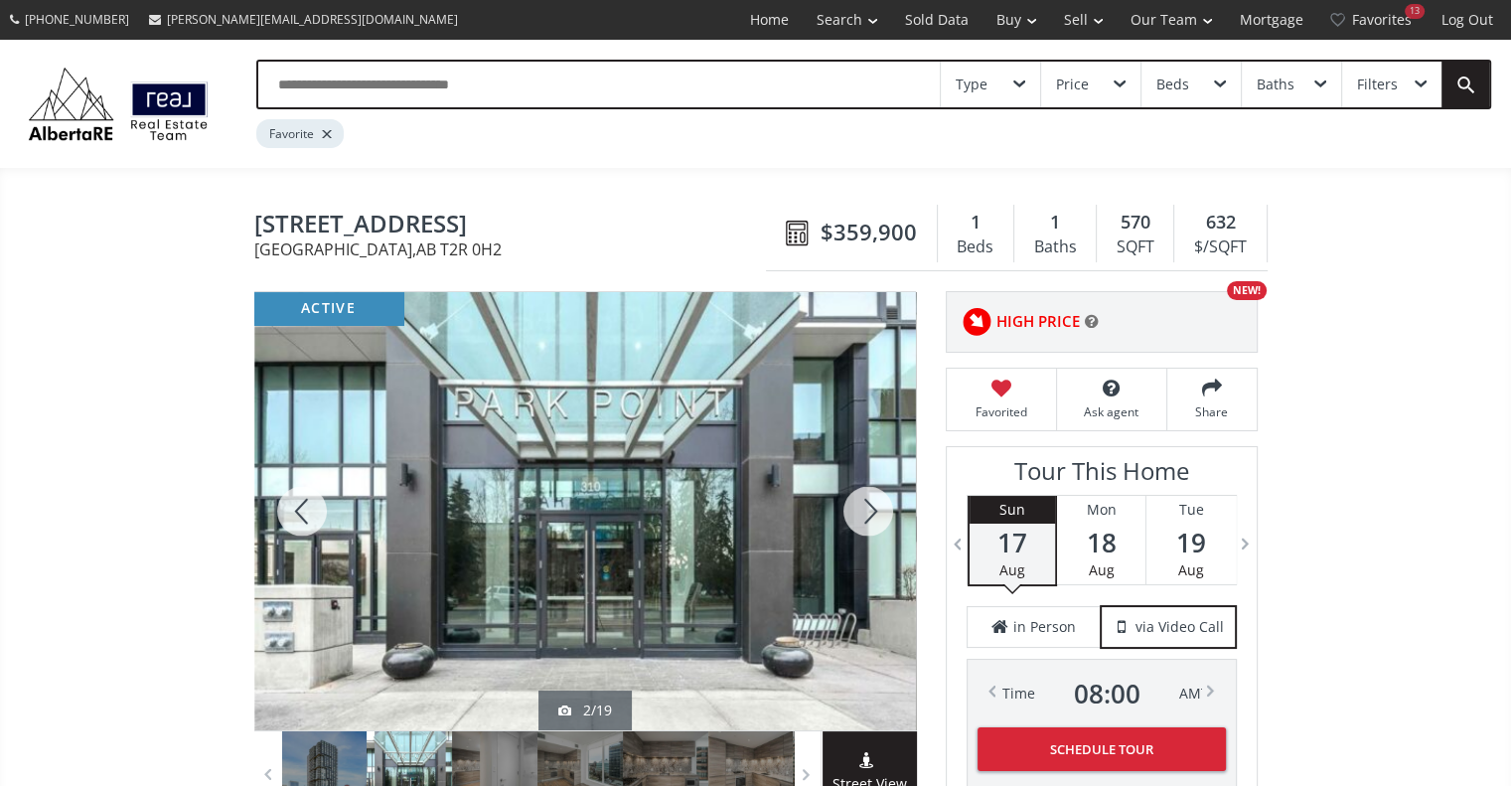
click at [868, 505] on div at bounding box center [867, 511] width 95 height 438
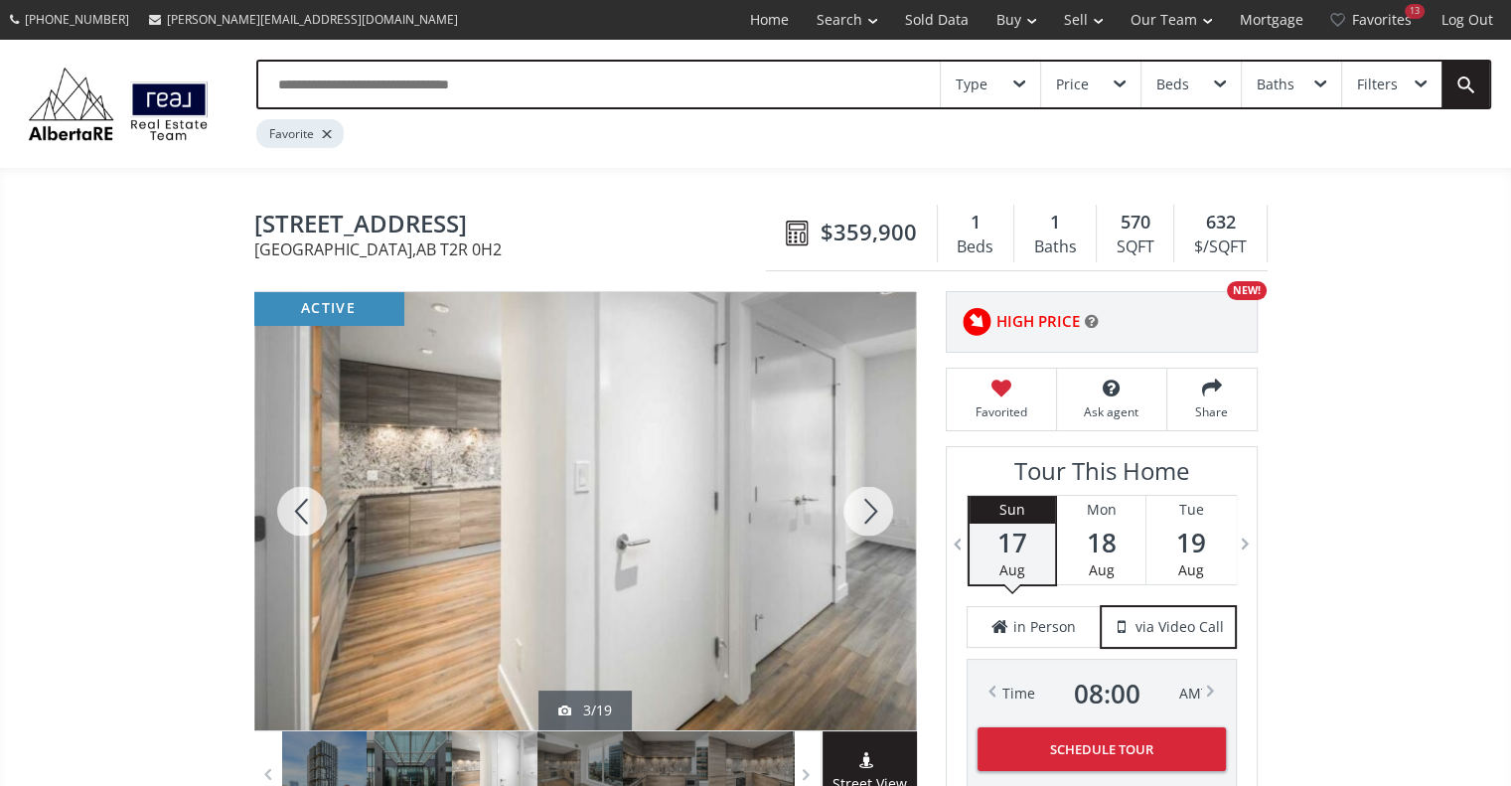
click at [868, 505] on div at bounding box center [867, 511] width 95 height 438
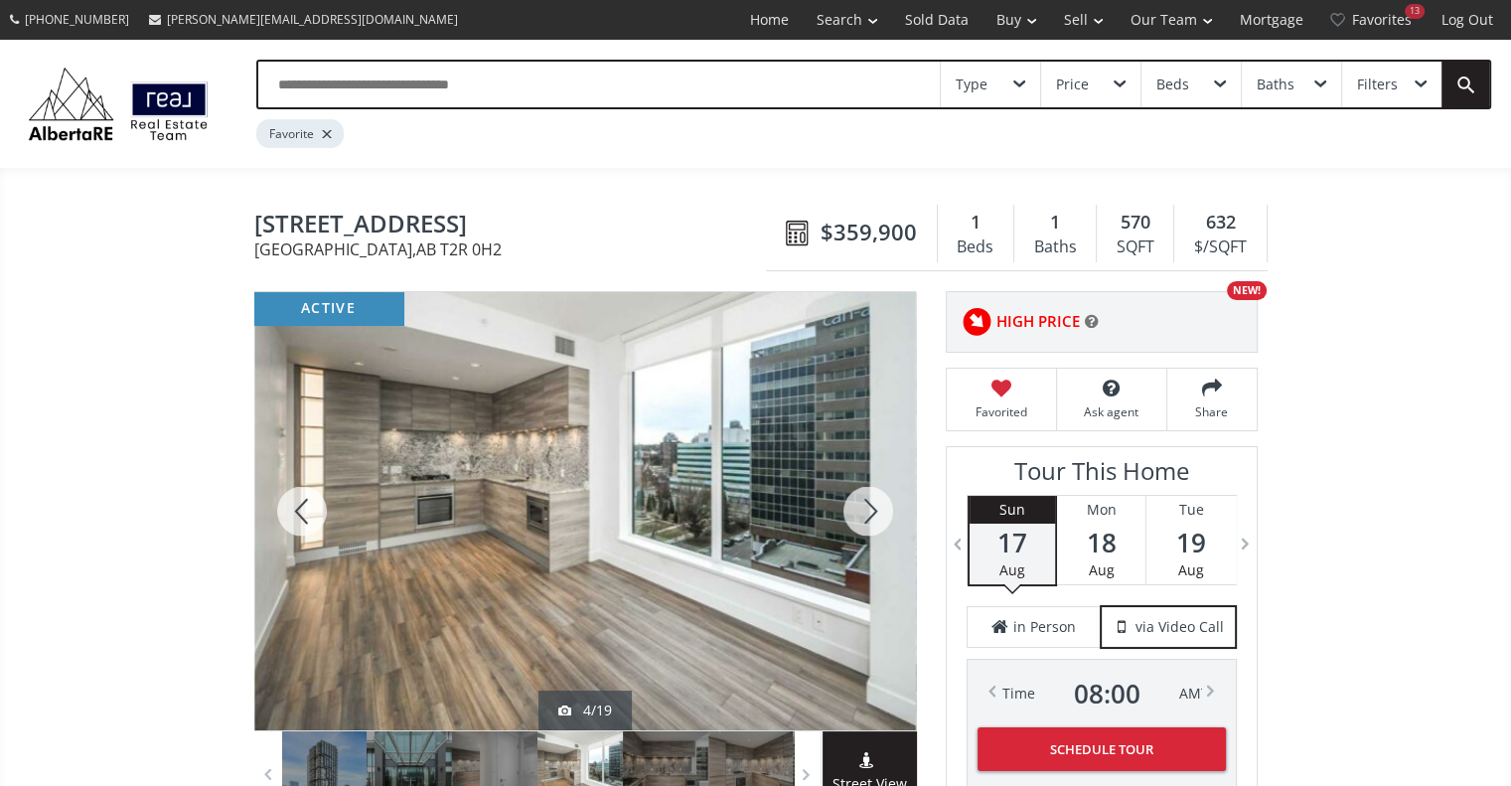
click at [868, 505] on div at bounding box center [867, 511] width 95 height 438
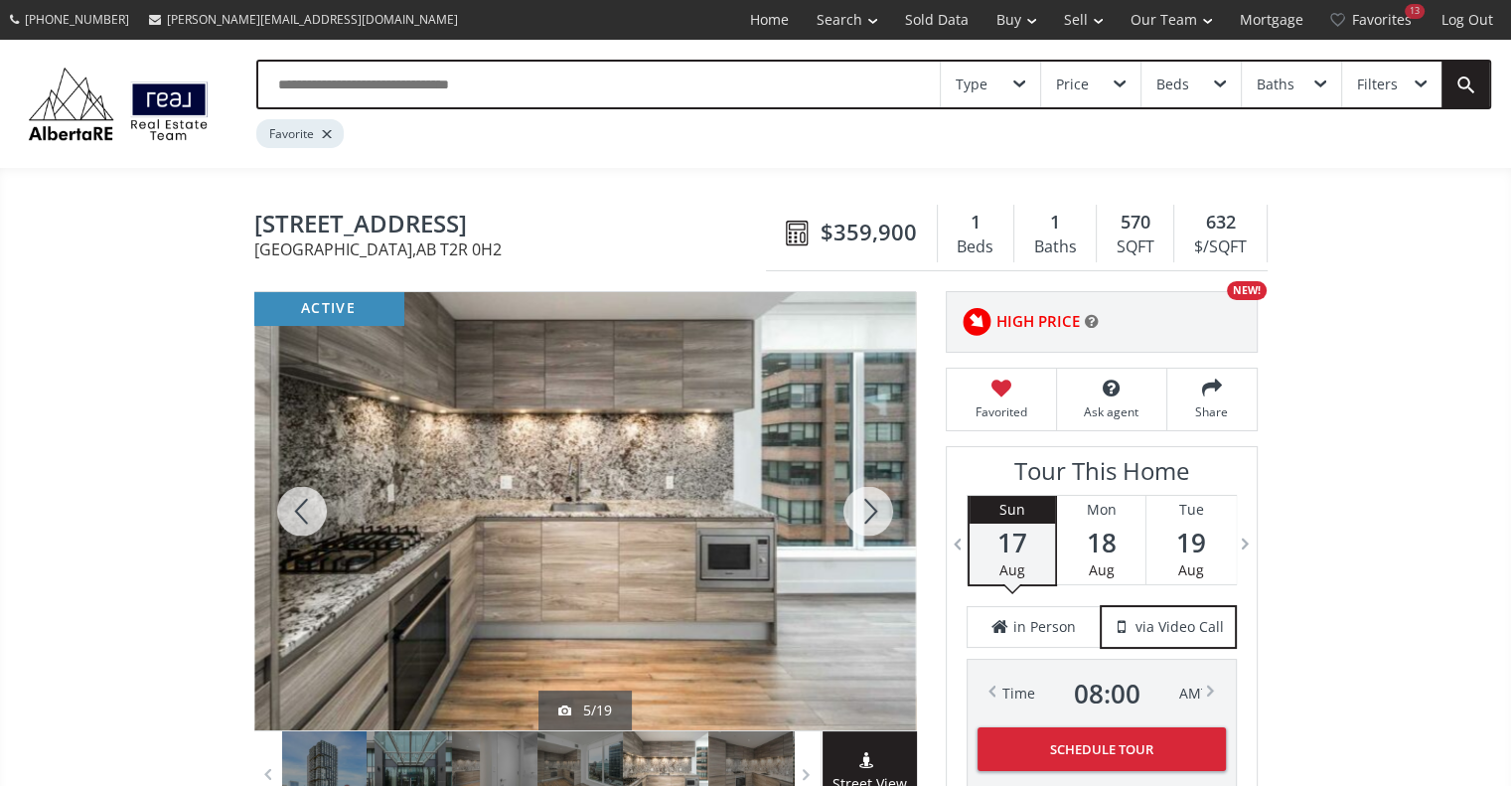
click at [868, 505] on div at bounding box center [867, 511] width 95 height 438
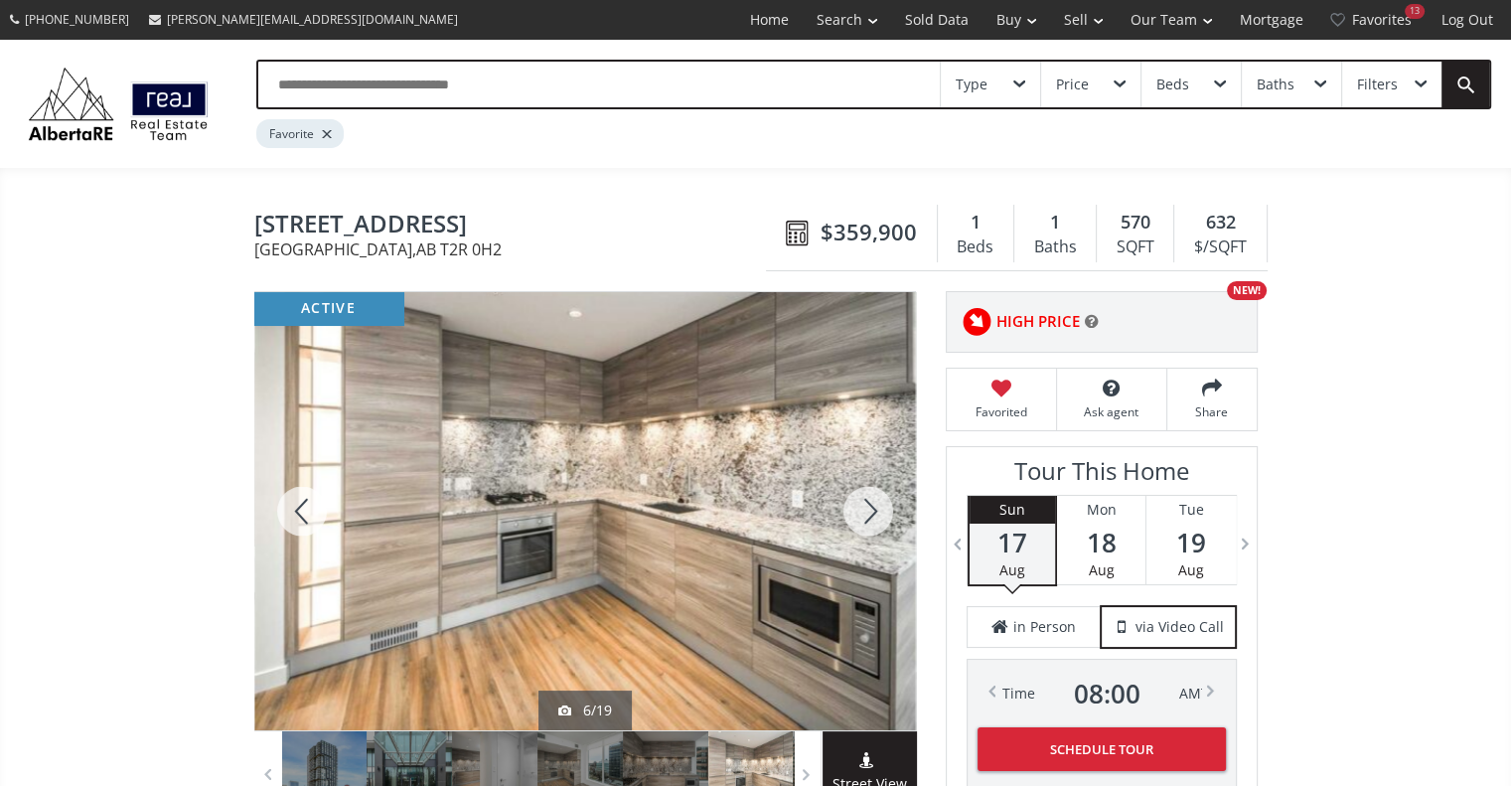
click at [870, 513] on div at bounding box center [867, 511] width 95 height 438
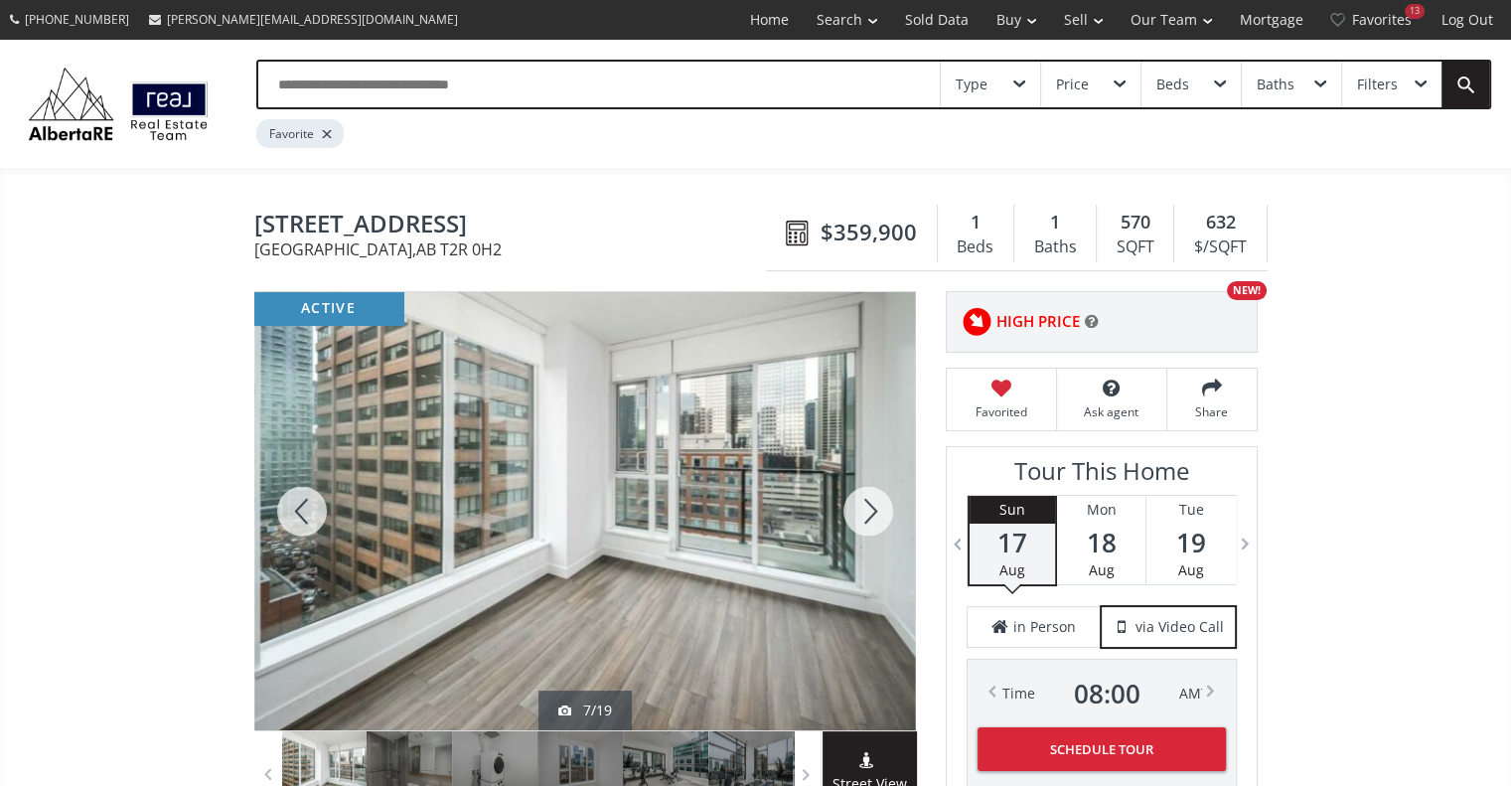
click at [870, 513] on div at bounding box center [867, 511] width 95 height 438
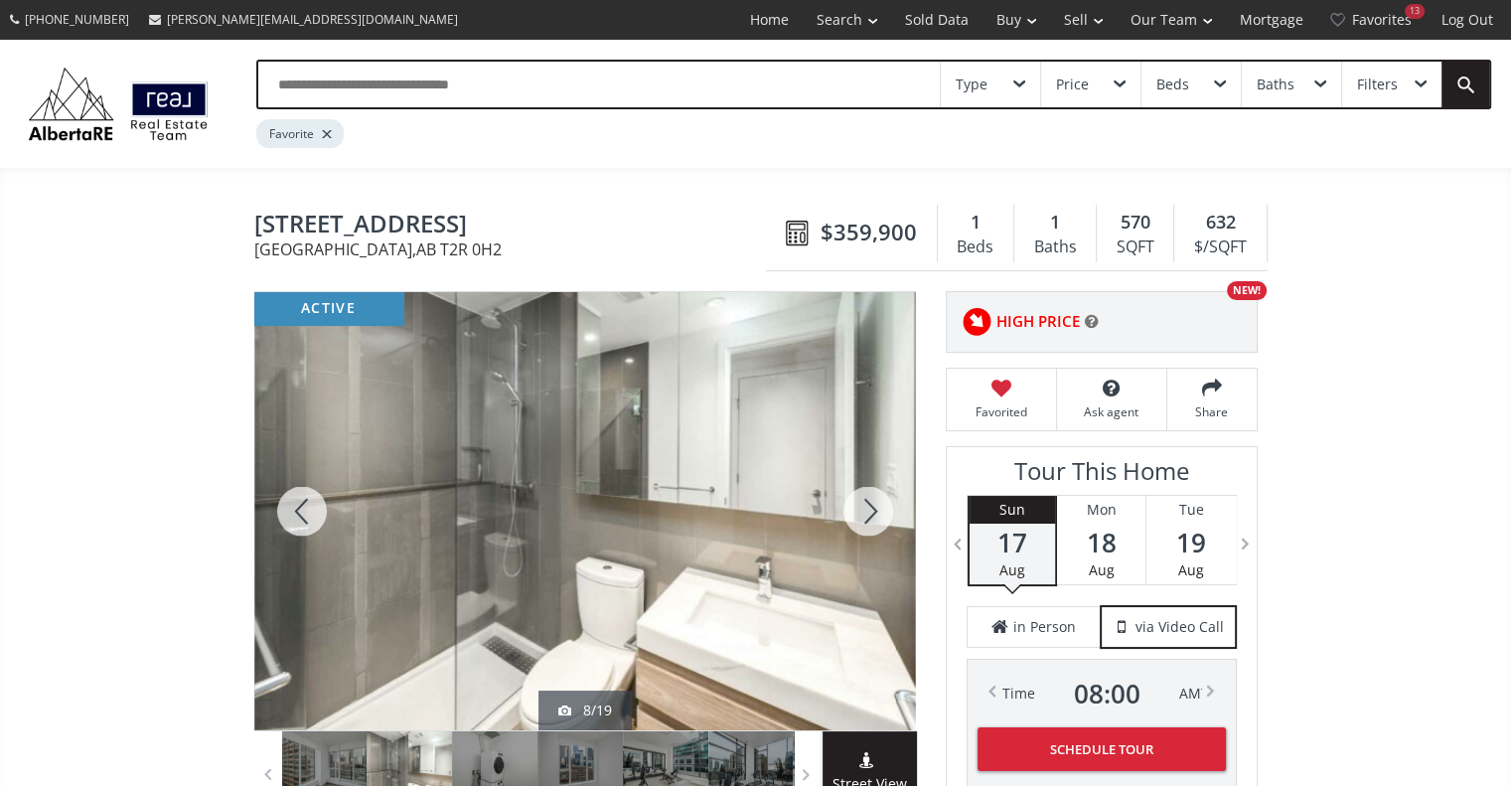
click at [299, 496] on div at bounding box center [301, 511] width 95 height 438
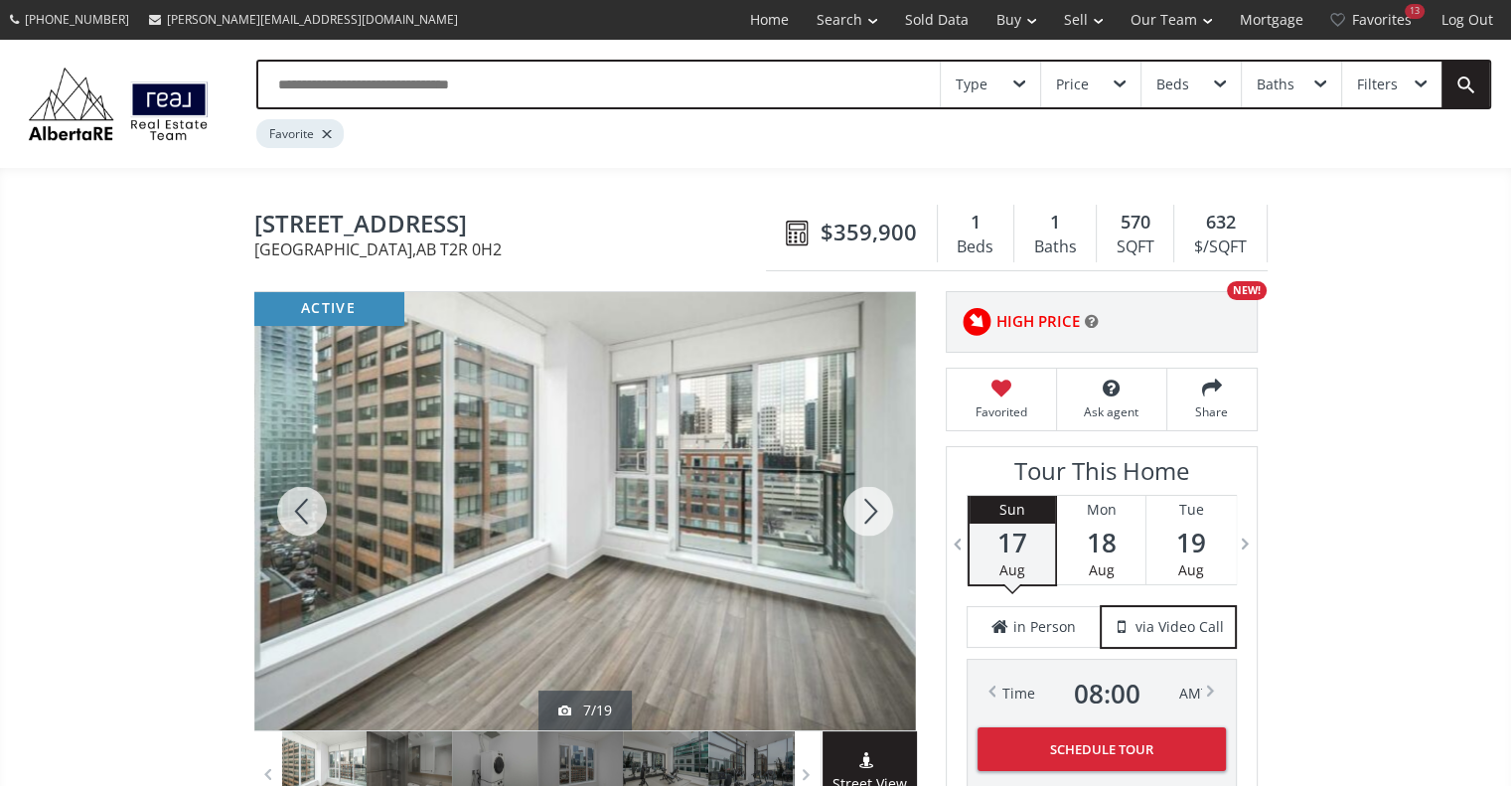
click at [299, 496] on div at bounding box center [301, 511] width 95 height 438
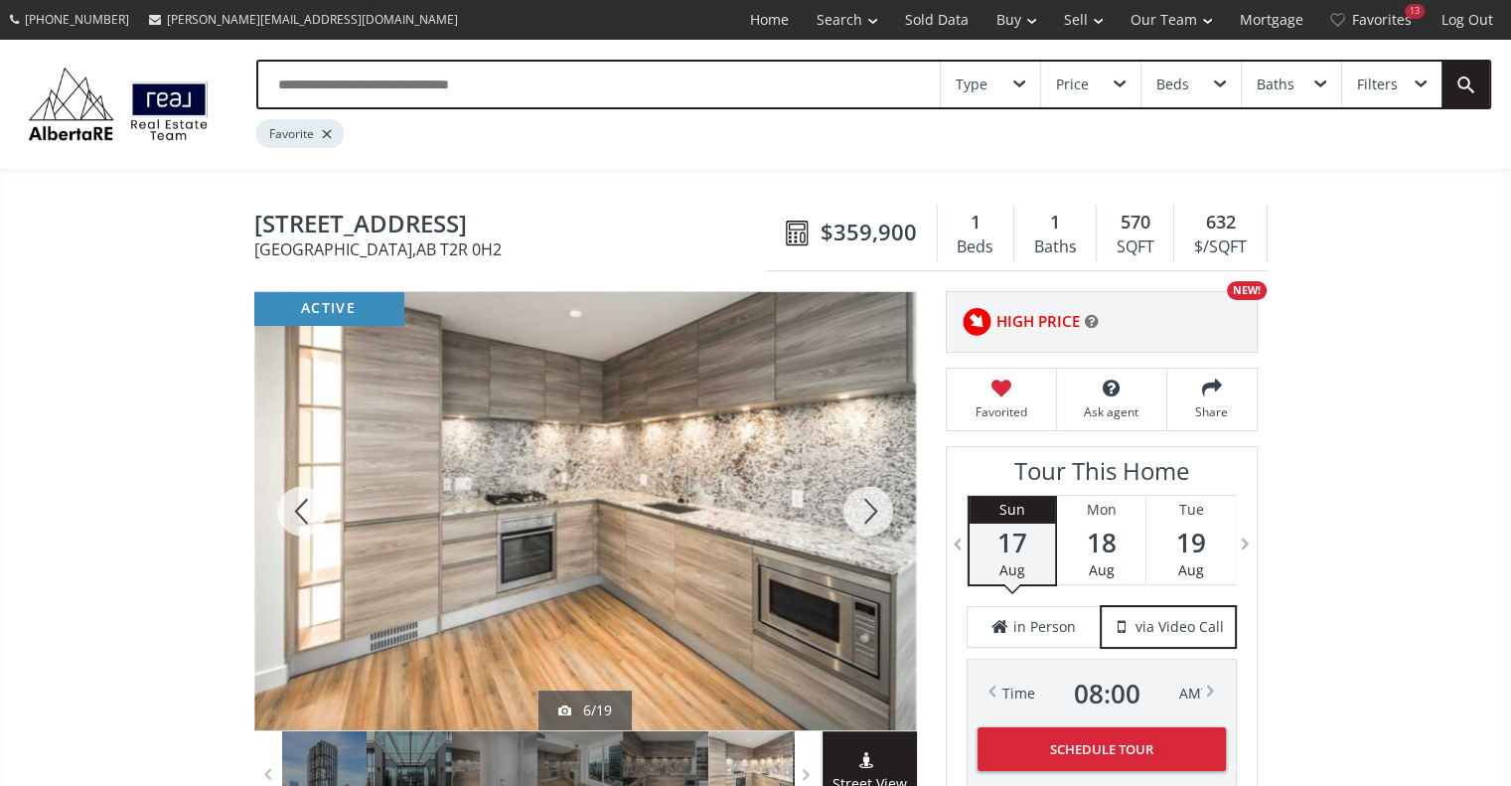
click at [878, 501] on div at bounding box center [867, 511] width 95 height 438
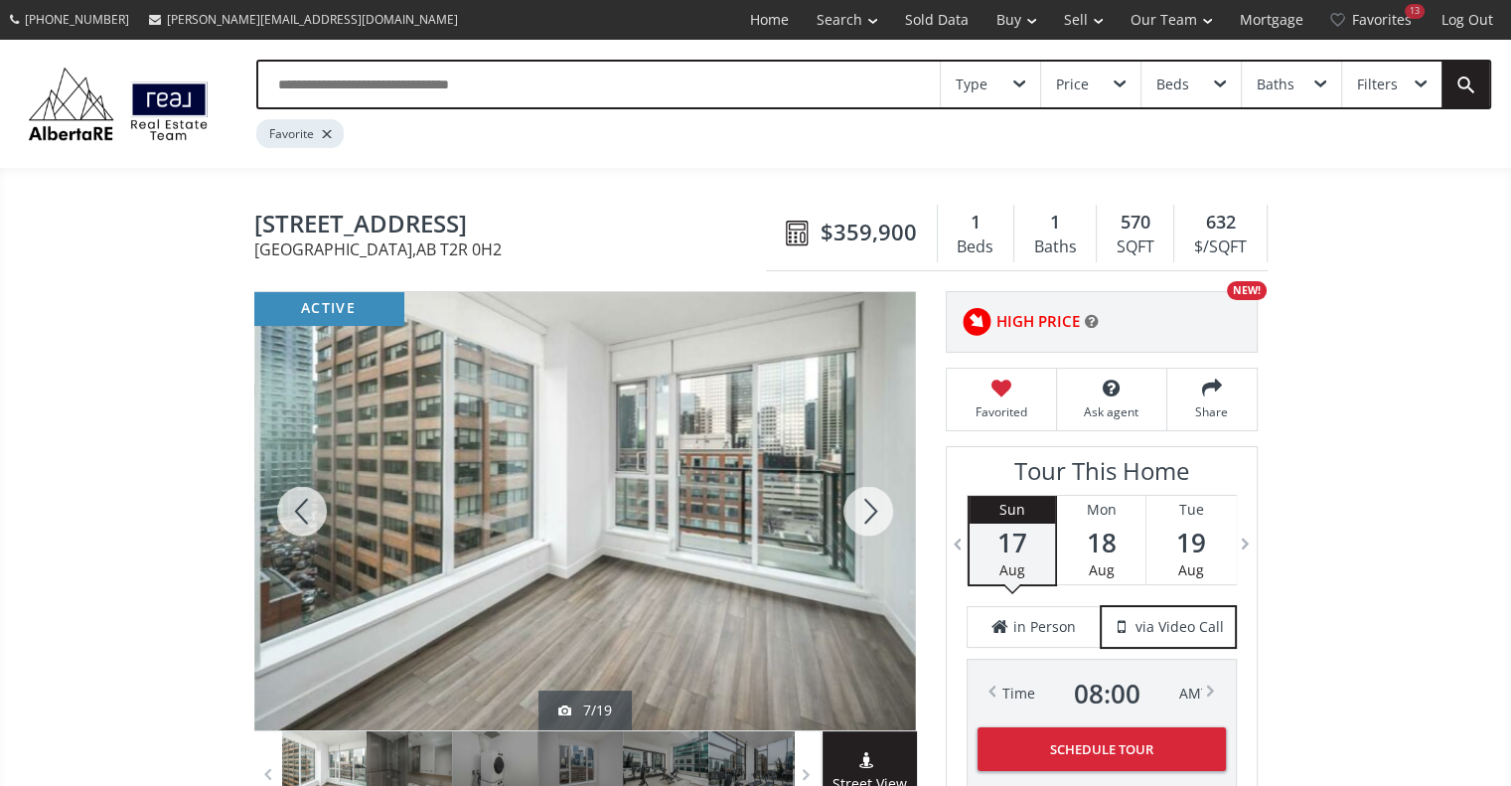
click at [861, 499] on div at bounding box center [867, 511] width 95 height 438
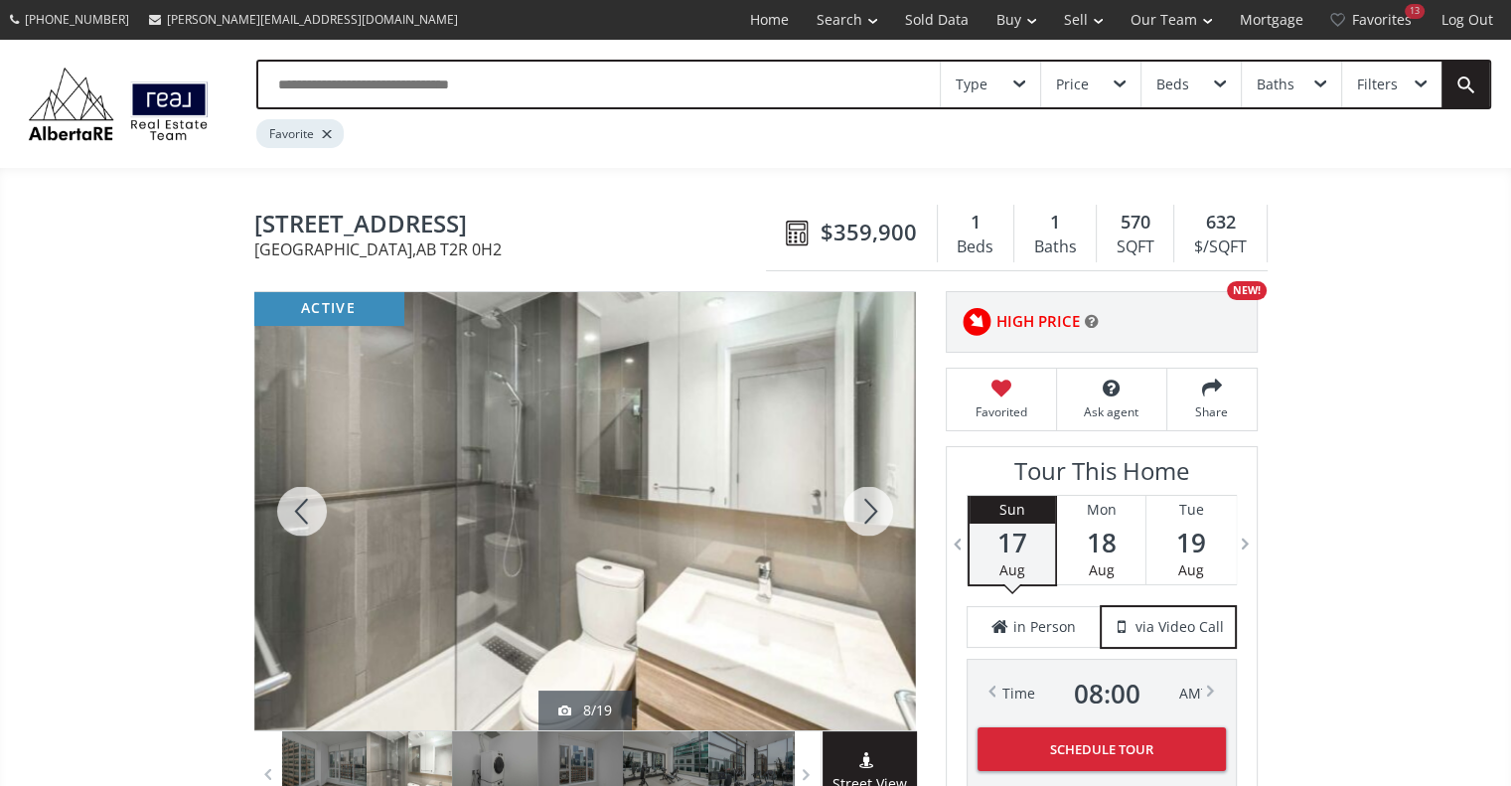
click at [861, 499] on div at bounding box center [867, 511] width 95 height 438
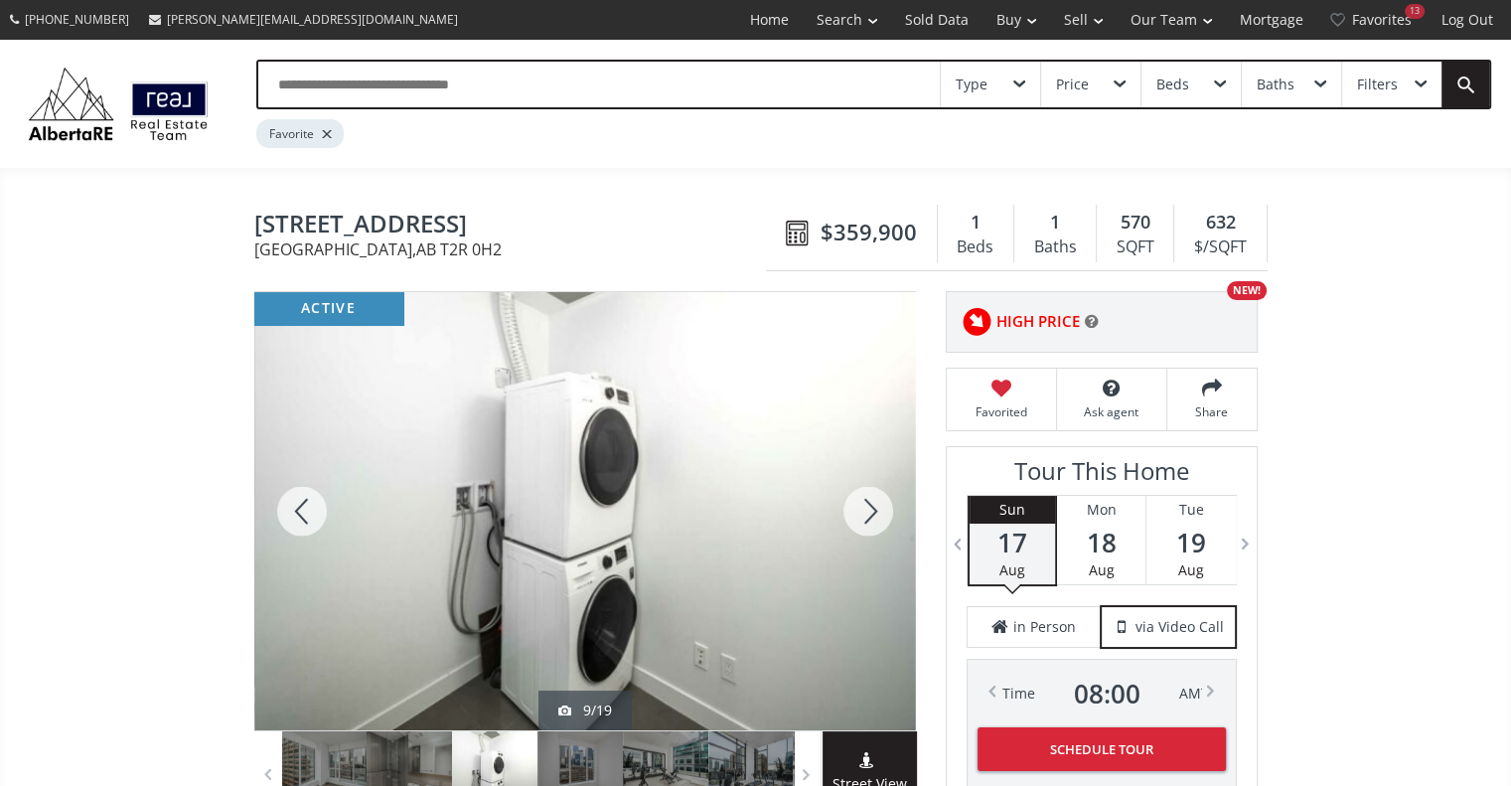
click at [861, 499] on div at bounding box center [867, 511] width 95 height 438
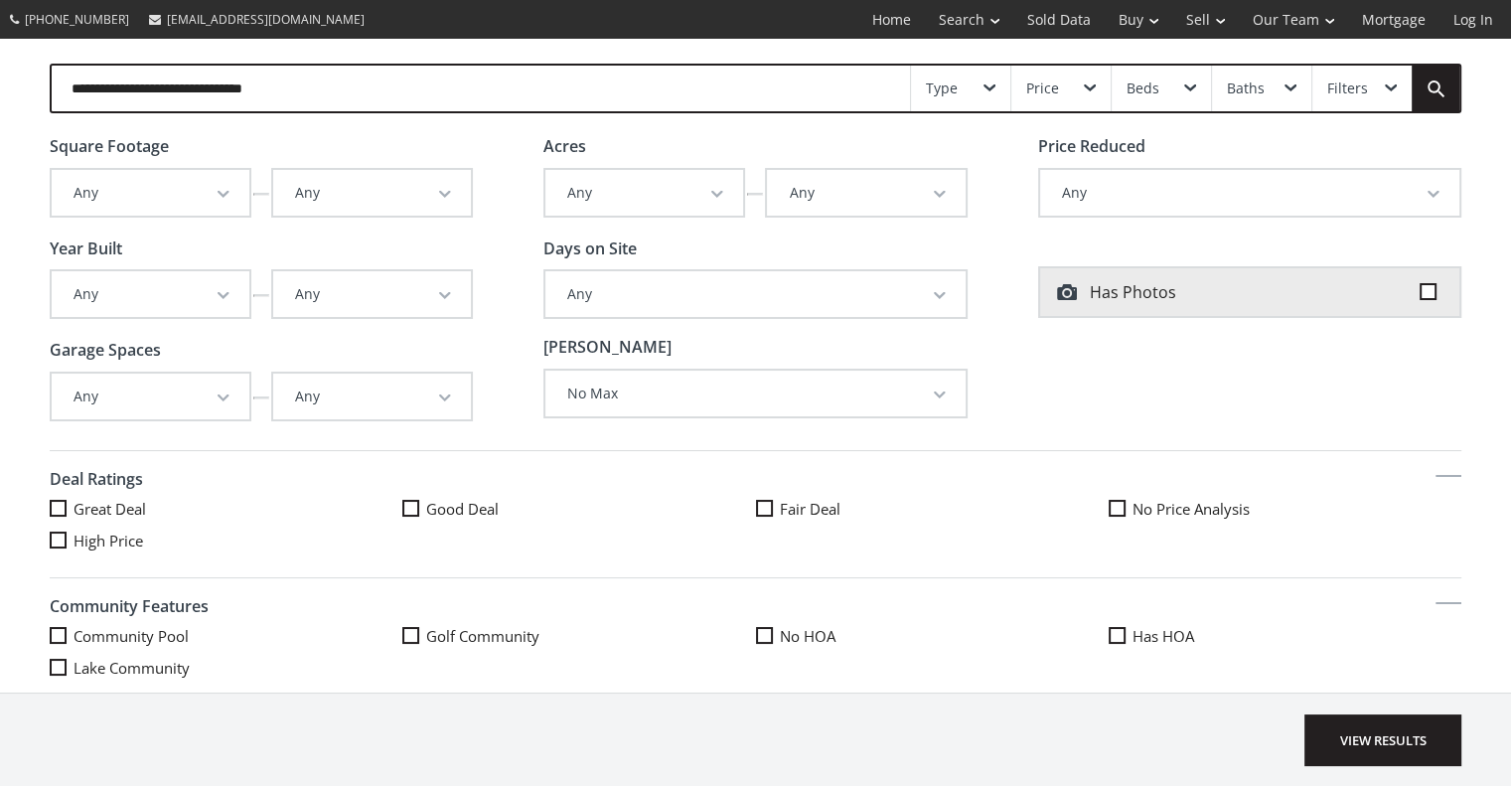
click at [228, 292] on button "Any" at bounding box center [151, 294] width 198 height 46
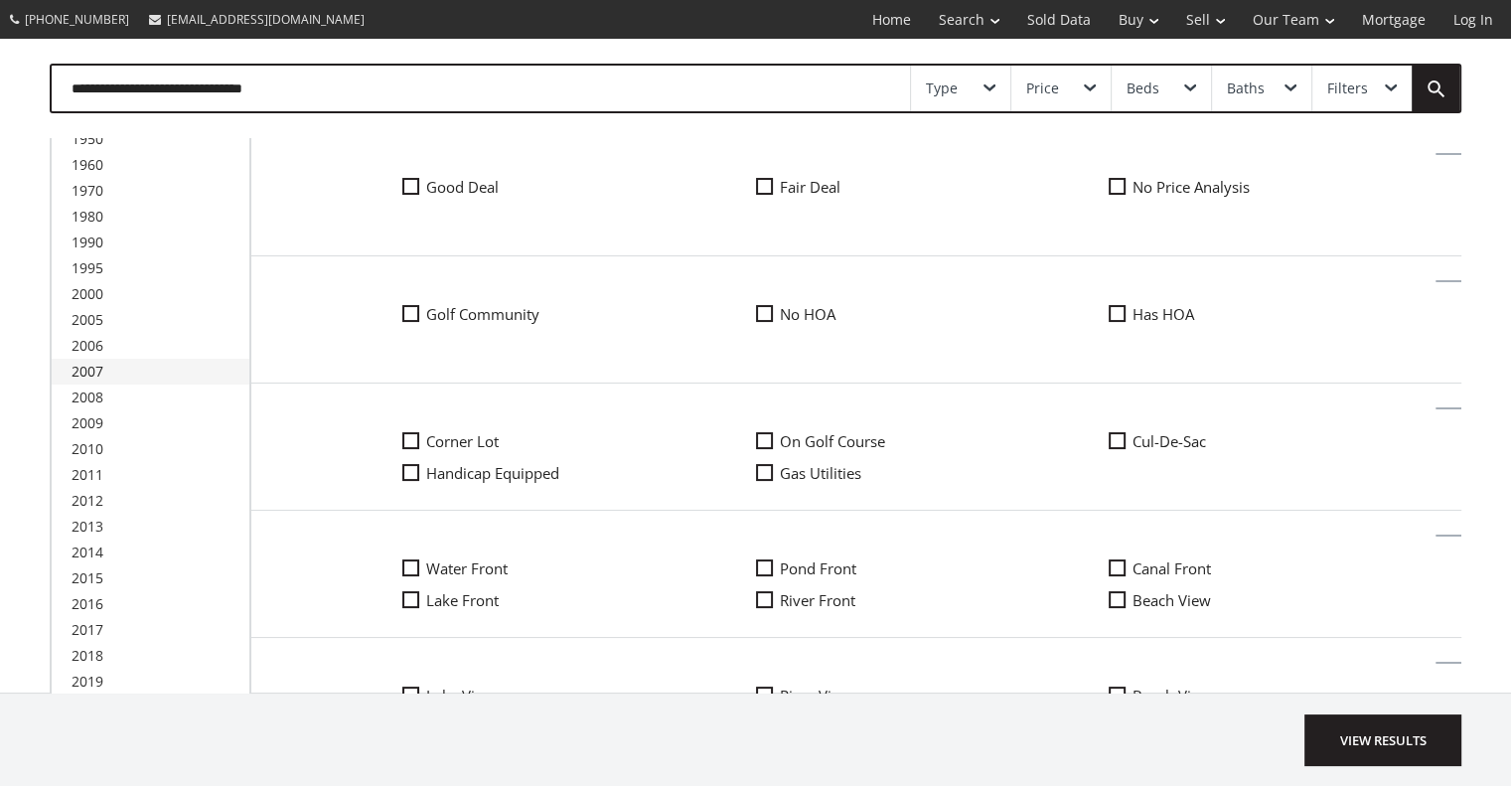
scroll to position [612, 0]
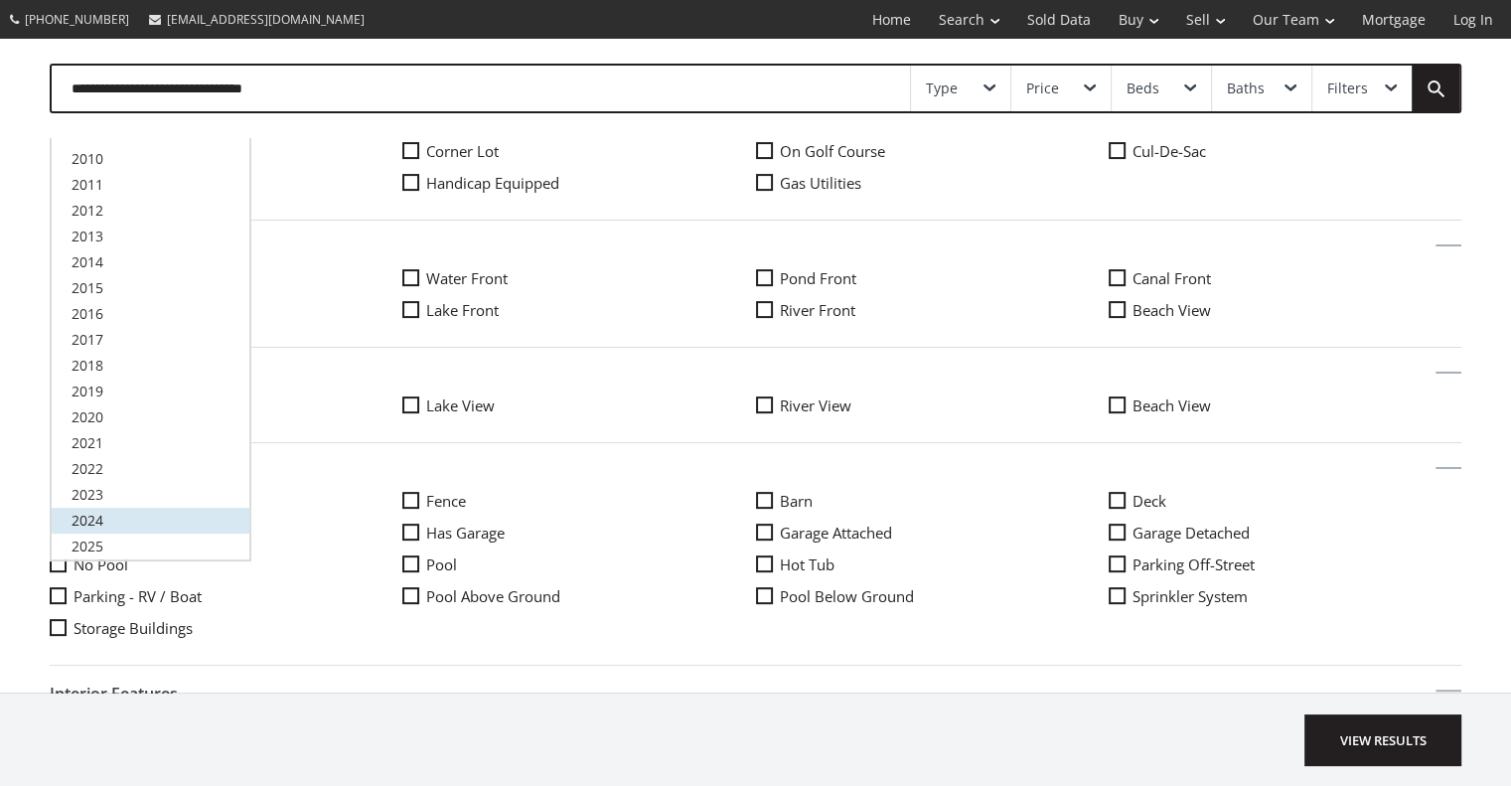
click at [100, 521] on span "2024" at bounding box center [88, 519] width 32 height 19
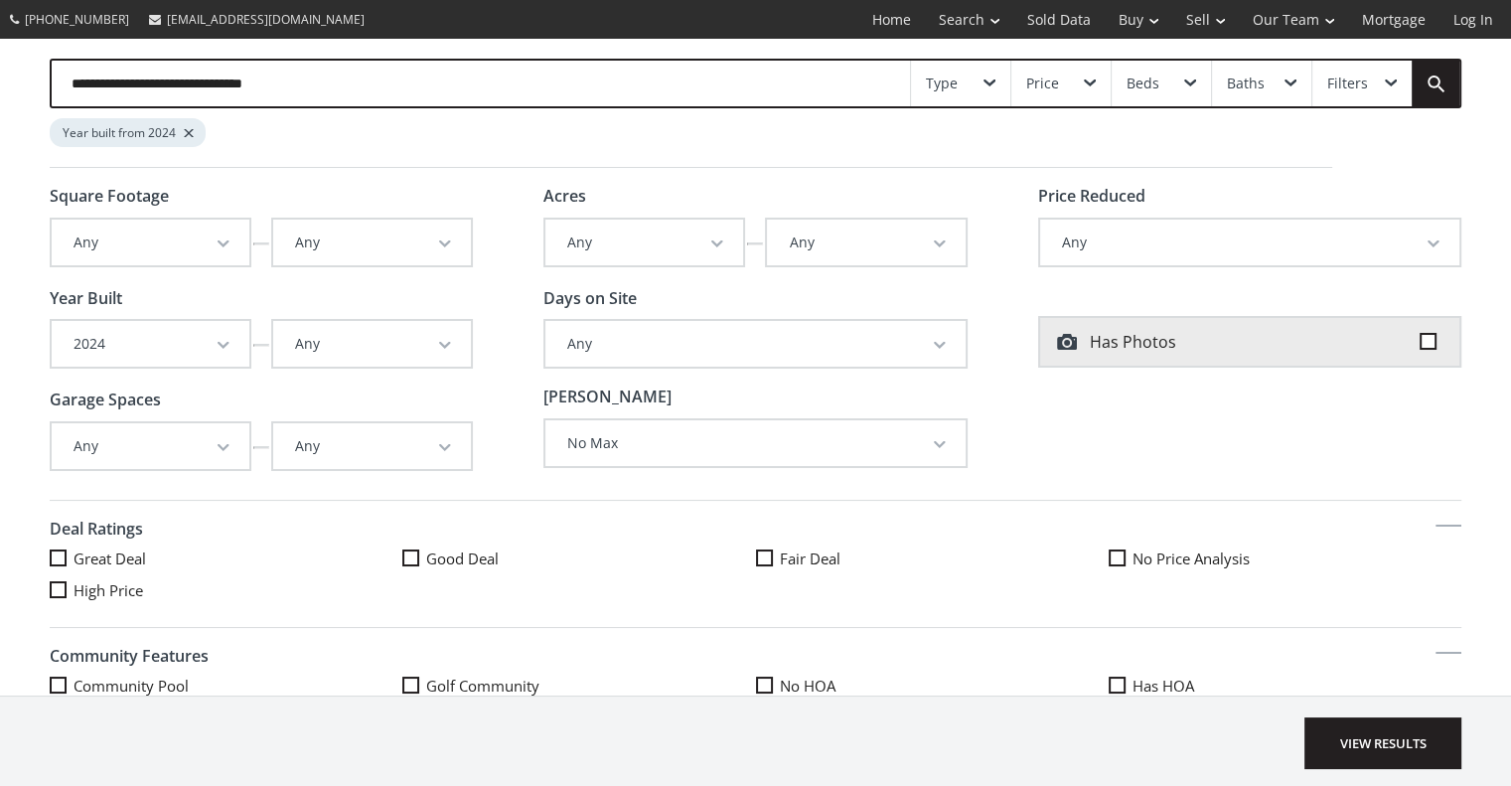
click at [396, 240] on button "Any" at bounding box center [372, 242] width 198 height 46
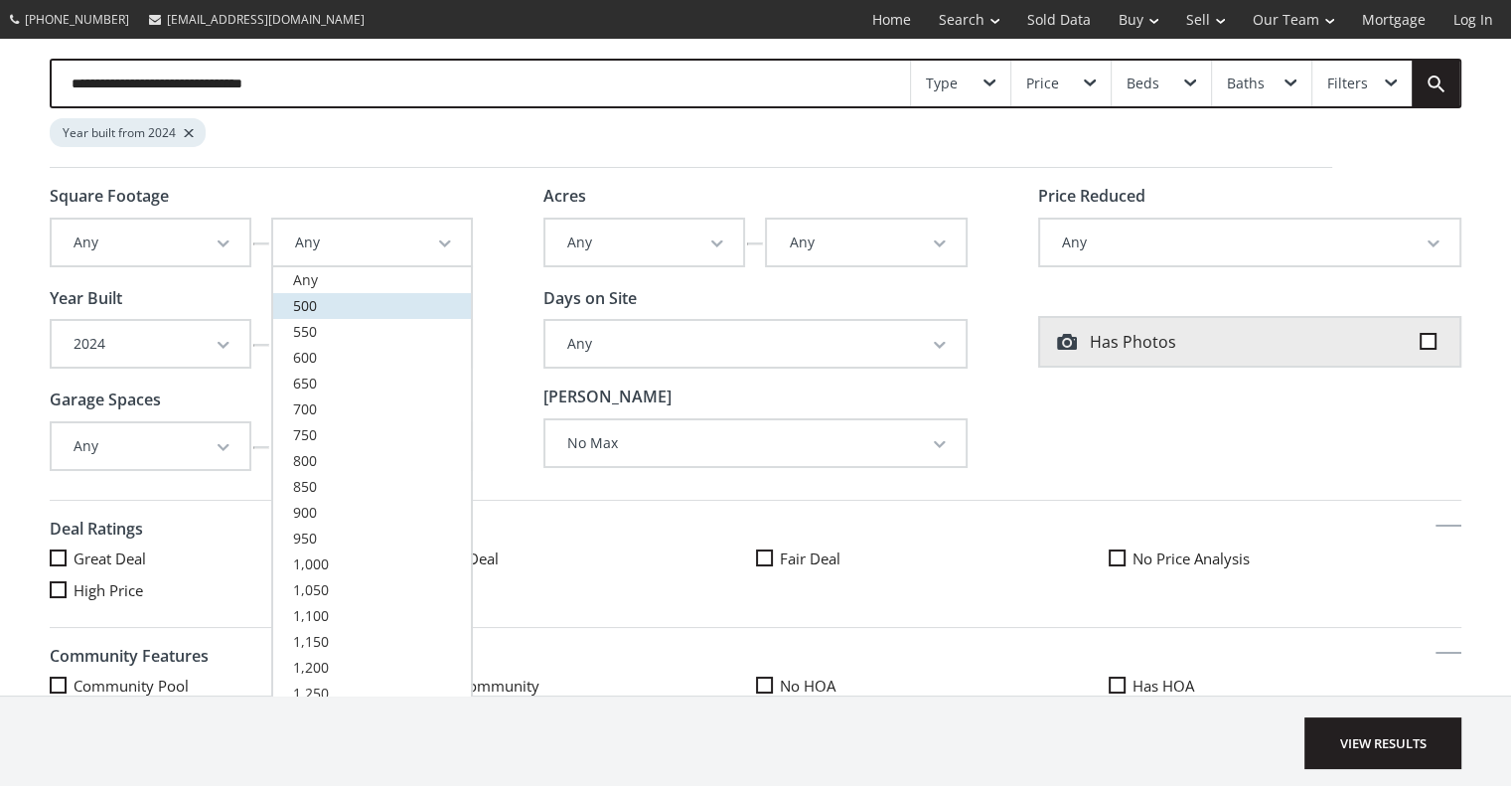
click at [350, 311] on link "500" at bounding box center [372, 306] width 198 height 26
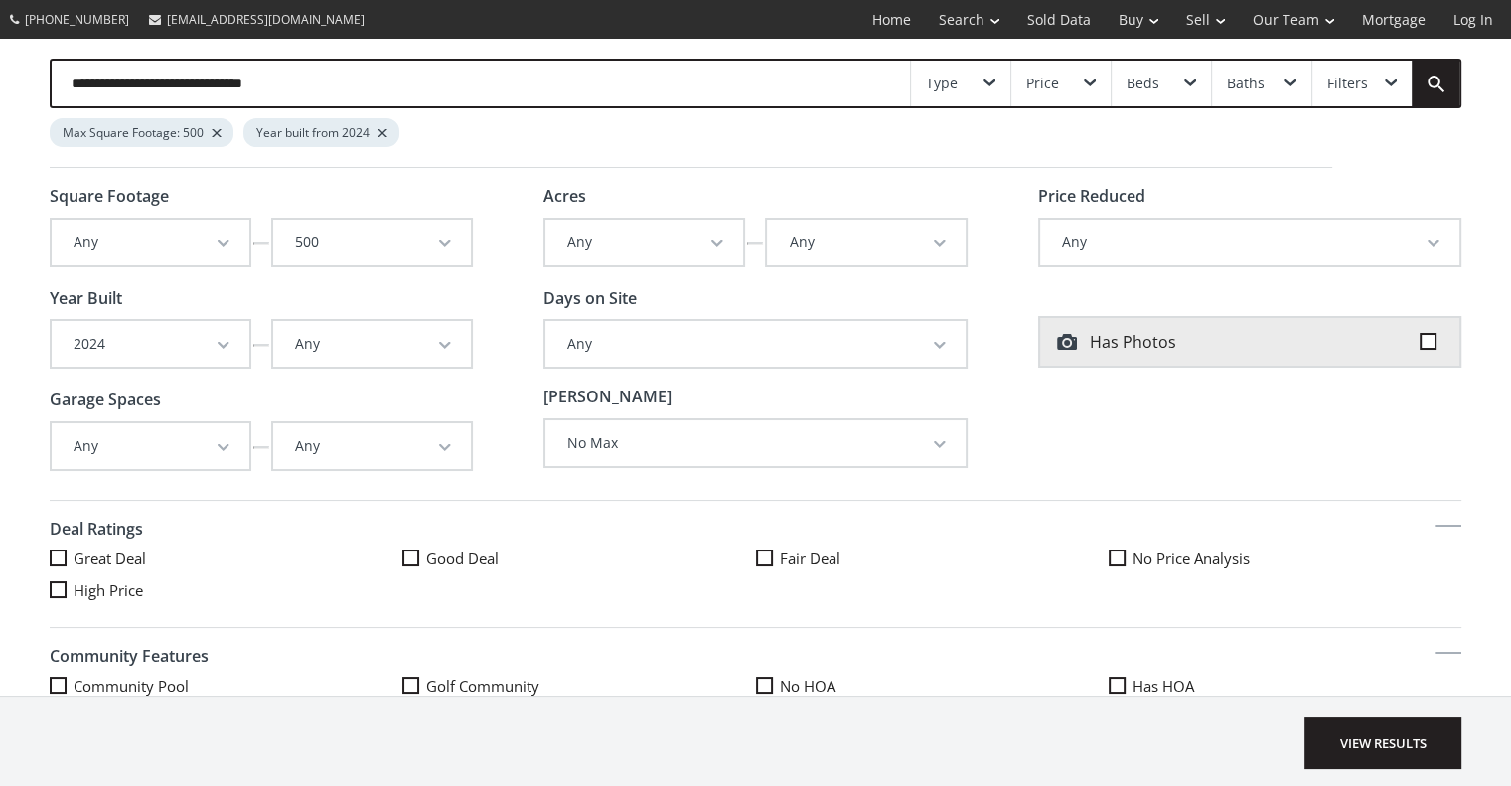
click at [1077, 82] on div "Price" at bounding box center [1060, 84] width 99 height 46
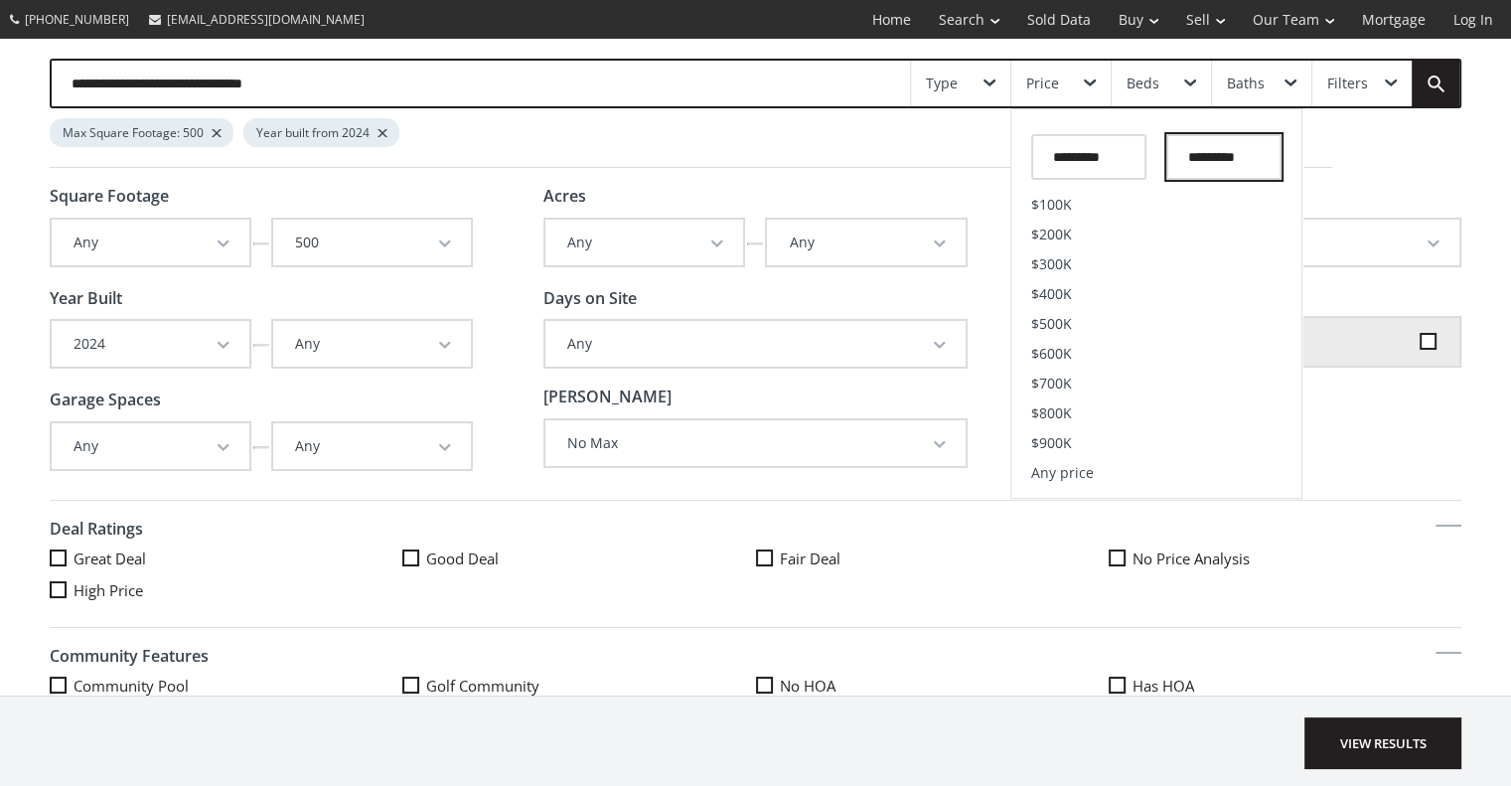
click at [1204, 162] on input "text" at bounding box center [1223, 157] width 115 height 46
type input "*******"
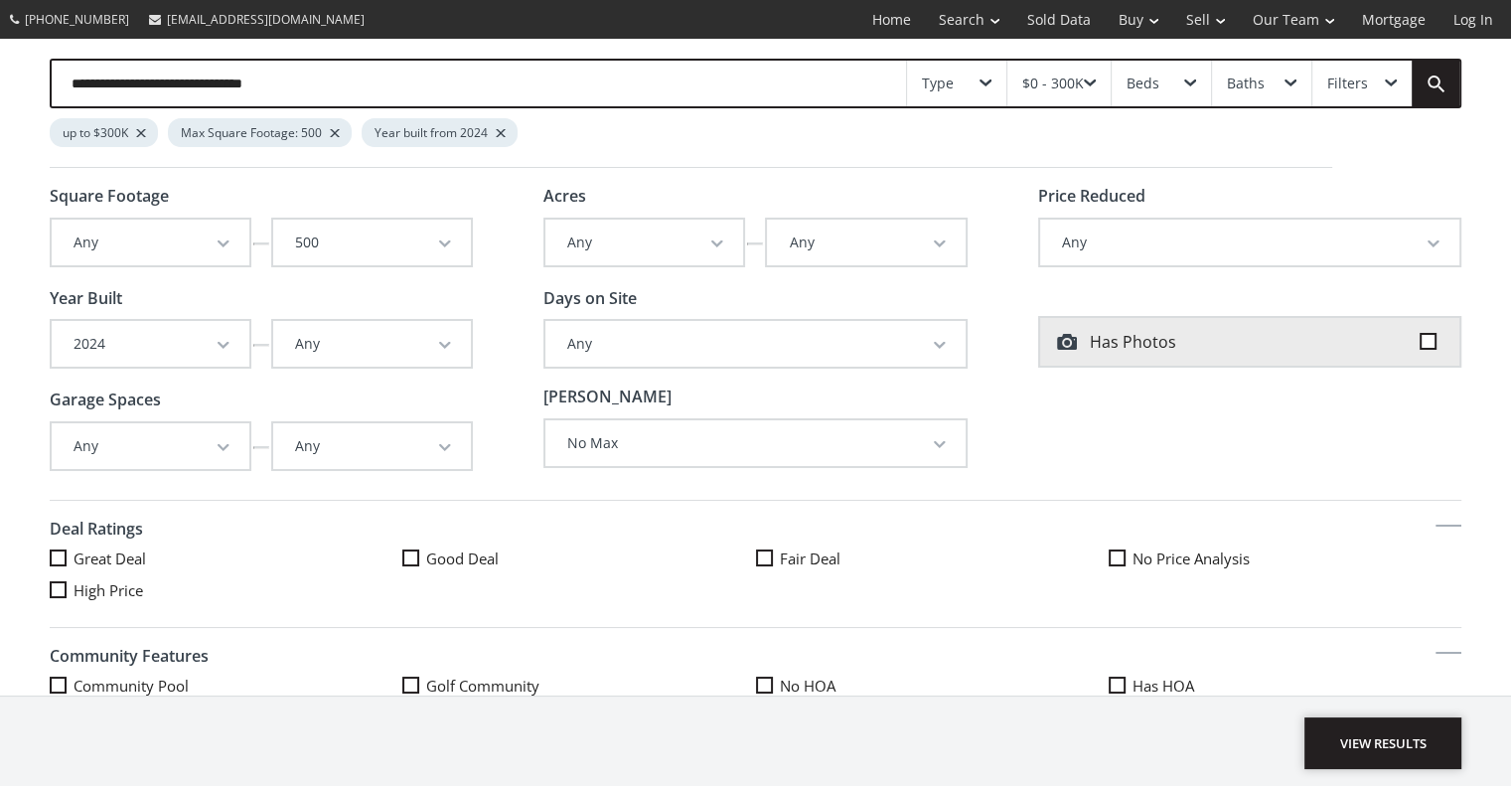
click at [1374, 749] on span "View Results" at bounding box center [1382, 743] width 157 height 52
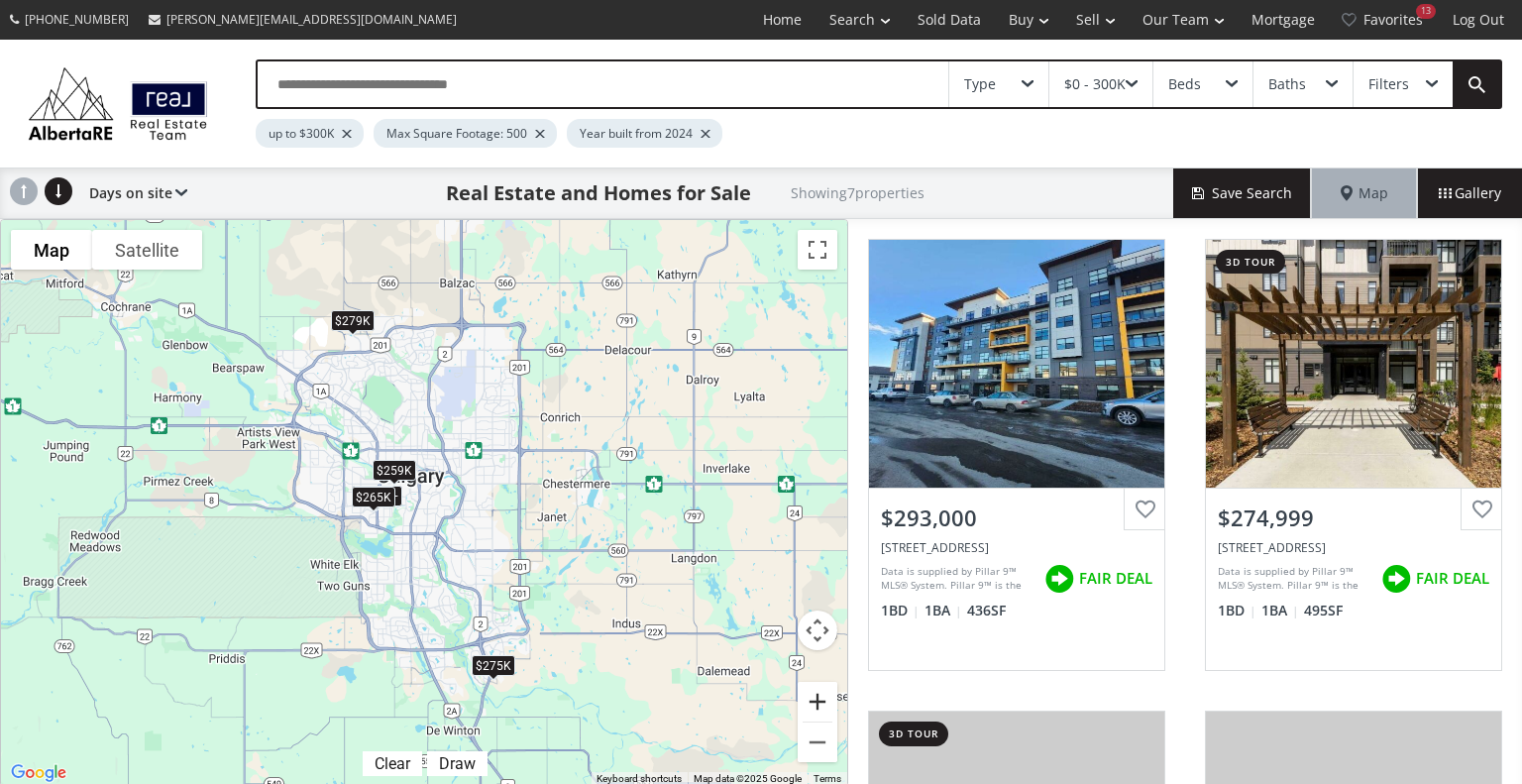
click at [819, 696] on button "Zoom in" at bounding box center [817, 701] width 40 height 40
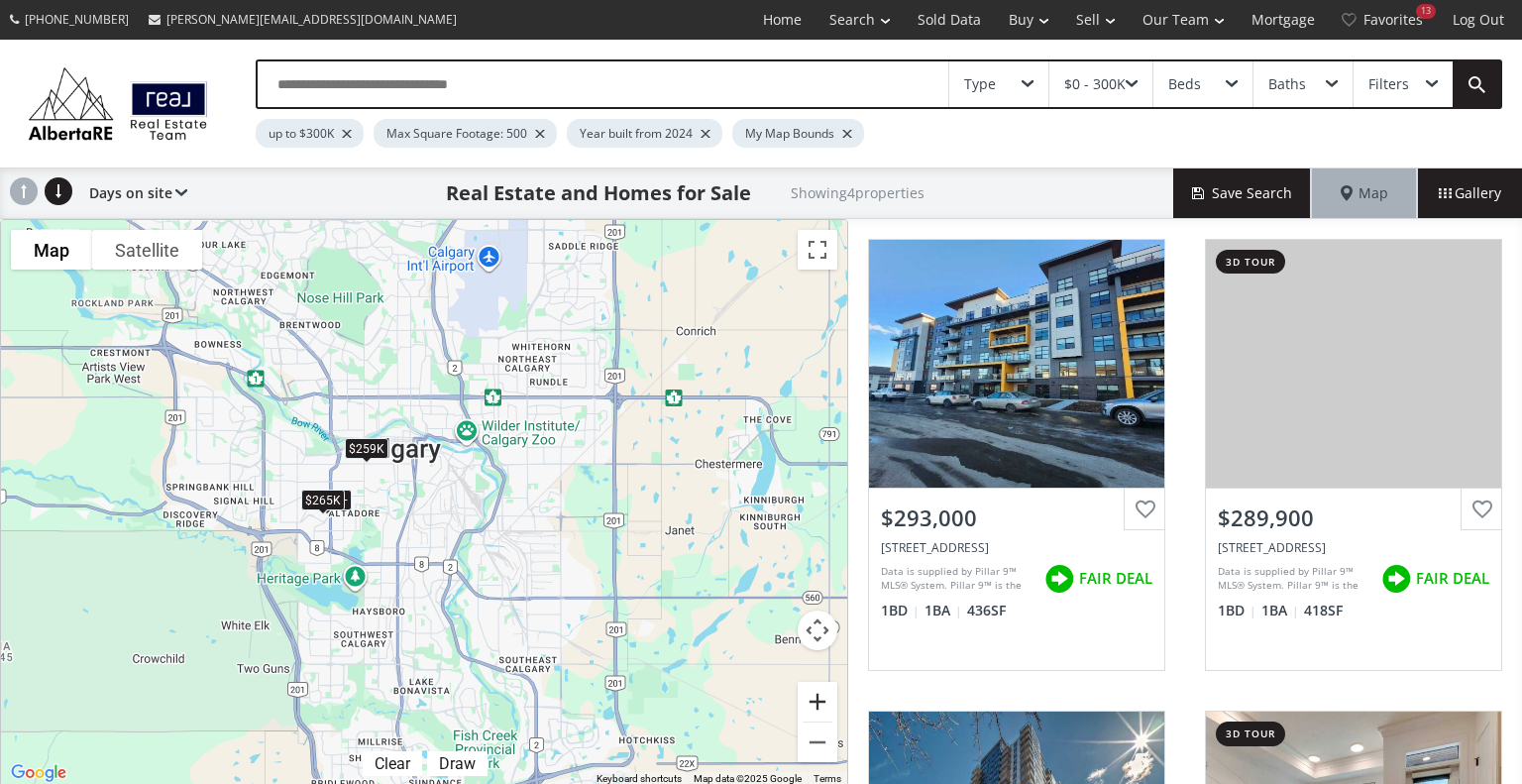
click at [819, 696] on button "Zoom in" at bounding box center [817, 701] width 40 height 40
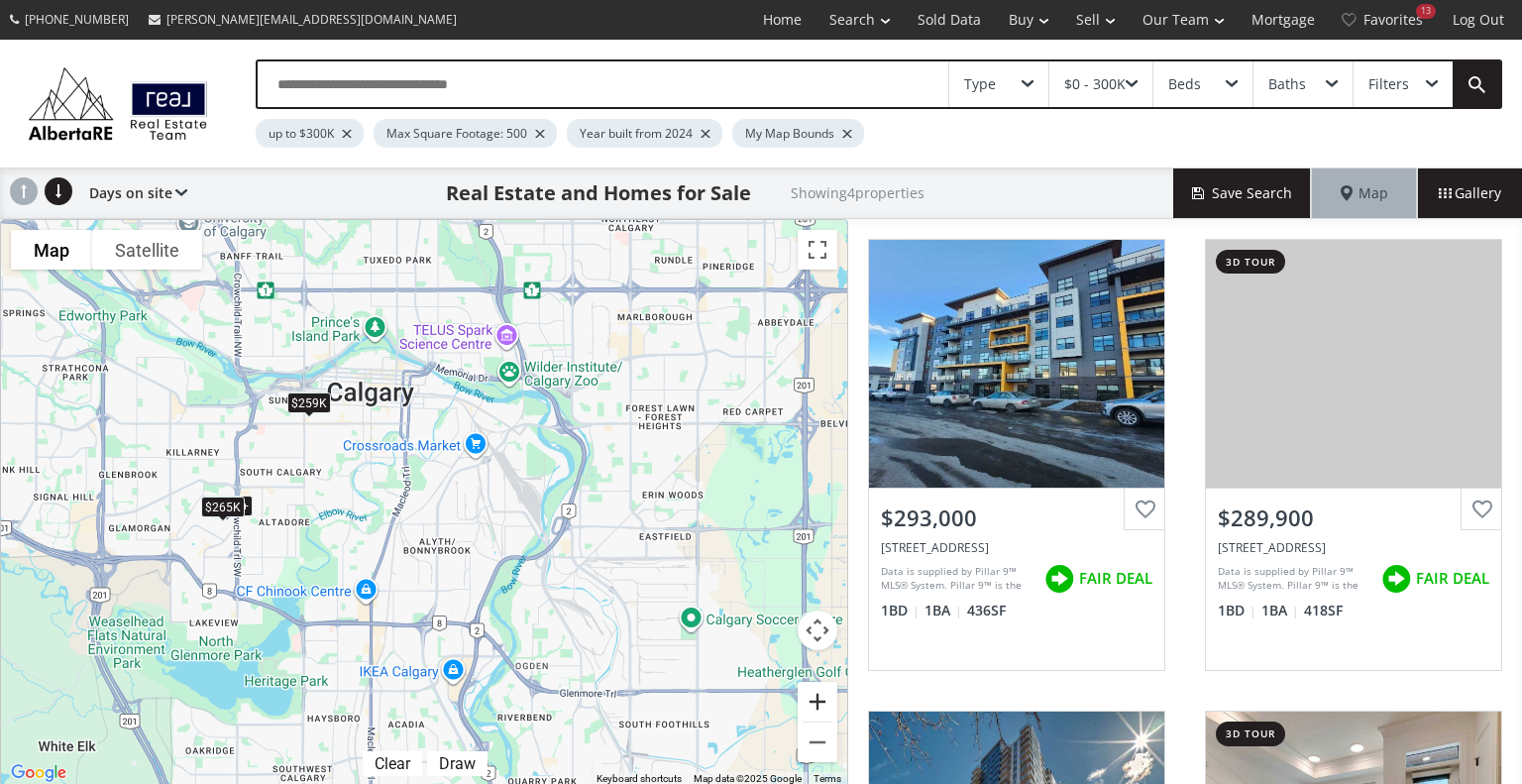
click at [819, 696] on button "Zoom in" at bounding box center [817, 701] width 40 height 40
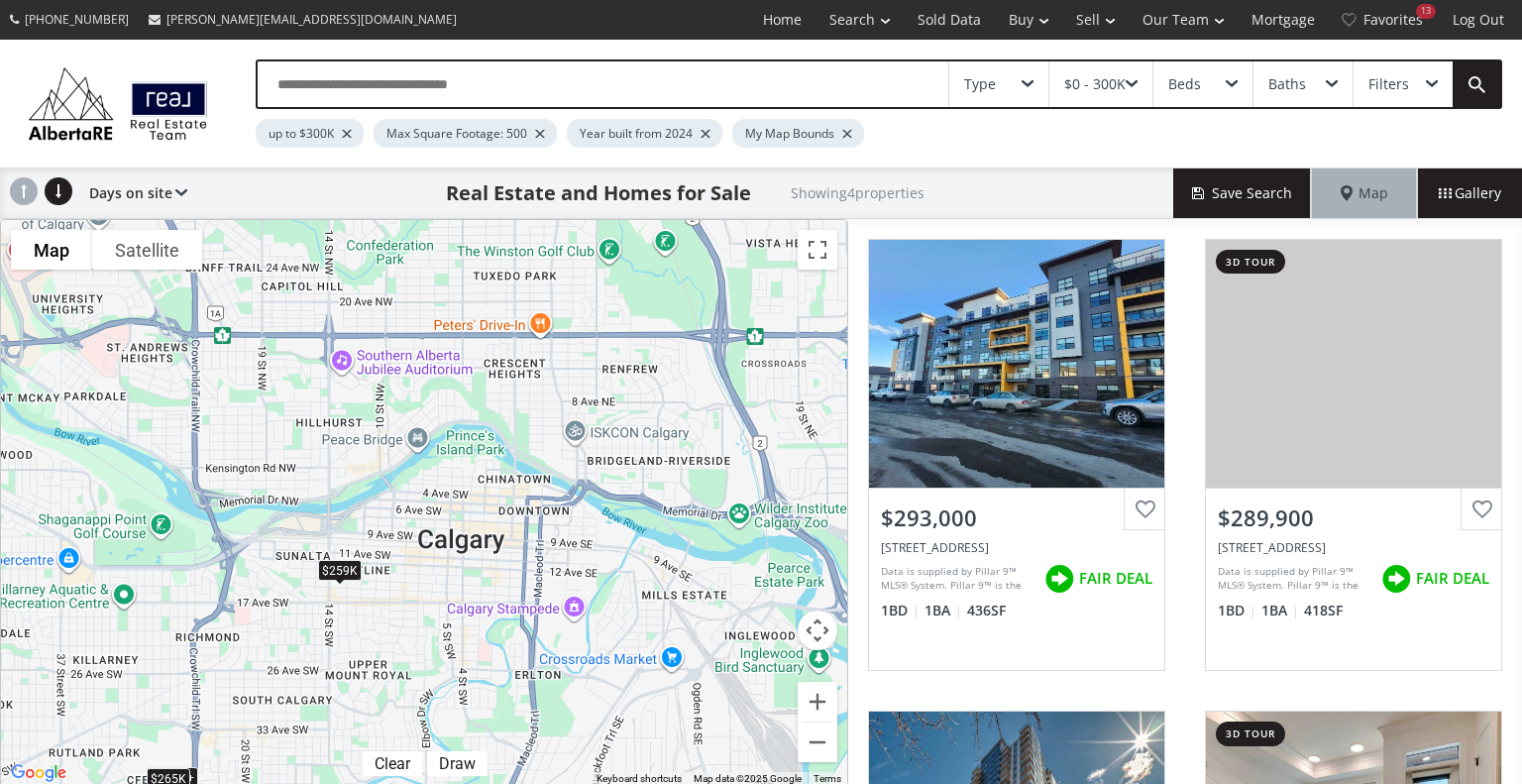
drag, startPoint x: 496, startPoint y: 288, endPoint x: 639, endPoint y: 550, distance: 298.5
click at [639, 550] on div "To navigate, press the arrow keys. $290K+ $290K+ $259K $265K" at bounding box center [424, 502] width 846 height 566
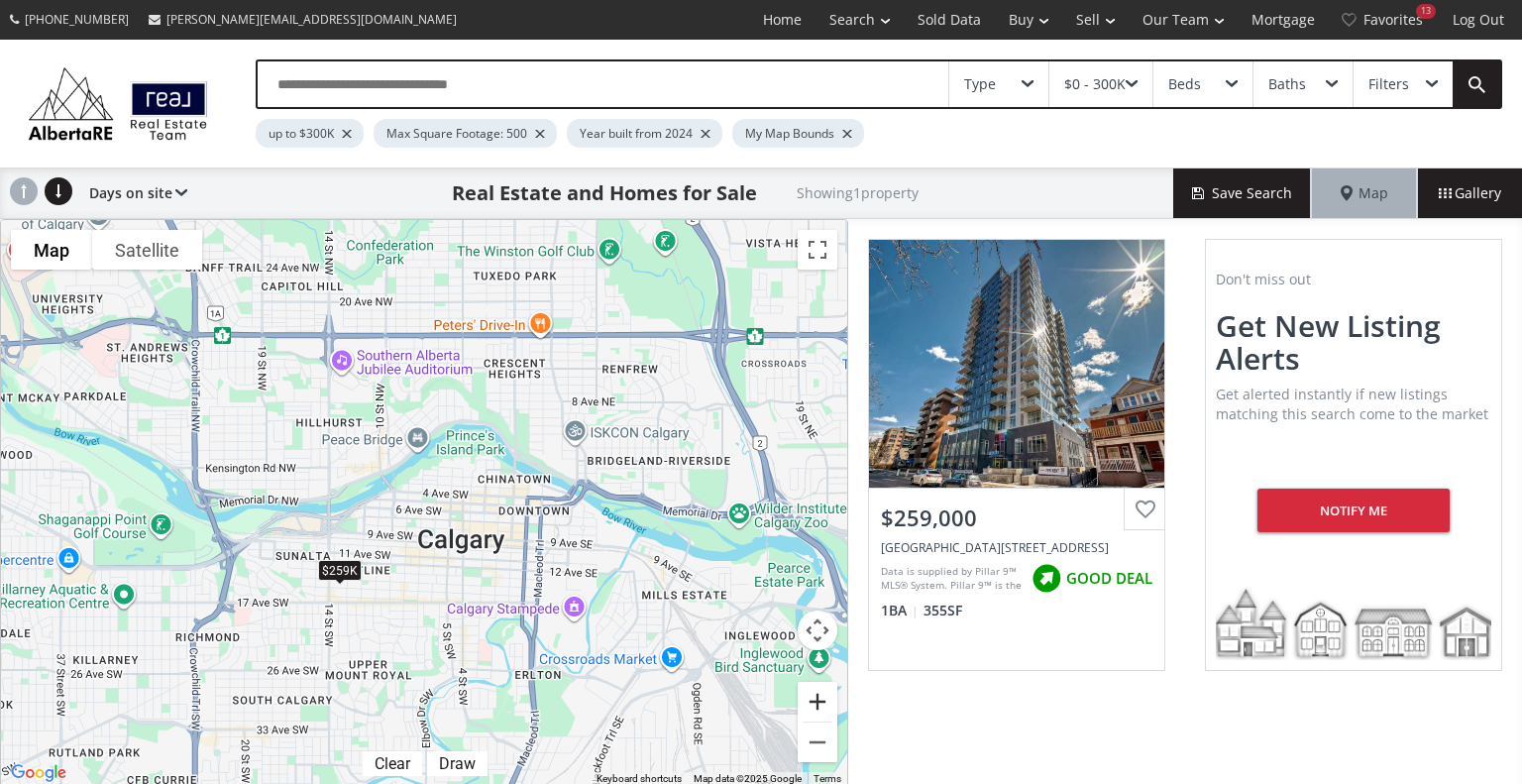
click at [824, 701] on button "Zoom in" at bounding box center [817, 701] width 40 height 40
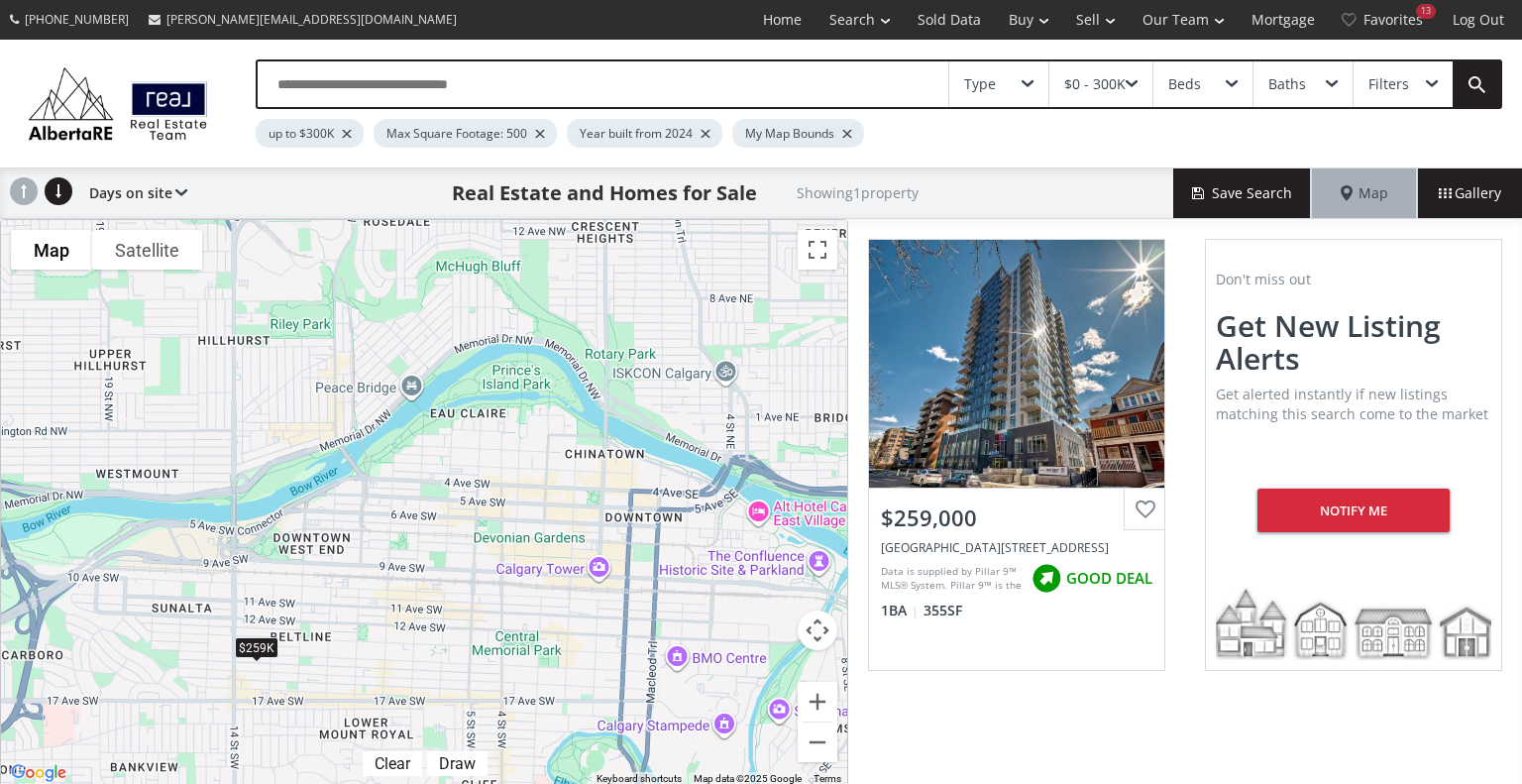
click at [1393, 72] on div "Filters" at bounding box center [1403, 85] width 99 height 46
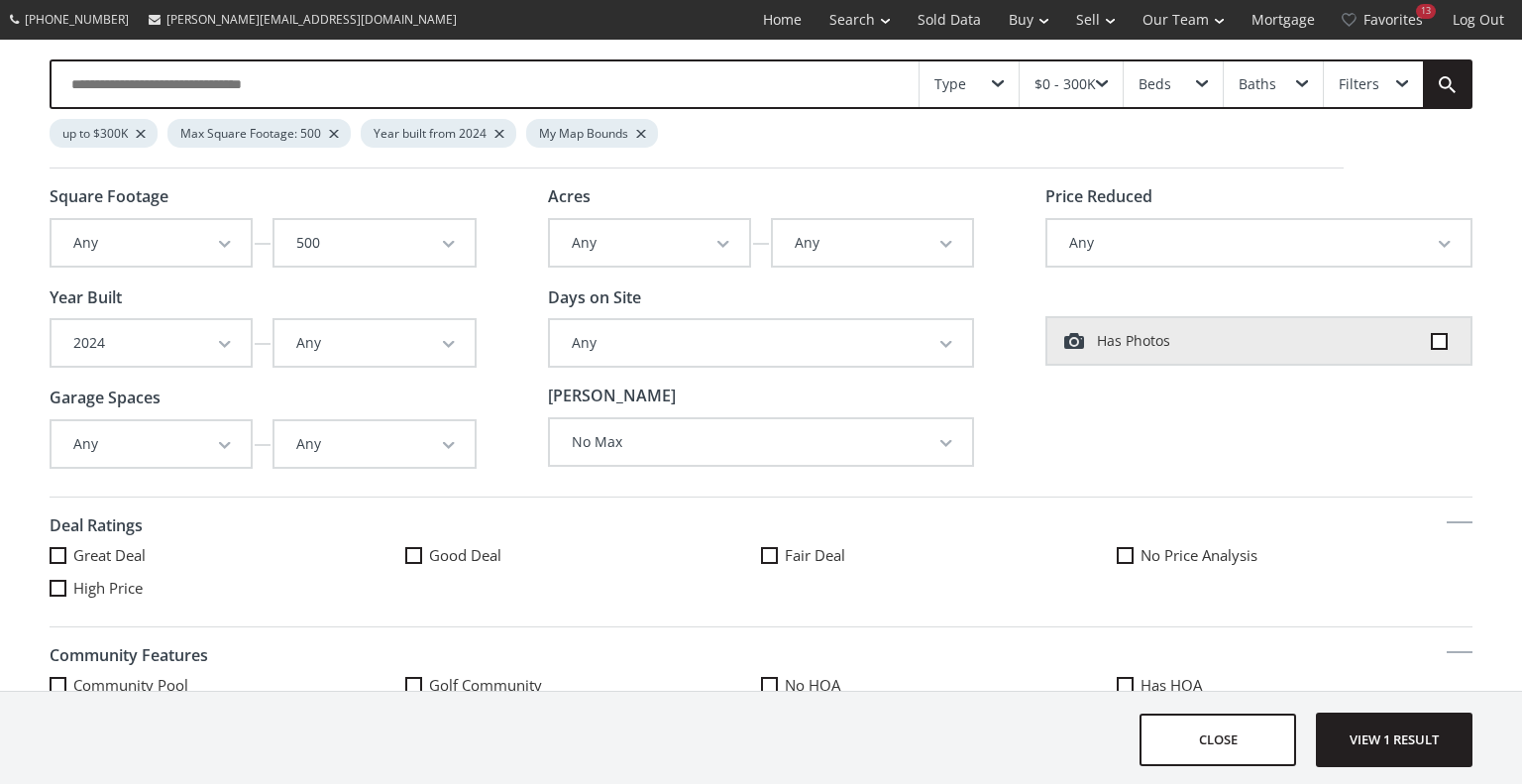
click at [218, 346] on button "2024" at bounding box center [152, 343] width 200 height 46
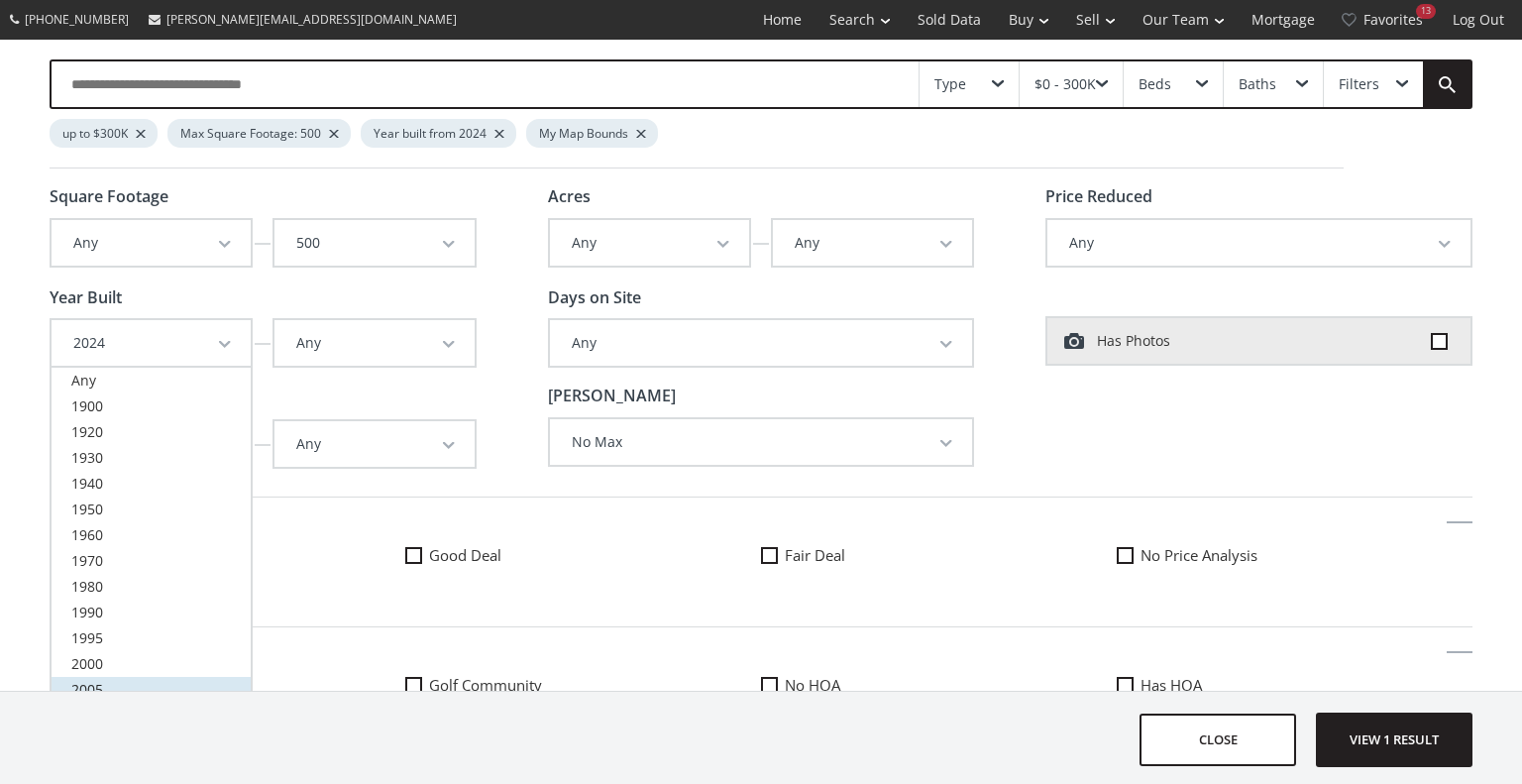
click at [106, 679] on link "2005" at bounding box center [152, 689] width 200 height 26
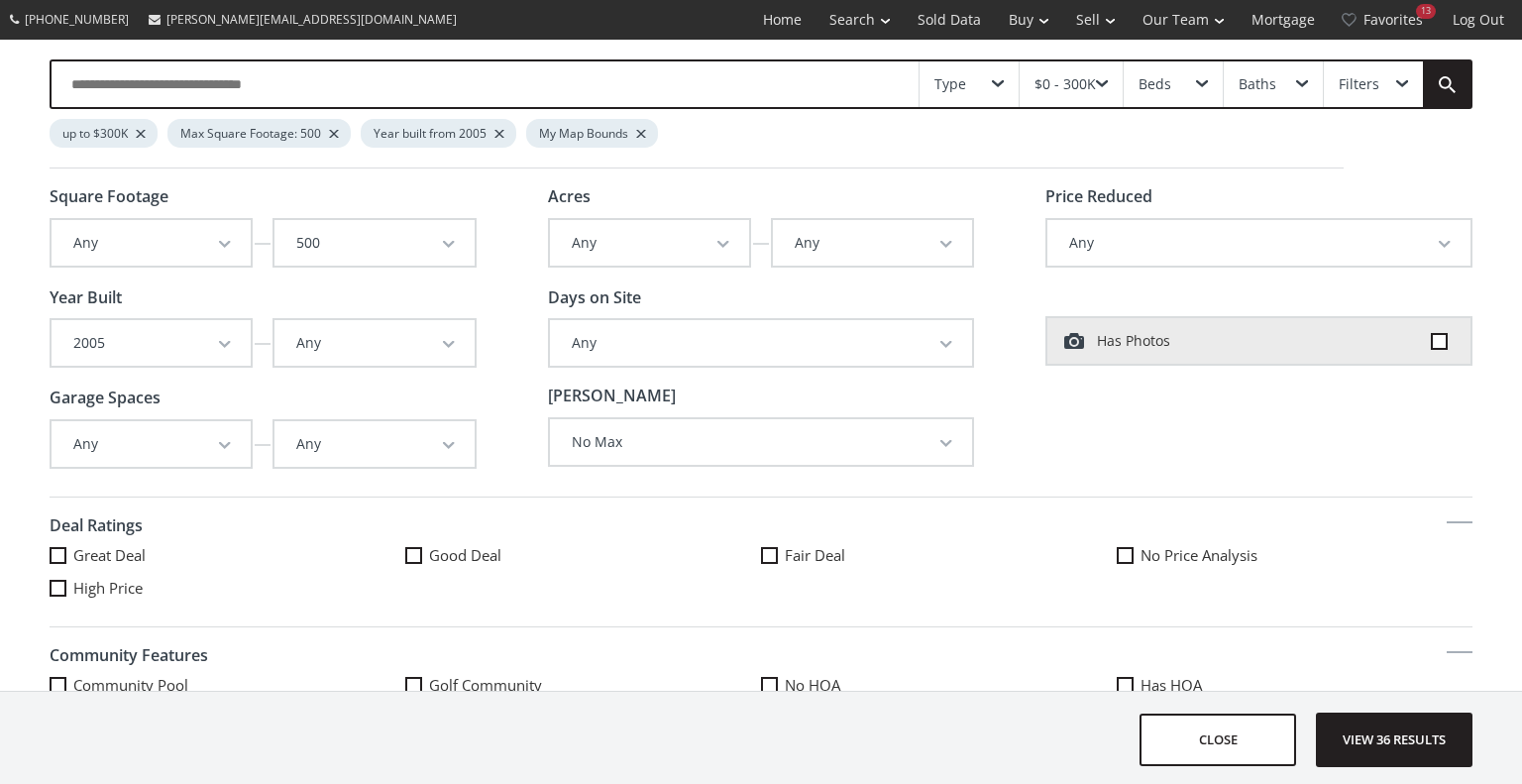
click at [1110, 83] on div "$0 - 300K" at bounding box center [1071, 85] width 103 height 46
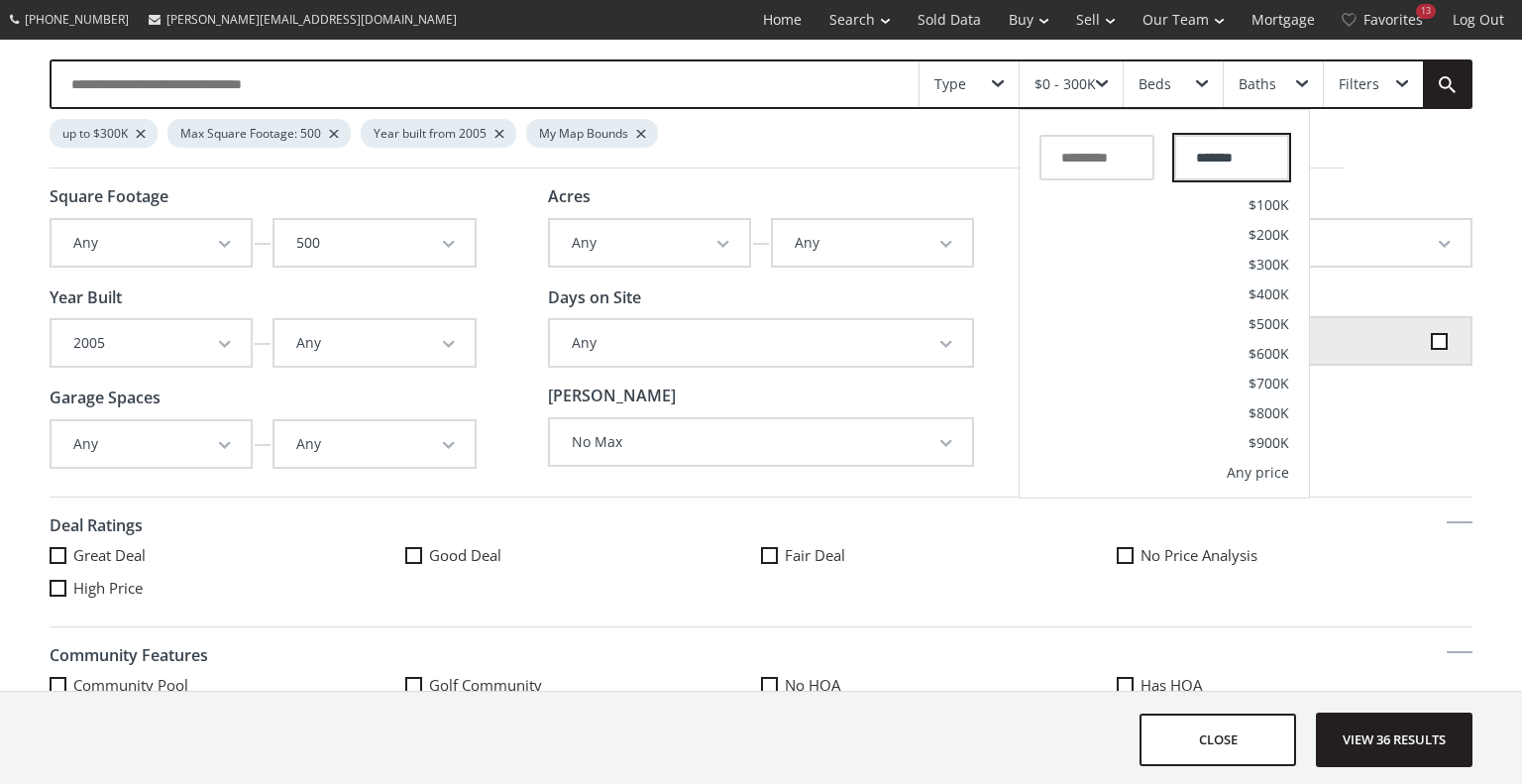
click at [1222, 156] on input "*******" at bounding box center [1232, 158] width 115 height 46
type input "*******"
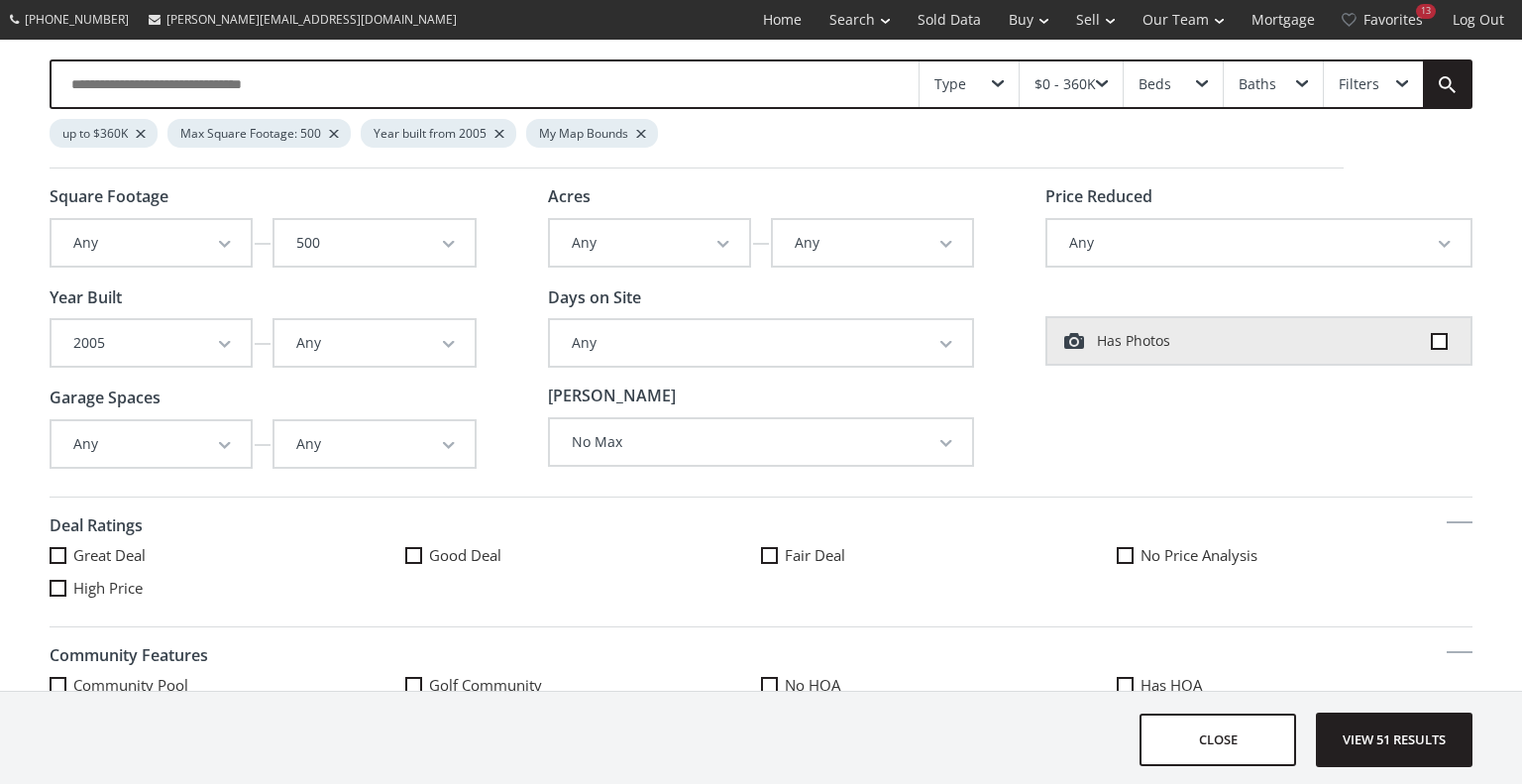
click at [331, 130] on div at bounding box center [334, 134] width 10 height 8
click at [1436, 744] on span "View 185 results" at bounding box center [1394, 739] width 145 height 53
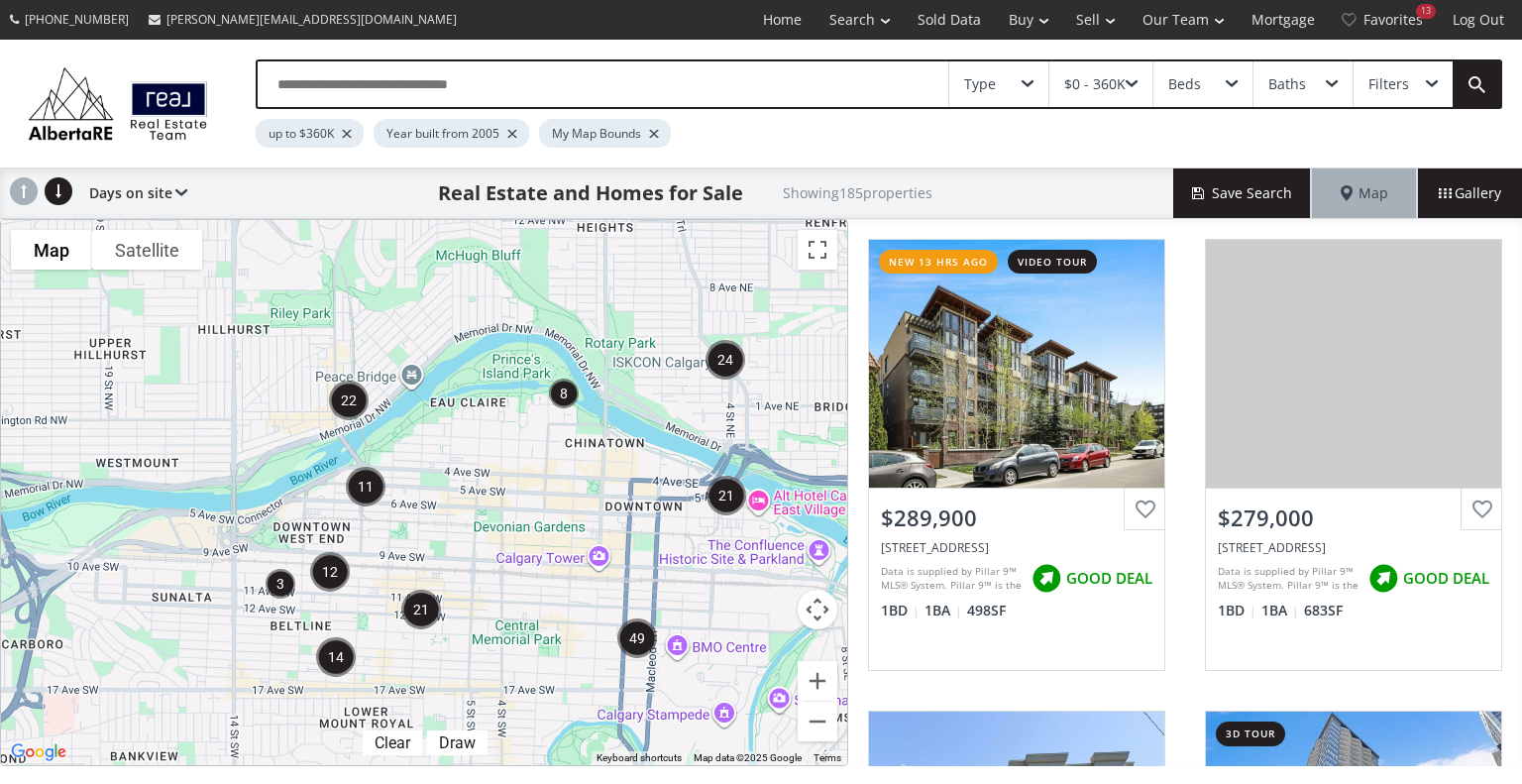
click at [733, 527] on div "To navigate, press the arrow keys." at bounding box center [424, 492] width 846 height 545
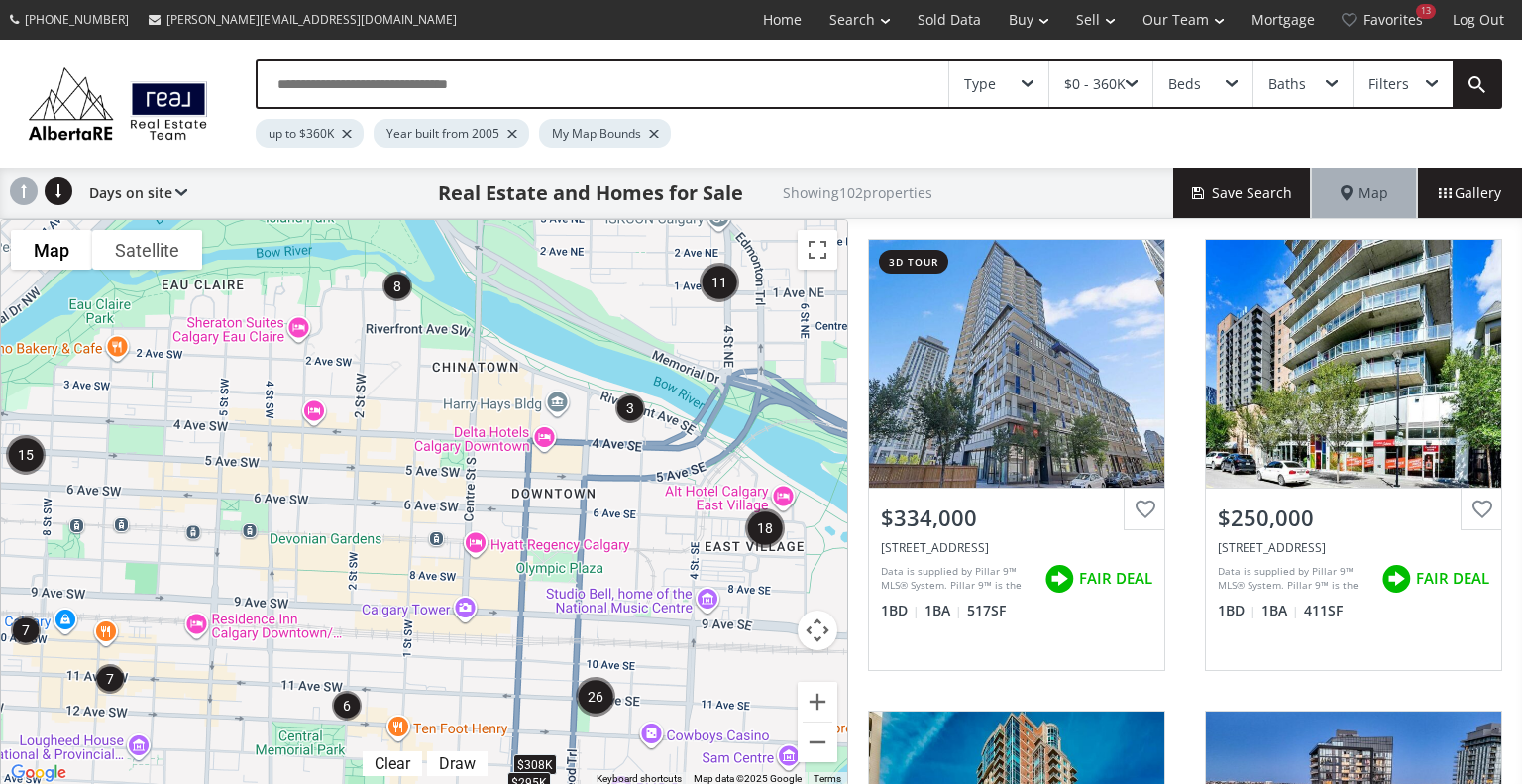
click at [797, 556] on div "To navigate, press the arrow keys. $308K $295K" at bounding box center [424, 502] width 846 height 566
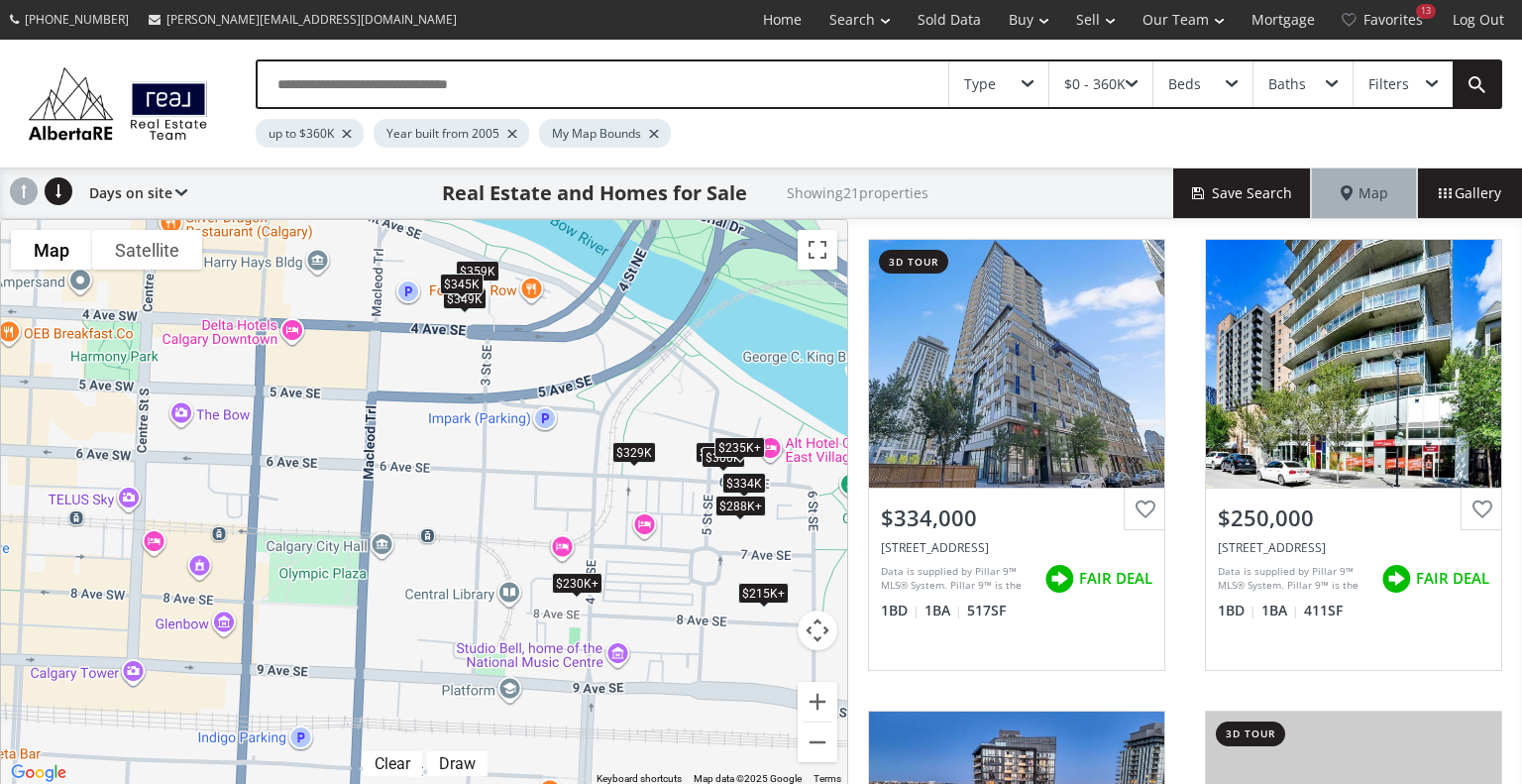
click at [768, 597] on div "$215K+" at bounding box center [763, 592] width 51 height 21
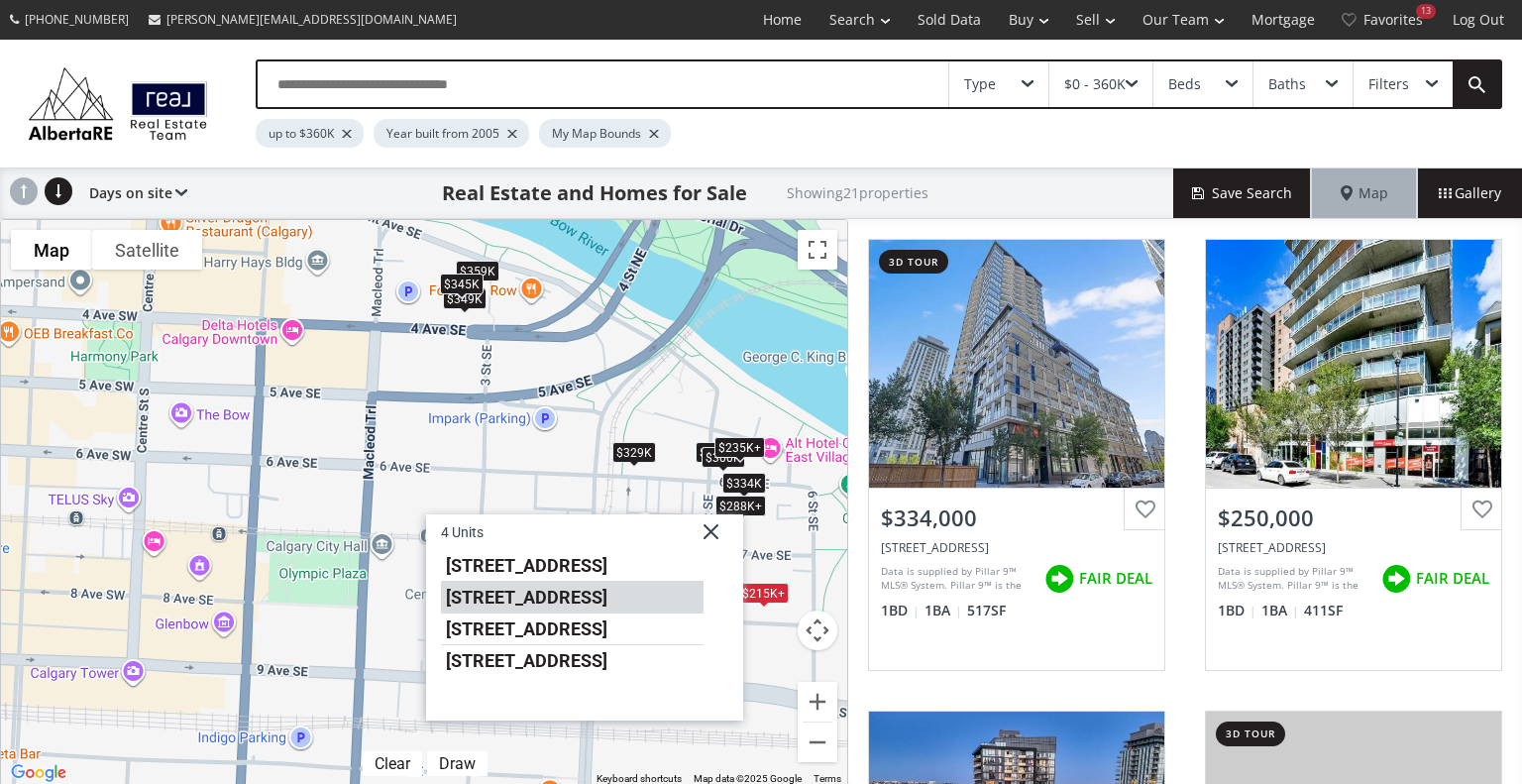
click at [635, 593] on li "624 8 Avenue SE #1208" at bounding box center [572, 596] width 262 height 32
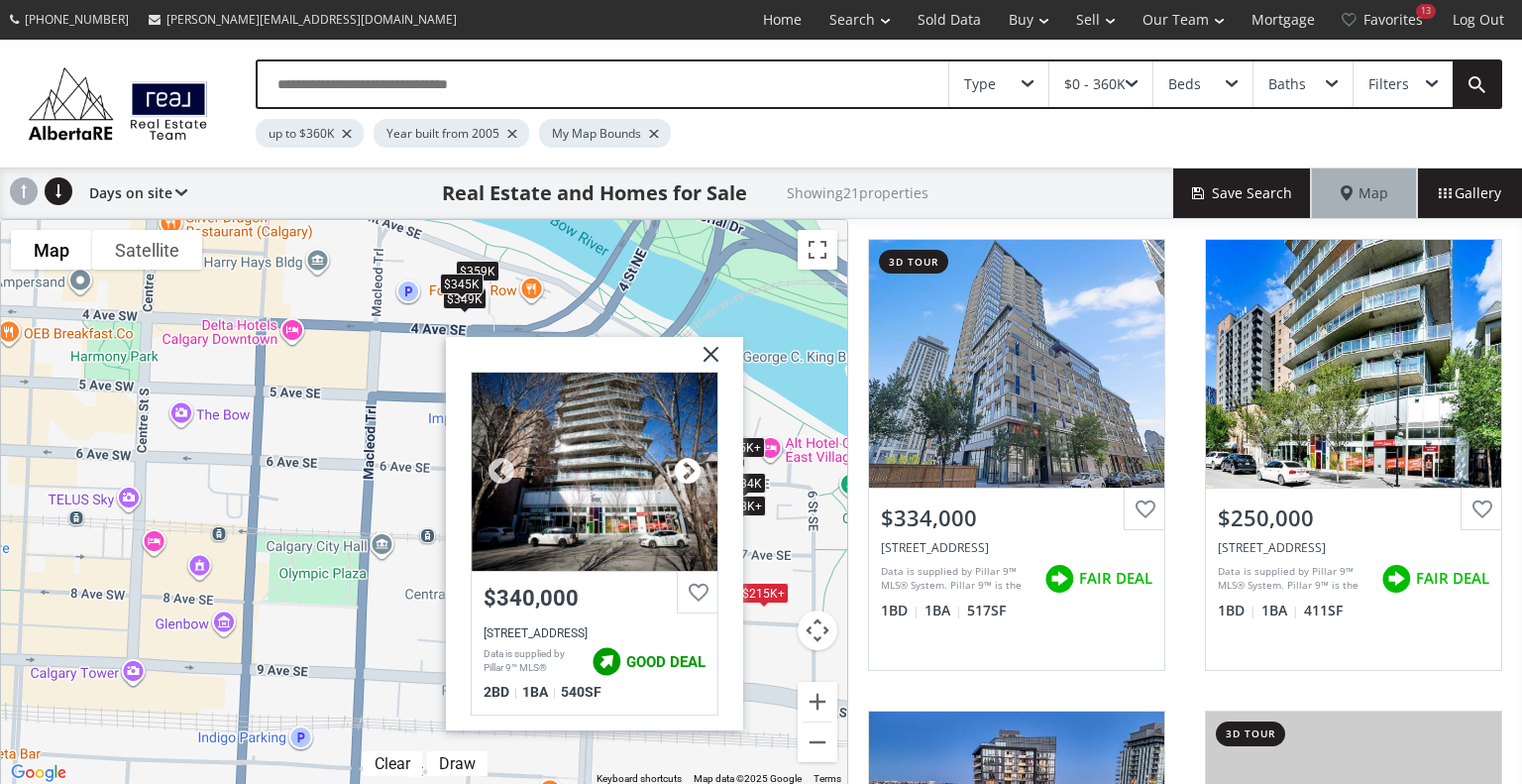
click at [692, 461] on div at bounding box center [688, 472] width 30 height 30
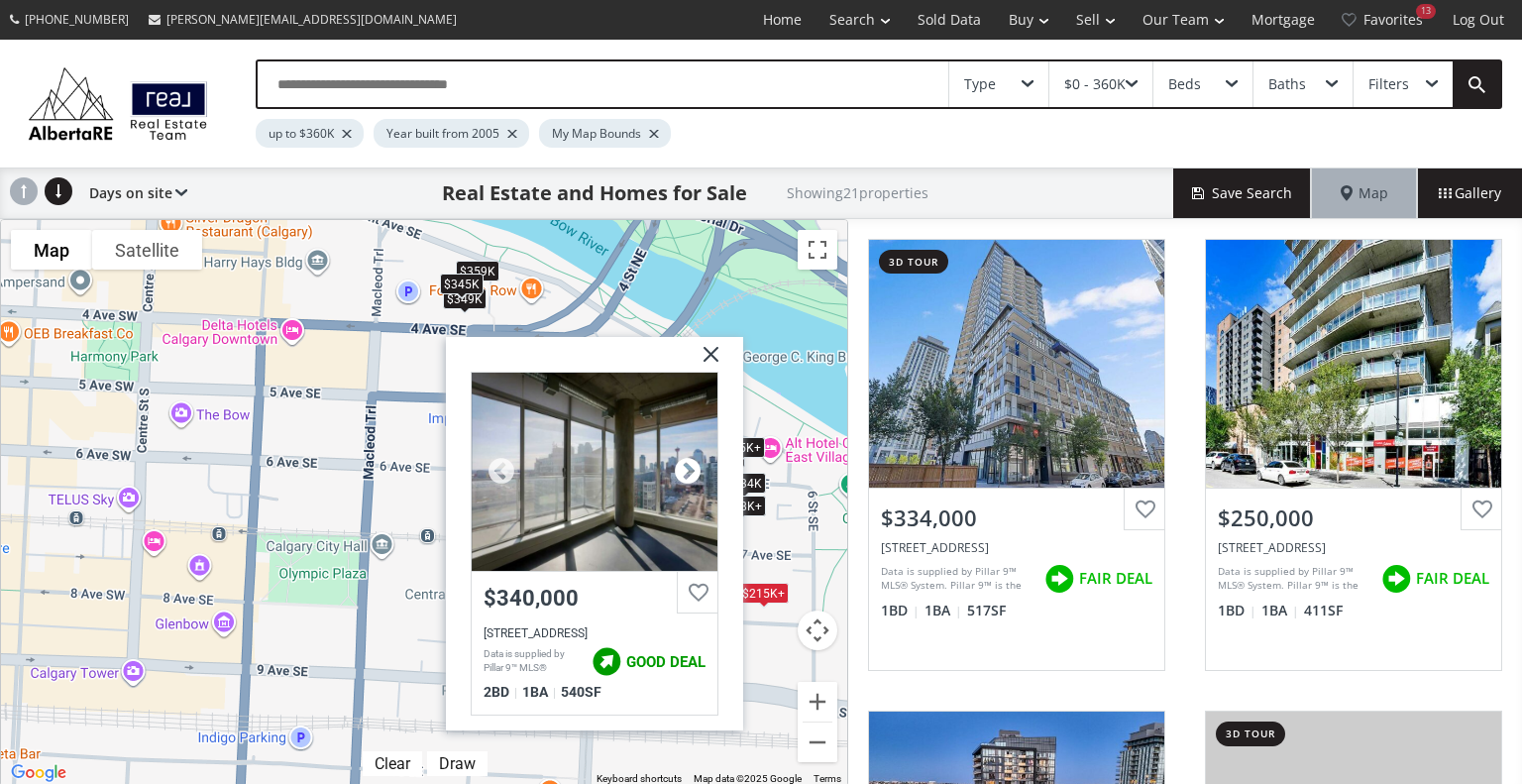
click at [692, 461] on div at bounding box center [688, 472] width 30 height 30
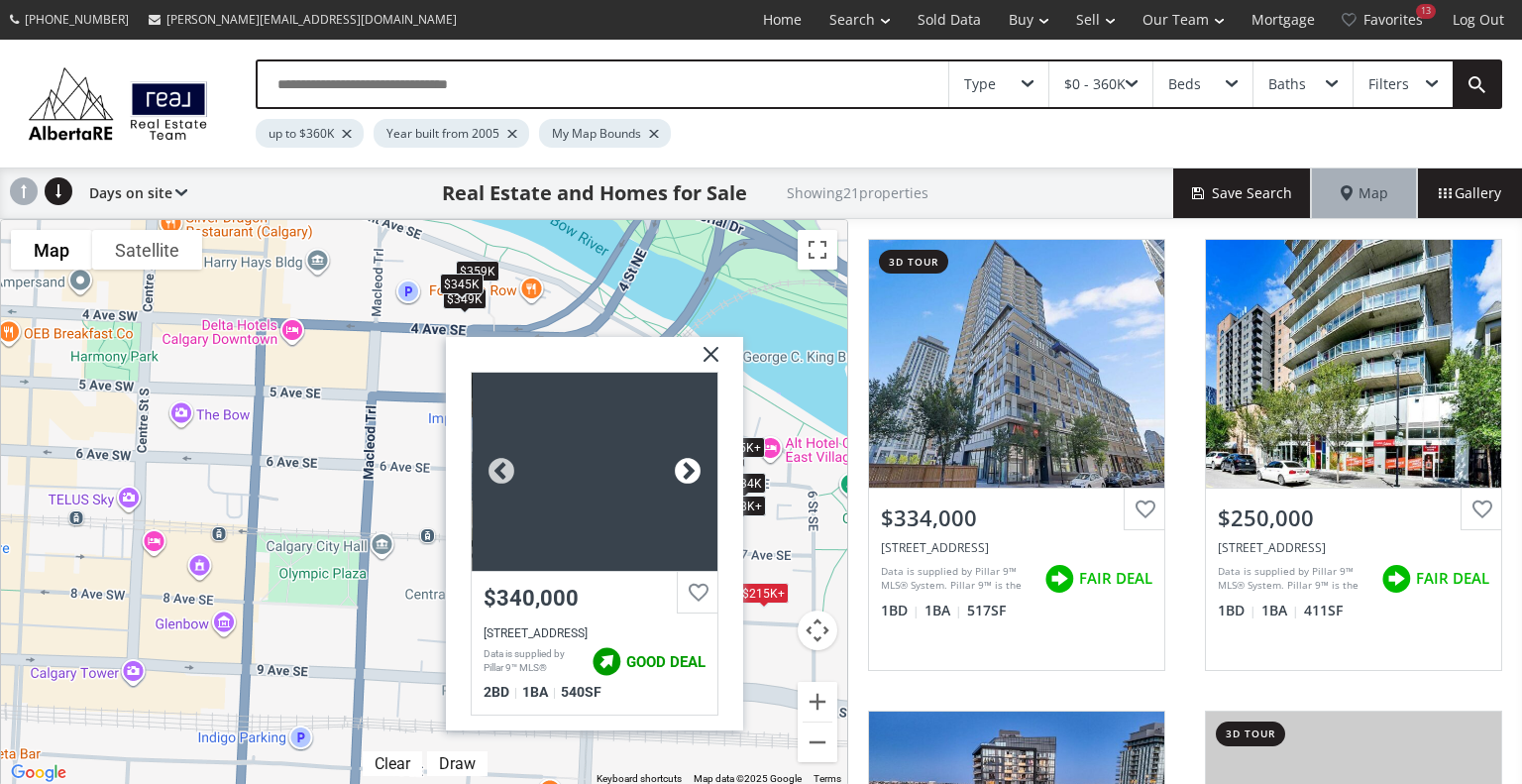
click at [692, 461] on div at bounding box center [688, 472] width 30 height 30
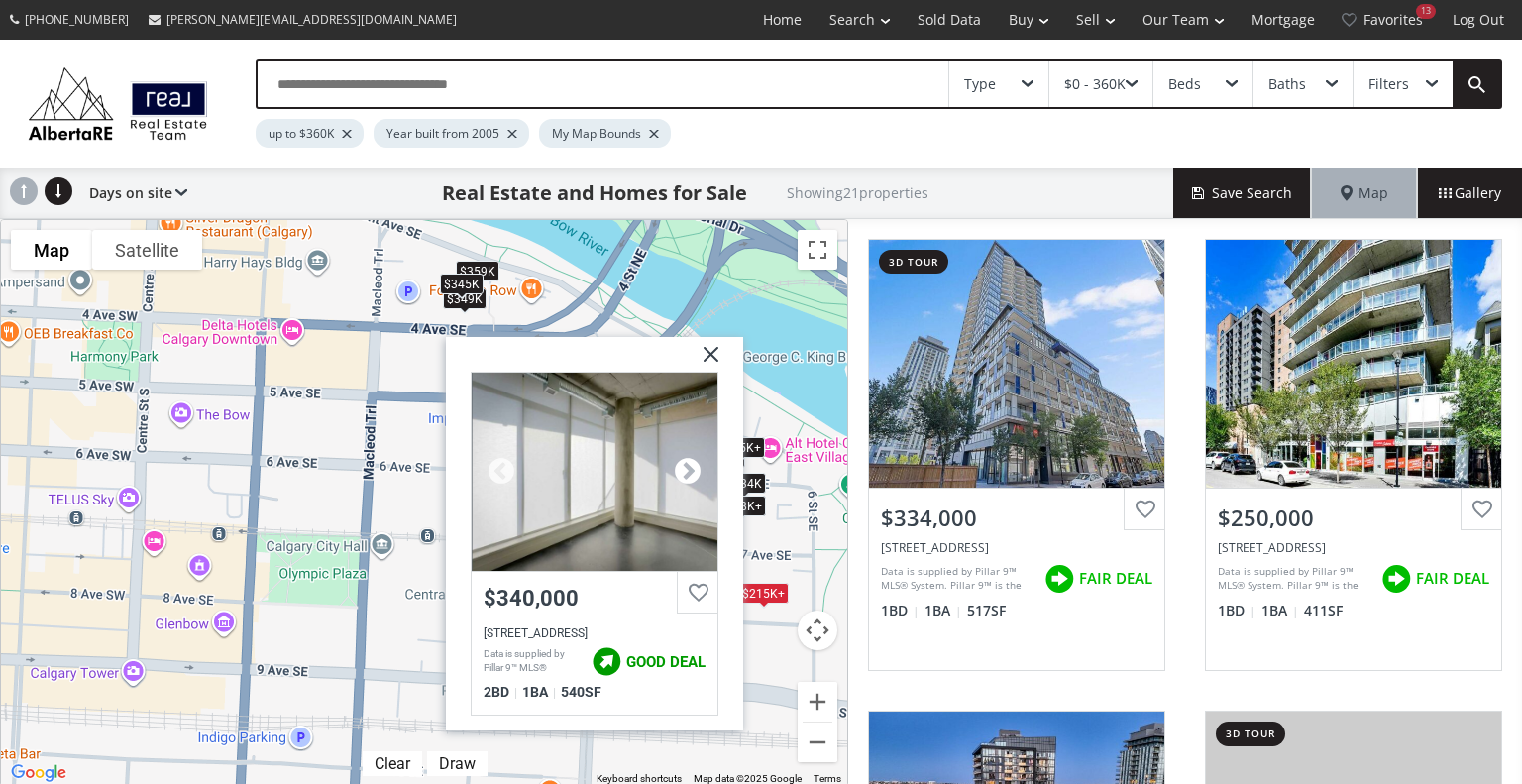
click at [692, 461] on div at bounding box center [688, 472] width 30 height 30
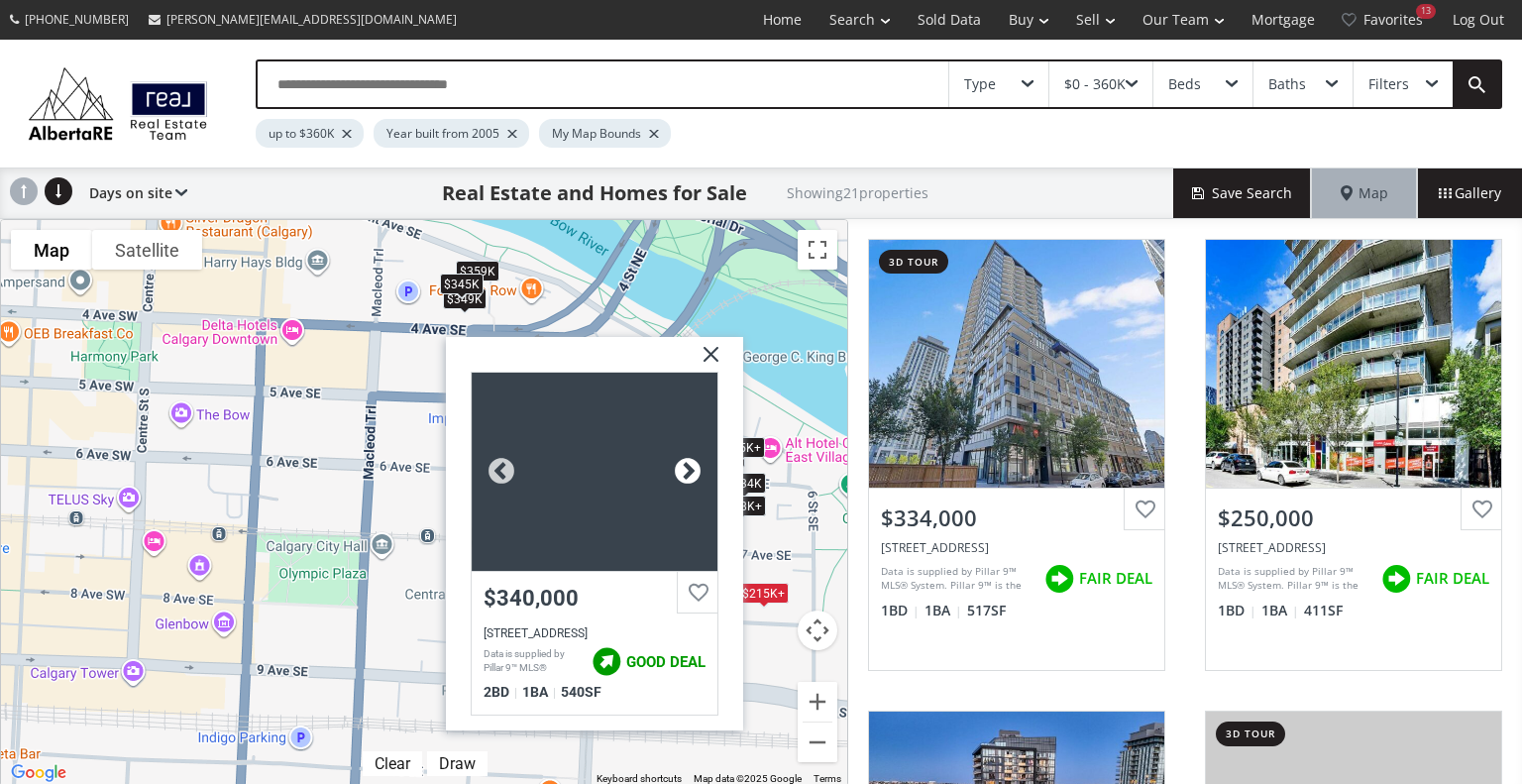
click at [692, 461] on div at bounding box center [688, 472] width 30 height 30
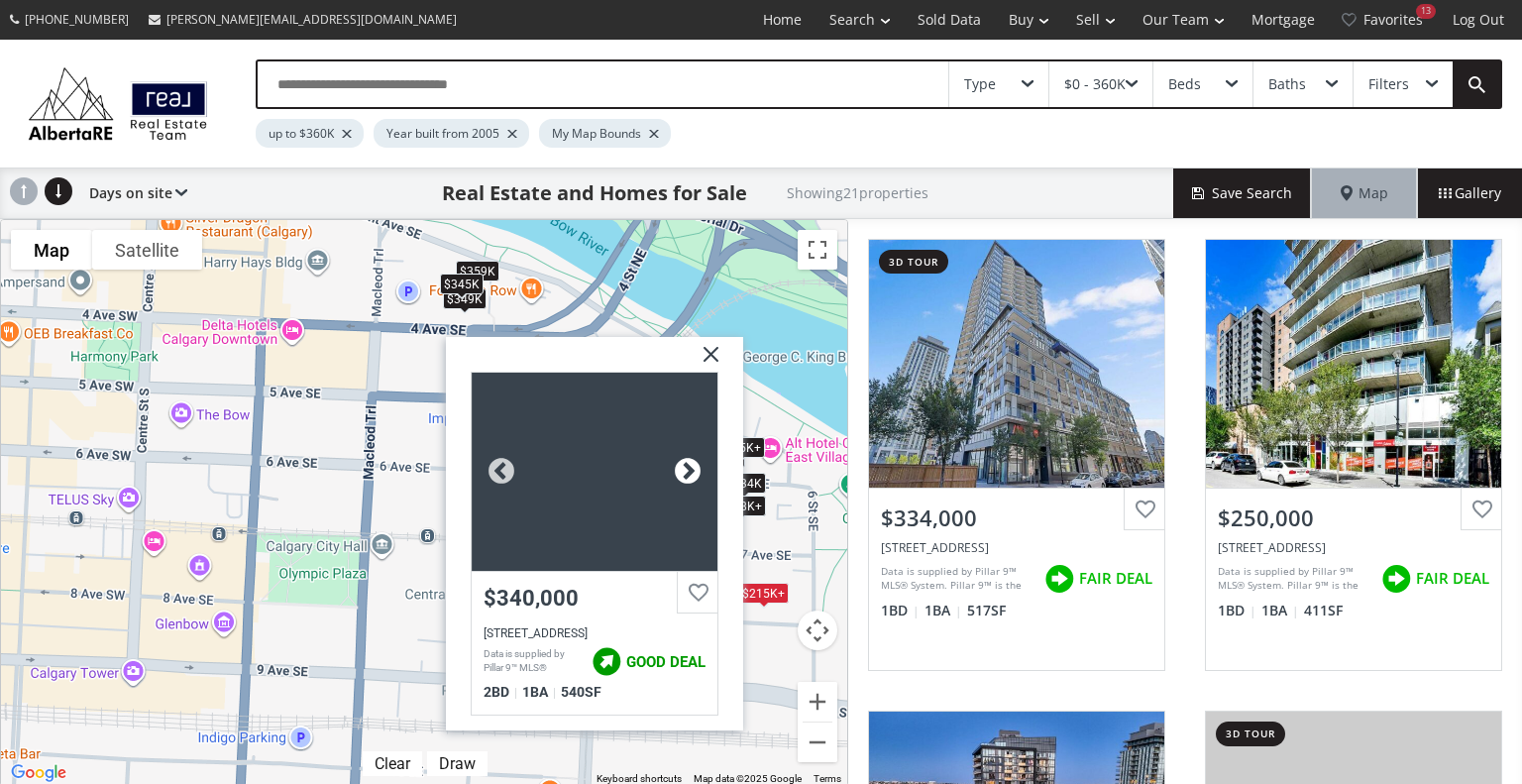
click at [692, 461] on div at bounding box center [688, 472] width 30 height 30
click at [714, 352] on img at bounding box center [704, 362] width 50 height 50
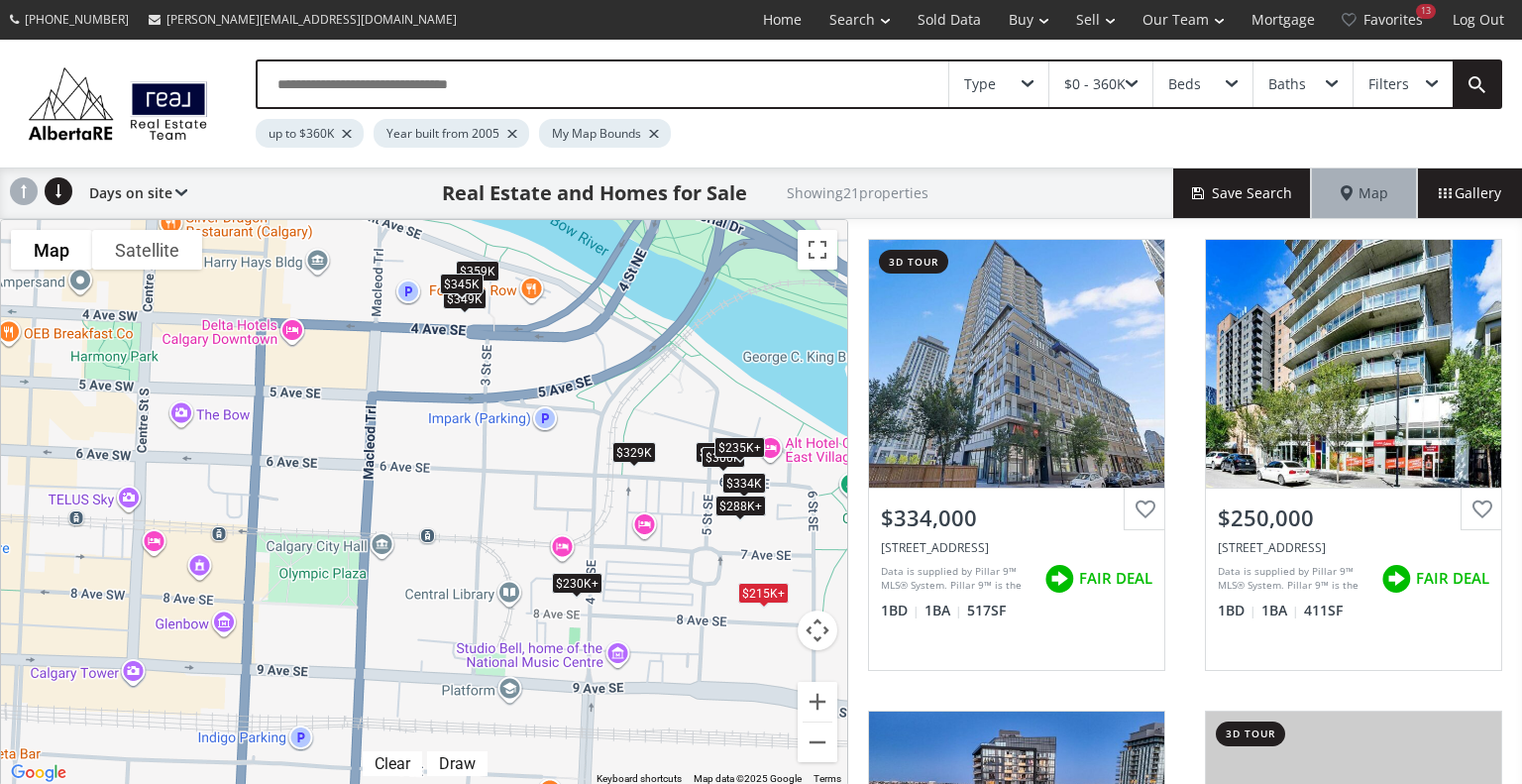
click at [760, 591] on div "$215K+" at bounding box center [763, 592] width 51 height 21
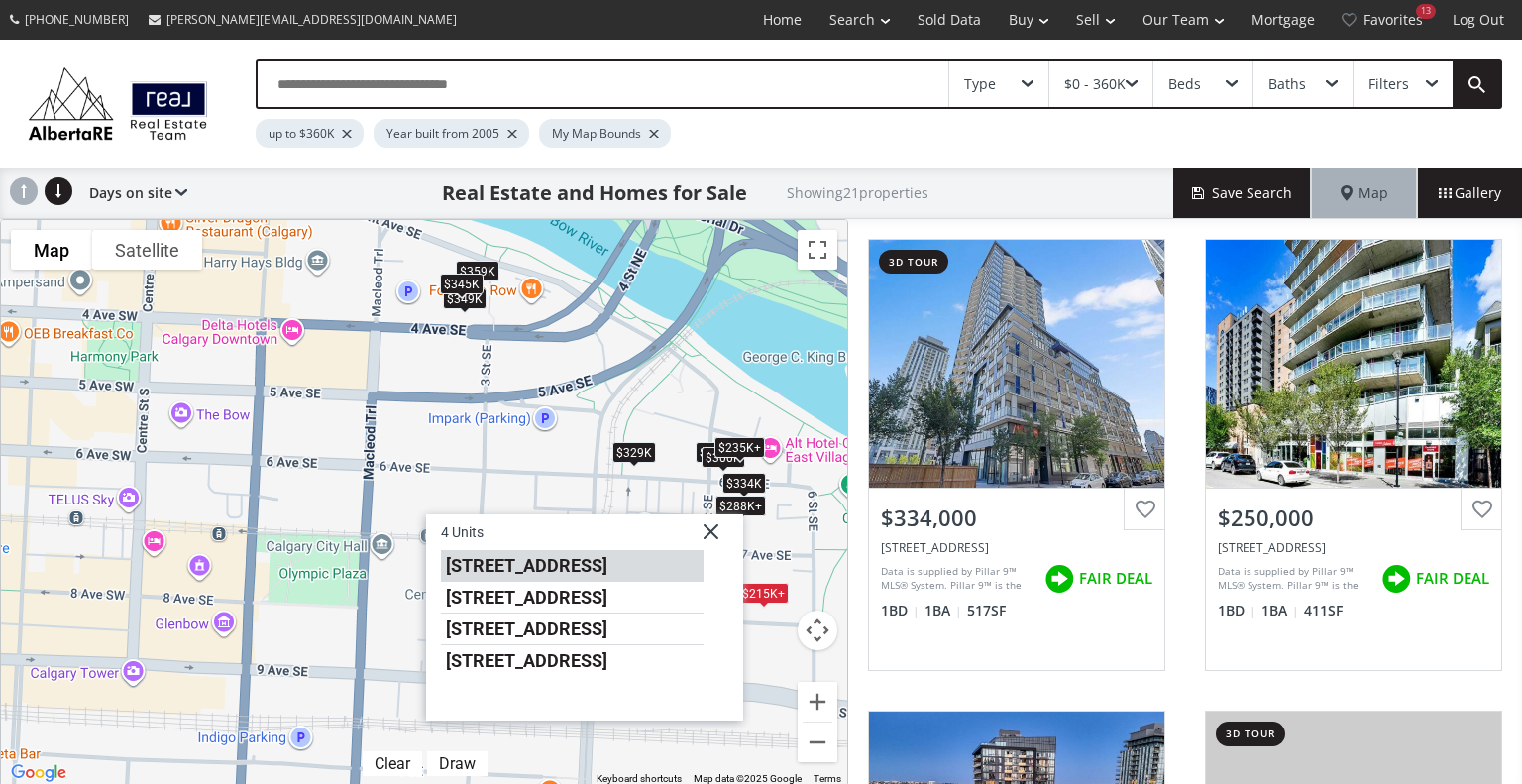
click at [647, 562] on li "624 8 Avenue SE #405" at bounding box center [572, 565] width 262 height 32
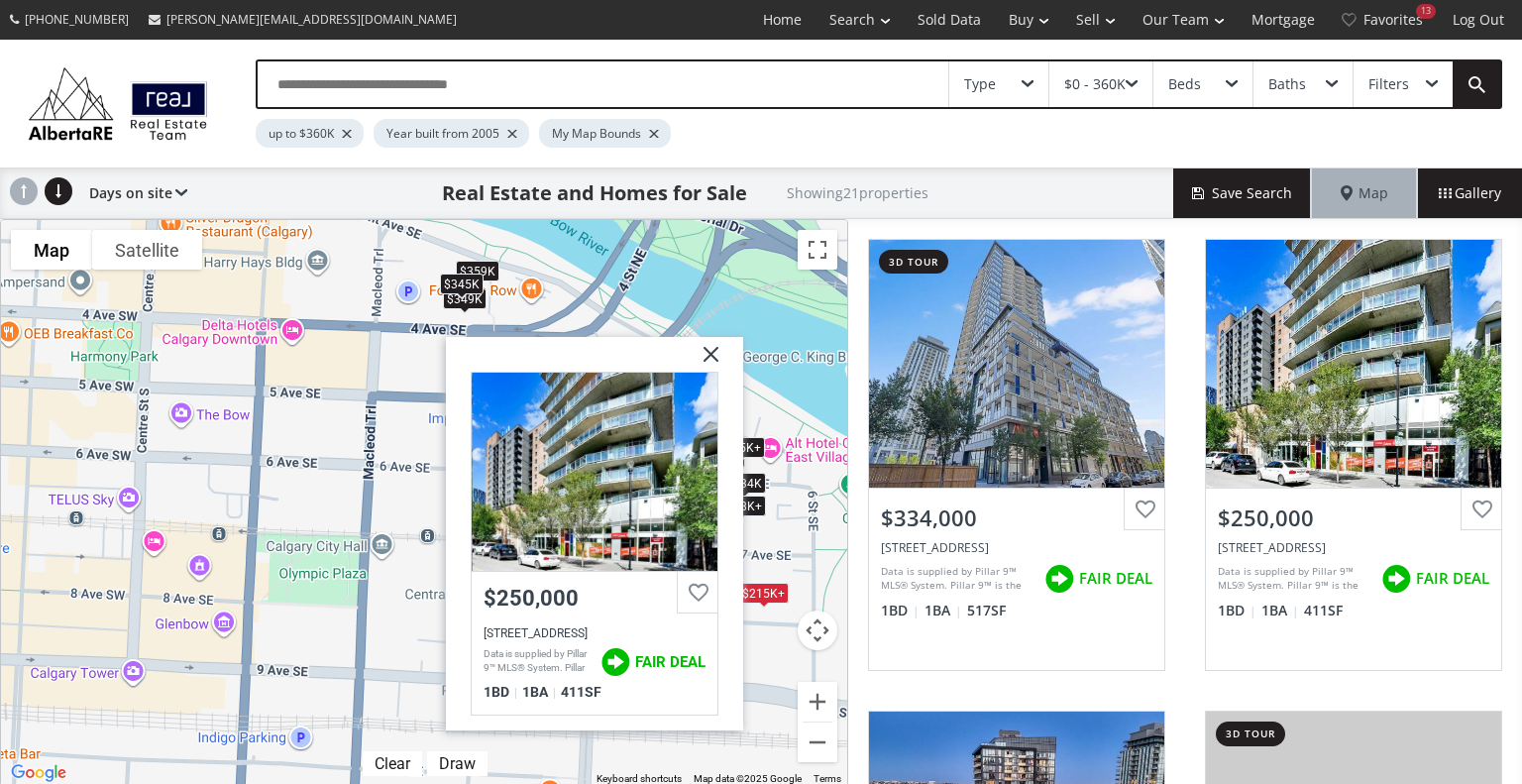
click at [716, 350] on img at bounding box center [704, 362] width 50 height 50
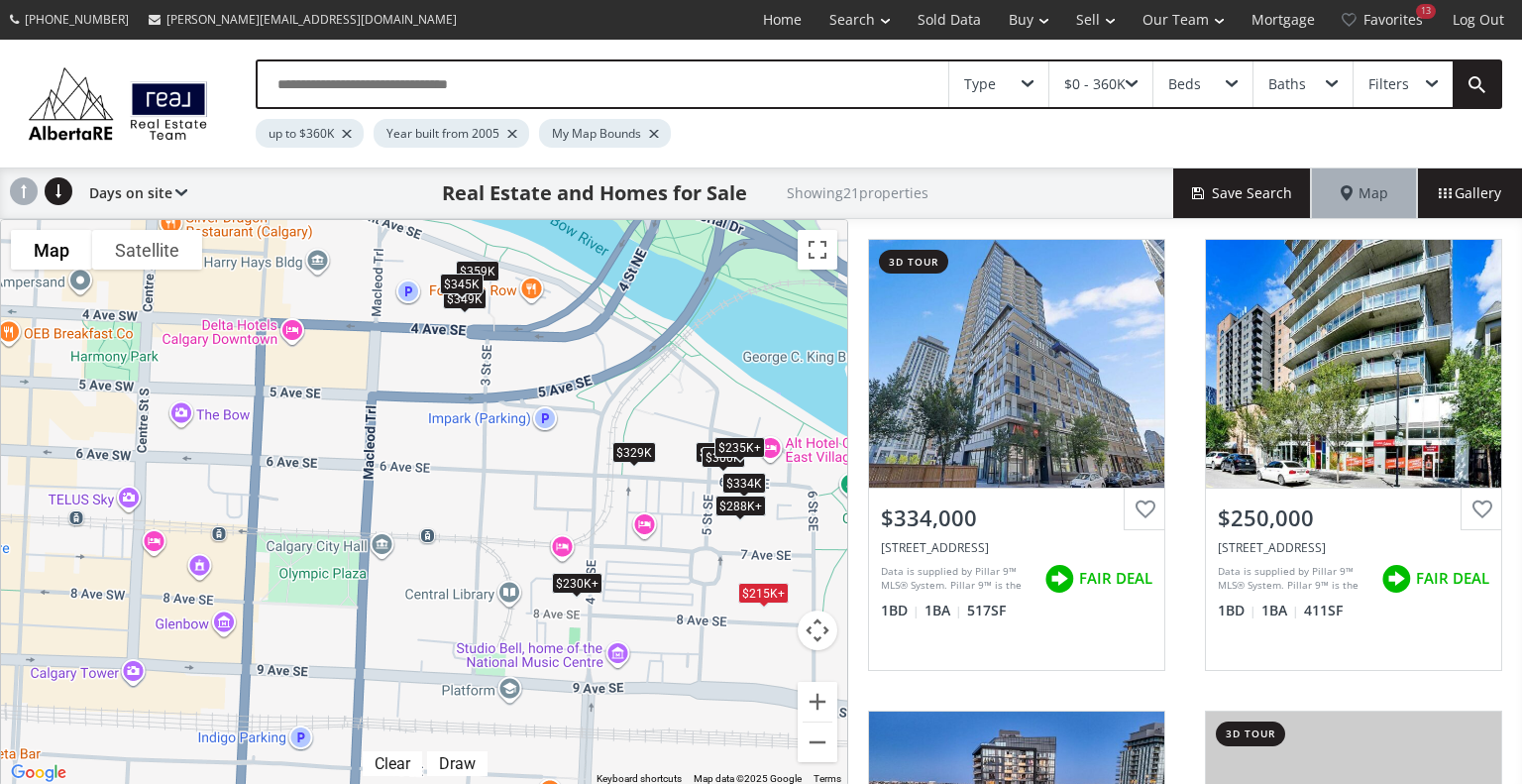
click at [755, 590] on div "$215K+" at bounding box center [763, 592] width 51 height 21
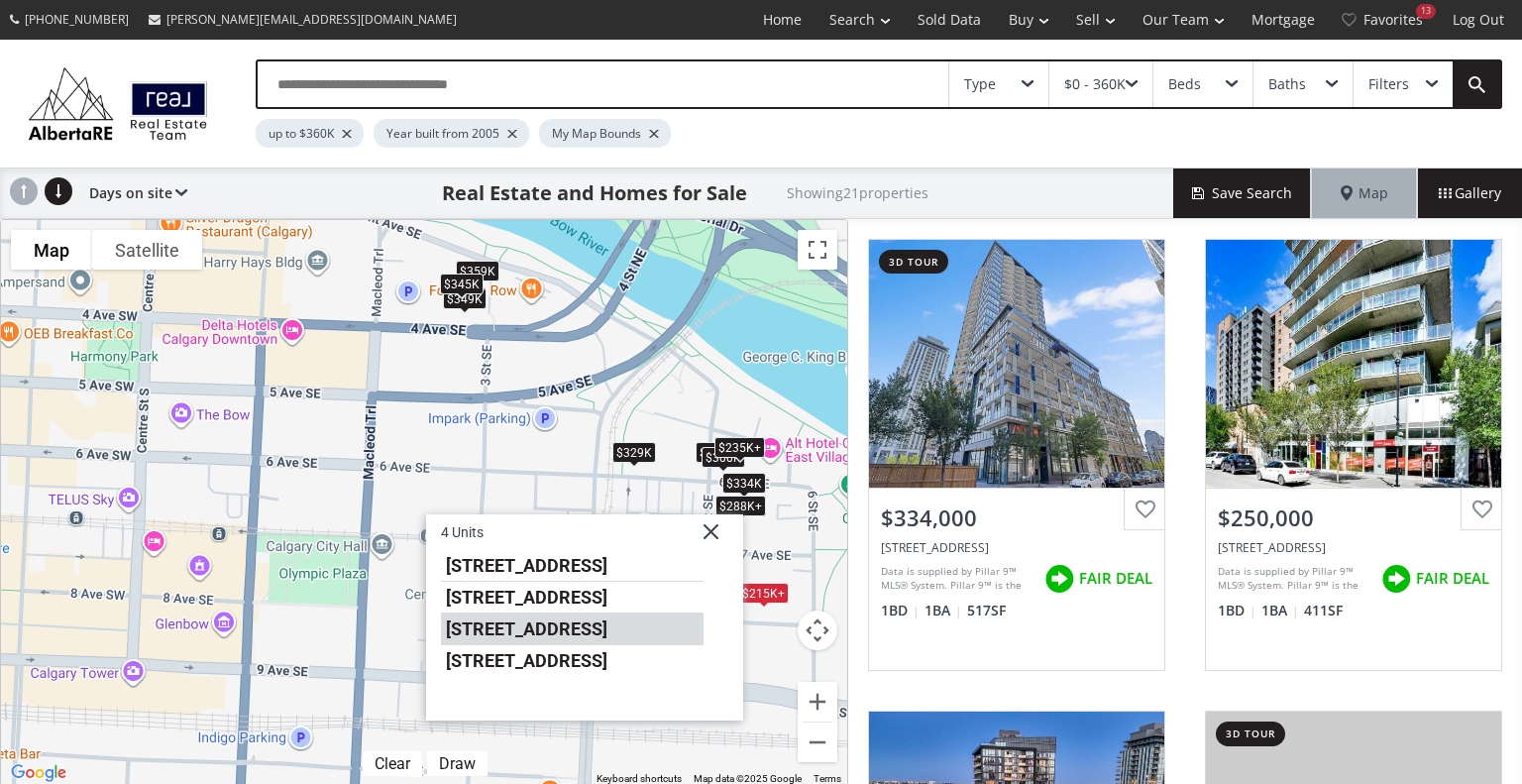
click at [625, 619] on li "624 8 Avenue SE #505" at bounding box center [572, 628] width 262 height 32
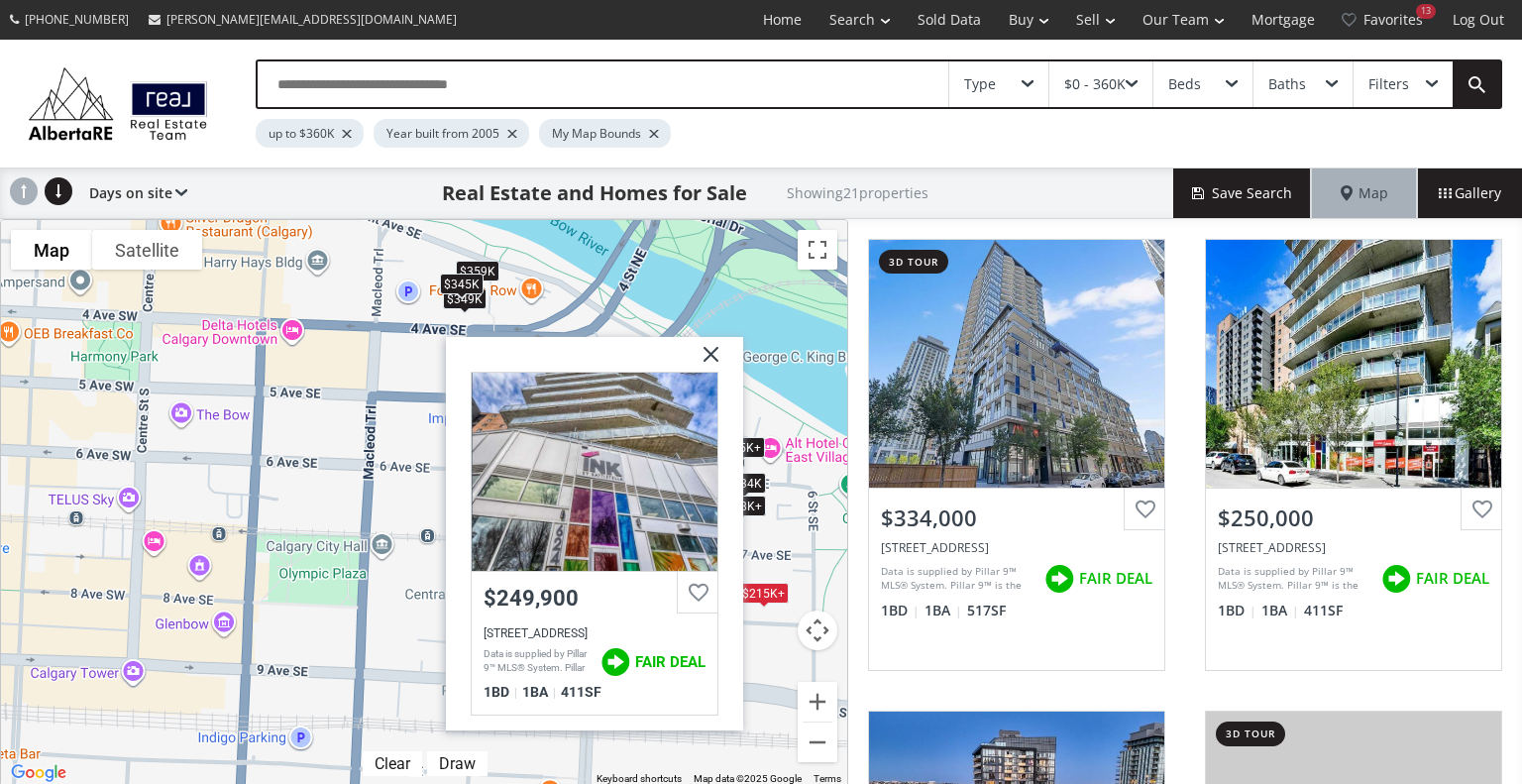
click at [707, 356] on img at bounding box center [704, 362] width 50 height 50
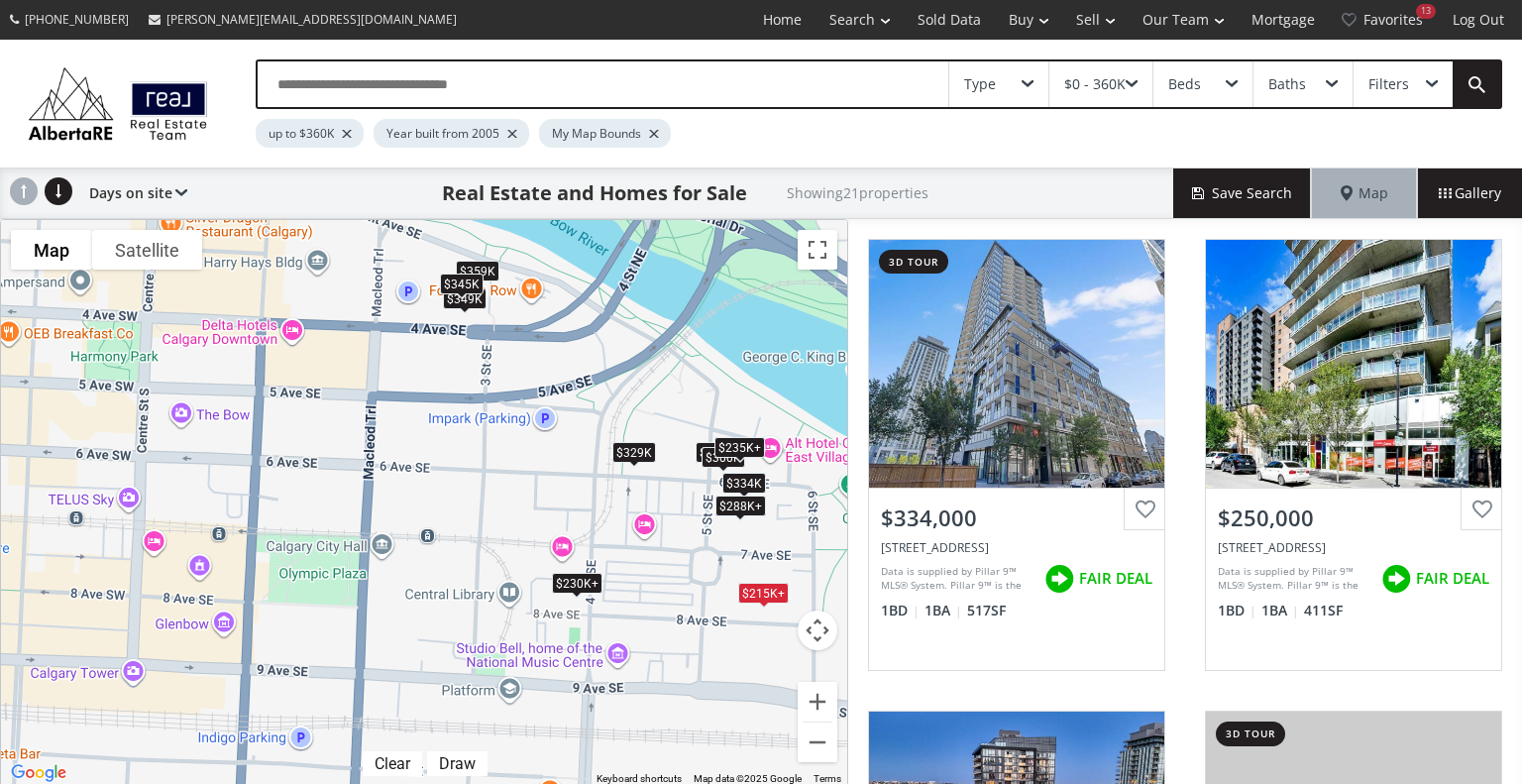
click at [777, 622] on div "To navigate, press the arrow keys. $334K $215K+ $288K+ $235K+ $328K $230K+ $288…" at bounding box center [424, 502] width 846 height 566
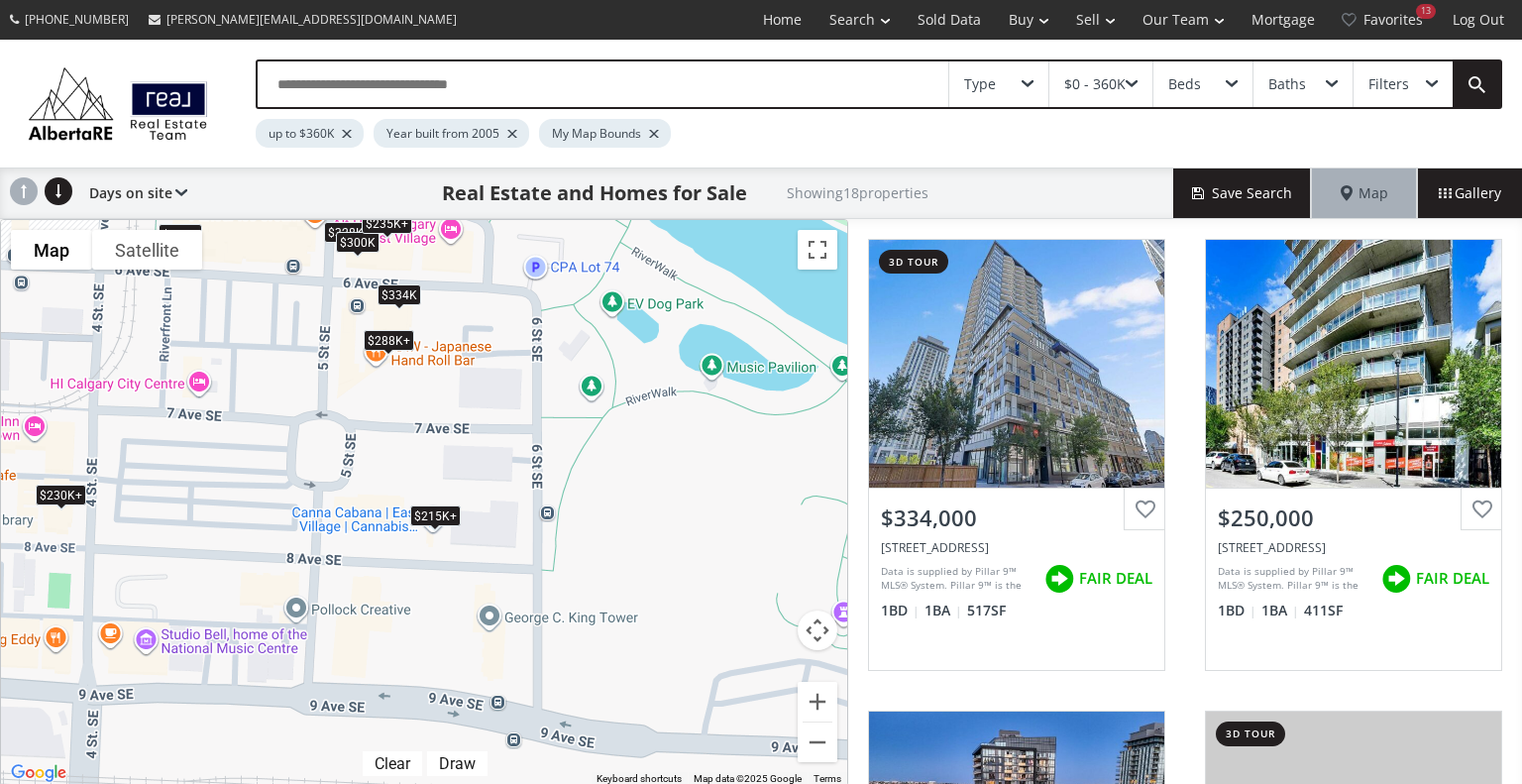
drag, startPoint x: 726, startPoint y: 630, endPoint x: 400, endPoint y: 574, distance: 330.8
click at [400, 574] on div "To navigate, press the arrow keys. $334K $215K+ $288K+ $235K+ $328K $230K+ $288…" at bounding box center [424, 502] width 846 height 566
click at [824, 706] on button "Zoom in" at bounding box center [817, 701] width 40 height 40
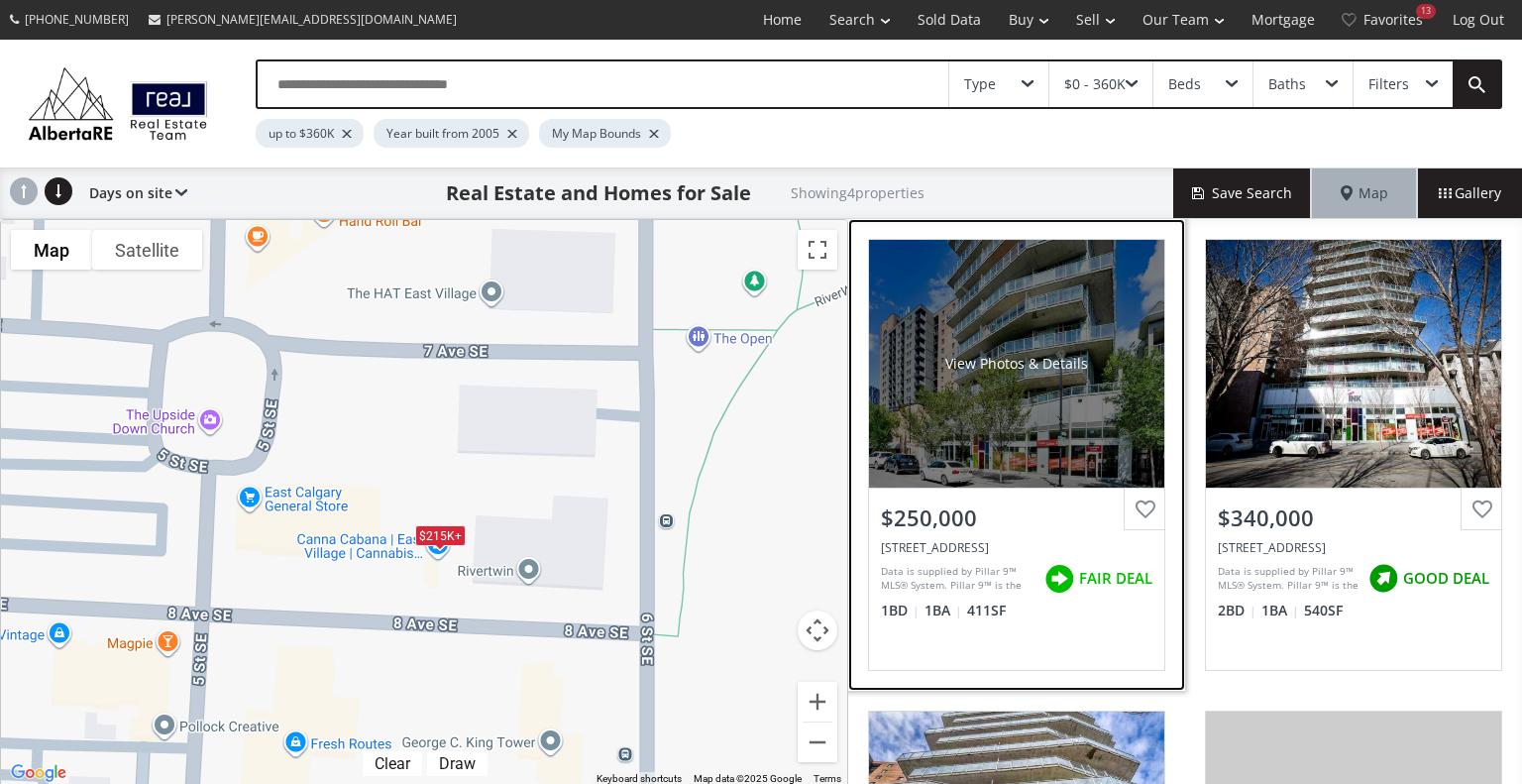
click at [1011, 348] on div "View Photos & Details" at bounding box center [1017, 363] width 295 height 247
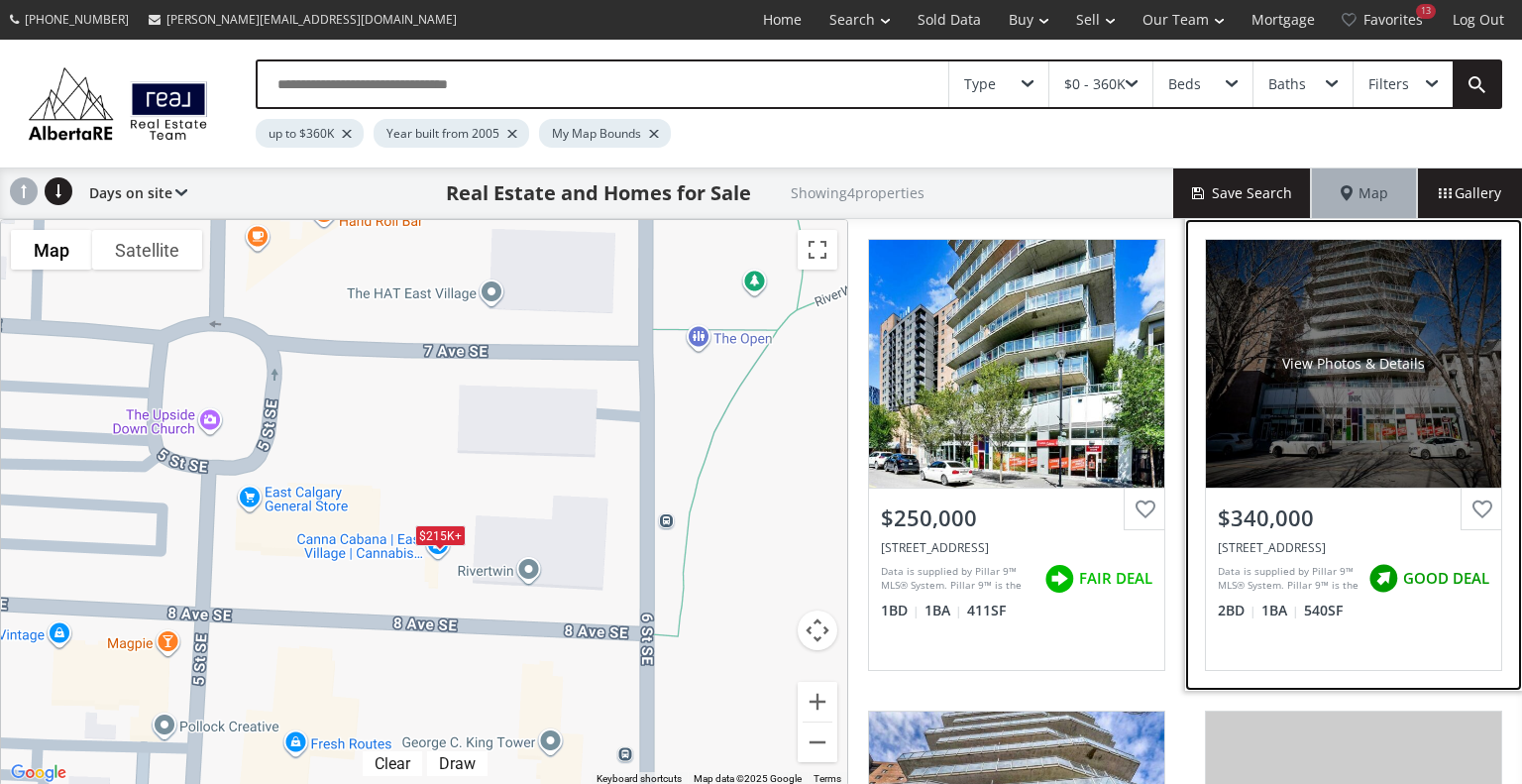
click at [1320, 375] on div "View Photos & Details" at bounding box center [1354, 363] width 295 height 247
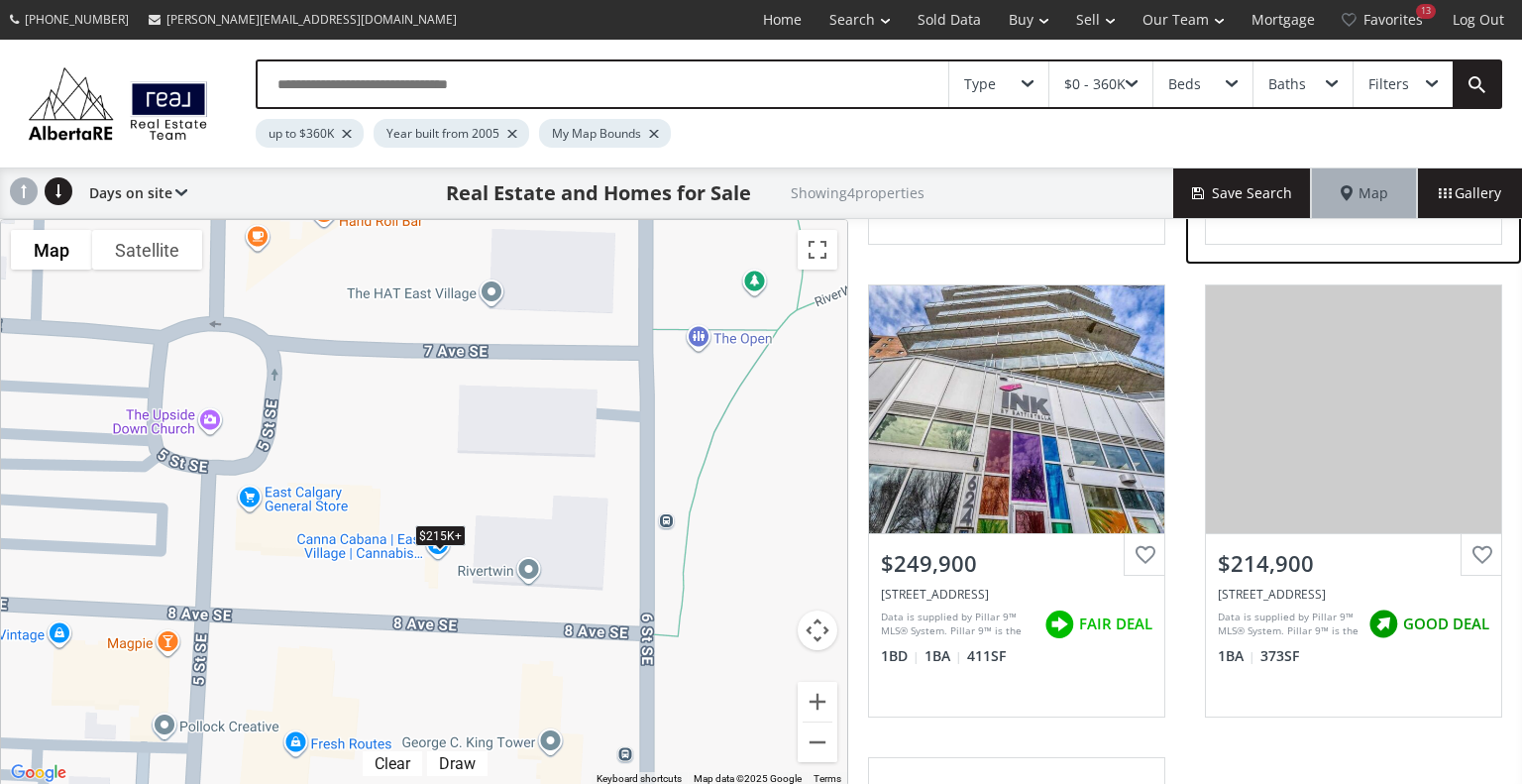
scroll to position [428, 0]
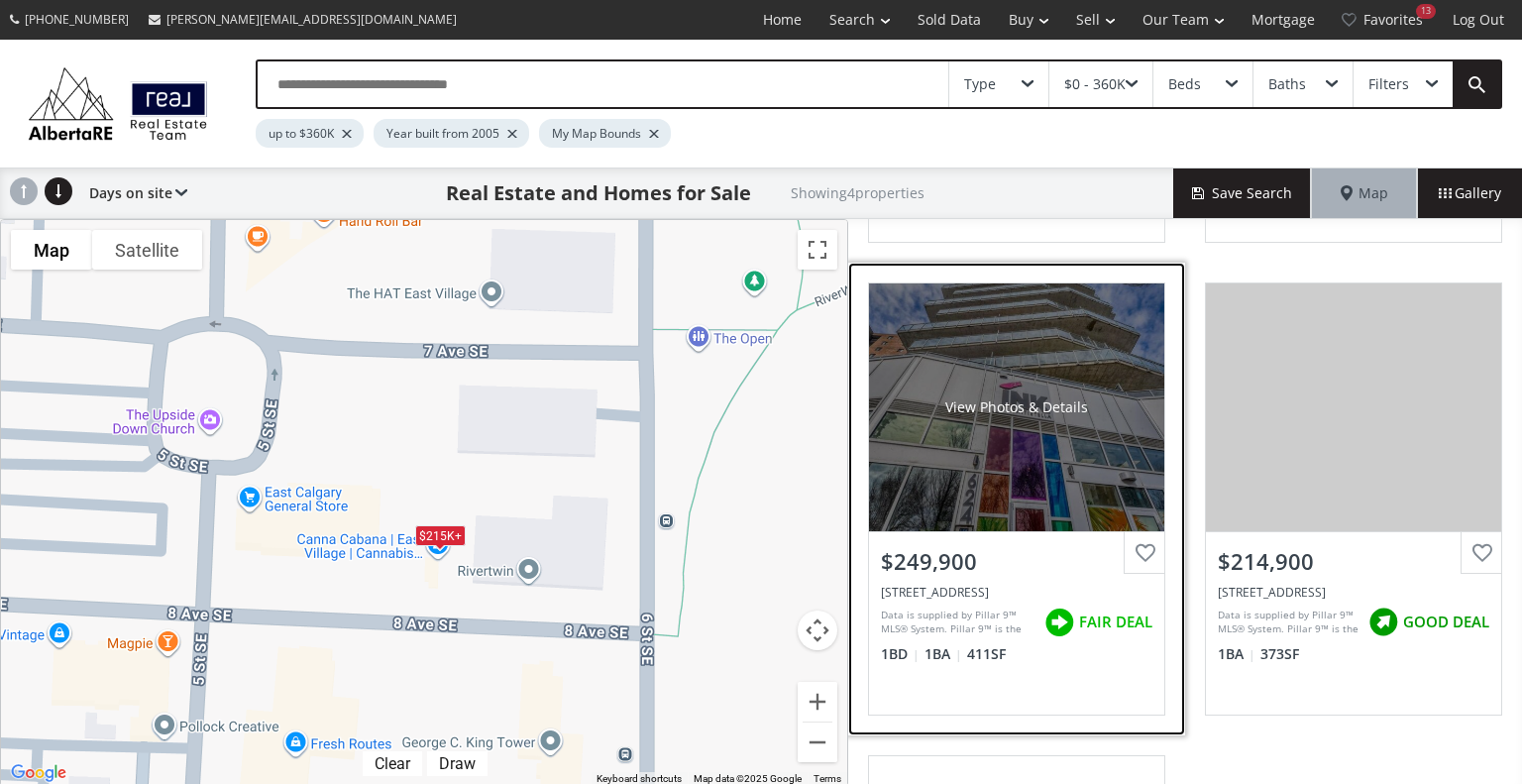
click at [1056, 409] on div "View Photos & Details" at bounding box center [1016, 407] width 143 height 20
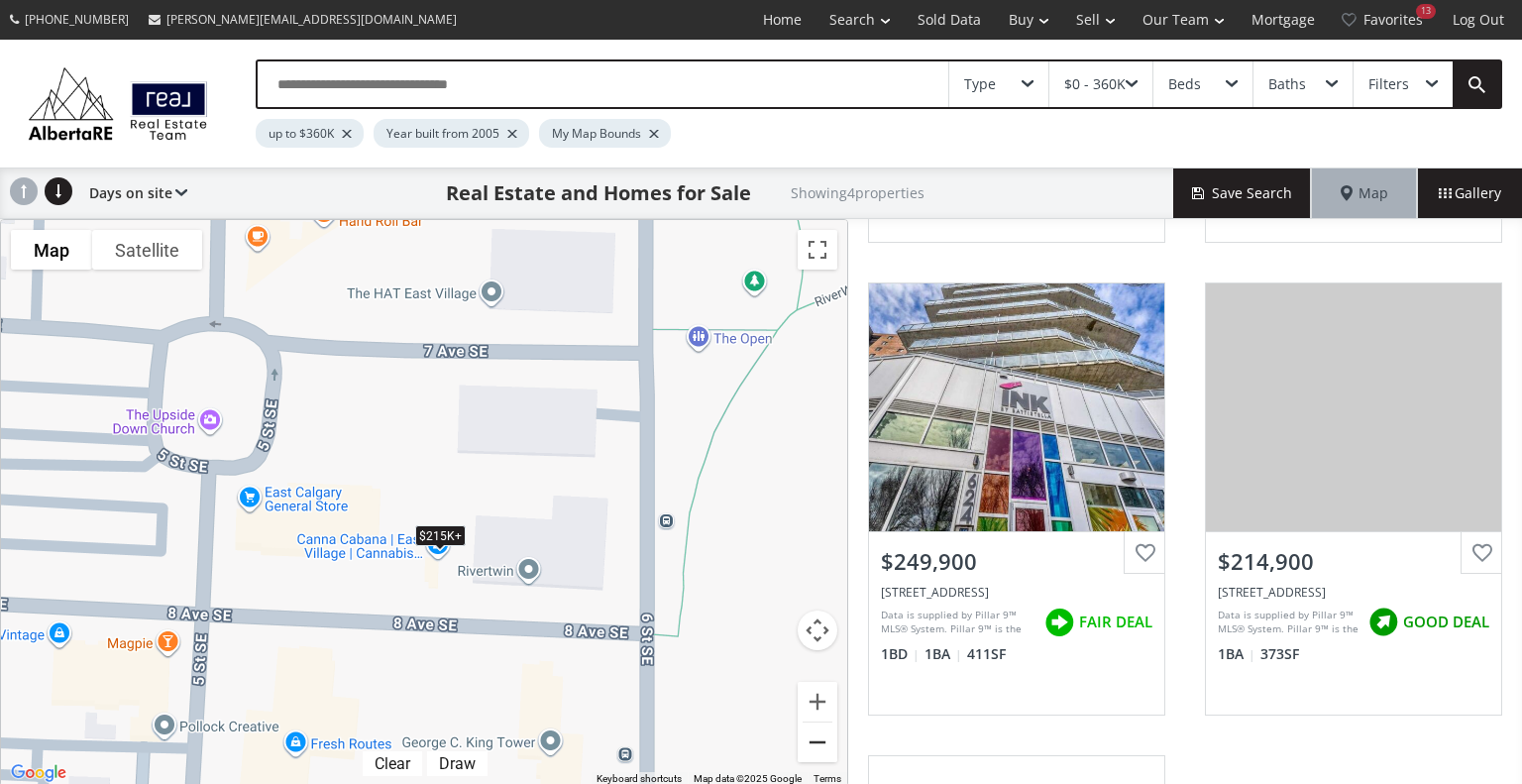
click at [815, 751] on button "Zoom out" at bounding box center [817, 742] width 40 height 40
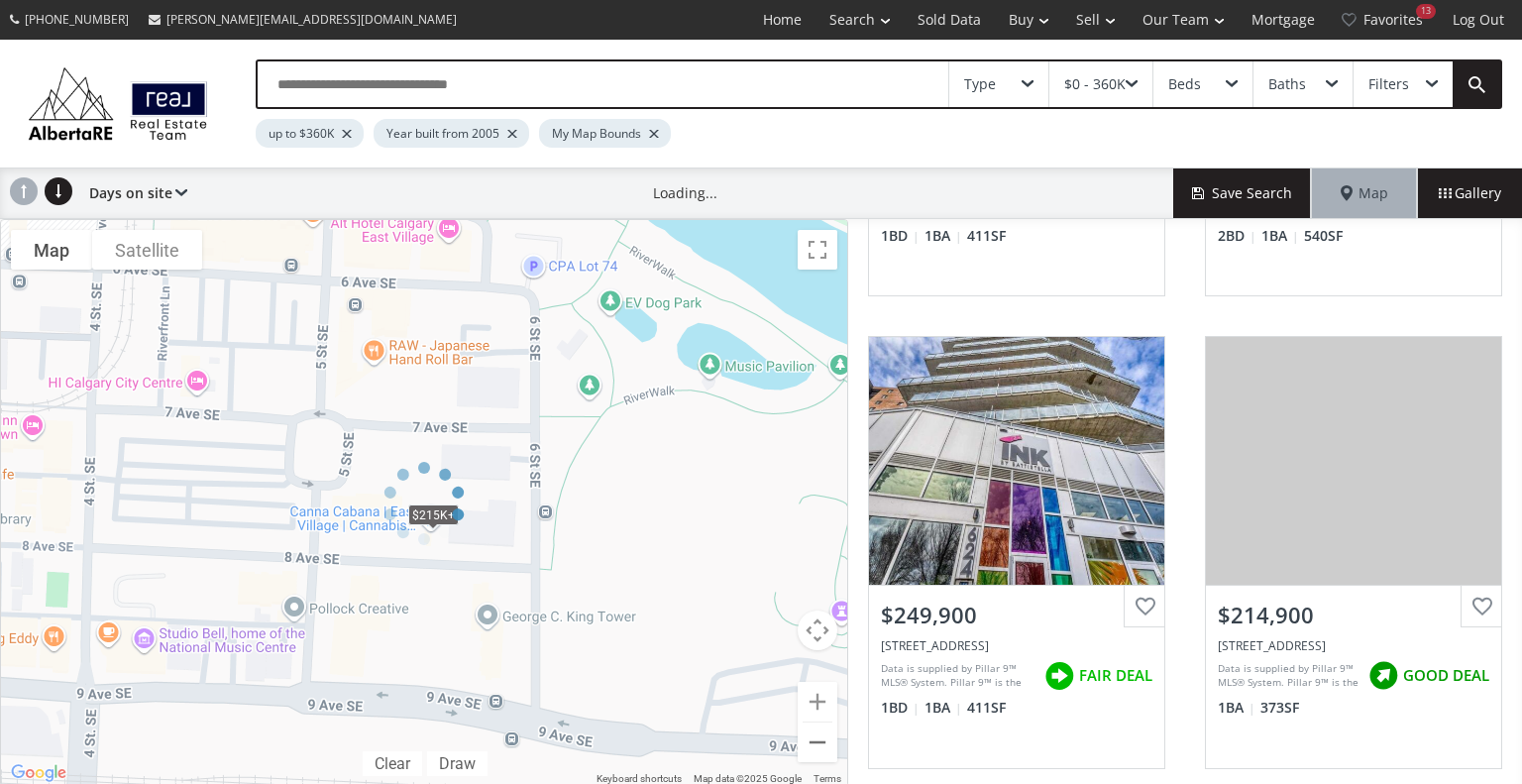
scroll to position [428, 0]
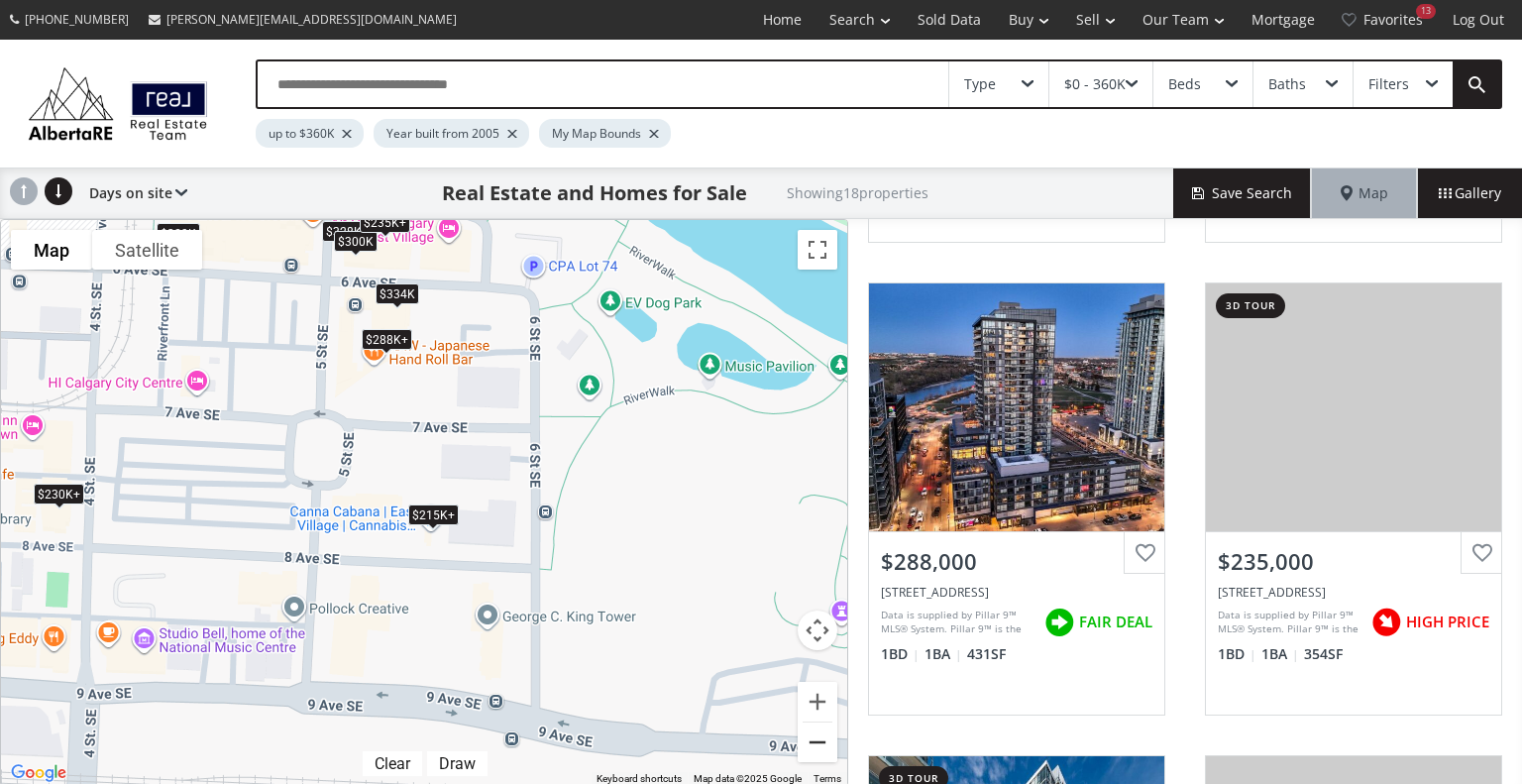
click at [815, 751] on button "Zoom out" at bounding box center [817, 742] width 40 height 40
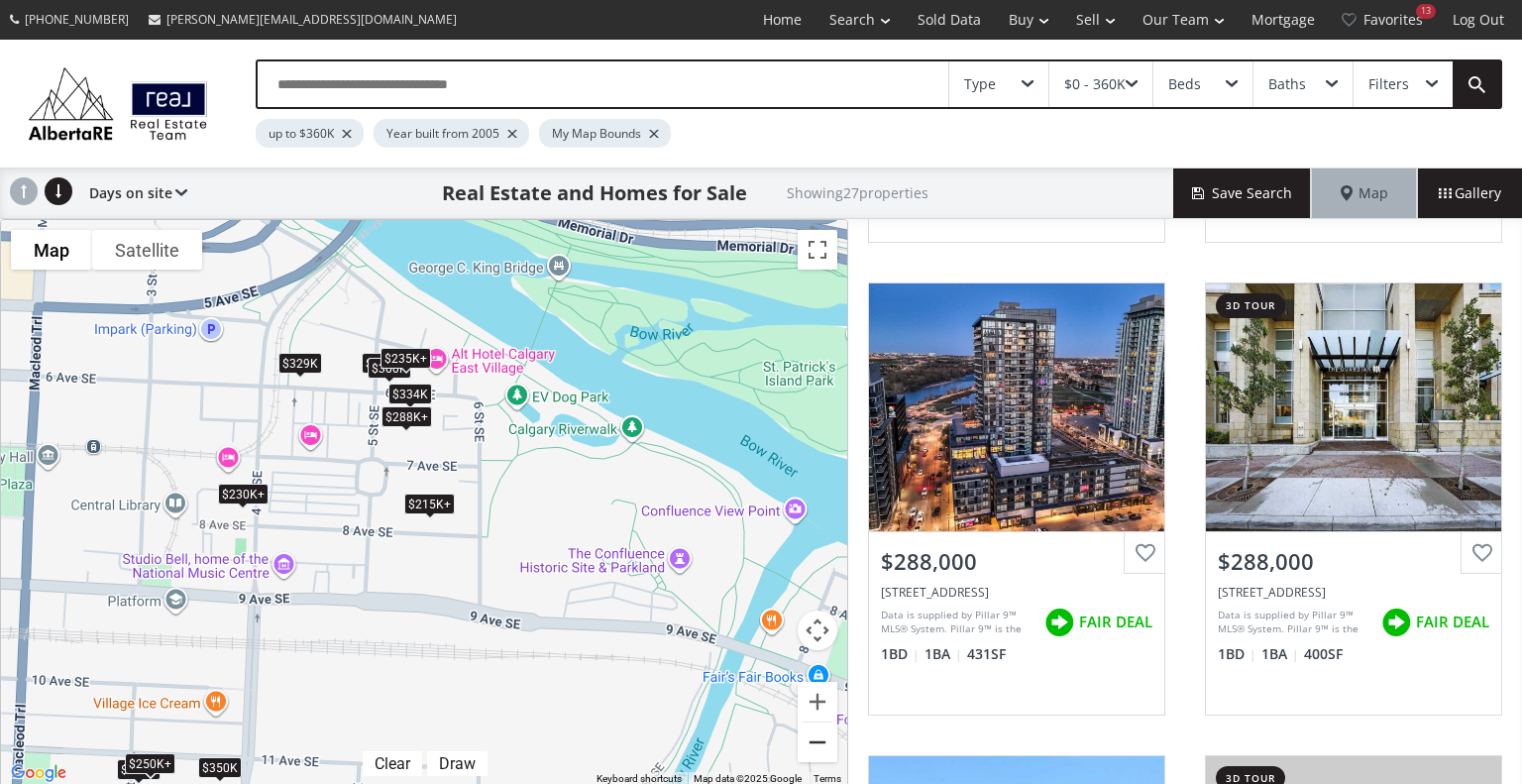
click at [815, 751] on button "Zoom out" at bounding box center [817, 742] width 40 height 40
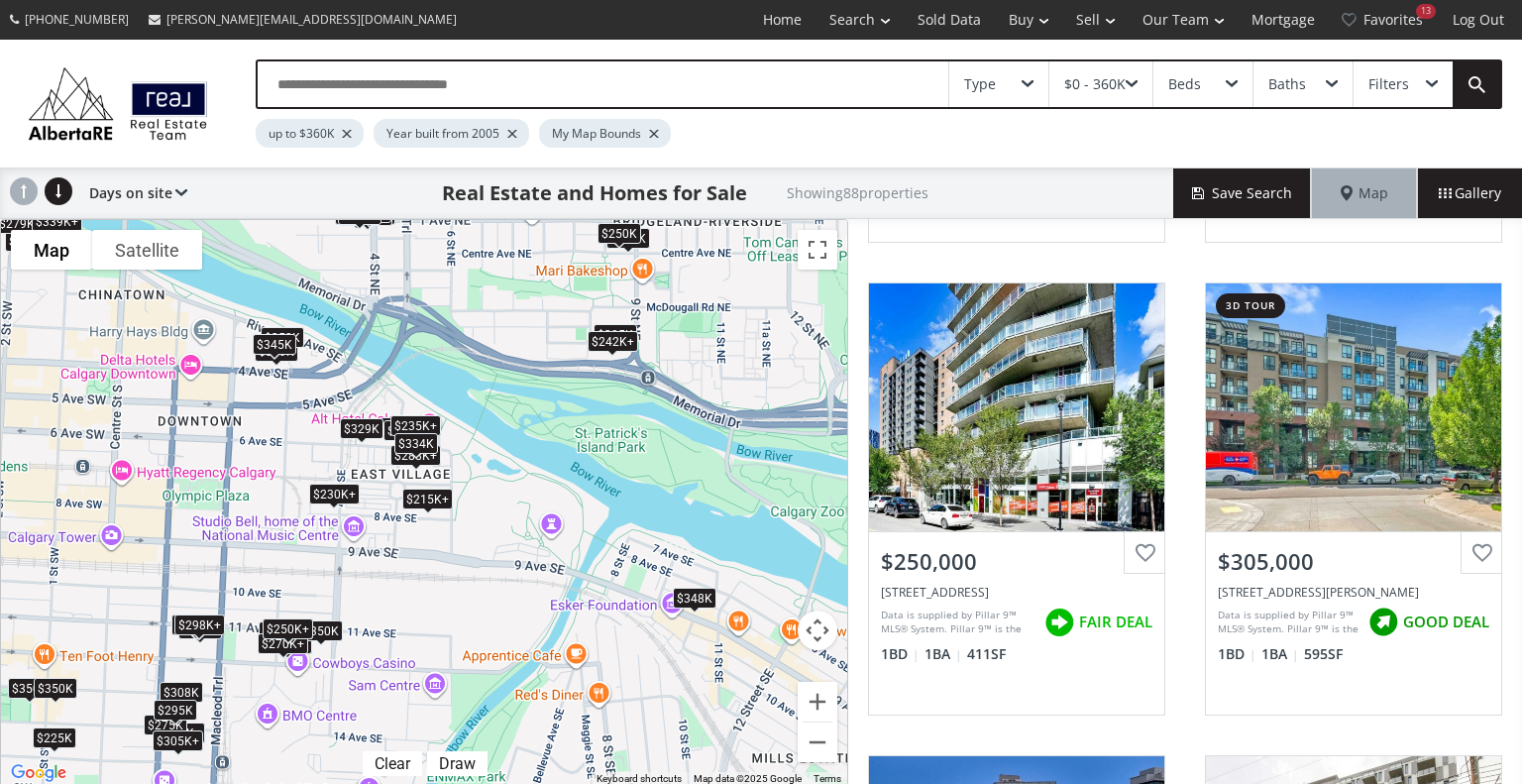
drag, startPoint x: 119, startPoint y: 472, endPoint x: 399, endPoint y: 442, distance: 281.6
click at [399, 442] on div "To navigate the map with touch gestures double-tap and hold your finger on the …" at bounding box center [424, 502] width 848 height 568
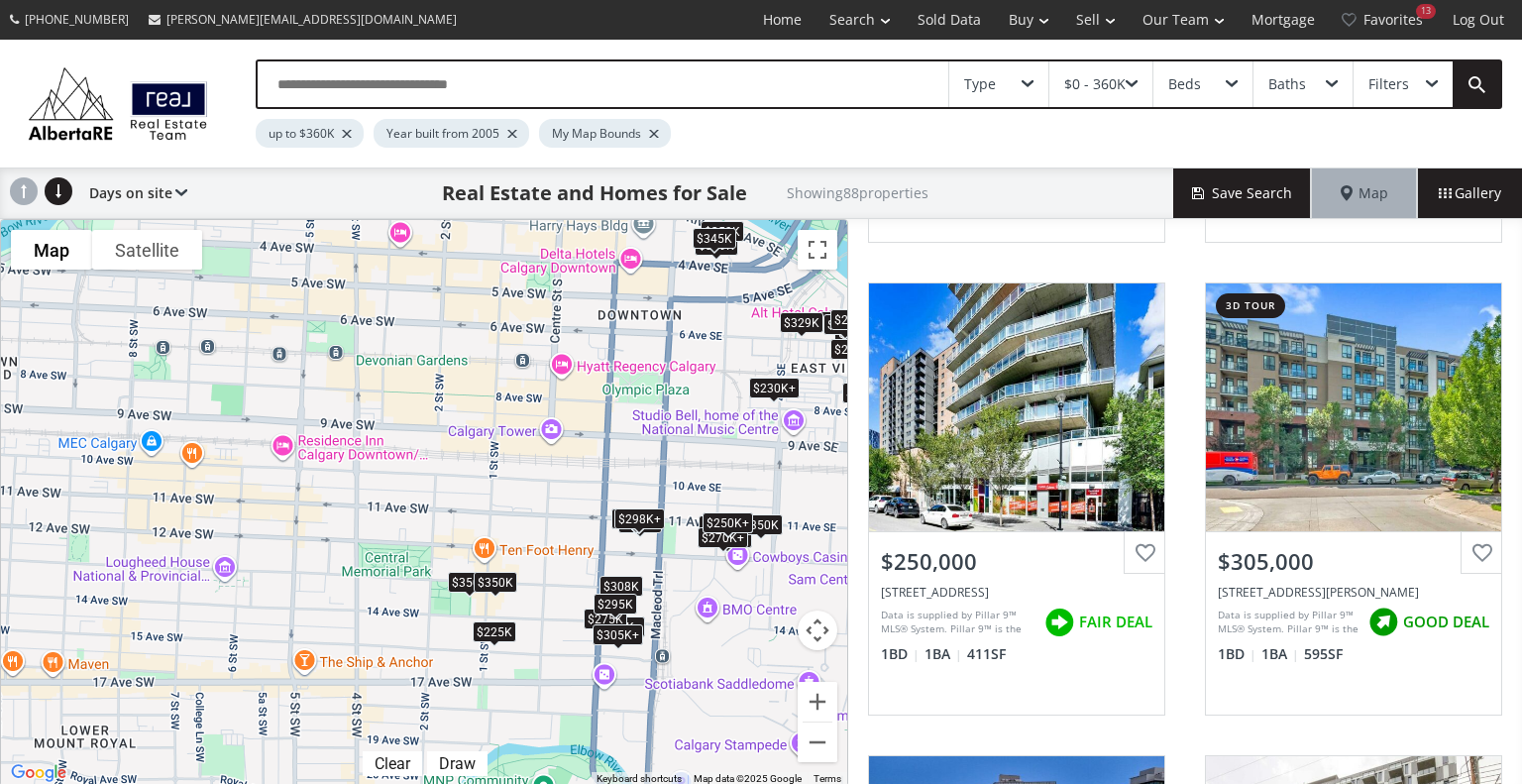
drag, startPoint x: 137, startPoint y: 503, endPoint x: 582, endPoint y: 393, distance: 458.4
click at [582, 393] on div "To navigate, press the arrow keys. $250K+ $334K $215K+ $305K $288K+ $309K+ $289…" at bounding box center [424, 502] width 846 height 566
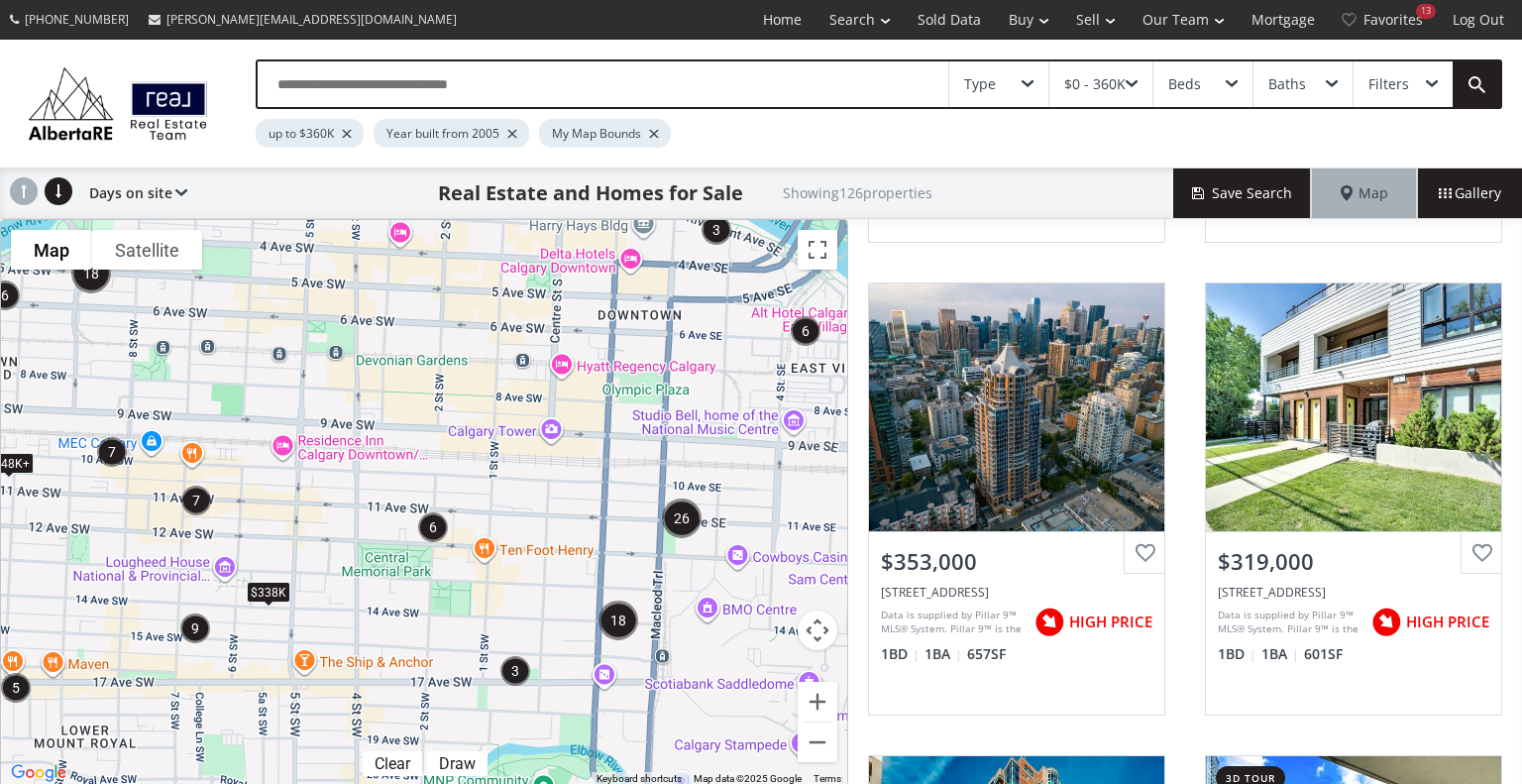
click at [219, 633] on div "To navigate, press the arrow keys. $248K+ $248K+ $248K+ $248K+ $248K+ $248K+ $2…" at bounding box center [424, 502] width 846 height 566
click at [136, 625] on div "To navigate, press the arrow keys. $248K+ $248K+ $248K+ $248K+ $248K+ $248K+ $2…" at bounding box center [424, 502] width 846 height 566
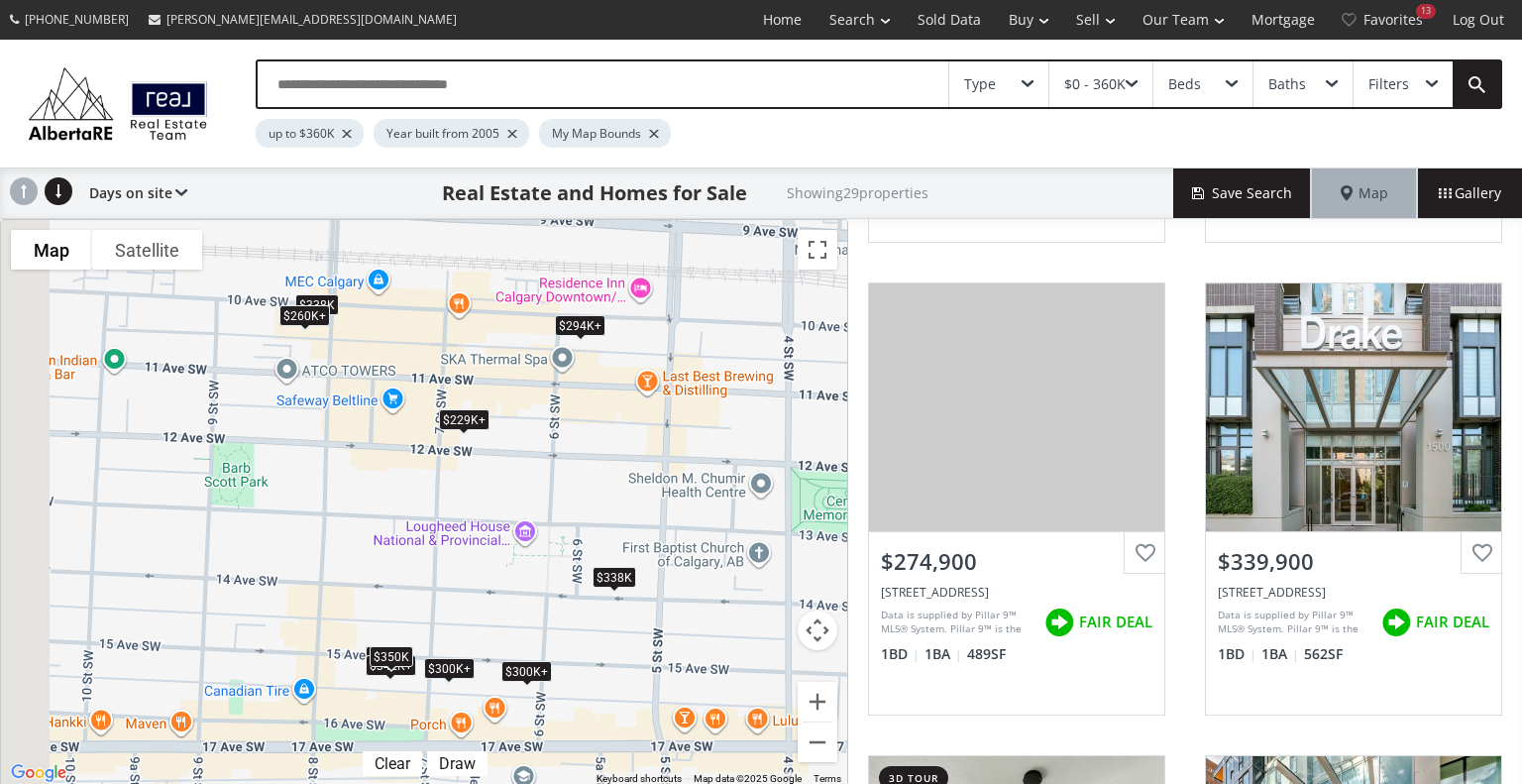
drag, startPoint x: 61, startPoint y: 591, endPoint x: 290, endPoint y: 599, distance: 229.1
click at [290, 599] on div "To navigate, press the arrow keys. $353K $294K+ $275K+ $300K+ $300K+ $275K+ $26…" at bounding box center [424, 502] width 846 height 566
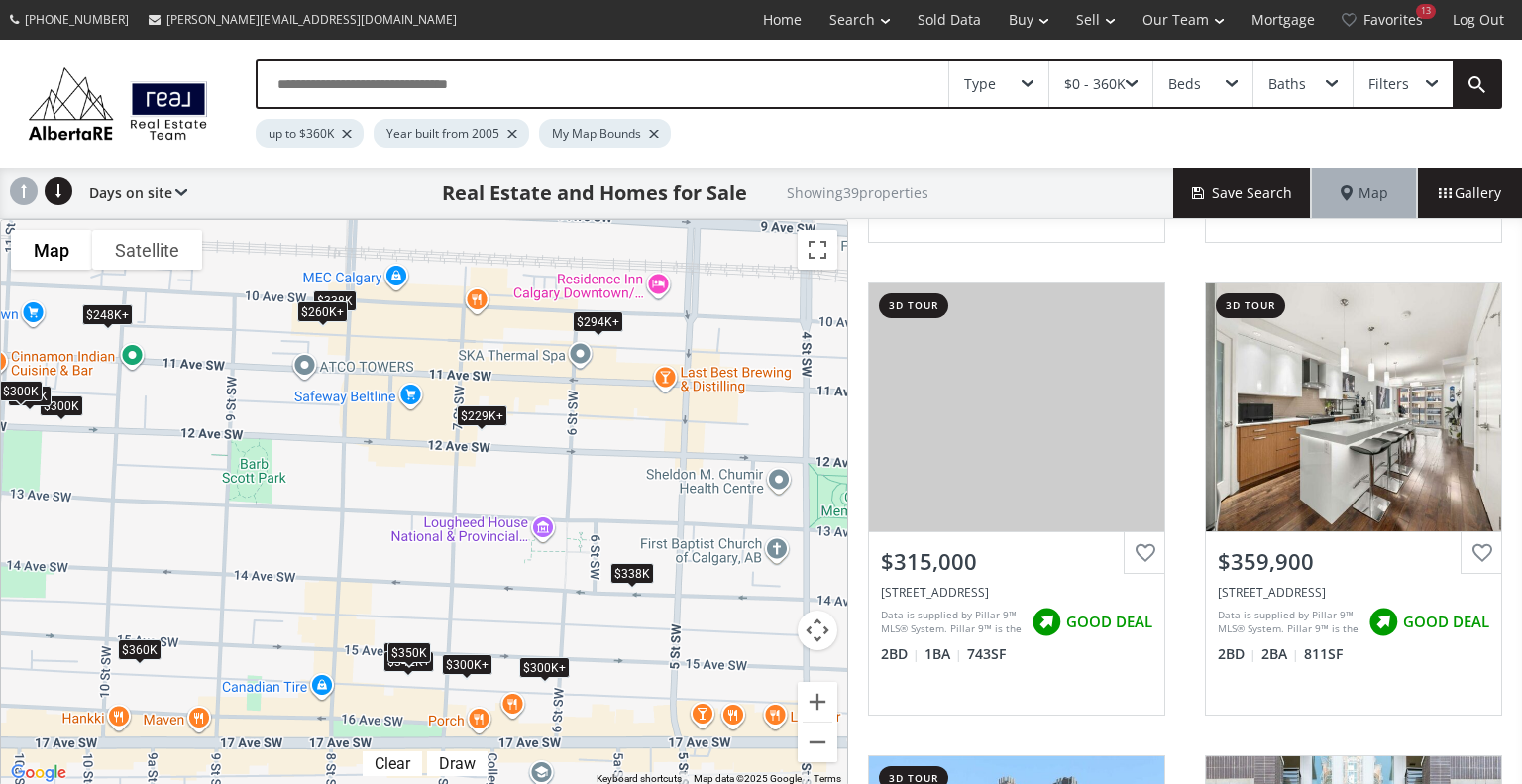
click at [143, 643] on div "$360K" at bounding box center [140, 649] width 44 height 21
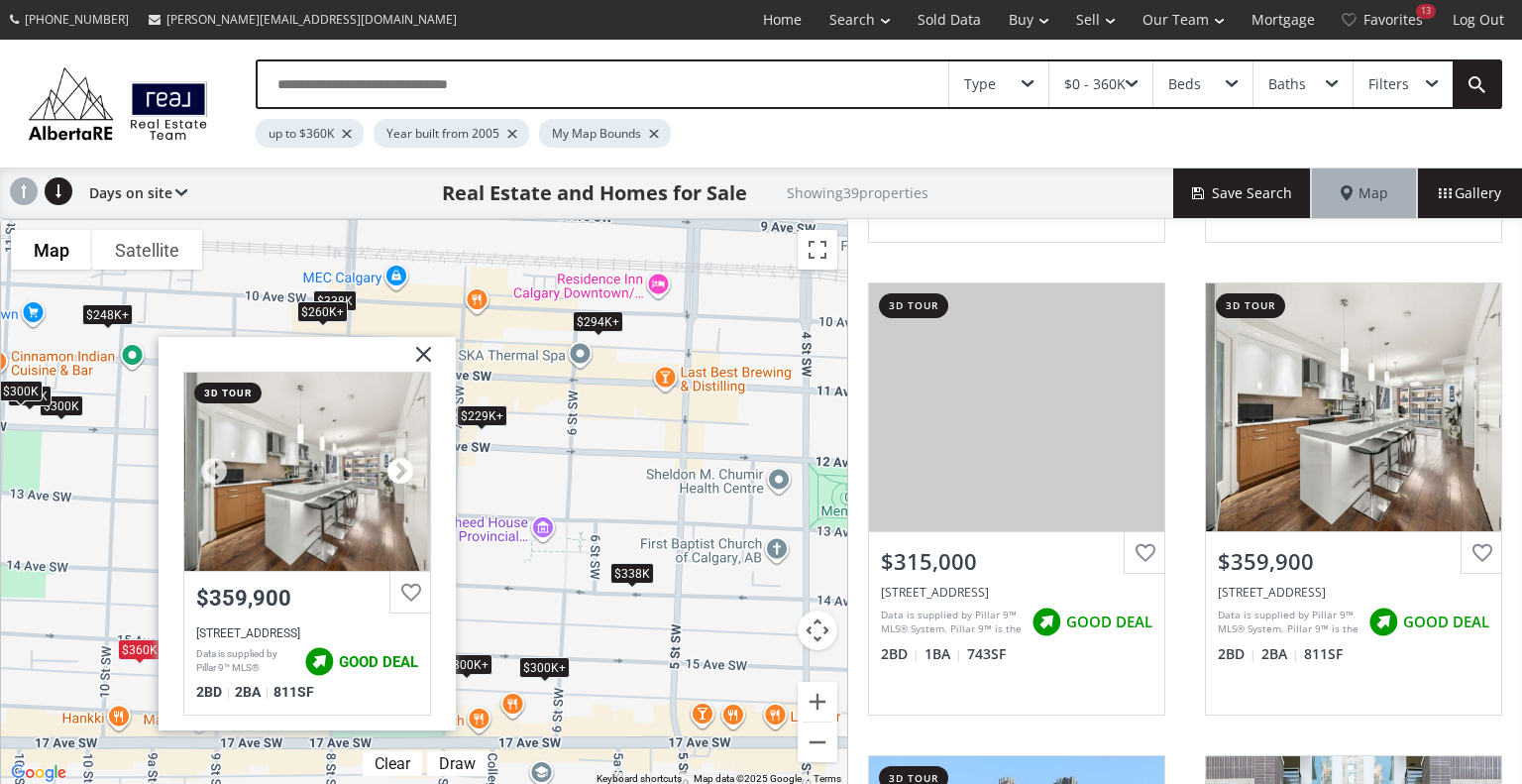
click at [401, 467] on div at bounding box center [400, 472] width 30 height 30
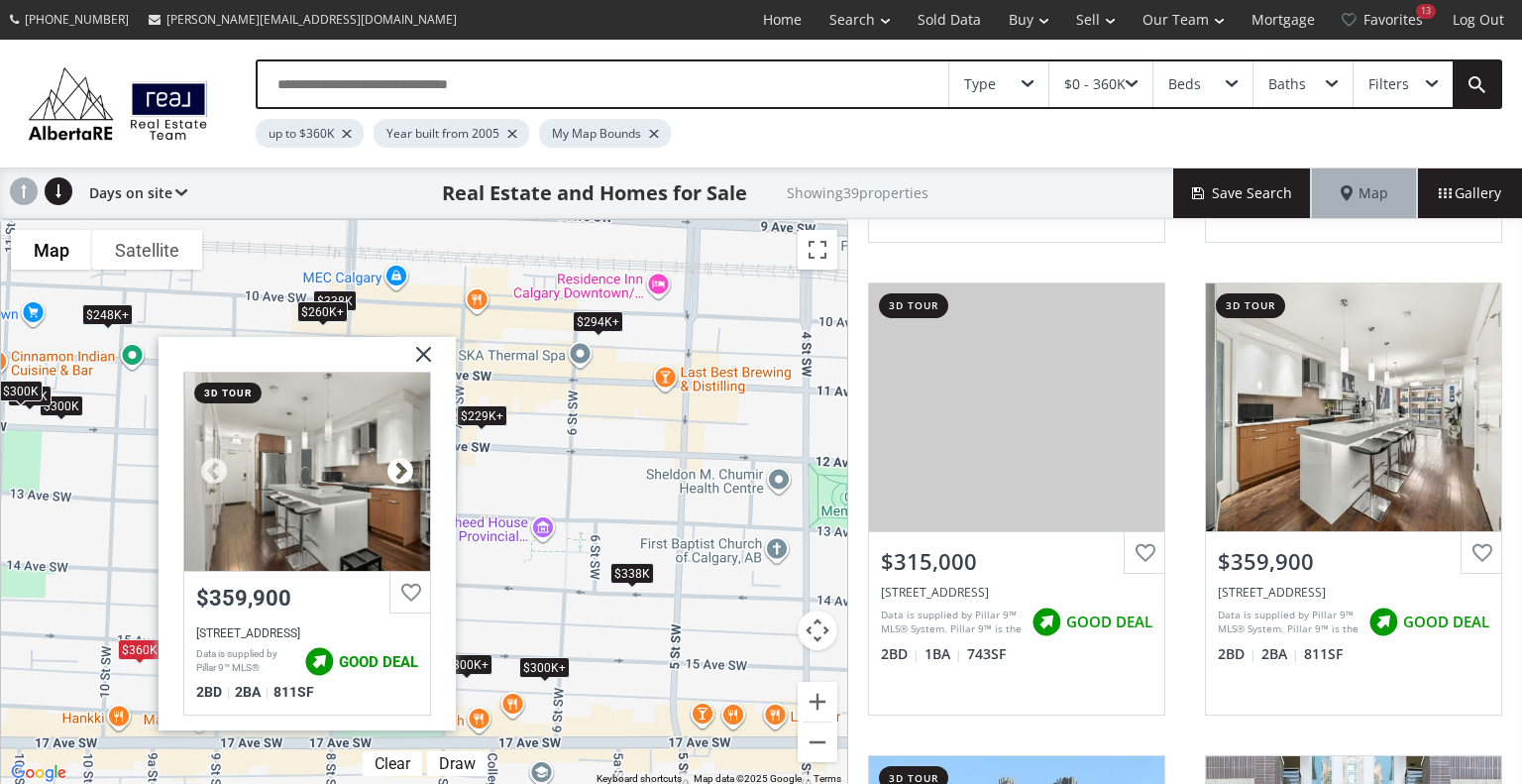
click at [401, 467] on div at bounding box center [400, 472] width 30 height 30
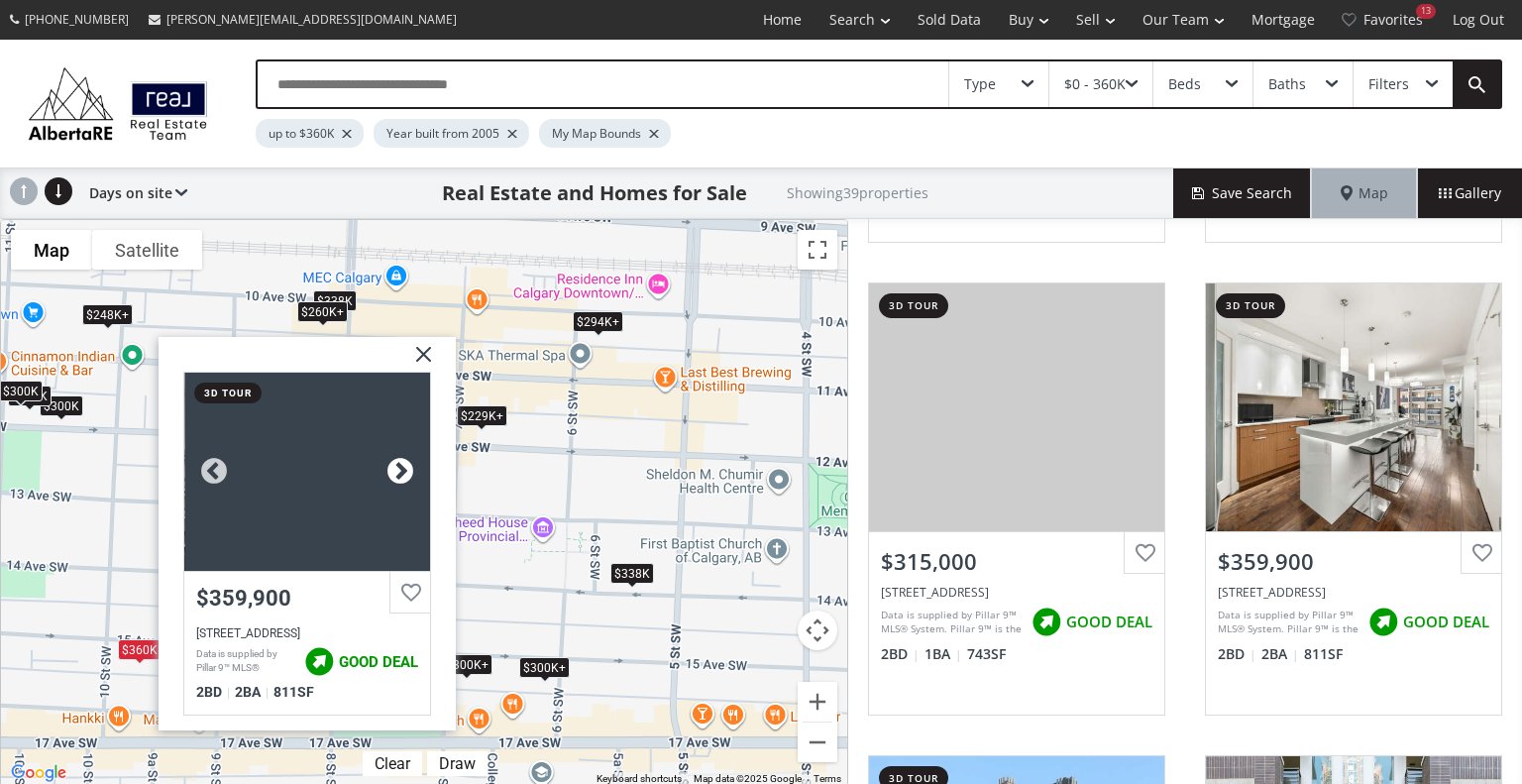
click at [401, 467] on div at bounding box center [400, 472] width 30 height 30
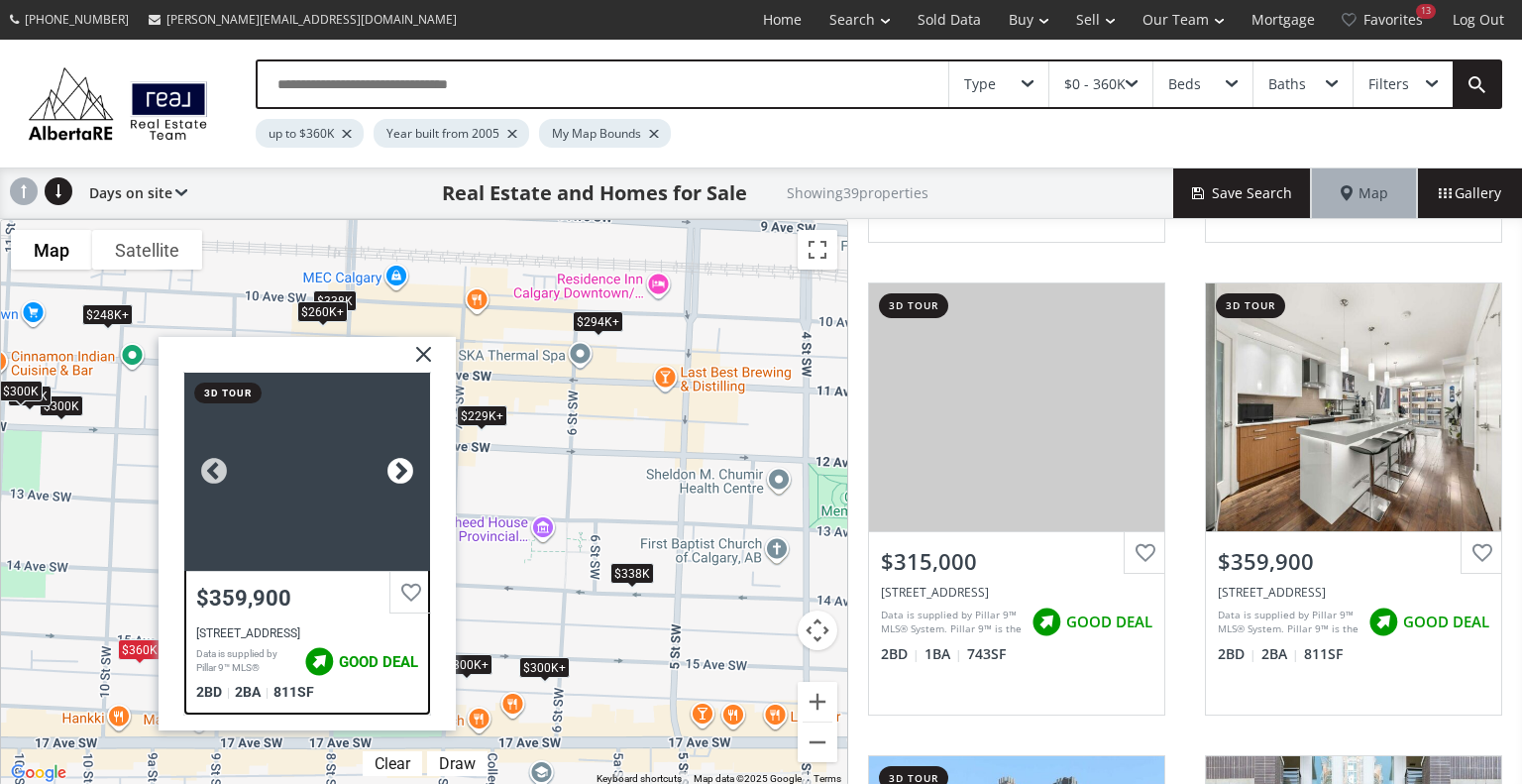
click at [401, 467] on div at bounding box center [400, 472] width 30 height 30
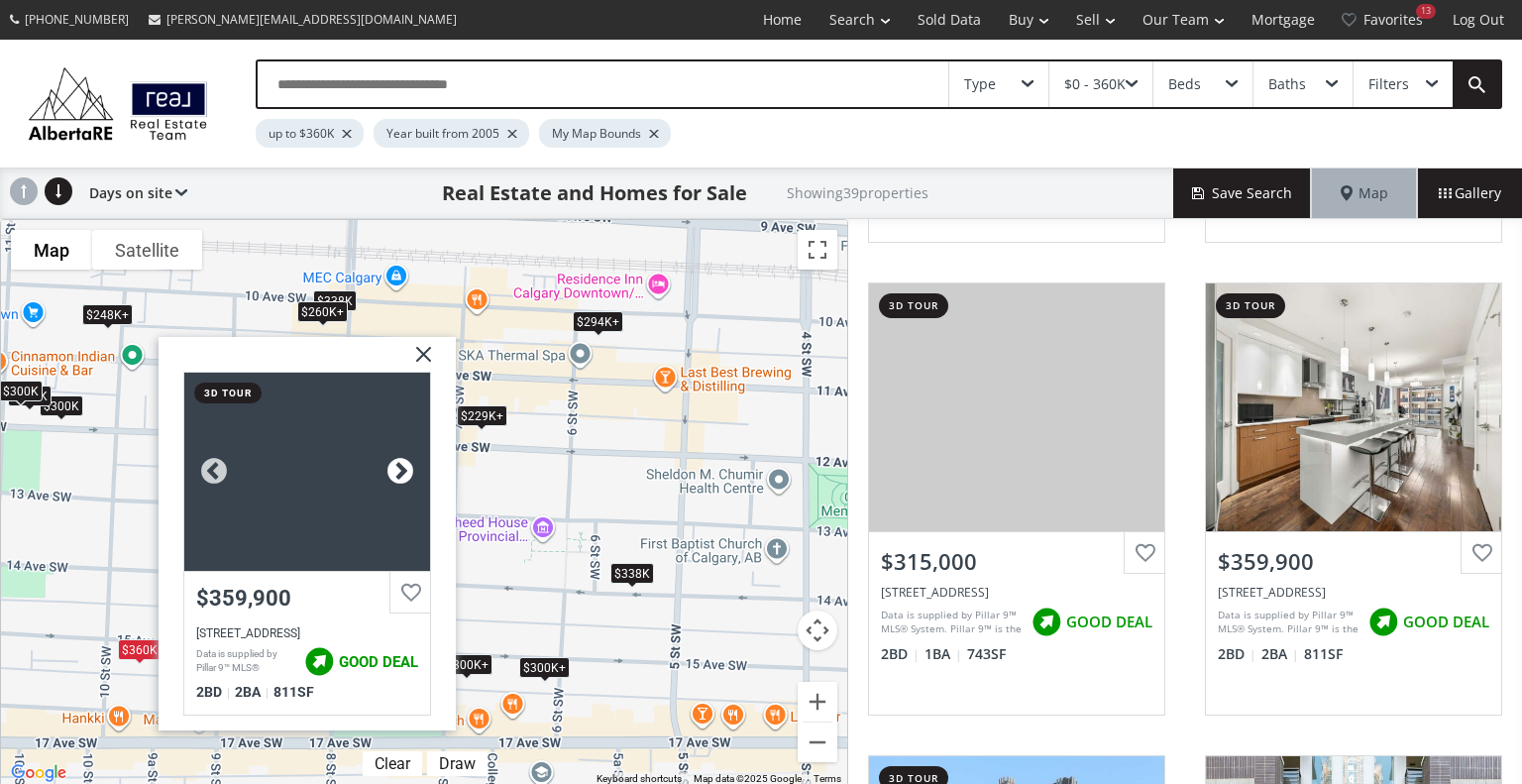
click at [401, 467] on div at bounding box center [400, 472] width 30 height 30
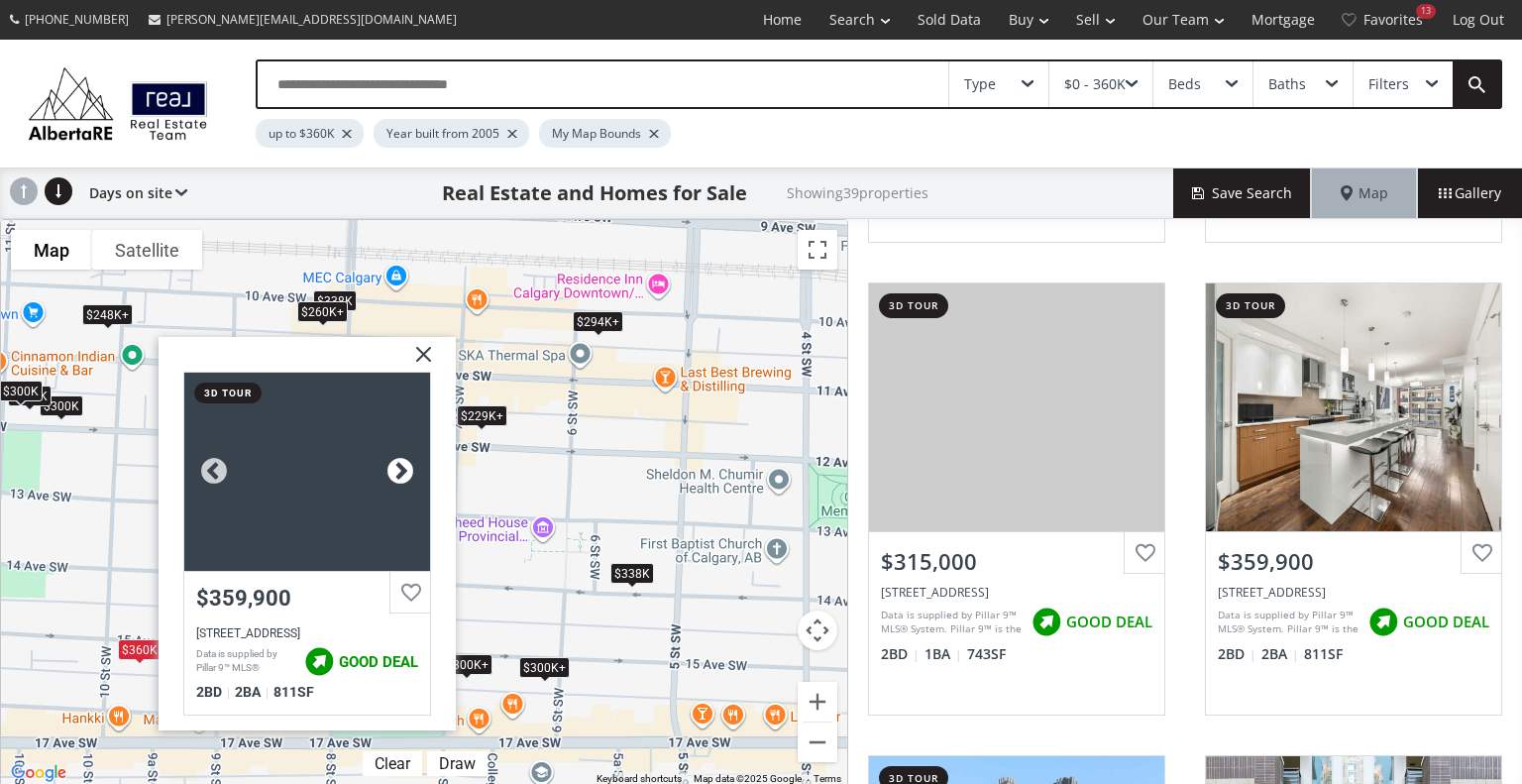
click at [401, 467] on div at bounding box center [400, 472] width 30 height 30
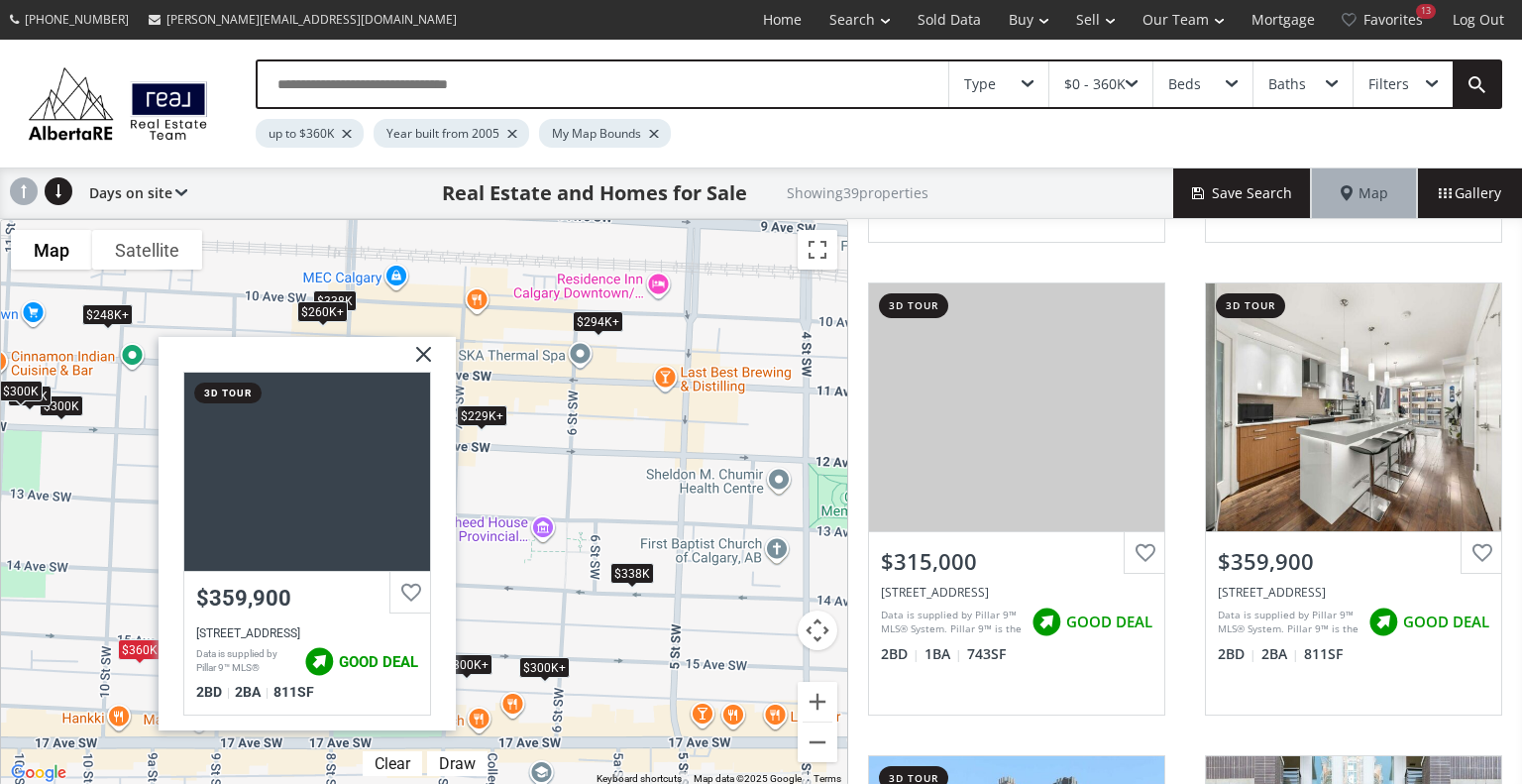
click at [427, 344] on img at bounding box center [416, 362] width 50 height 50
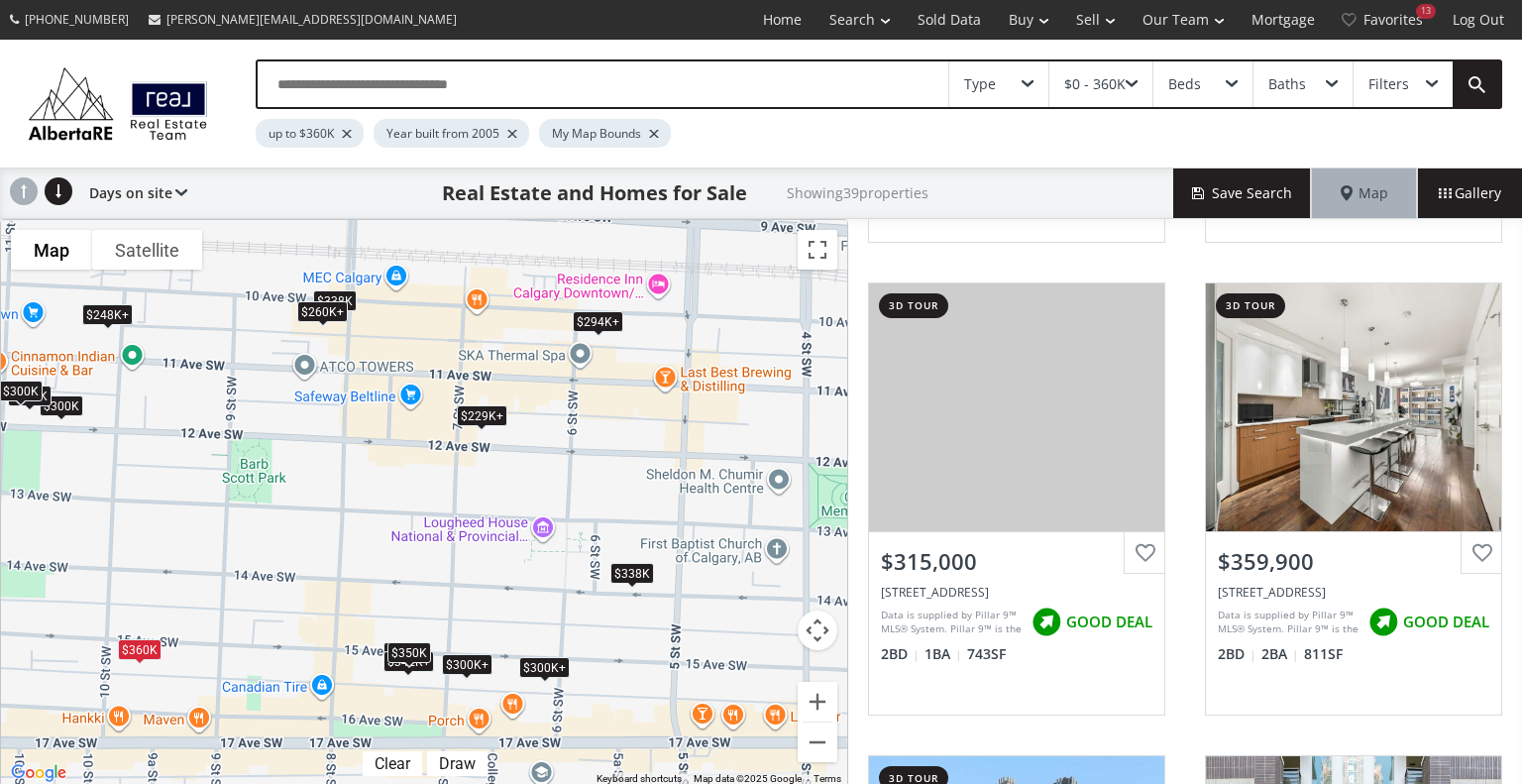
click at [400, 684] on div "To navigate, press the arrow keys. $353K $294K+ $248K+ $360K $300K $300K+ $300K…" at bounding box center [424, 502] width 846 height 566
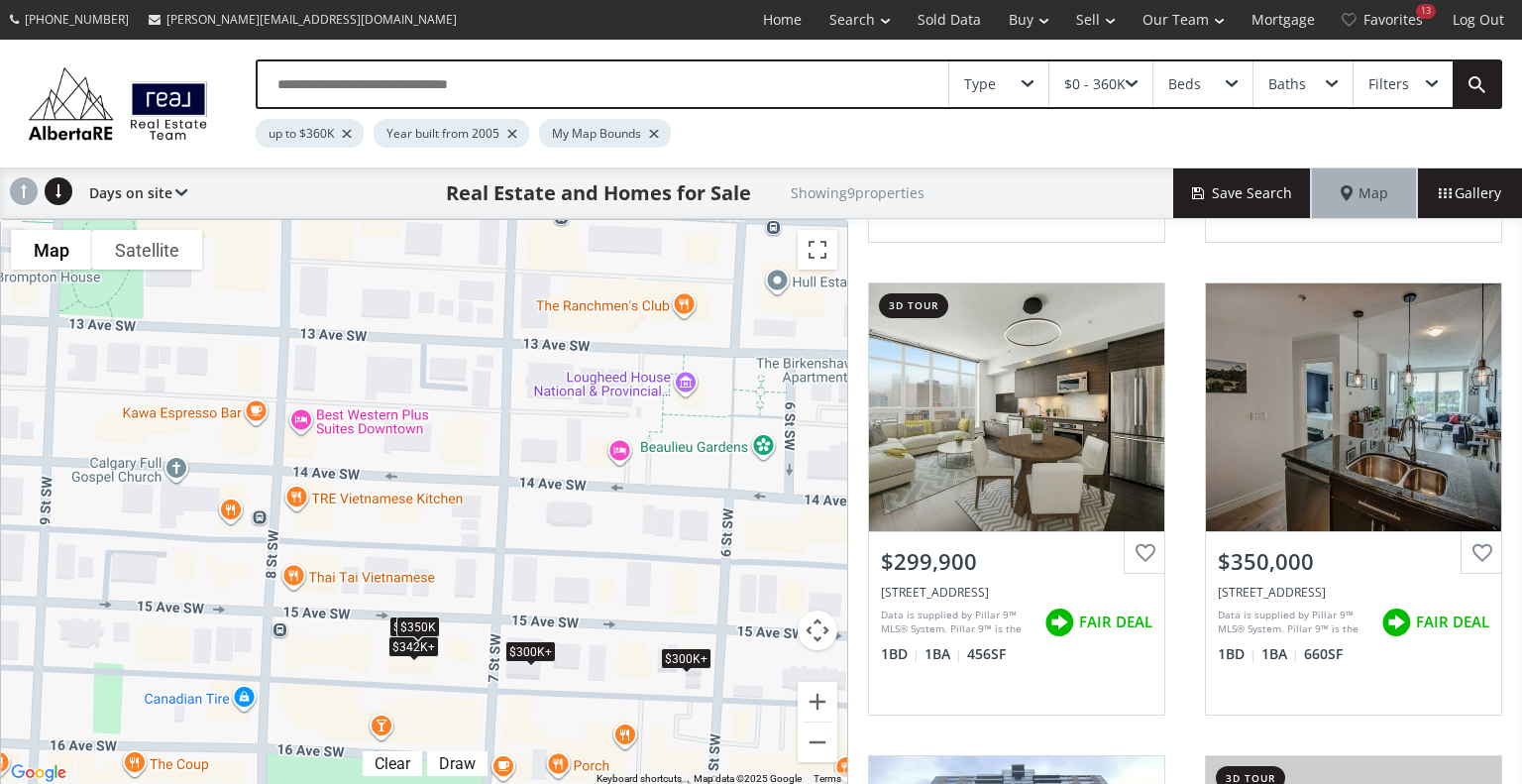
click at [419, 616] on div "$350K" at bounding box center [418, 626] width 44 height 21
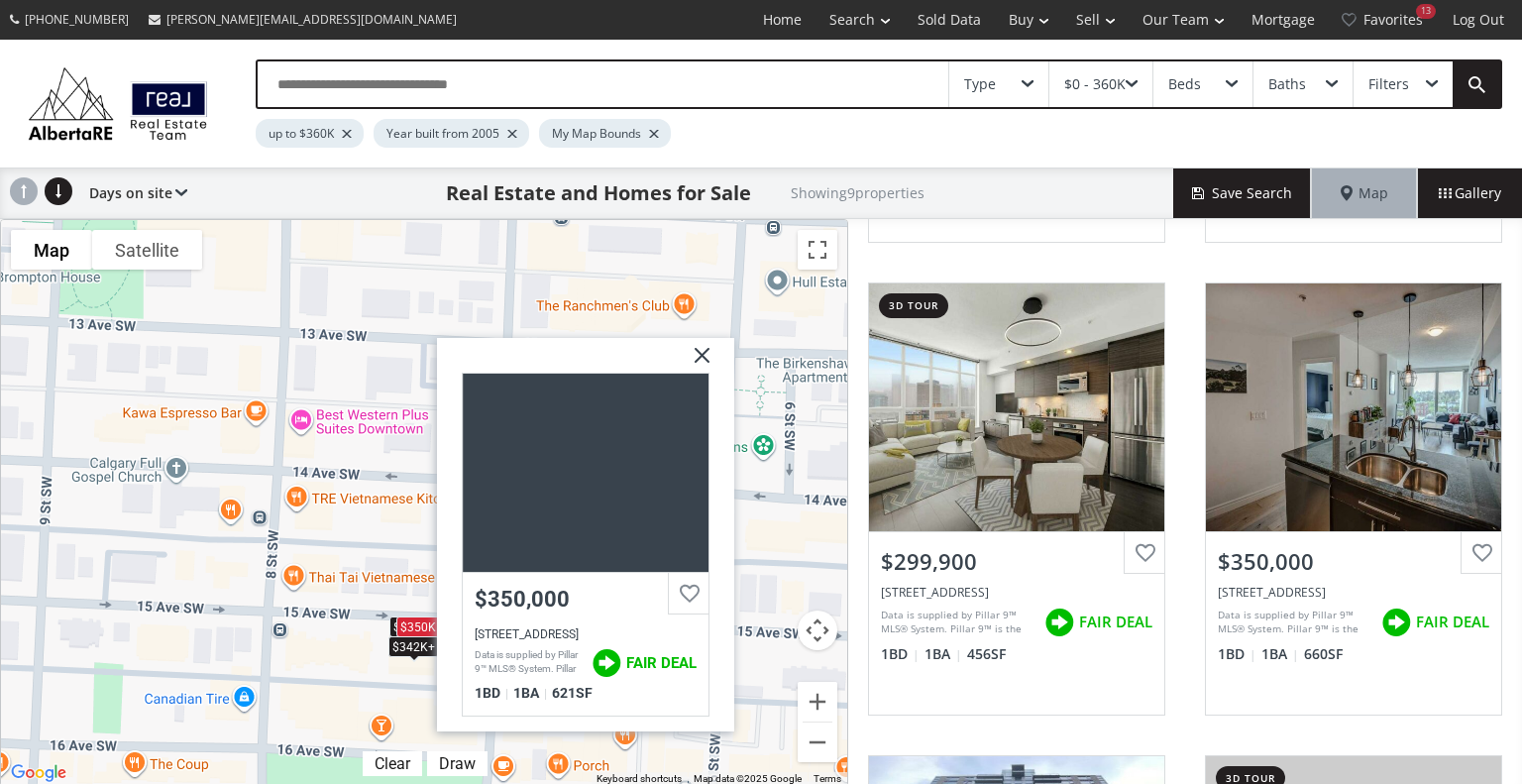
click at [415, 646] on div "$342K+" at bounding box center [413, 645] width 51 height 21
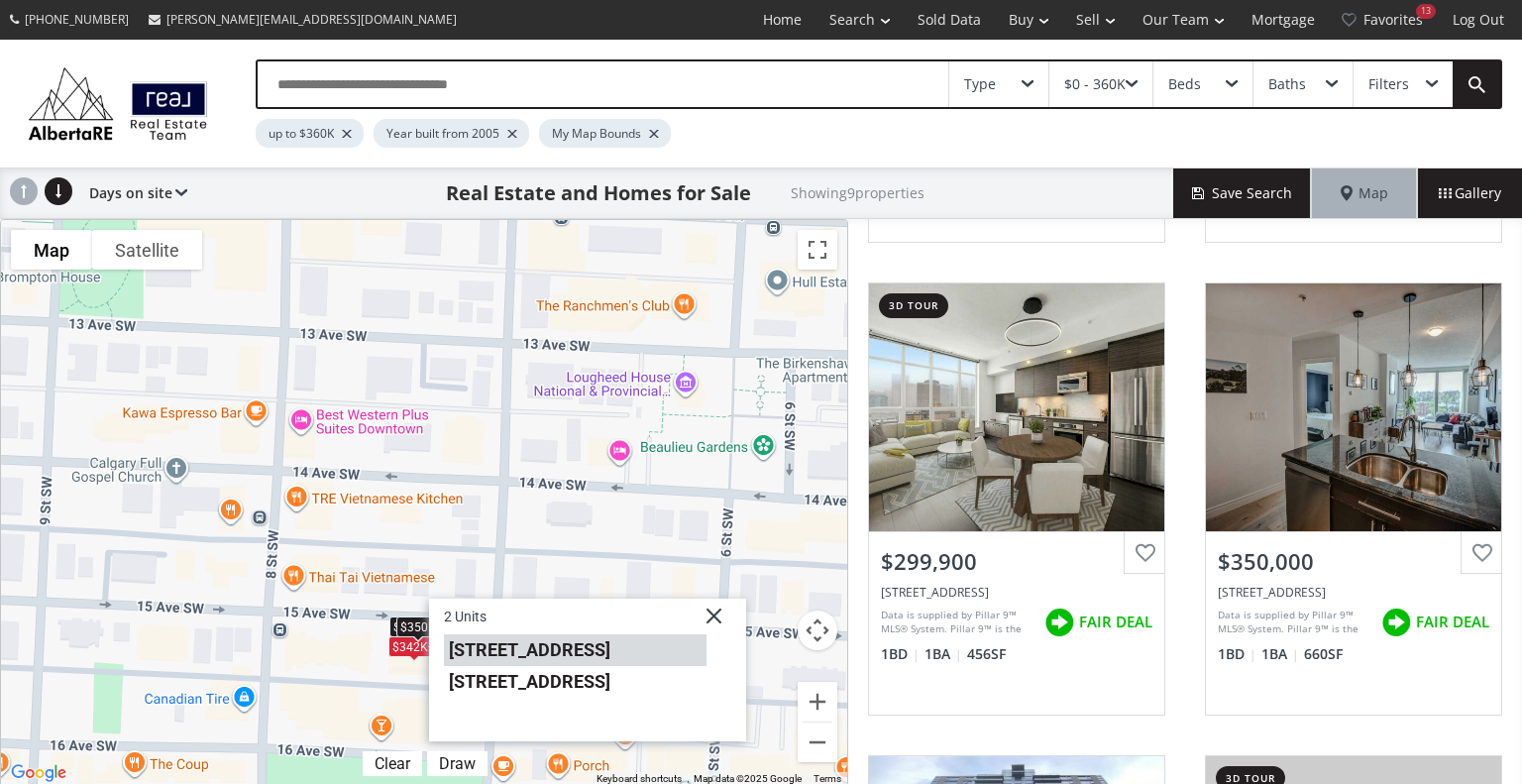
click at [543, 648] on li "817 15 Avenue SW #903" at bounding box center [575, 650] width 262 height 32
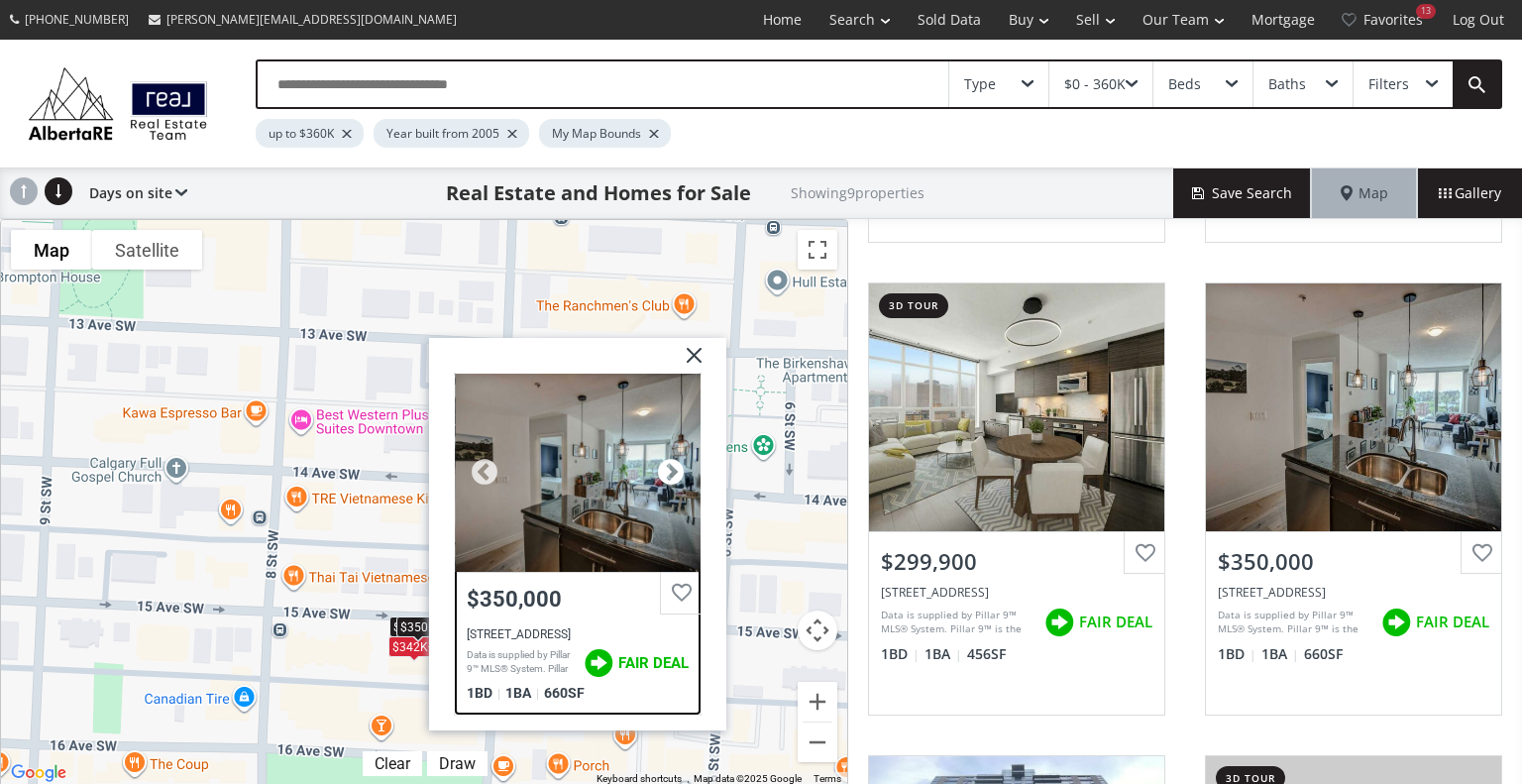
click at [668, 462] on div at bounding box center [671, 472] width 30 height 30
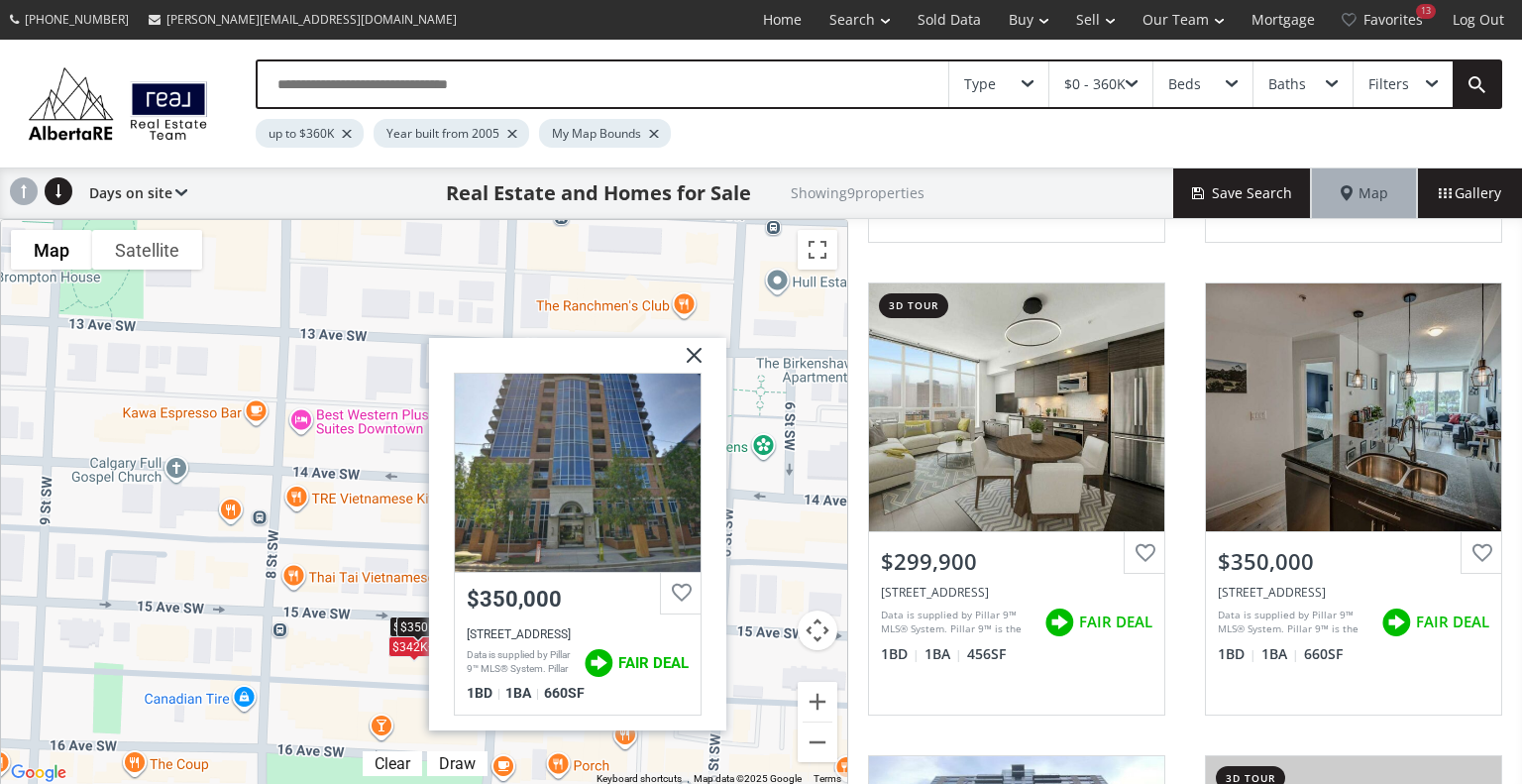
click at [339, 645] on div "To navigate, press the arrow keys. $353K $300K+ $300K+ $342K+ $300K+ $342K+ $30…" at bounding box center [424, 502] width 846 height 566
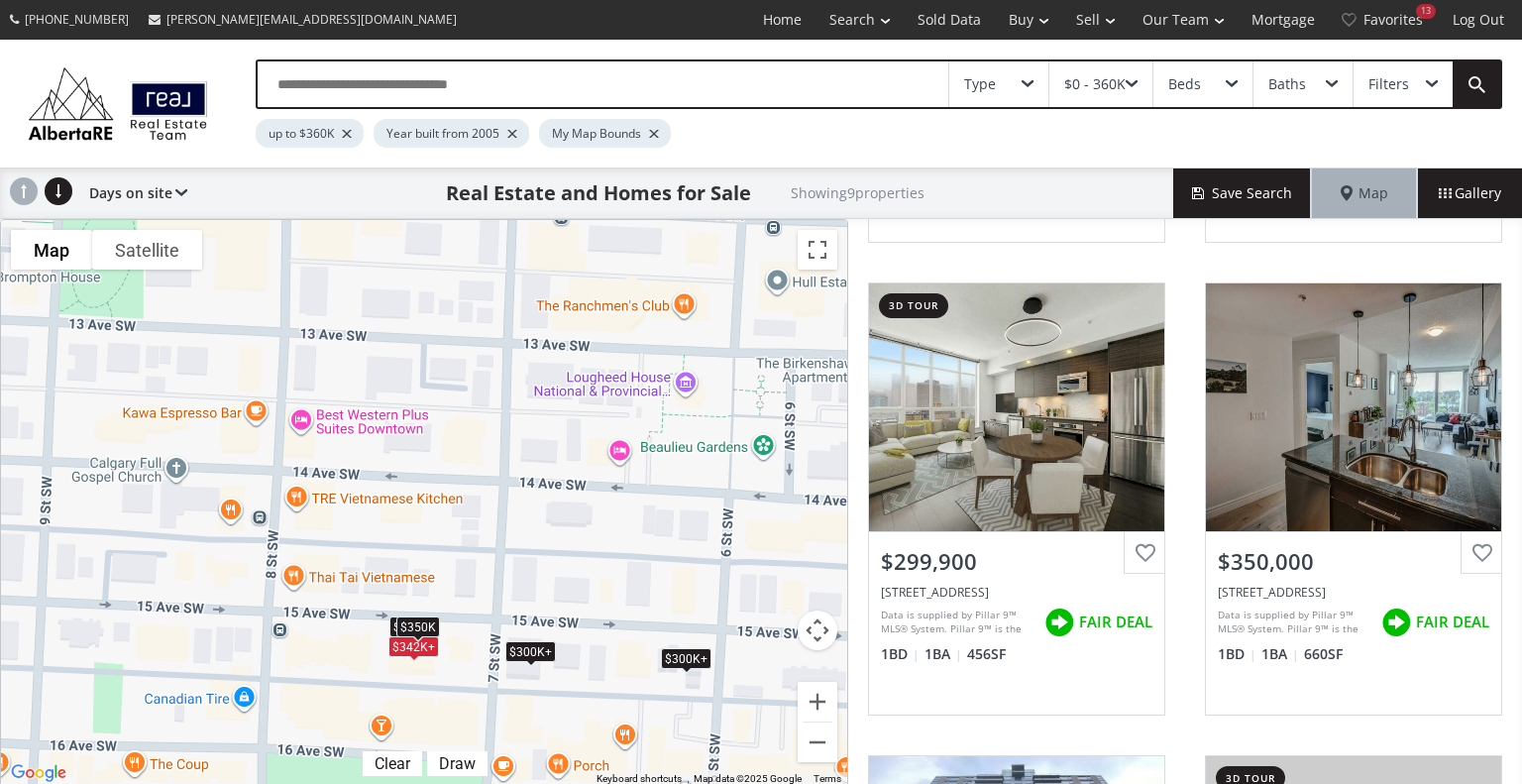
click at [339, 645] on div "To navigate, press the arrow keys. $353K $300K+ $300K+ $342K+ $300K+ $342K+ $30…" at bounding box center [424, 502] width 846 height 566
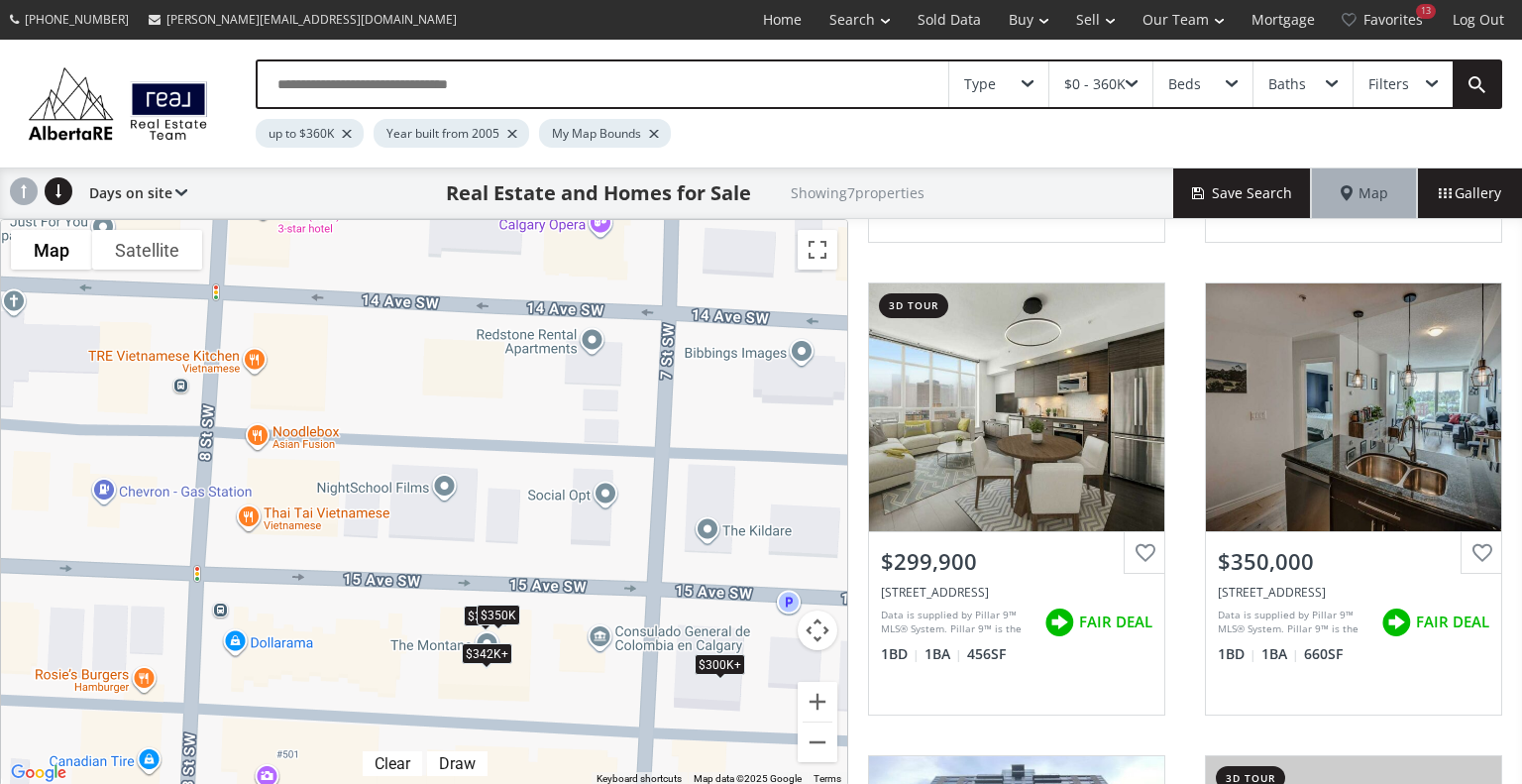
click at [429, 647] on div "To navigate, press the arrow keys. $353K $300K+ $300K+ $342K+ $300K+ $342K+ $35…" at bounding box center [424, 502] width 846 height 566
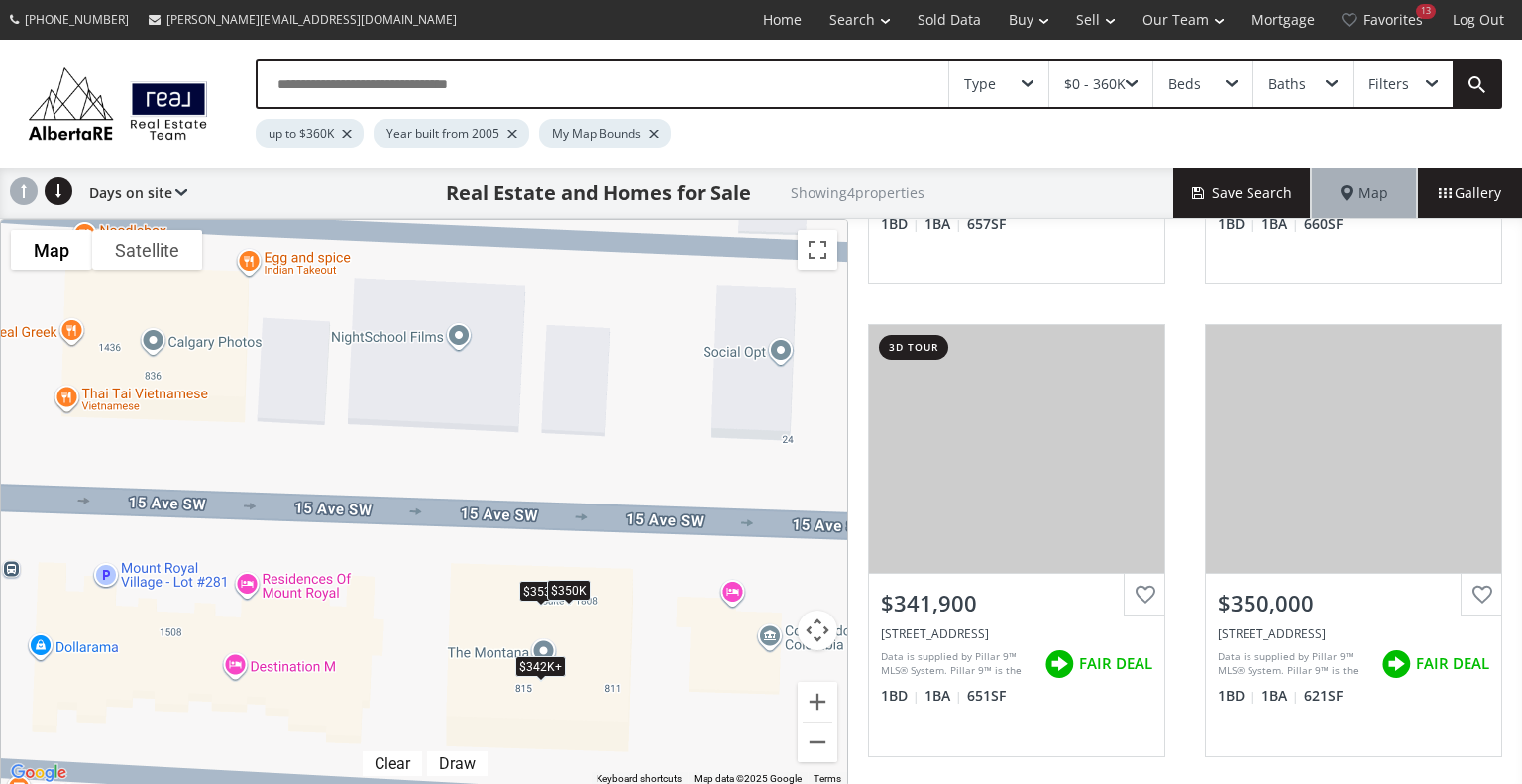
scroll to position [384, 0]
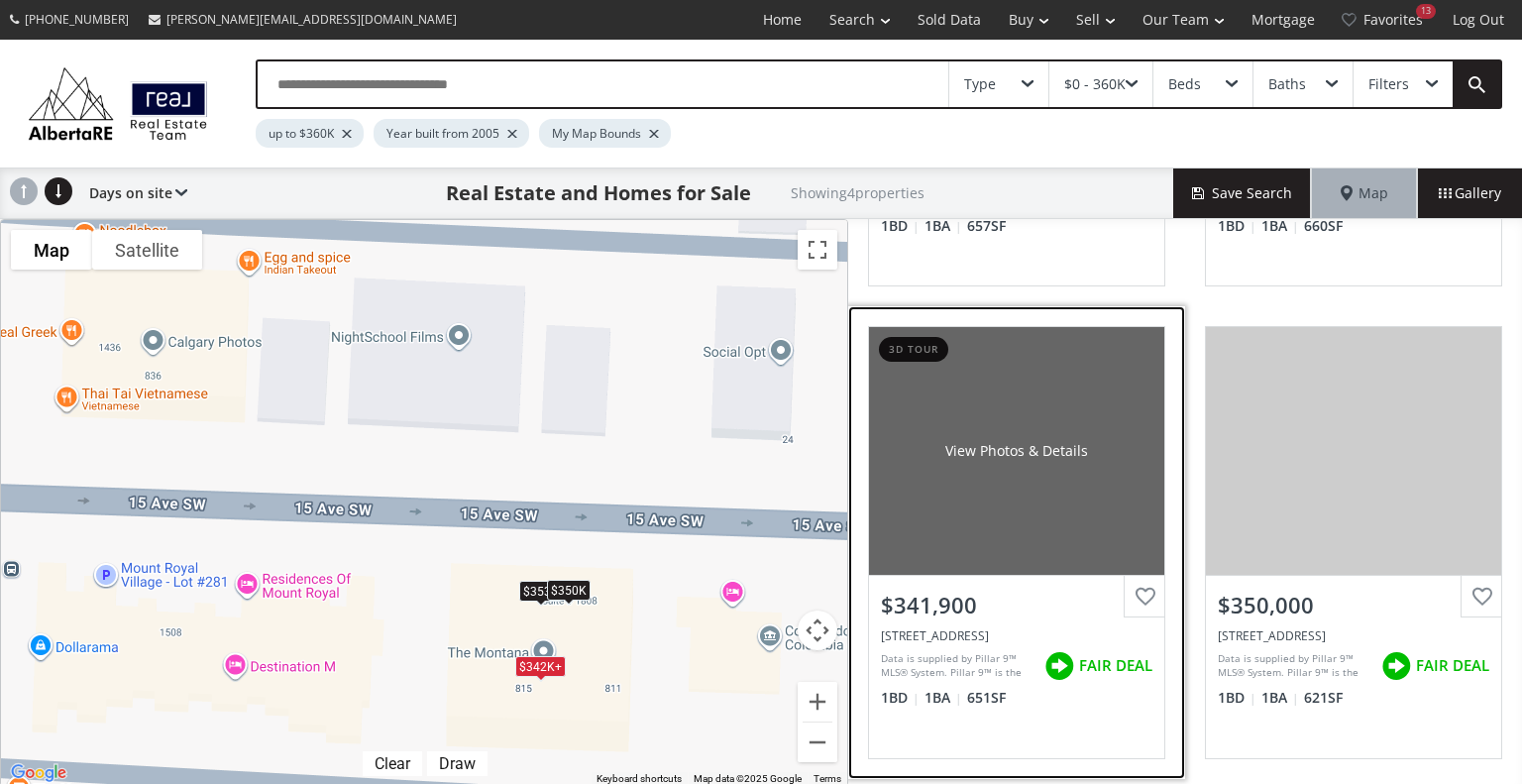
click at [1039, 460] on div "View Photos & Details" at bounding box center [1017, 451] width 295 height 247
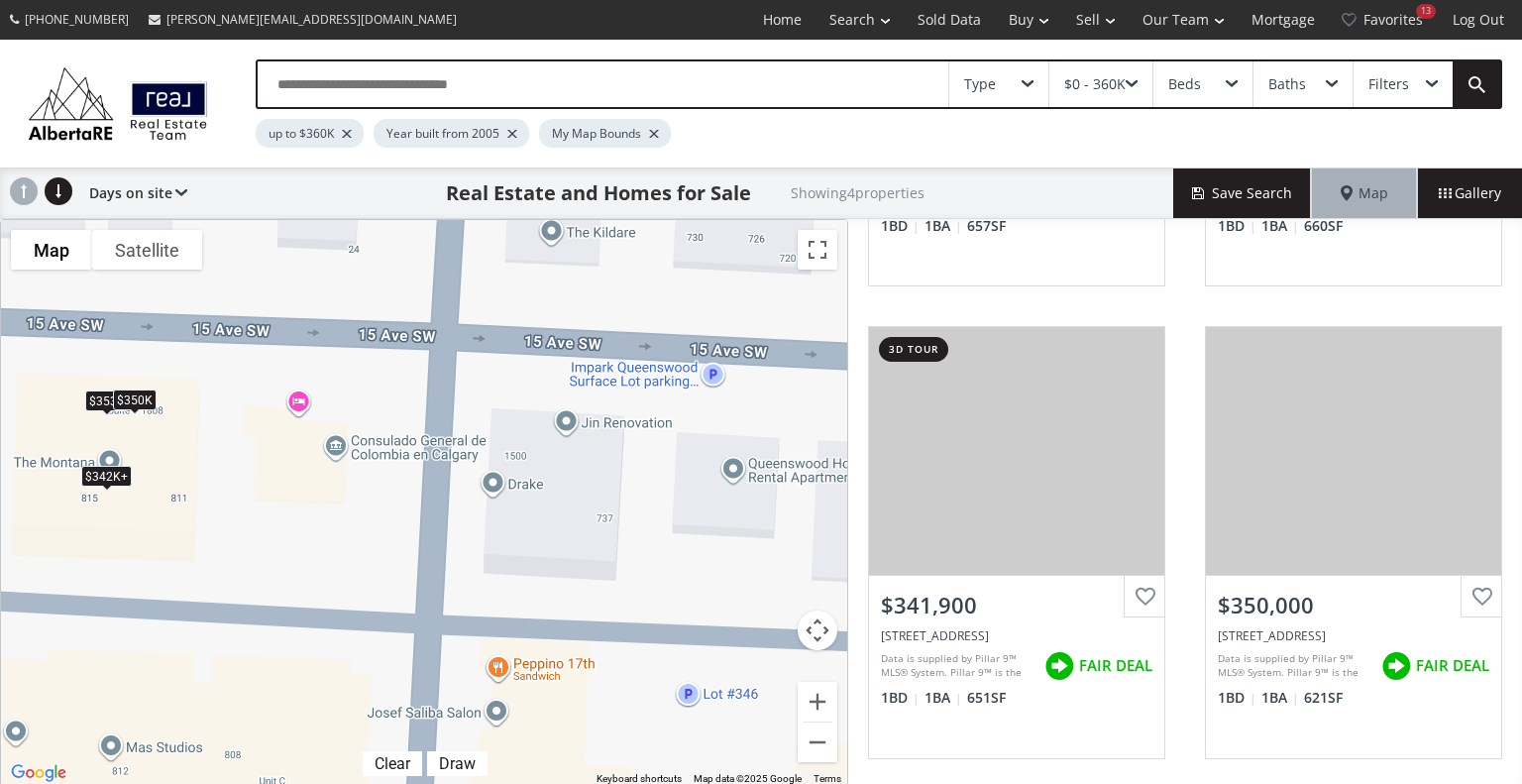
drag, startPoint x: 754, startPoint y: 641, endPoint x: 317, endPoint y: 451, distance: 476.5
click at [317, 451] on div "To navigate, press the arrow keys. $353K $342K+ $342K+ $350K" at bounding box center [424, 502] width 846 height 566
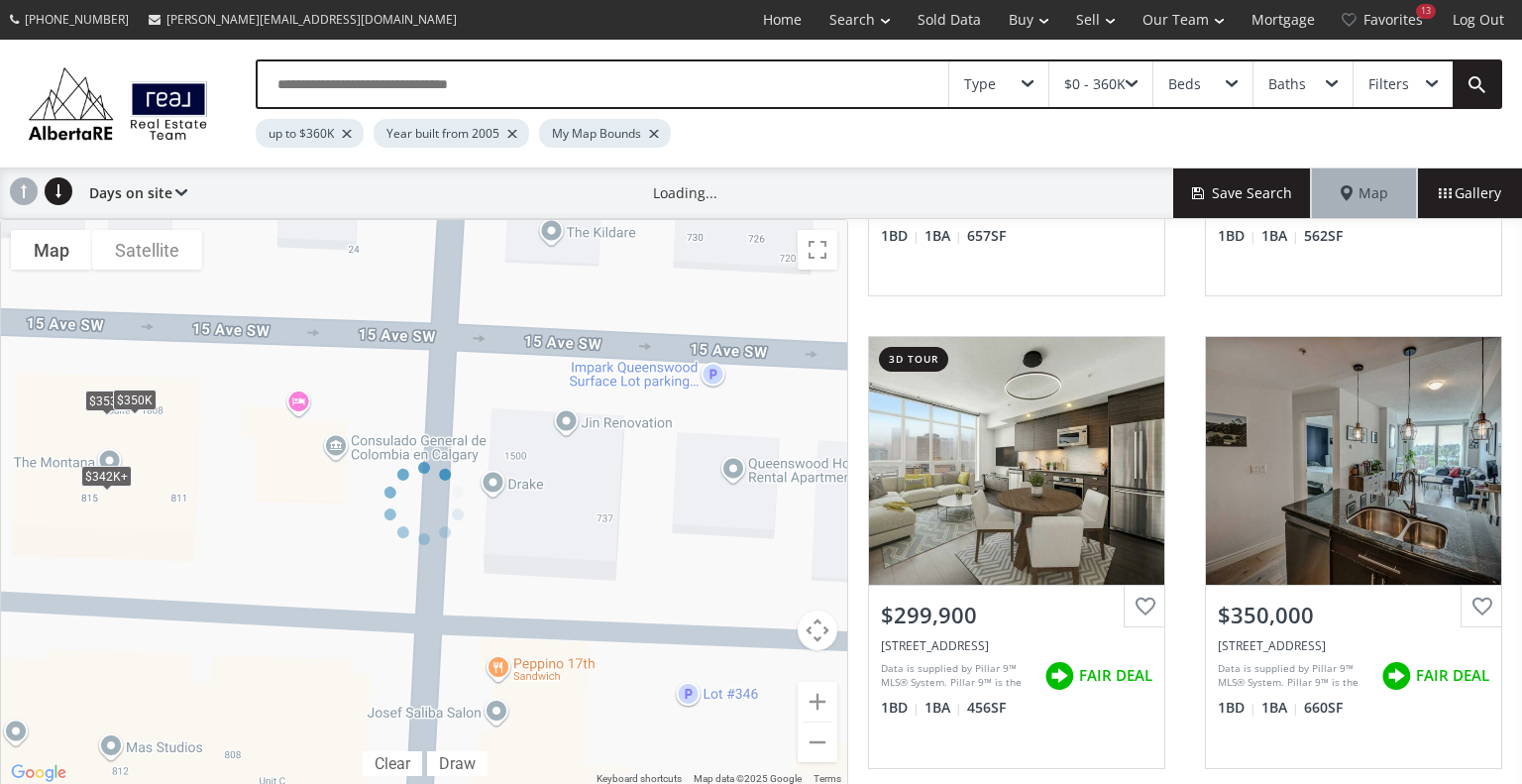
scroll to position [384, 0]
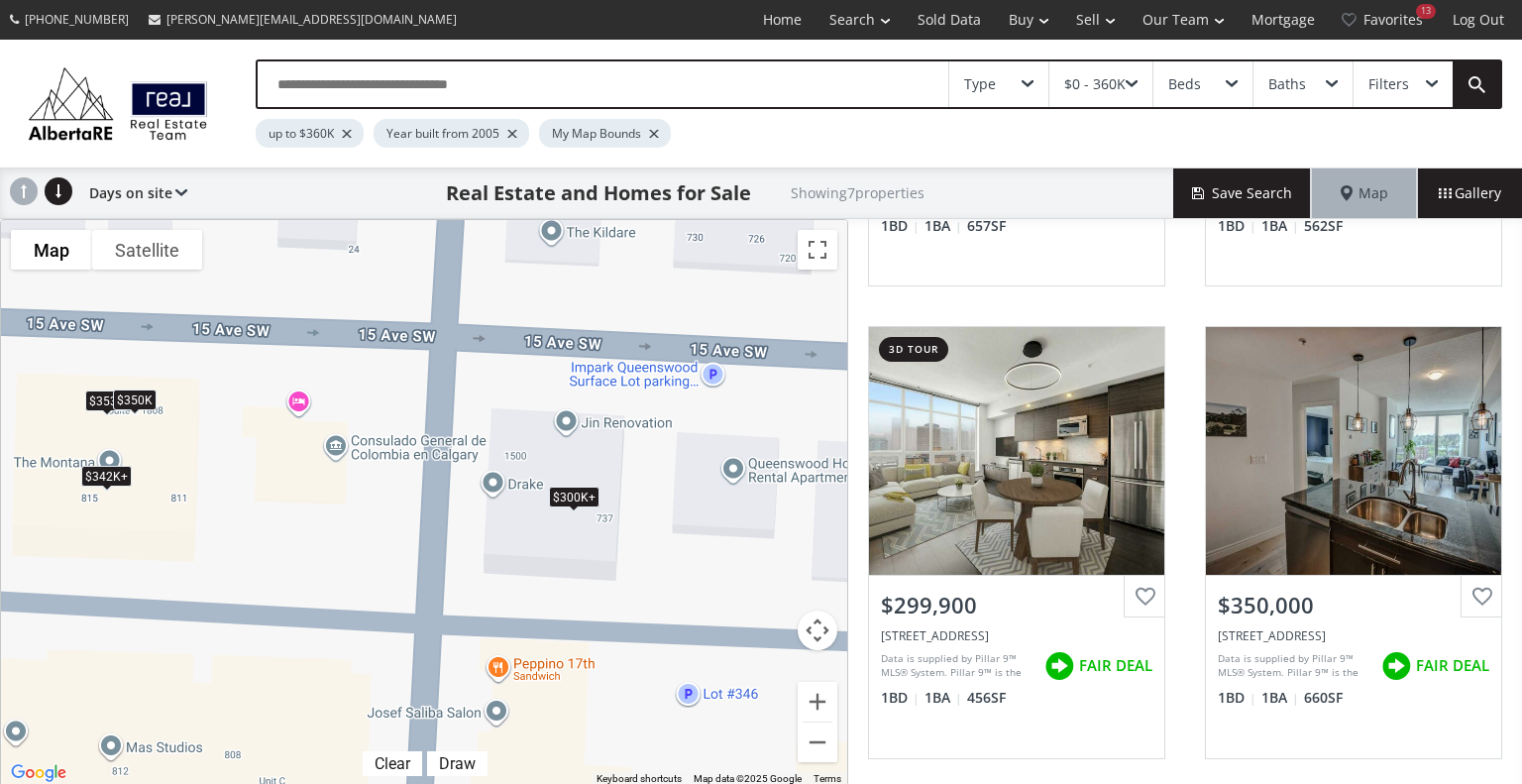
click at [537, 554] on div "To navigate, press the arrow keys. $353K $300K+ $300K+ $342K+ $300K+ $342K+ $35…" at bounding box center [424, 502] width 846 height 566
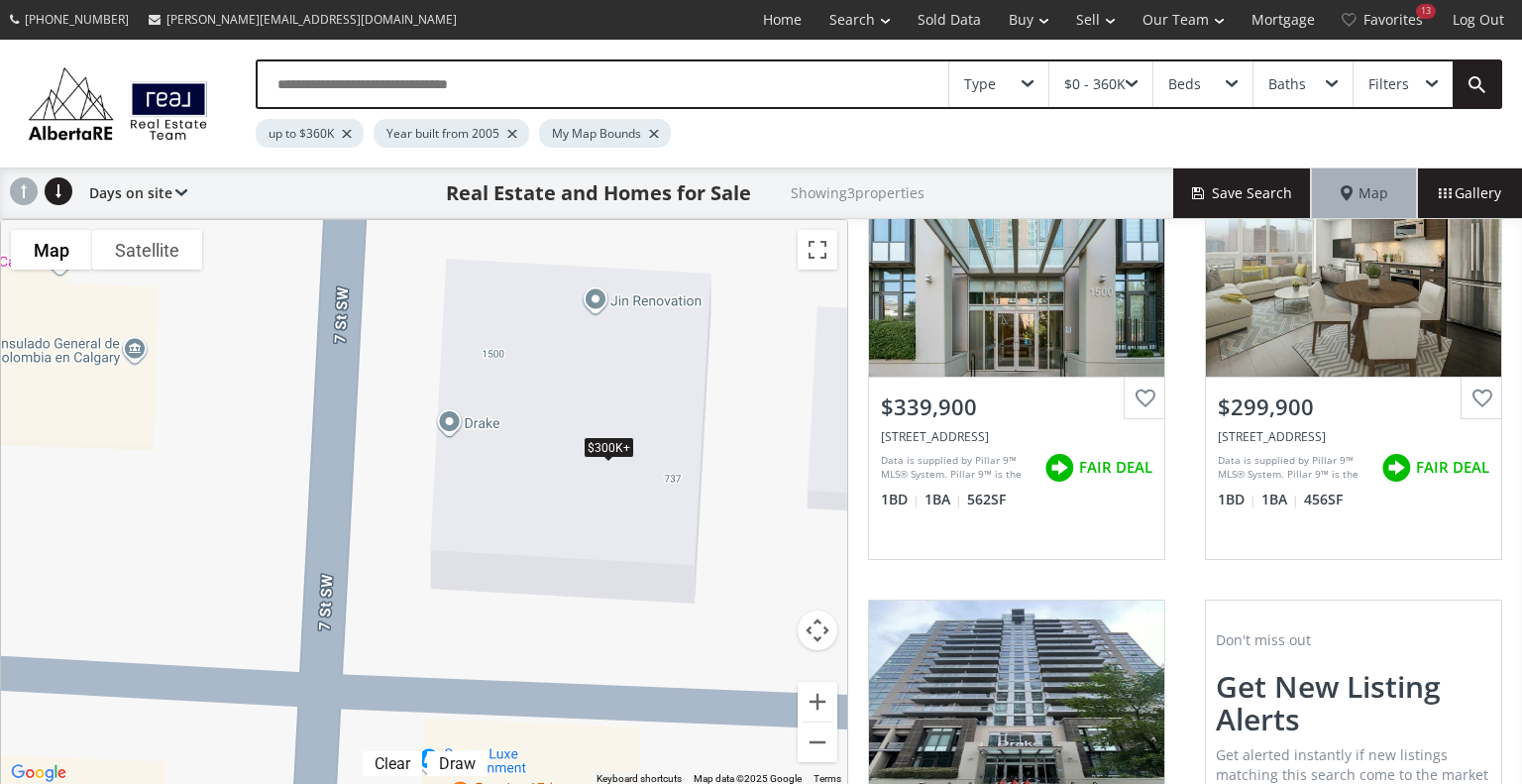
scroll to position [374, 0]
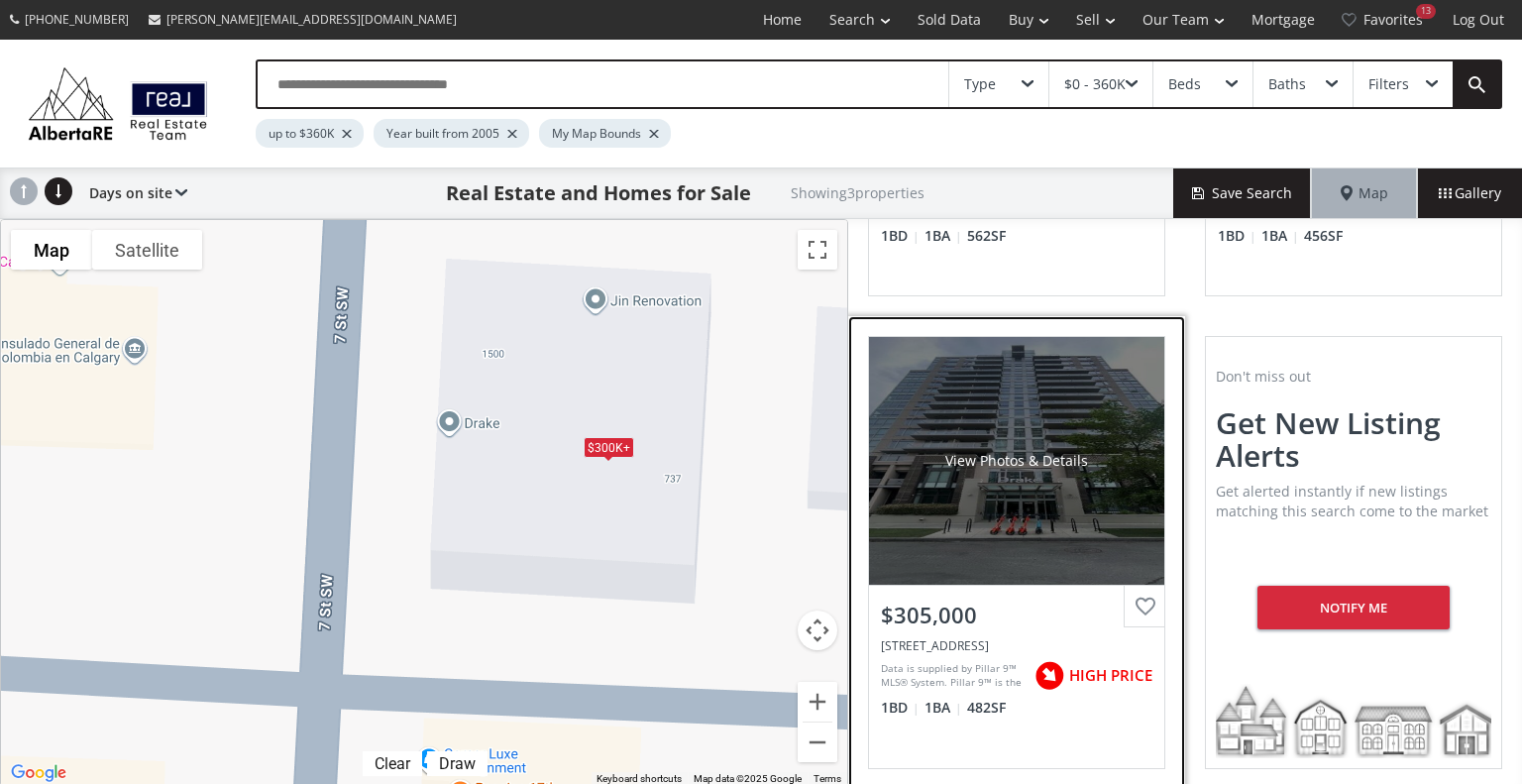
click at [1019, 526] on div "View Photos & Details" at bounding box center [1017, 461] width 295 height 247
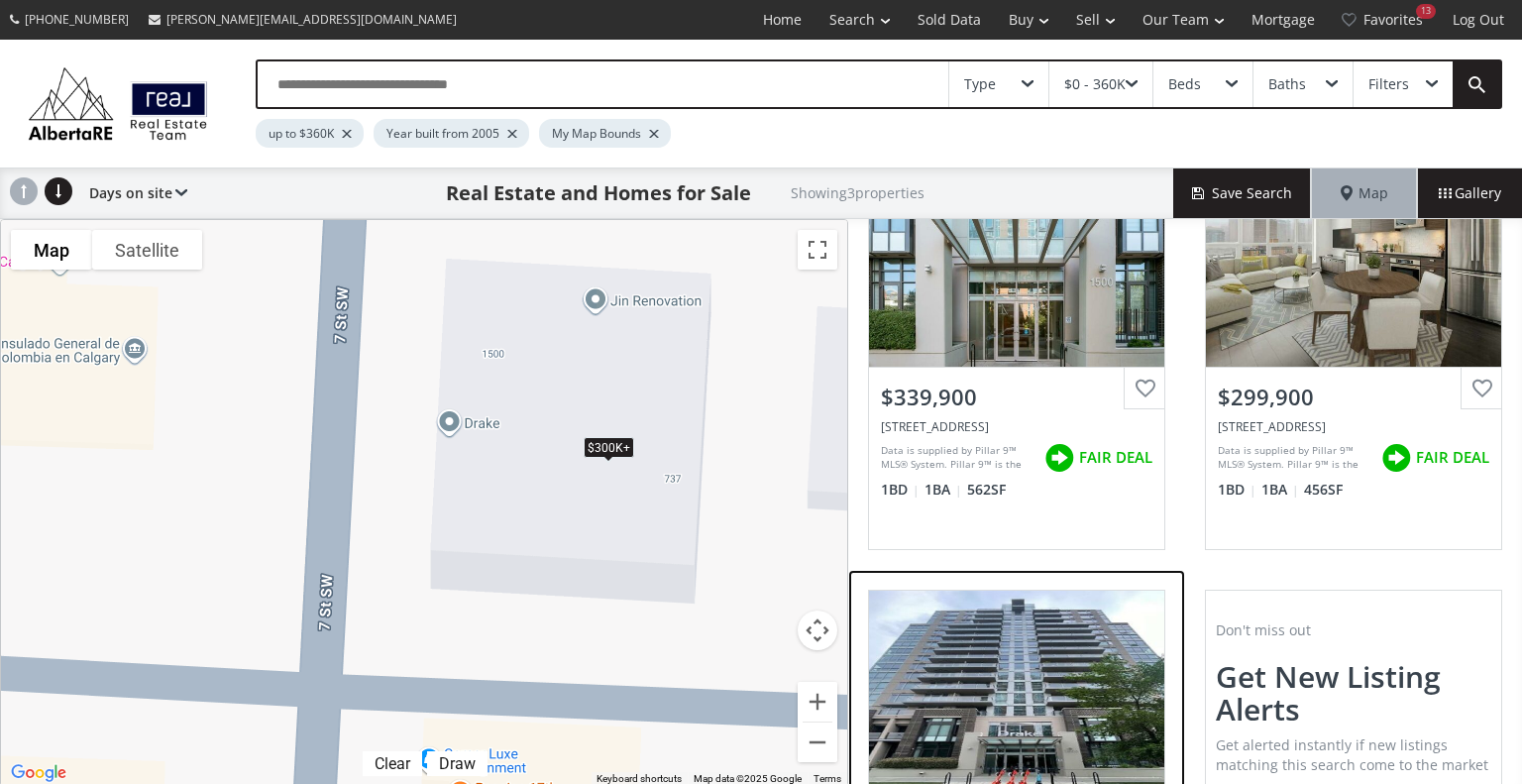
scroll to position [0, 0]
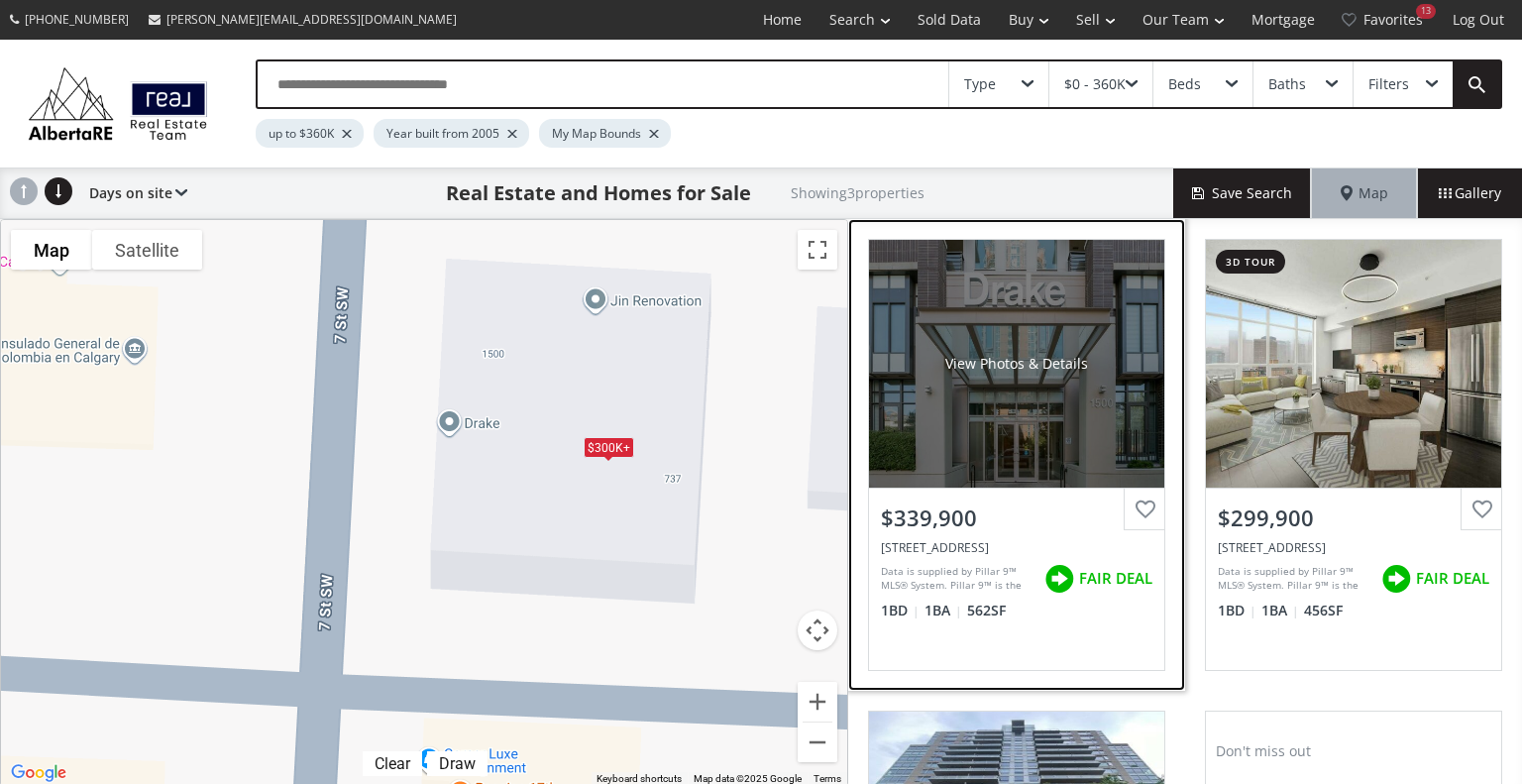
click at [1063, 342] on div "View Photos & Details" at bounding box center [1017, 363] width 295 height 247
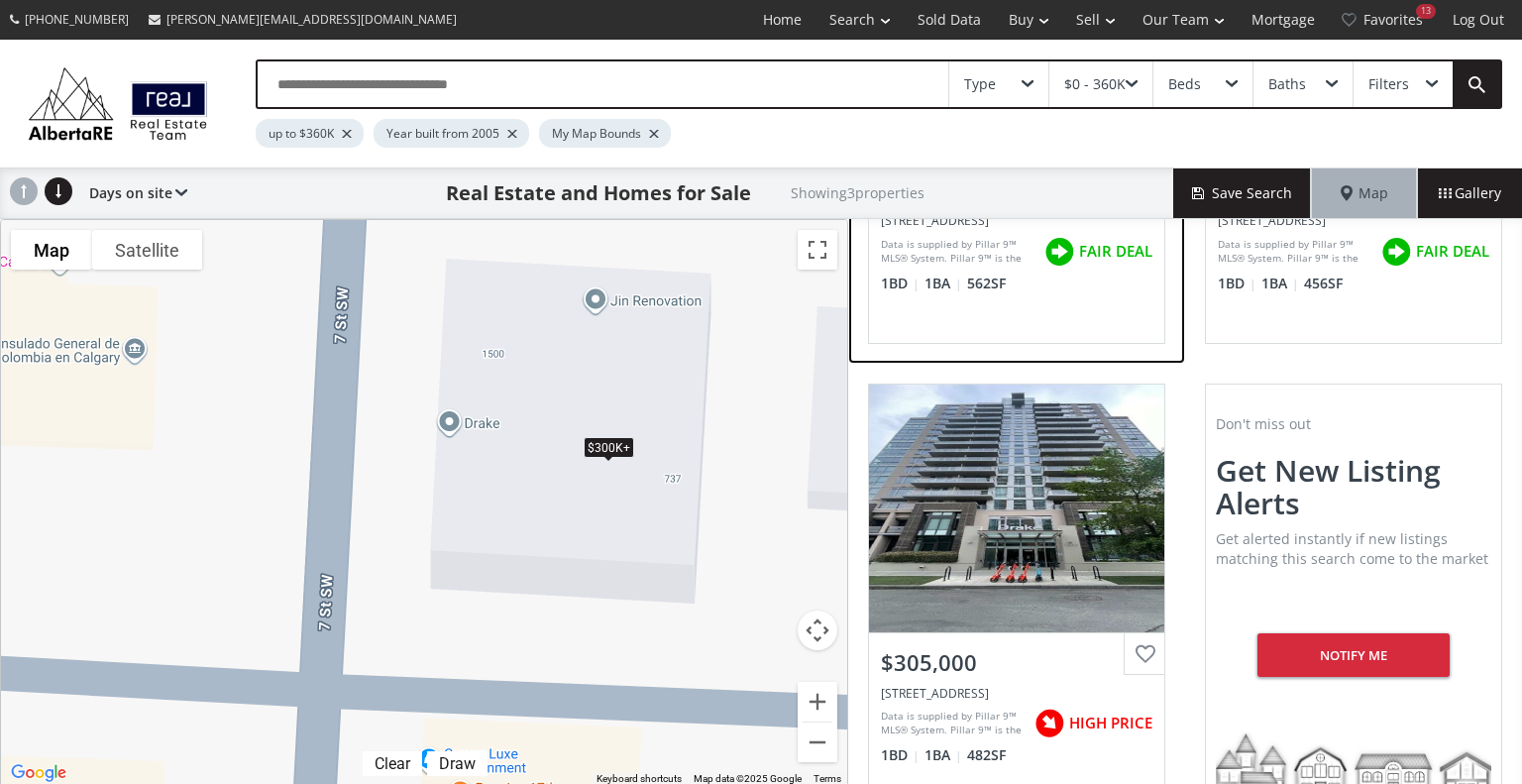
scroll to position [374, 0]
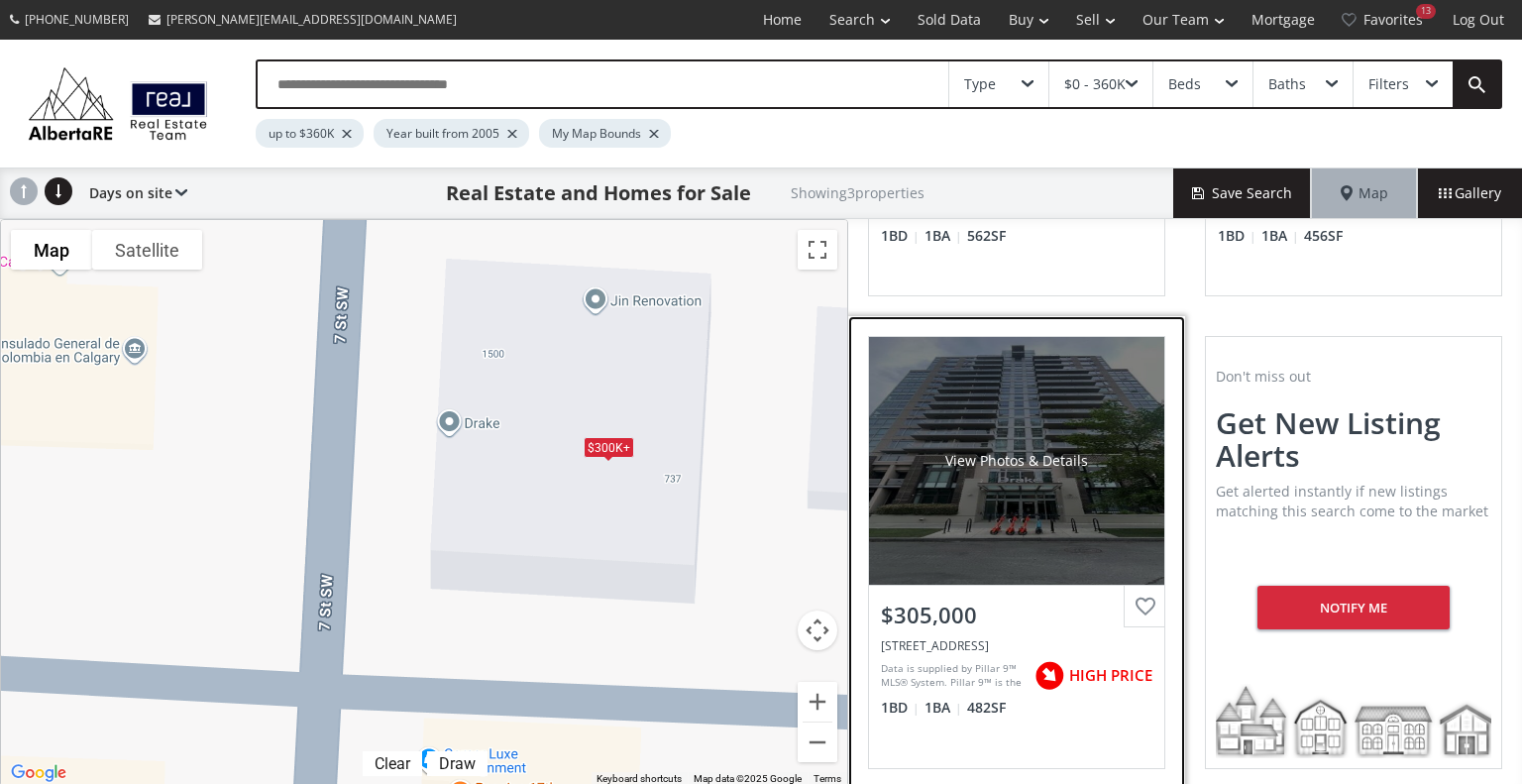
click at [1090, 499] on div "View Photos & Details" at bounding box center [1017, 461] width 295 height 247
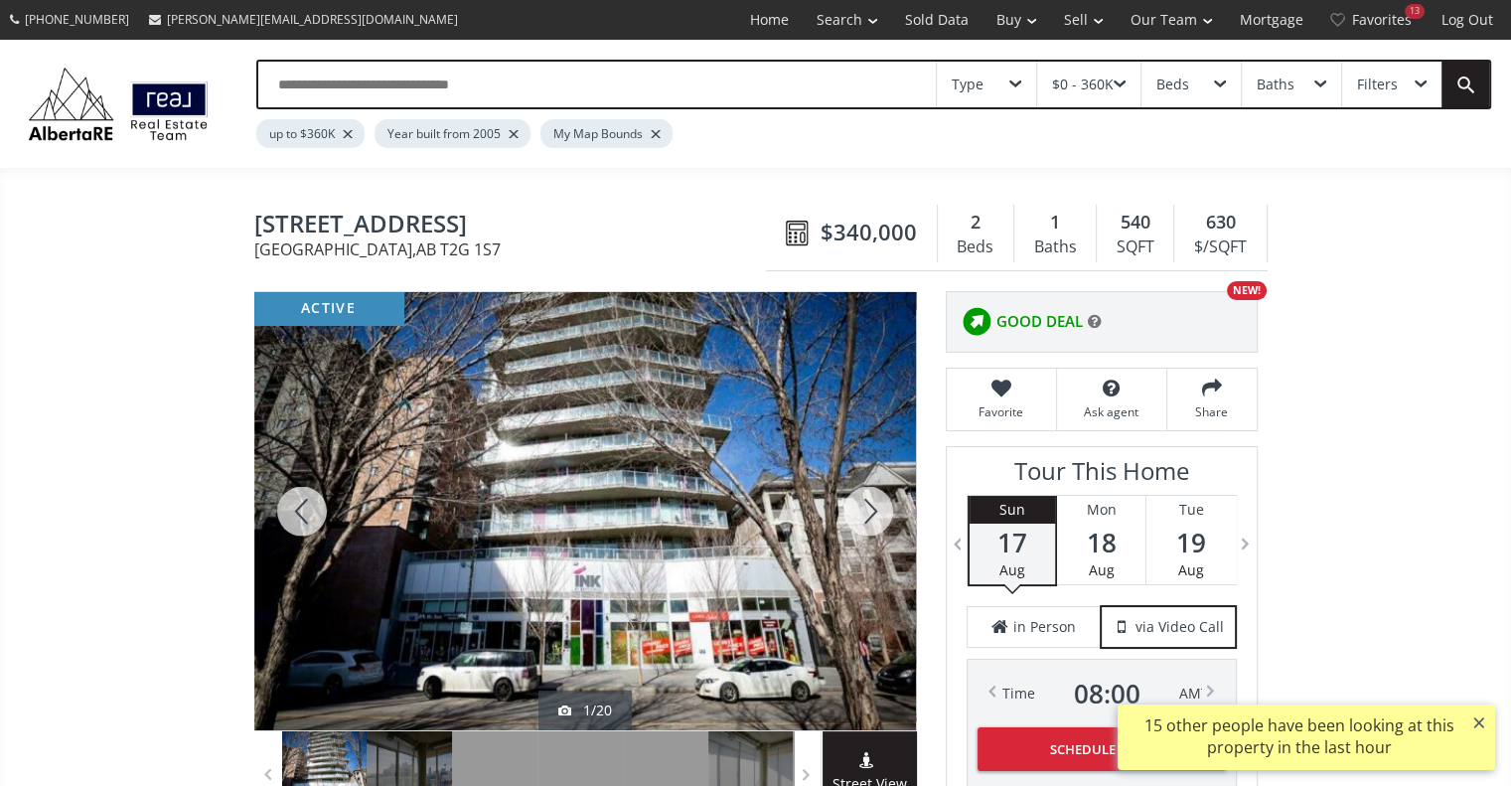
scroll to position [744, 0]
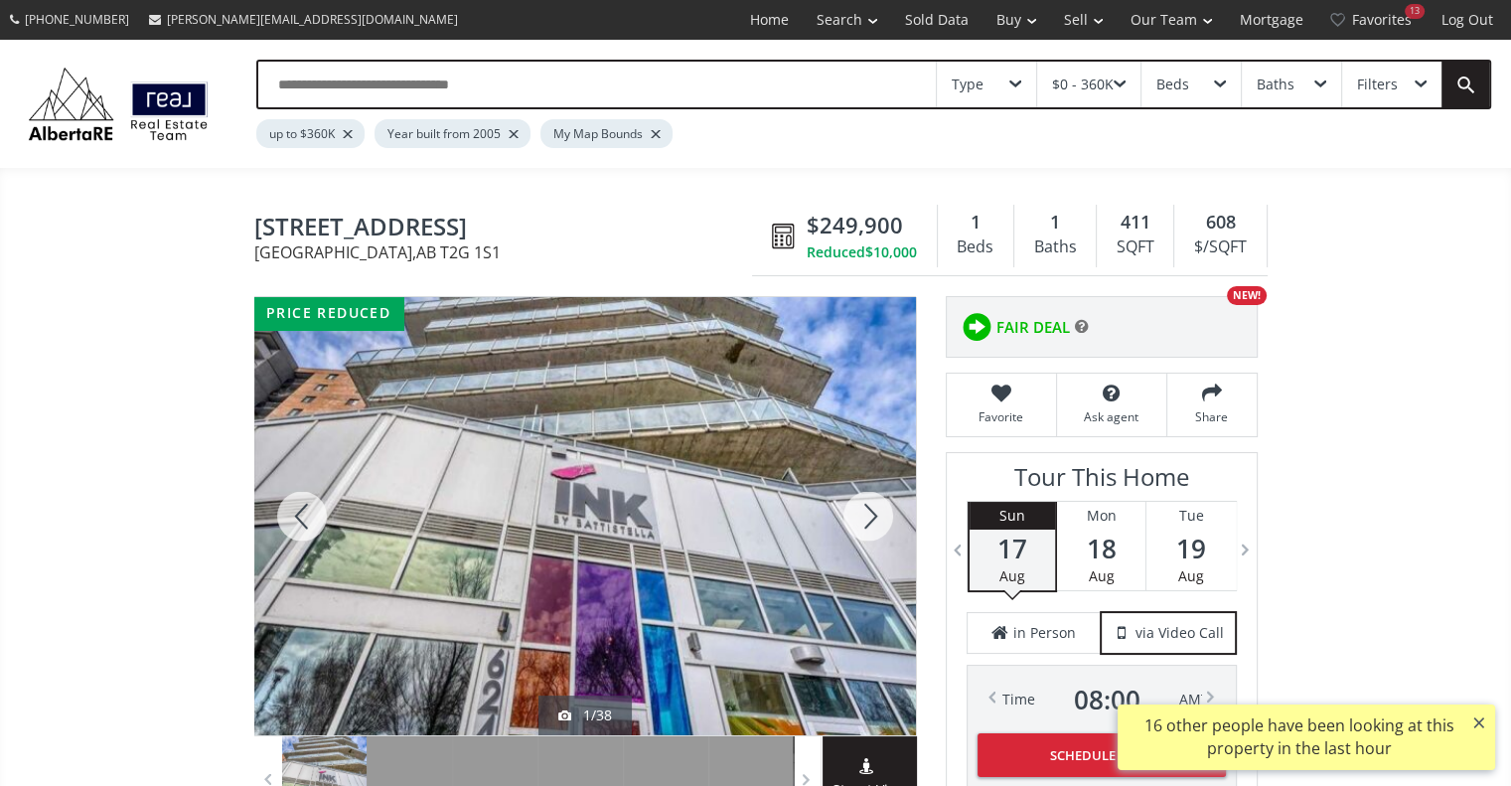
scroll to position [654, 0]
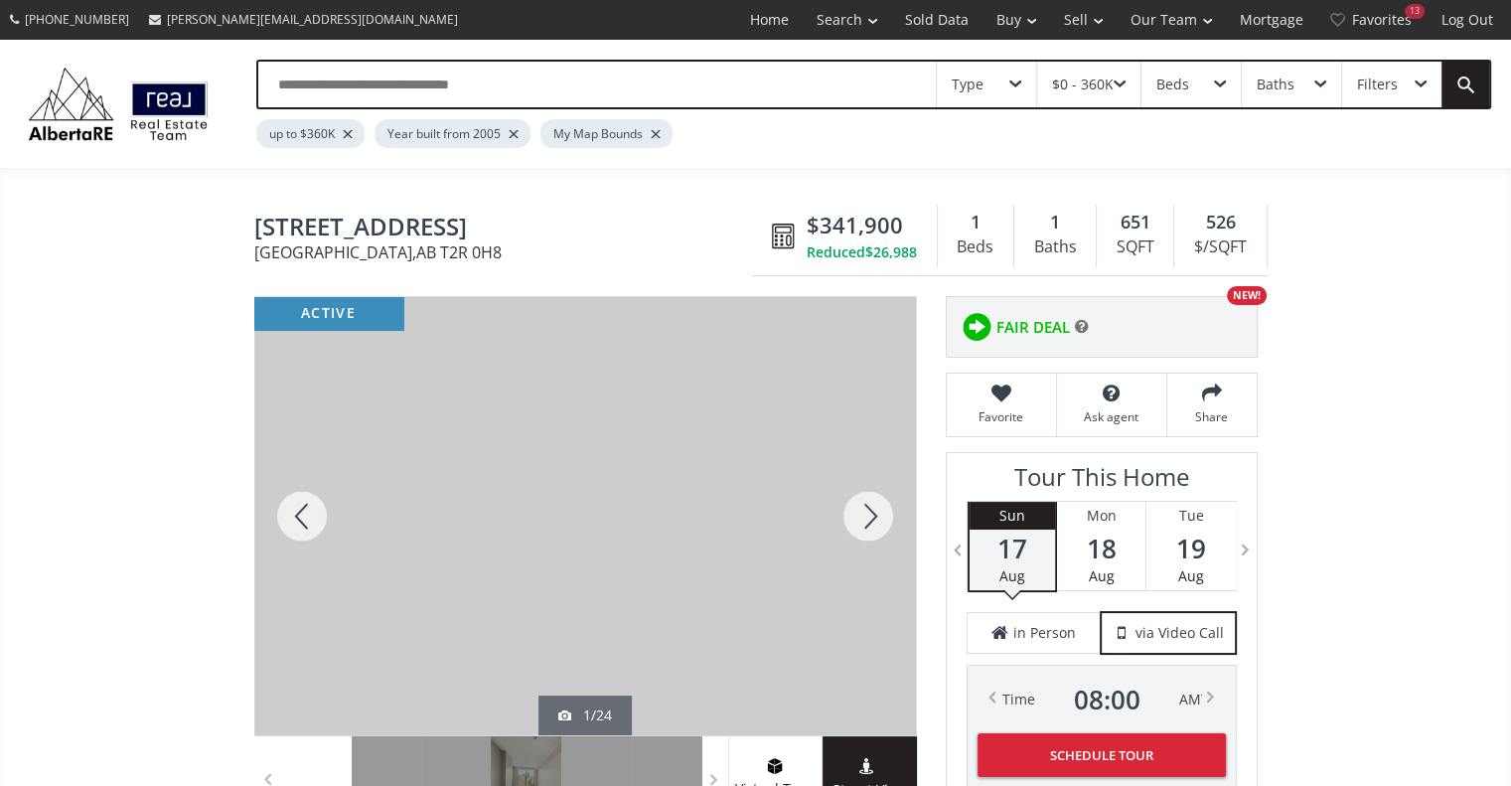
click at [858, 519] on div at bounding box center [867, 516] width 95 height 438
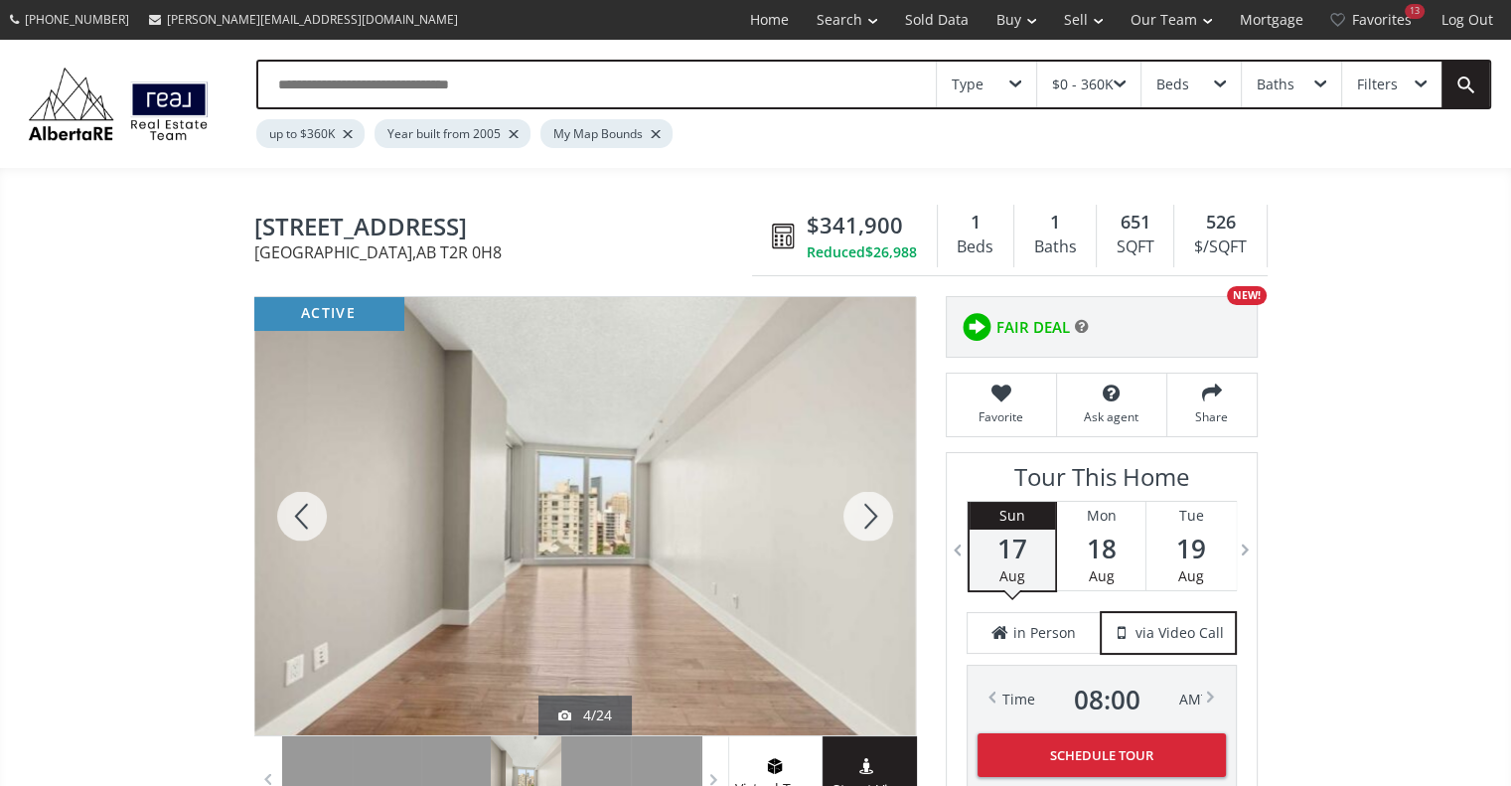
click at [858, 519] on div at bounding box center [867, 516] width 95 height 438
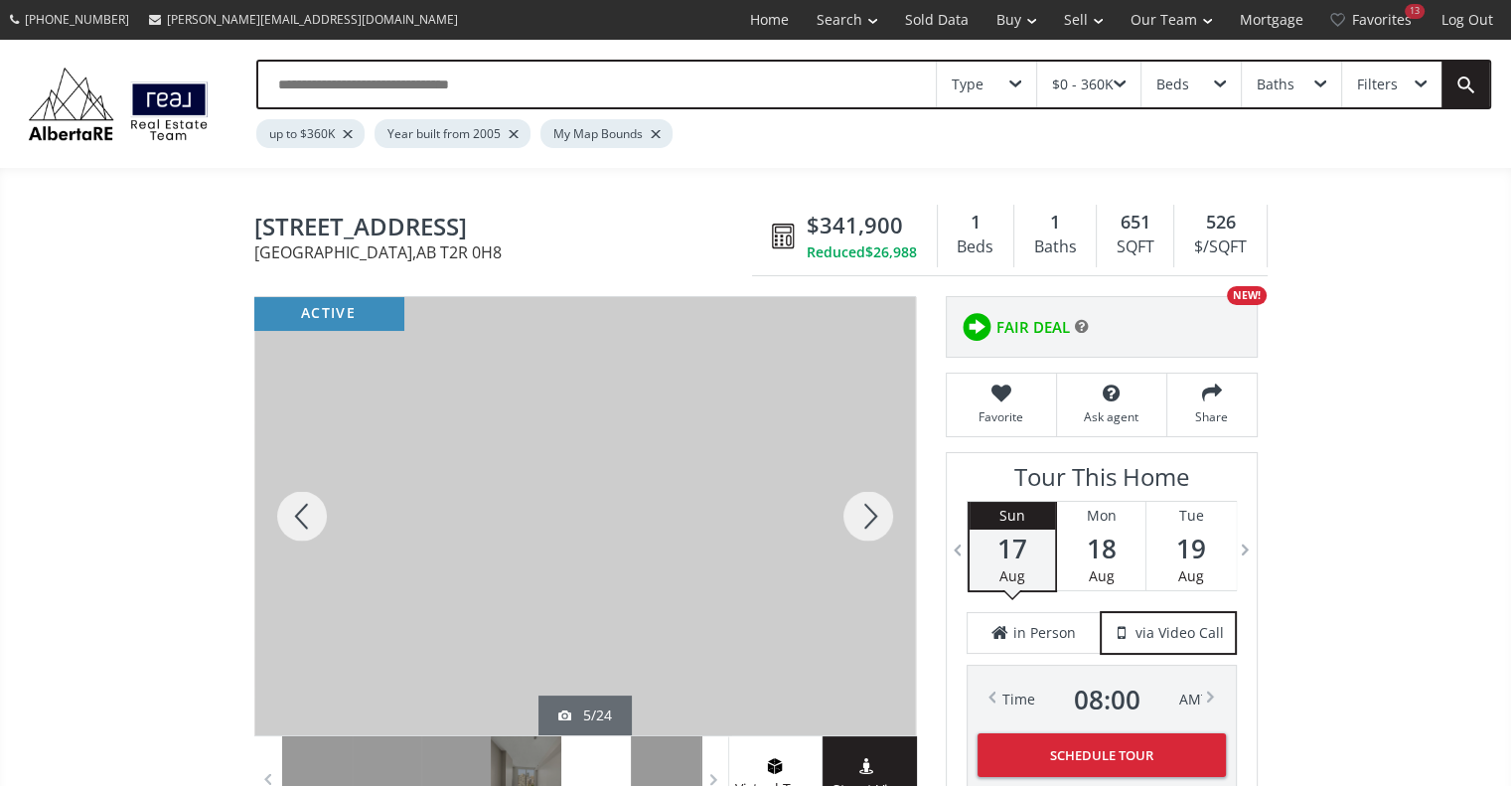
click at [858, 519] on div at bounding box center [867, 516] width 95 height 438
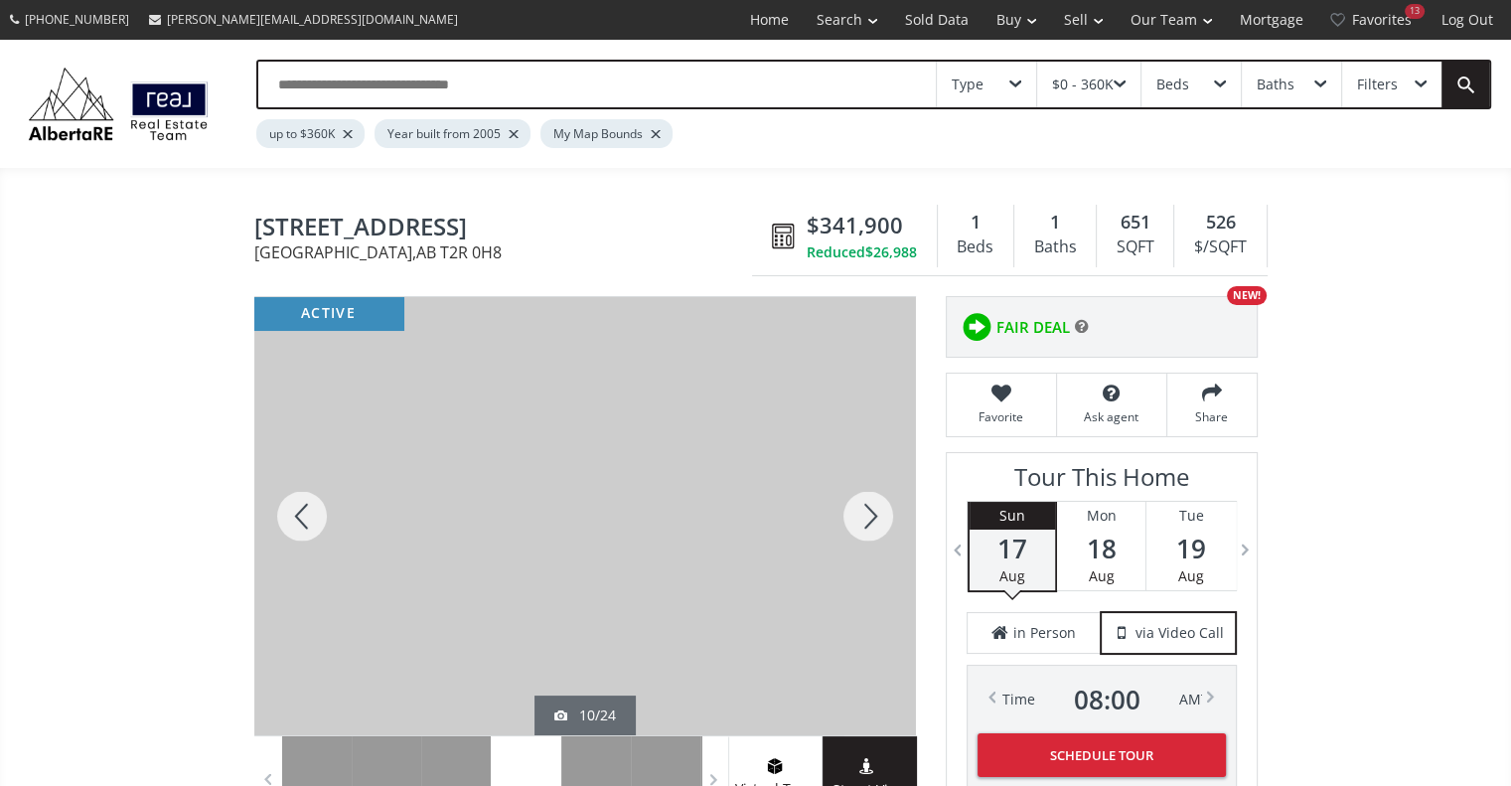
click at [858, 519] on div at bounding box center [867, 516] width 95 height 438
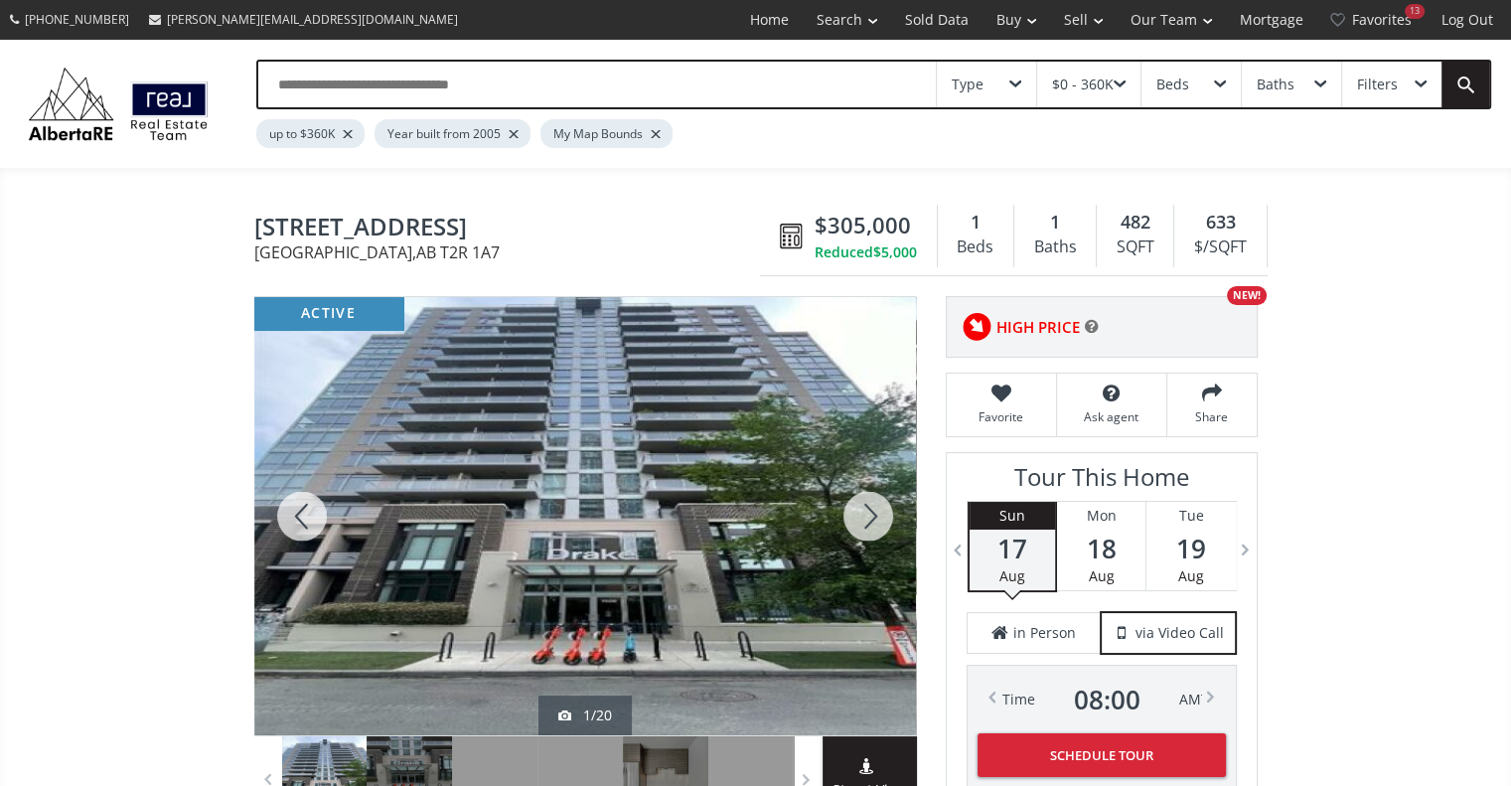
click at [875, 504] on div at bounding box center [867, 516] width 95 height 438
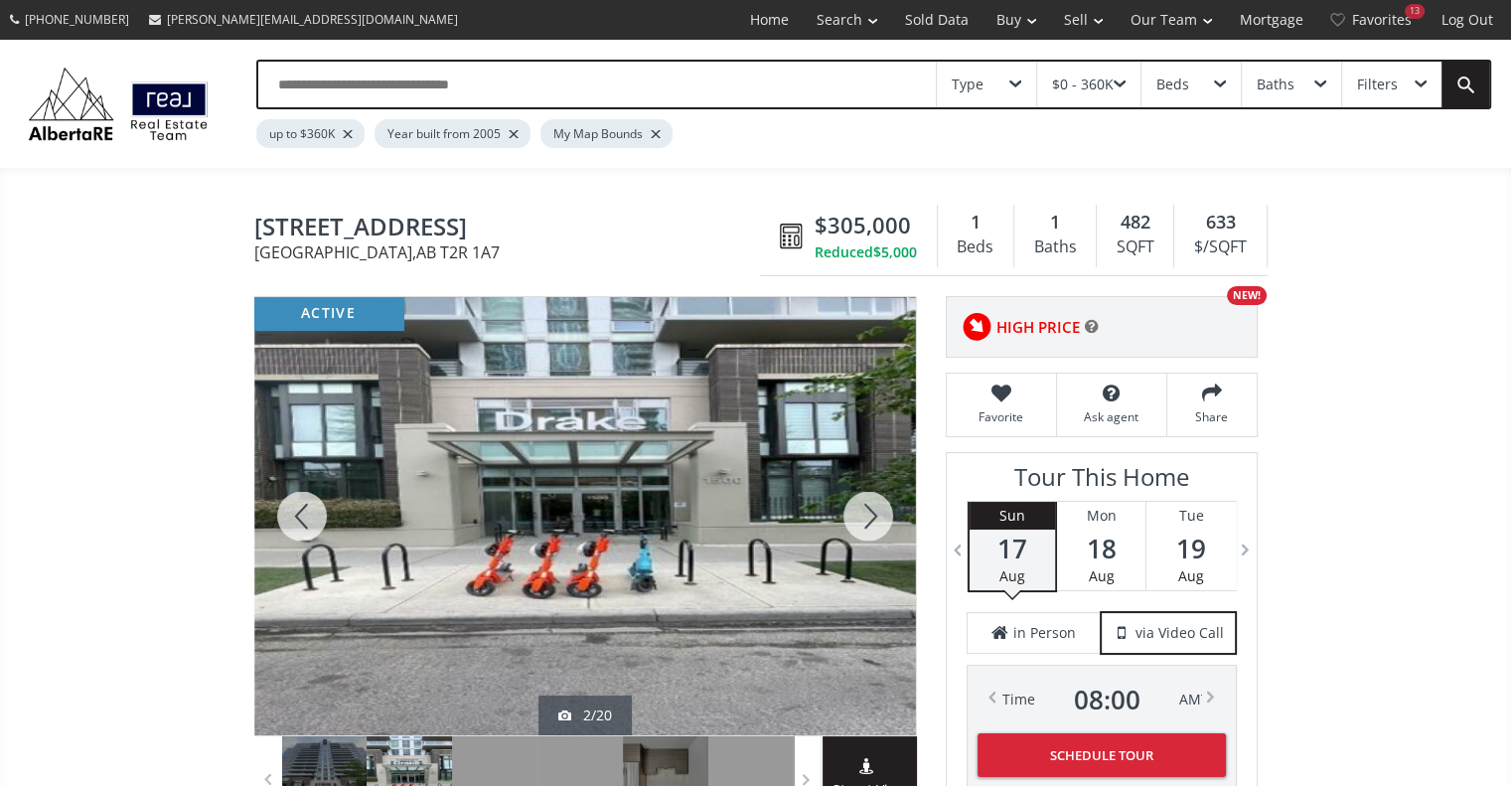
click at [875, 504] on div at bounding box center [867, 516] width 95 height 438
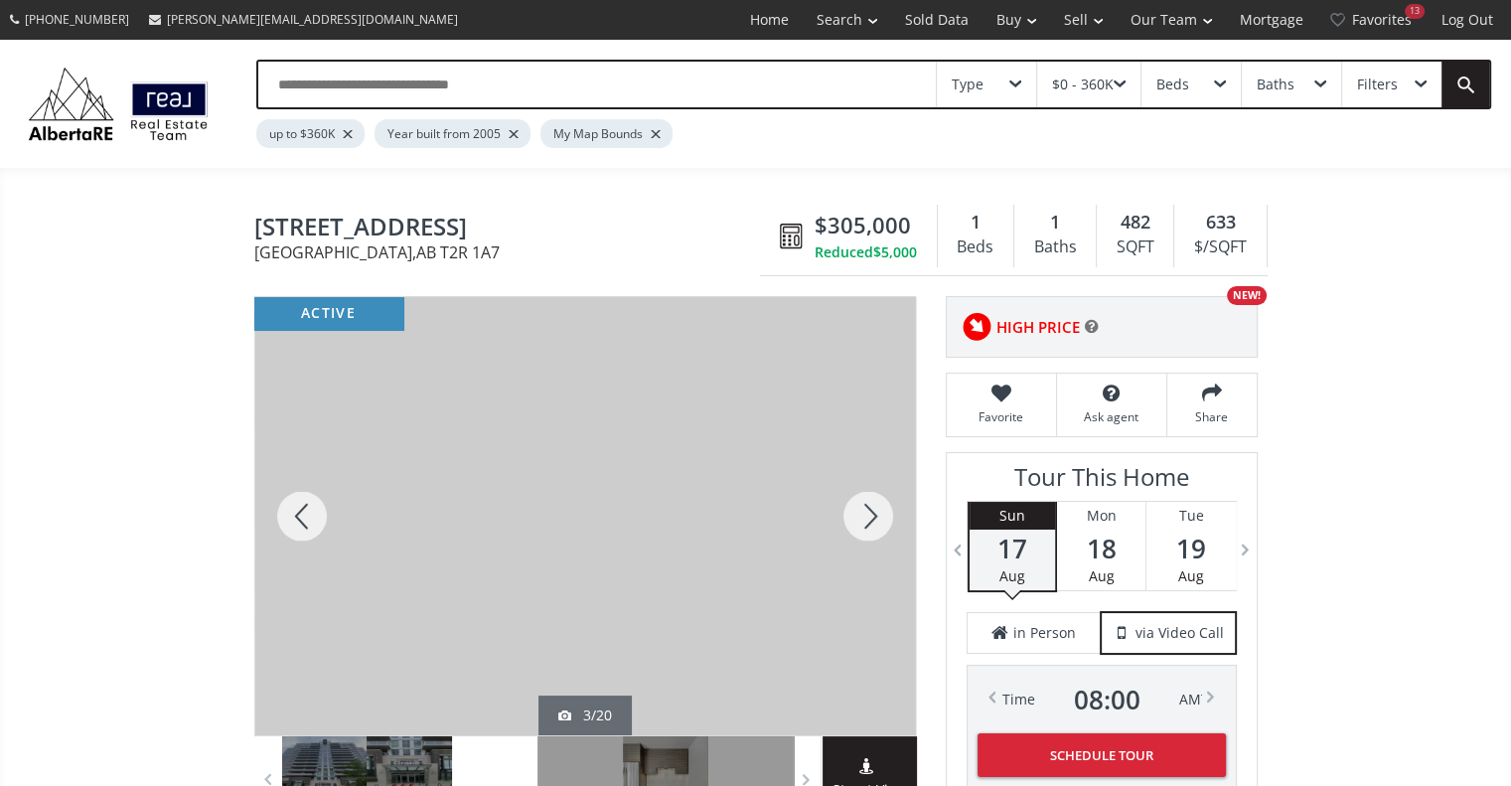
click at [875, 504] on div at bounding box center [867, 516] width 95 height 438
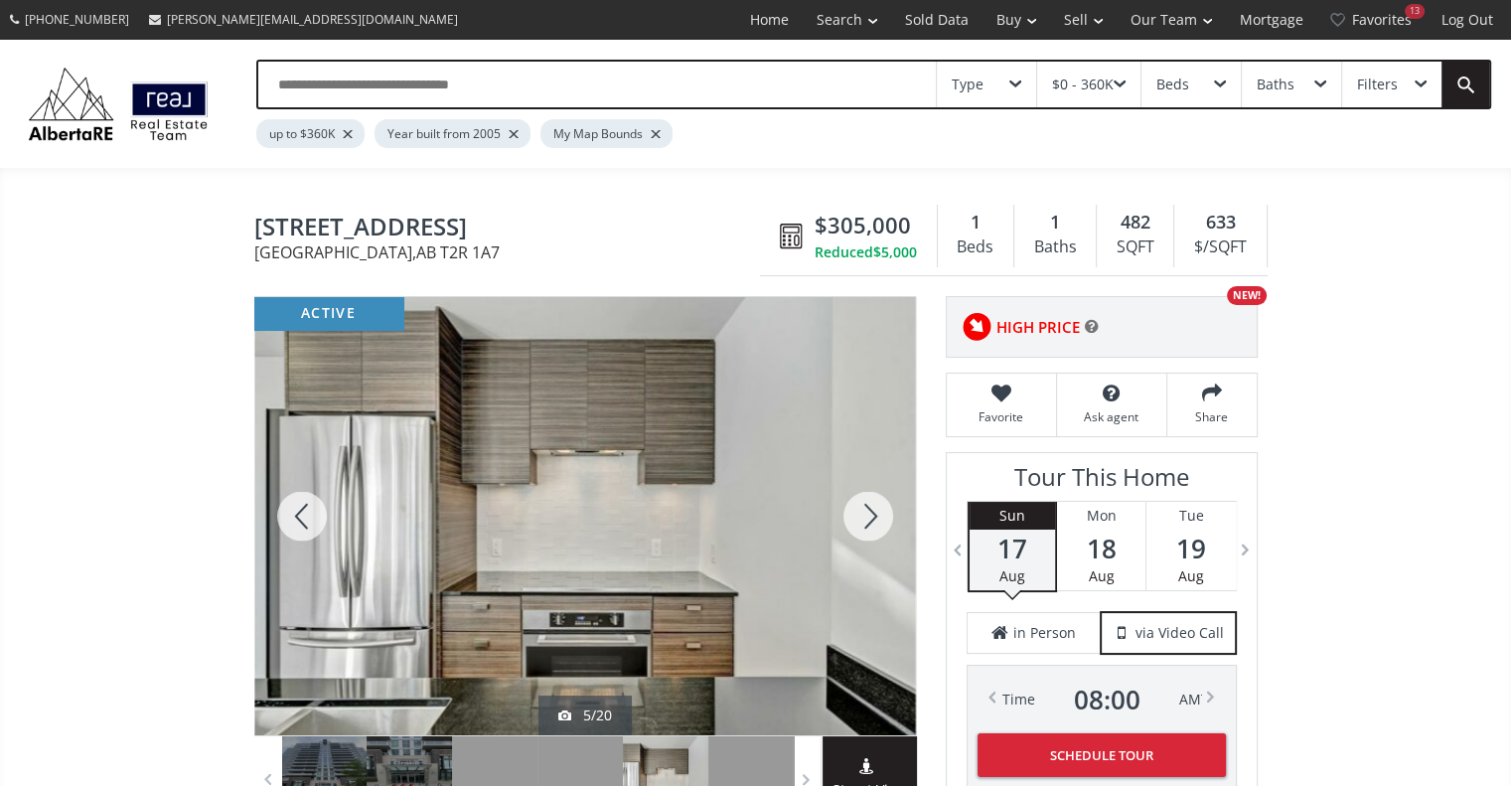
click at [875, 504] on div at bounding box center [867, 516] width 95 height 438
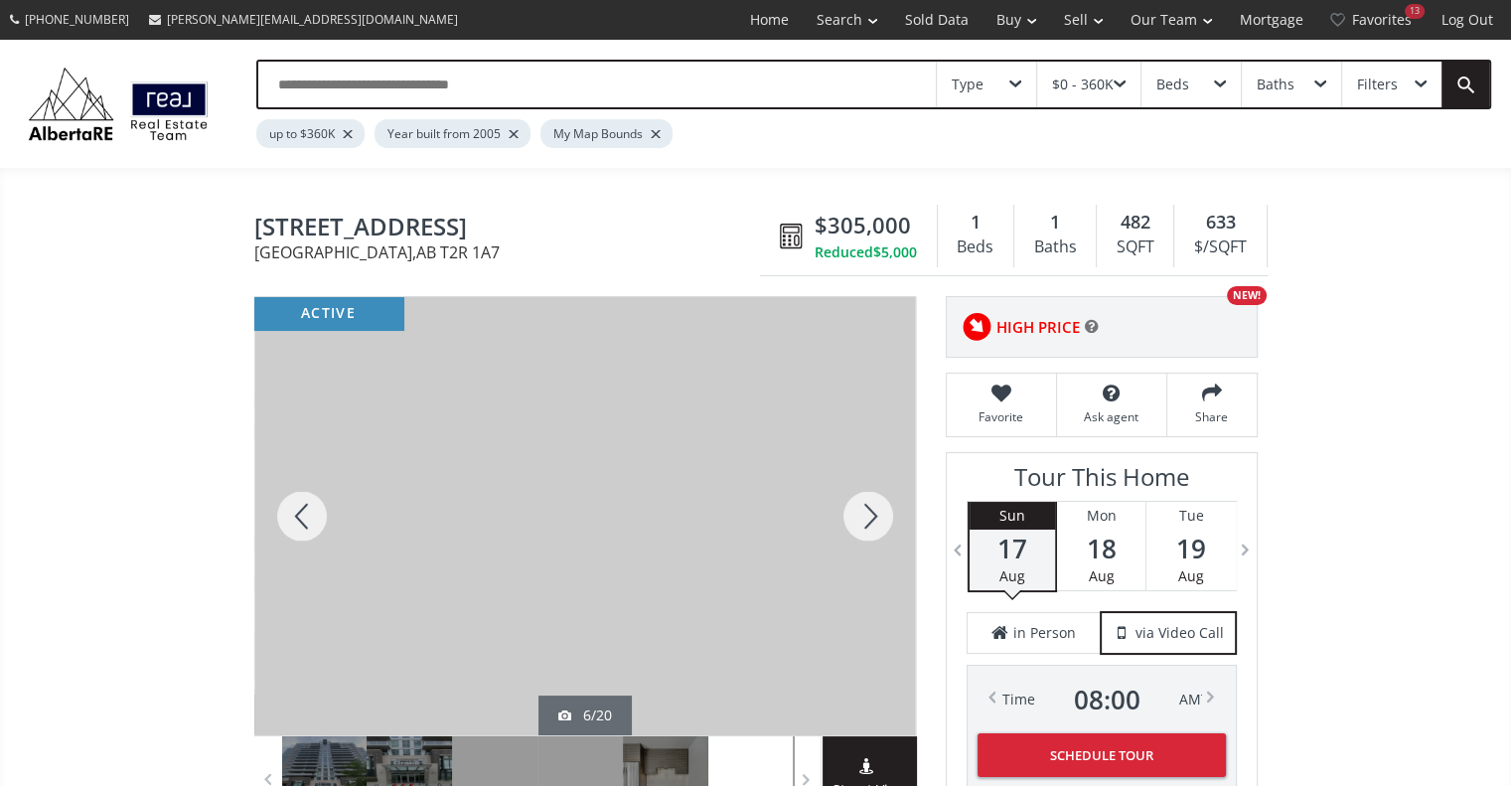
click at [875, 504] on div at bounding box center [867, 516] width 95 height 438
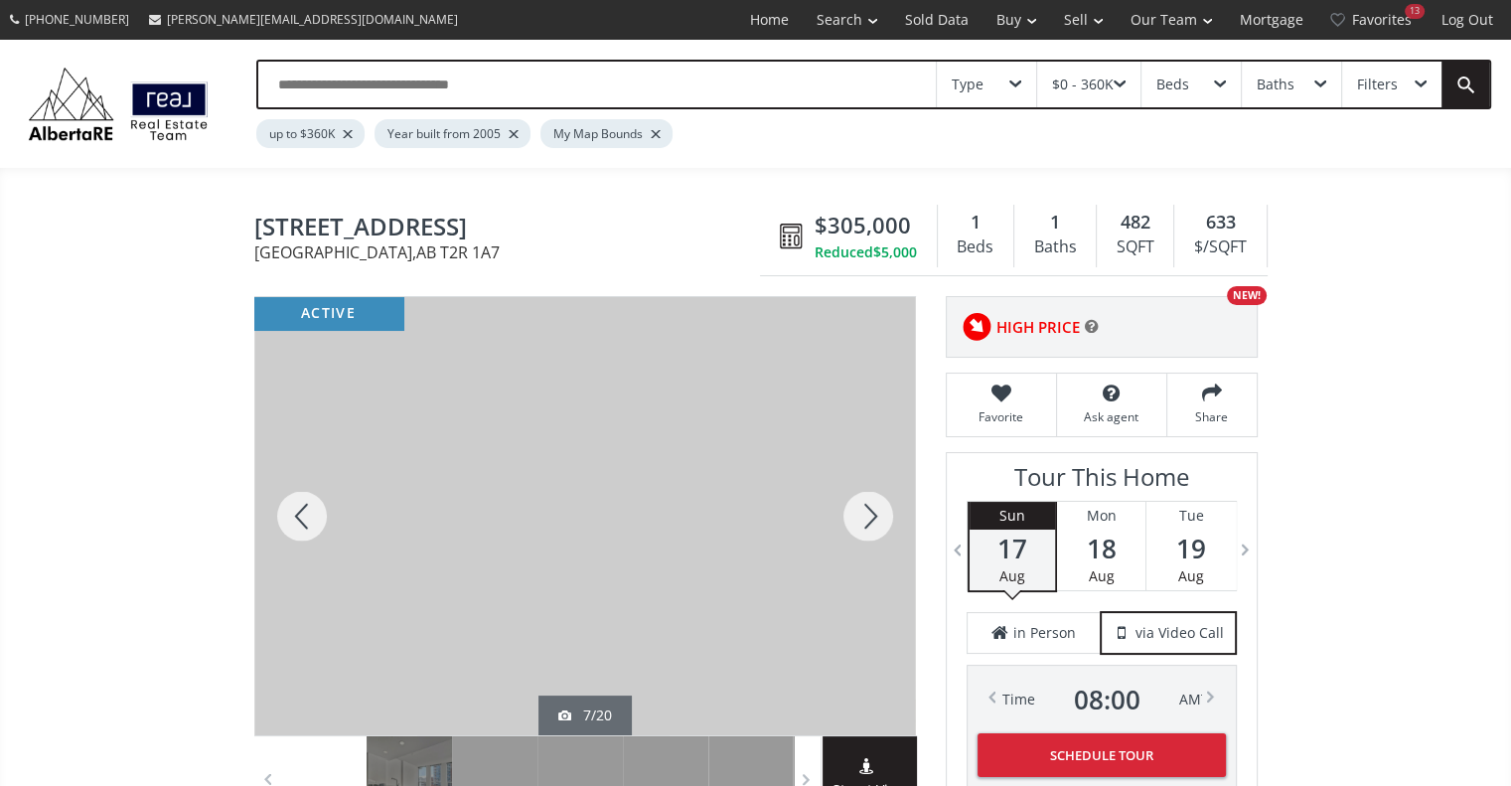
click at [875, 504] on div at bounding box center [867, 516] width 95 height 438
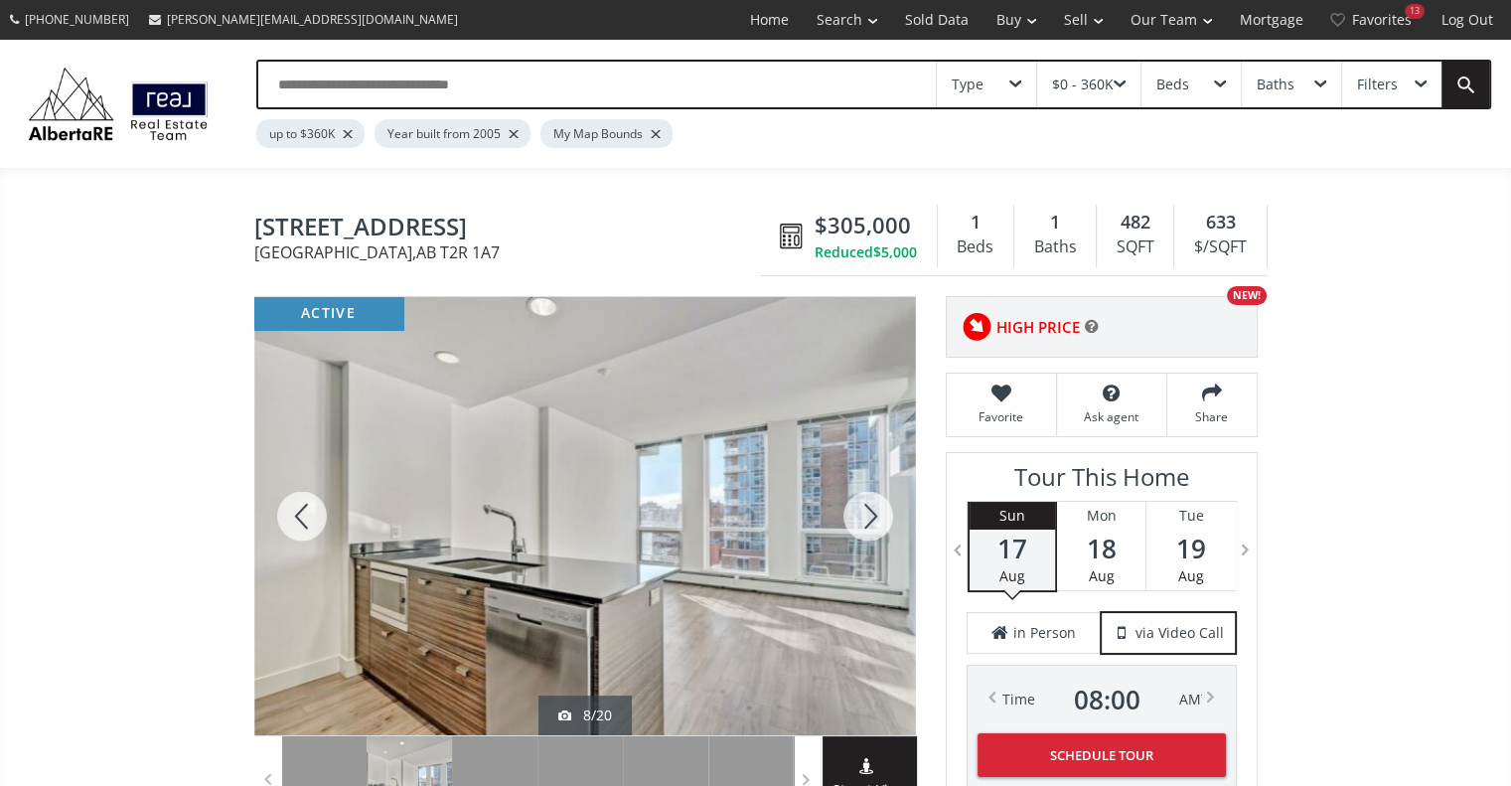
click at [875, 504] on div at bounding box center [867, 516] width 95 height 438
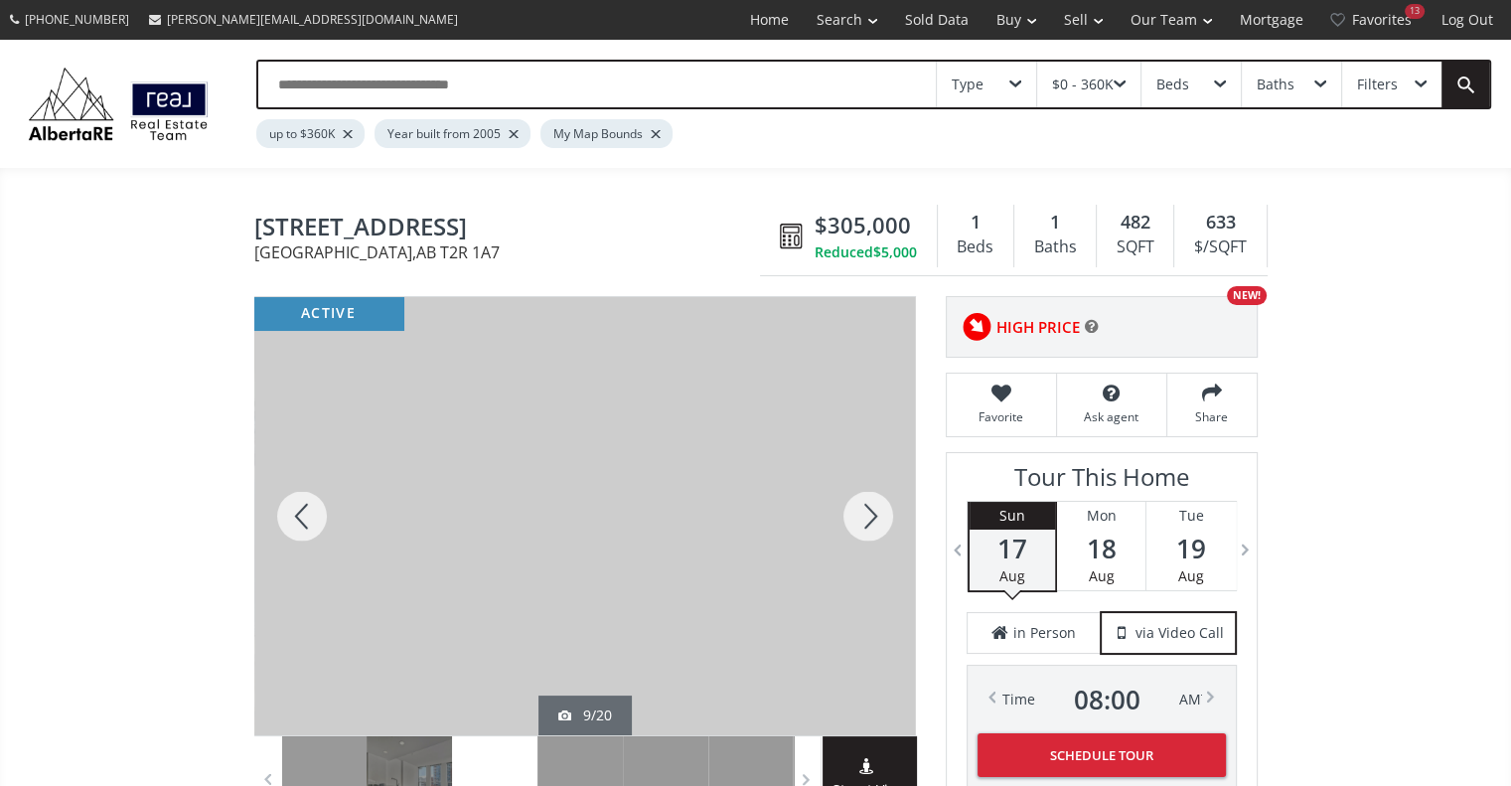
click at [875, 504] on div at bounding box center [867, 516] width 95 height 438
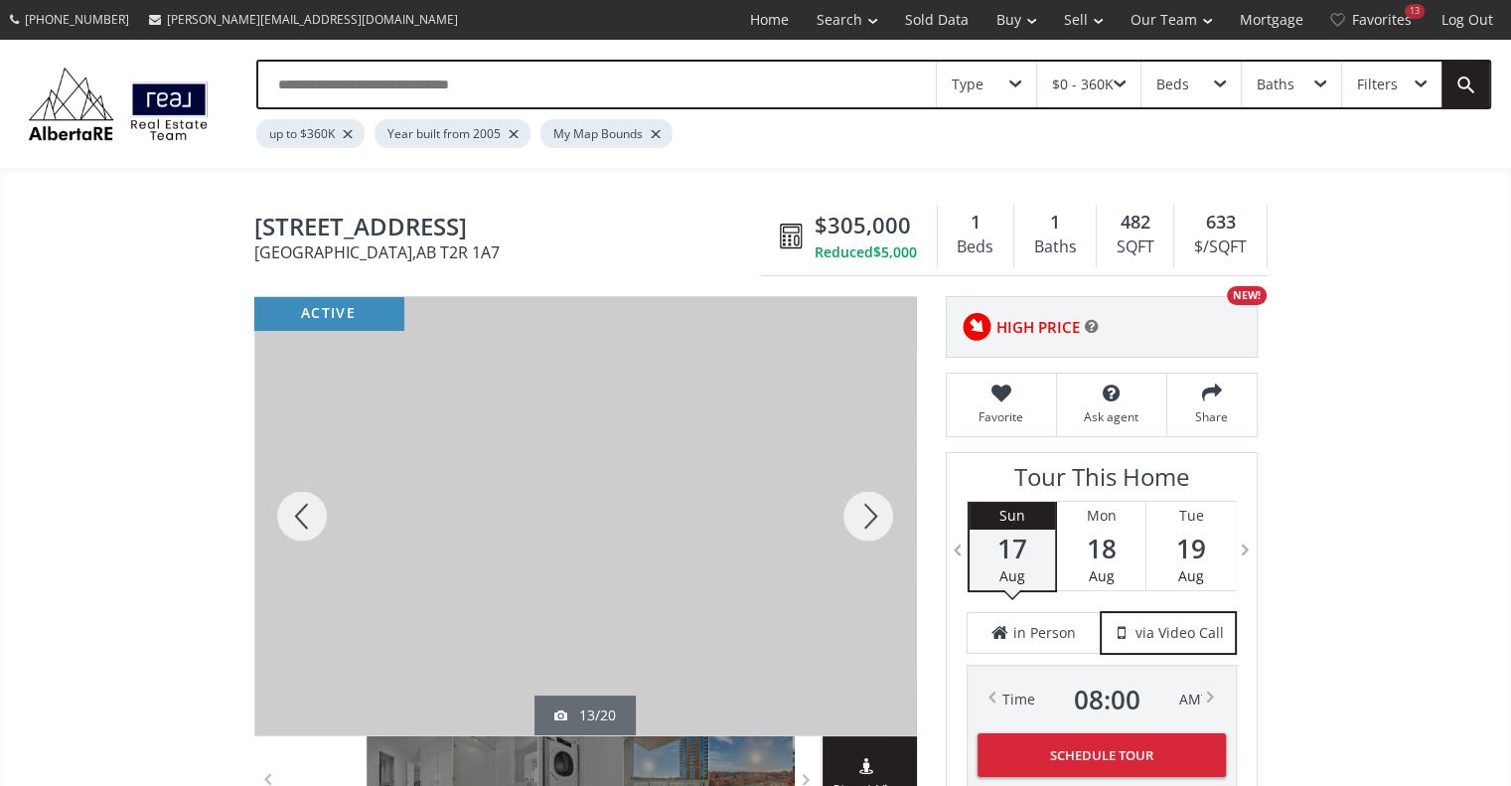
click at [875, 504] on div at bounding box center [867, 516] width 95 height 438
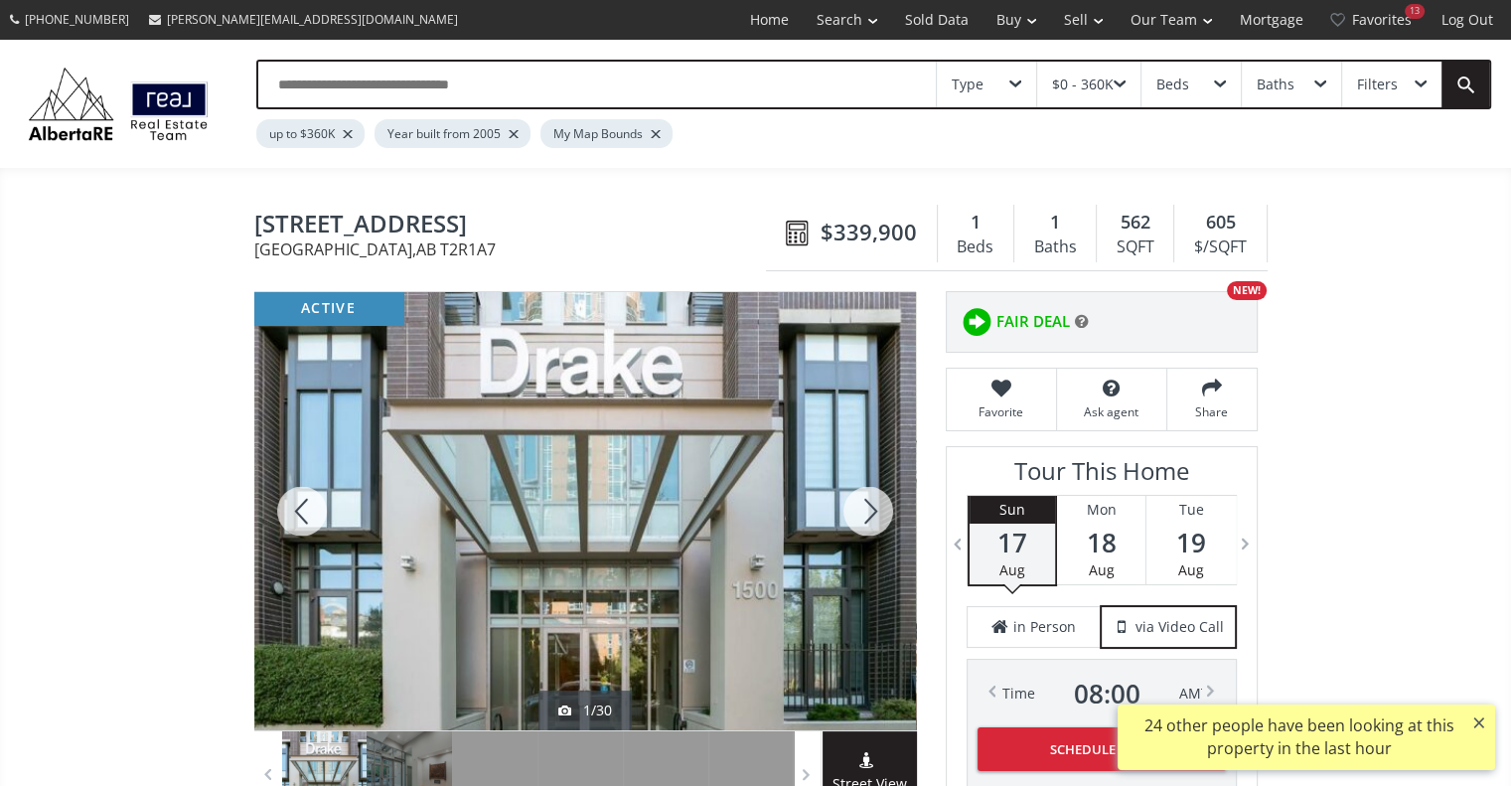
click at [866, 504] on div at bounding box center [867, 511] width 95 height 438
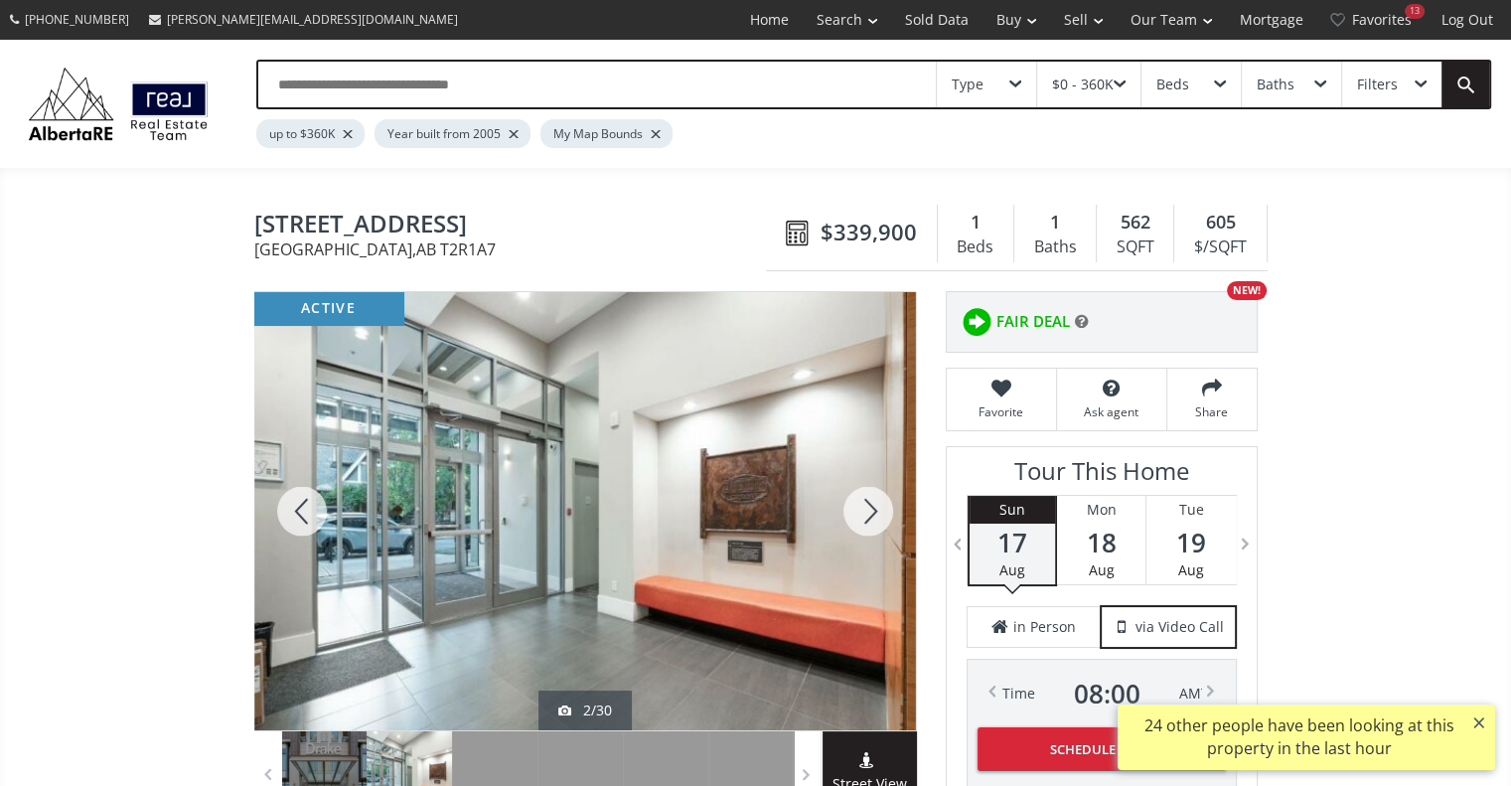
click at [866, 504] on div at bounding box center [867, 511] width 95 height 438
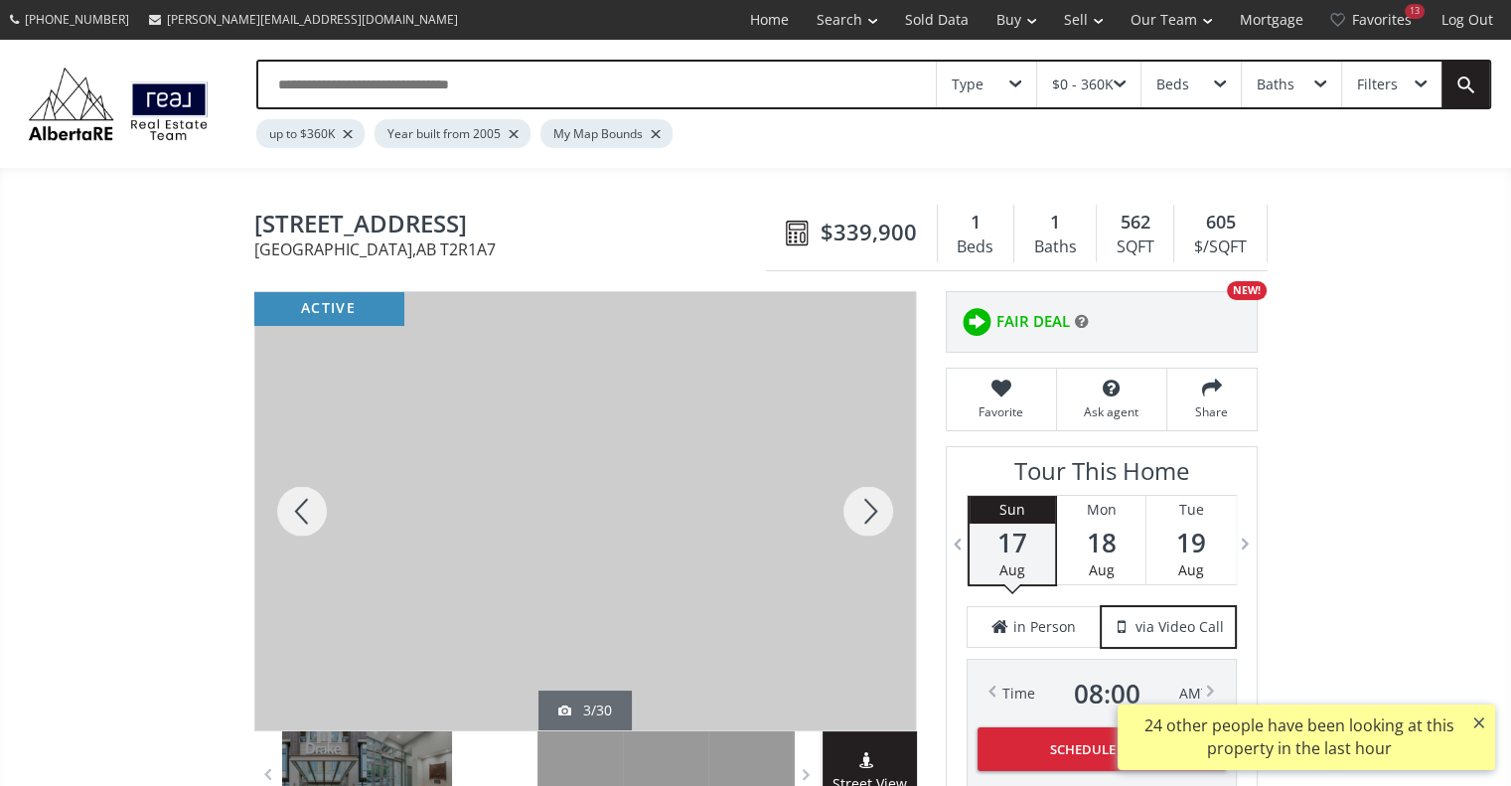
click at [866, 504] on div at bounding box center [867, 511] width 95 height 438
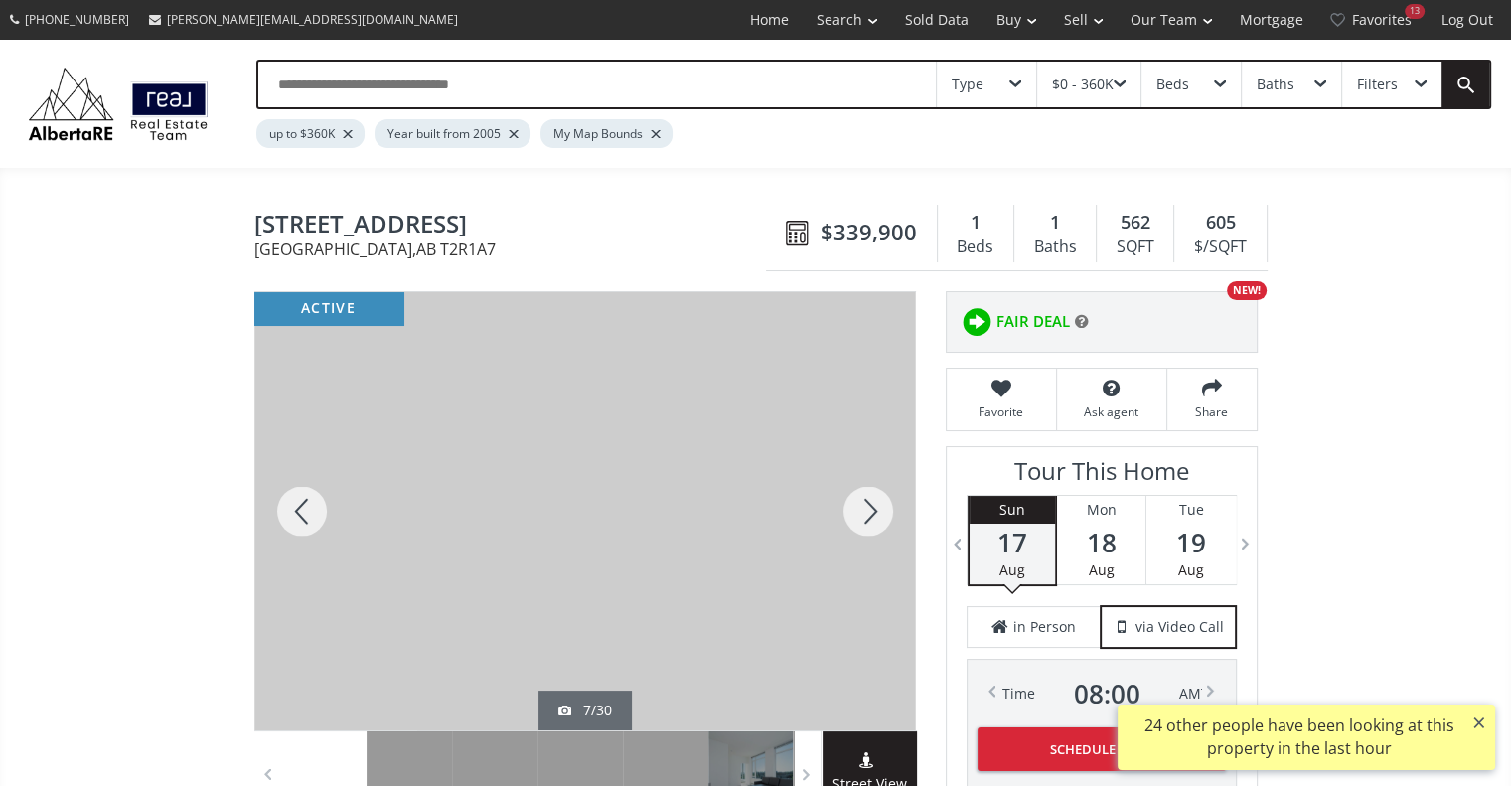
click at [866, 504] on div at bounding box center [867, 511] width 95 height 438
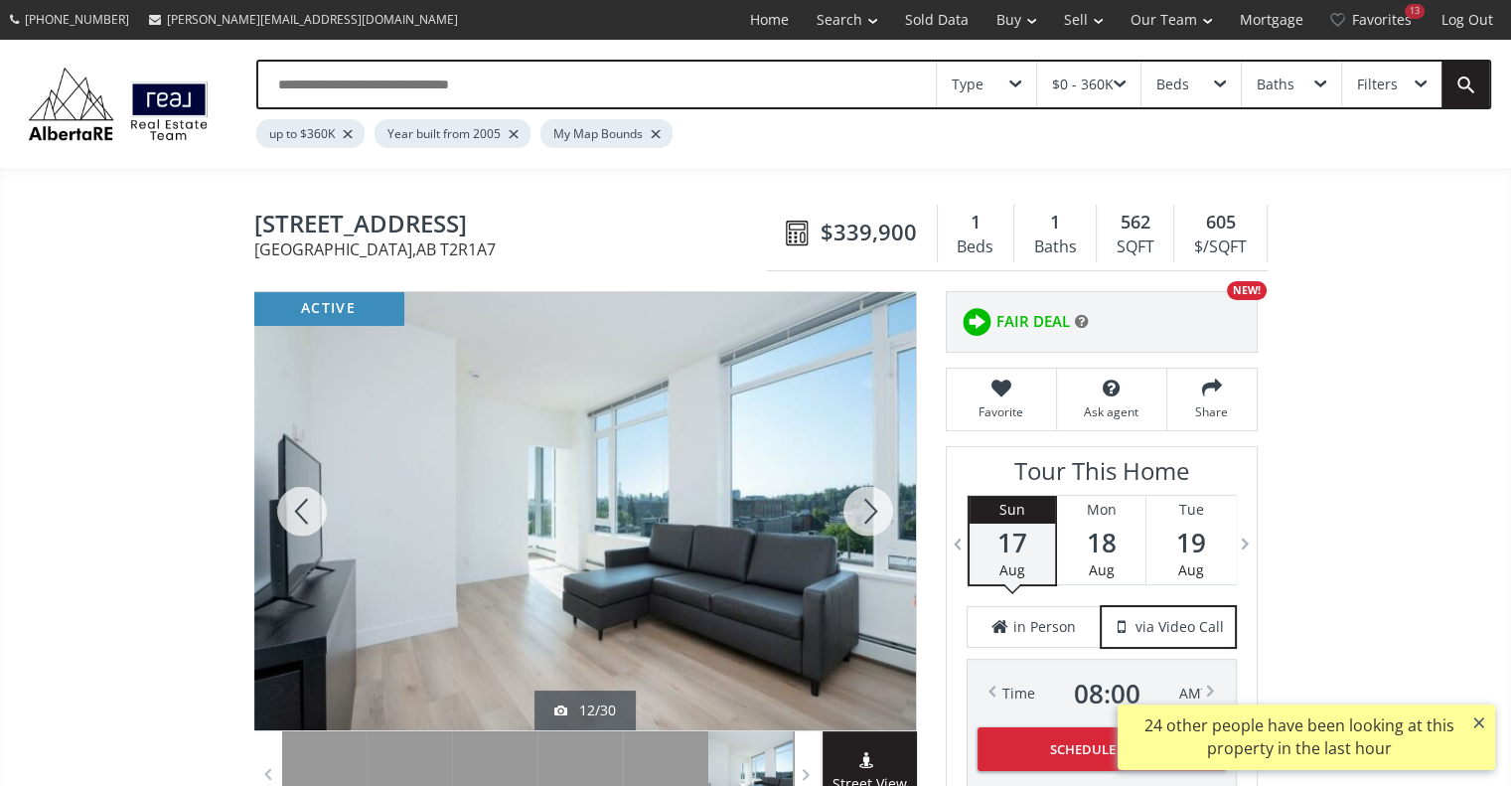
click at [866, 504] on div at bounding box center [867, 511] width 95 height 438
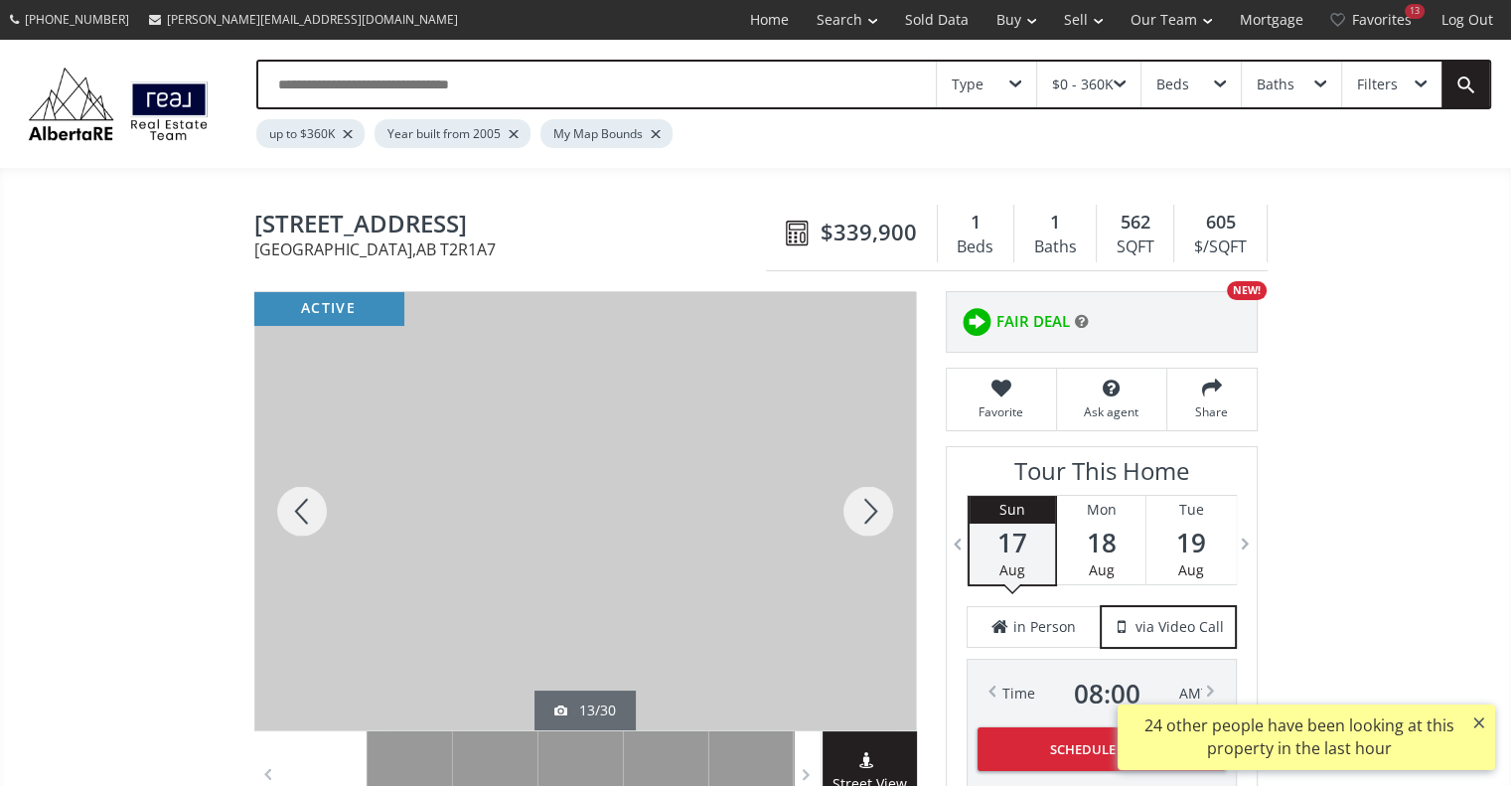
click at [866, 504] on div at bounding box center [867, 511] width 95 height 438
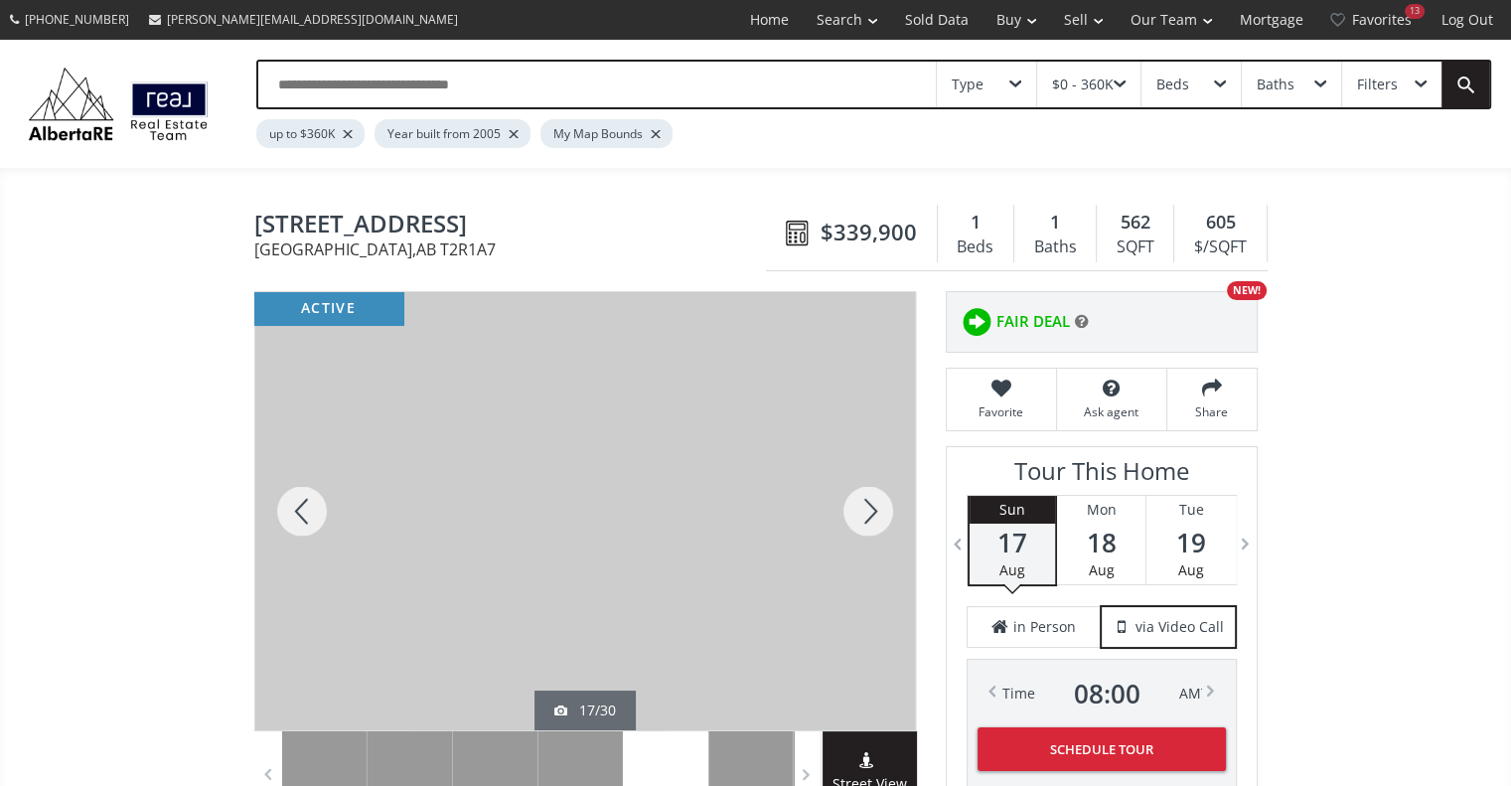
click at [866, 504] on div at bounding box center [867, 511] width 95 height 438
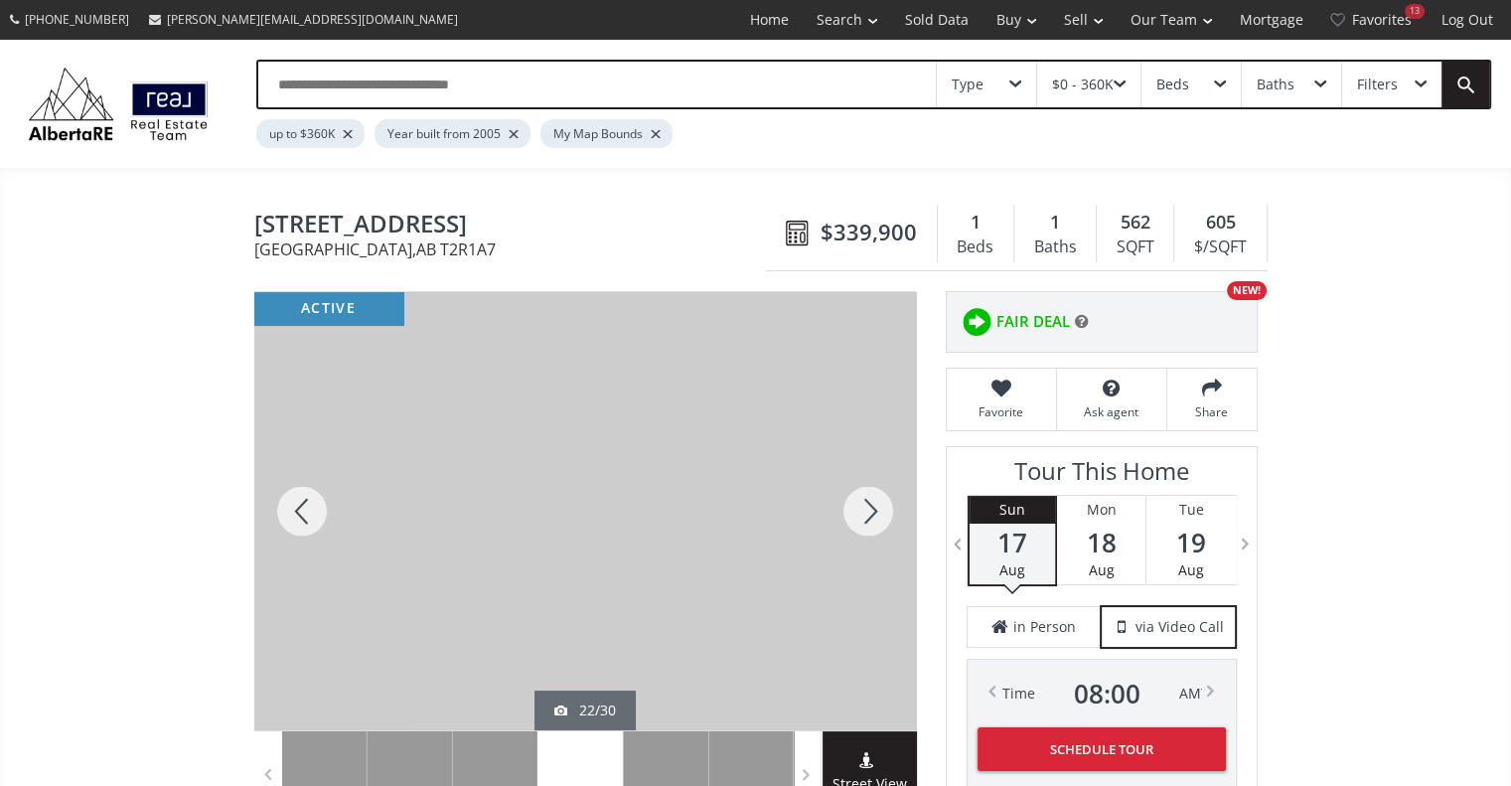
click at [866, 504] on div at bounding box center [867, 511] width 95 height 438
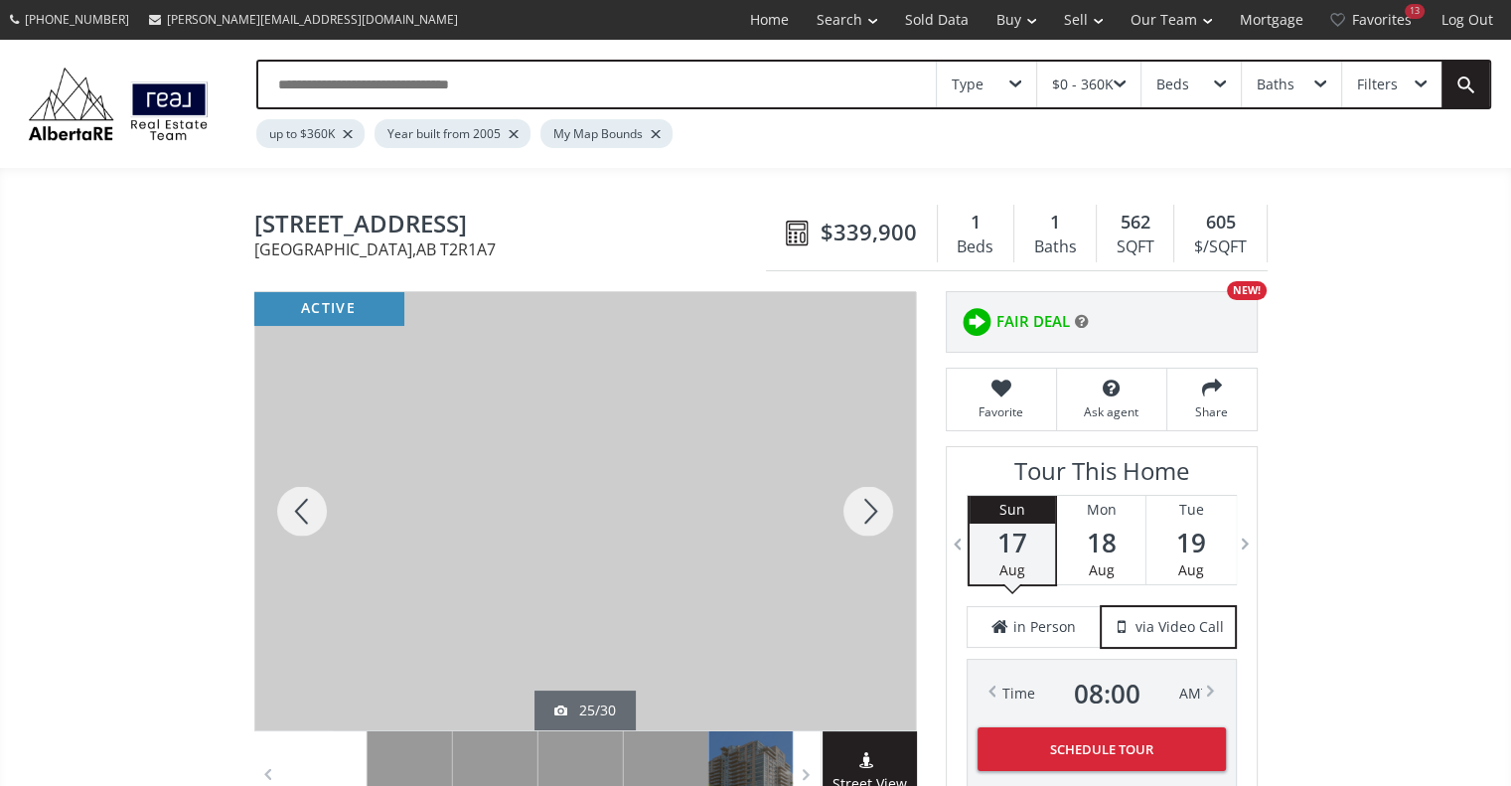
click at [866, 504] on div at bounding box center [867, 511] width 95 height 438
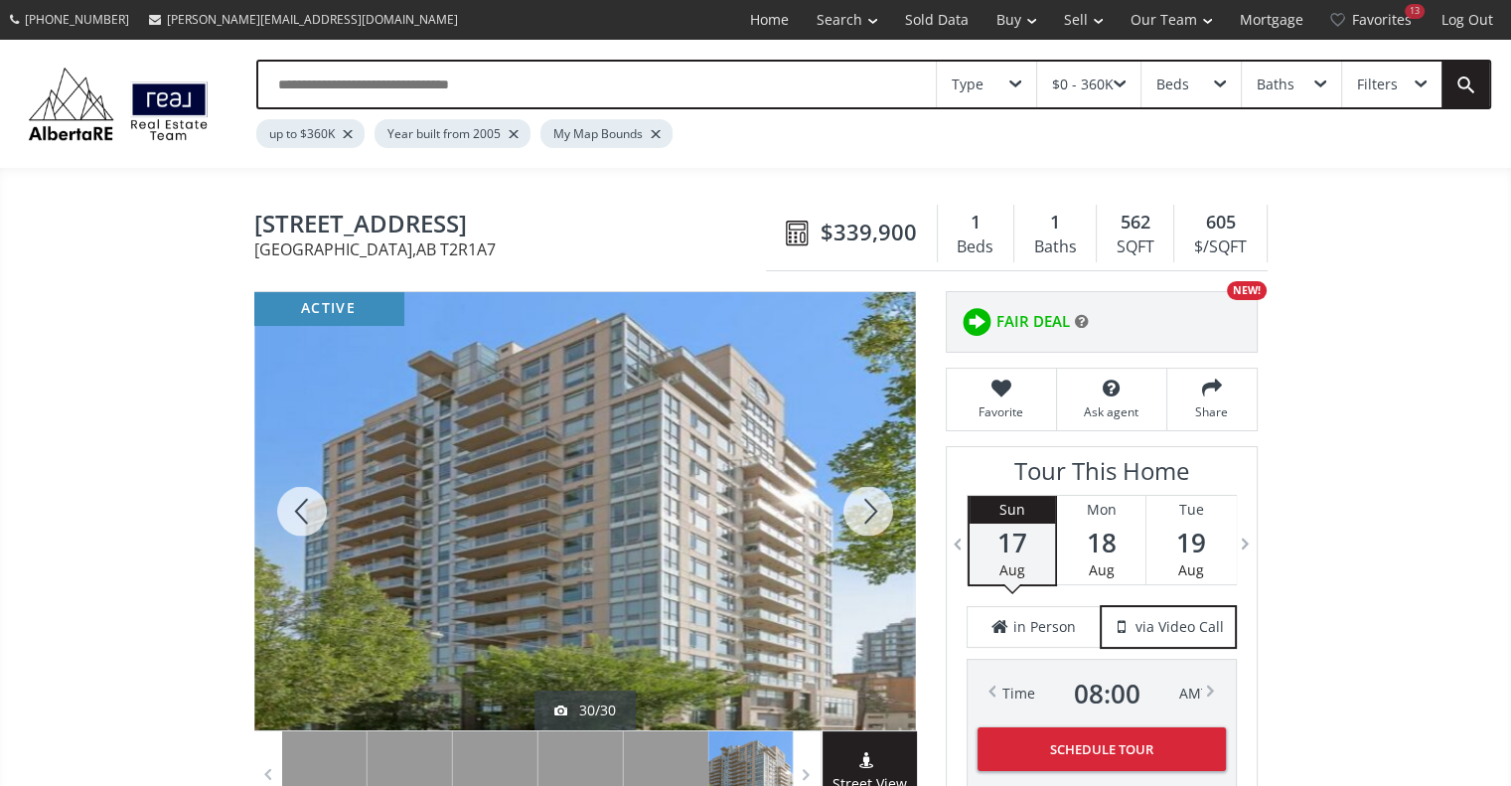
click at [866, 504] on div at bounding box center [867, 511] width 95 height 438
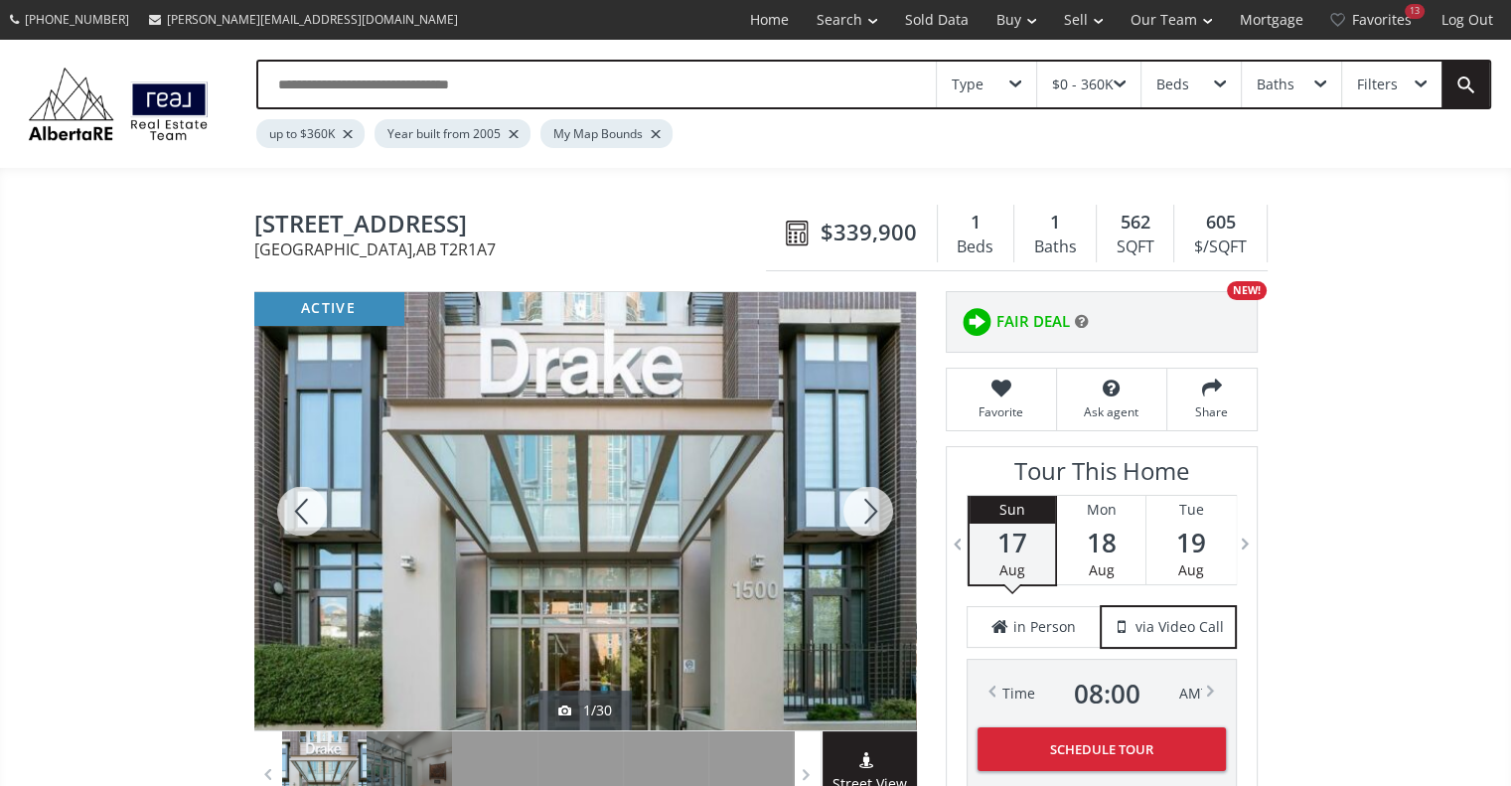
click at [866, 504] on div at bounding box center [867, 511] width 95 height 438
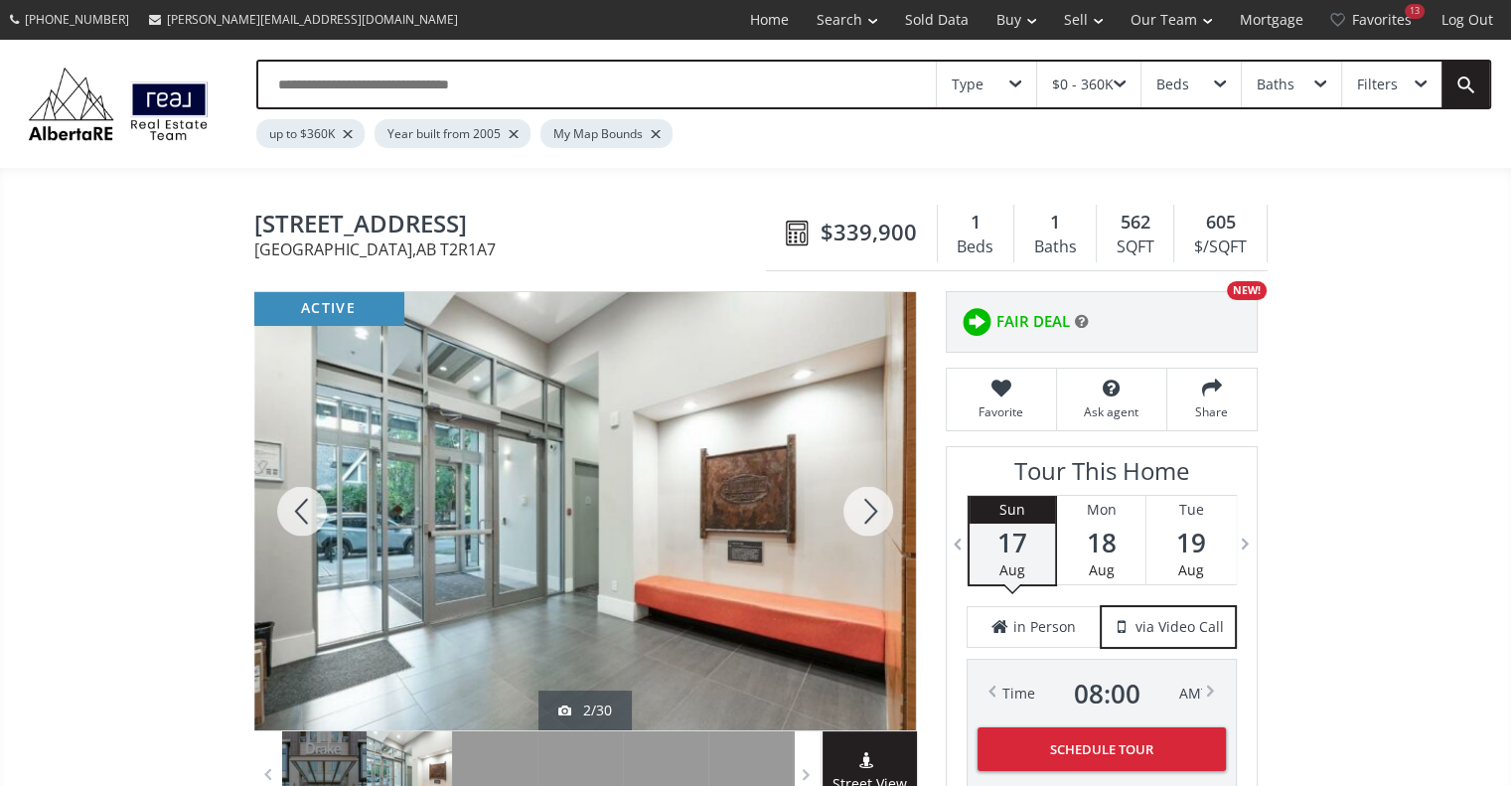
click at [866, 504] on div at bounding box center [867, 511] width 95 height 438
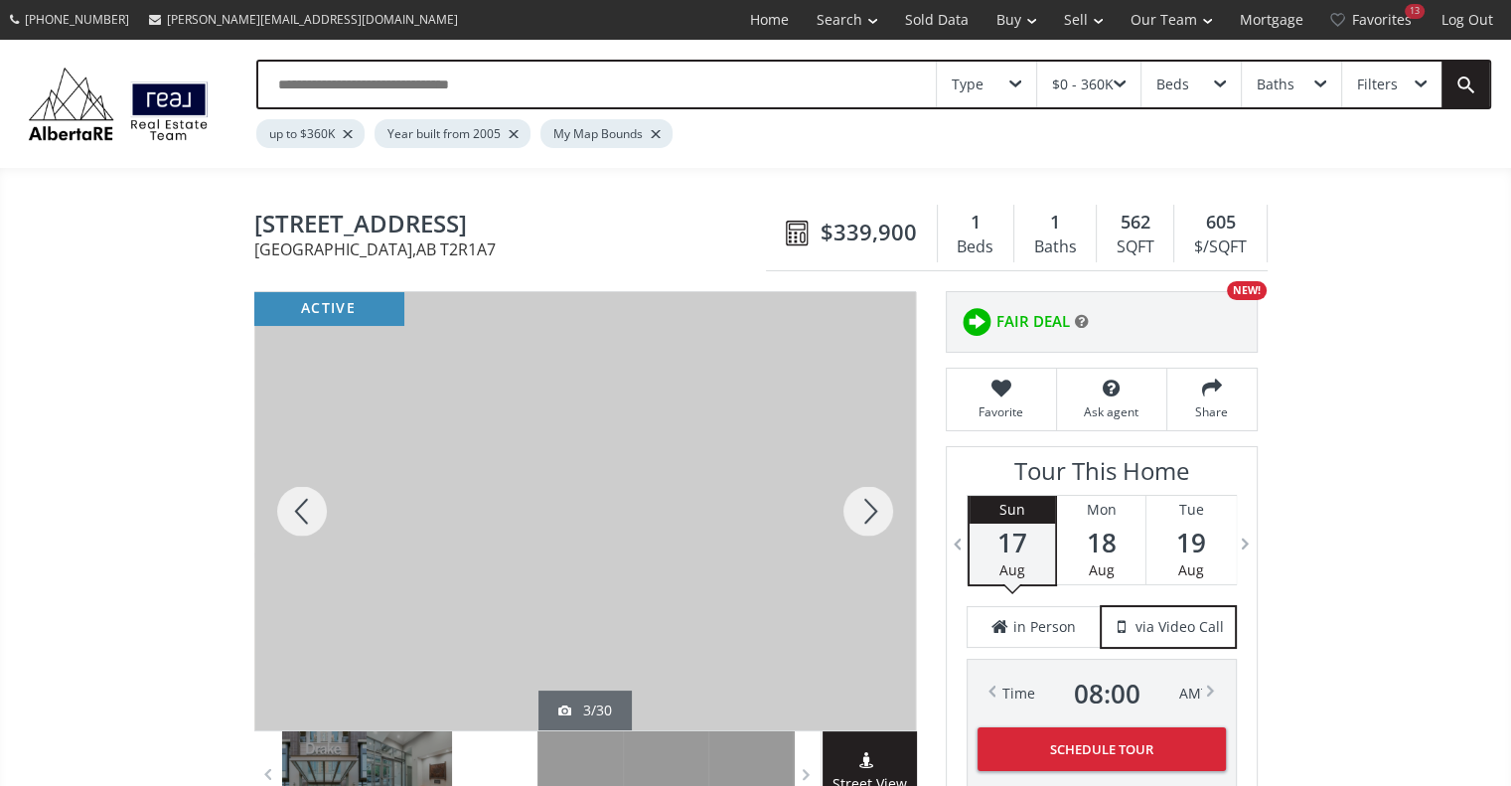
click at [866, 504] on div at bounding box center [867, 511] width 95 height 438
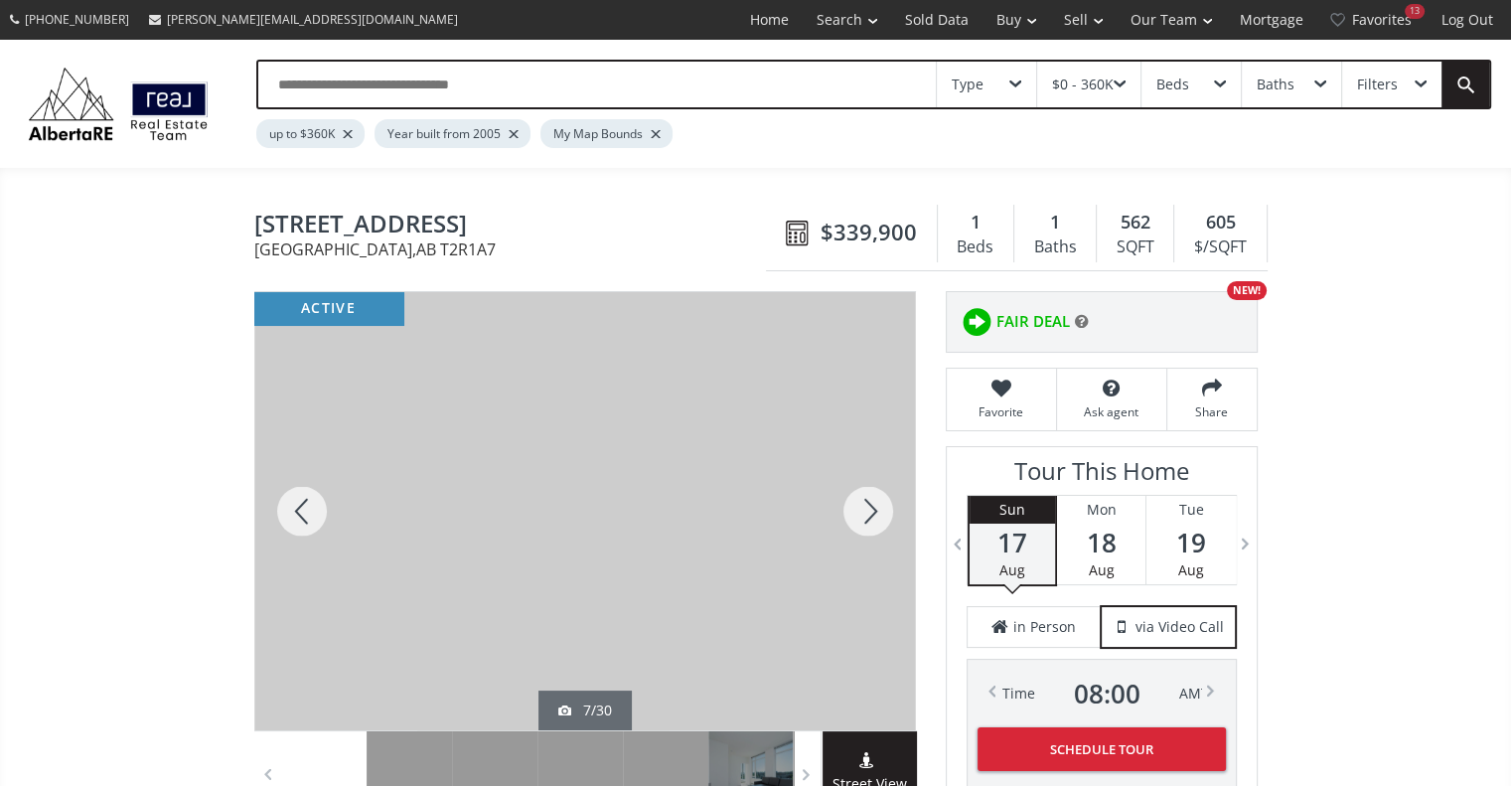
click at [866, 504] on div at bounding box center [867, 511] width 95 height 438
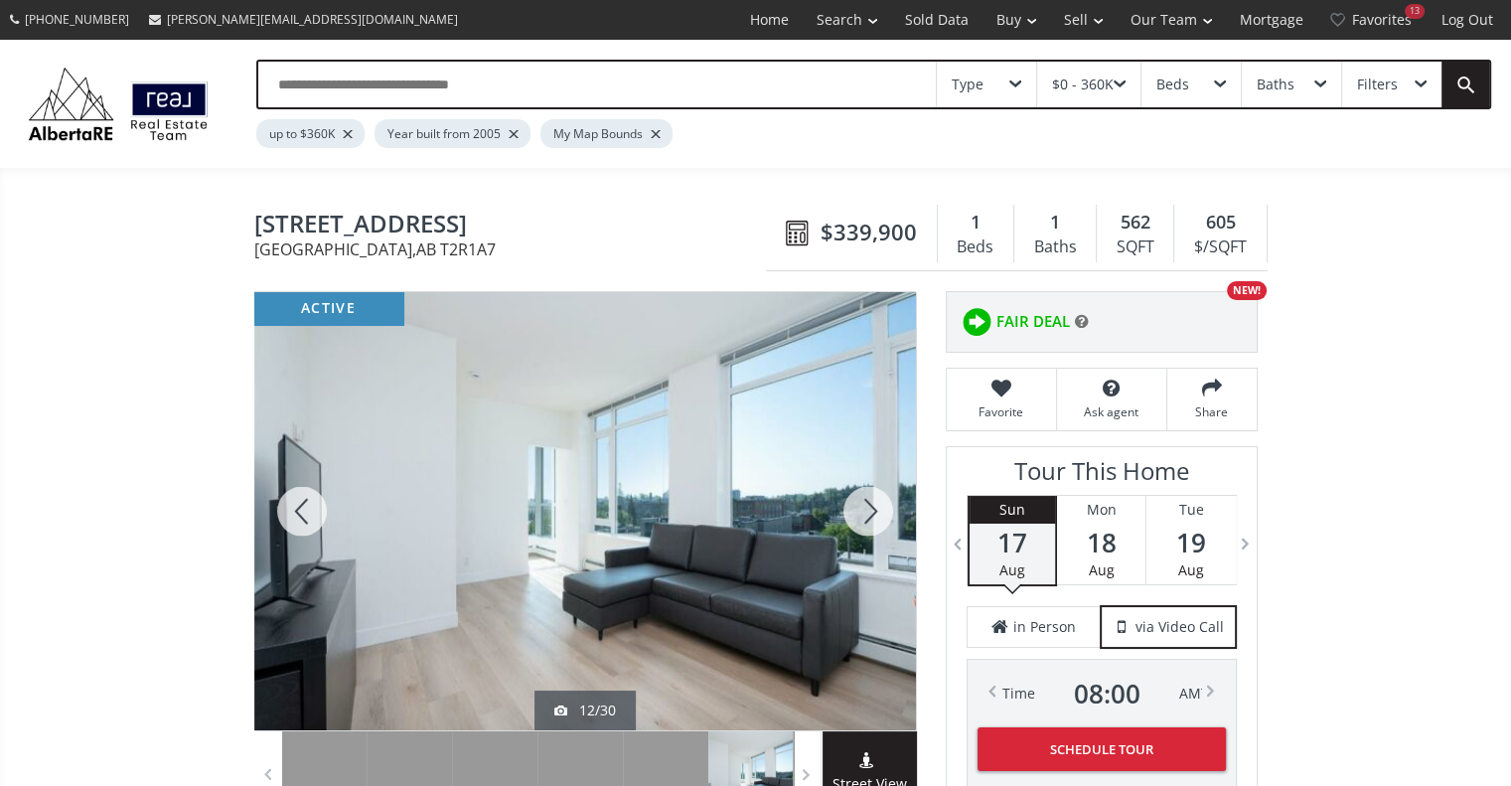
click at [866, 504] on div at bounding box center [867, 511] width 95 height 438
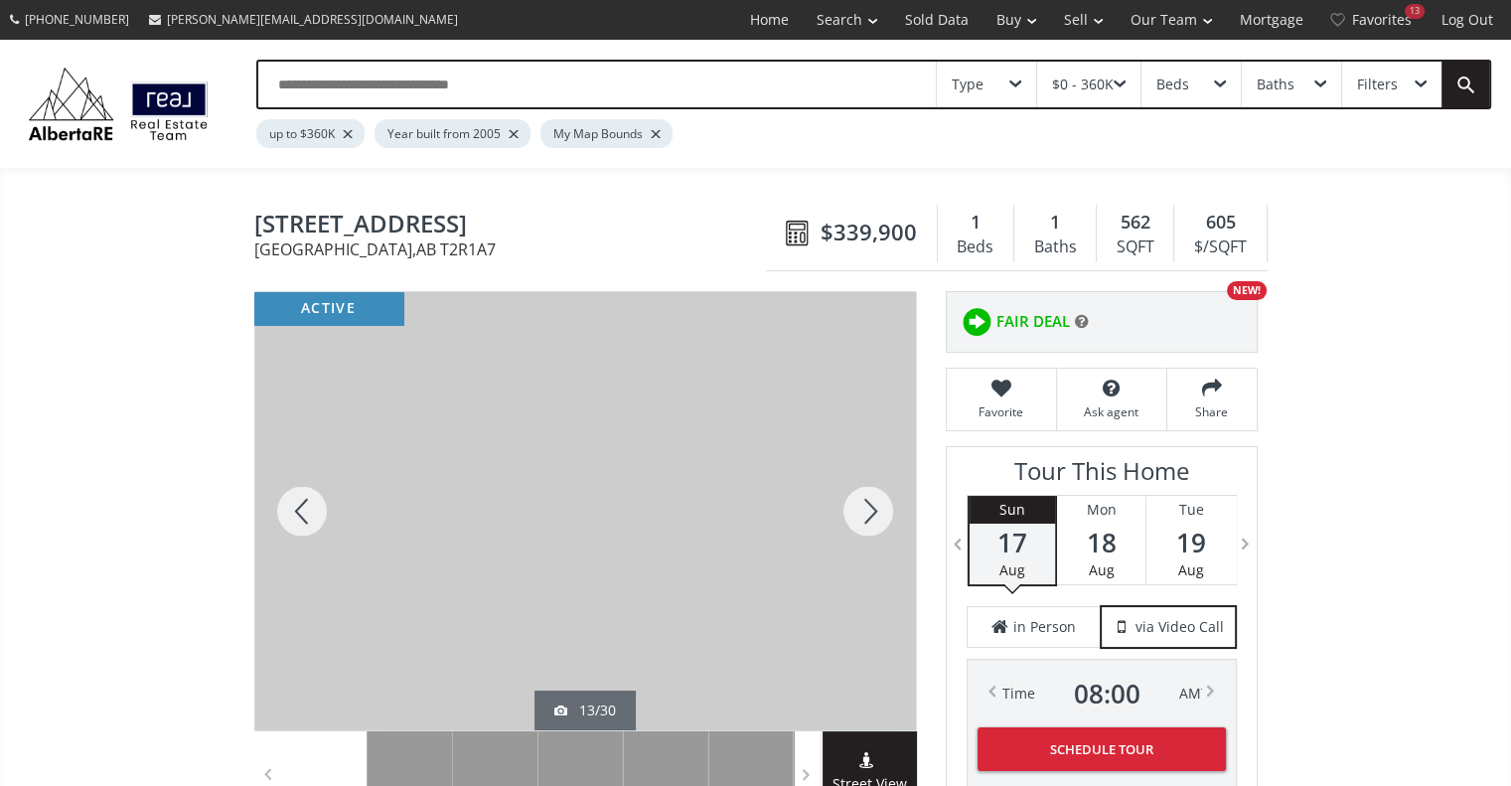
click at [869, 501] on div at bounding box center [867, 511] width 95 height 438
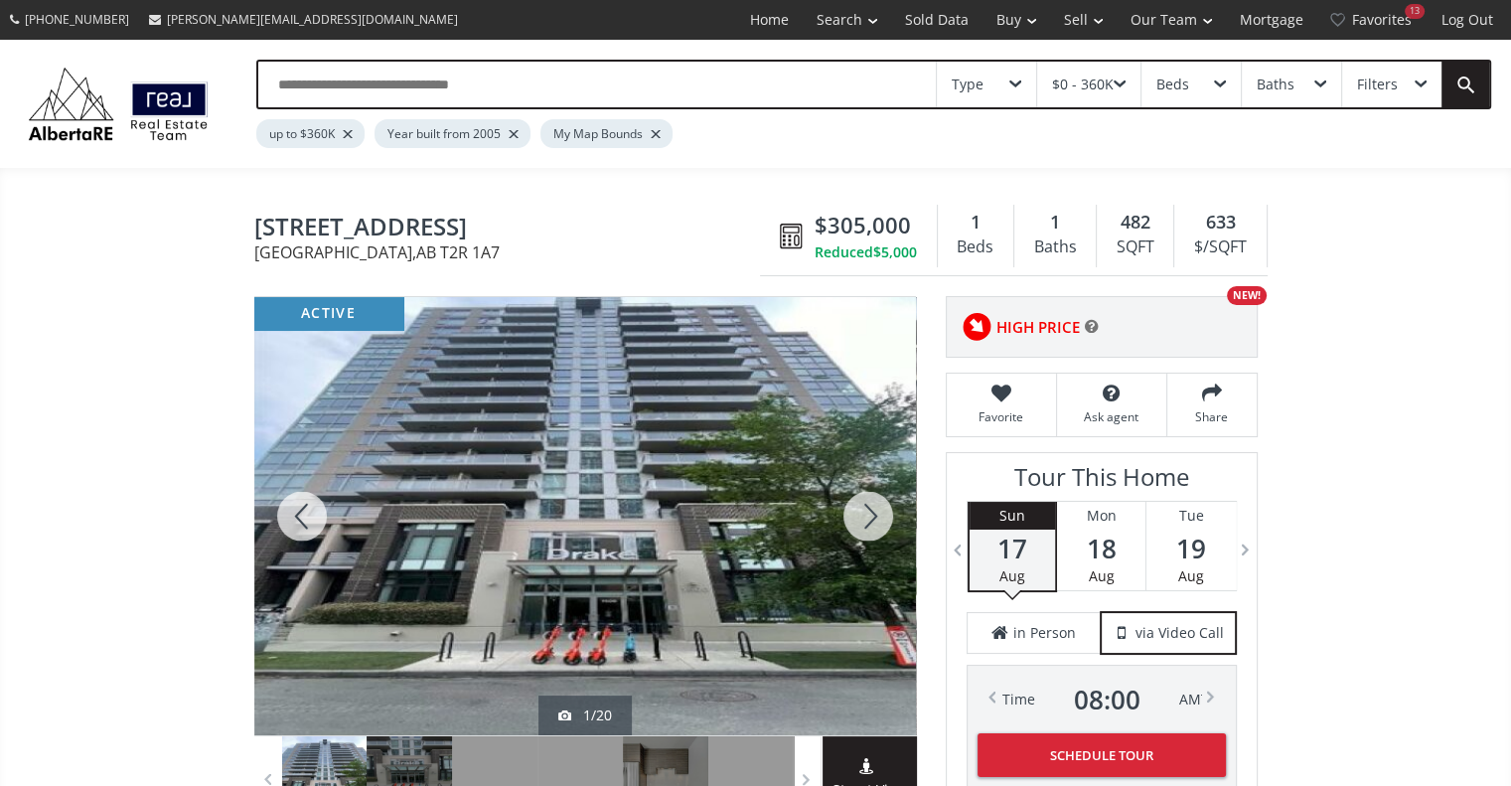
click at [867, 526] on div at bounding box center [867, 516] width 95 height 438
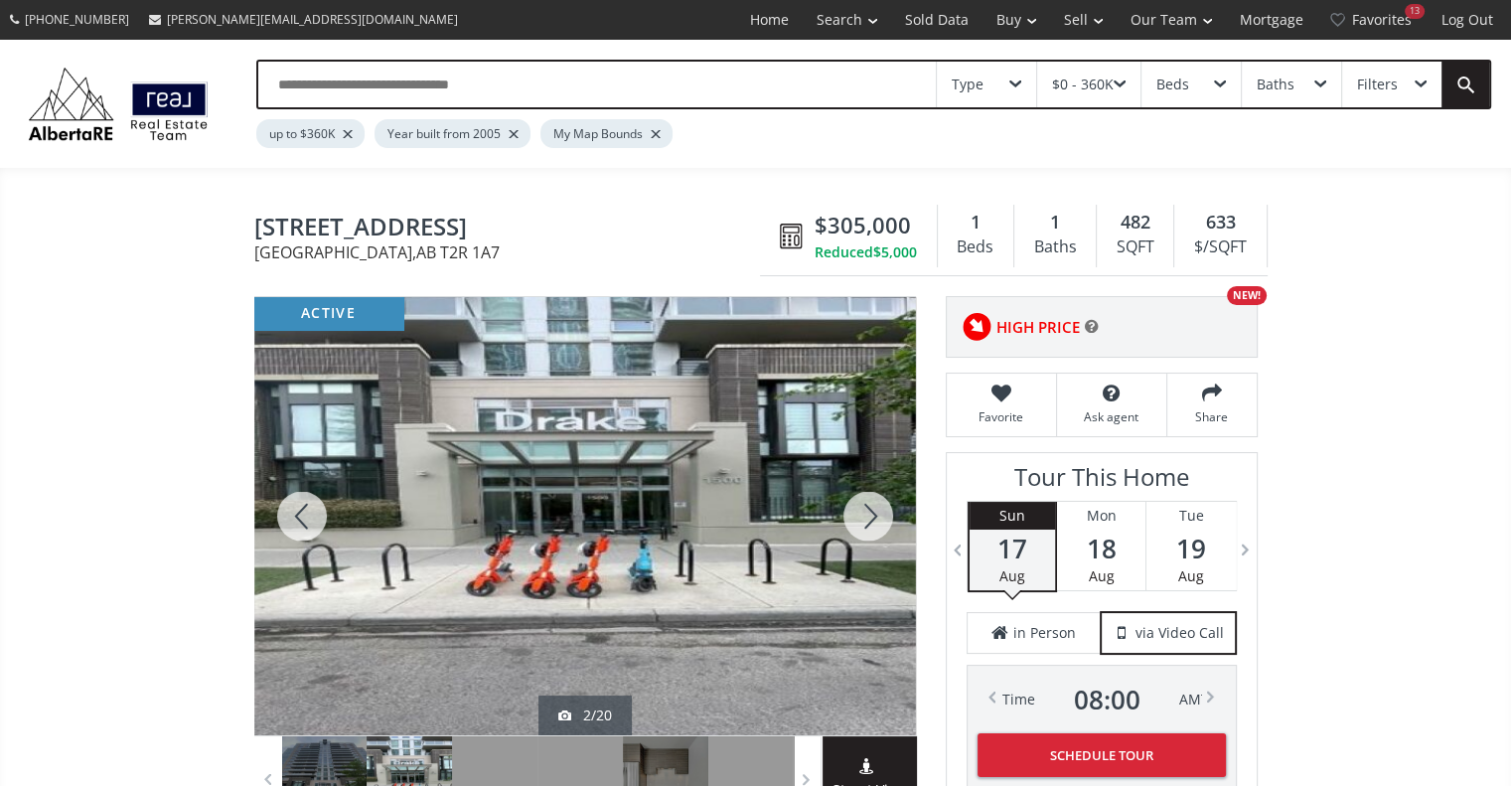
click at [867, 526] on div at bounding box center [867, 516] width 95 height 438
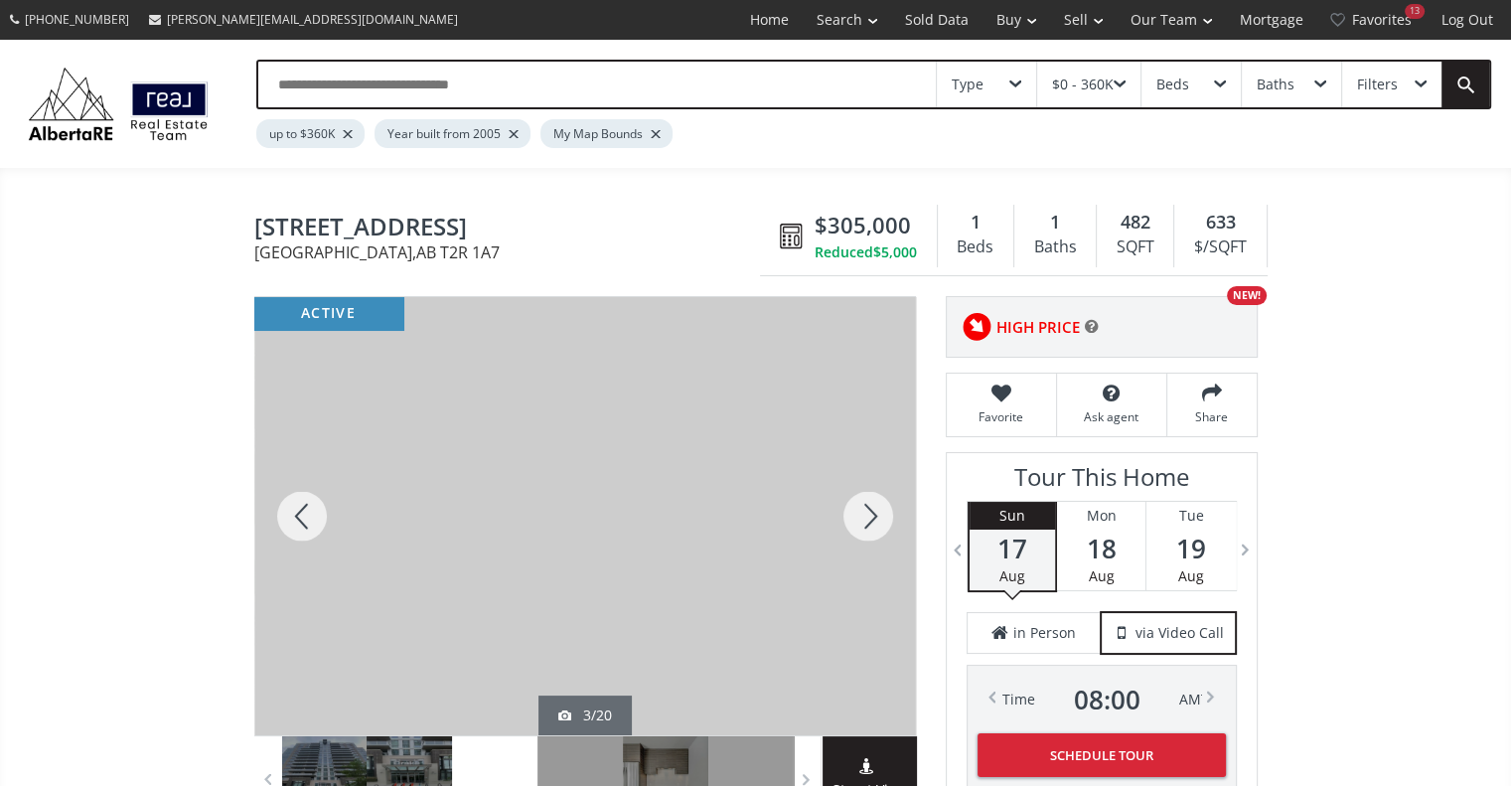
click at [867, 526] on div at bounding box center [867, 516] width 95 height 438
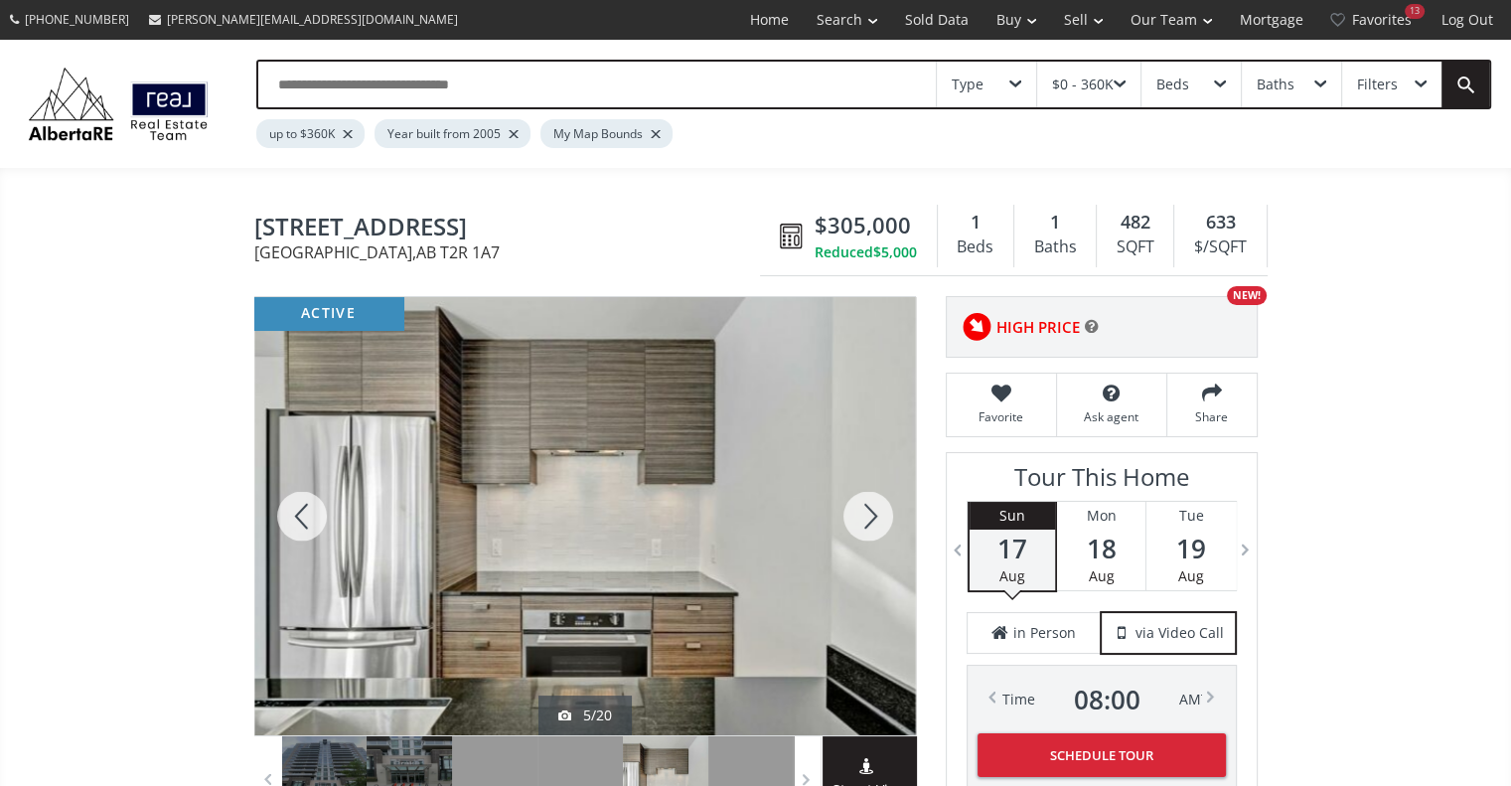
click at [867, 526] on div at bounding box center [867, 516] width 95 height 438
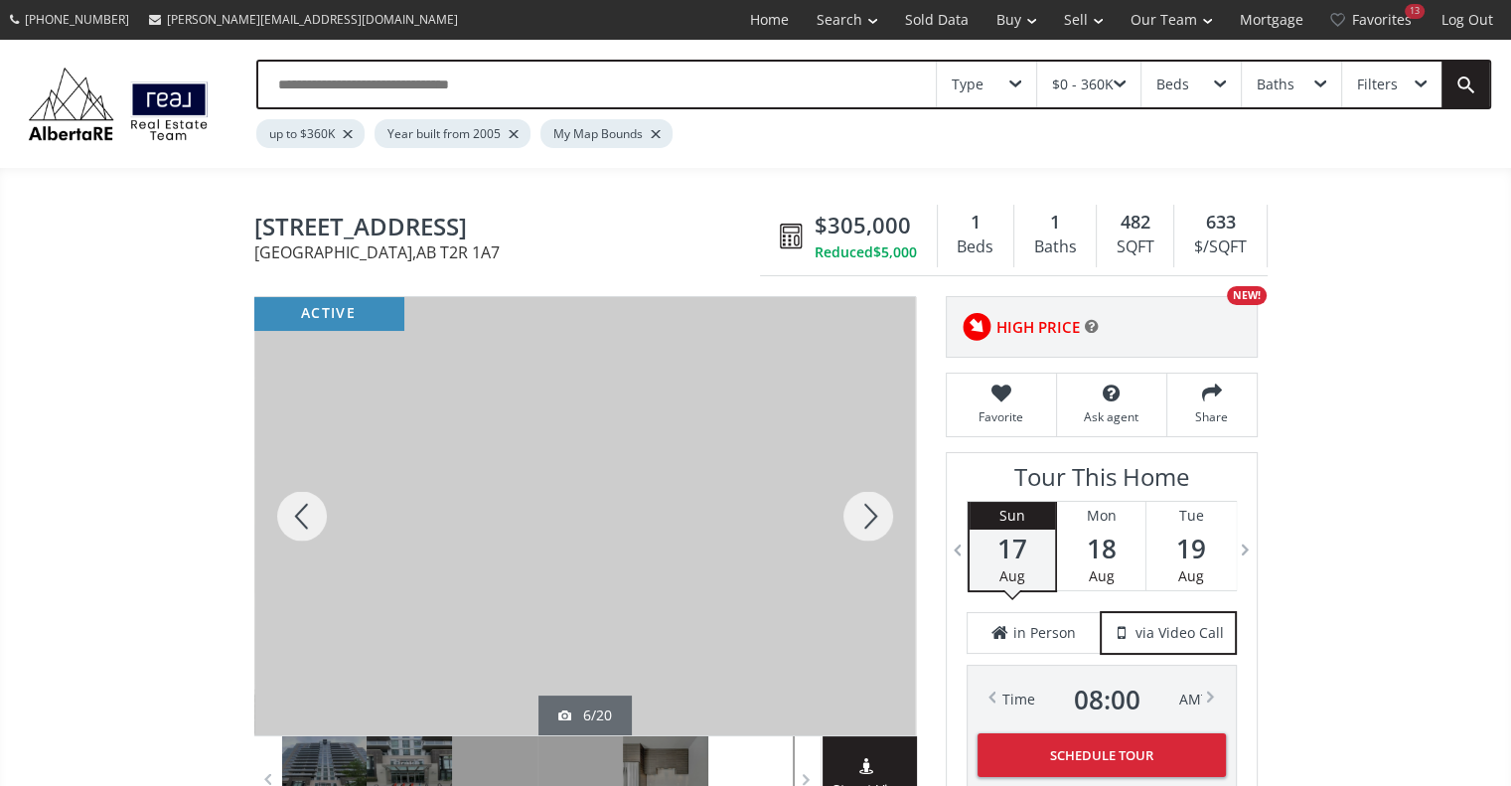
click at [867, 526] on div at bounding box center [867, 516] width 95 height 438
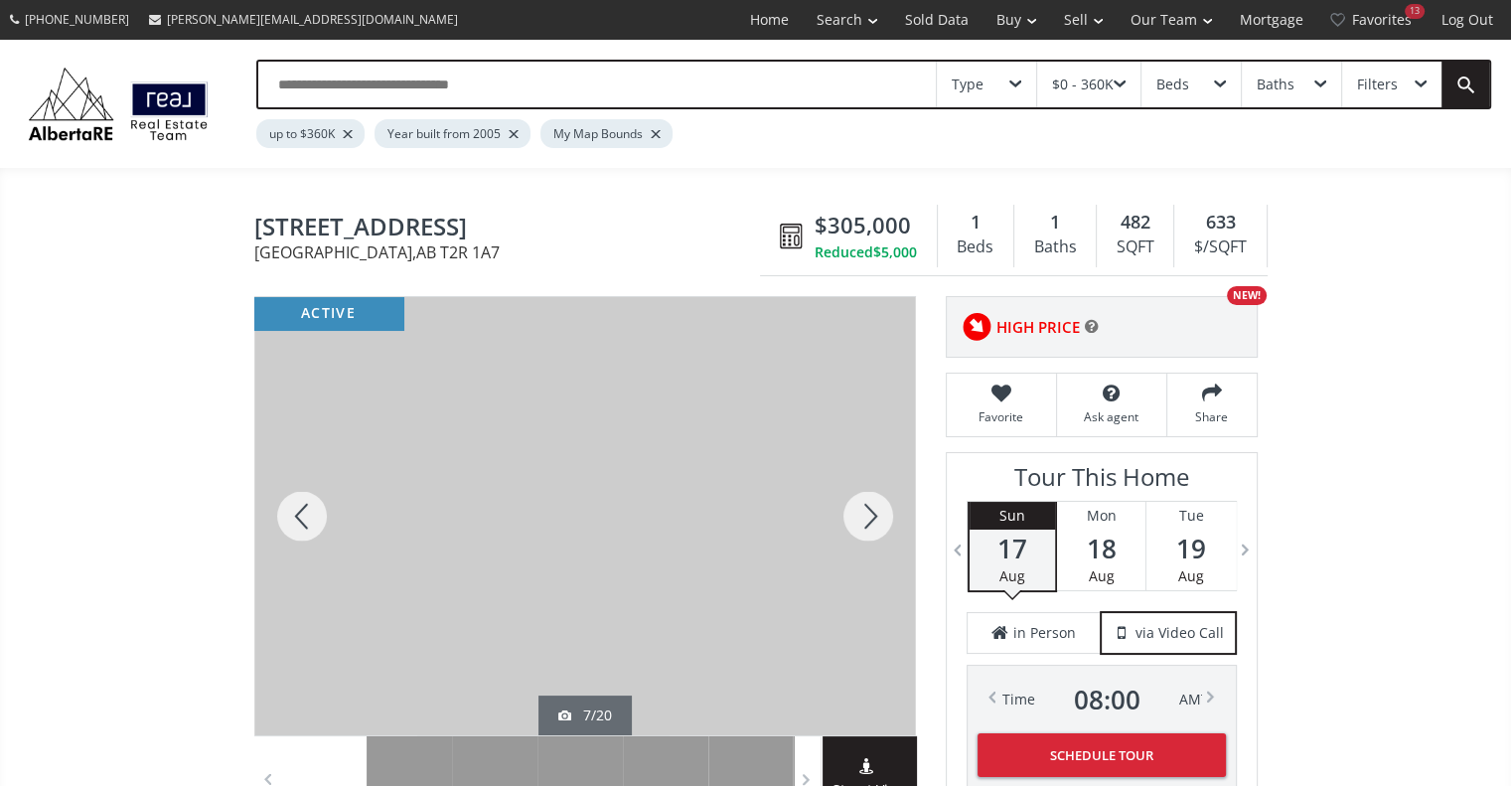
click at [867, 526] on div at bounding box center [867, 516] width 95 height 438
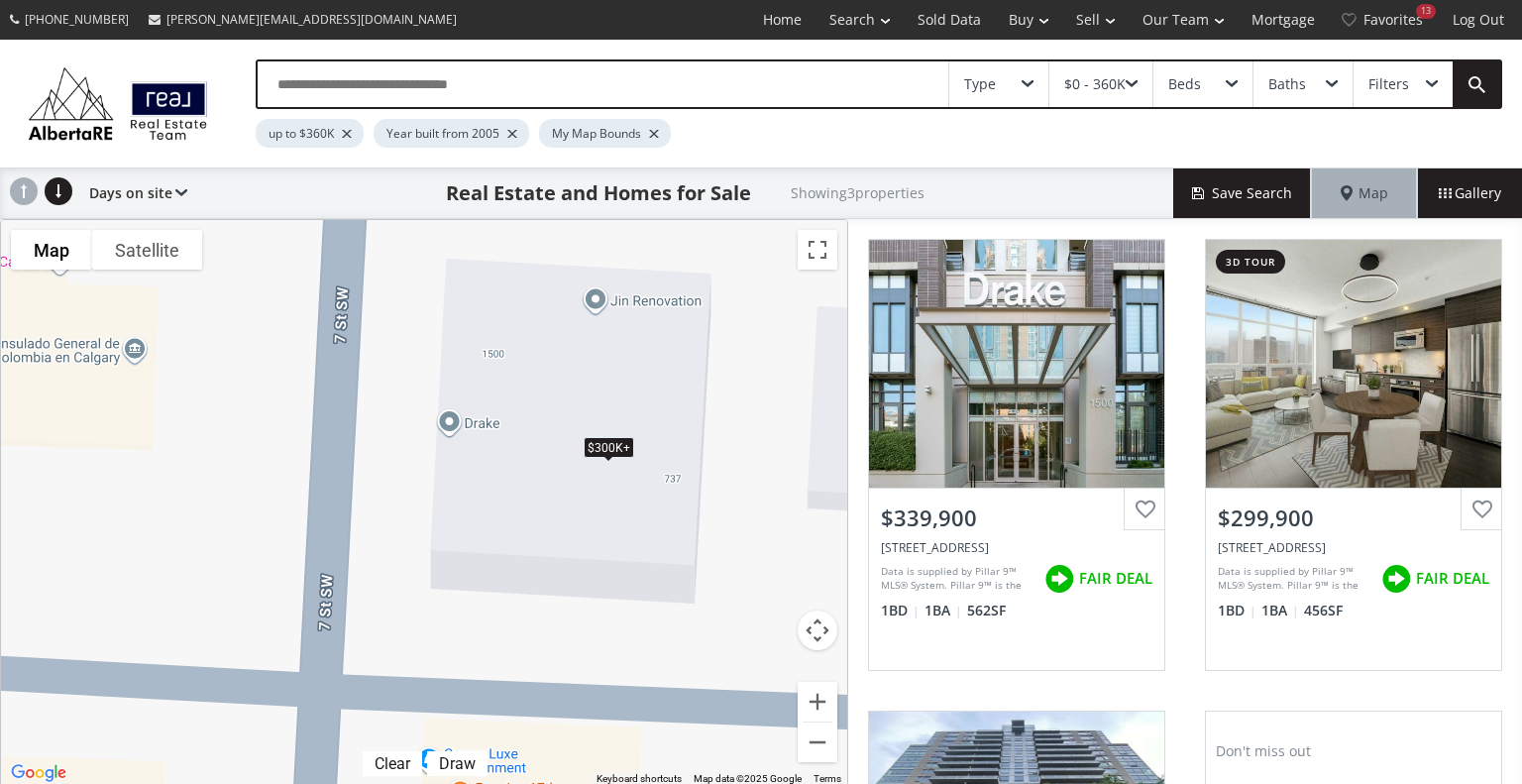
scroll to position [374, 0]
